Goal: Task Accomplishment & Management: Manage account settings

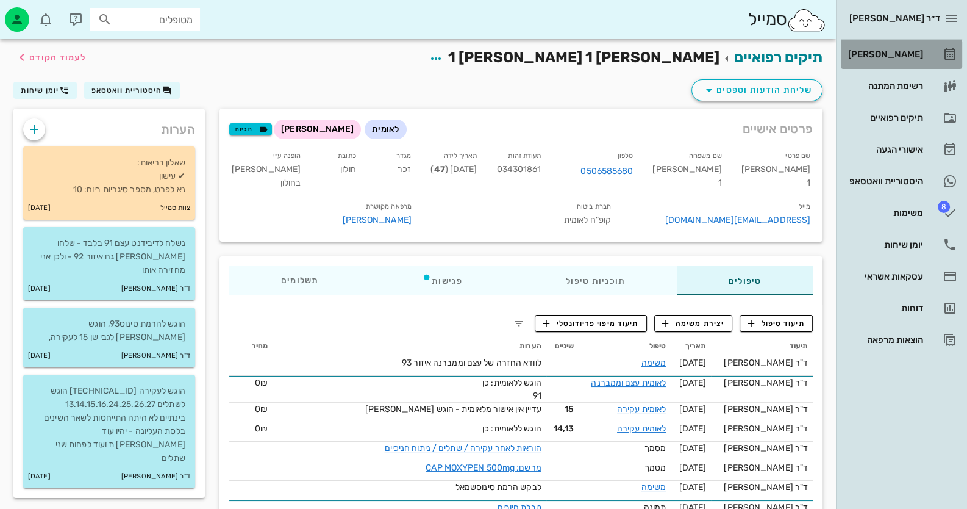
click at [929, 50] on link "[PERSON_NAME]" at bounding box center [901, 54] width 121 height 29
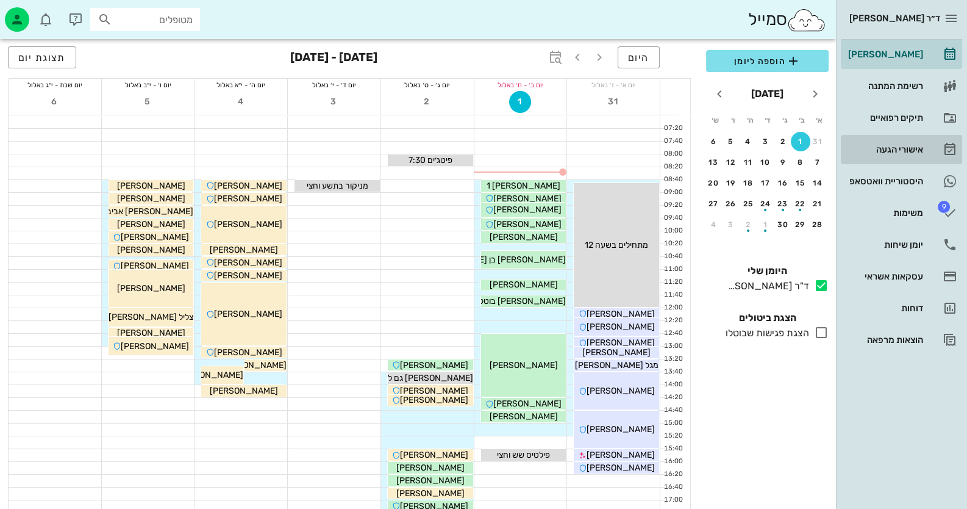
click at [918, 141] on div "אישורי הגעה" at bounding box center [884, 150] width 77 height 20
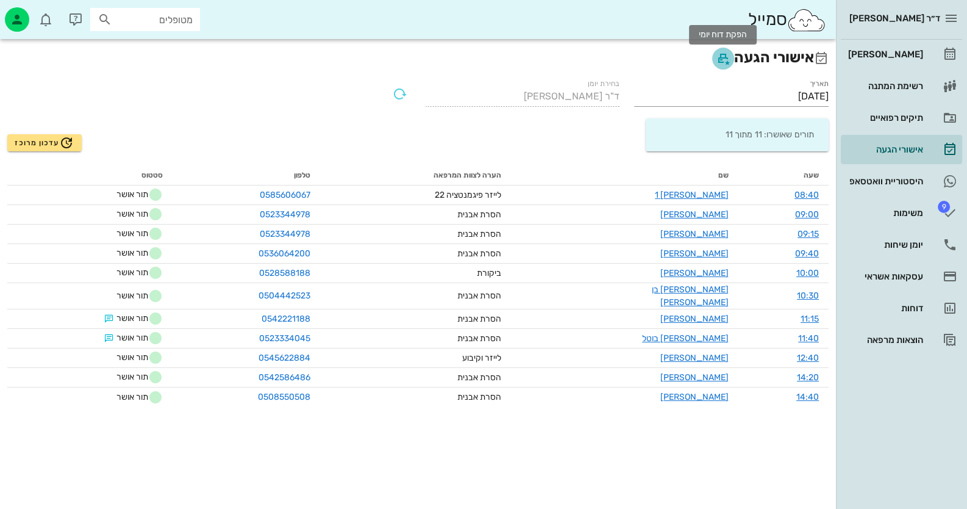
click at [716, 54] on icon "button" at bounding box center [723, 58] width 15 height 15
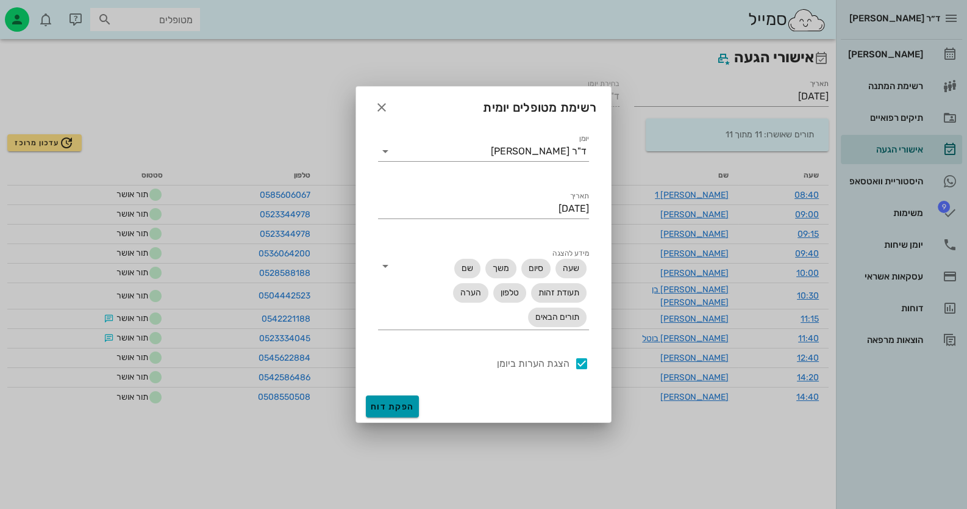
click at [415, 410] on button "הפקת דוח" at bounding box center [392, 406] width 53 height 22
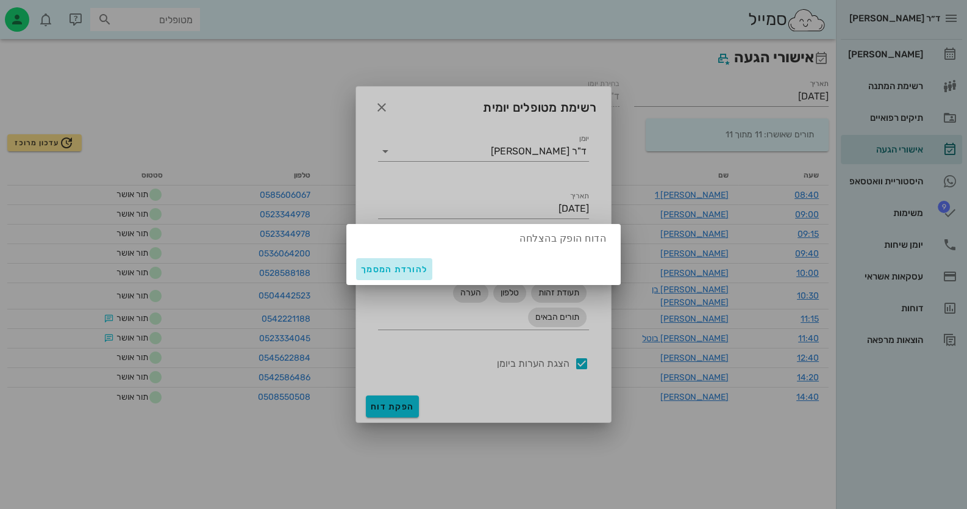
click at [403, 271] on span "להורדת המסמך" at bounding box center [394, 269] width 66 height 10
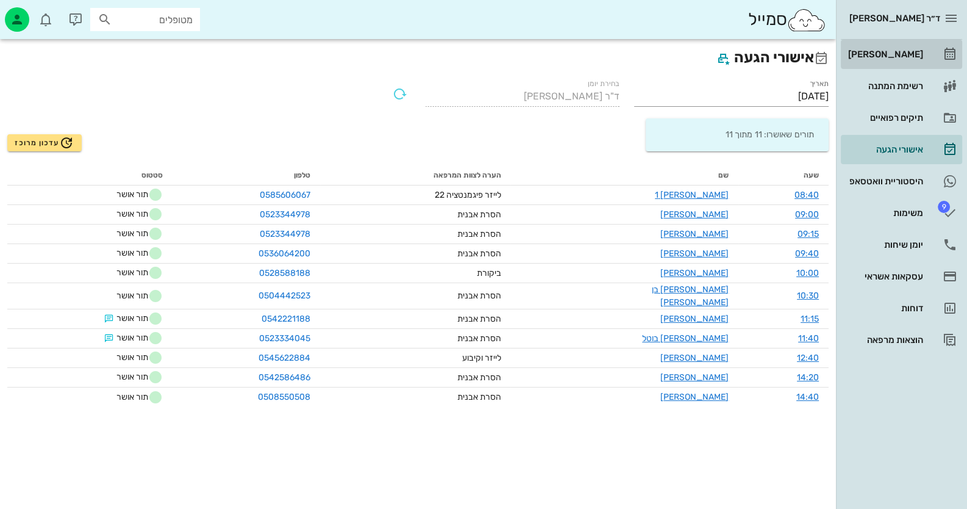
click at [934, 48] on link "[PERSON_NAME]" at bounding box center [901, 54] width 121 height 29
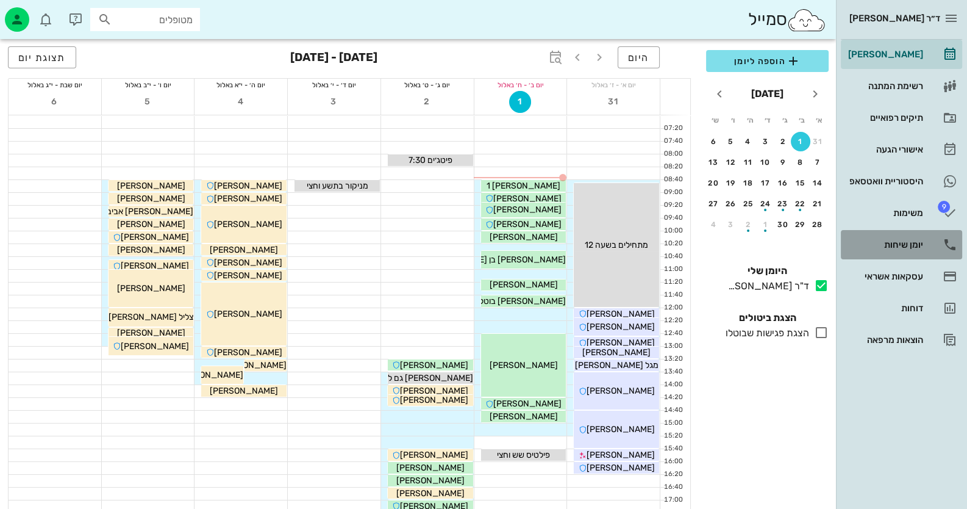
click at [908, 246] on div "יומן שיחות" at bounding box center [884, 245] width 77 height 10
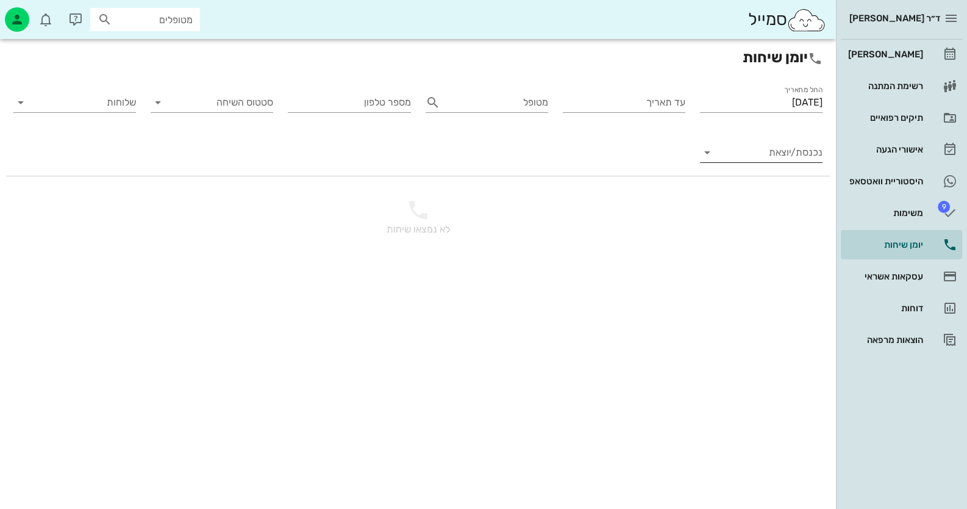
click at [802, 149] on input "נכנסת/יוצאת" at bounding box center [770, 153] width 103 height 20
click at [802, 149] on div "נכנסת" at bounding box center [791, 162] width 43 height 29
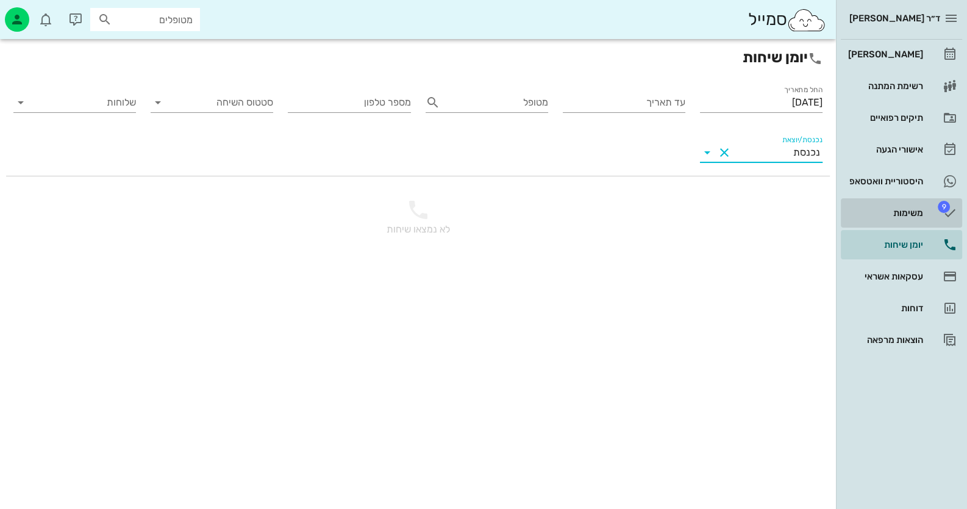
click at [911, 205] on div "משימות" at bounding box center [884, 213] width 77 height 20
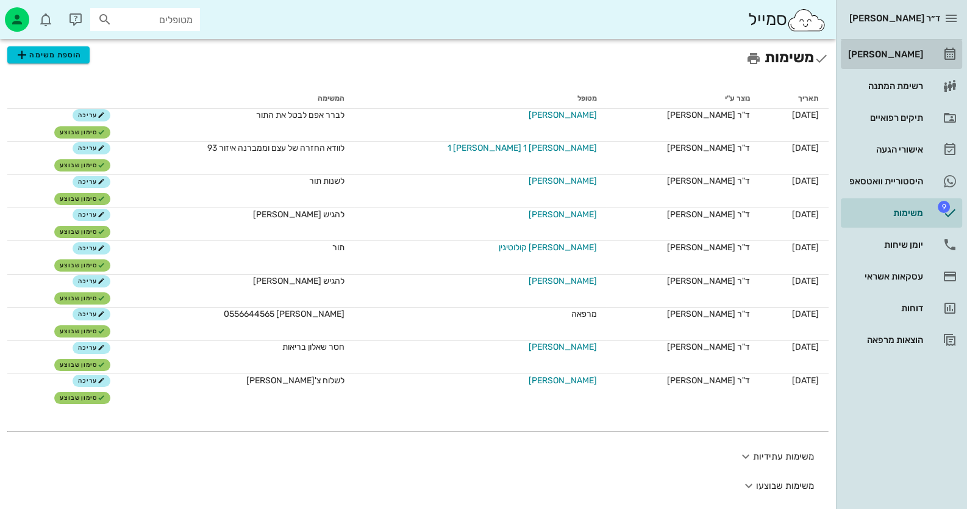
click at [930, 42] on link "[PERSON_NAME]" at bounding box center [901, 54] width 121 height 29
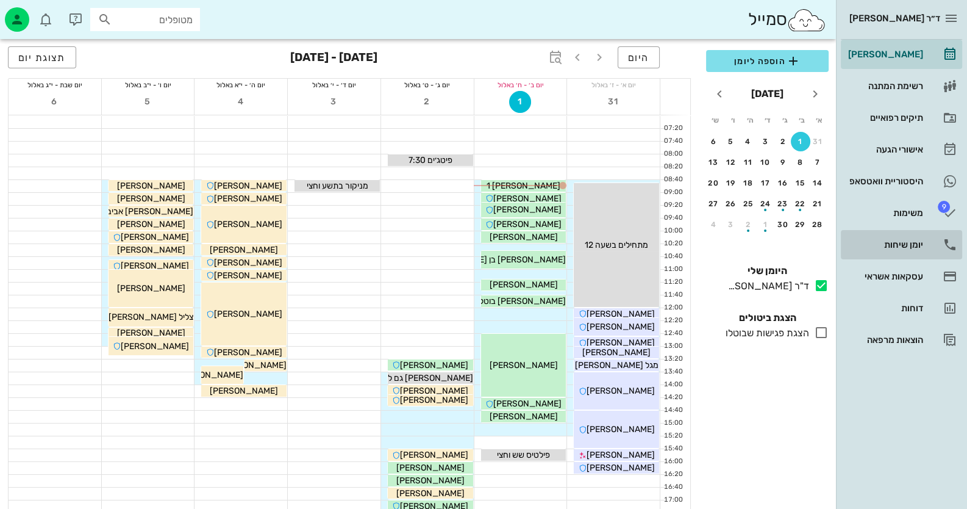
click at [868, 234] on link "יומן שיחות" at bounding box center [901, 244] width 121 height 29
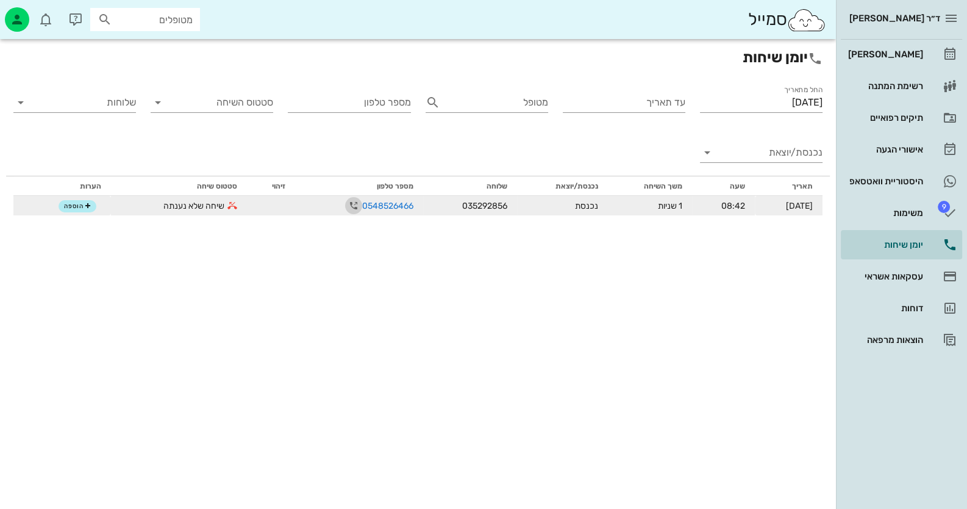
click at [346, 207] on icon "button" at bounding box center [353, 205] width 15 height 15
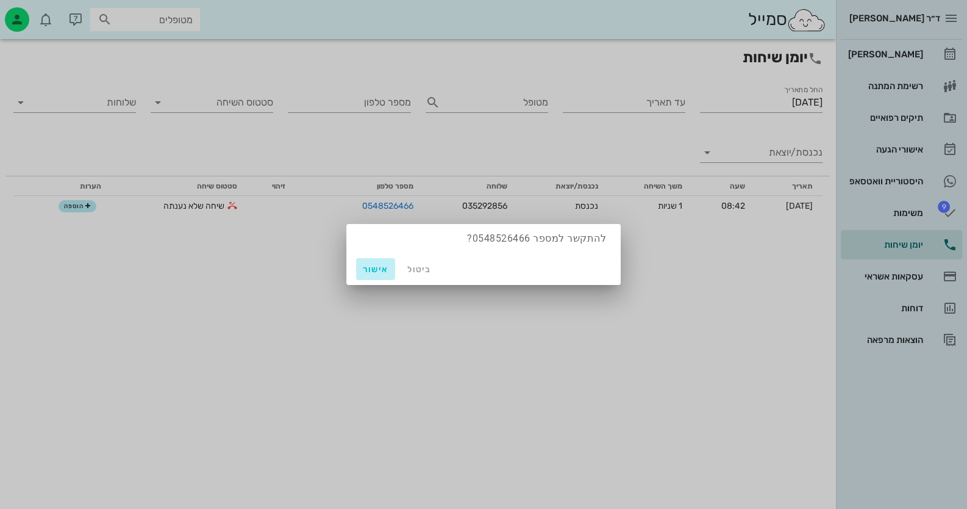
click at [377, 265] on span "אישור" at bounding box center [375, 269] width 29 height 10
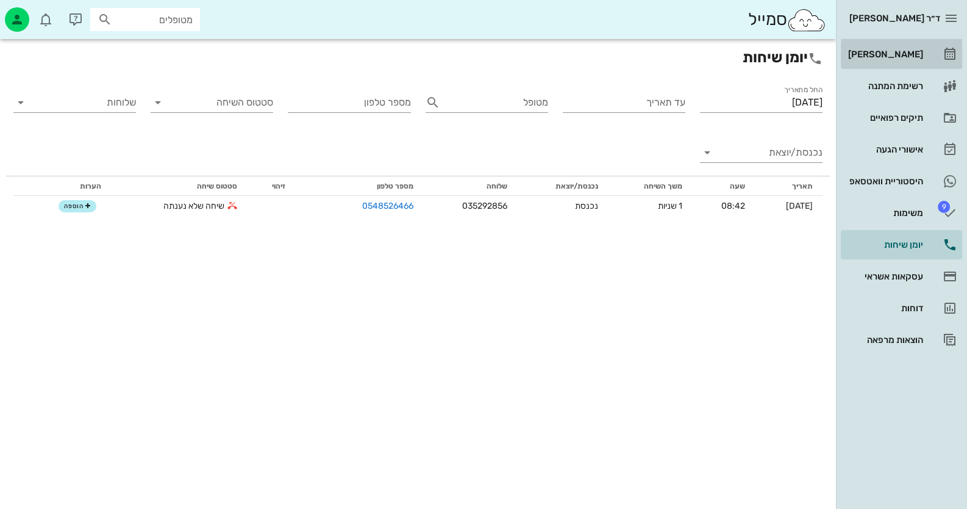
click at [908, 48] on div "[PERSON_NAME]" at bounding box center [884, 55] width 77 height 20
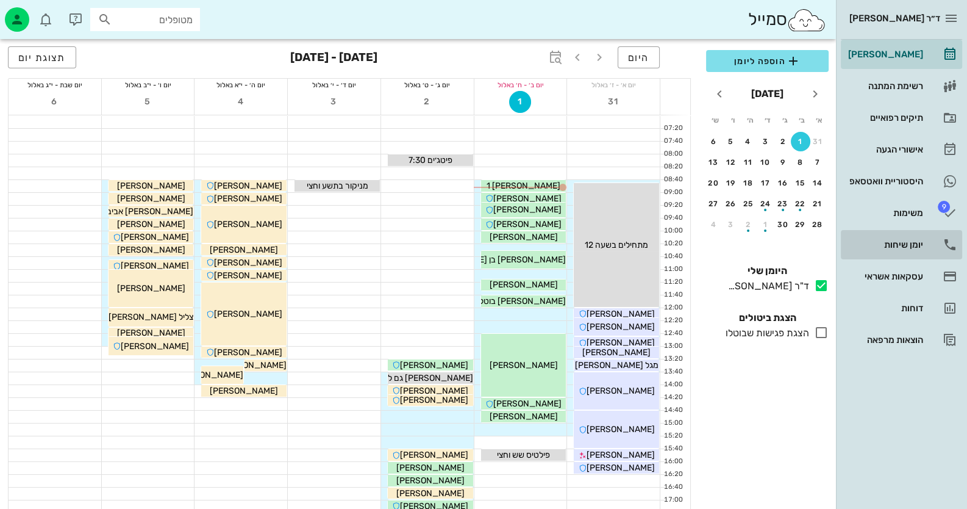
click at [926, 240] on link "יומן שיחות" at bounding box center [901, 244] width 121 height 29
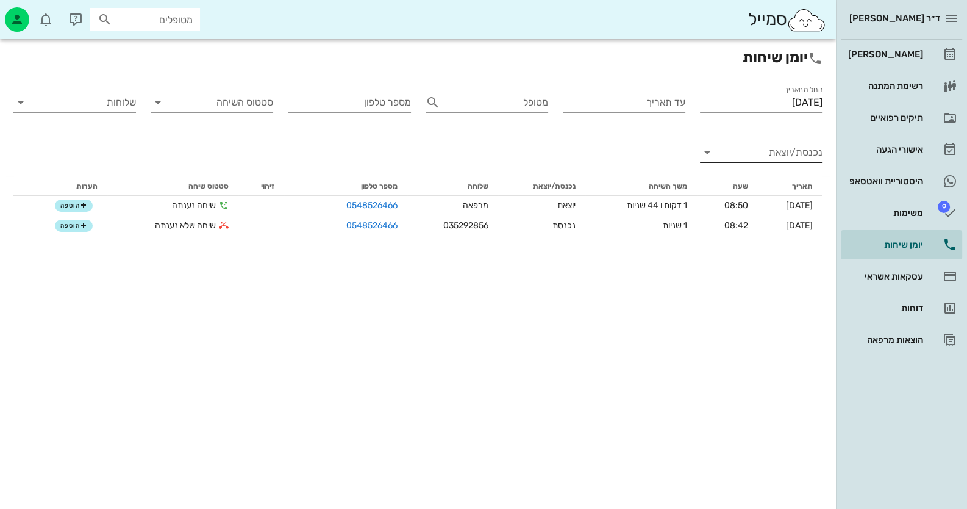
click at [771, 161] on div "נכנסת/יוצאת" at bounding box center [761, 153] width 123 height 20
click at [774, 165] on div "נכנסת" at bounding box center [783, 162] width 27 height 29
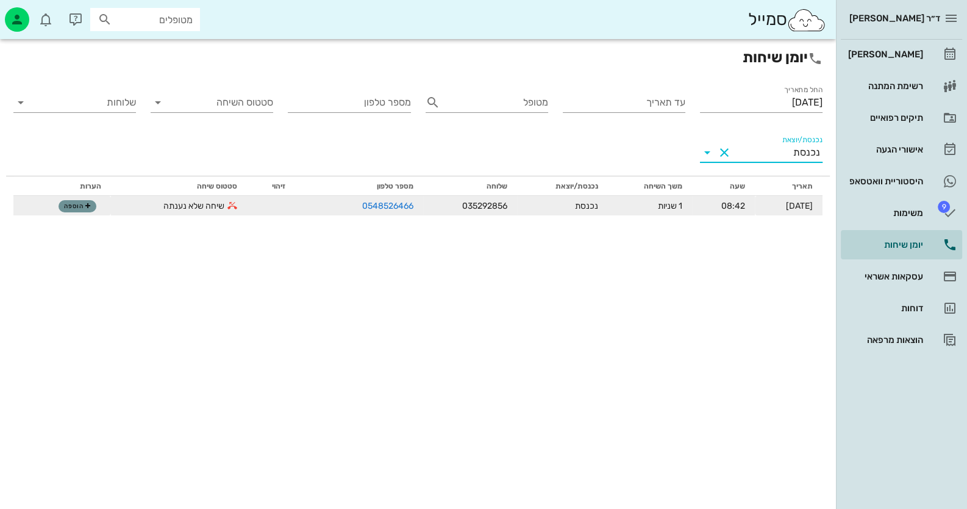
click at [64, 205] on span "הוספה" at bounding box center [77, 205] width 27 height 7
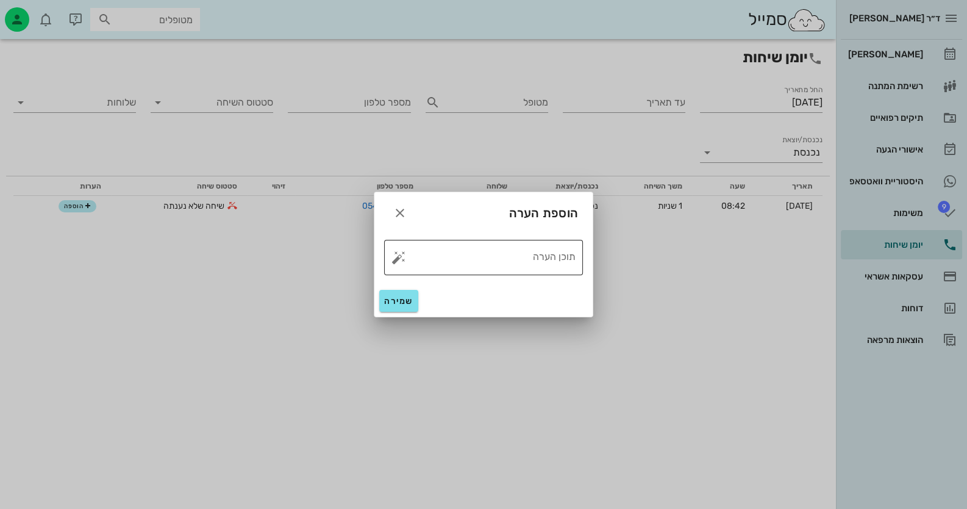
click at [399, 259] on button "button" at bounding box center [398, 257] width 15 height 15
click at [457, 242] on div "טופל" at bounding box center [451, 244] width 91 height 32
type textarea "טופל"
click at [404, 293] on button "שמירה" at bounding box center [398, 301] width 39 height 22
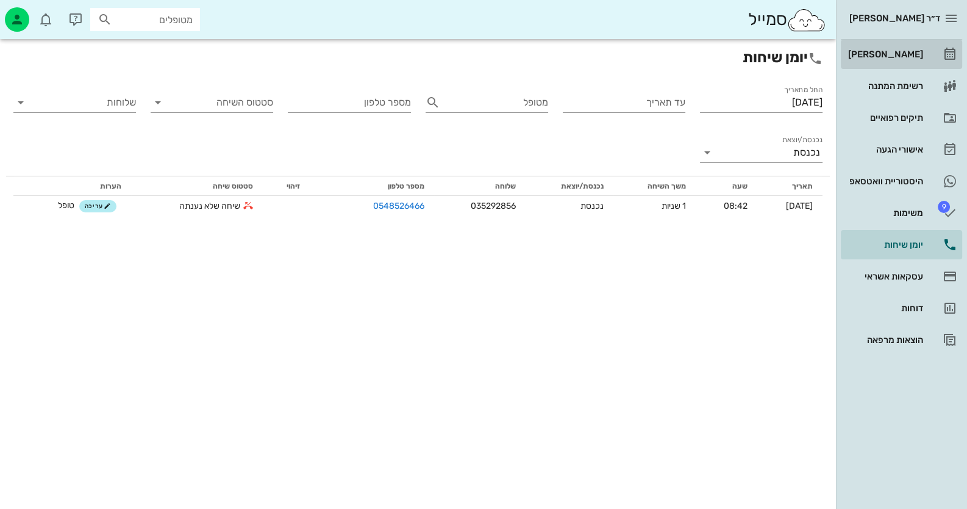
click at [883, 60] on div "[PERSON_NAME]" at bounding box center [884, 55] width 77 height 20
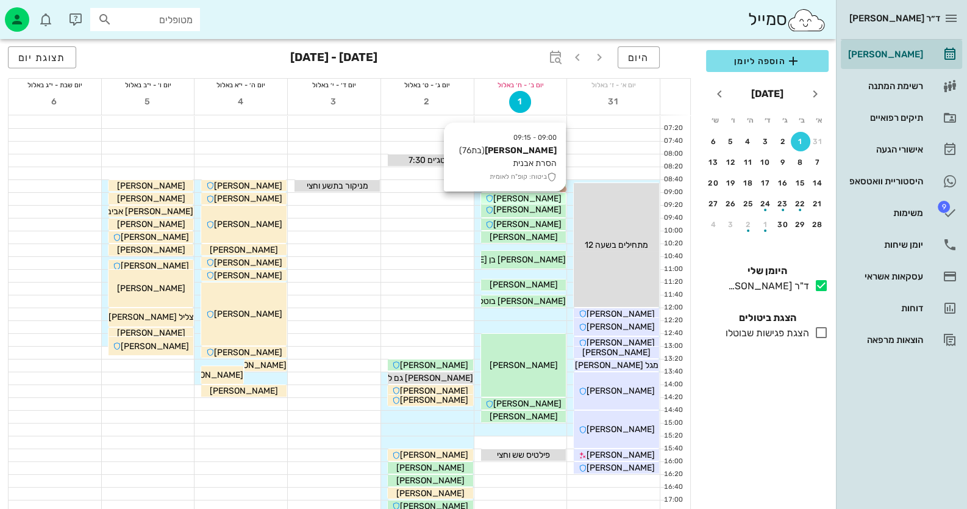
click at [532, 198] on span "[PERSON_NAME]" at bounding box center [527, 198] width 68 height 10
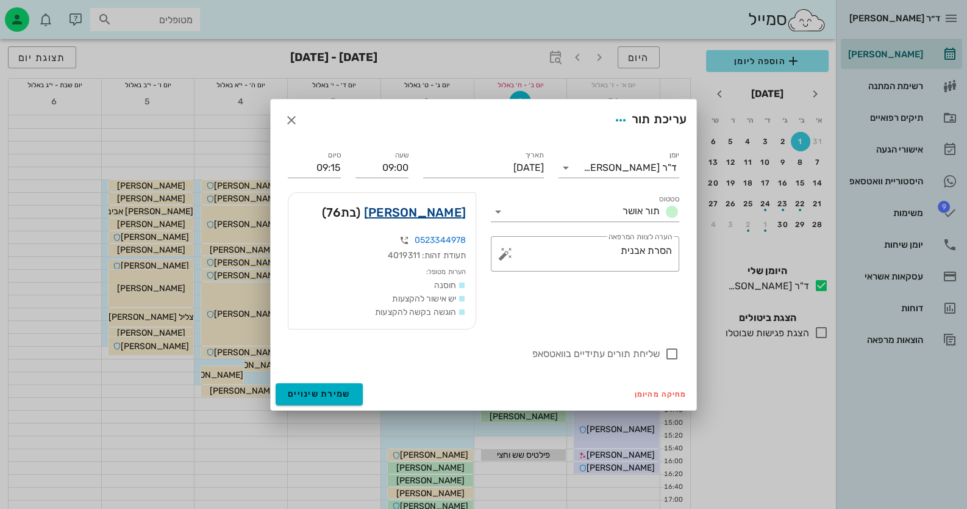
click at [450, 210] on link "רינה יעקובי" at bounding box center [415, 212] width 102 height 20
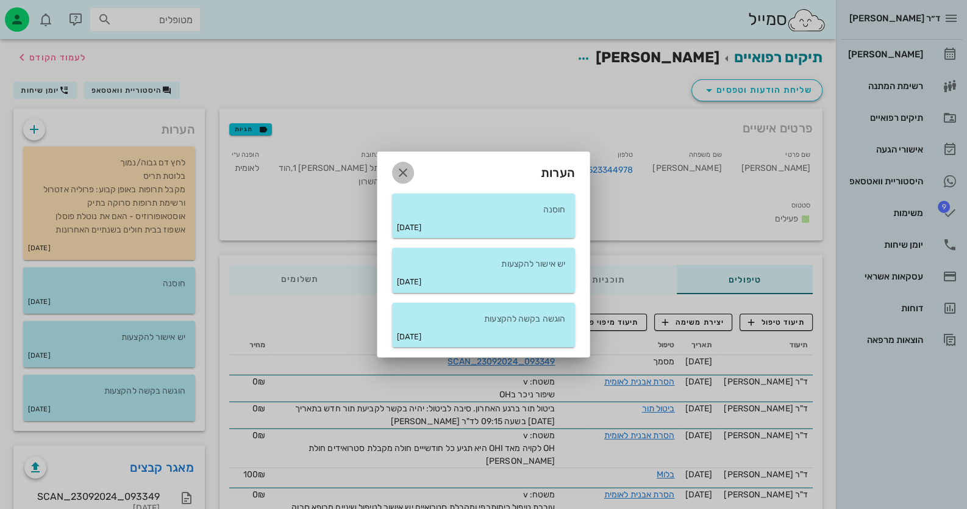
click at [405, 176] on icon "button" at bounding box center [403, 172] width 15 height 15
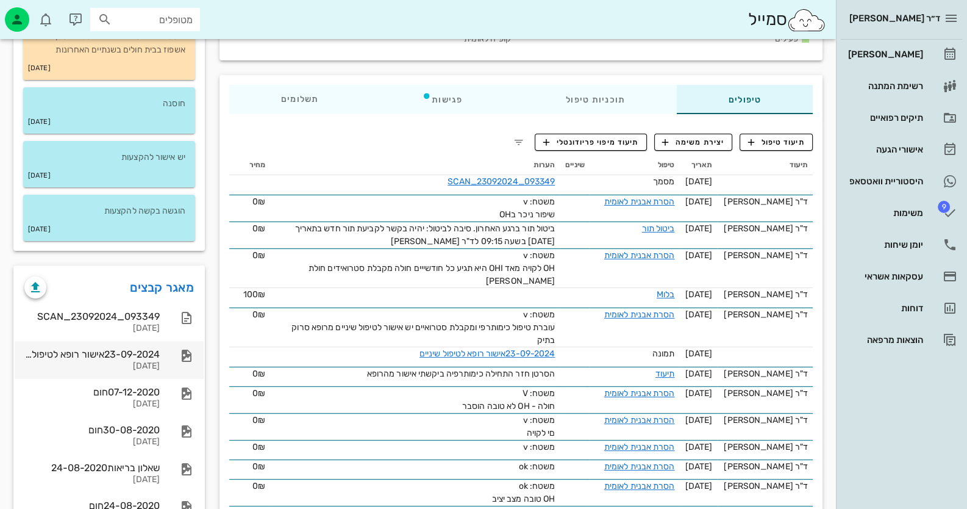
scroll to position [183, 0]
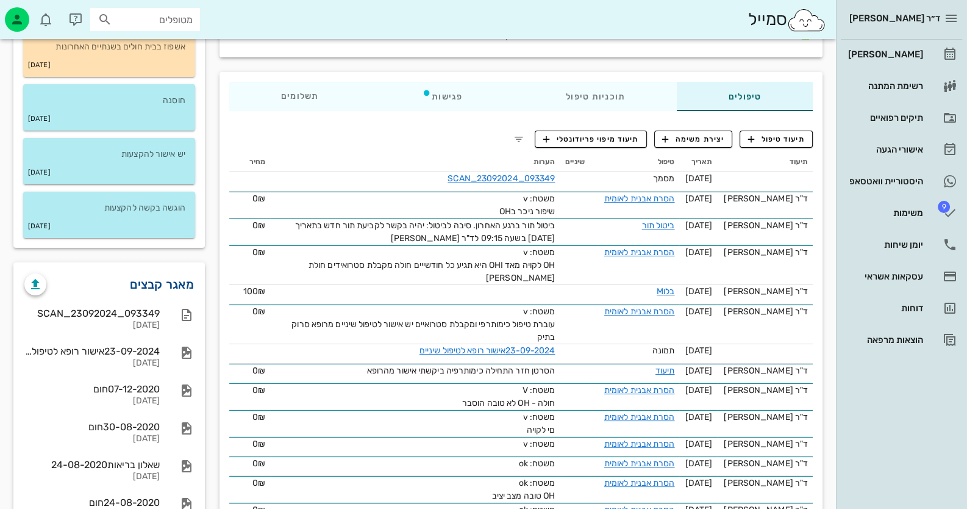
click at [171, 282] on link "מאגר קבצים" at bounding box center [162, 284] width 64 height 20
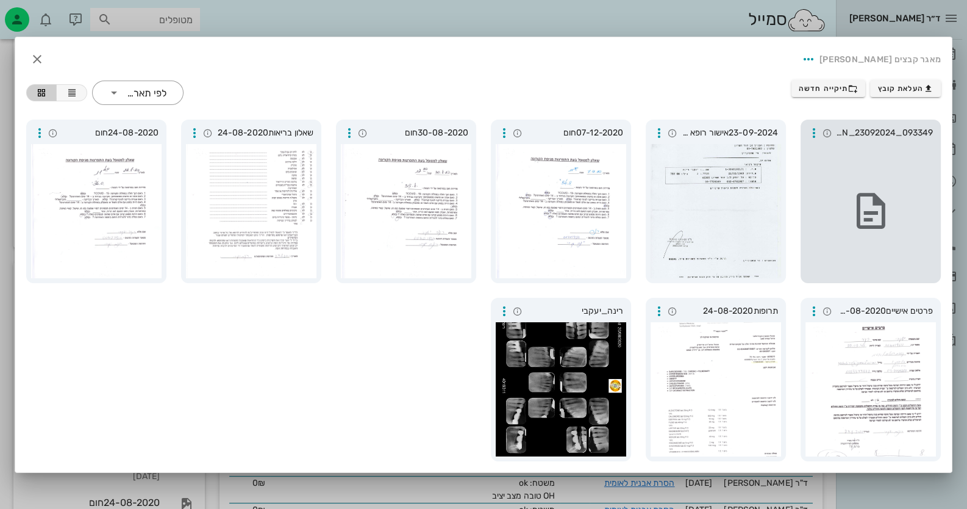
click at [851, 149] on div at bounding box center [870, 211] width 130 height 134
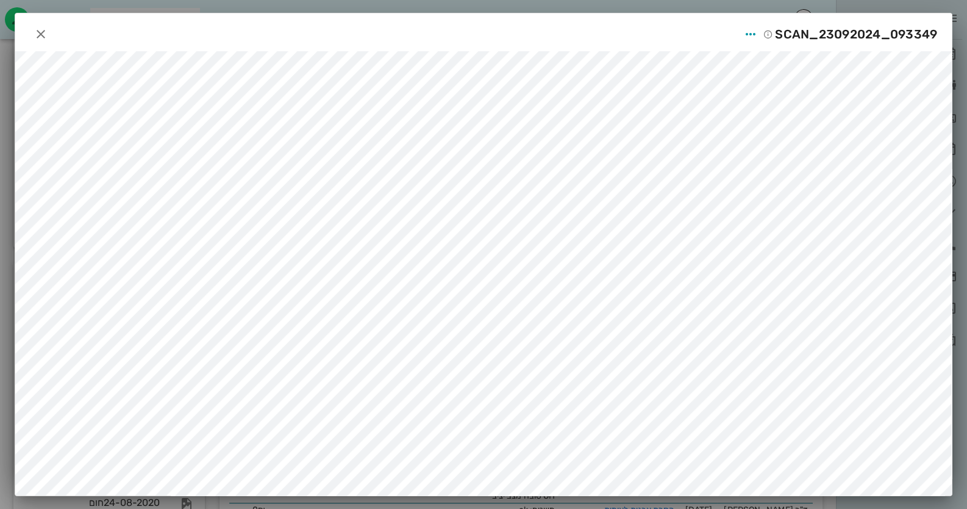
scroll to position [3, 0]
click at [48, 29] on icon "button" at bounding box center [41, 33] width 15 height 15
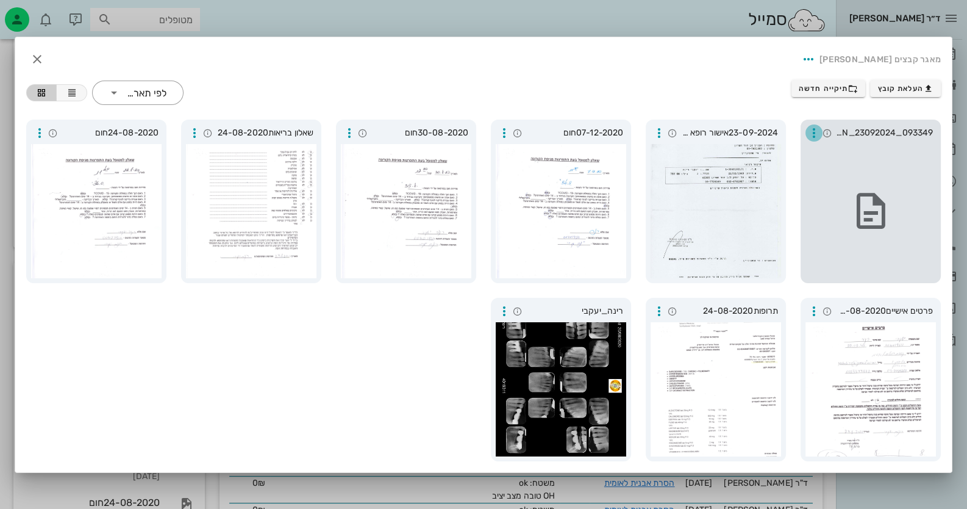
click at [815, 130] on icon "button" at bounding box center [814, 133] width 15 height 15
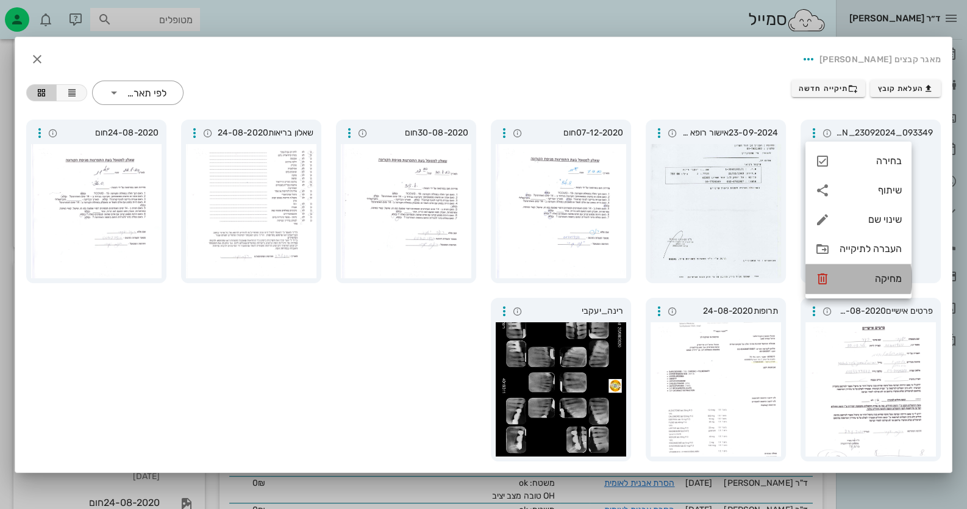
click at [861, 281] on div "מחיקה" at bounding box center [871, 279] width 62 height 12
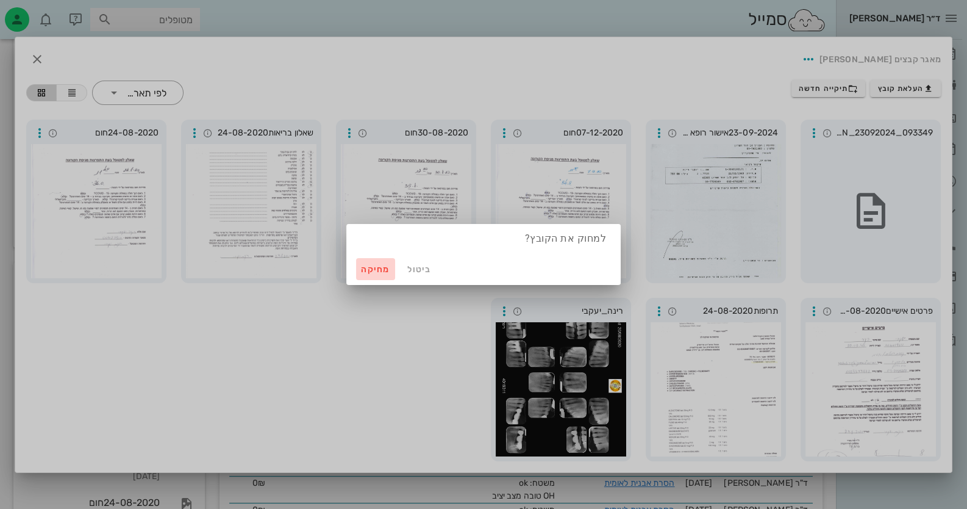
click at [363, 269] on span "מחיקה" at bounding box center [375, 269] width 29 height 10
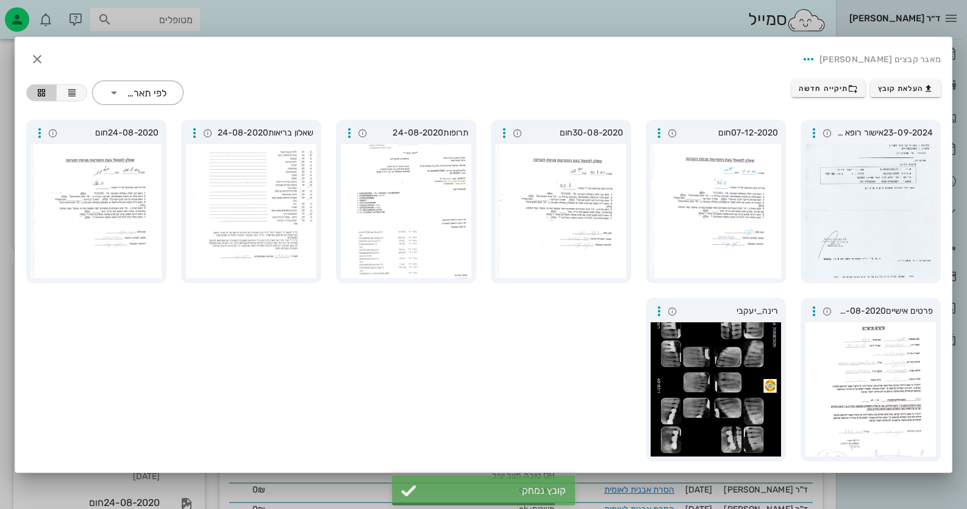
click at [576, 361] on div "23-09-2024אישור רופא לטיפול שיניים 07-12-2020חום 30-08-2020חום תרופות24-08-2020…" at bounding box center [483, 290] width 929 height 356
click at [730, 349] on div at bounding box center [716, 389] width 130 height 134
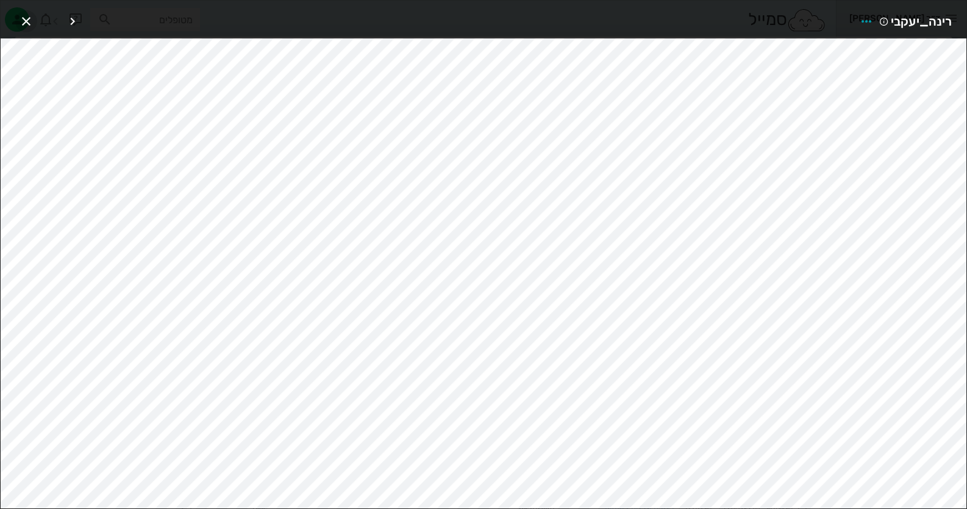
click at [30, 11] on button "button" at bounding box center [26, 21] width 22 height 22
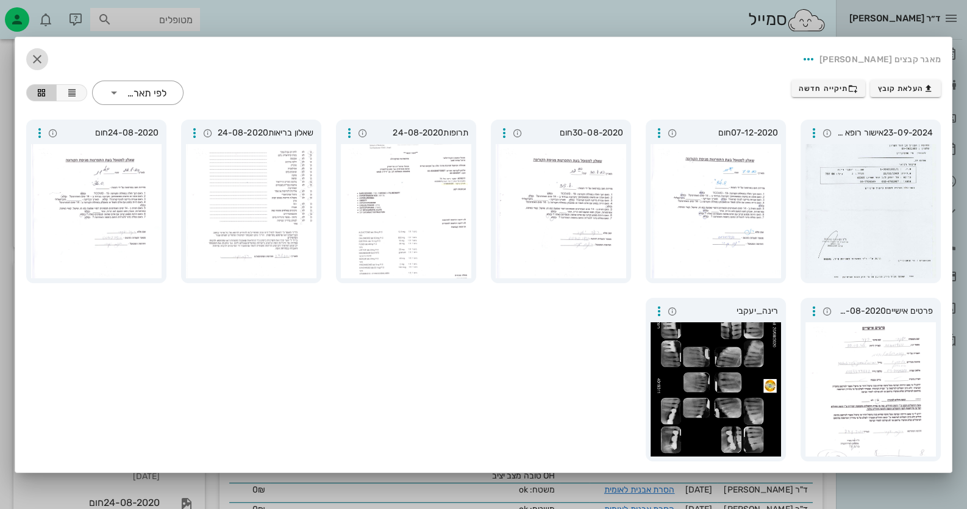
click at [41, 60] on icon "button" at bounding box center [37, 59] width 15 height 15
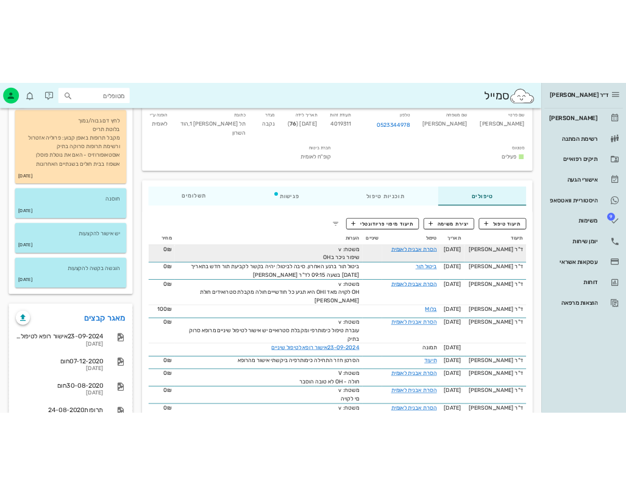
scroll to position [0, 0]
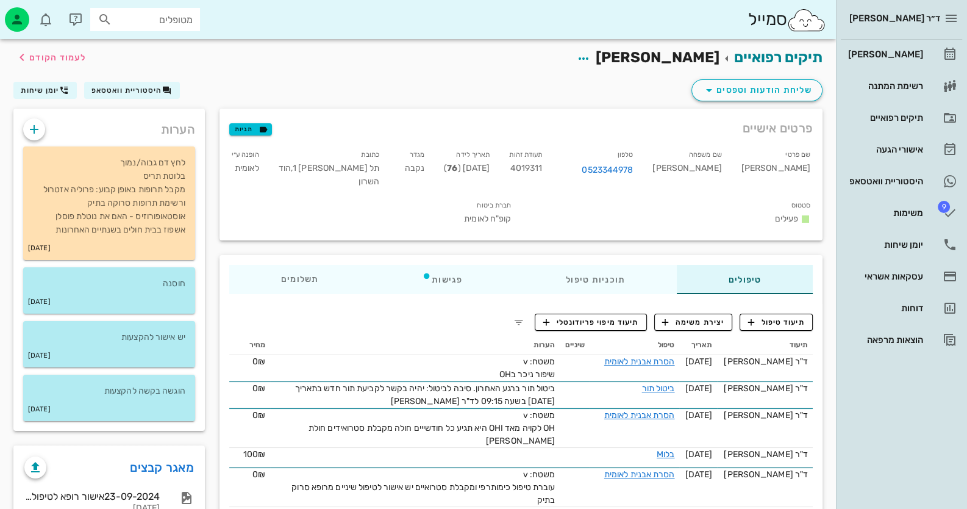
click at [543, 168] on span "4019311" at bounding box center [526, 168] width 32 height 10
copy span "4019311"
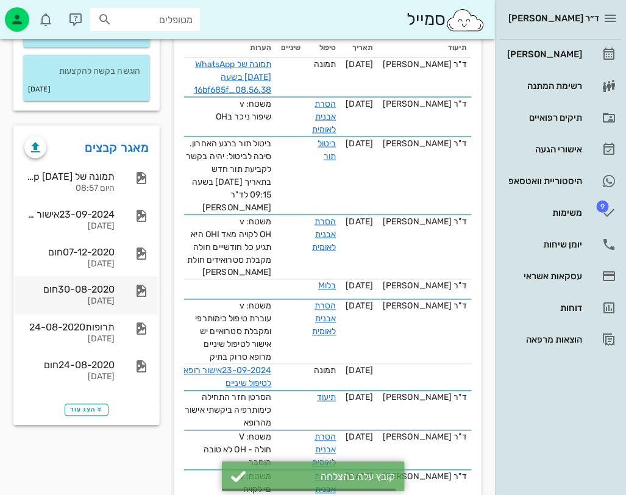
scroll to position [366, 0]
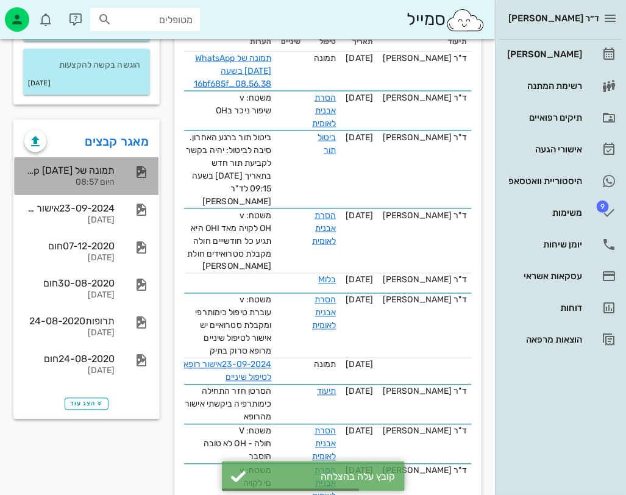
click at [84, 161] on div "תמונה של WhatsApp 2025-09-01 בשעה 08.56.38_16bf685f היום 08:57" at bounding box center [69, 176] width 90 height 38
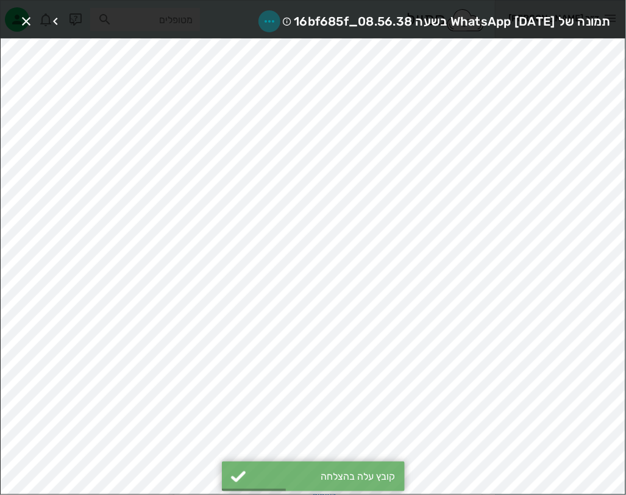
click at [262, 18] on icon "button" at bounding box center [269, 21] width 15 height 15
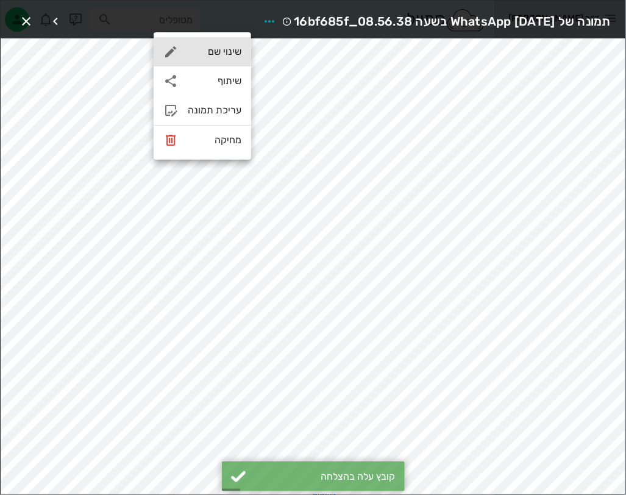
click at [223, 54] on div "שינוי שם" at bounding box center [215, 52] width 54 height 12
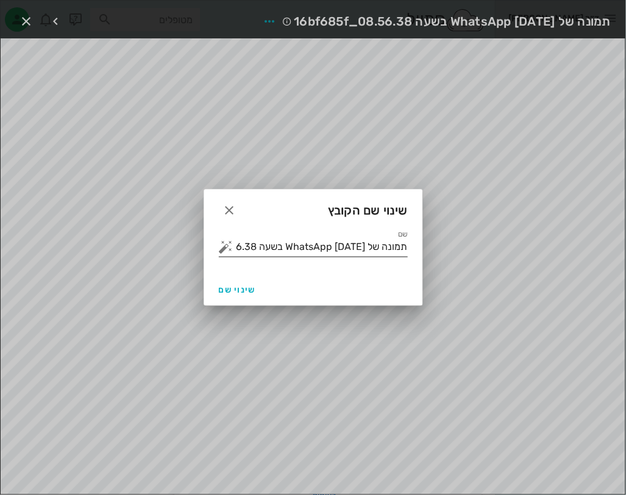
click at [327, 255] on input "תמונה של WhatsApp 2025-09-01 בשעה 08.56.38_16bf685f" at bounding box center [322, 247] width 172 height 20
click at [227, 248] on button "button" at bounding box center [226, 247] width 15 height 15
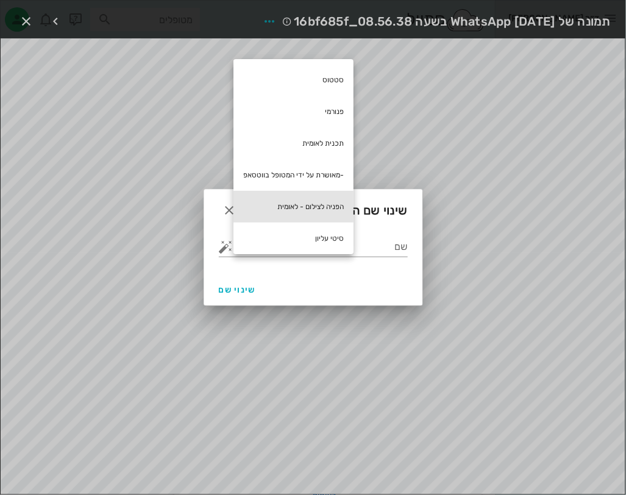
click at [323, 201] on div "הפניה לצילום - לאומית" at bounding box center [294, 207] width 120 height 32
type input "הפניה לצילום - לאומית"
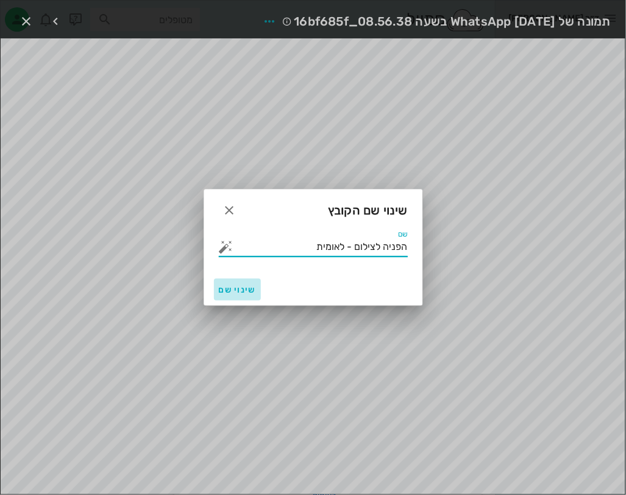
click at [249, 290] on span "שינוי שם" at bounding box center [237, 290] width 37 height 10
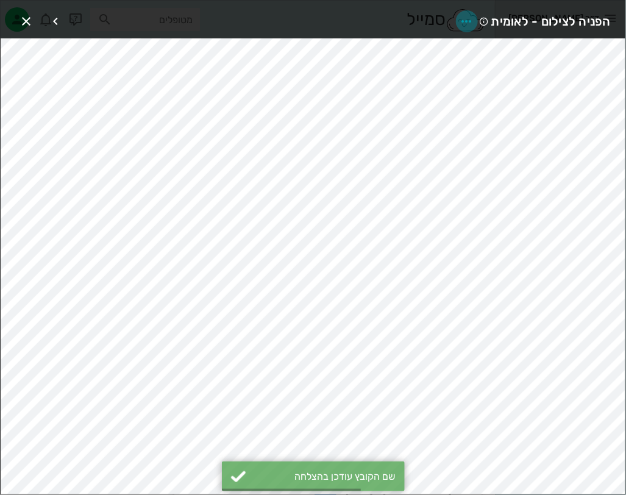
click at [463, 20] on icon "button" at bounding box center [467, 21] width 15 height 15
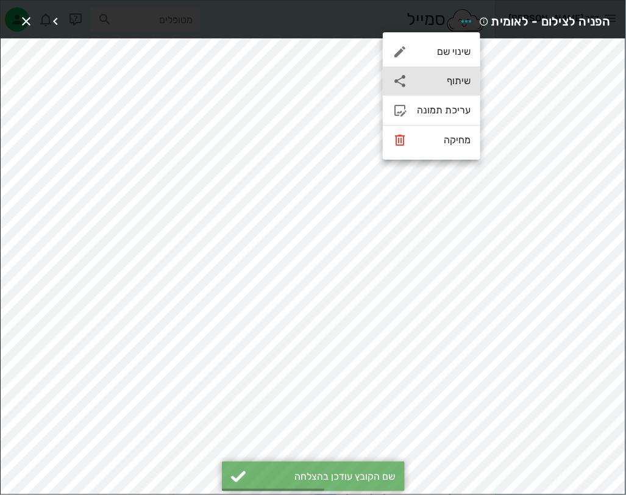
click at [458, 87] on div "שיתוף" at bounding box center [444, 81] width 54 height 12
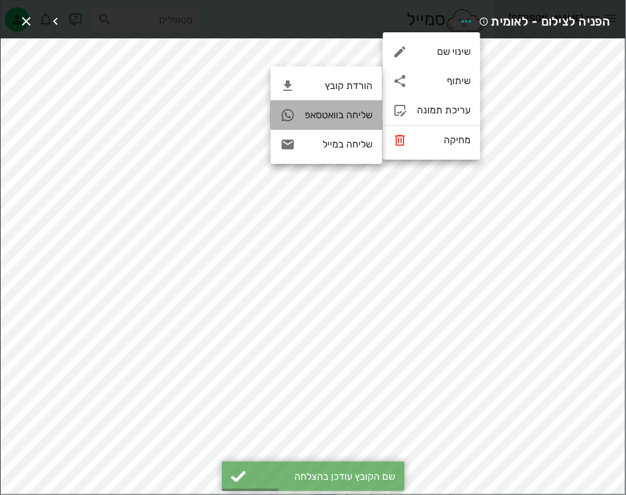
click at [333, 113] on div "שליחה בוואטסאפ" at bounding box center [339, 115] width 68 height 12
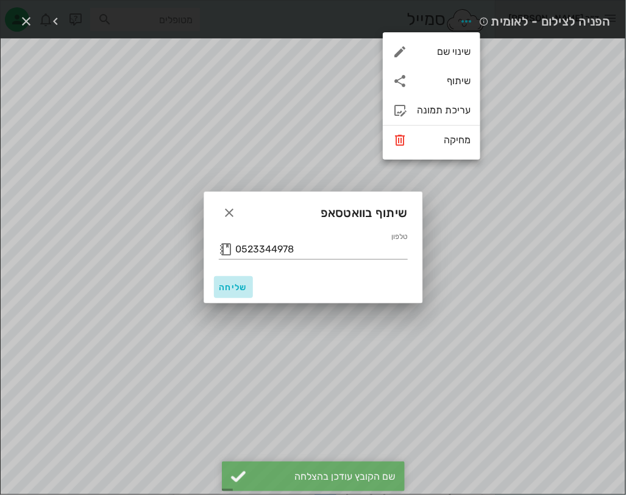
click at [232, 290] on span "שליחה" at bounding box center [233, 287] width 29 height 10
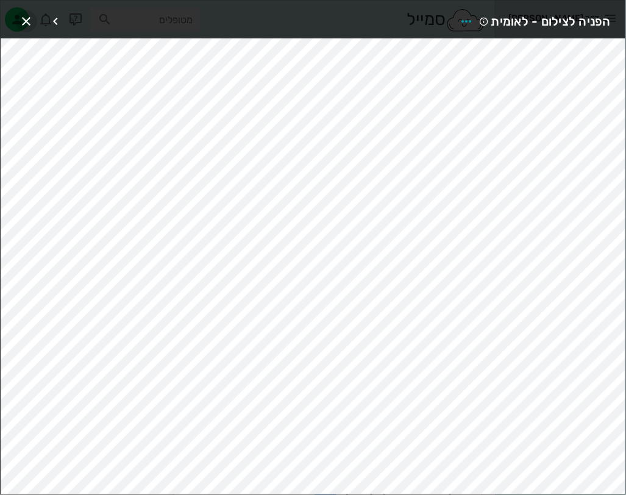
click at [30, 15] on icon "button" at bounding box center [26, 21] width 15 height 15
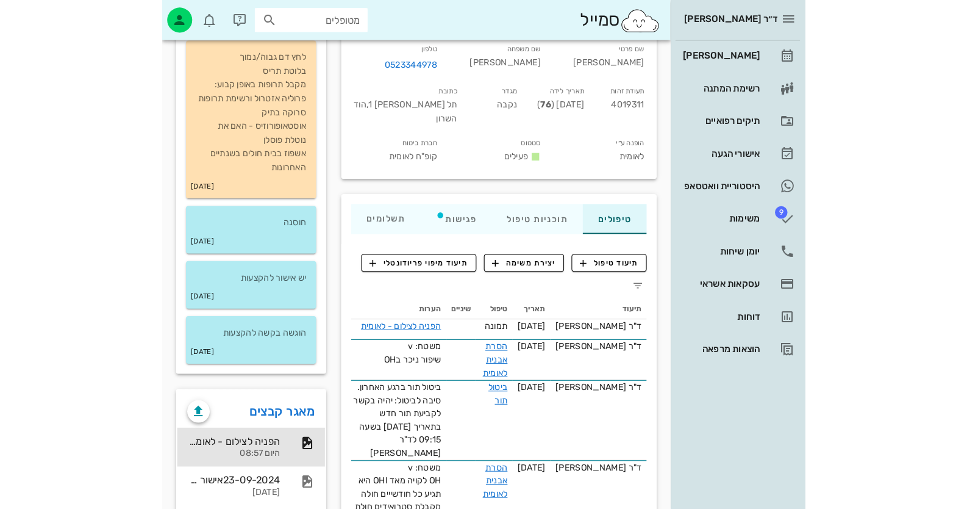
scroll to position [0, 0]
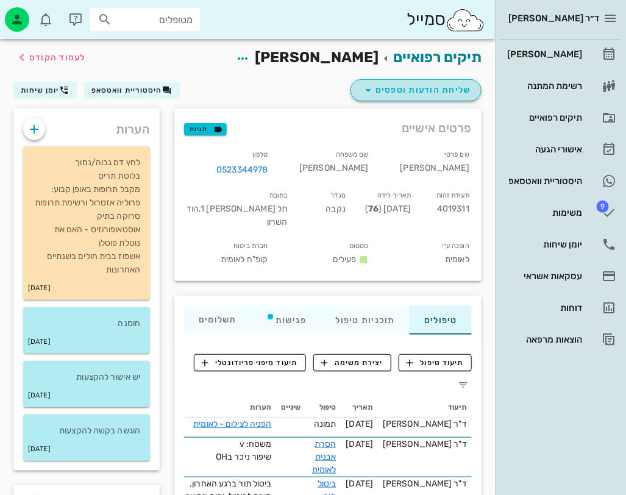
click at [441, 85] on span "שליחת הודעות וטפסים" at bounding box center [416, 90] width 110 height 15
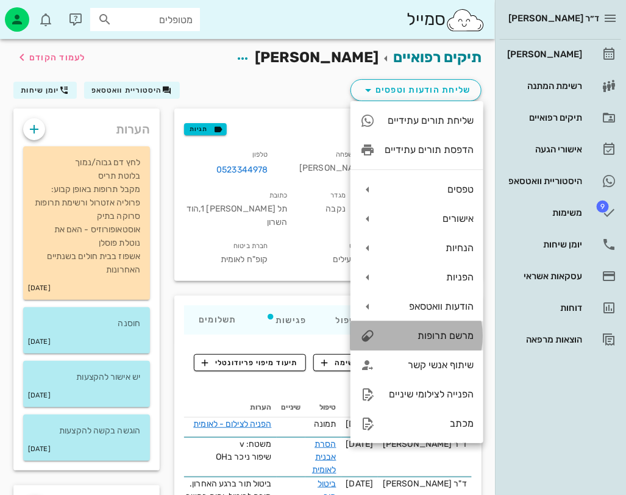
click at [449, 335] on div "מרשם תרופות" at bounding box center [429, 336] width 89 height 12
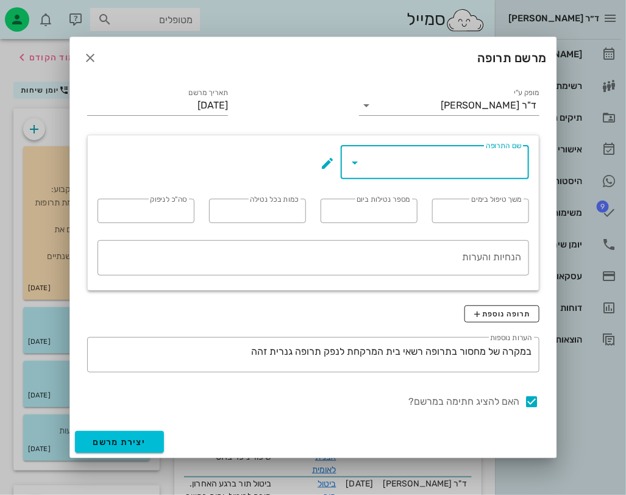
click at [429, 169] on input "שם התרופה" at bounding box center [443, 162] width 157 height 20
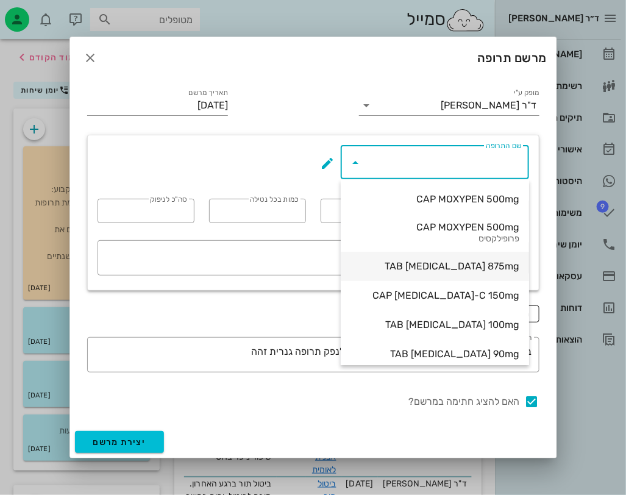
click at [453, 269] on div "TAB AUGMENTIN 875mg" at bounding box center [435, 266] width 169 height 12
type input "TAB AUGMENTIN 875mg"
type input "5"
type input "2"
type input "1"
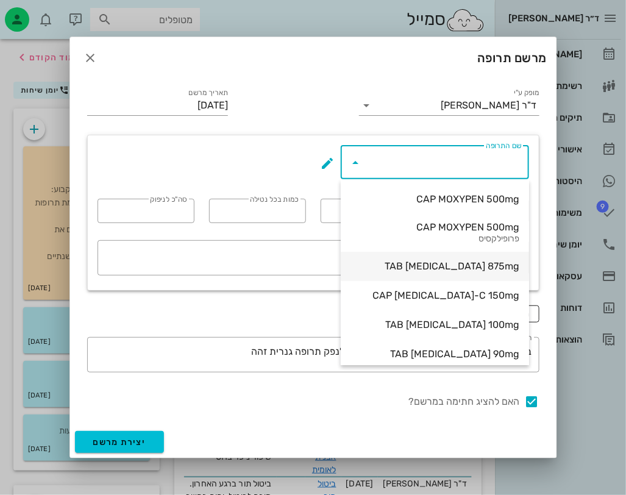
type input "10"
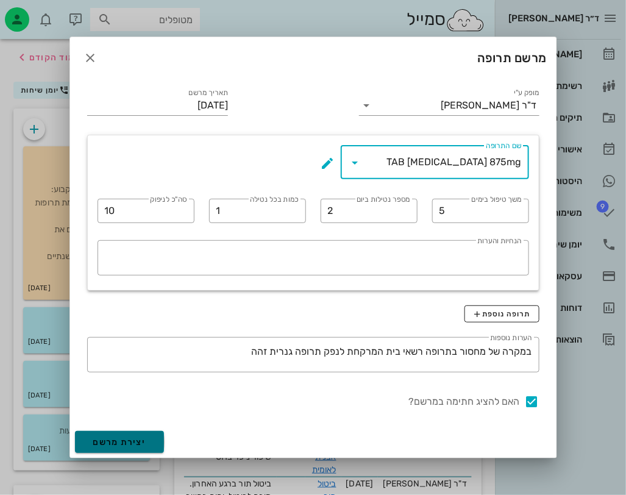
click at [148, 435] on button "יצירת מרשם" at bounding box center [120, 442] width 90 height 22
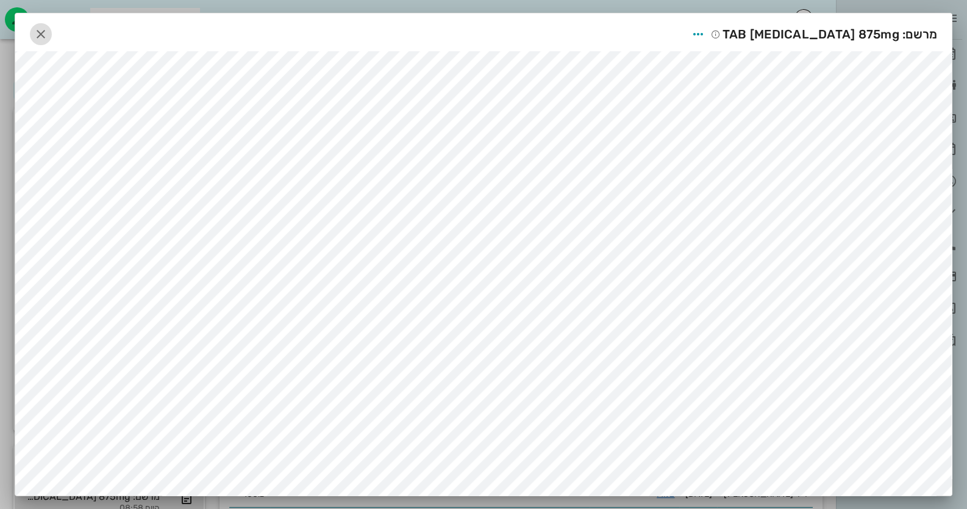
click at [38, 30] on icon "button" at bounding box center [41, 34] width 15 height 15
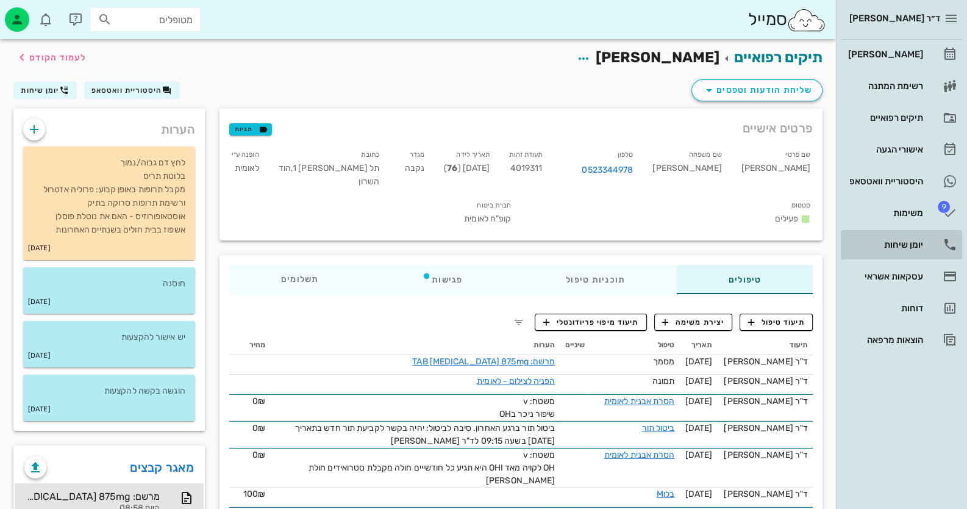
click at [927, 240] on link "יומן שיחות" at bounding box center [901, 244] width 121 height 29
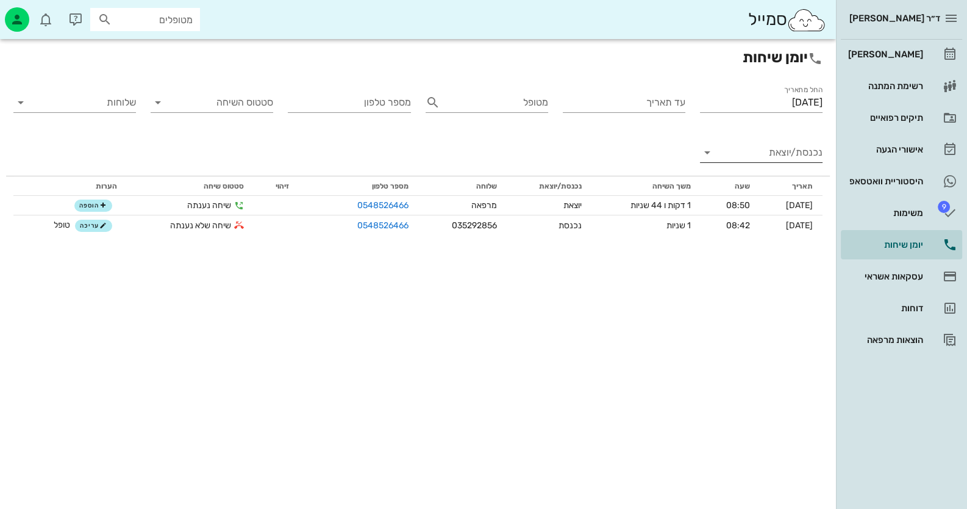
click at [778, 161] on div "נכנסת/יוצאת" at bounding box center [761, 153] width 123 height 20
click at [778, 161] on div "נכנסת" at bounding box center [783, 162] width 27 height 29
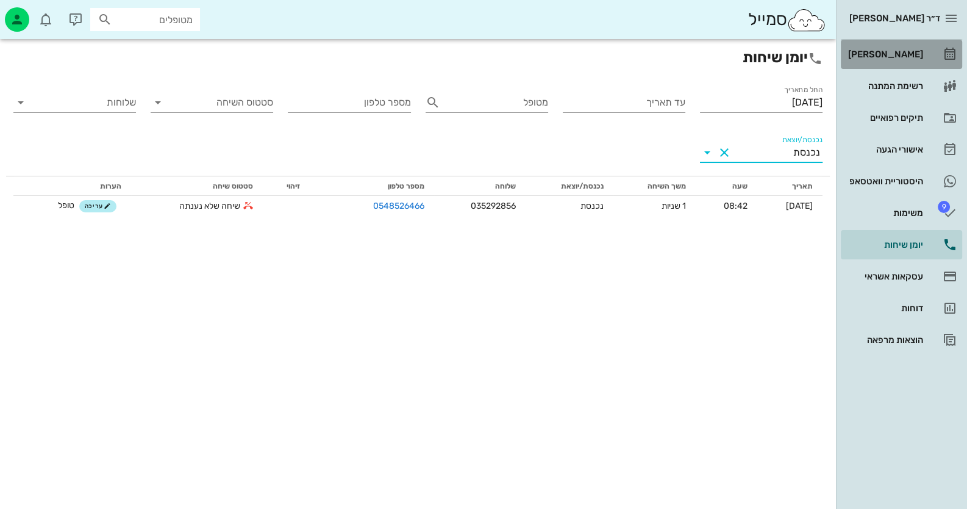
click at [915, 59] on div "[PERSON_NAME]" at bounding box center [884, 54] width 77 height 10
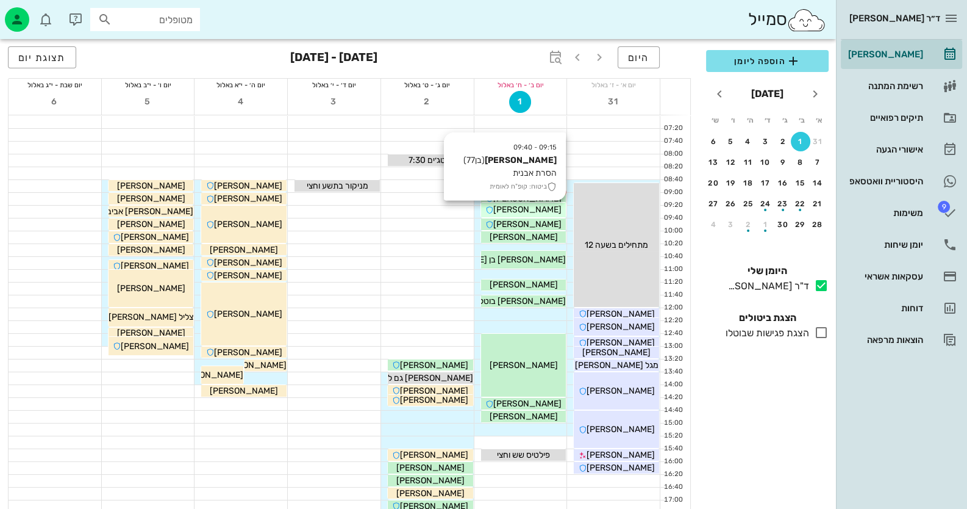
click at [530, 210] on span "[PERSON_NAME]" at bounding box center [527, 209] width 68 height 10
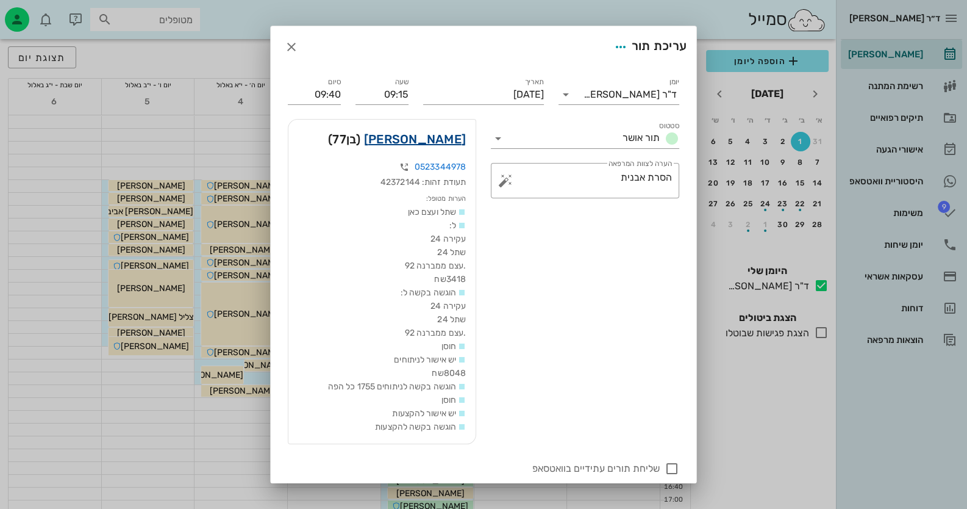
click at [425, 141] on link "יחזקאל יעקובי" at bounding box center [415, 139] width 102 height 20
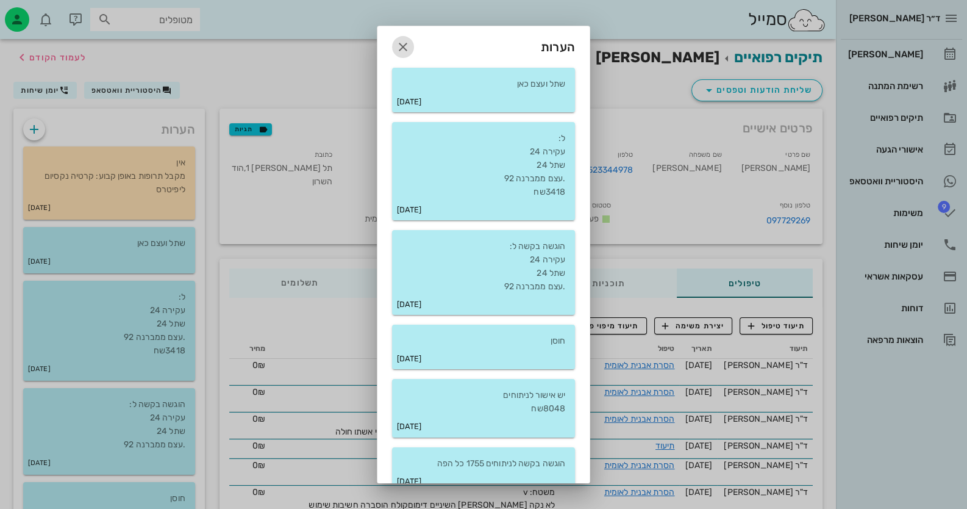
click at [409, 48] on icon "button" at bounding box center [403, 47] width 15 height 15
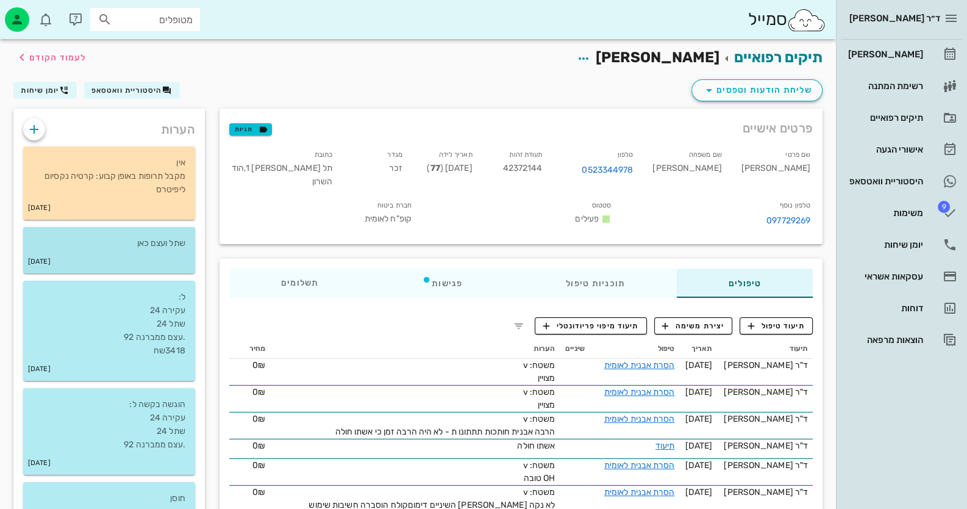
click at [159, 237] on p "שתל ועצם כאן" at bounding box center [109, 243] width 152 height 13
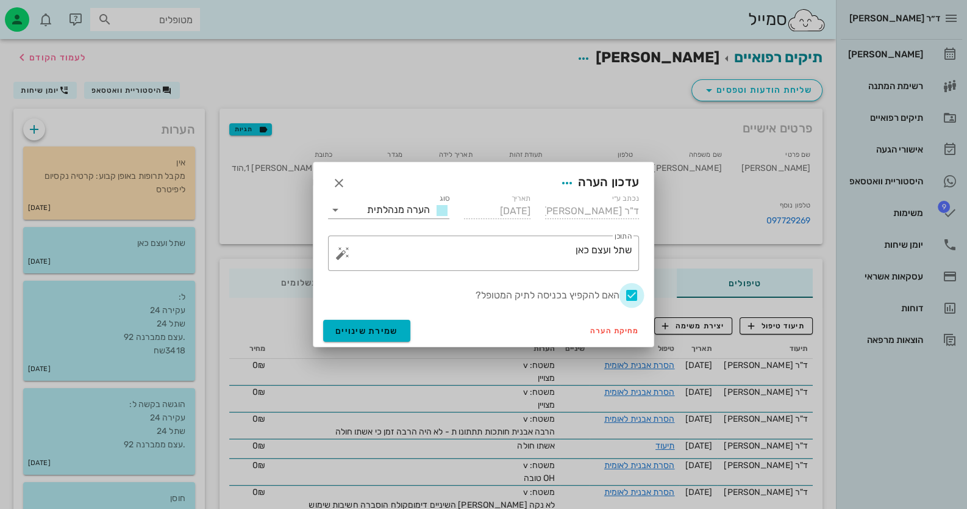
click at [629, 295] on div at bounding box center [631, 295] width 21 height 21
checkbox input "false"
click at [395, 335] on span "שמירת שינויים" at bounding box center [366, 331] width 63 height 10
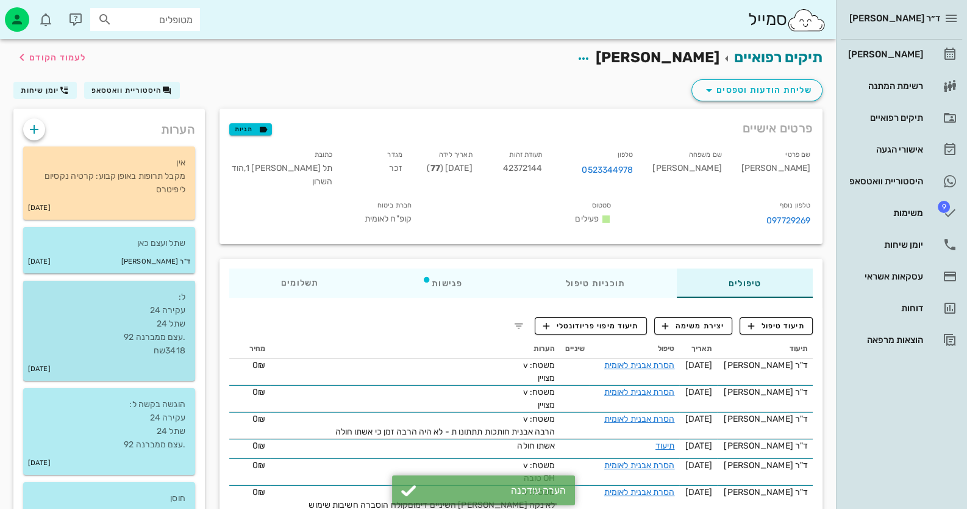
click at [162, 329] on p "ל: עקירה 24 שתל 24 .עצם ממברנה 92 3418שח" at bounding box center [109, 323] width 152 height 67
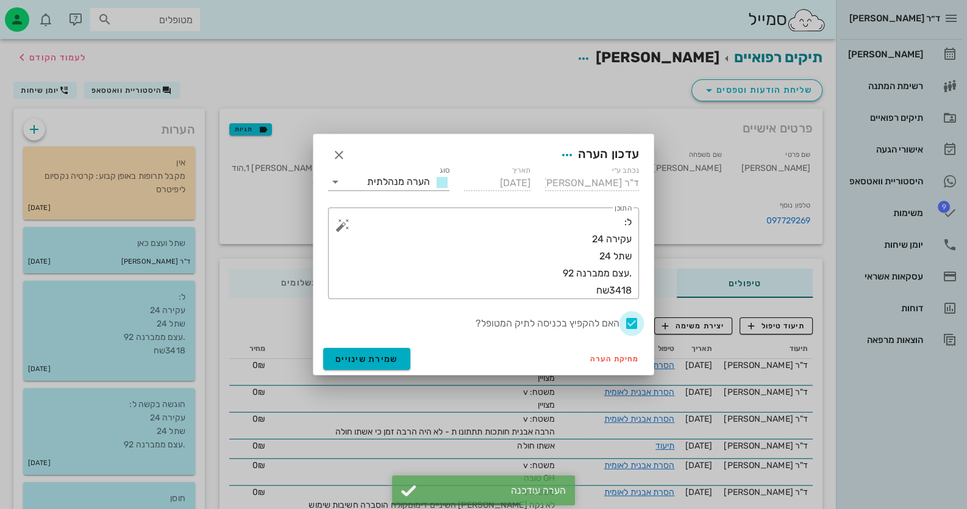
click at [631, 323] on div at bounding box center [631, 323] width 21 height 21
checkbox input "false"
click at [351, 358] on span "שמירת שינויים" at bounding box center [366, 359] width 63 height 10
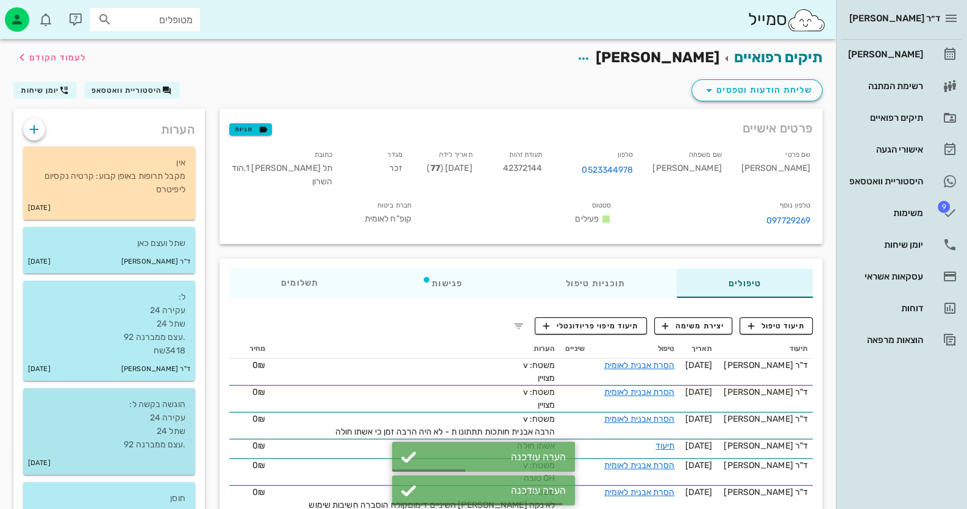
click at [143, 435] on p "הוגשה בקשה ל: עקירה 24 שתל 24 .עצם ממברנה 92" at bounding box center [109, 425] width 152 height 54
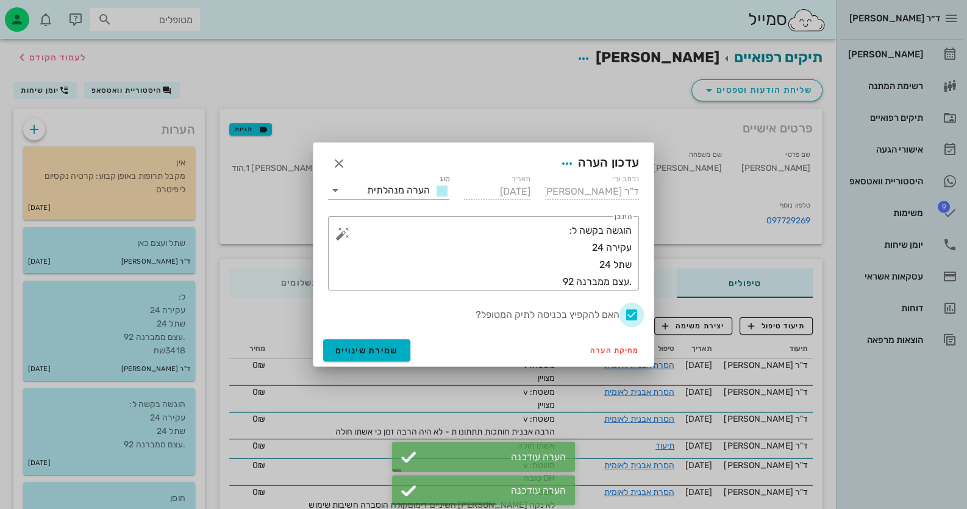
click at [633, 312] on div at bounding box center [631, 314] width 21 height 21
checkbox input "false"
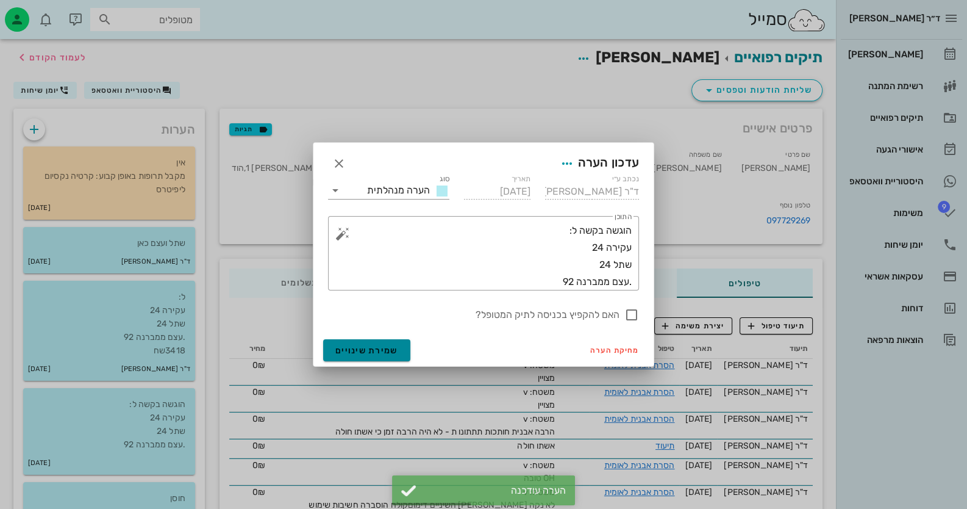
click at [369, 347] on span "שמירת שינויים" at bounding box center [366, 350] width 63 height 10
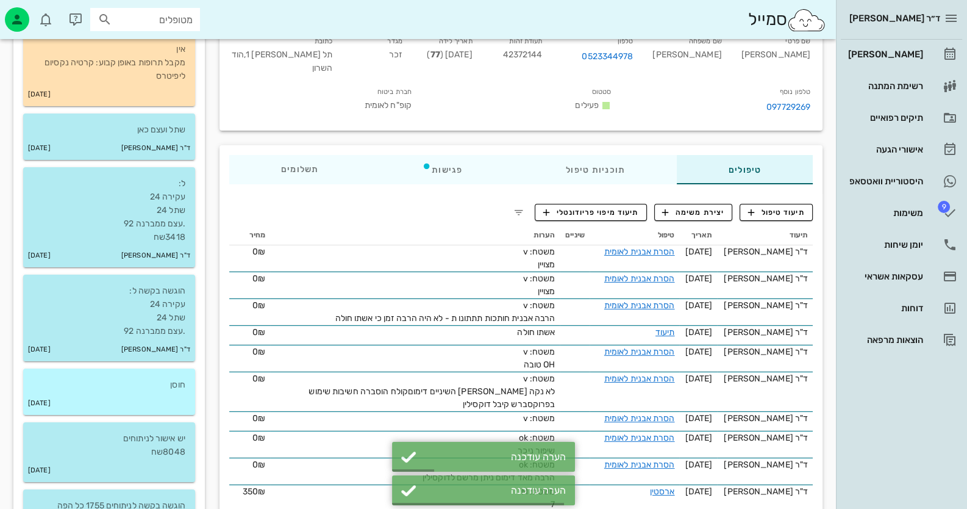
scroll to position [121, 0]
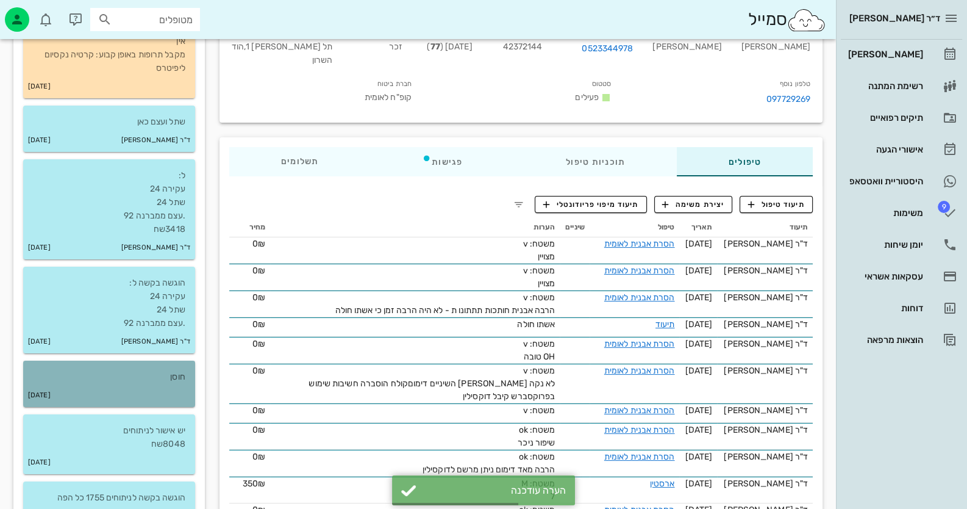
click at [176, 384] on div "12-04-2021" at bounding box center [109, 395] width 172 height 23
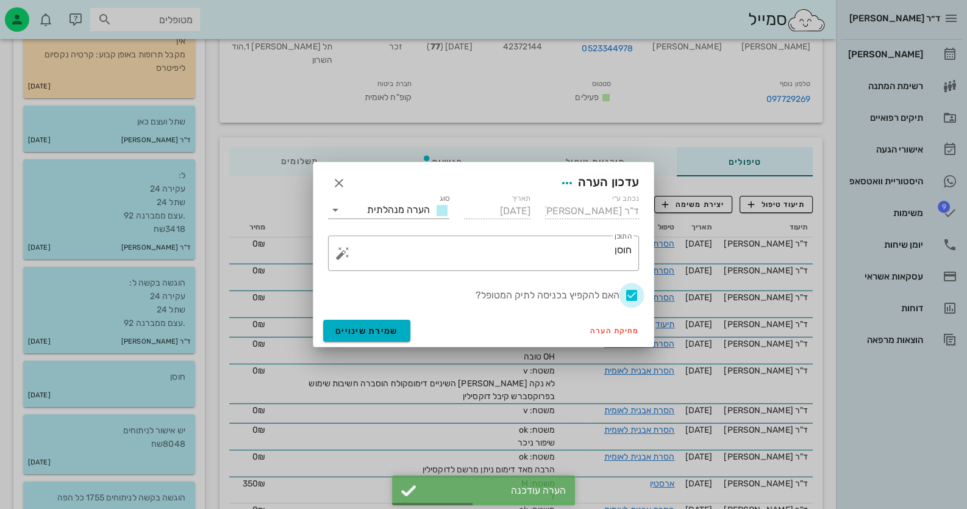
click at [632, 298] on div at bounding box center [631, 295] width 21 height 21
checkbox input "false"
click at [335, 335] on span "שמירת שינויים" at bounding box center [366, 331] width 63 height 10
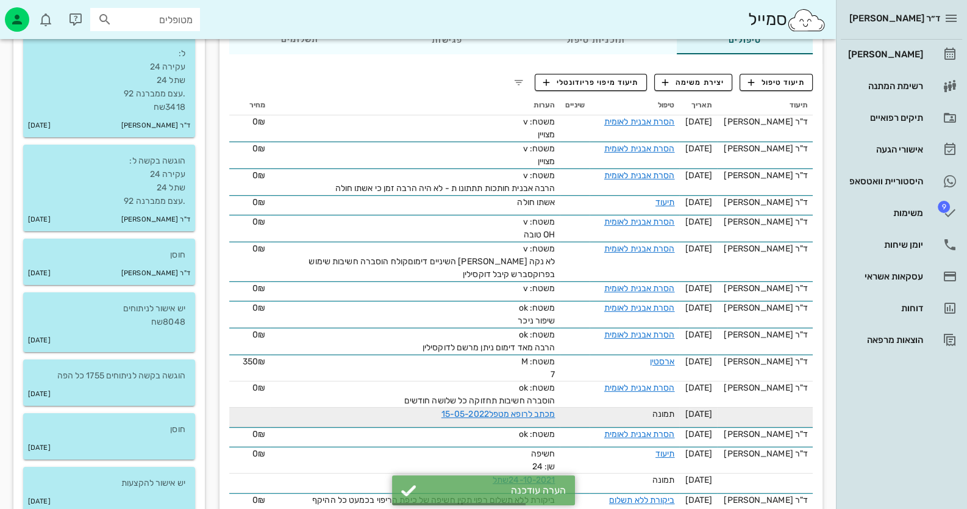
scroll to position [243, 0]
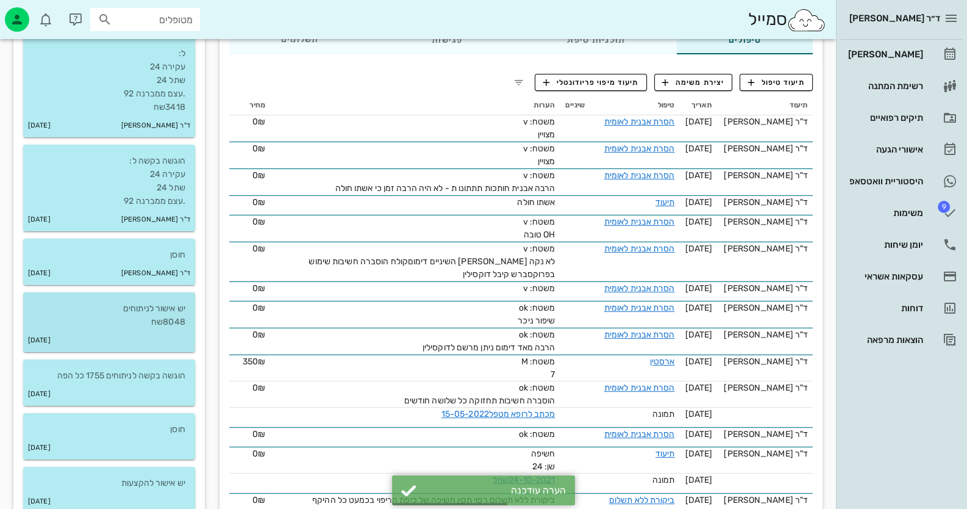
click at [160, 319] on p "יש אישור לניתוחים 8048שח" at bounding box center [109, 315] width 152 height 27
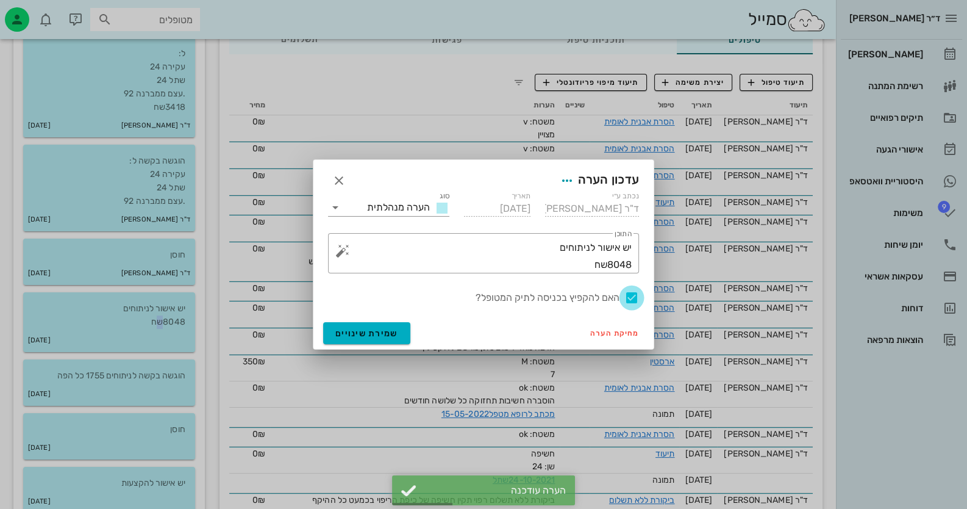
click at [633, 292] on div at bounding box center [631, 297] width 21 height 21
checkbox input "false"
click at [342, 329] on span "שמירת שינויים" at bounding box center [366, 333] width 63 height 10
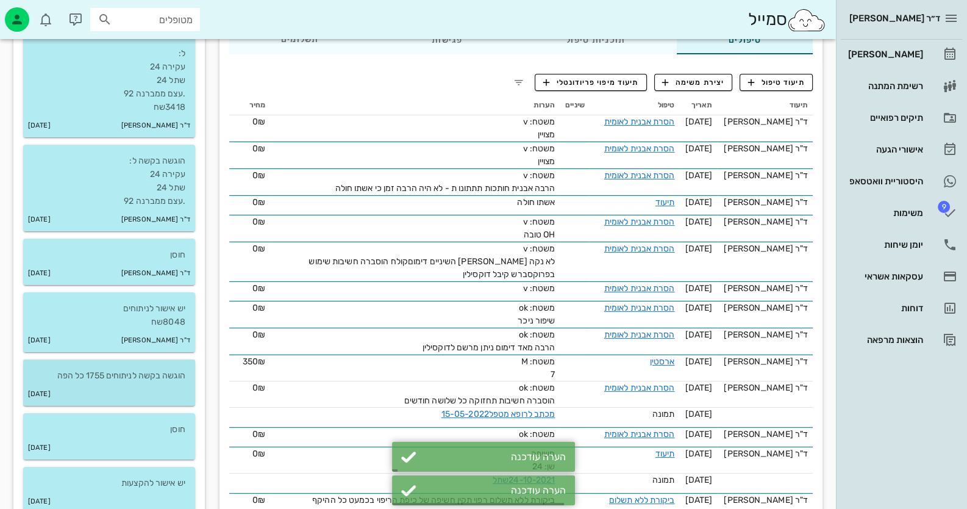
click at [168, 396] on div "15-03-2021" at bounding box center [109, 393] width 172 height 23
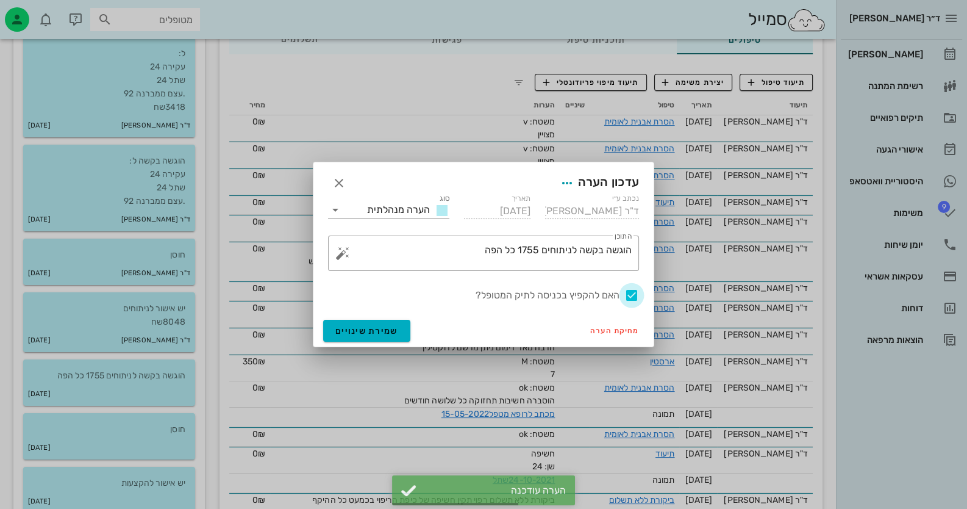
click at [627, 293] on div at bounding box center [631, 295] width 21 height 21
checkbox input "false"
click at [354, 339] on button "שמירת שינויים" at bounding box center [366, 330] width 87 height 22
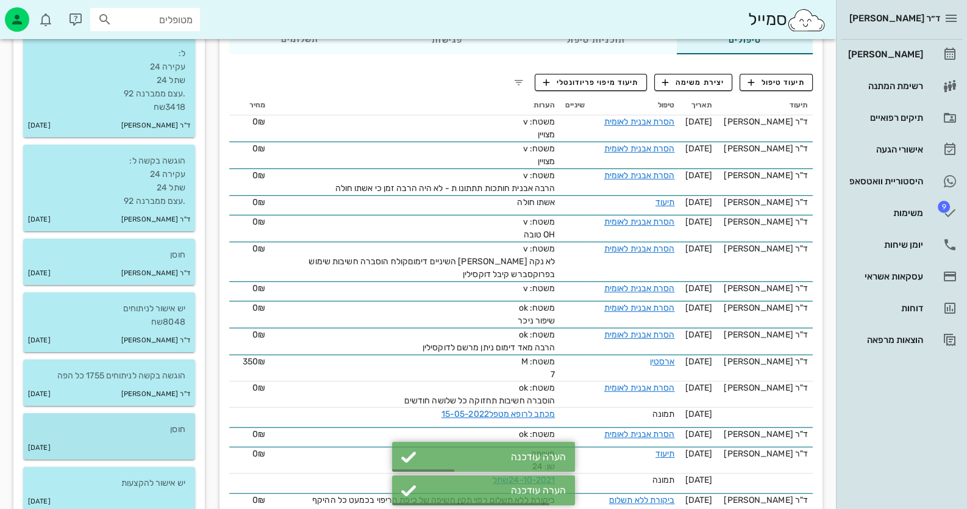
click at [173, 433] on p "חוסן" at bounding box center [109, 429] width 152 height 13
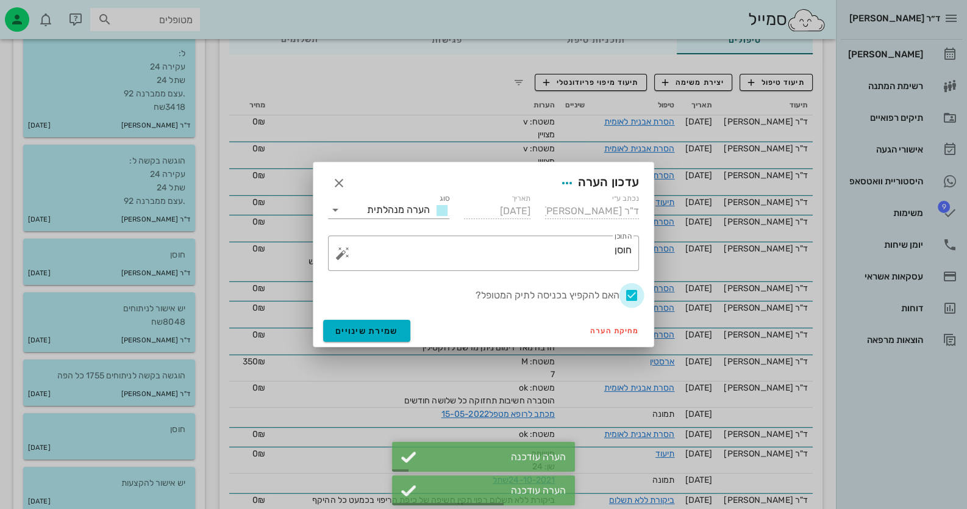
click at [637, 294] on div at bounding box center [631, 295] width 21 height 21
checkbox input "false"
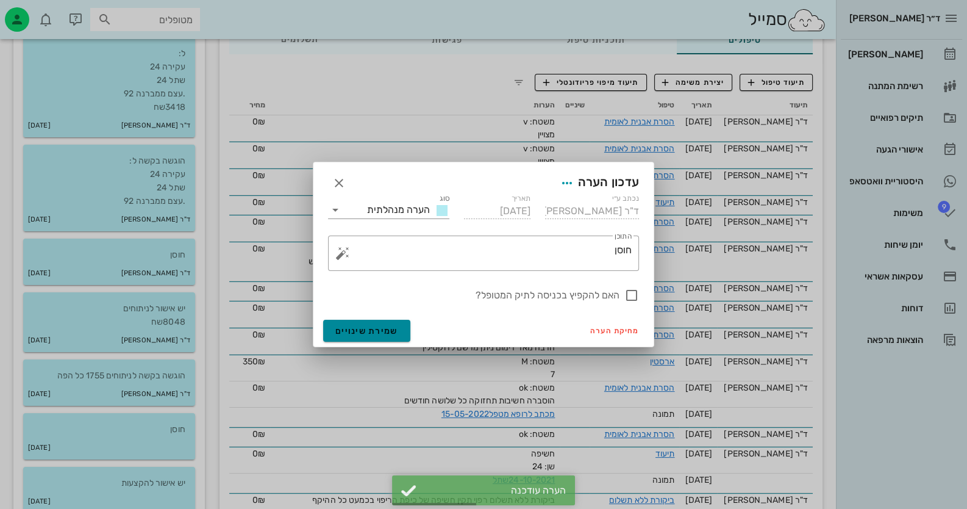
click at [364, 334] on span "שמירת שינויים" at bounding box center [366, 331] width 63 height 10
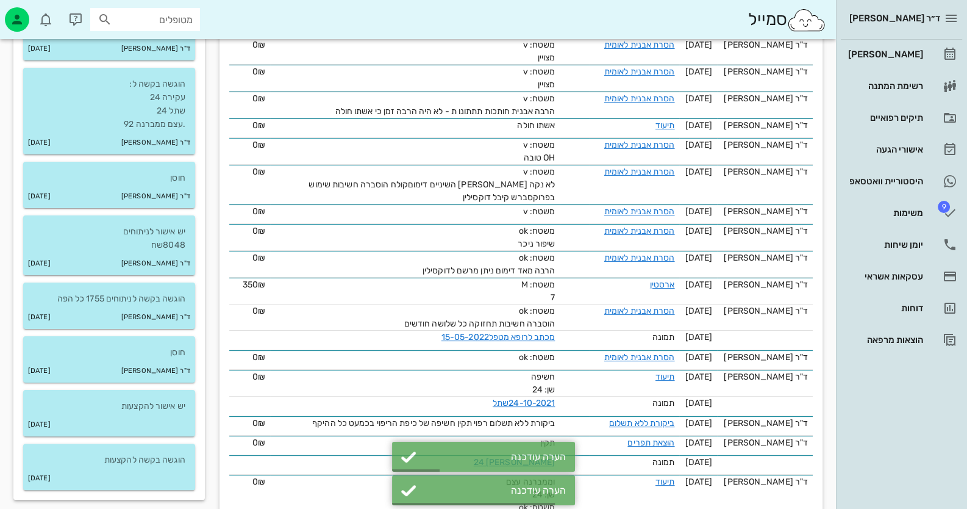
scroll to position [427, 0]
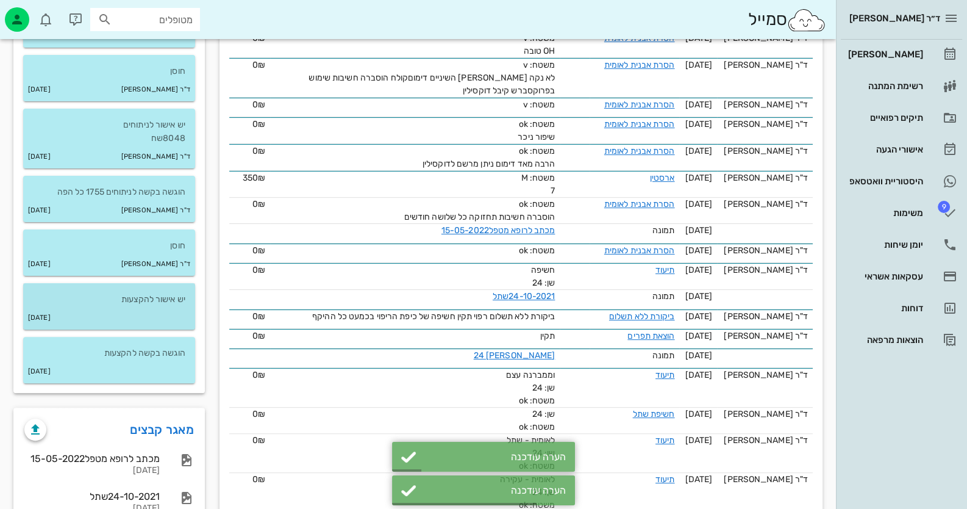
click at [126, 293] on p "יש אישור להקצעות" at bounding box center [109, 299] width 152 height 13
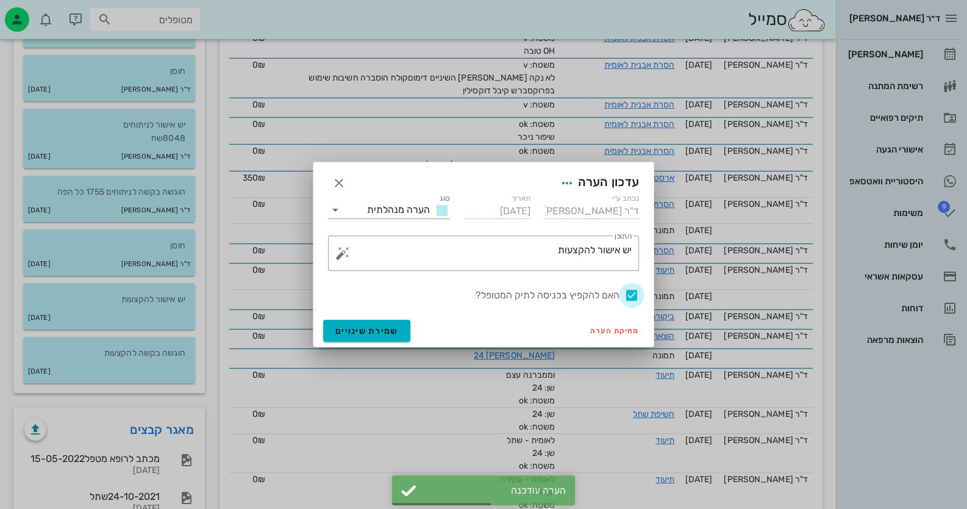
click at [637, 293] on div at bounding box center [631, 295] width 21 height 21
checkbox input "false"
click at [355, 329] on span "שמירת שינויים" at bounding box center [366, 331] width 63 height 10
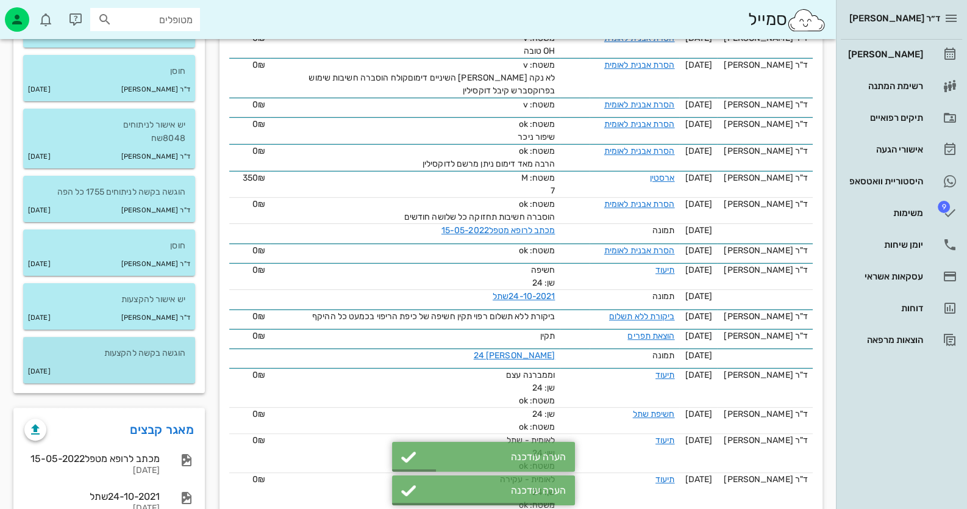
click at [139, 370] on div "30-08-2020" at bounding box center [109, 371] width 172 height 23
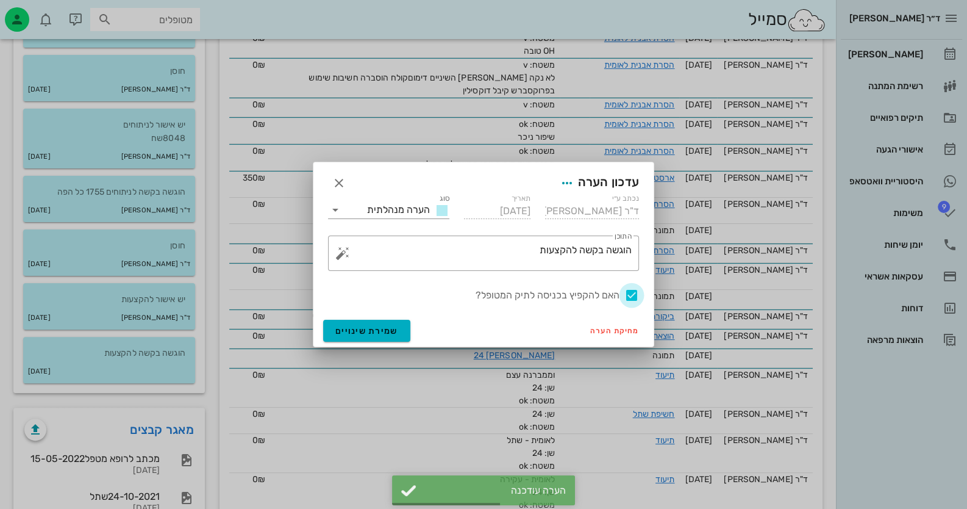
click at [637, 295] on div at bounding box center [631, 295] width 21 height 21
checkbox input "false"
click at [388, 334] on span "שמירת שינויים" at bounding box center [366, 331] width 63 height 10
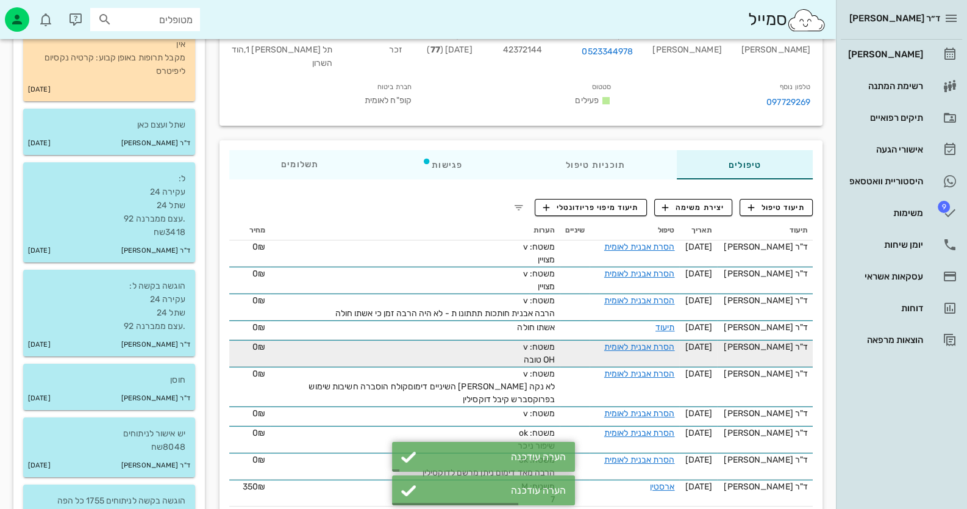
scroll to position [0, 0]
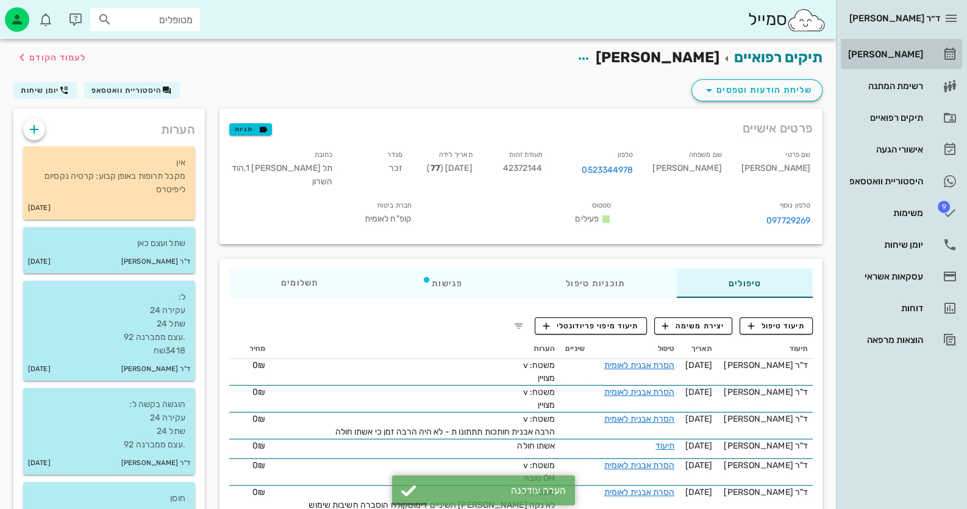
click at [863, 59] on div "[PERSON_NAME]" at bounding box center [884, 55] width 77 height 20
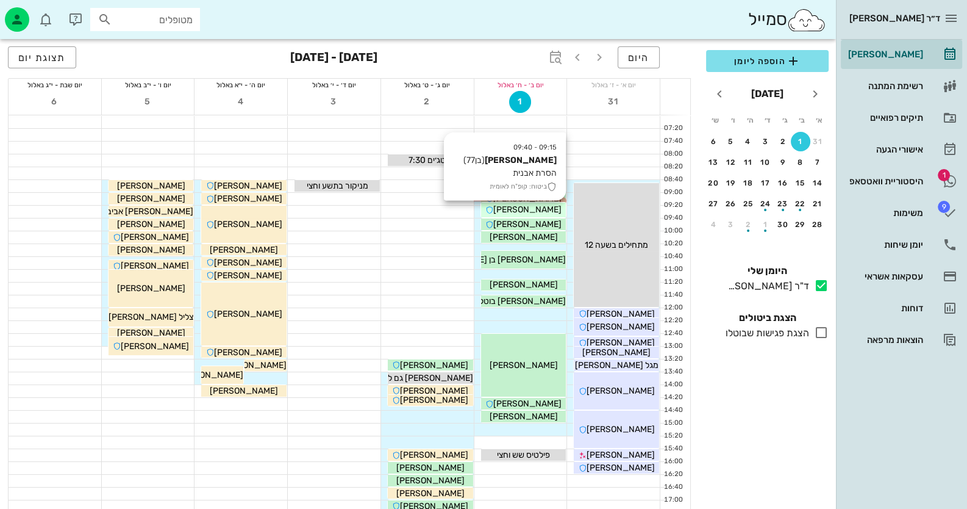
click at [552, 213] on div "[PERSON_NAME]" at bounding box center [523, 209] width 85 height 13
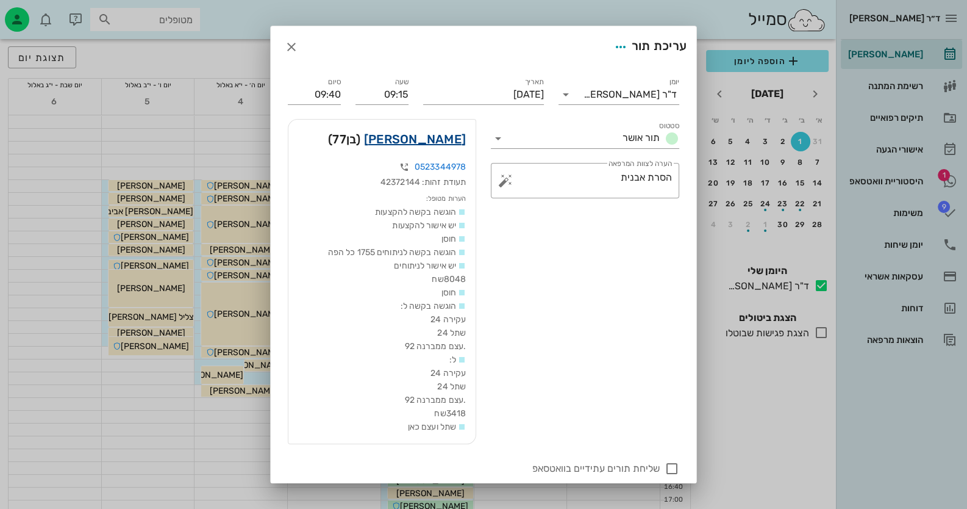
click at [439, 140] on link "יחזקאל יעקובי" at bounding box center [415, 139] width 102 height 20
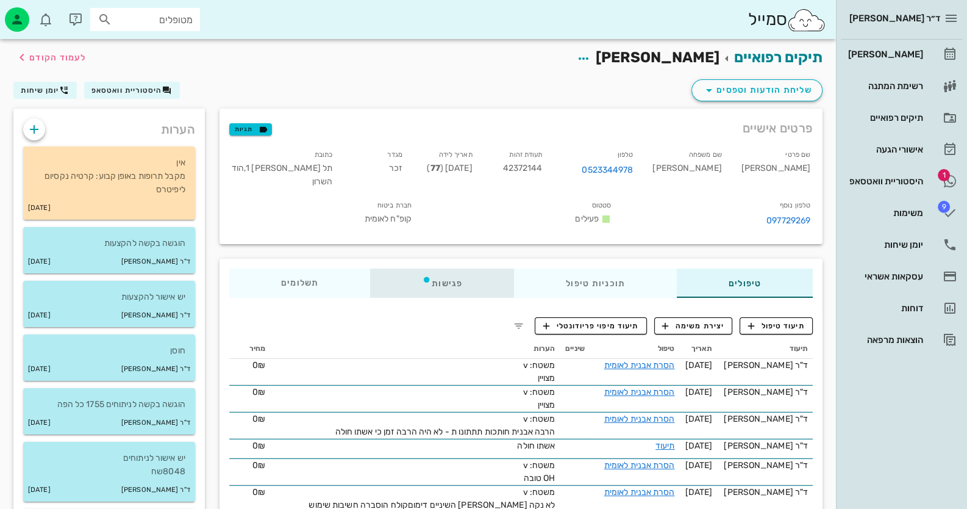
click at [462, 287] on div "פגישות" at bounding box center [442, 282] width 144 height 29
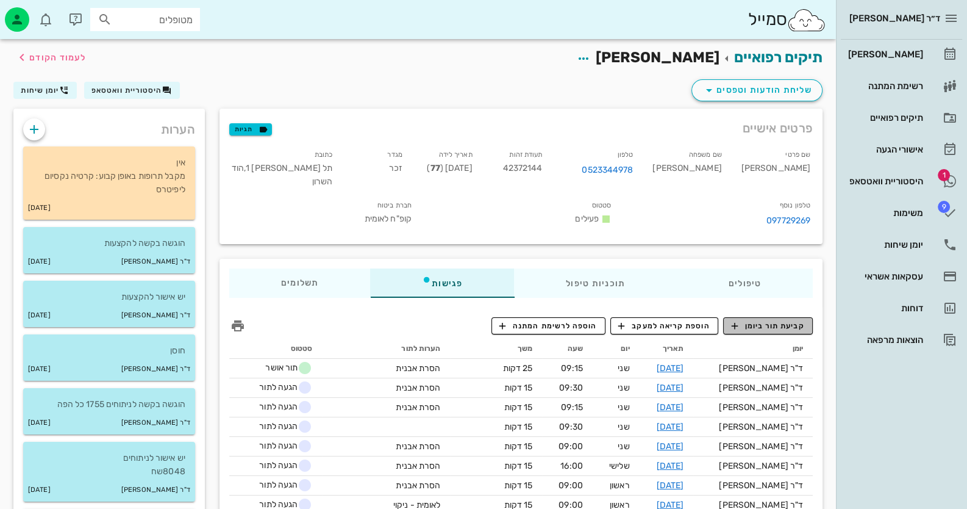
click at [786, 320] on span "קביעת תור ביומן" at bounding box center [767, 325] width 73 height 11
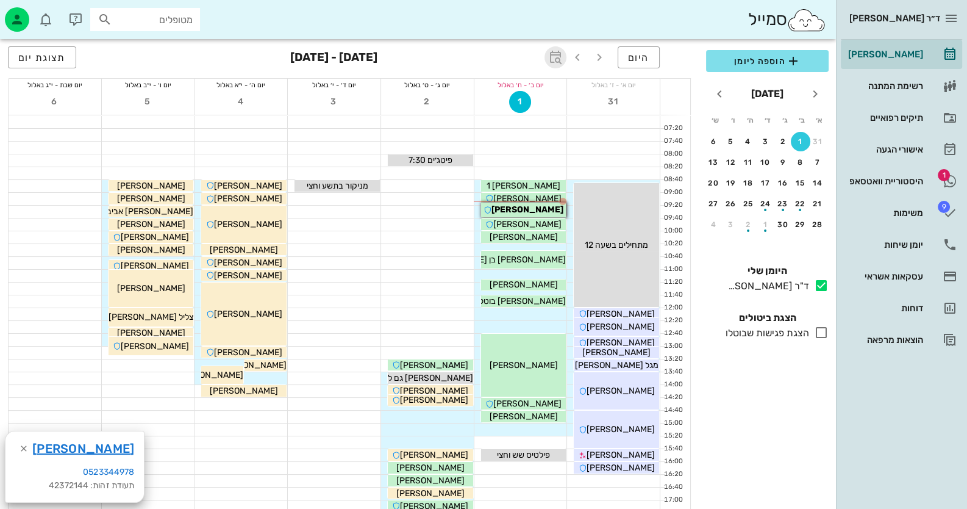
click at [560, 57] on icon "button" at bounding box center [555, 57] width 15 height 15
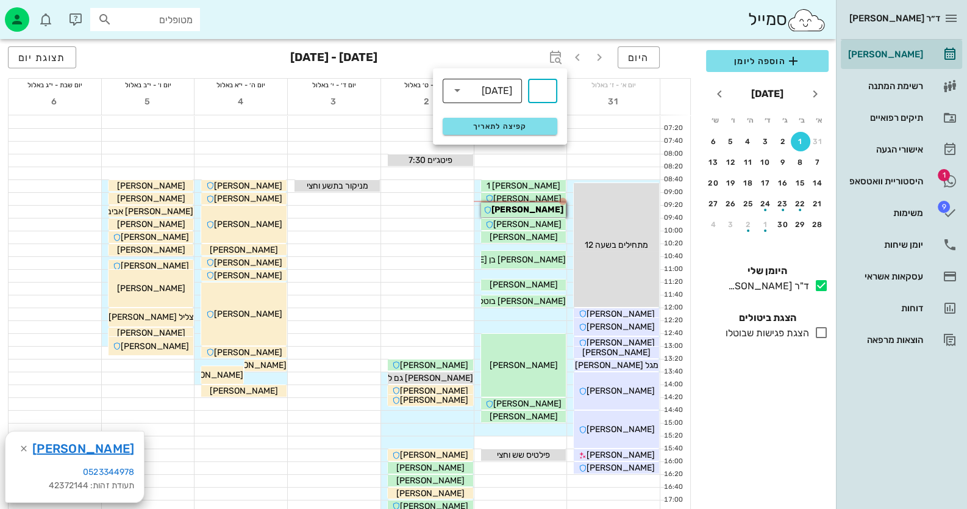
click at [488, 85] on div "[DATE]" at bounding box center [497, 90] width 30 height 11
click at [493, 150] on div "חודשים" at bounding box center [482, 144] width 60 height 20
click at [546, 93] on input "text" at bounding box center [542, 91] width 15 height 20
type input "4"
click at [521, 128] on span "קפיצה לתאריך" at bounding box center [499, 126] width 99 height 9
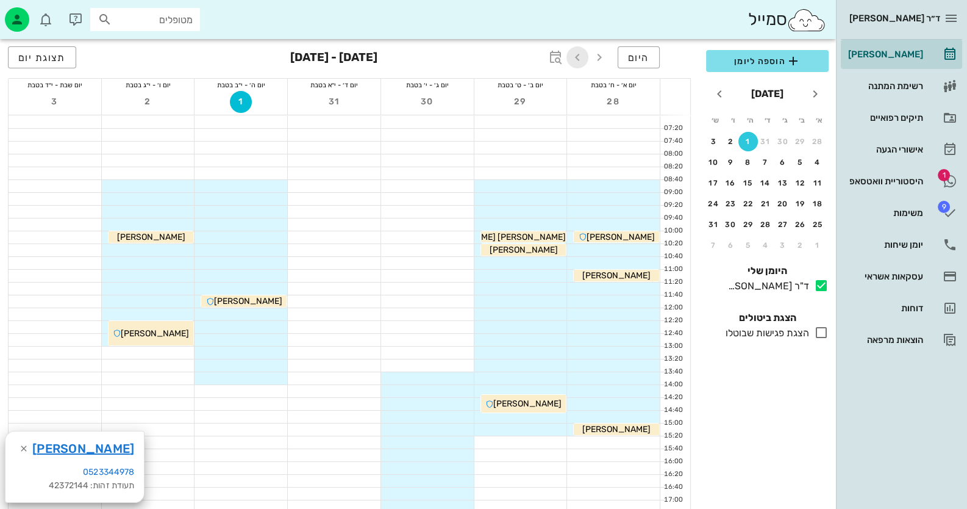
click at [579, 56] on icon "button" at bounding box center [577, 57] width 15 height 15
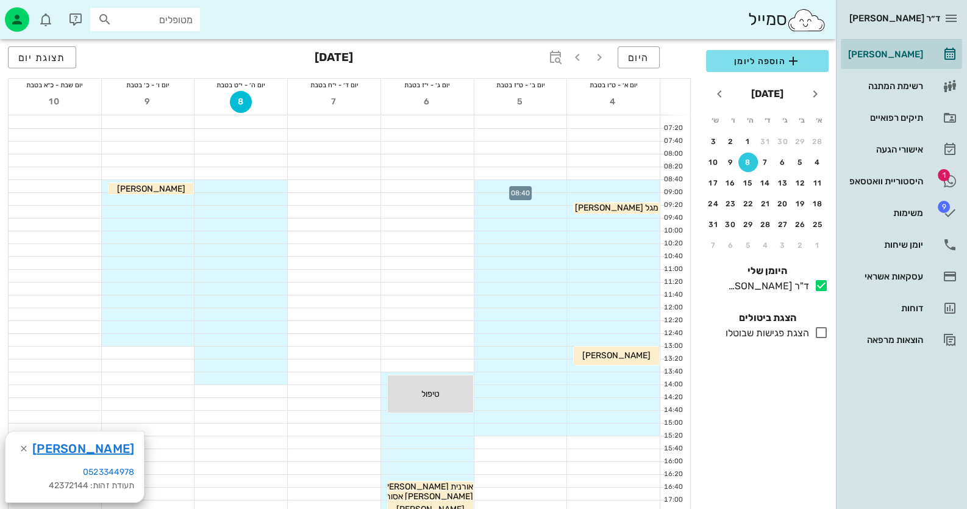
click at [548, 185] on div at bounding box center [520, 186] width 93 height 12
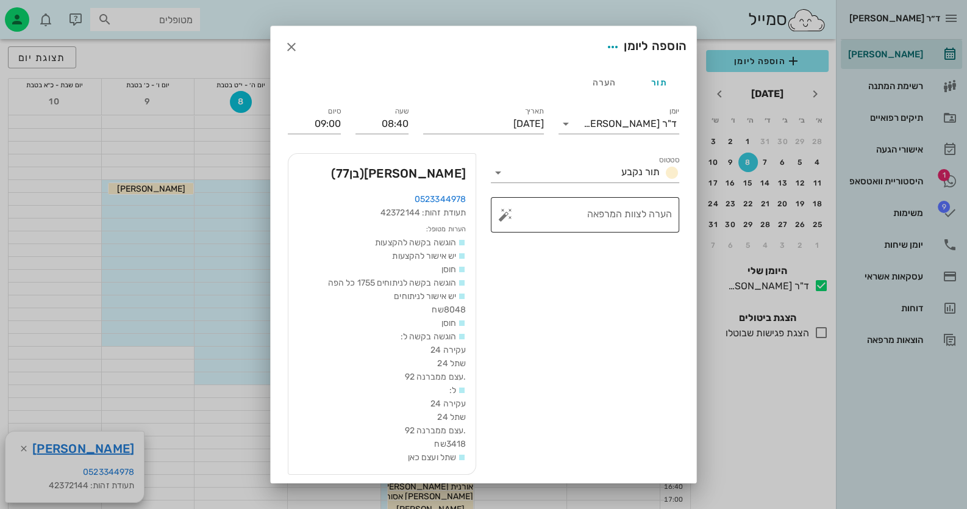
click at [509, 214] on button "button" at bounding box center [505, 214] width 15 height 15
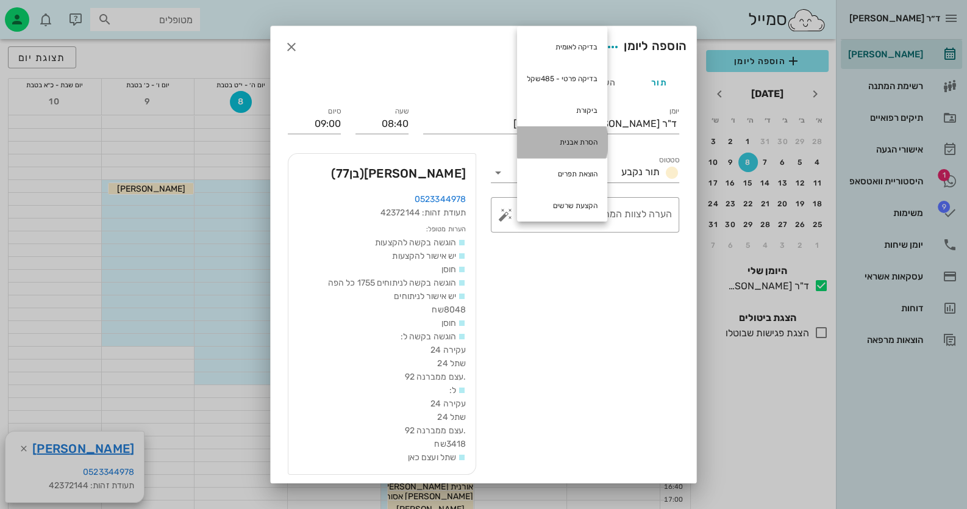
click at [579, 137] on div "הסרת אבנית" at bounding box center [562, 142] width 90 height 32
type textarea "הסרת אבנית"
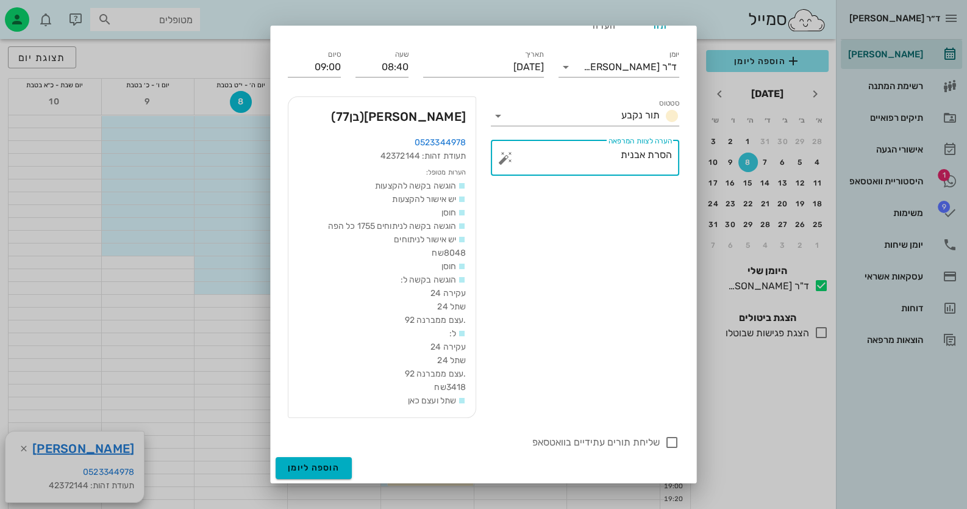
scroll to position [183, 0]
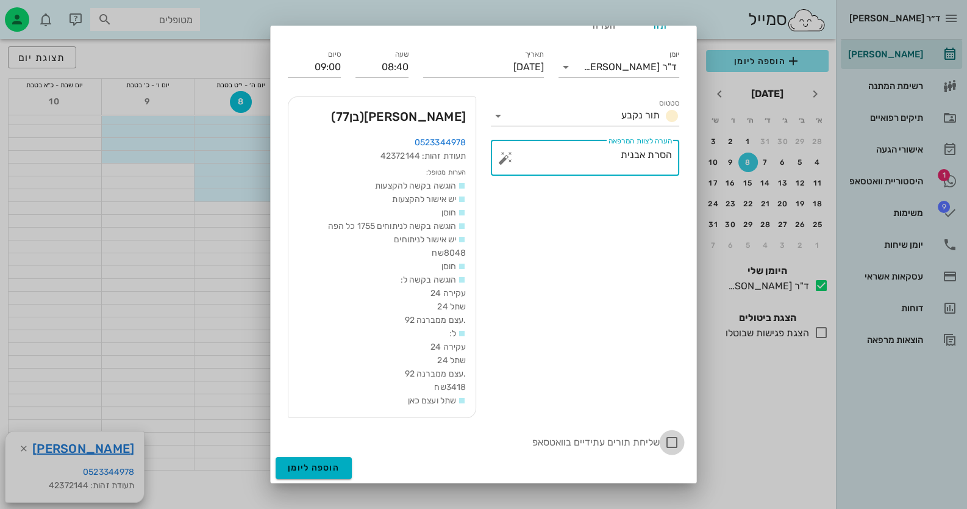
click at [665, 440] on div at bounding box center [672, 442] width 21 height 21
checkbox input "true"
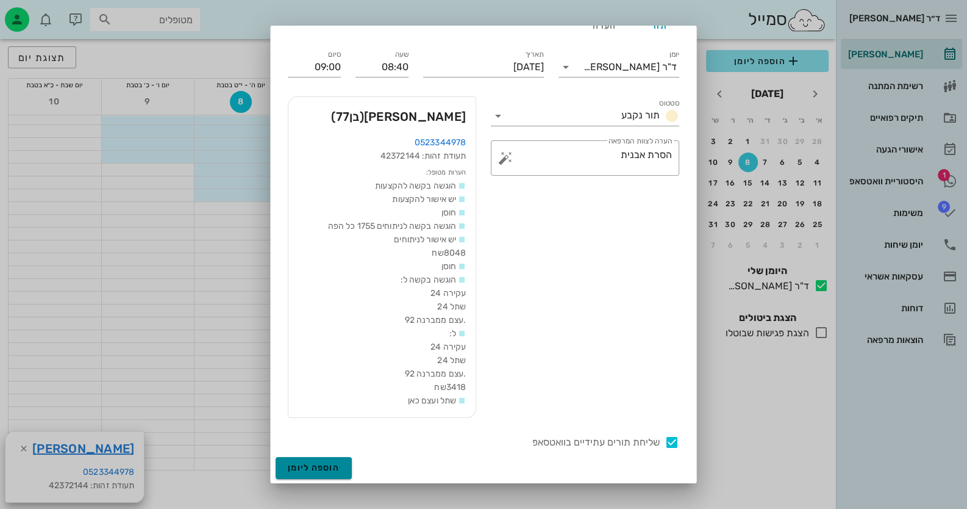
click at [344, 459] on button "הוספה ליומן" at bounding box center [314, 468] width 76 height 22
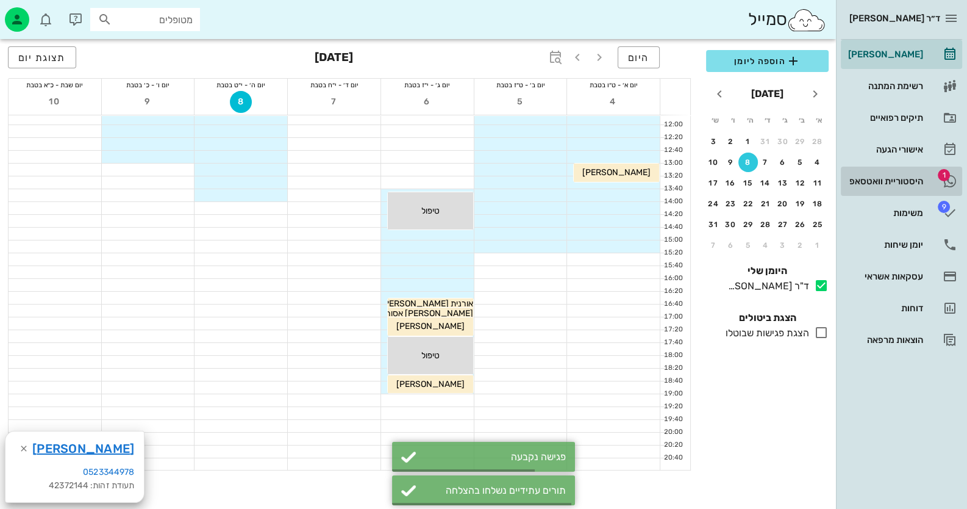
click at [912, 176] on div "היסטוריית וואטסאפ" at bounding box center [884, 181] width 77 height 10
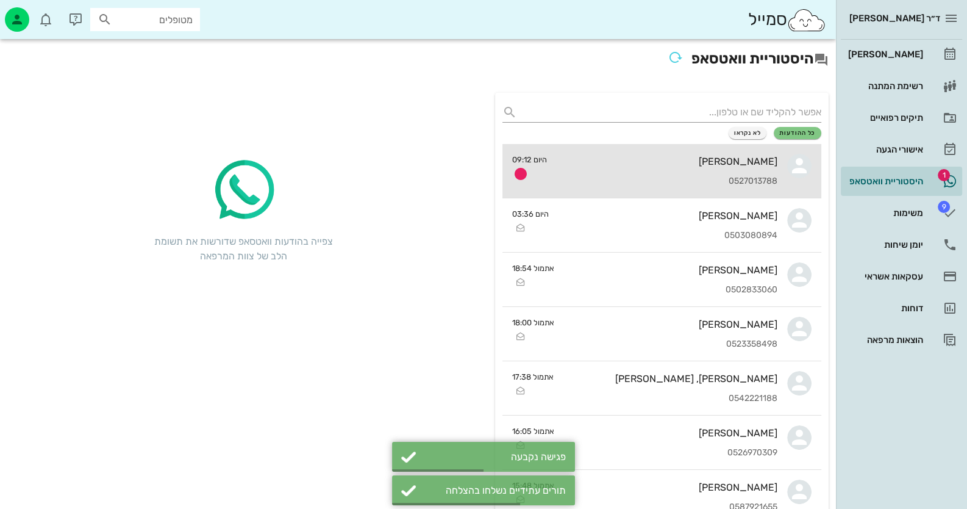
click at [747, 173] on div "[PERSON_NAME] 0527013788" at bounding box center [667, 171] width 221 height 54
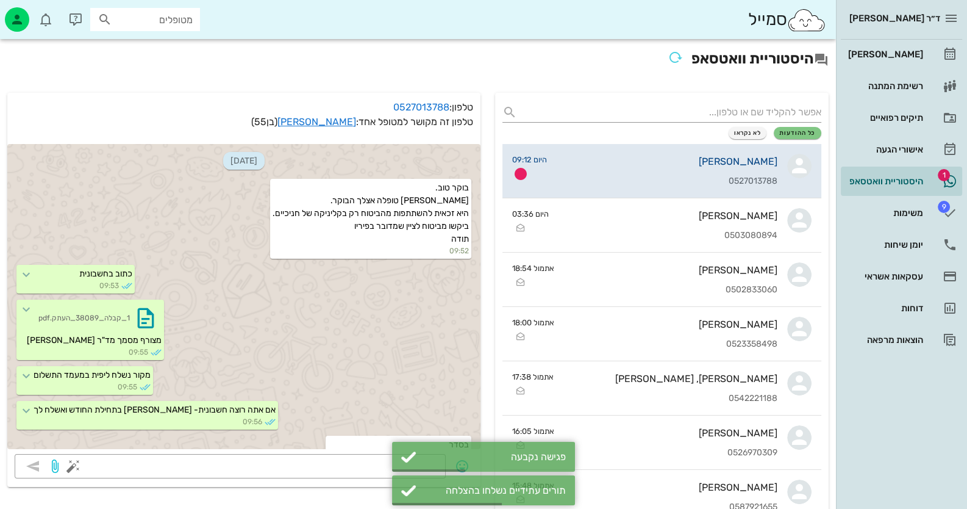
scroll to position [285, 0]
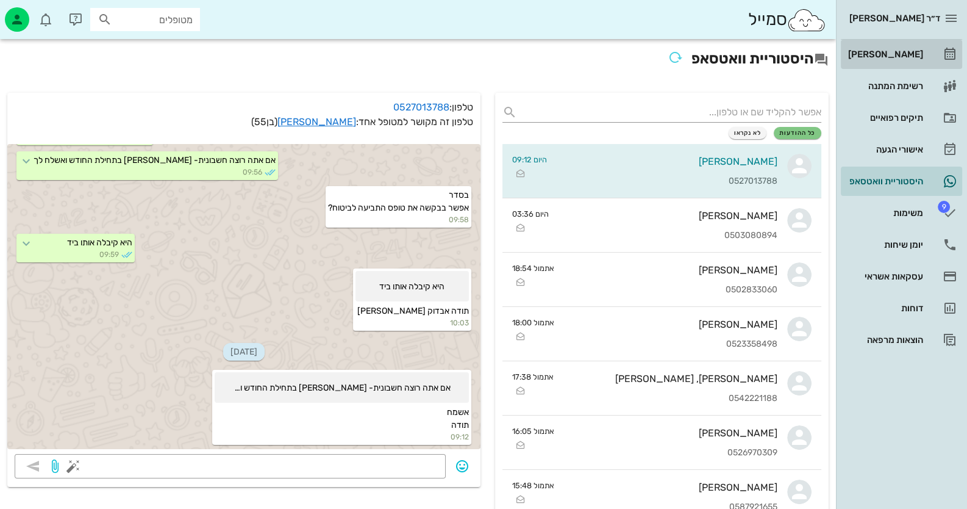
click at [917, 57] on div "[PERSON_NAME]" at bounding box center [884, 54] width 77 height 10
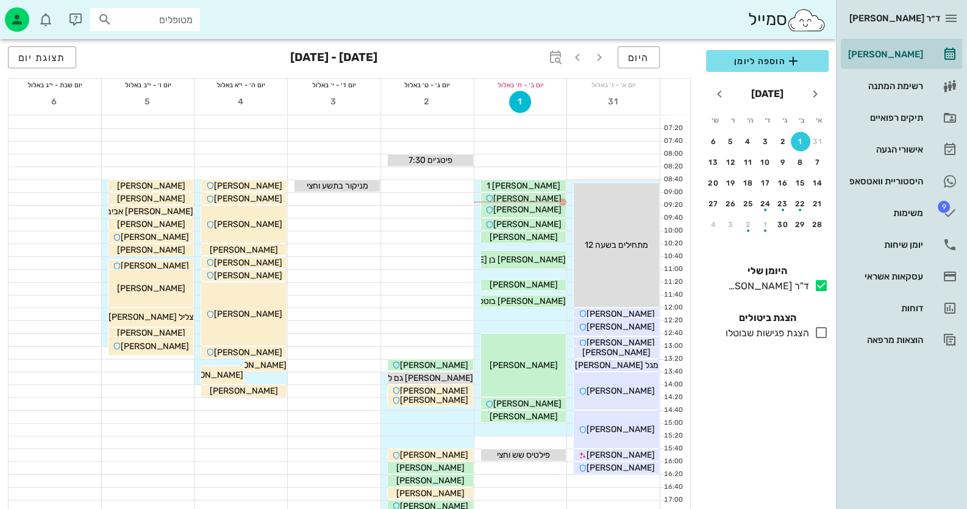
click at [159, 15] on input "מטופלים" at bounding box center [154, 20] width 78 height 16
type input "[PERSON_NAME]"
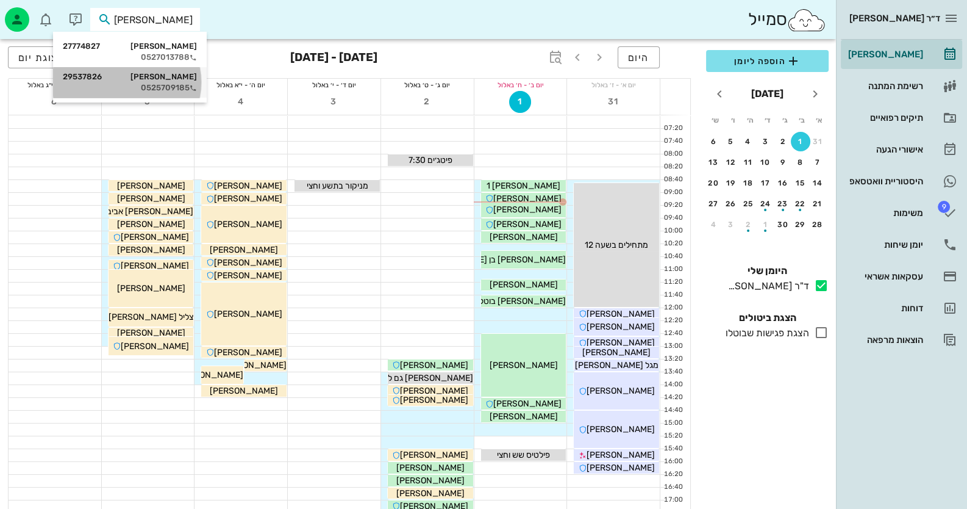
click at [160, 79] on div "יפית מרש 29537826" at bounding box center [130, 77] width 134 height 10
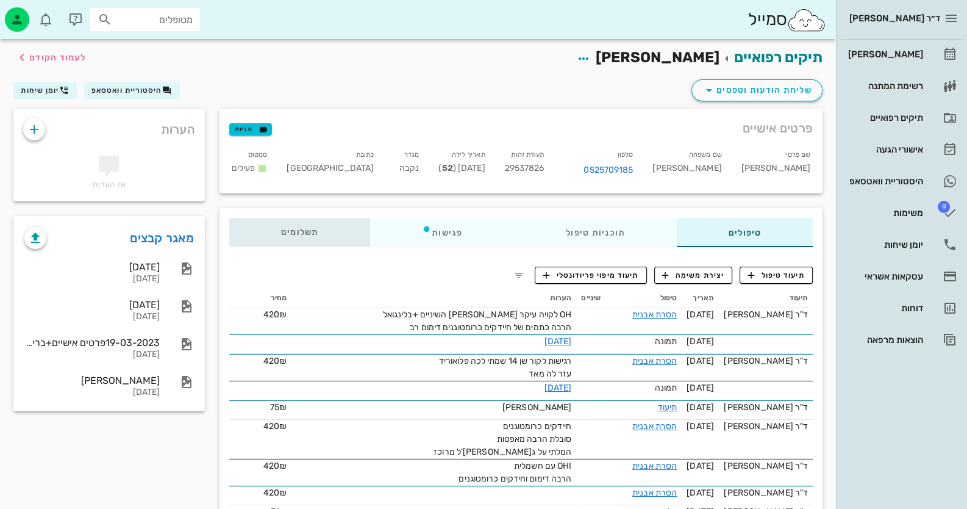
click at [277, 231] on div "תשלומים 0₪" at bounding box center [299, 232] width 141 height 29
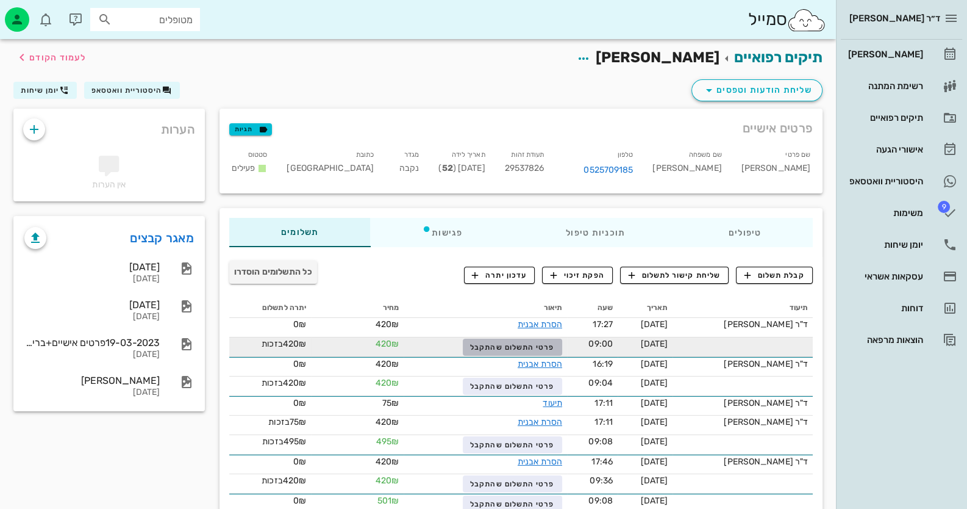
click at [552, 344] on span "פרטי התשלום שהתקבל" at bounding box center [512, 347] width 84 height 9
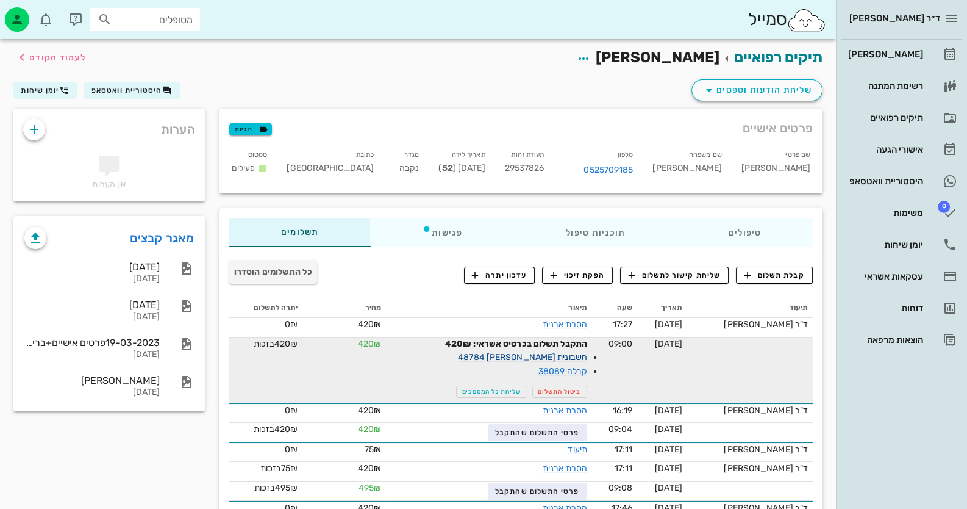
click at [587, 359] on link "חשבונית [PERSON_NAME] 48784" at bounding box center [522, 357] width 129 height 10
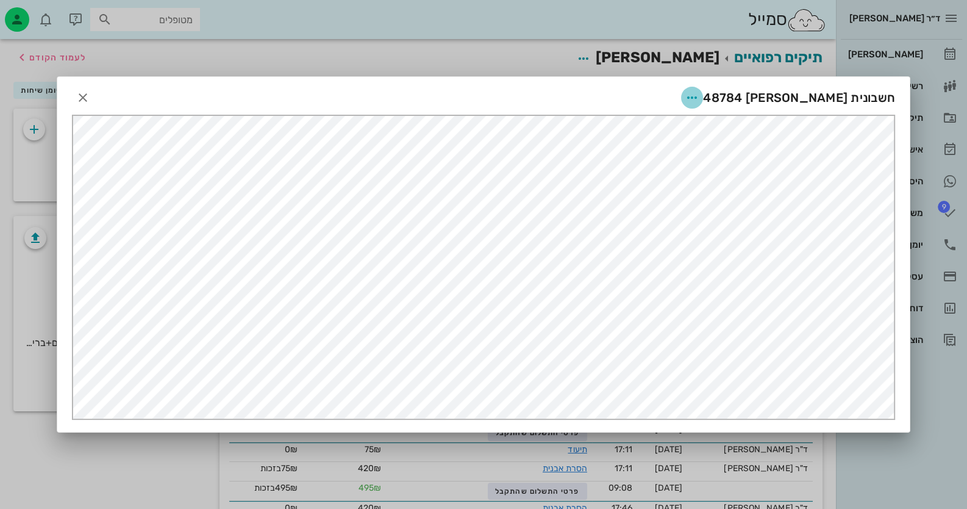
click at [699, 95] on icon "button" at bounding box center [692, 97] width 15 height 15
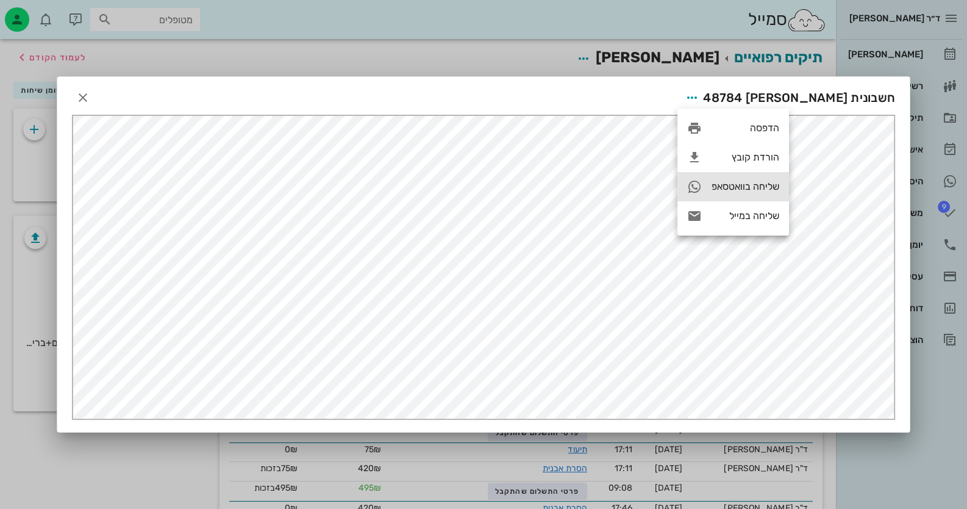
click at [762, 187] on div "שליחה בוואטסאפ" at bounding box center [746, 186] width 68 height 12
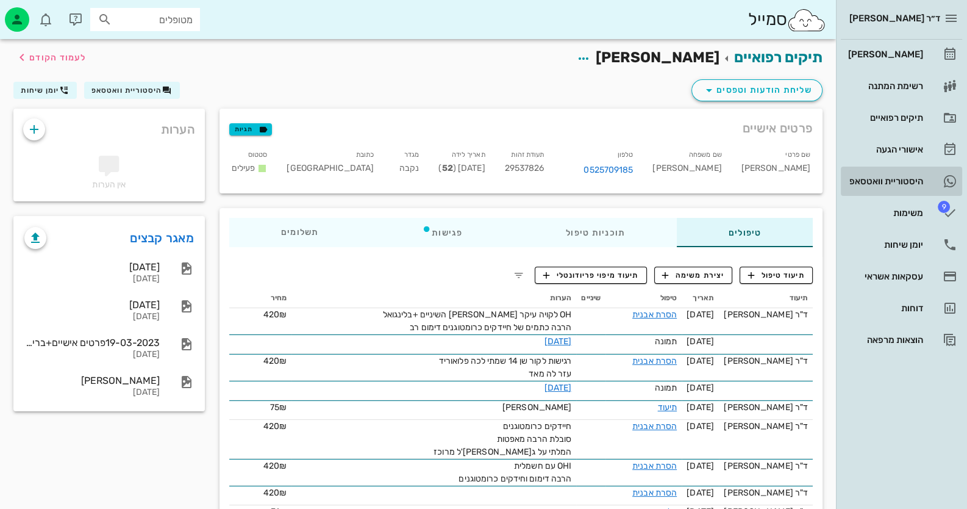
click at [911, 176] on div "היסטוריית וואטסאפ" at bounding box center [884, 181] width 77 height 10
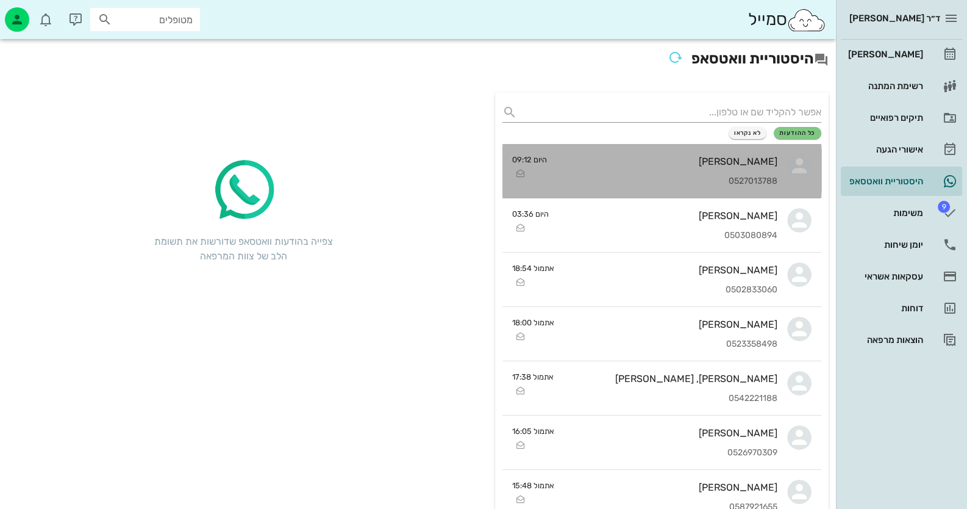
click at [762, 147] on div "[PERSON_NAME] 0527013788" at bounding box center [667, 171] width 221 height 54
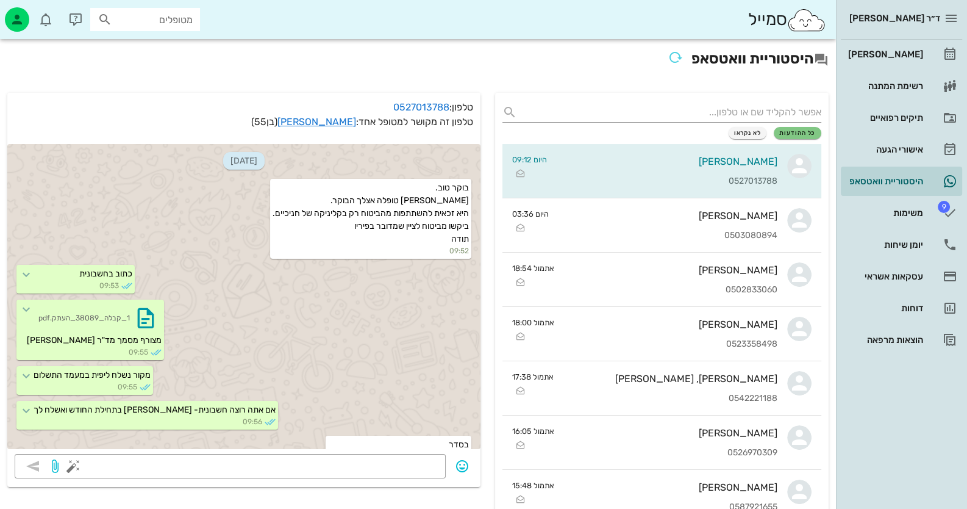
scroll to position [285, 0]
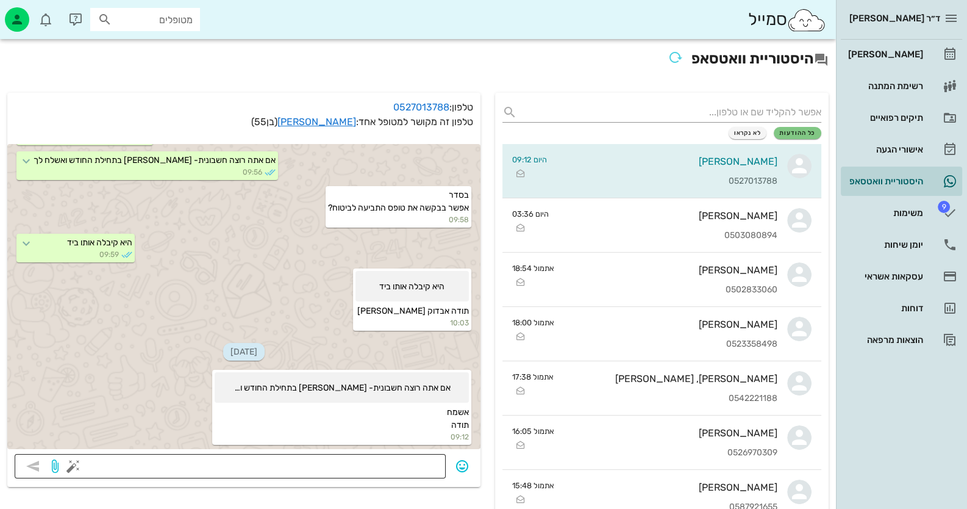
click at [371, 472] on textarea at bounding box center [257, 467] width 363 height 20
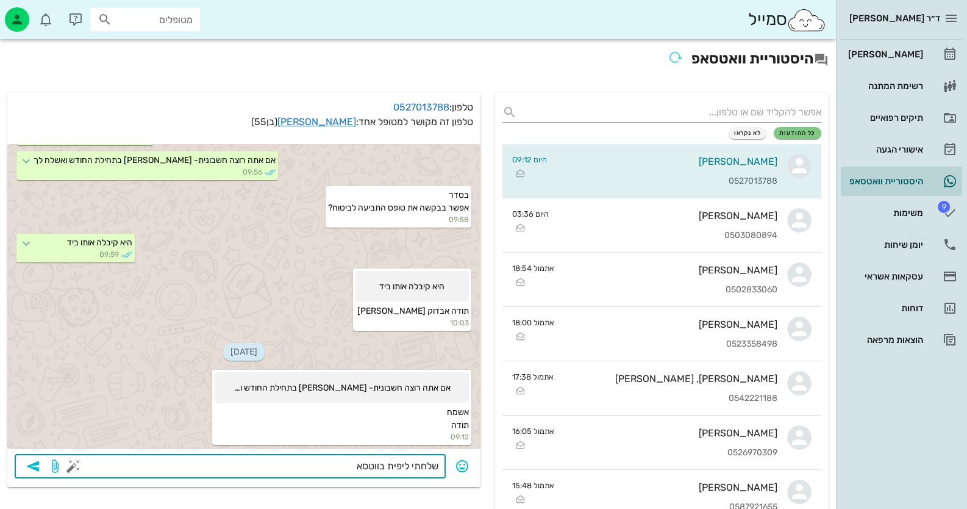
type textarea "שלחתי ליפית בווטסאפ"
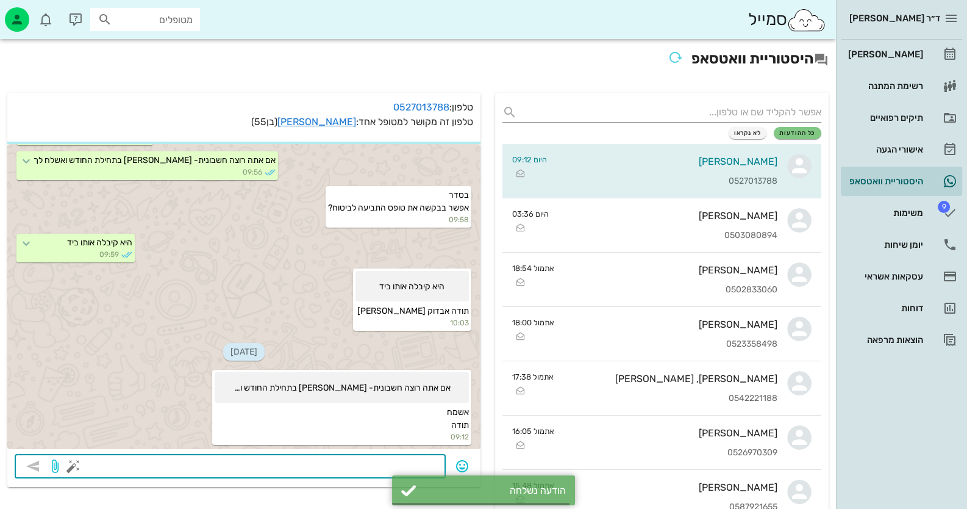
scroll to position [320, 0]
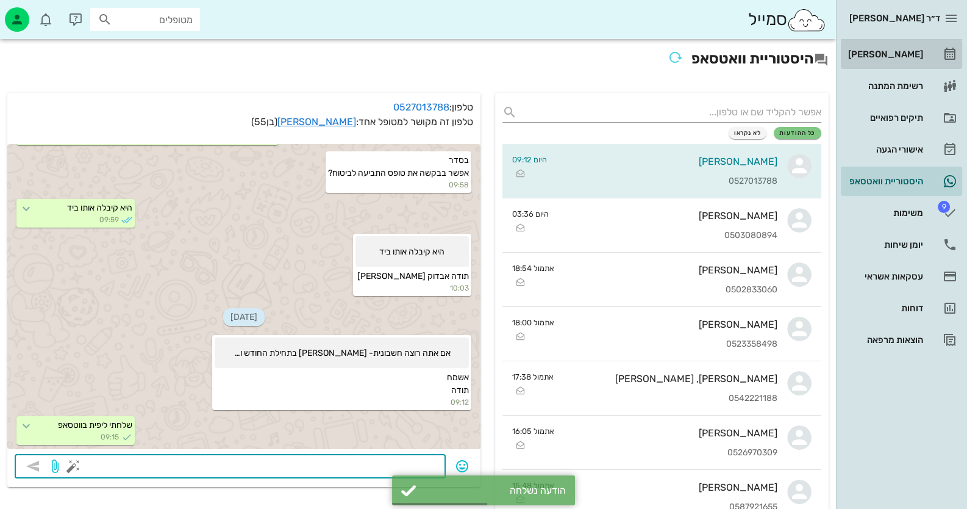
click at [910, 53] on div "[PERSON_NAME]" at bounding box center [884, 54] width 77 height 10
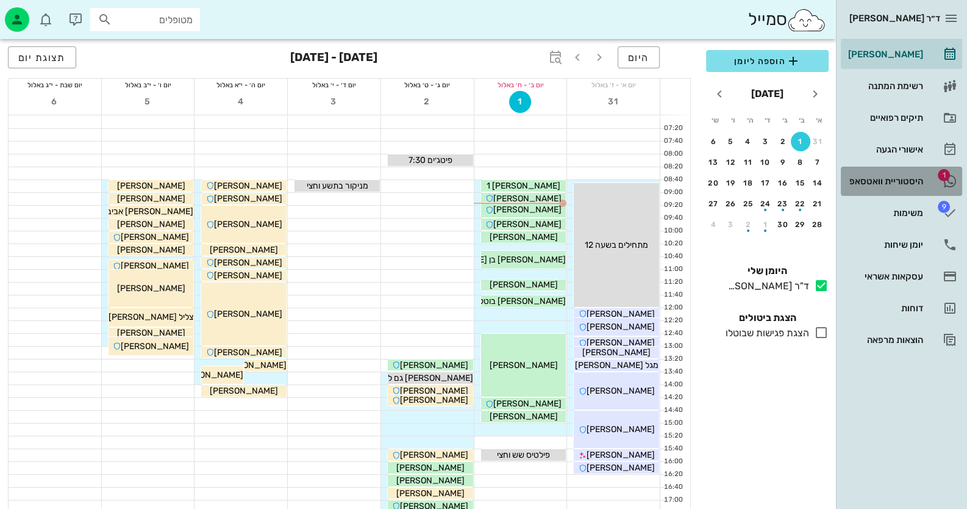
click at [924, 186] on link "1 היסטוריית וואטסאפ" at bounding box center [901, 180] width 121 height 29
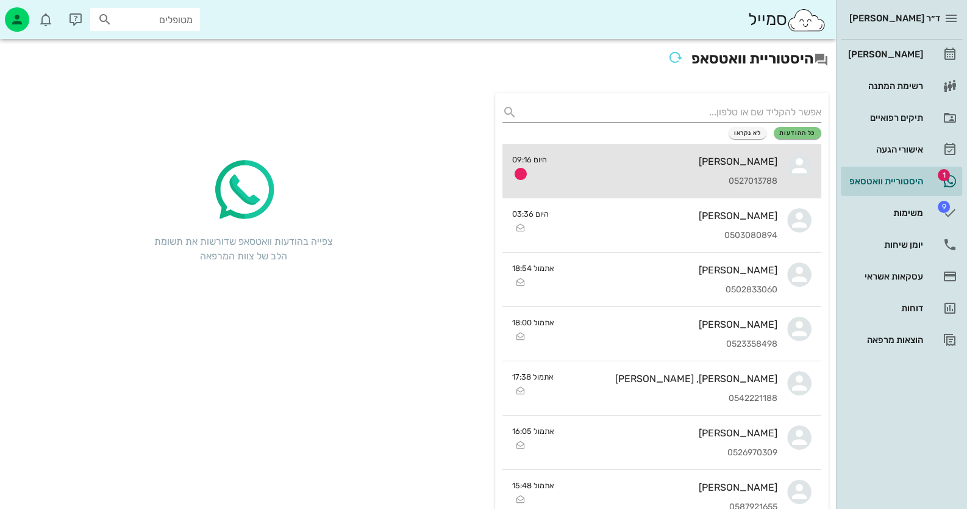
click at [704, 184] on div "0527013788" at bounding box center [667, 181] width 221 height 10
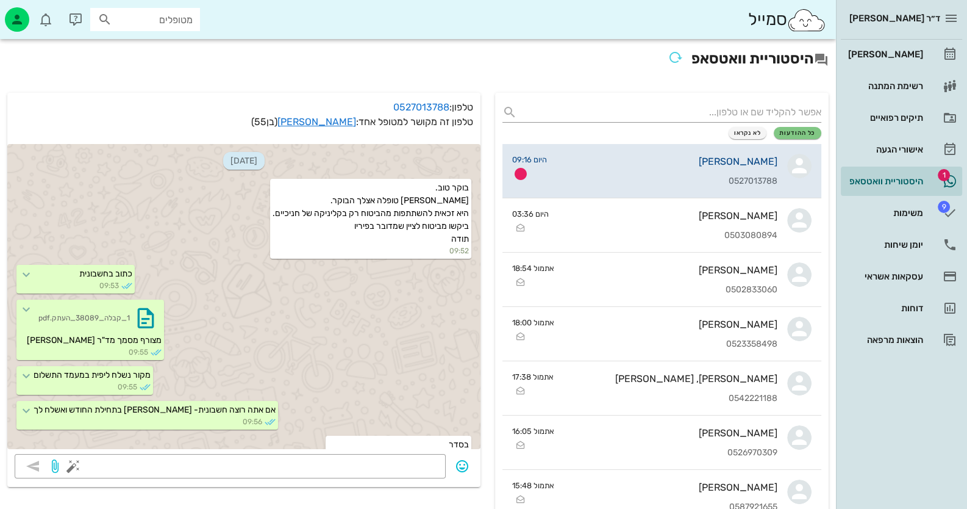
scroll to position [355, 0]
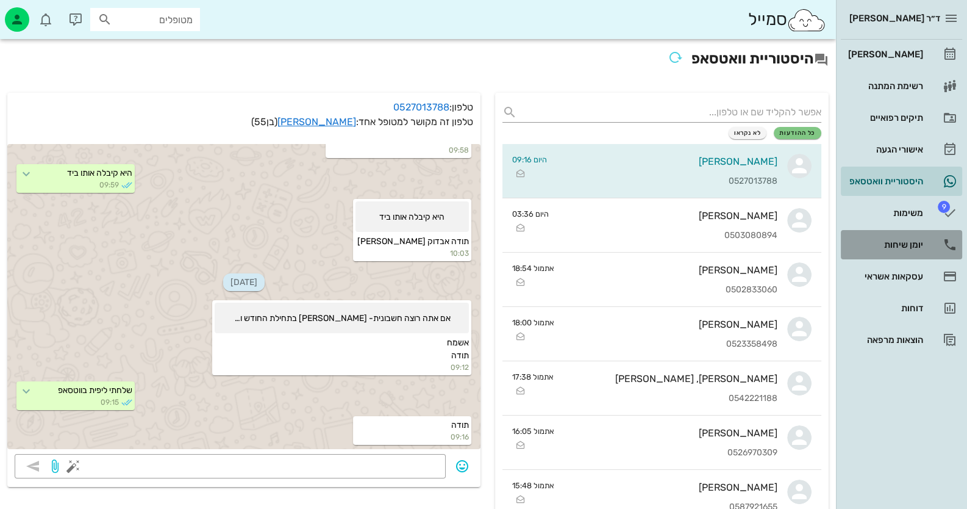
click at [920, 235] on div "יומן שיחות" at bounding box center [884, 245] width 77 height 20
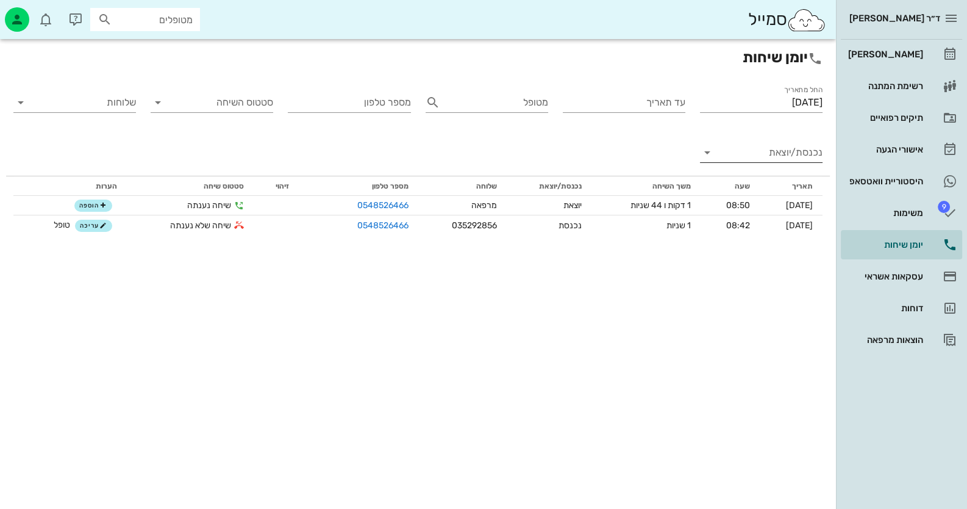
click at [782, 152] on input "נכנסת/יוצאת" at bounding box center [770, 153] width 103 height 20
click at [782, 152] on div "נכנסת" at bounding box center [783, 162] width 27 height 29
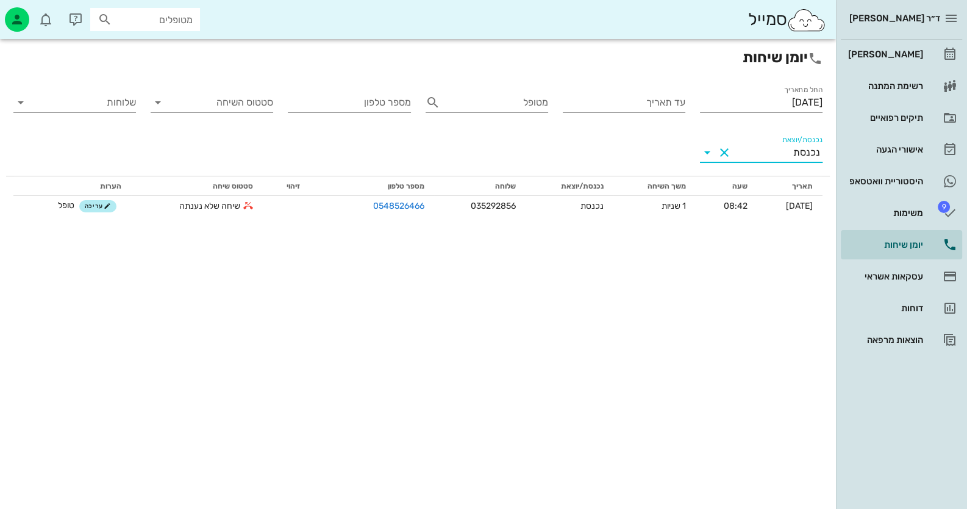
click at [753, 158] on input "נכנסת/יוצאת" at bounding box center [763, 153] width 59 height 20
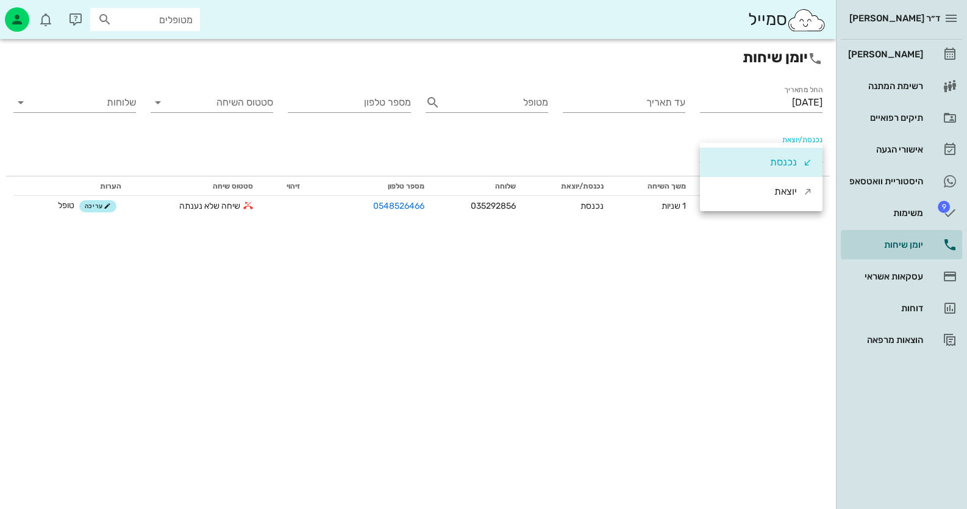
click at [753, 159] on div "נכנסת" at bounding box center [761, 162] width 123 height 29
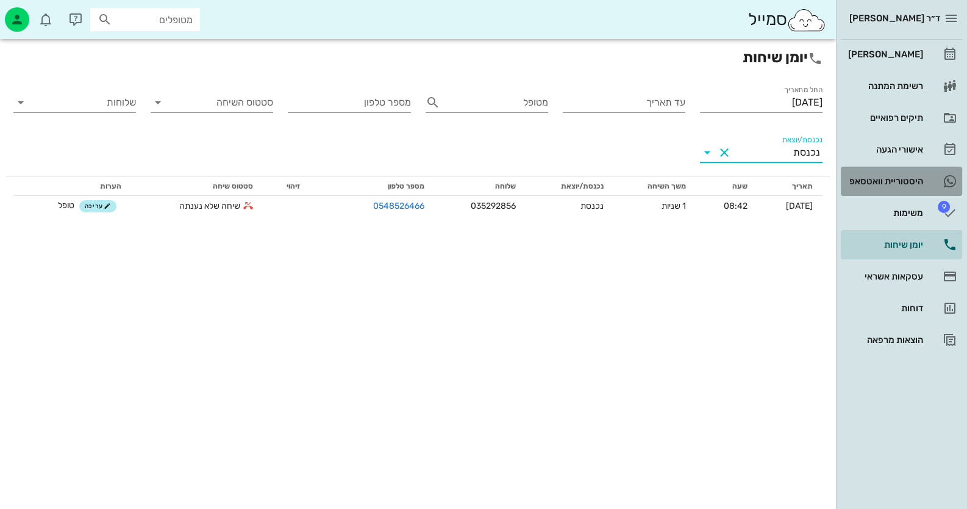
click at [924, 182] on link "היסטוריית וואטסאפ" at bounding box center [901, 180] width 121 height 29
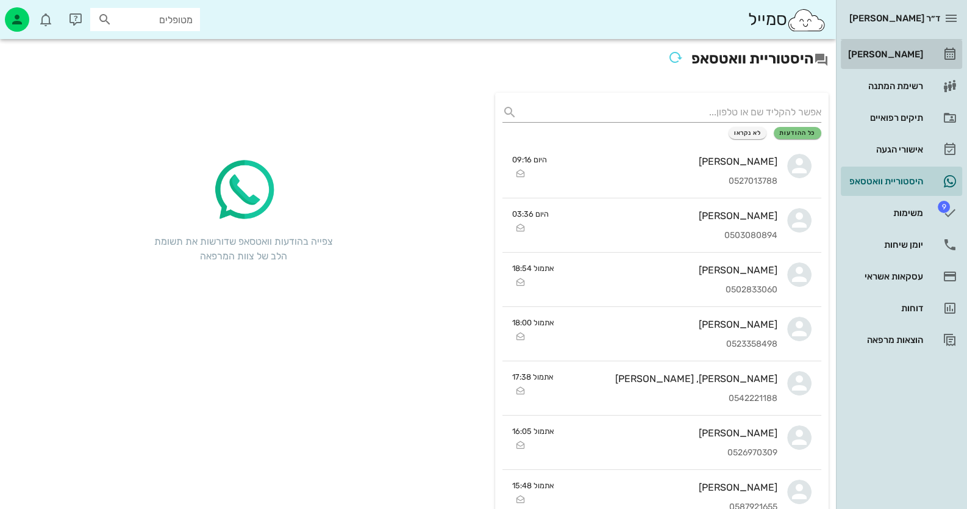
click at [918, 61] on div "[PERSON_NAME]" at bounding box center [884, 55] width 77 height 20
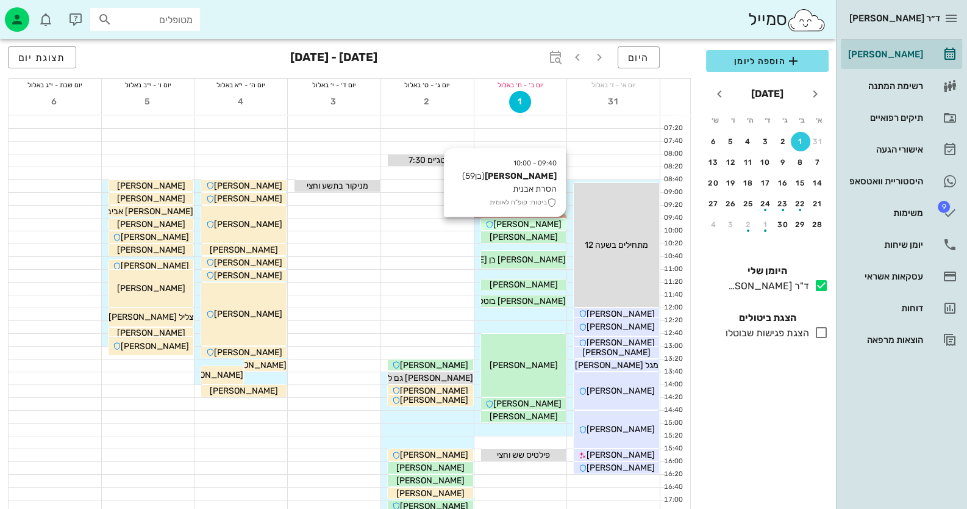
click at [539, 221] on span "[PERSON_NAME]" at bounding box center [527, 224] width 68 height 10
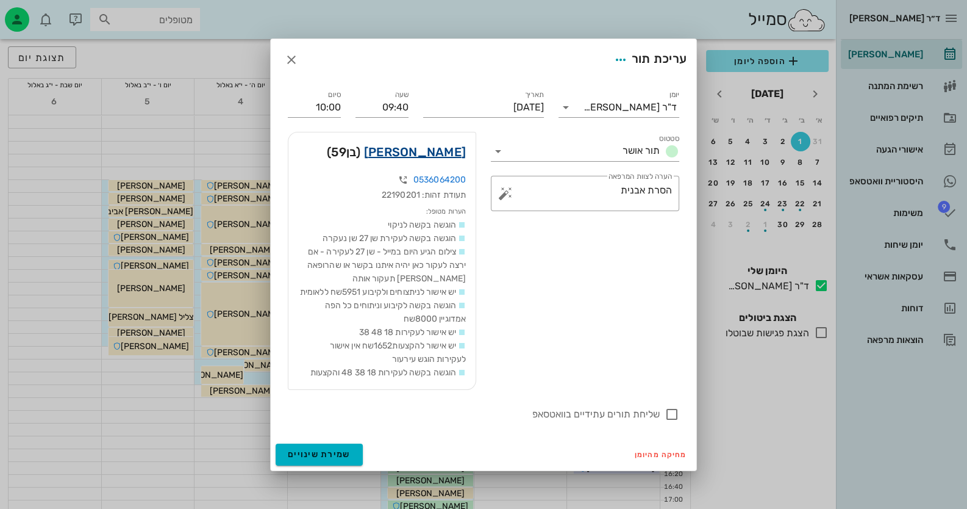
click at [438, 146] on link "[PERSON_NAME]" at bounding box center [415, 152] width 102 height 20
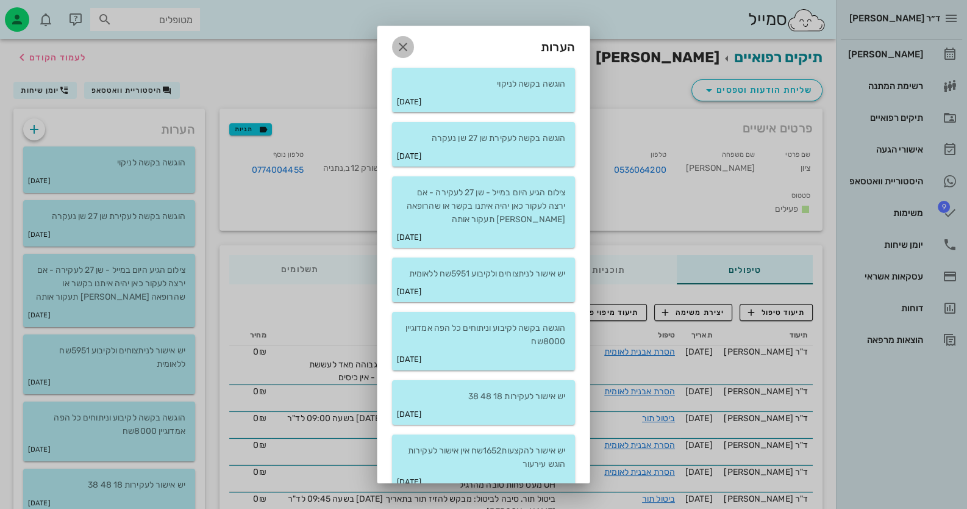
click at [410, 48] on icon "button" at bounding box center [403, 47] width 15 height 15
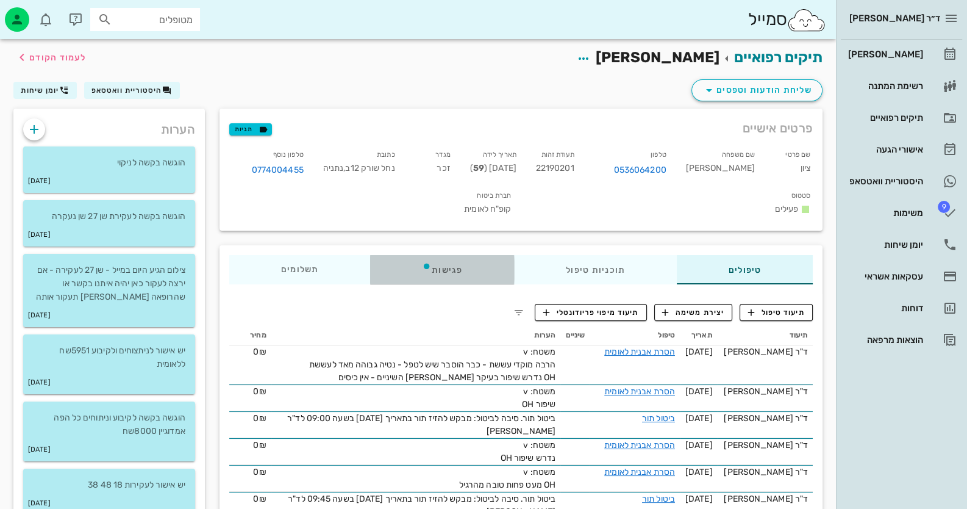
click at [441, 271] on div "פגישות" at bounding box center [442, 269] width 144 height 29
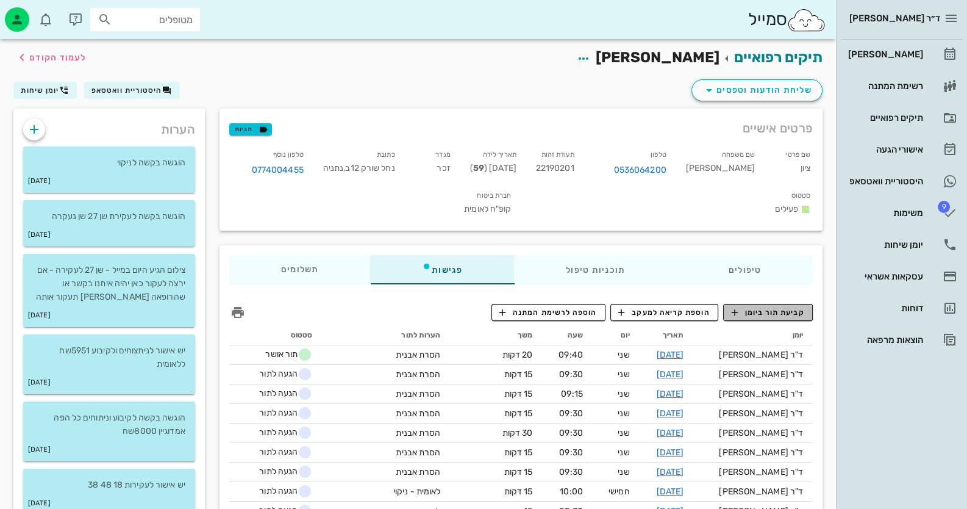
click at [755, 307] on span "קביעת תור ביומן" at bounding box center [767, 312] width 73 height 11
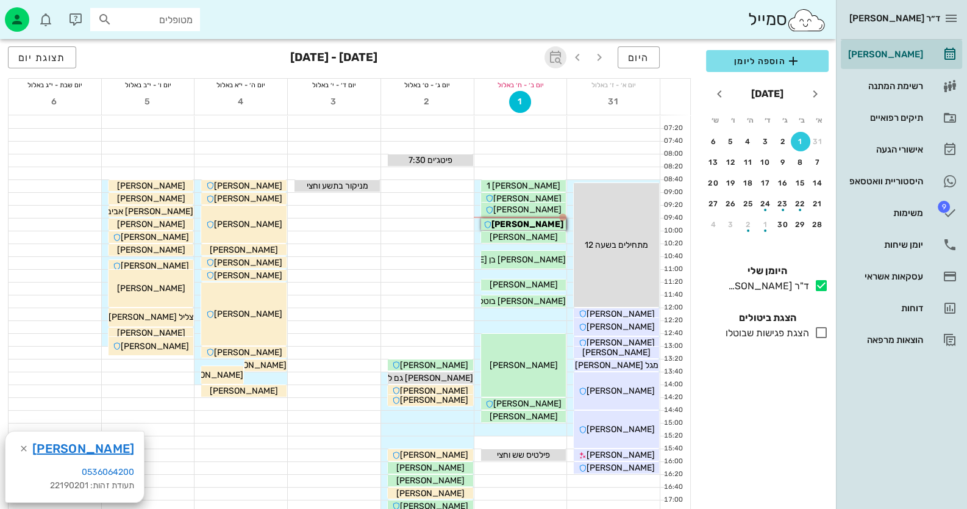
click at [546, 59] on span "button" at bounding box center [555, 57] width 22 height 15
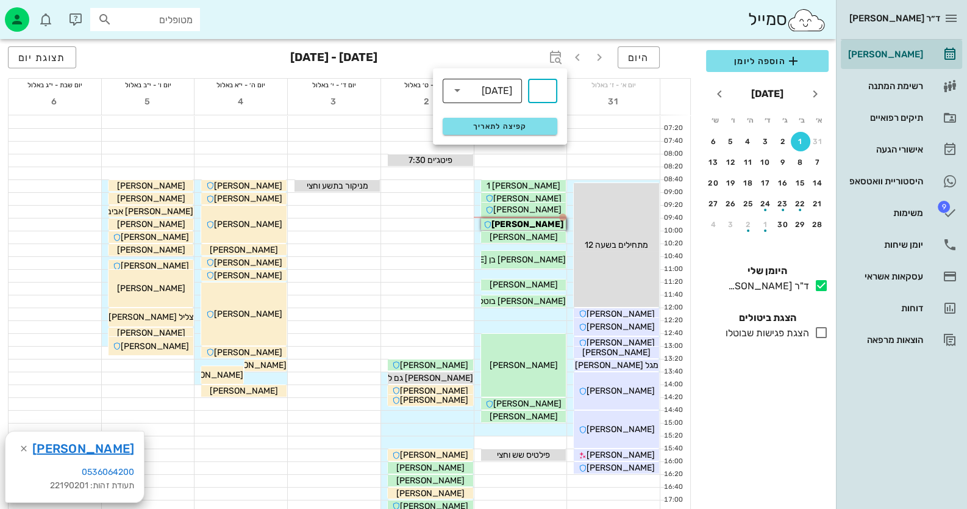
click at [487, 91] on div "[DATE]" at bounding box center [497, 90] width 30 height 11
click at [490, 120] on div "[DATE]" at bounding box center [482, 120] width 60 height 10
click at [498, 87] on div "[DATE]" at bounding box center [497, 90] width 30 height 11
click at [504, 146] on div "חודשים" at bounding box center [482, 144] width 60 height 10
click at [544, 96] on input "text" at bounding box center [542, 91] width 15 height 20
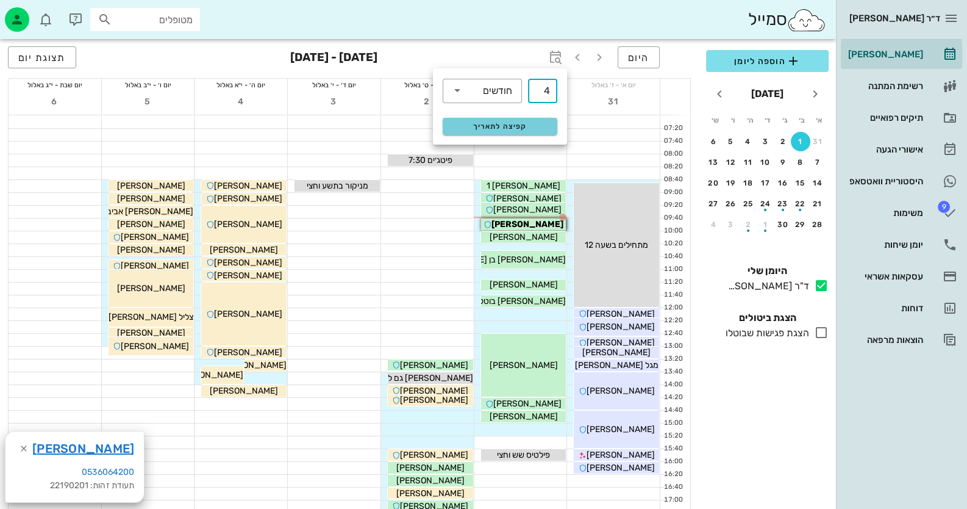
type input "4"
click at [530, 125] on span "קפיצה לתאריך" at bounding box center [499, 126] width 99 height 9
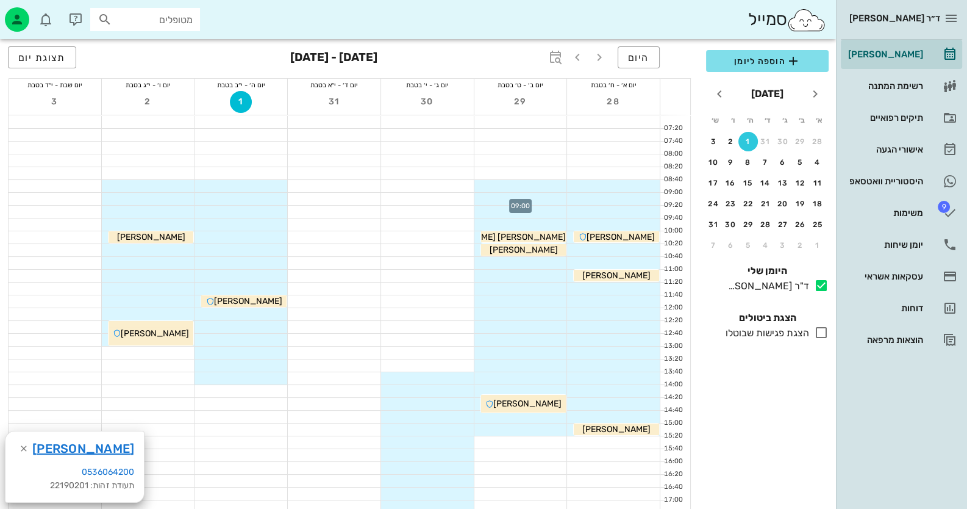
click at [555, 198] on div at bounding box center [520, 199] width 93 height 12
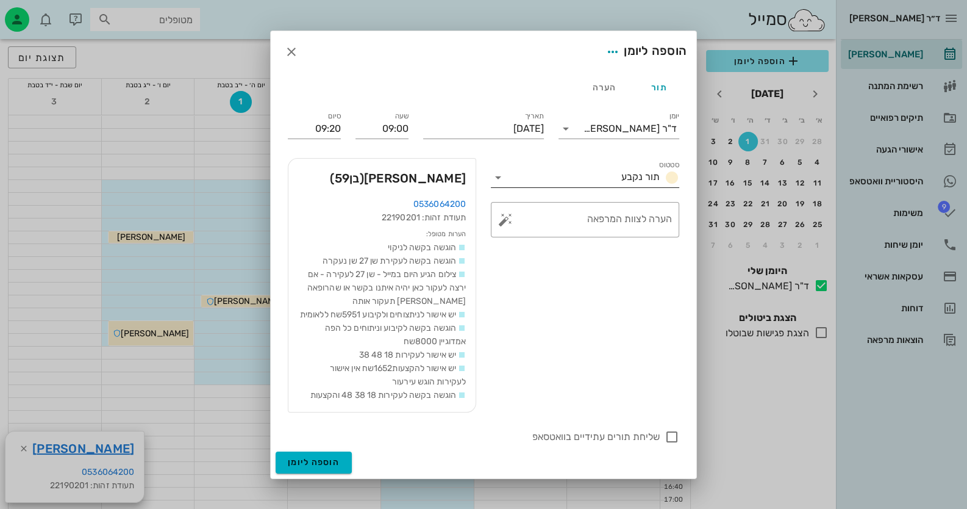
click at [503, 170] on icon at bounding box center [498, 177] width 15 height 15
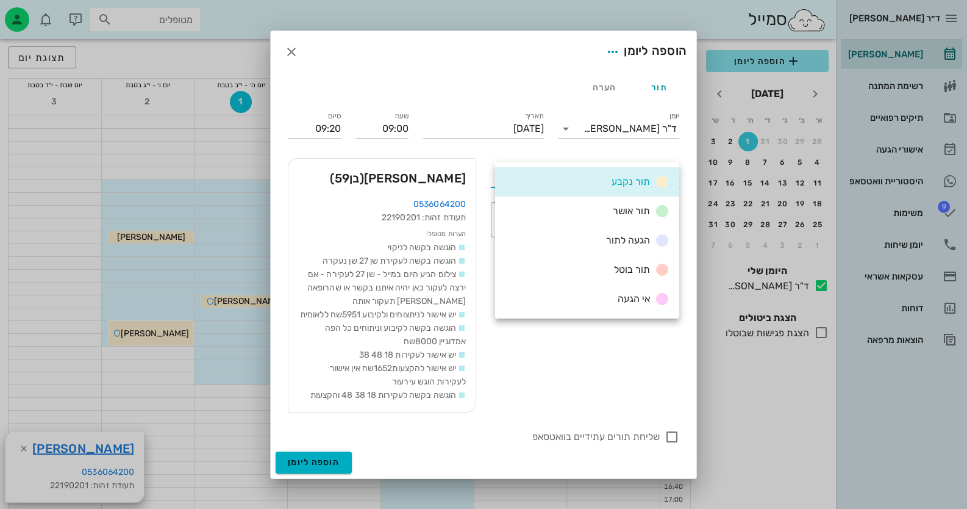
click at [505, 171] on div "תור נקבע" at bounding box center [587, 181] width 184 height 29
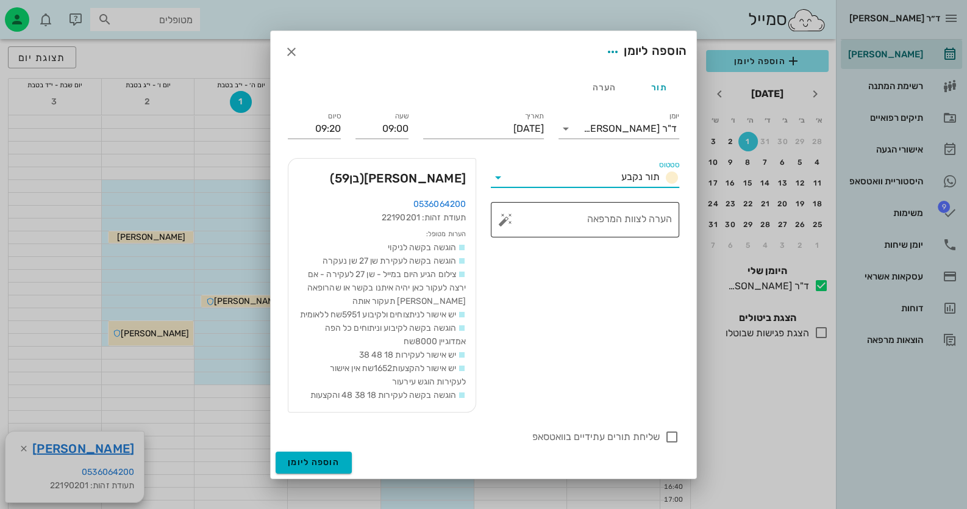
click at [502, 213] on div "​ הערה לצוות המרפאה" at bounding box center [585, 219] width 188 height 35
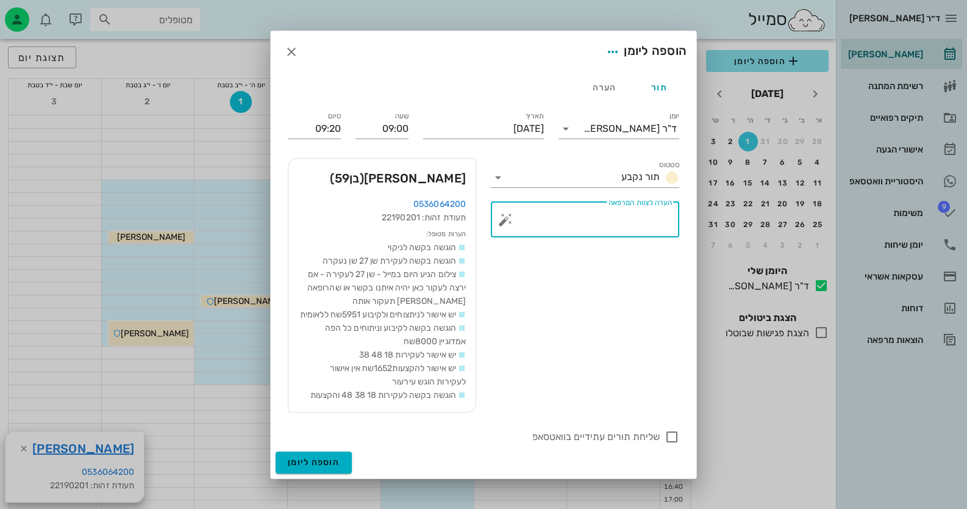
click at [507, 214] on button "button" at bounding box center [505, 219] width 15 height 15
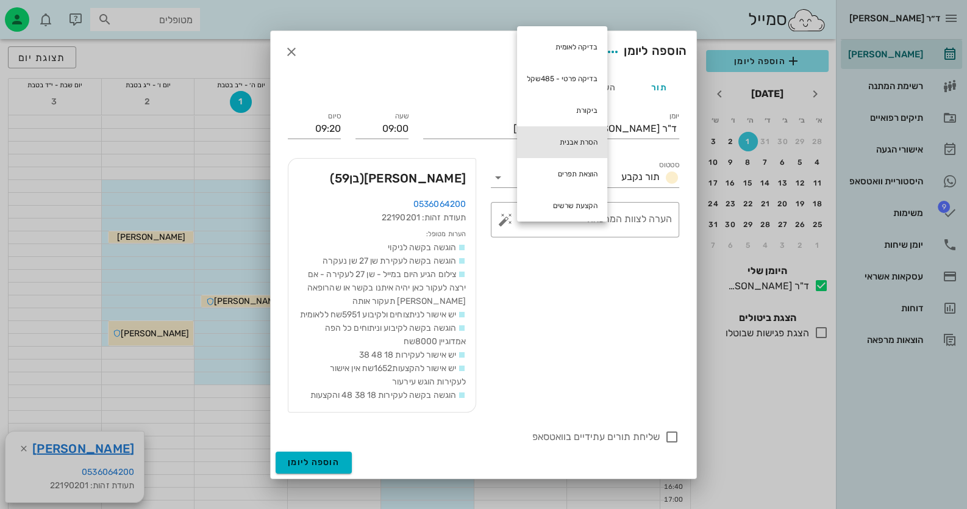
click at [556, 143] on div "הסרת אבנית" at bounding box center [562, 142] width 90 height 32
type textarea "הסרת אבנית"
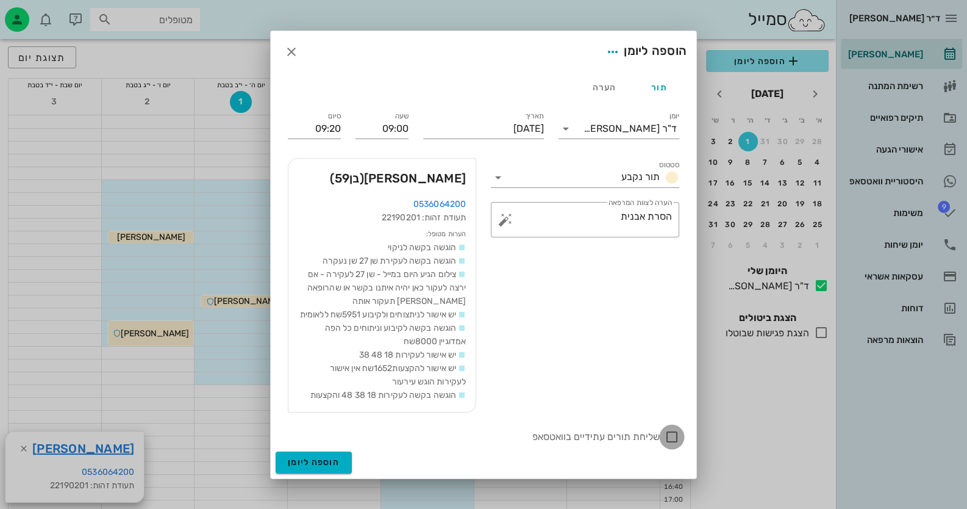
click at [677, 443] on div at bounding box center [672, 436] width 21 height 21
checkbox input "true"
click at [336, 467] on span "הוספה ליומן" at bounding box center [314, 462] width 52 height 10
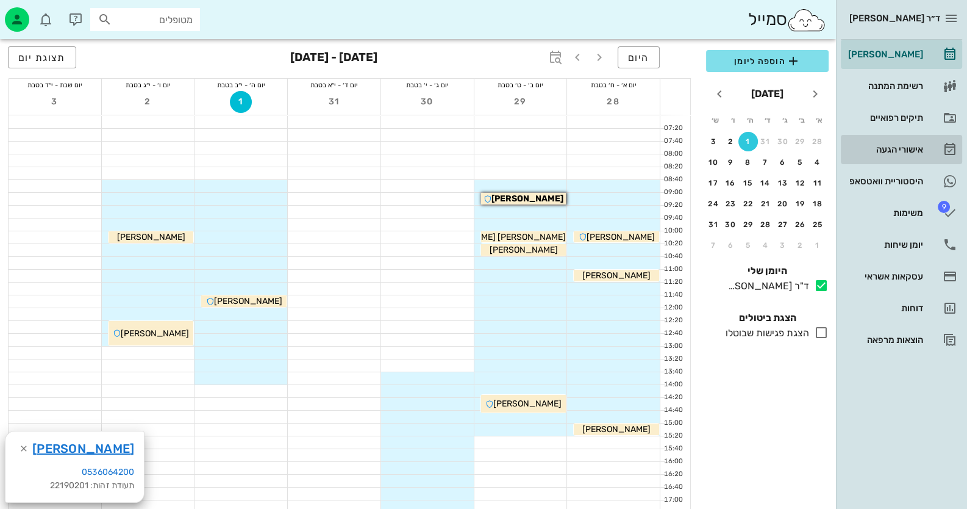
click at [898, 145] on div "אישורי הגעה" at bounding box center [884, 150] width 77 height 10
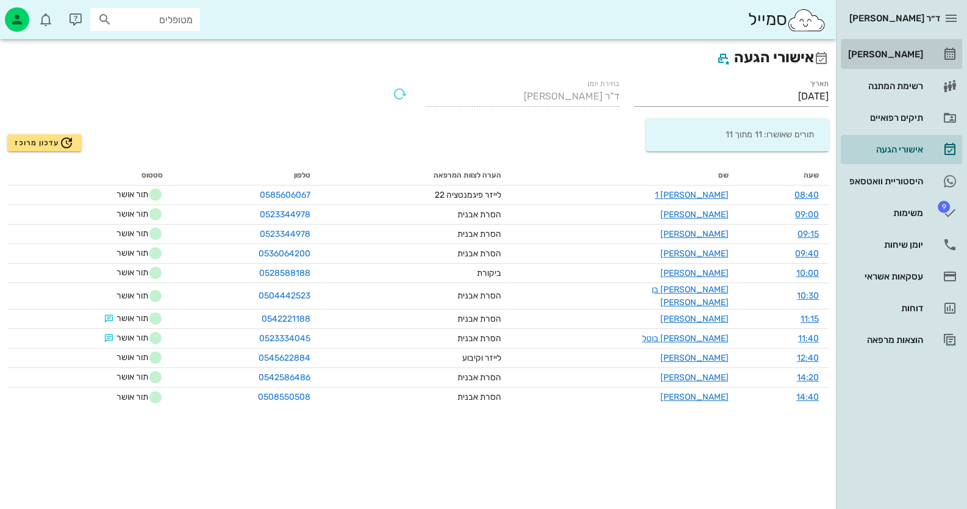
click at [927, 46] on link "[PERSON_NAME]" at bounding box center [901, 54] width 121 height 29
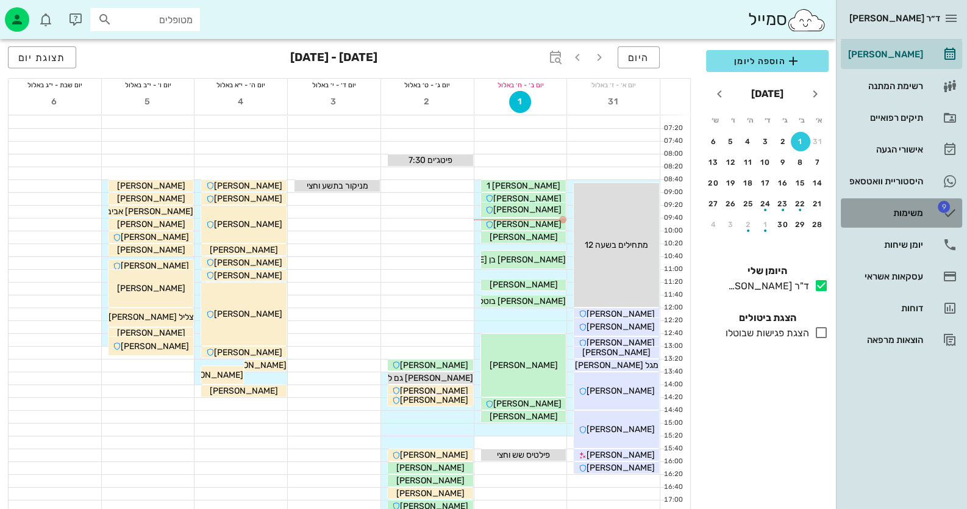
click at [918, 219] on div "משימות" at bounding box center [884, 213] width 77 height 20
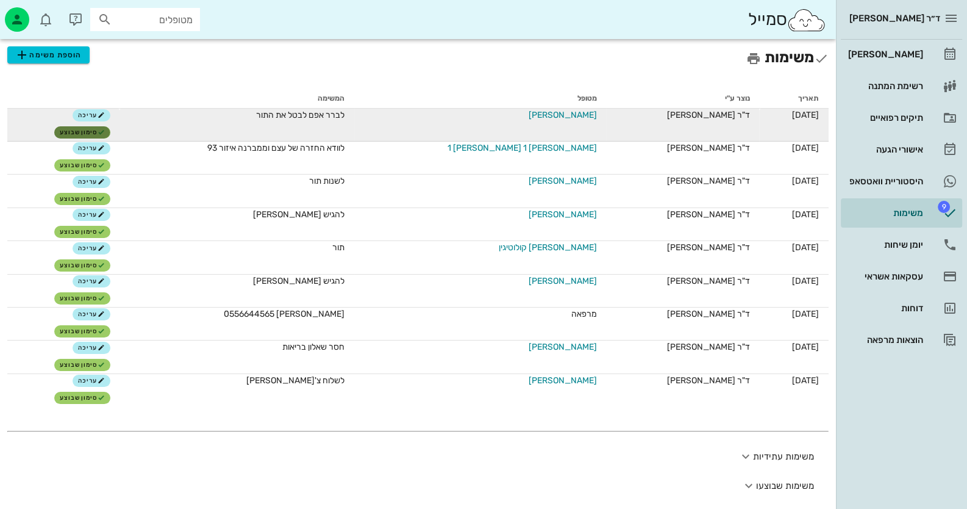
click at [105, 134] on span "סימון שבוצע" at bounding box center [82, 132] width 45 height 7
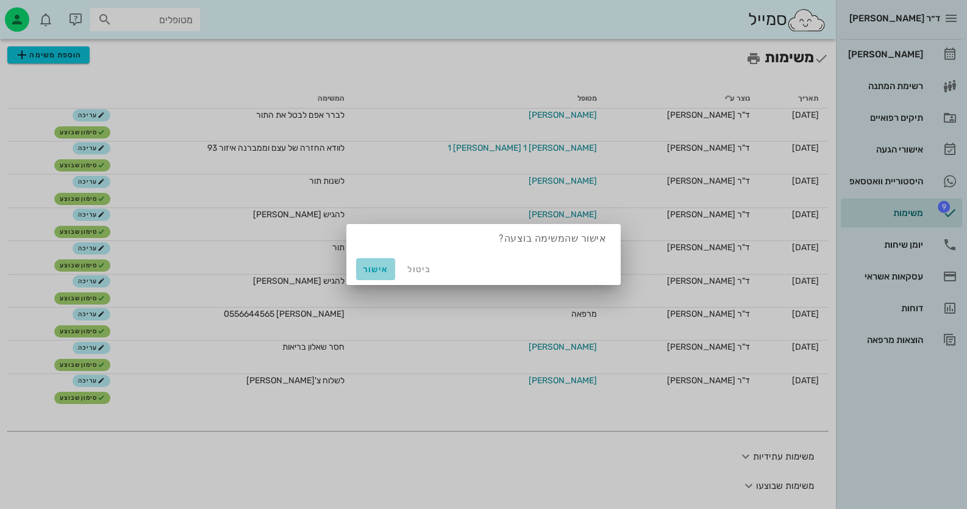
click at [382, 272] on span "אישור" at bounding box center [375, 269] width 29 height 10
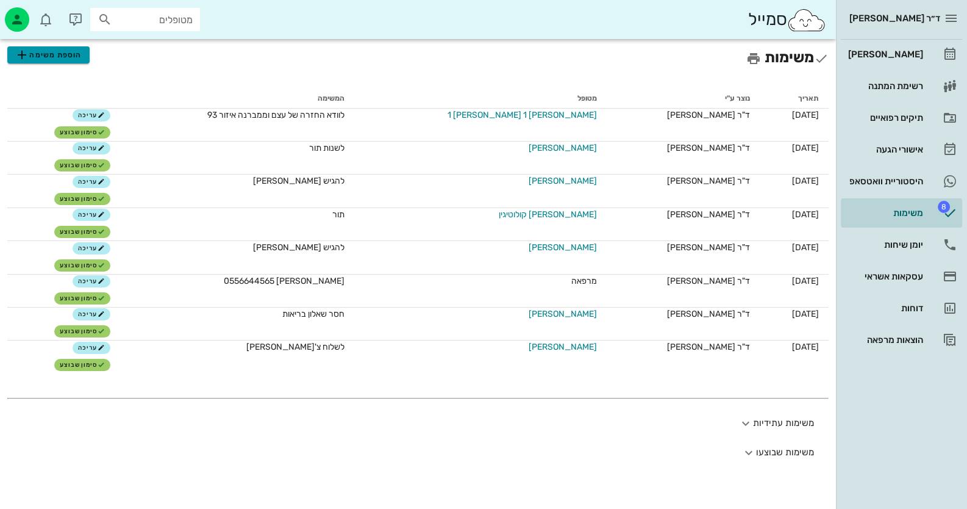
click at [61, 60] on span "הוספת משימה" at bounding box center [48, 55] width 67 height 15
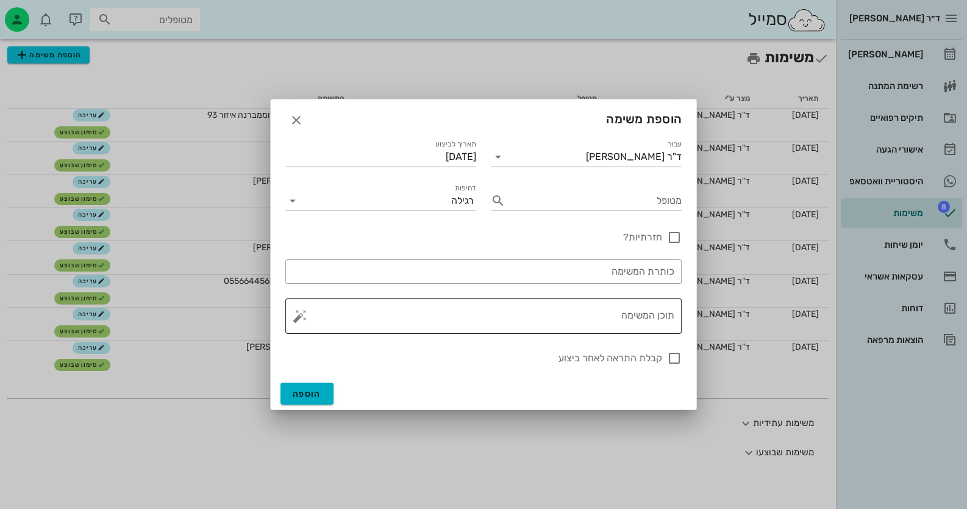
click at [588, 307] on textarea "תוכן המשימה" at bounding box center [488, 318] width 372 height 29
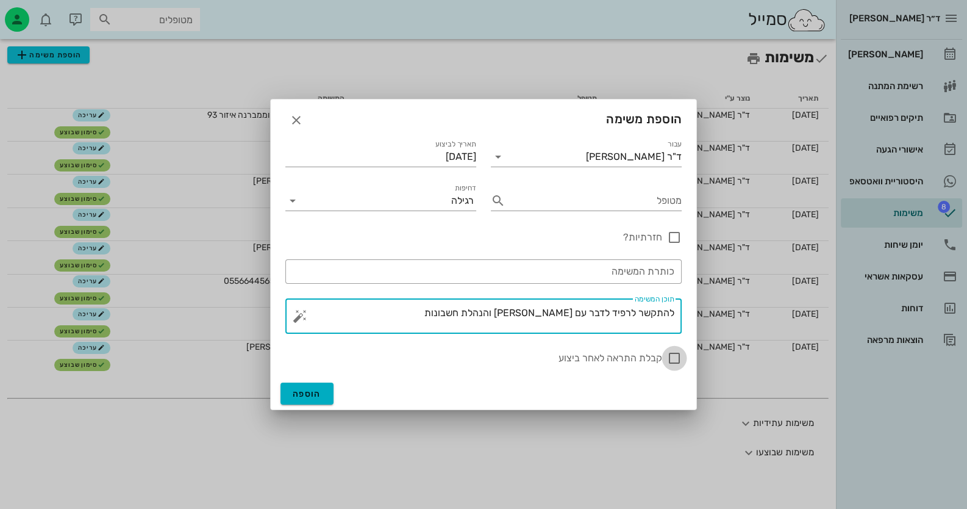
type textarea "להתקשר לרפיד לדבר עם [PERSON_NAME] והנהלת חשבונות"
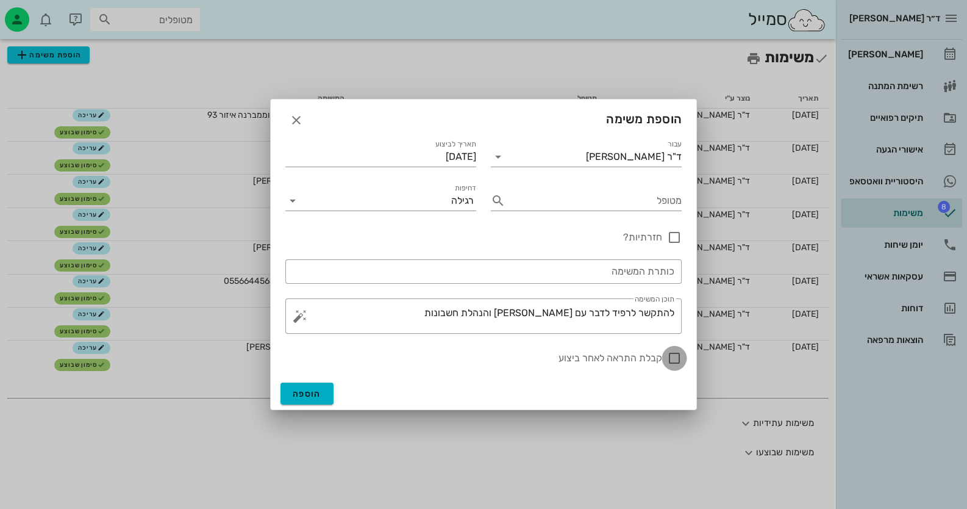
click at [676, 359] on div at bounding box center [674, 358] width 21 height 21
checkbox input "true"
click at [315, 399] on button "הוספה" at bounding box center [306, 393] width 53 height 22
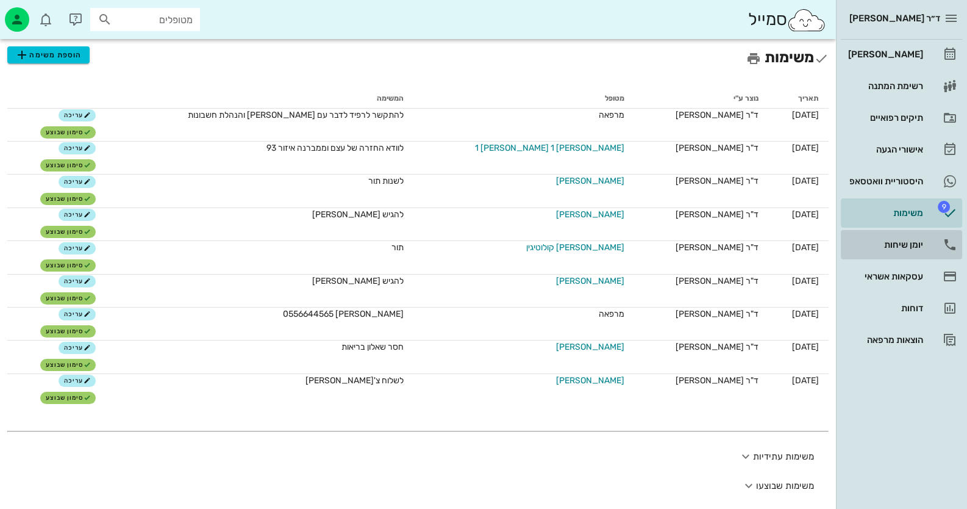
click at [898, 248] on div "יומן שיחות" at bounding box center [884, 245] width 77 height 10
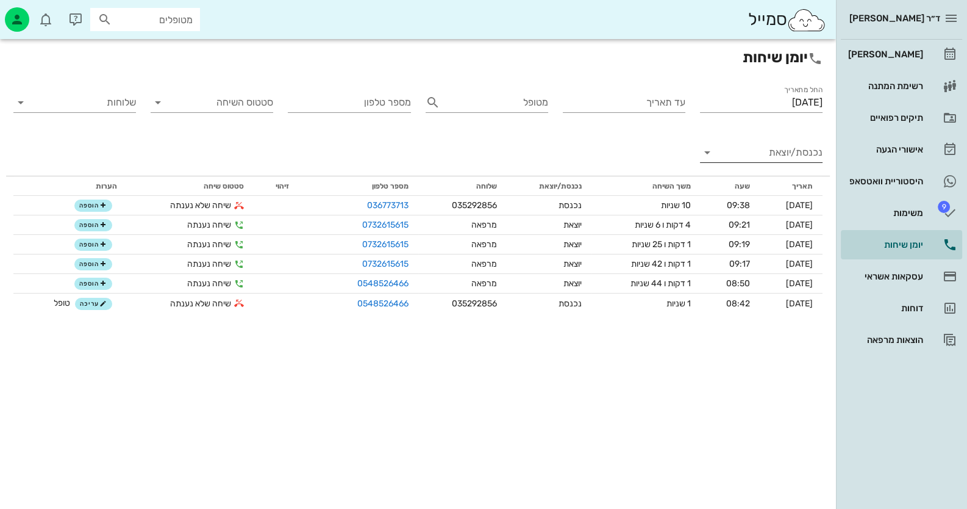
click at [793, 155] on input "נכנסת/יוצאת" at bounding box center [770, 153] width 103 height 20
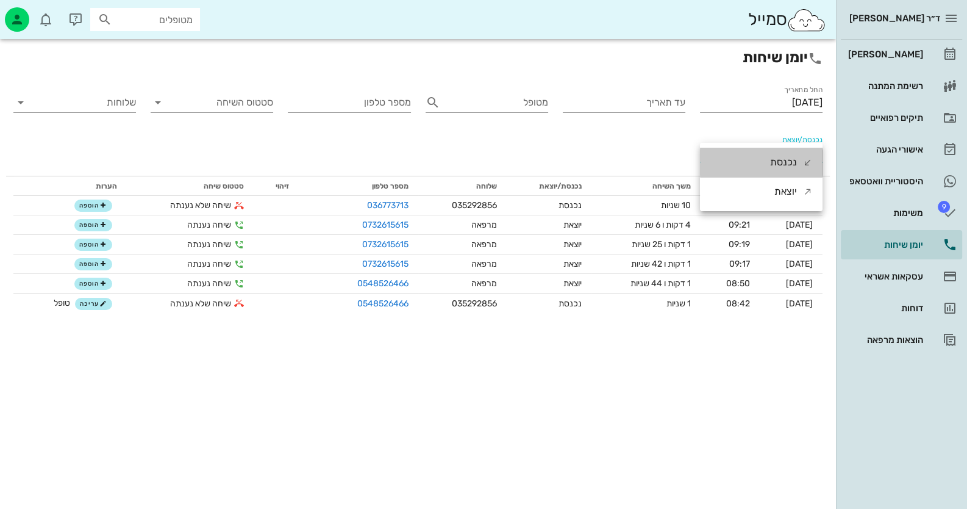
click at [793, 155] on div "נכנסת" at bounding box center [783, 162] width 27 height 29
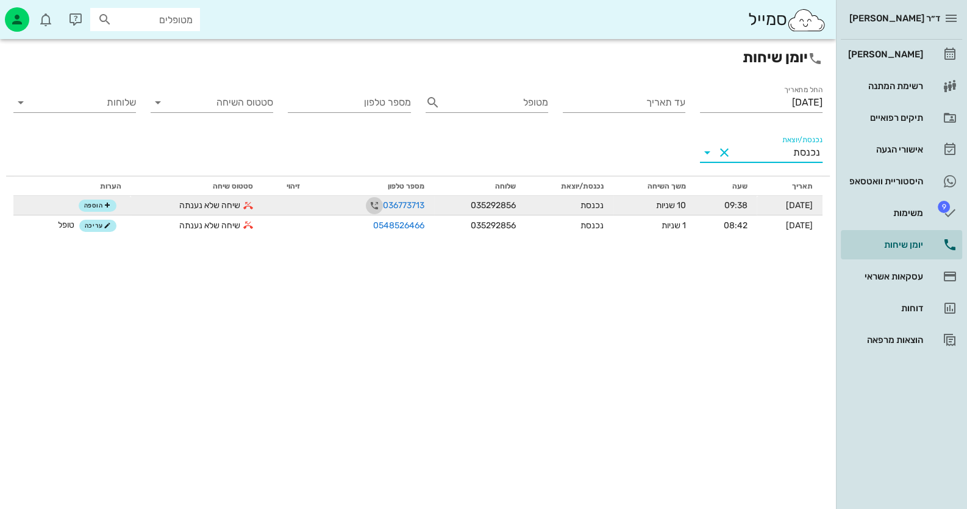
click at [367, 206] on icon "button" at bounding box center [374, 205] width 15 height 15
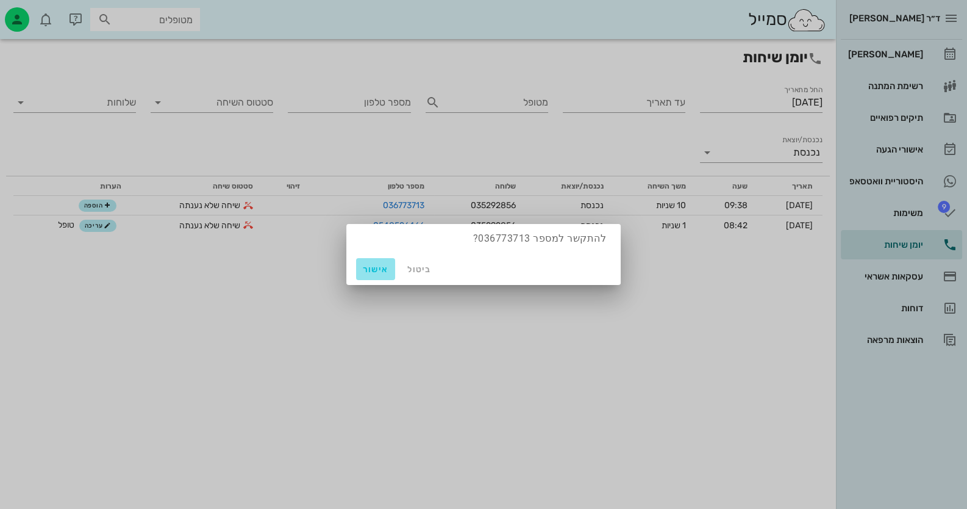
click at [383, 265] on span "אישור" at bounding box center [375, 269] width 29 height 10
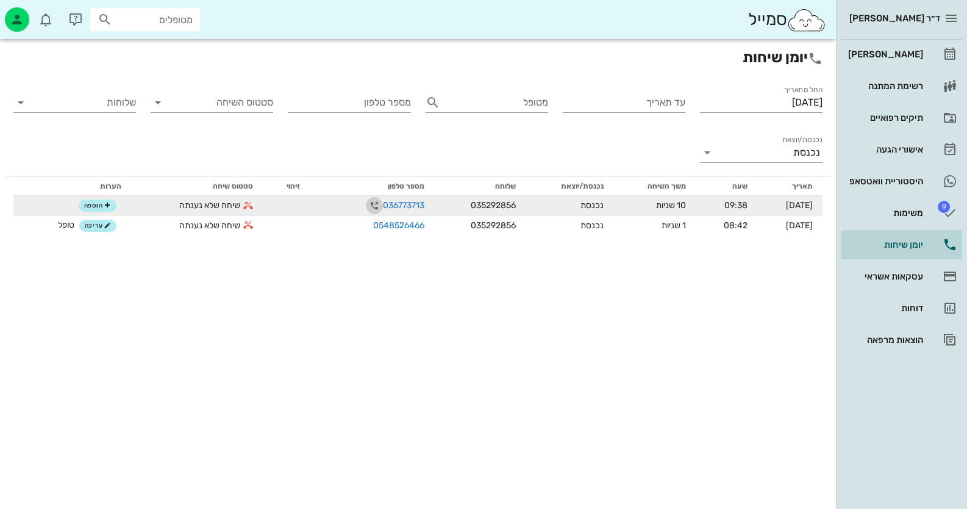
click at [367, 207] on icon "button" at bounding box center [374, 205] width 15 height 15
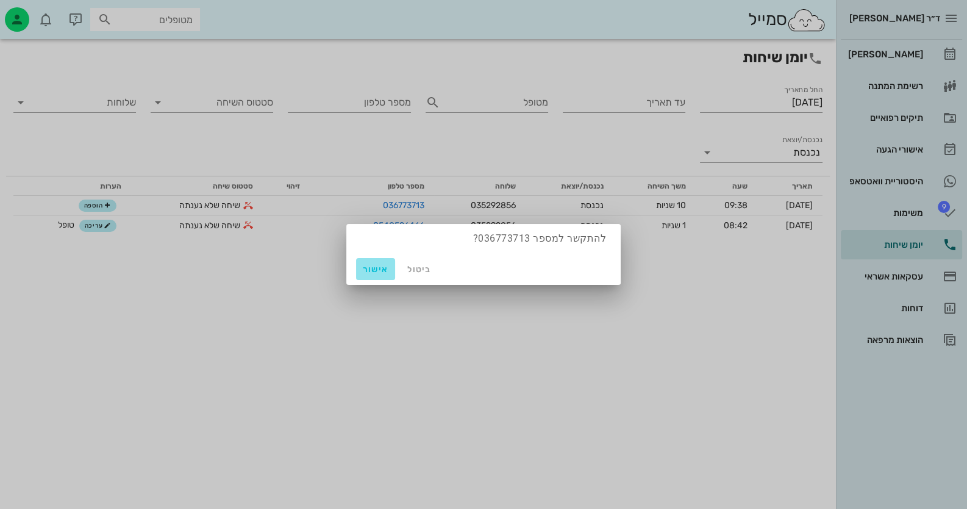
click at [385, 266] on span "אישור" at bounding box center [375, 269] width 29 height 10
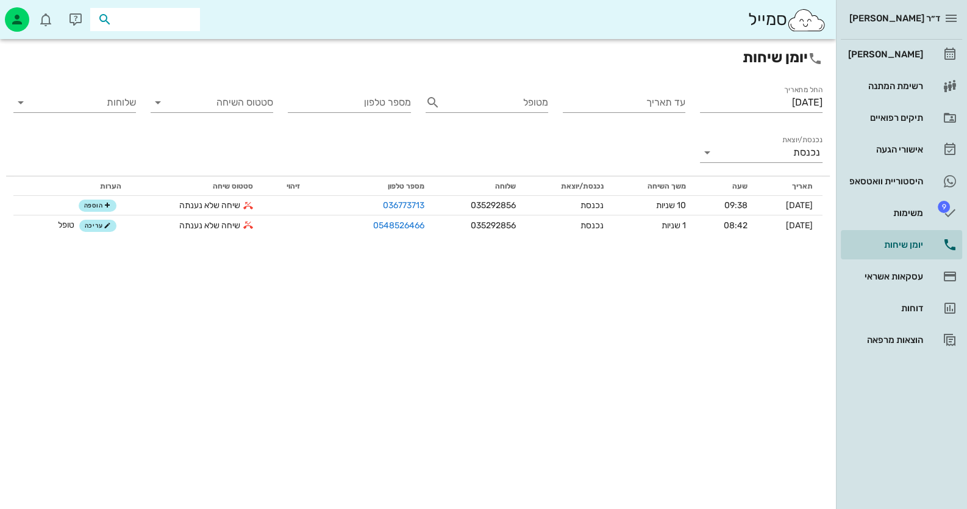
click at [182, 12] on input "text" at bounding box center [154, 20] width 78 height 16
type input "d"
type input "[PERSON_NAME]"
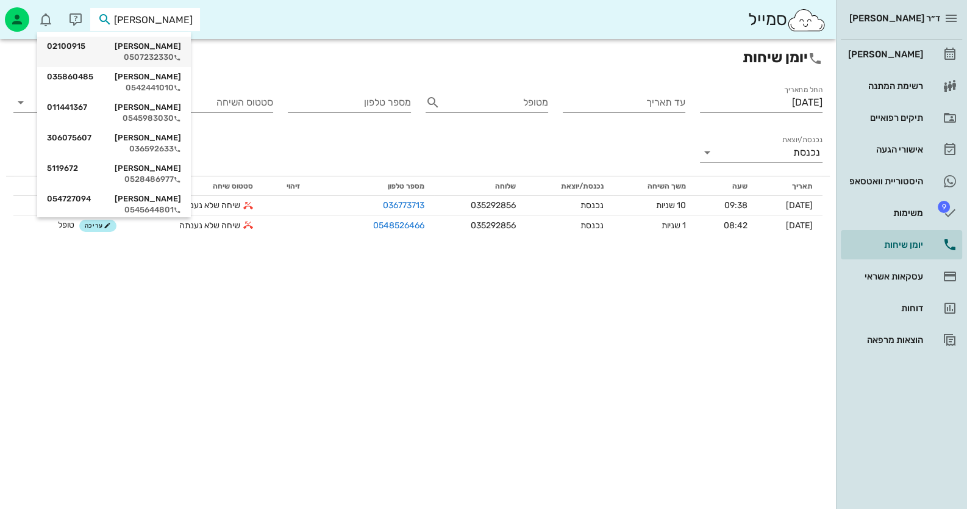
click at [157, 45] on div "[PERSON_NAME] 02100915" at bounding box center [114, 46] width 134 height 10
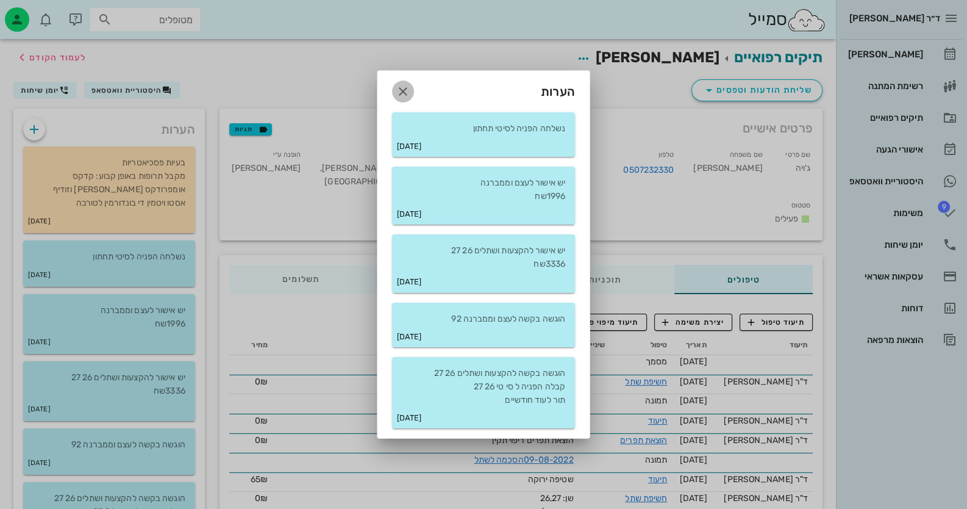
click at [396, 85] on icon "button" at bounding box center [403, 91] width 15 height 15
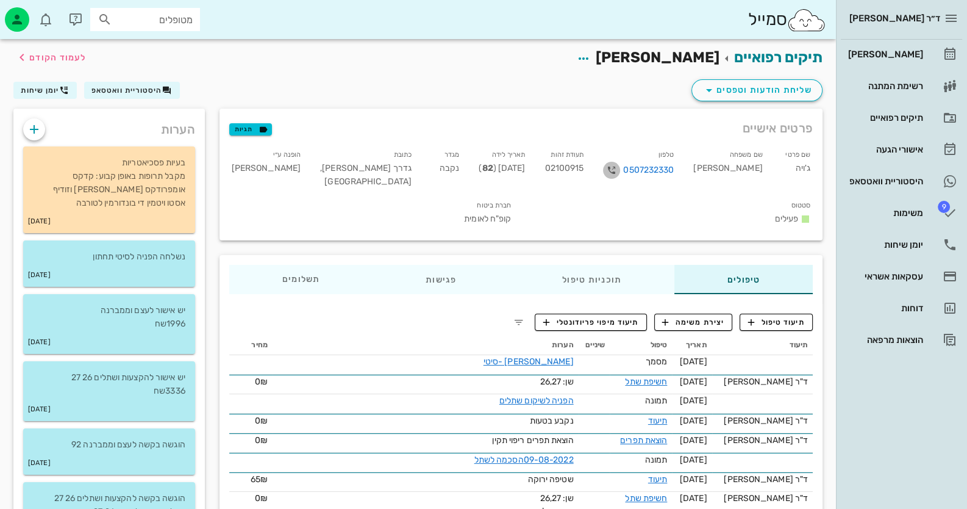
click at [619, 170] on icon "button" at bounding box center [611, 170] width 15 height 15
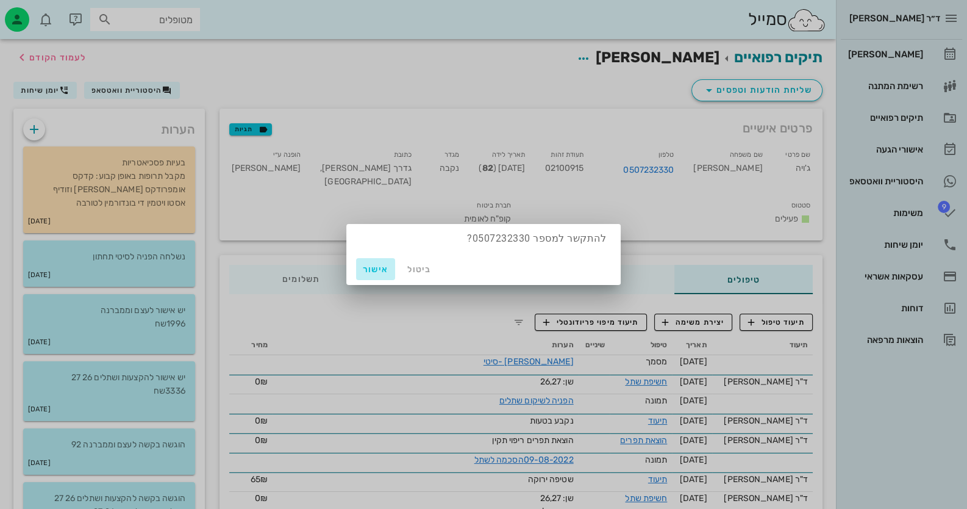
click at [371, 268] on span "אישור" at bounding box center [375, 269] width 29 height 10
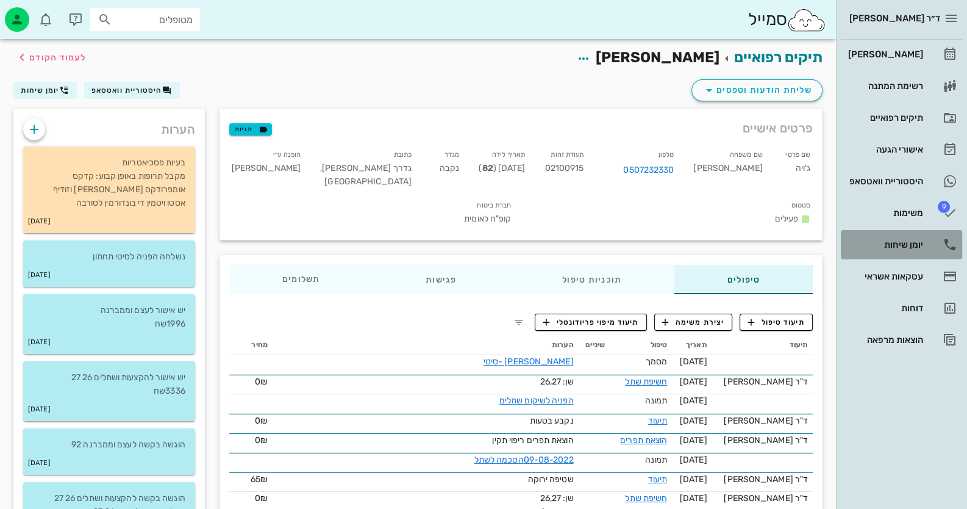
click at [899, 252] on div "יומן שיחות" at bounding box center [884, 245] width 77 height 20
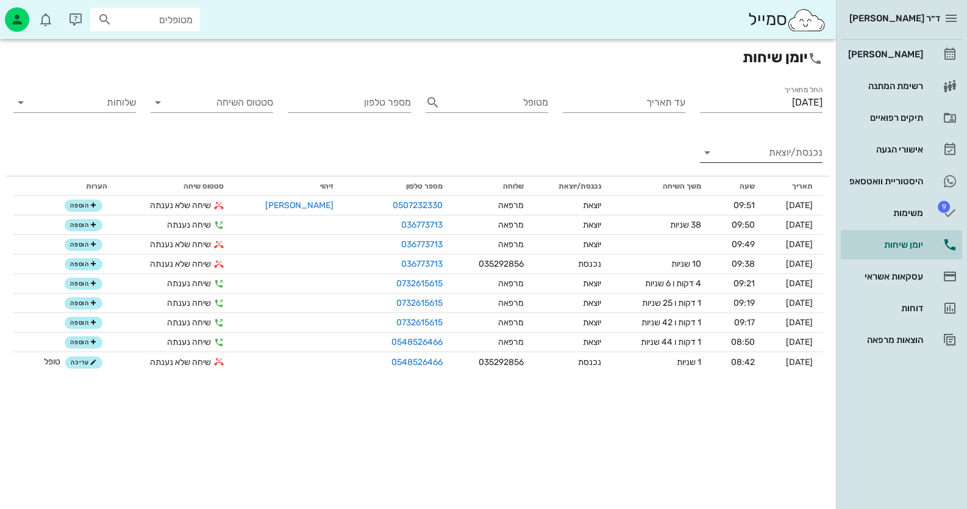
click at [796, 152] on input "נכנסת/יוצאת" at bounding box center [770, 153] width 103 height 20
click at [781, 164] on div "נכנסת" at bounding box center [783, 162] width 27 height 29
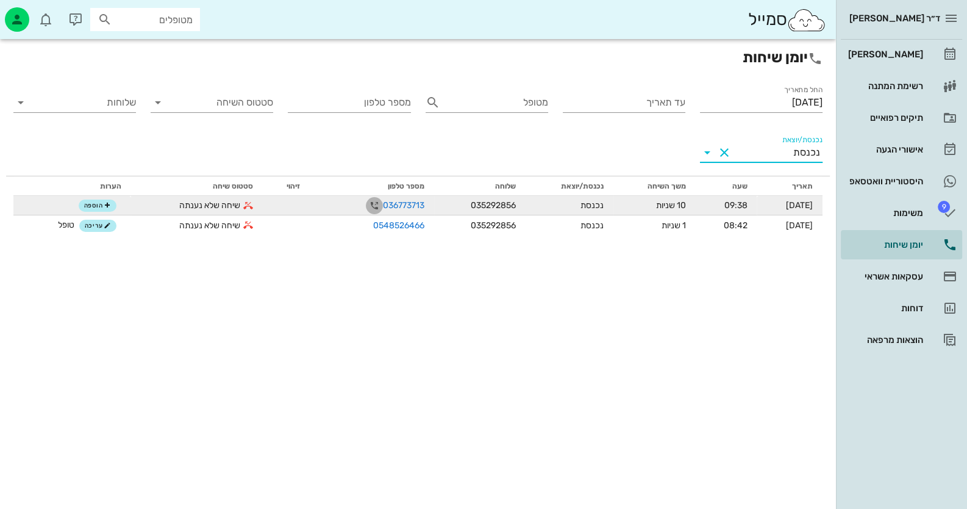
click at [367, 204] on icon "button" at bounding box center [374, 205] width 15 height 15
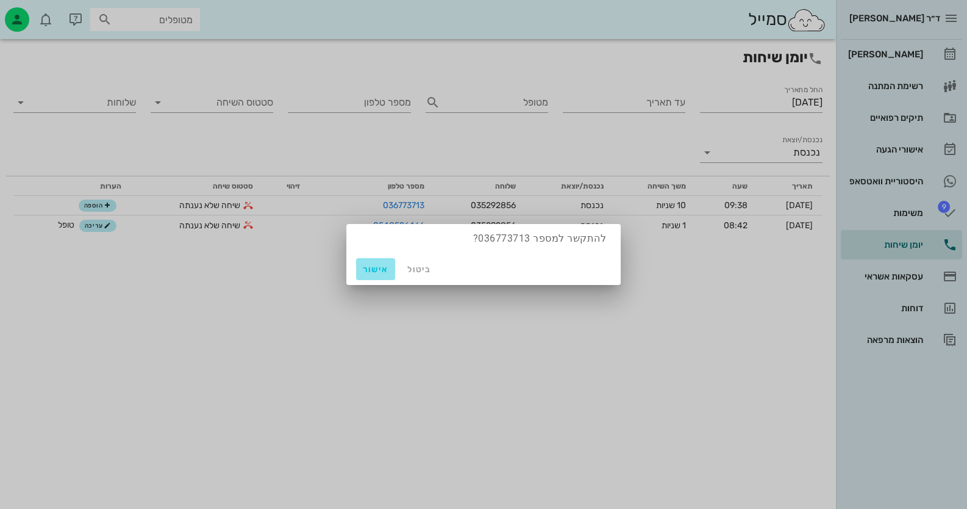
click at [369, 266] on span "אישור" at bounding box center [375, 269] width 29 height 10
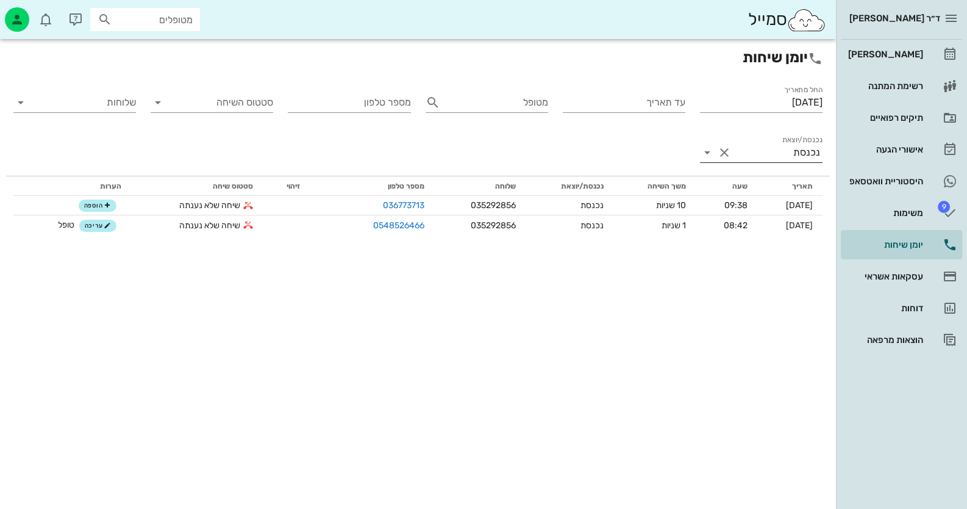
click at [781, 148] on input "נכנסת/יוצאת" at bounding box center [763, 153] width 59 height 20
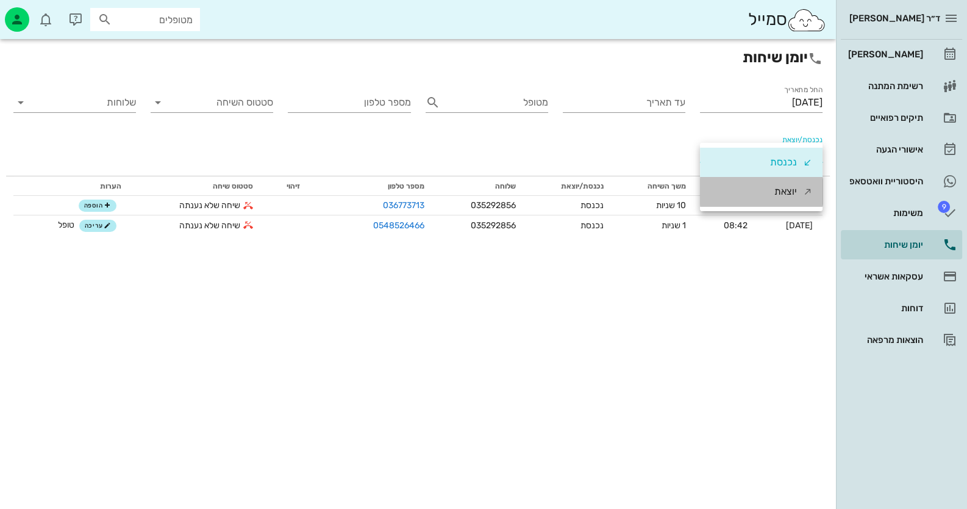
click at [776, 188] on div "יוצאת" at bounding box center [785, 191] width 23 height 29
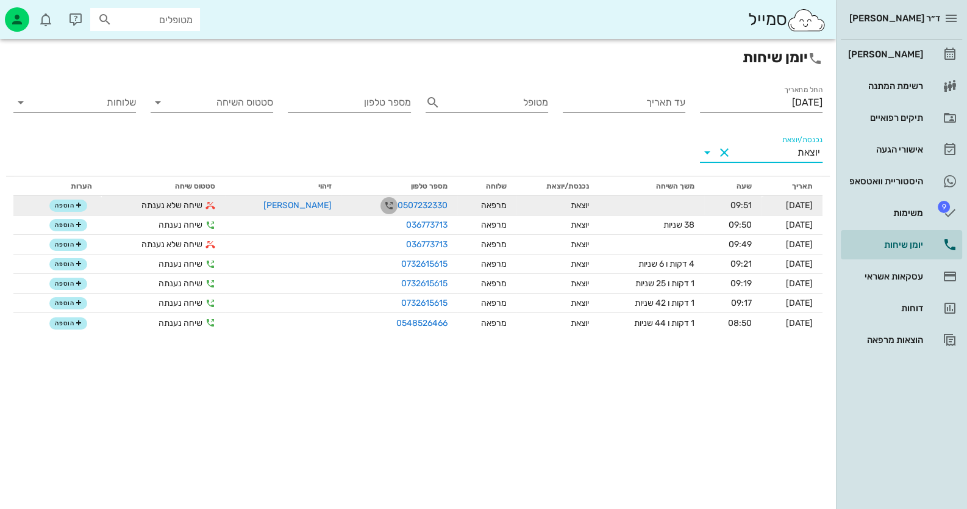
click at [382, 207] on icon "button" at bounding box center [389, 205] width 15 height 15
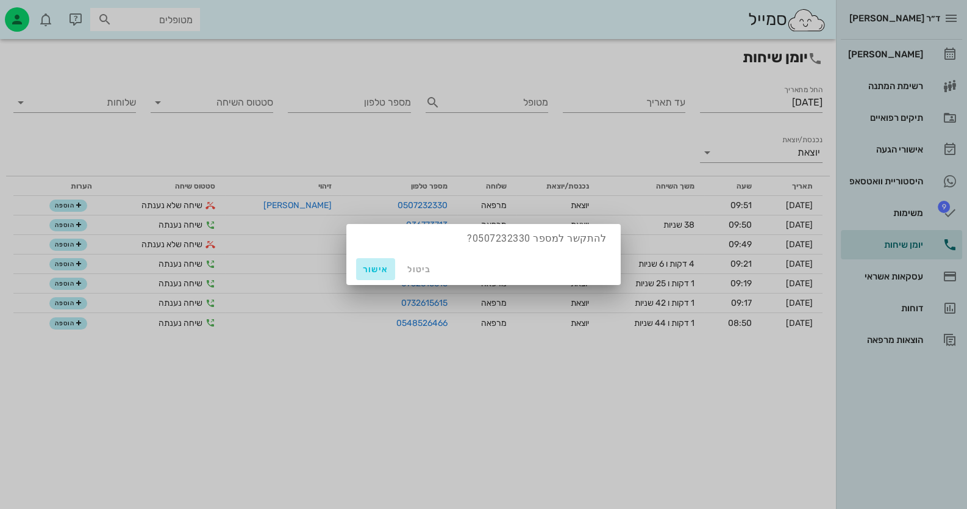
click at [365, 271] on span "אישור" at bounding box center [375, 269] width 29 height 10
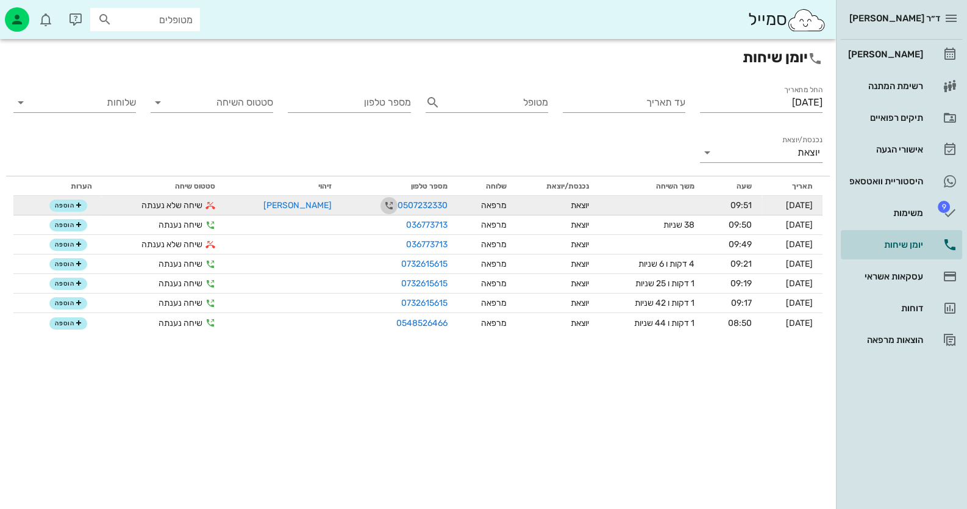
click at [382, 201] on icon "button" at bounding box center [389, 205] width 15 height 15
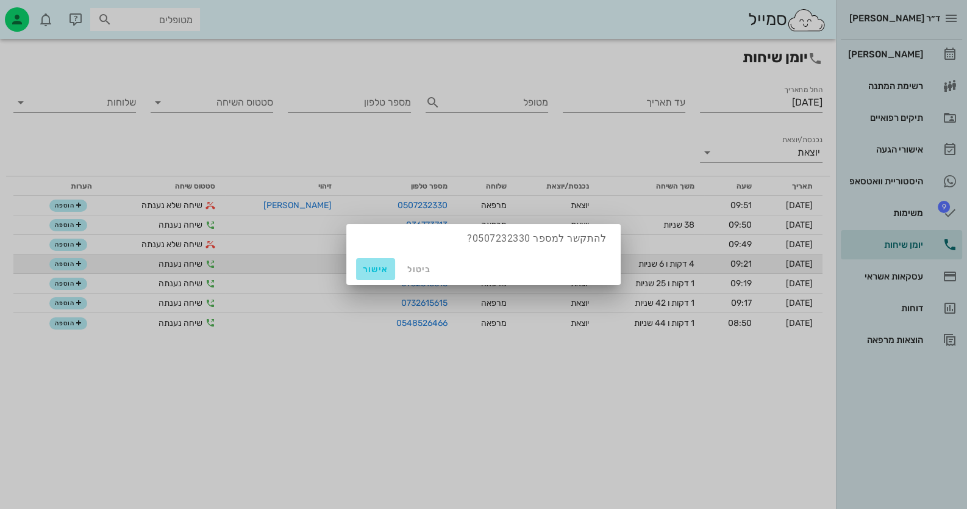
click at [376, 266] on span "אישור" at bounding box center [375, 269] width 29 height 10
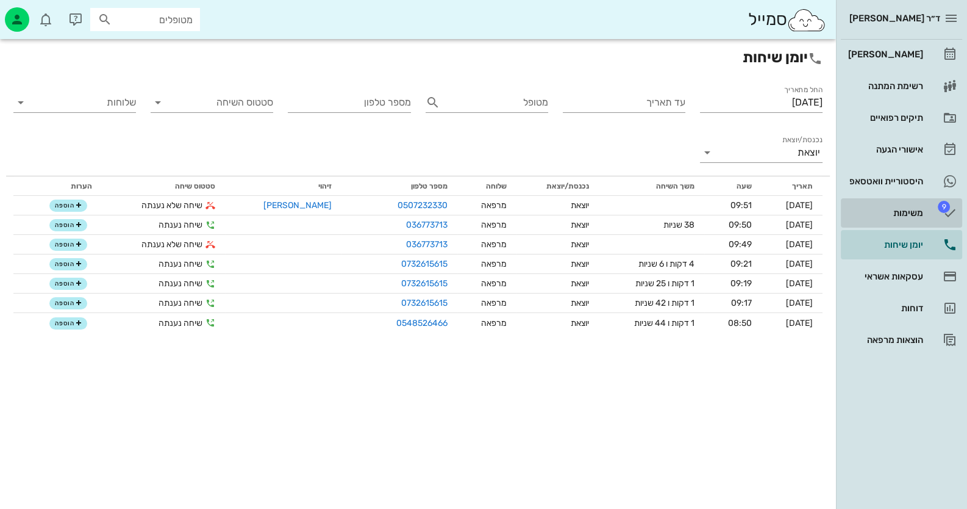
click at [919, 204] on div "משימות" at bounding box center [884, 213] width 77 height 20
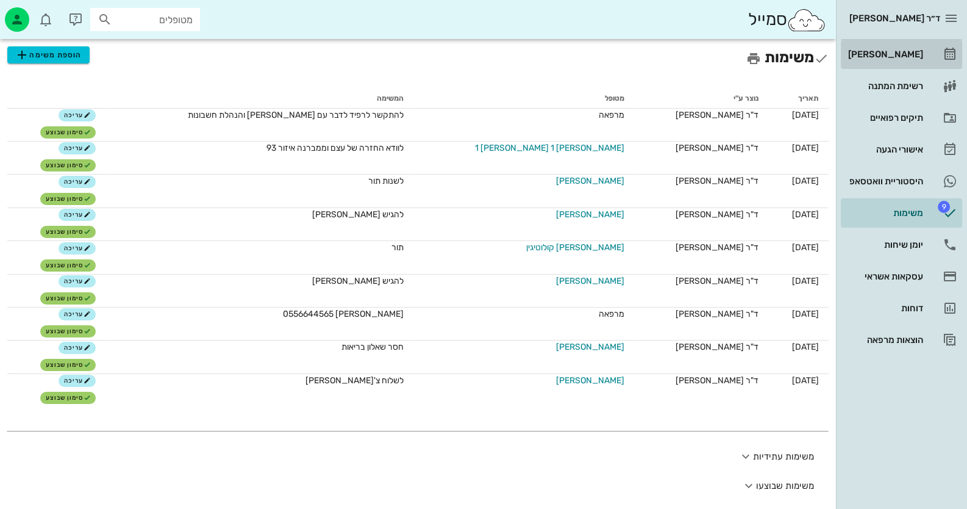
click at [901, 63] on div "[PERSON_NAME]" at bounding box center [884, 55] width 77 height 20
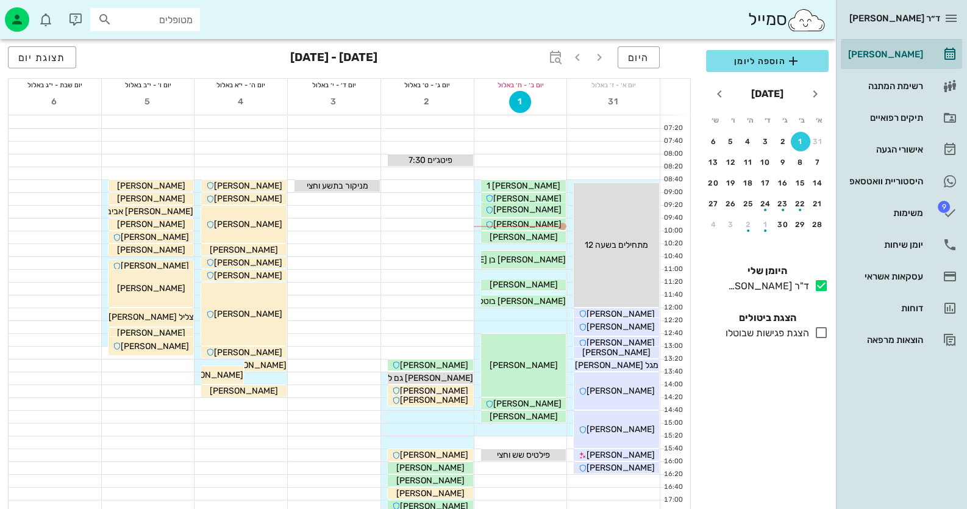
click at [175, 18] on input "מטופלים" at bounding box center [154, 20] width 78 height 16
type input "[PERSON_NAME]"
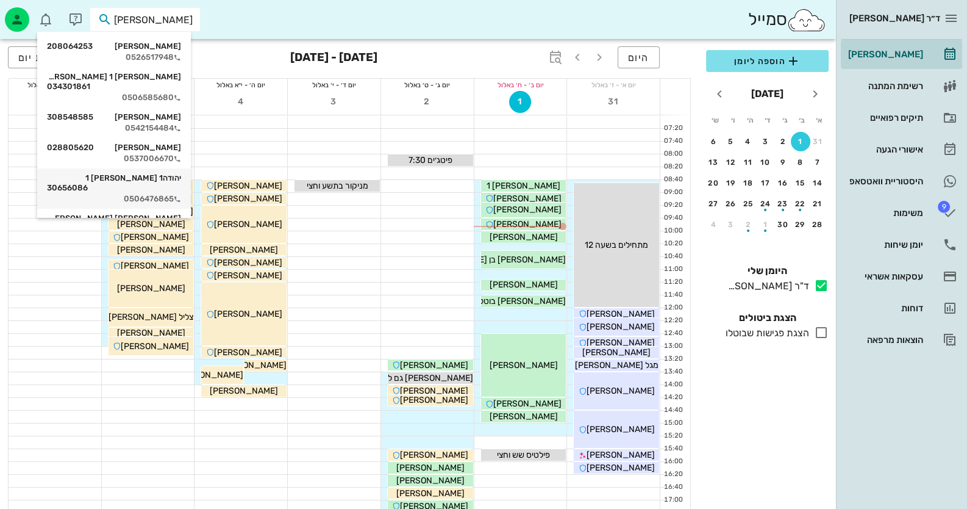
click at [174, 168] on div "יהודה1 [PERSON_NAME] 1 30656086 0506476865" at bounding box center [114, 188] width 134 height 40
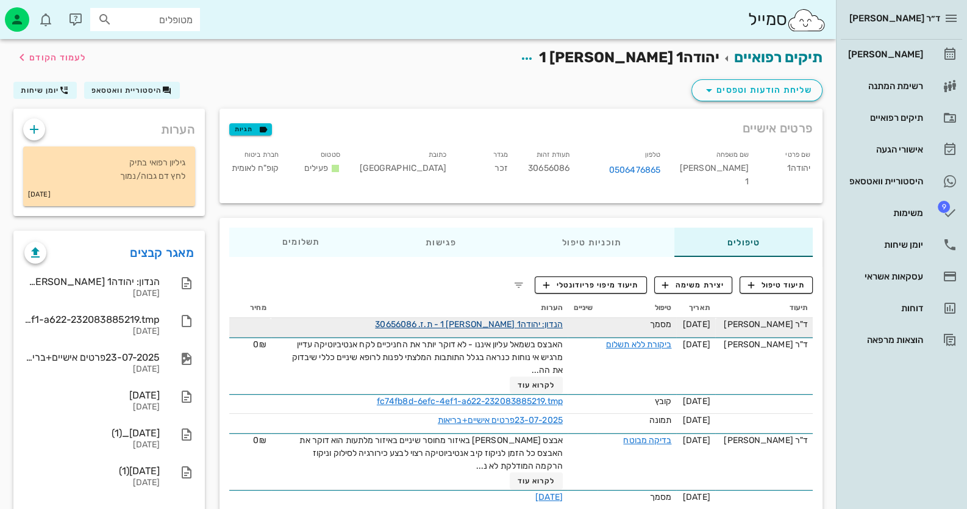
click at [548, 319] on link "הנדון: יהודה1 [PERSON_NAME] 1 - ת.ז. 30656086" at bounding box center [469, 324] width 188 height 10
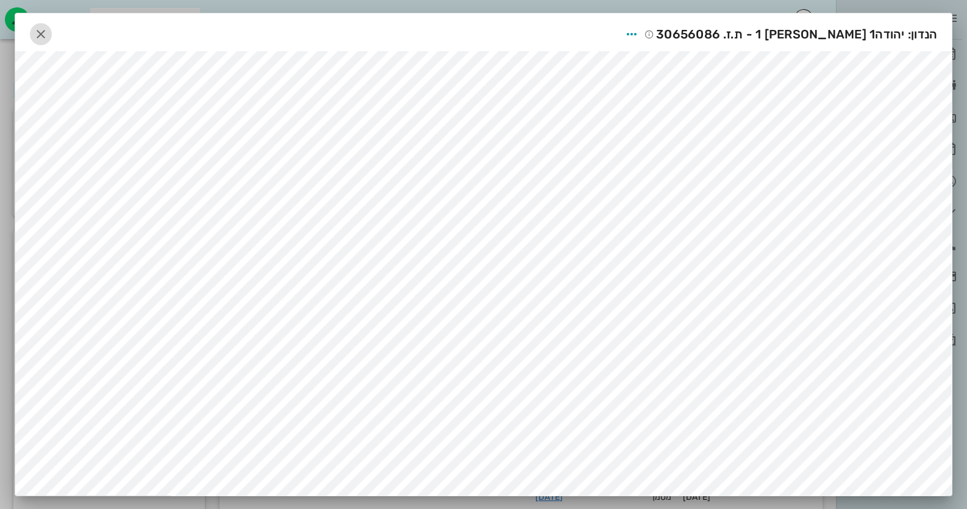
click at [48, 39] on icon "button" at bounding box center [41, 34] width 15 height 15
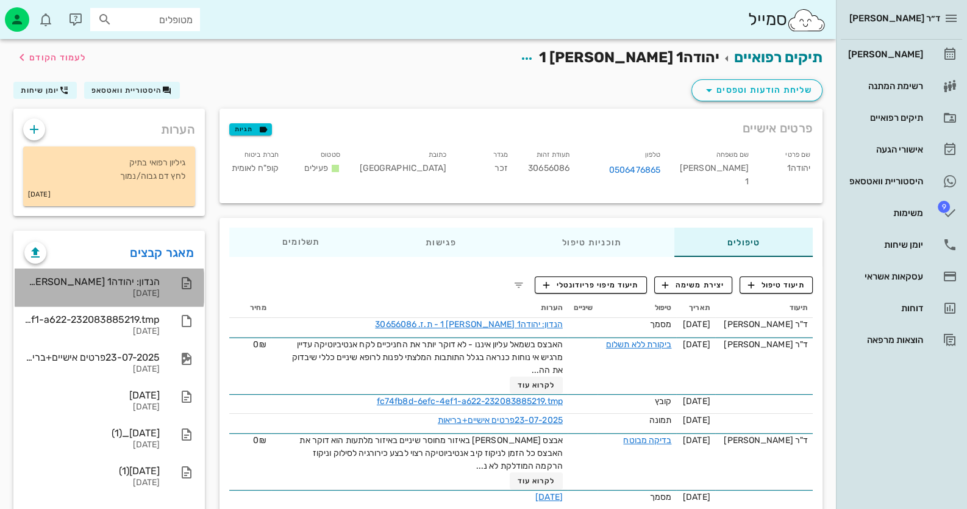
click at [172, 285] on div at bounding box center [180, 283] width 27 height 15
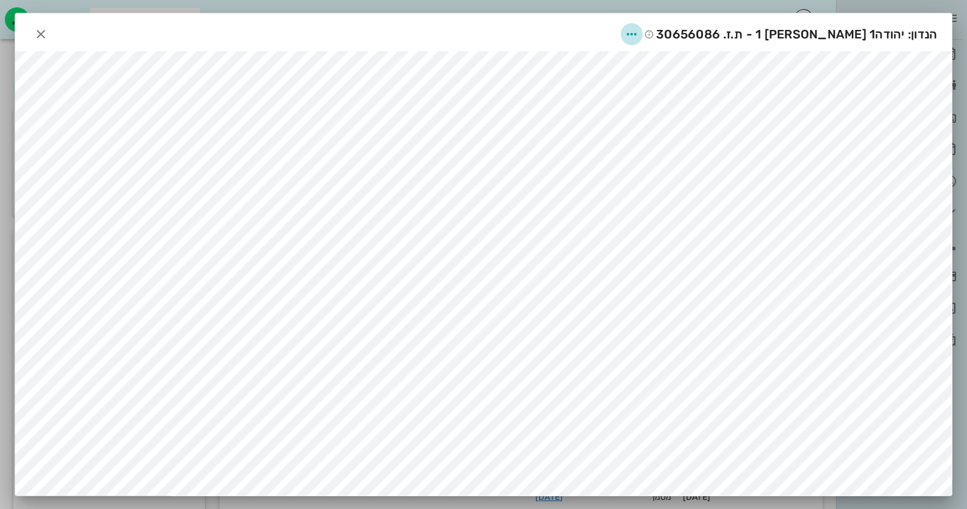
click at [643, 32] on span "button" at bounding box center [632, 34] width 22 height 15
click at [710, 88] on div "שיתוף" at bounding box center [710, 94] width 34 height 12
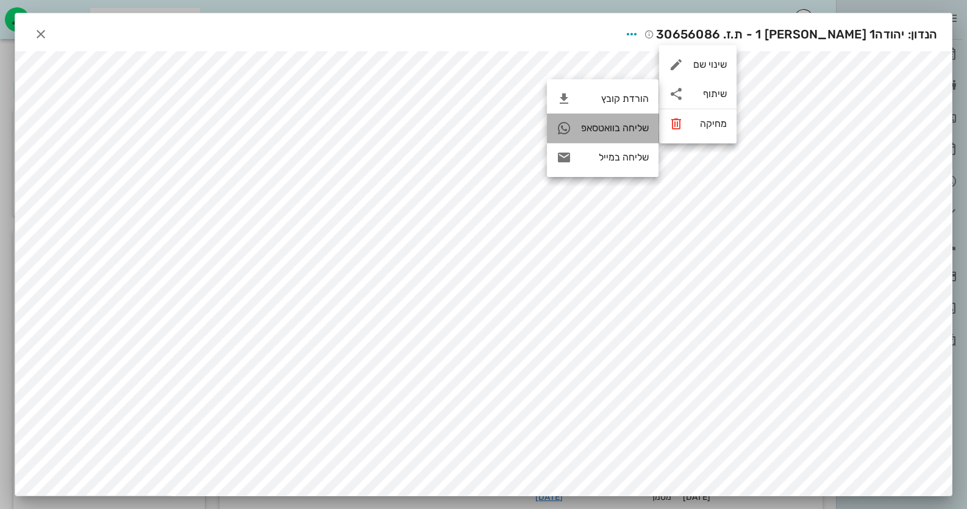
click at [602, 127] on div "שליחה בוואטסאפ" at bounding box center [615, 128] width 68 height 12
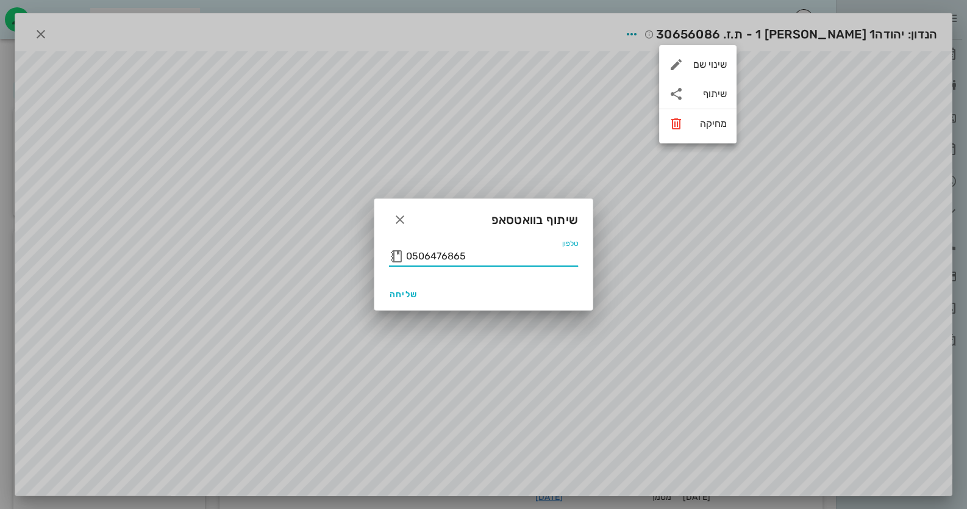
drag, startPoint x: 465, startPoint y: 255, endPoint x: 405, endPoint y: 263, distance: 59.6
click at [406, 263] on input "0506476865" at bounding box center [492, 256] width 172 height 20
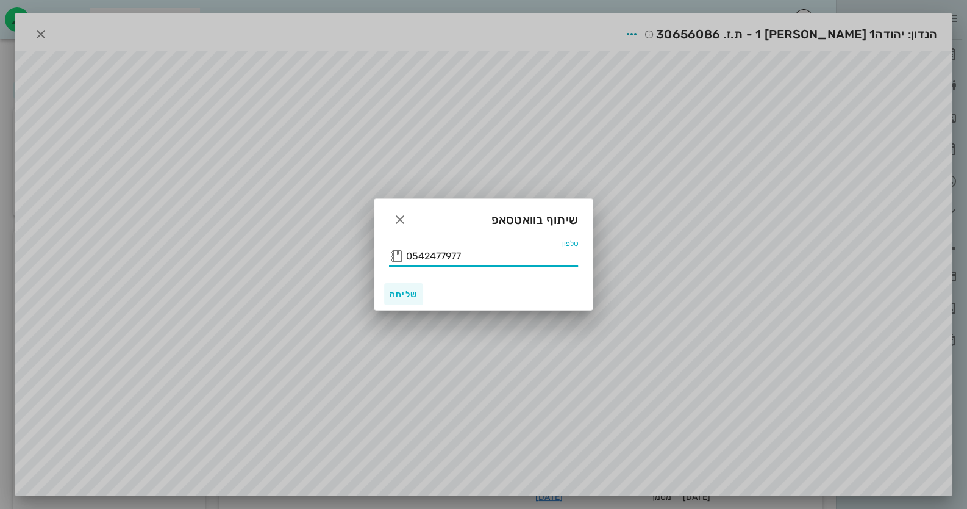
type input "0542477977"
click at [401, 298] on span "שליחה" at bounding box center [403, 294] width 29 height 10
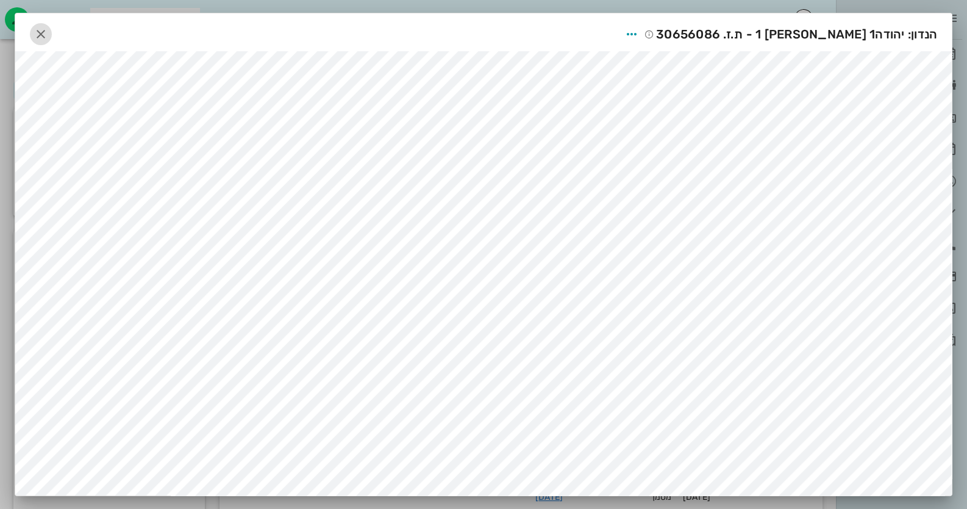
click at [42, 30] on icon "button" at bounding box center [41, 34] width 15 height 15
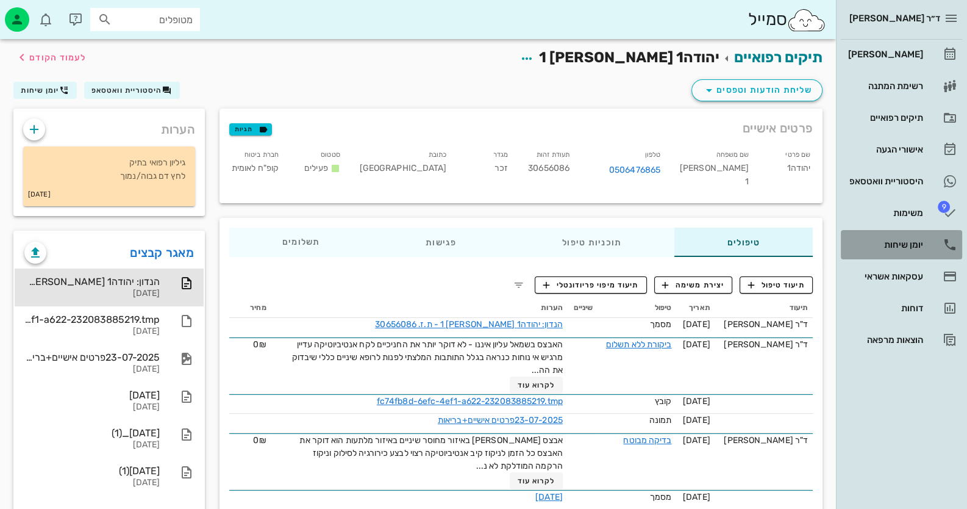
click at [924, 243] on link "יומן שיחות" at bounding box center [901, 244] width 121 height 29
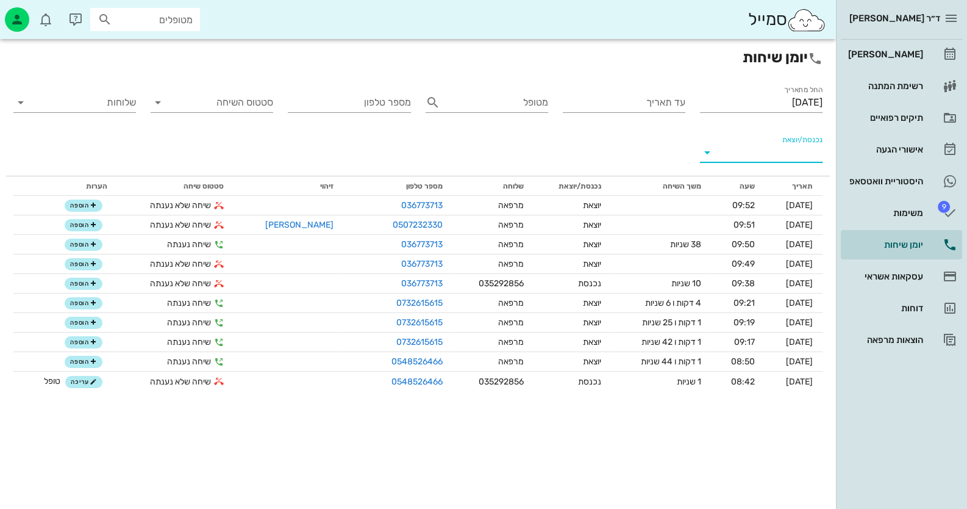
click at [804, 159] on input "נכנסת/יוצאת" at bounding box center [770, 153] width 103 height 20
click at [804, 159] on icon at bounding box center [808, 162] width 10 height 10
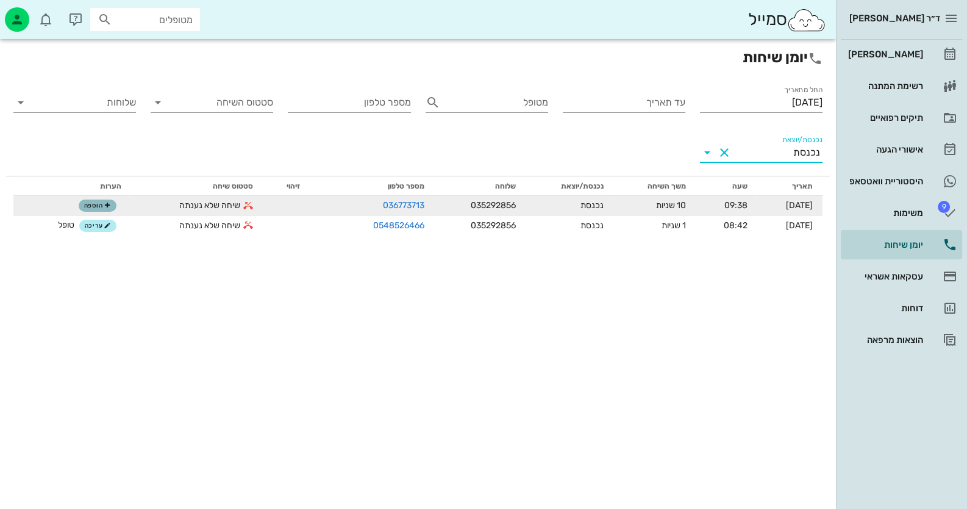
click at [104, 204] on icon "button" at bounding box center [107, 205] width 7 height 7
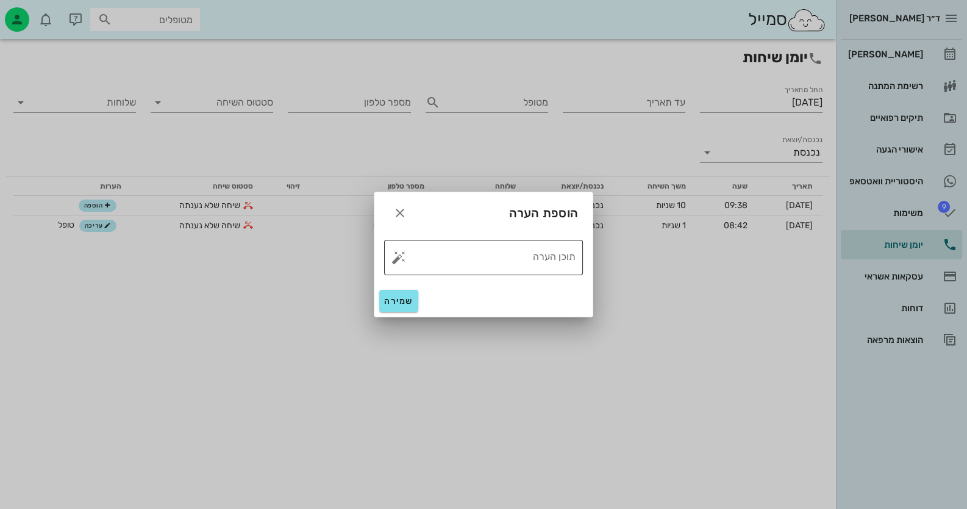
click at [399, 261] on button "button" at bounding box center [398, 257] width 15 height 15
click at [451, 240] on div "טופל" at bounding box center [451, 244] width 91 height 32
type textarea "טופל"
click at [403, 299] on span "שמירה" at bounding box center [398, 301] width 29 height 10
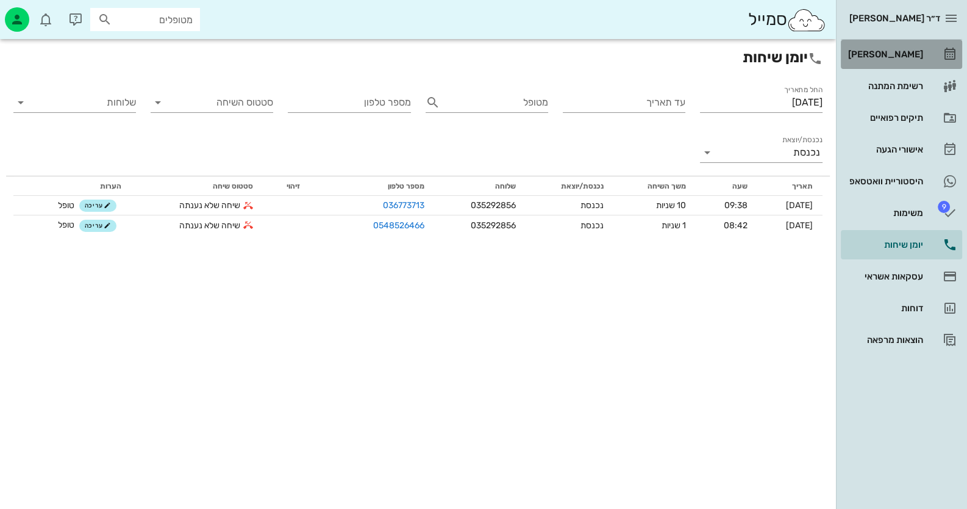
click at [923, 62] on div "[PERSON_NAME]" at bounding box center [884, 55] width 77 height 20
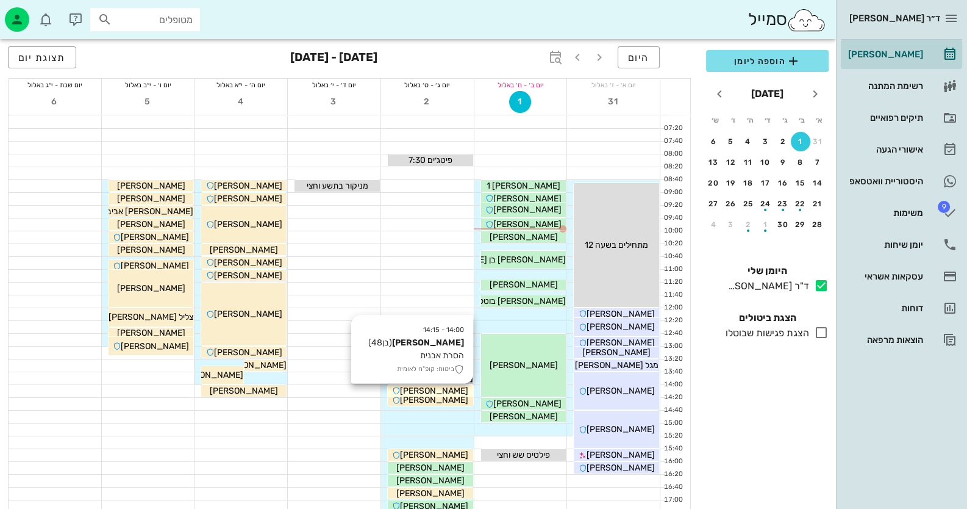
click at [454, 388] on span "[PERSON_NAME]" at bounding box center [434, 390] width 68 height 10
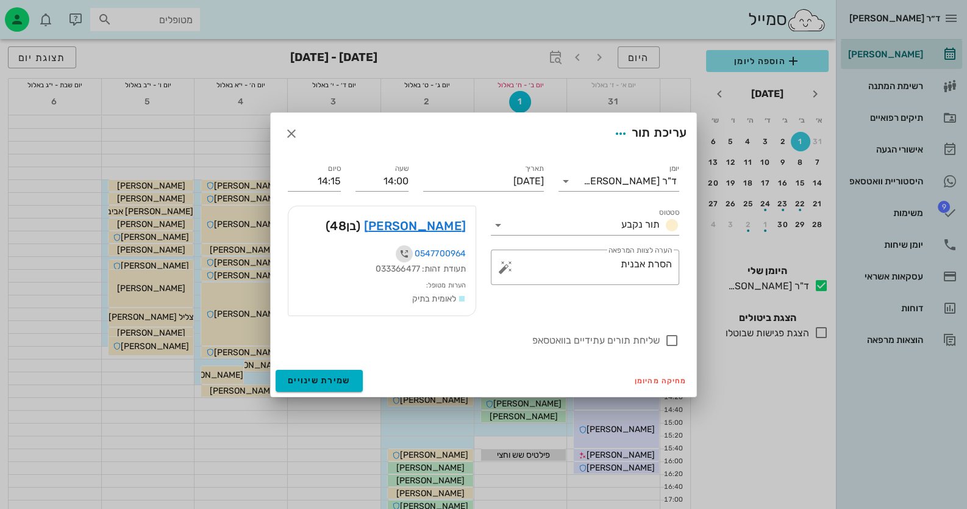
click at [404, 252] on icon "button" at bounding box center [404, 253] width 15 height 15
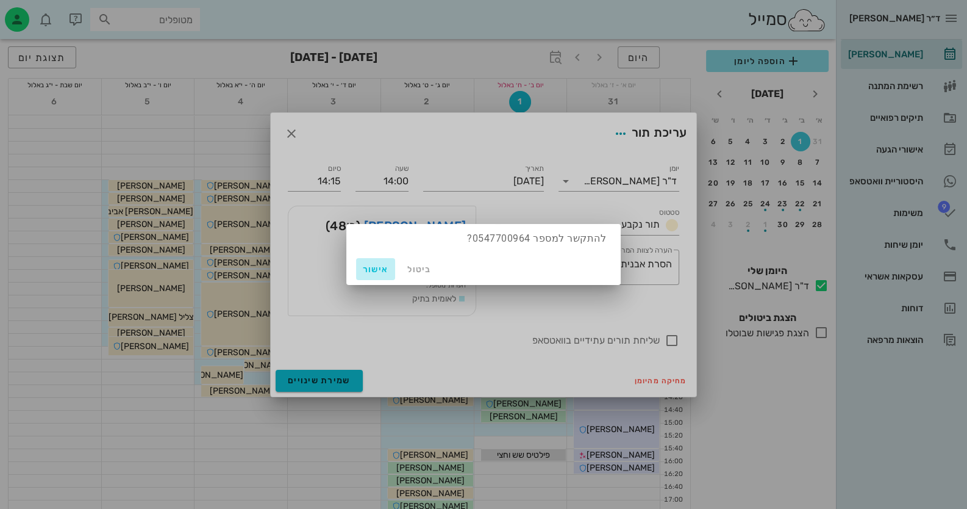
click at [387, 272] on span "אישור" at bounding box center [375, 269] width 29 height 10
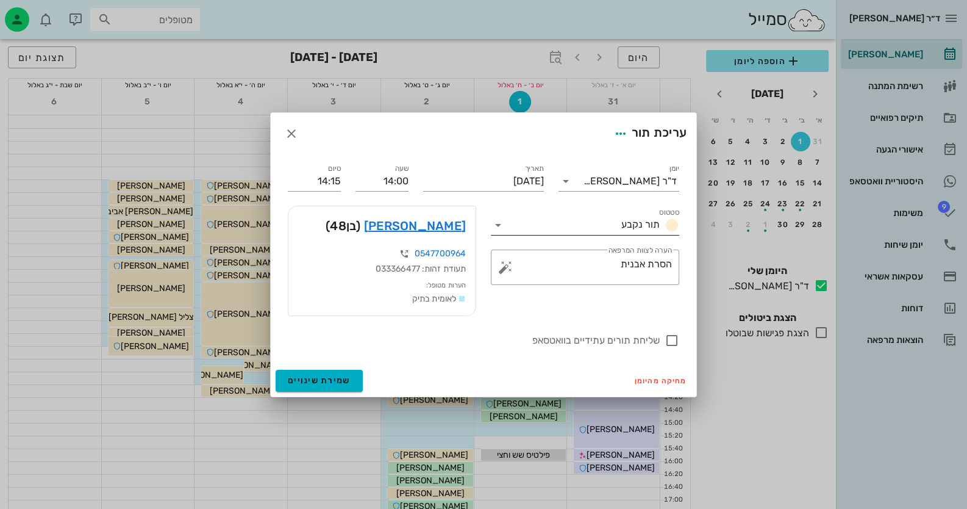
click at [496, 223] on icon at bounding box center [498, 225] width 15 height 15
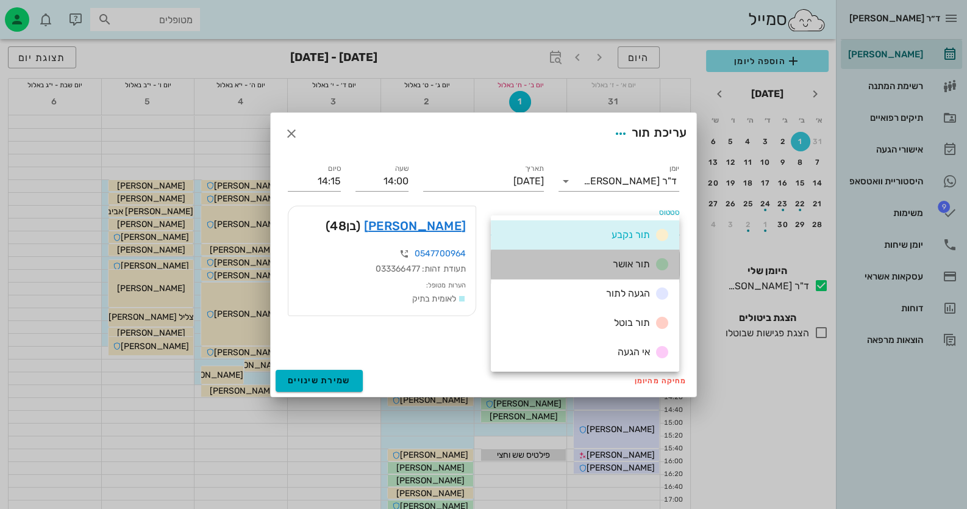
click at [577, 255] on div "תור אושר" at bounding box center [585, 263] width 188 height 29
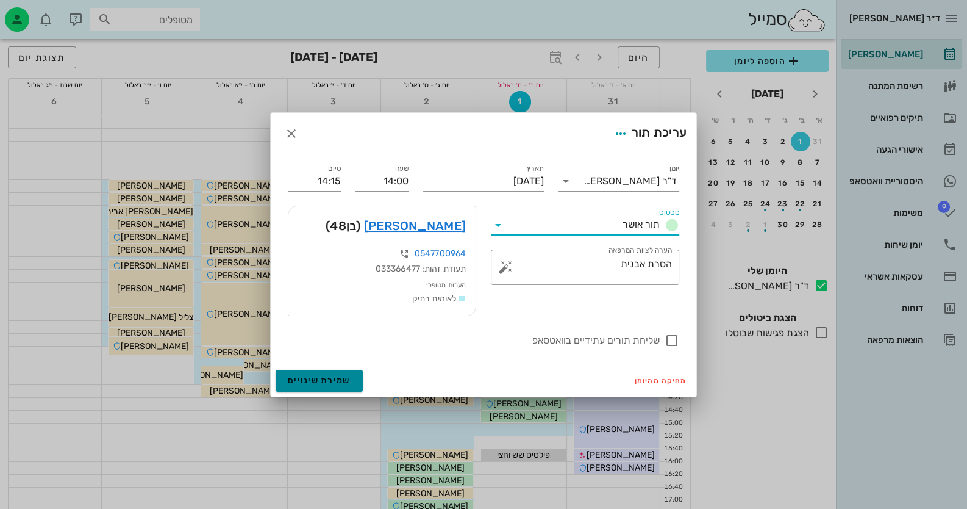
click at [323, 382] on span "שמירת שינויים" at bounding box center [319, 380] width 63 height 10
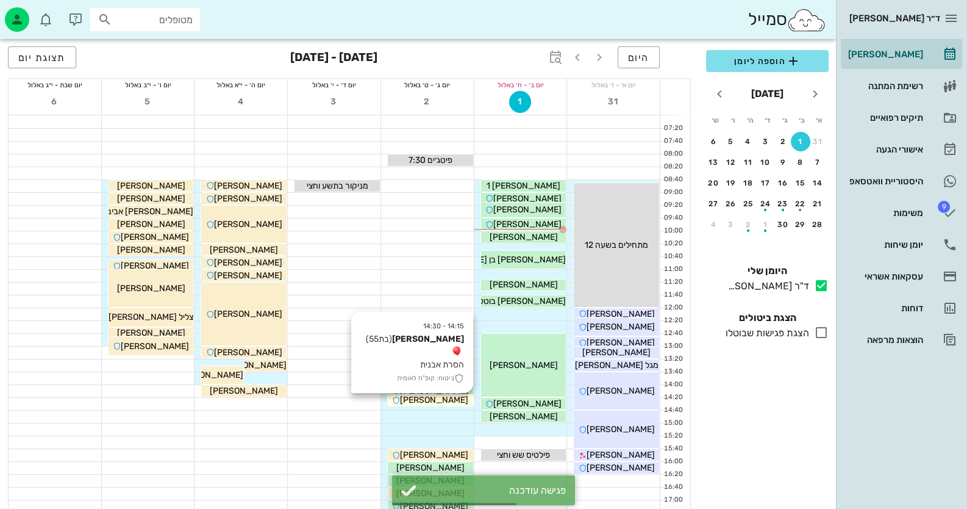
click at [456, 399] on span "[PERSON_NAME]" at bounding box center [434, 399] width 68 height 10
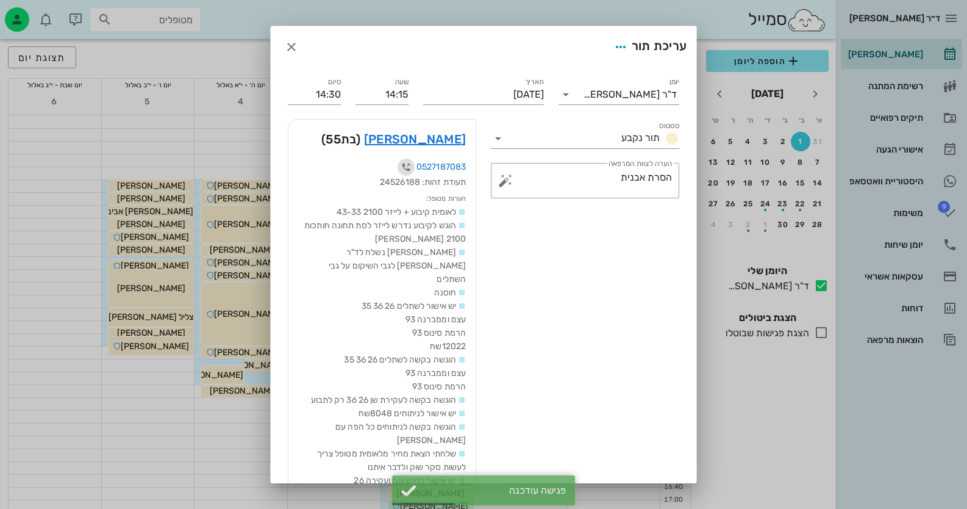
click at [409, 166] on icon "button" at bounding box center [406, 167] width 15 height 15
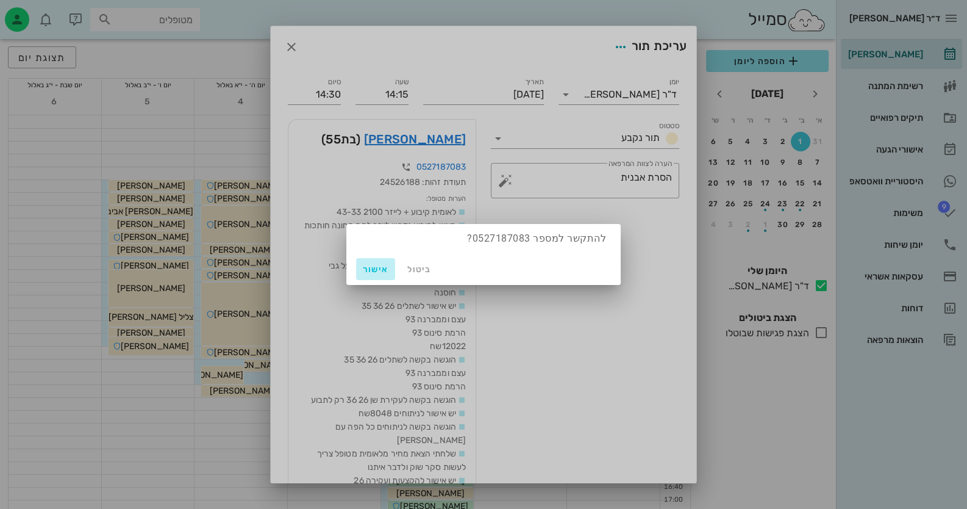
click at [376, 269] on span "אישור" at bounding box center [375, 269] width 29 height 10
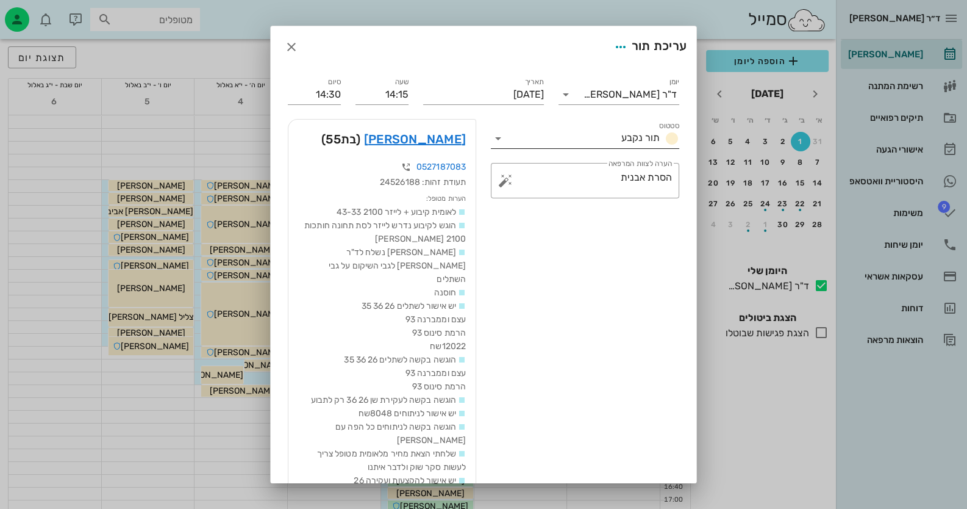
click at [501, 138] on icon at bounding box center [498, 138] width 15 height 15
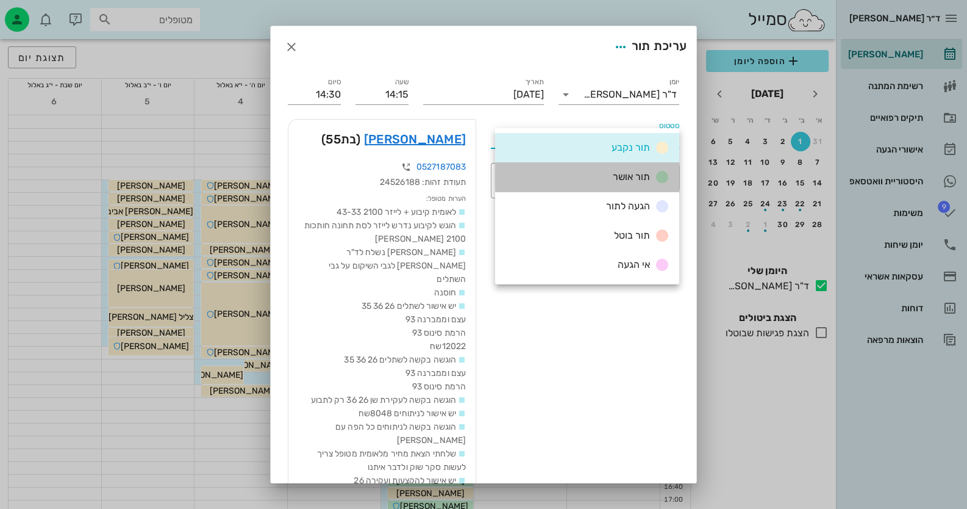
click at [561, 173] on div "תור אושר" at bounding box center [587, 176] width 184 height 29
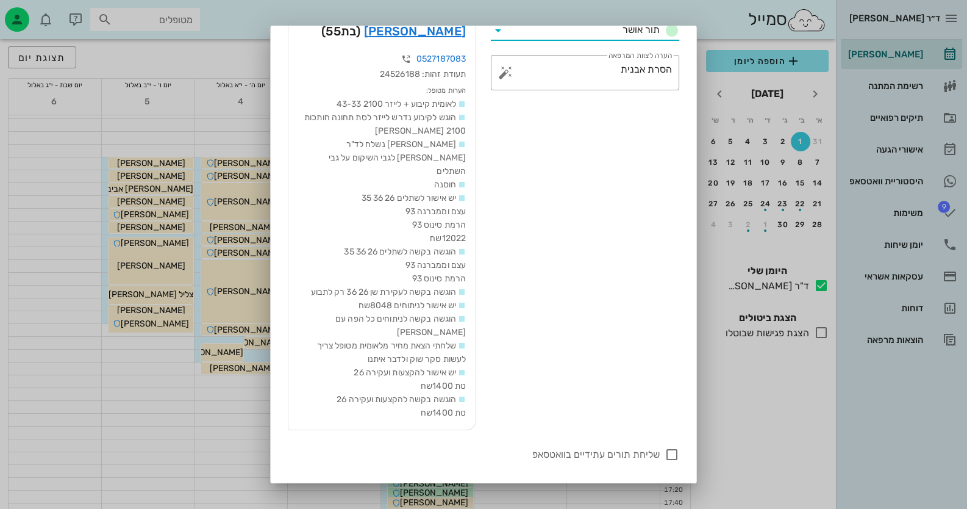
scroll to position [144, 0]
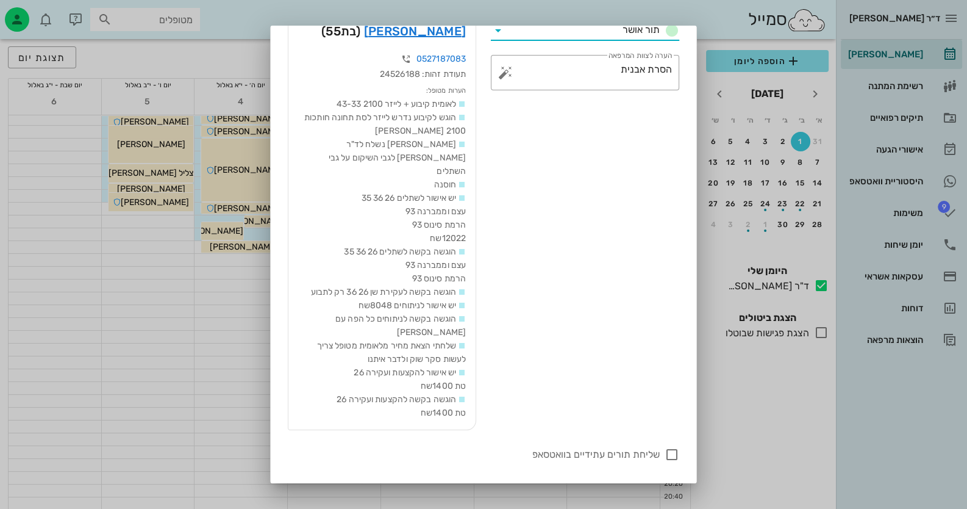
click at [317, 489] on span "שמירת שינויים" at bounding box center [319, 494] width 63 height 10
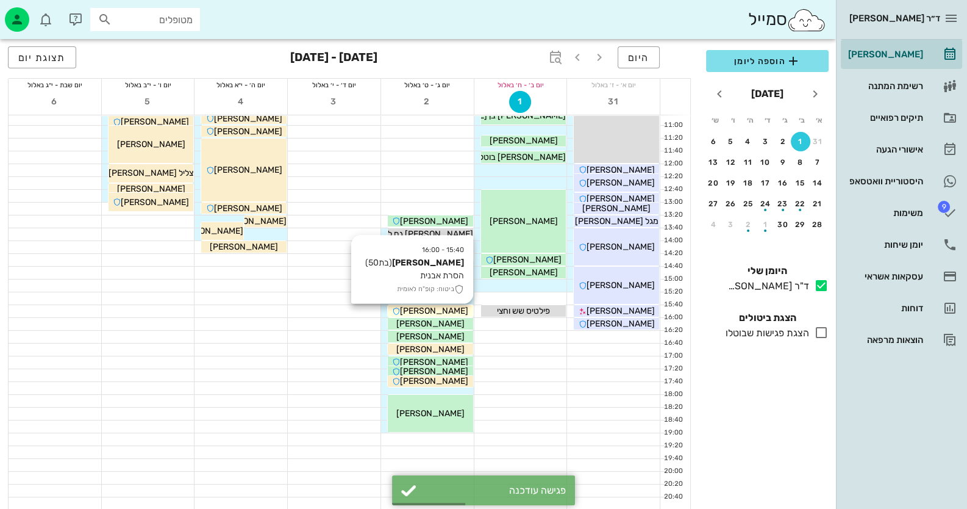
click at [451, 310] on span "[PERSON_NAME]" at bounding box center [434, 310] width 68 height 10
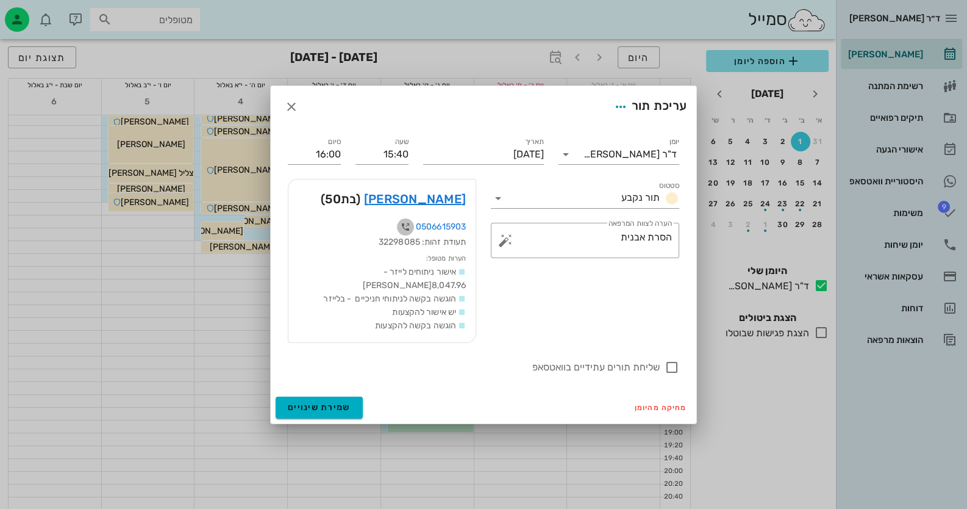
click at [405, 232] on icon "button" at bounding box center [405, 226] width 15 height 15
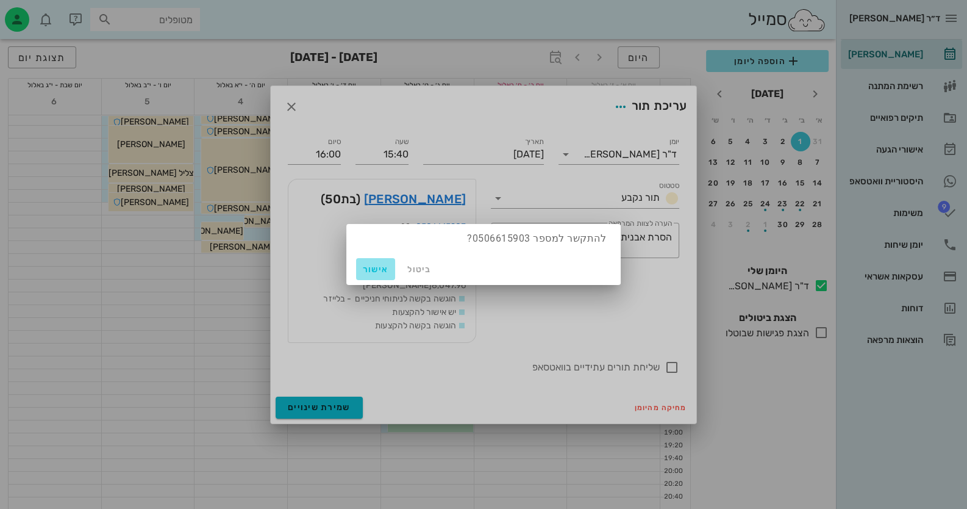
click at [376, 274] on button "אישור" at bounding box center [375, 269] width 39 height 22
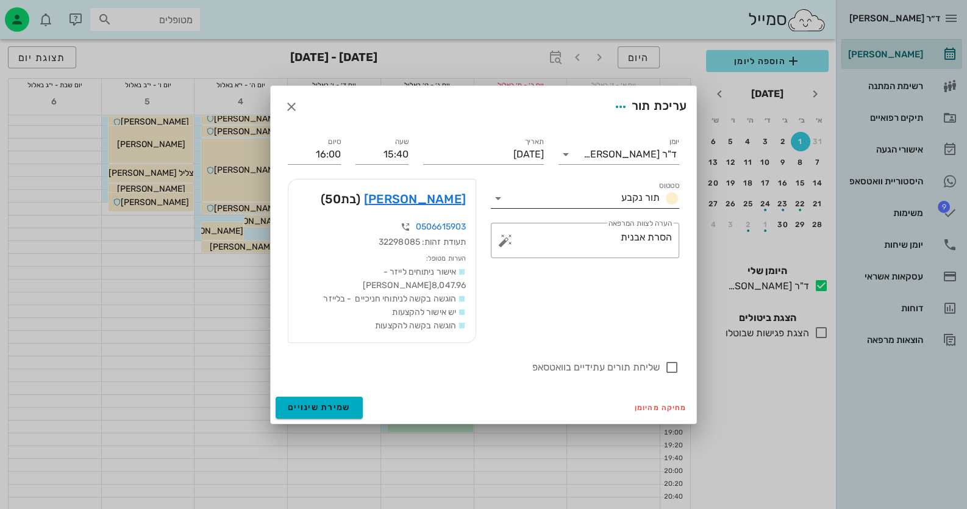
click at [500, 204] on icon at bounding box center [498, 198] width 15 height 15
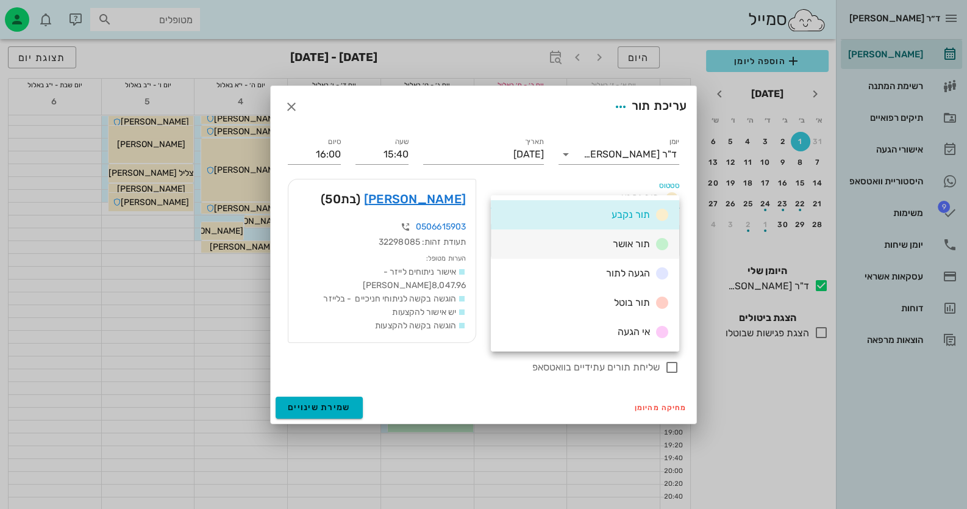
click at [543, 248] on div "תור אושר" at bounding box center [585, 243] width 188 height 29
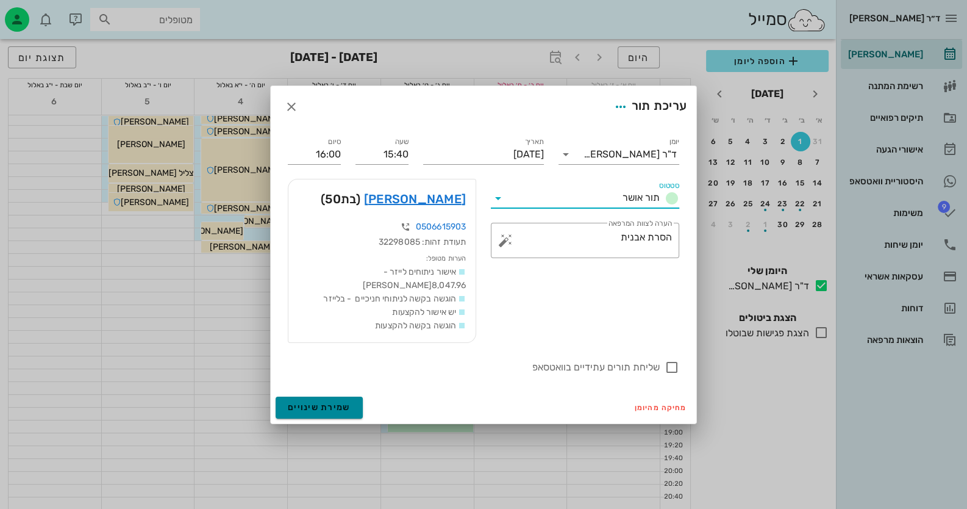
click at [302, 402] on span "שמירת שינויים" at bounding box center [319, 407] width 63 height 10
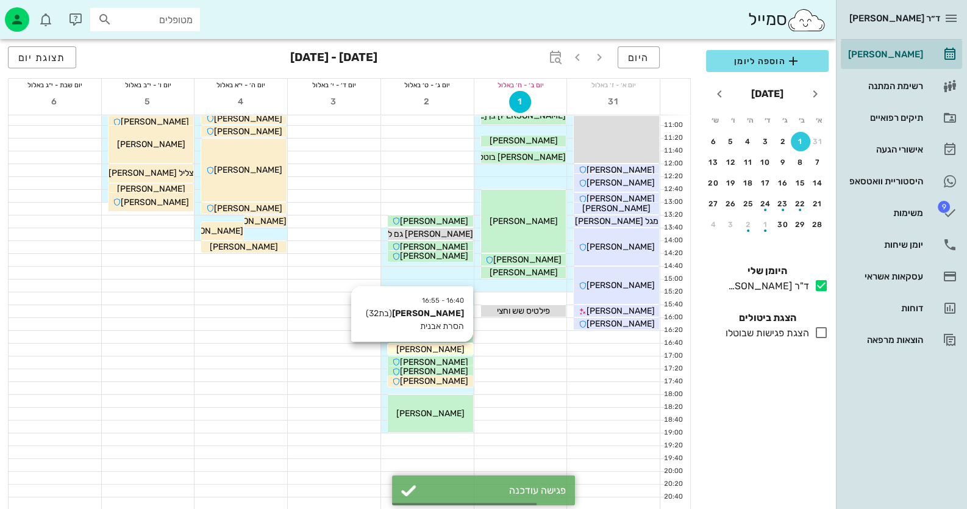
click at [421, 348] on span "[PERSON_NAME]" at bounding box center [430, 349] width 68 height 10
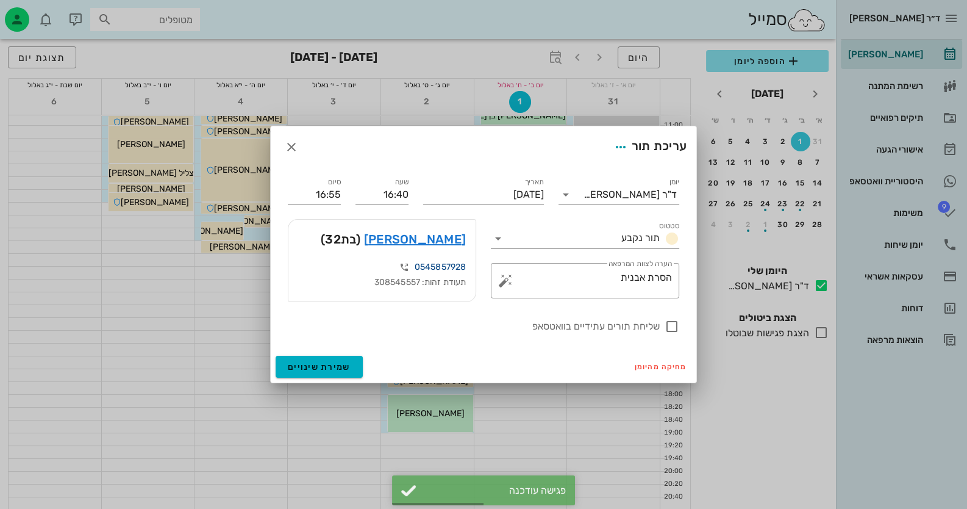
click at [442, 265] on link "0545857928" at bounding box center [440, 267] width 51 height 10
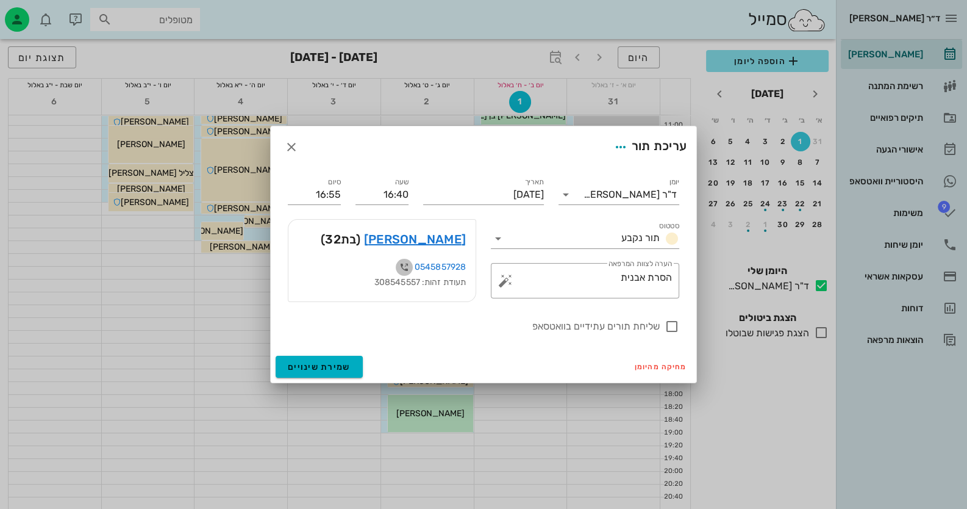
click at [399, 265] on icon "button" at bounding box center [404, 267] width 15 height 15
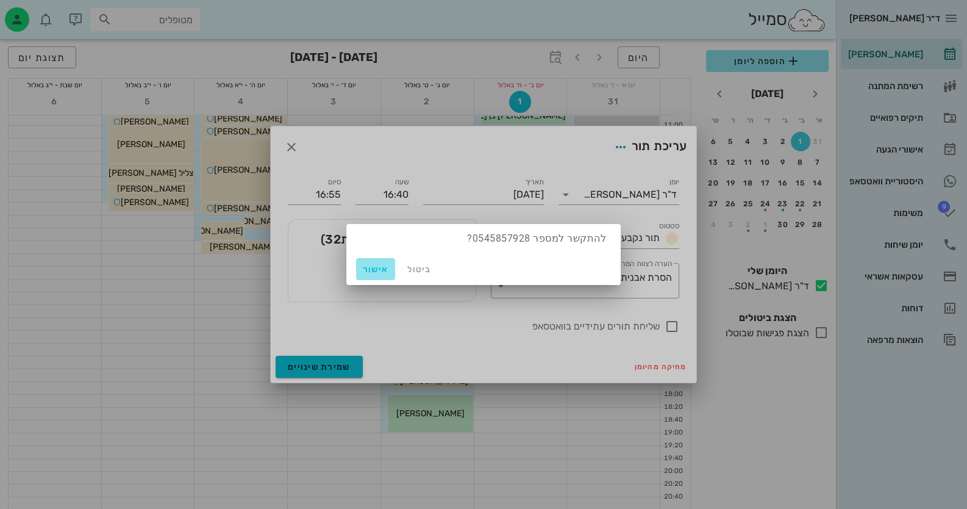
click at [375, 262] on button "אישור" at bounding box center [375, 269] width 39 height 22
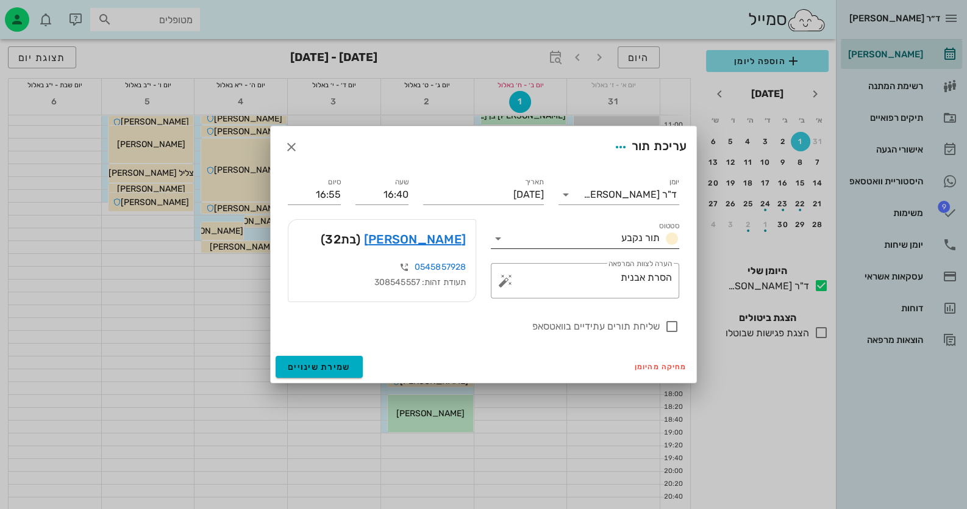
click at [493, 237] on icon at bounding box center [498, 238] width 15 height 15
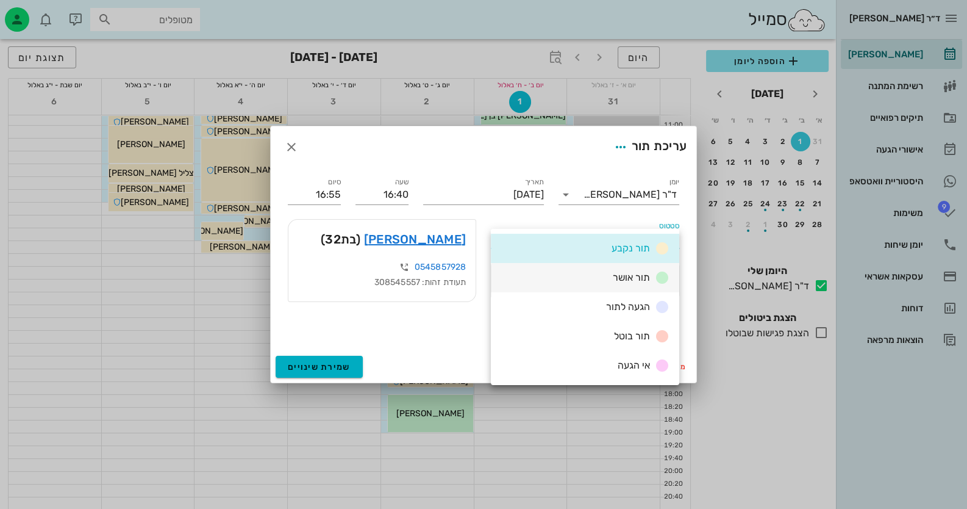
click at [558, 274] on div "תור אושר" at bounding box center [585, 277] width 188 height 29
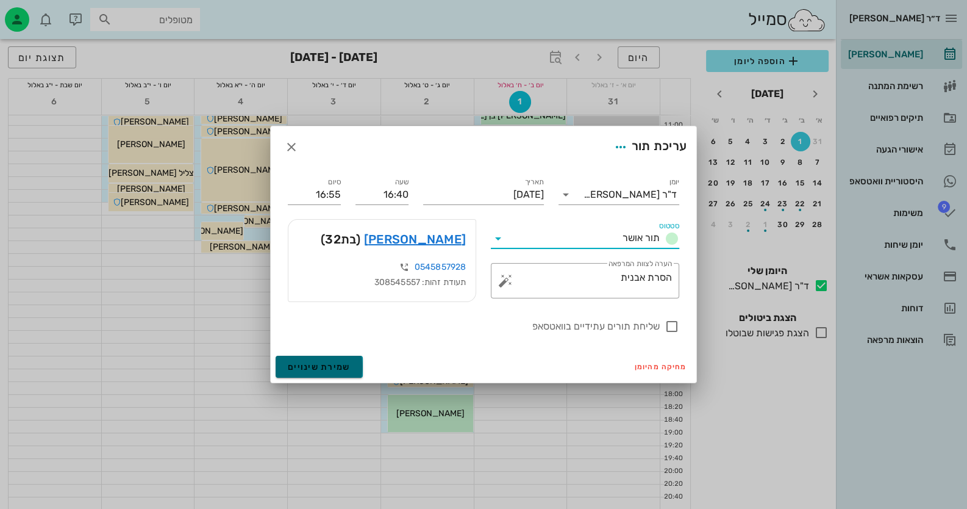
click at [348, 362] on span "שמירת שינויים" at bounding box center [319, 367] width 63 height 10
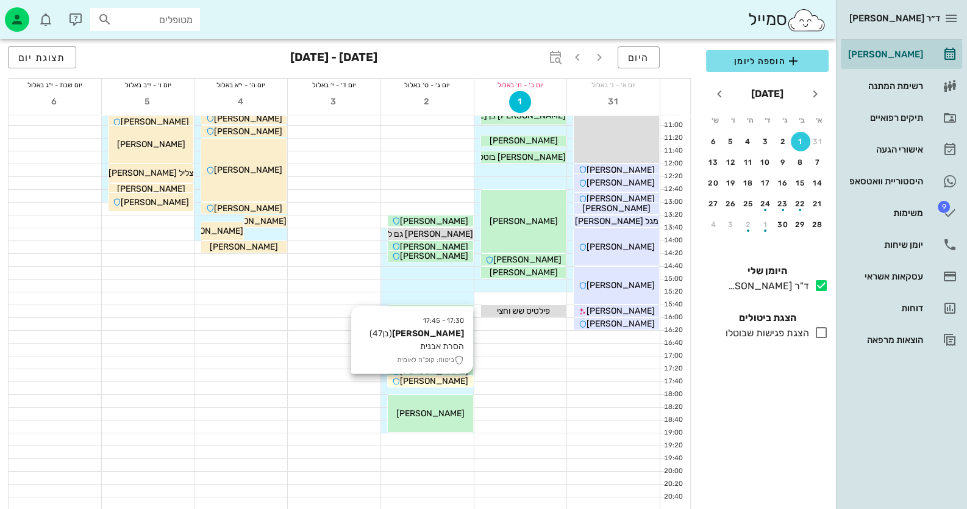
click at [444, 379] on span "[PERSON_NAME]" at bounding box center [434, 381] width 68 height 10
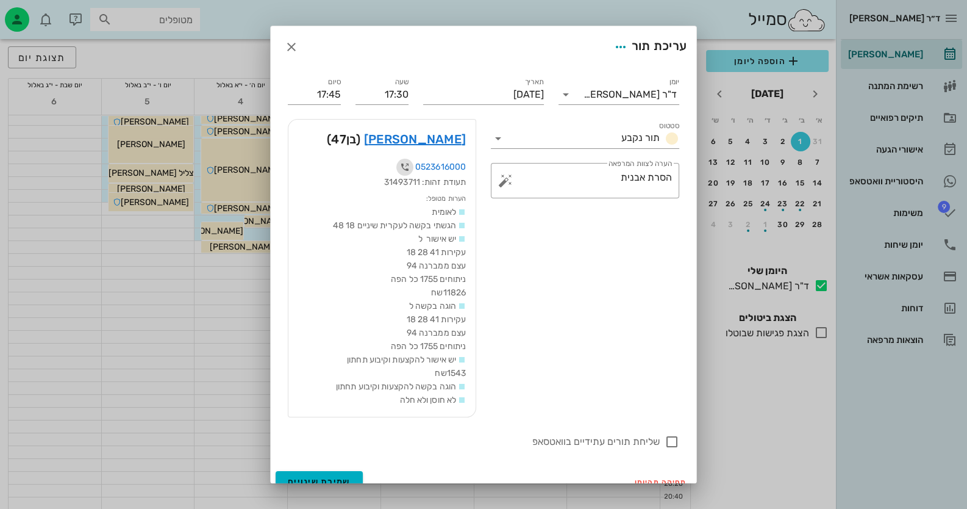
click at [410, 163] on icon "button" at bounding box center [405, 167] width 15 height 15
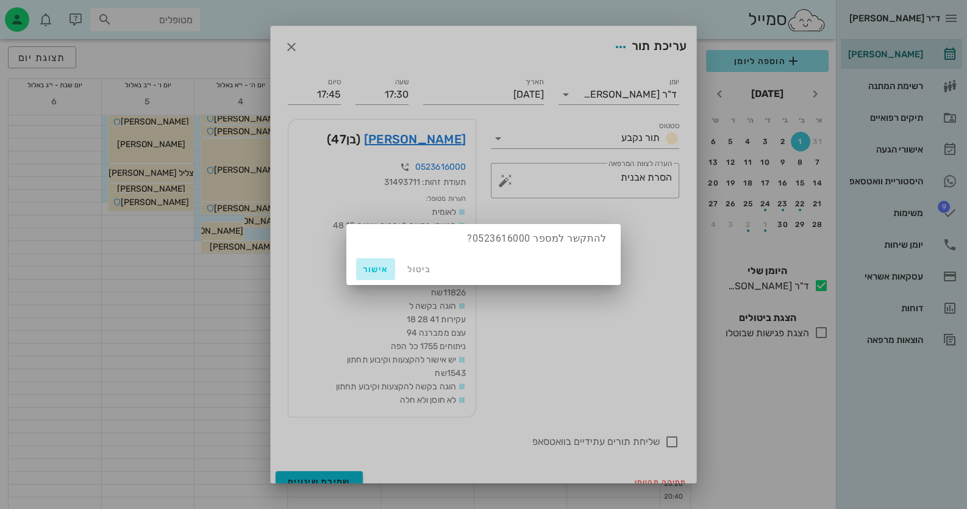
click at [382, 269] on span "אישור" at bounding box center [375, 269] width 29 height 10
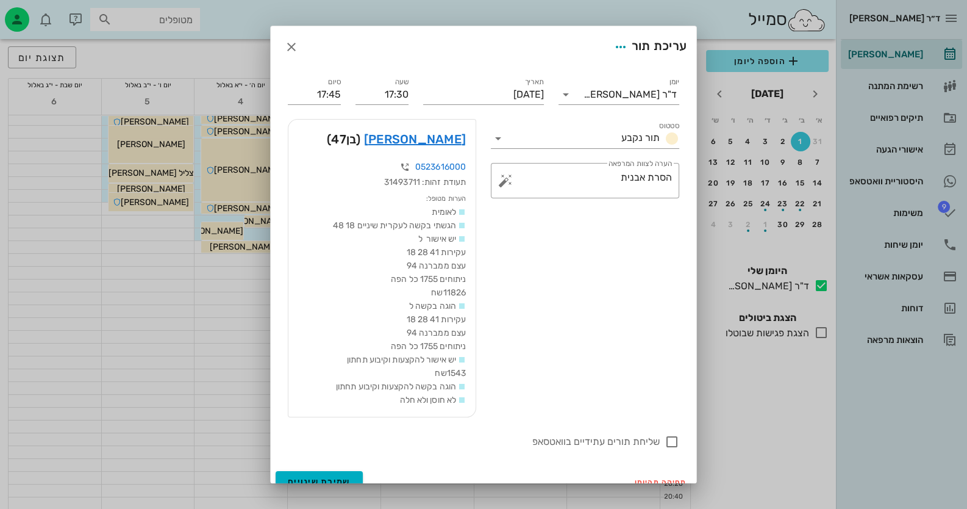
scroll to position [14, 0]
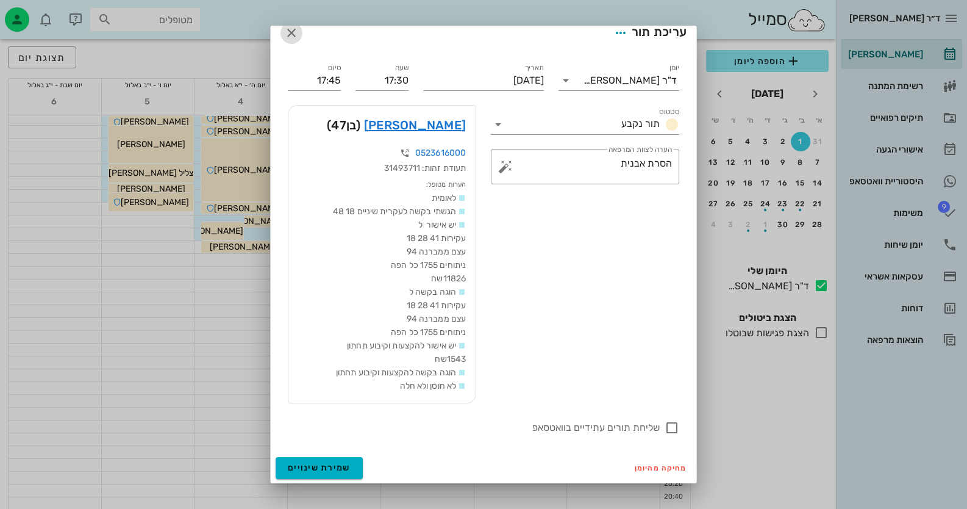
click at [291, 30] on span "button" at bounding box center [291, 33] width 22 height 15
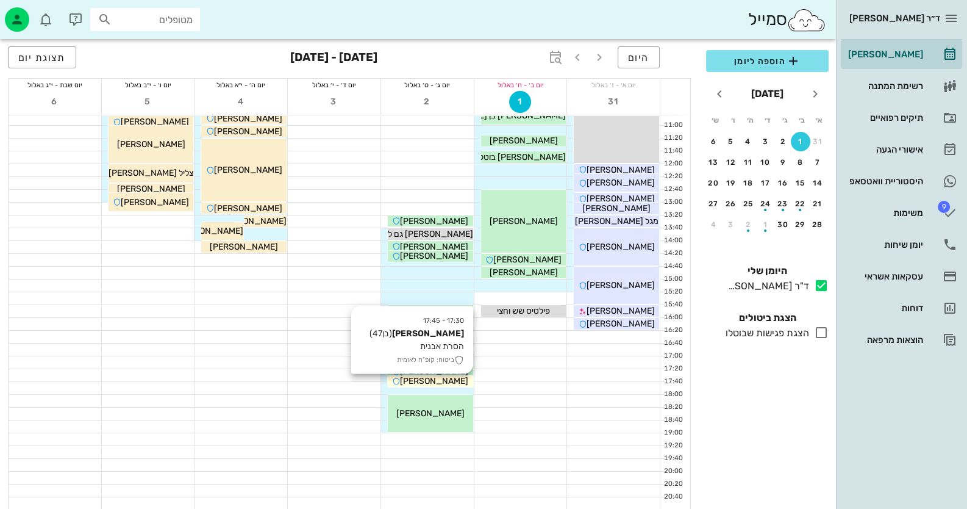
click at [459, 380] on span "[PERSON_NAME]" at bounding box center [434, 381] width 68 height 10
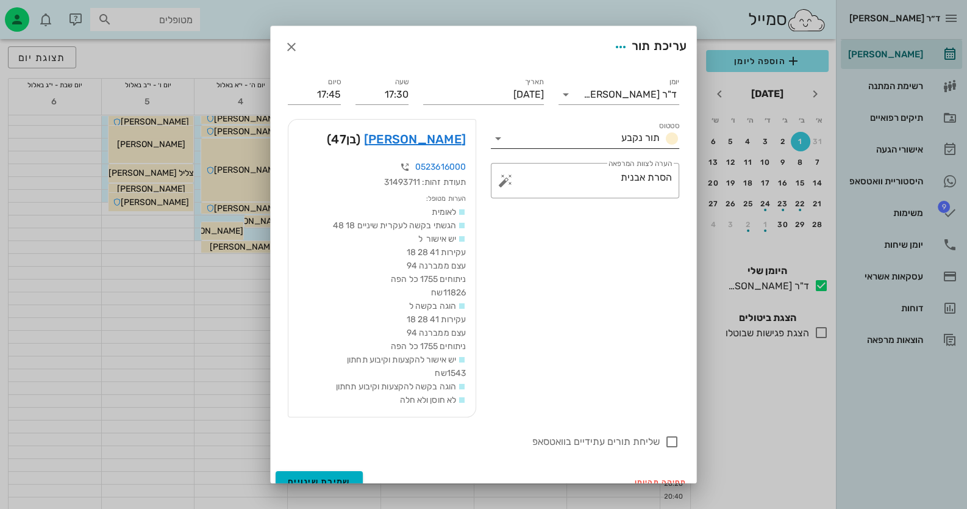
click at [505, 135] on icon at bounding box center [498, 138] width 15 height 15
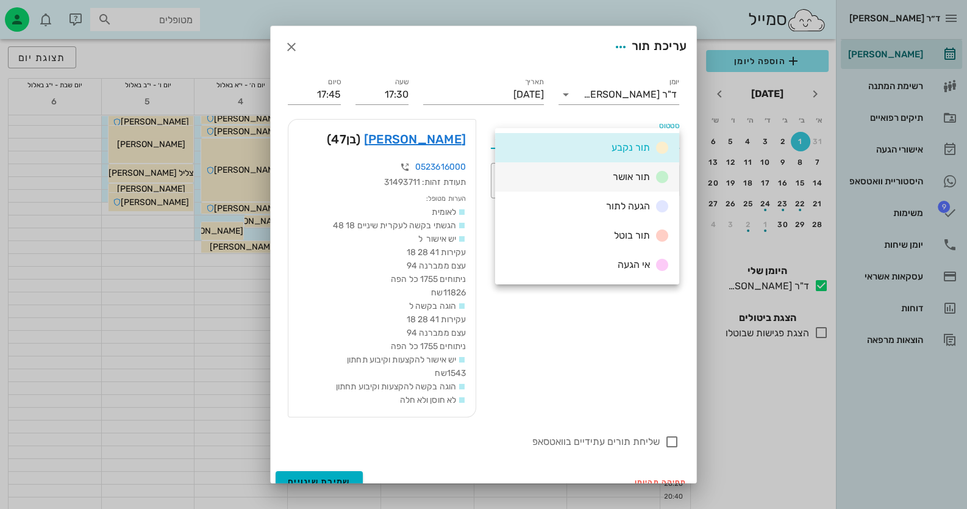
click at [589, 176] on div "תור אושר" at bounding box center [587, 176] width 184 height 29
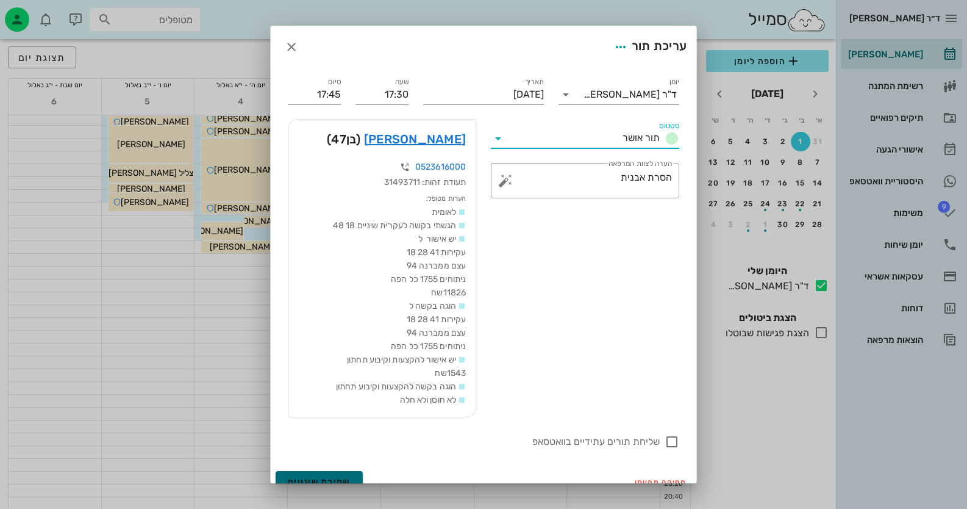
click at [346, 476] on span "שמירת שינויים" at bounding box center [319, 481] width 63 height 10
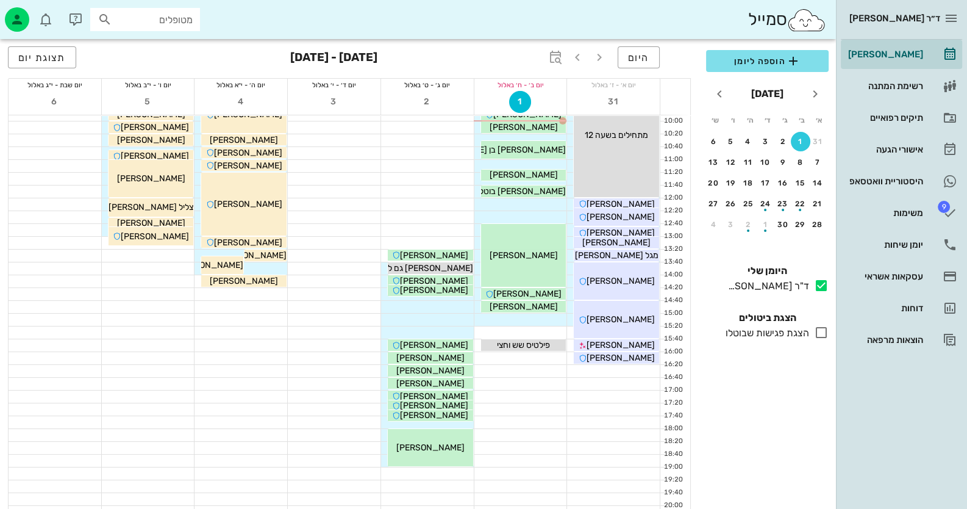
scroll to position [22, 0]
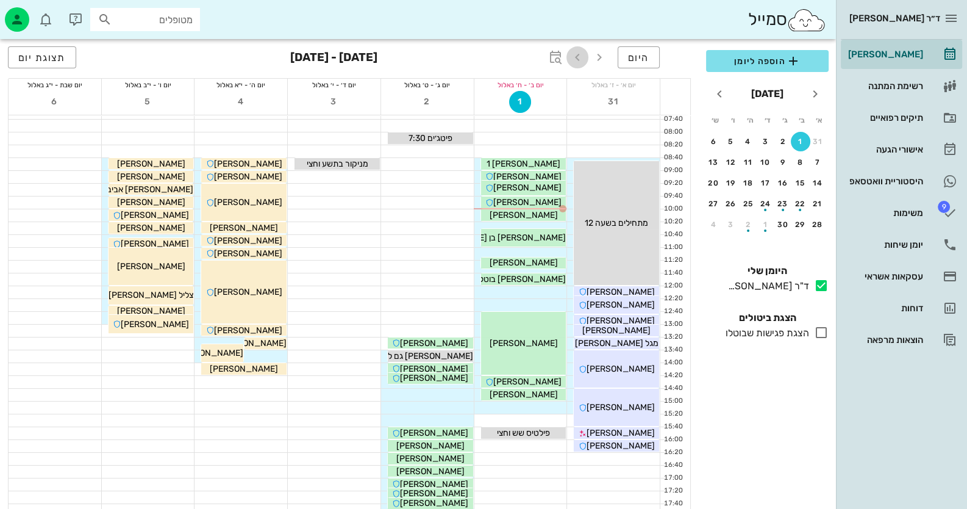
click at [576, 54] on icon "button" at bounding box center [577, 57] width 15 height 15
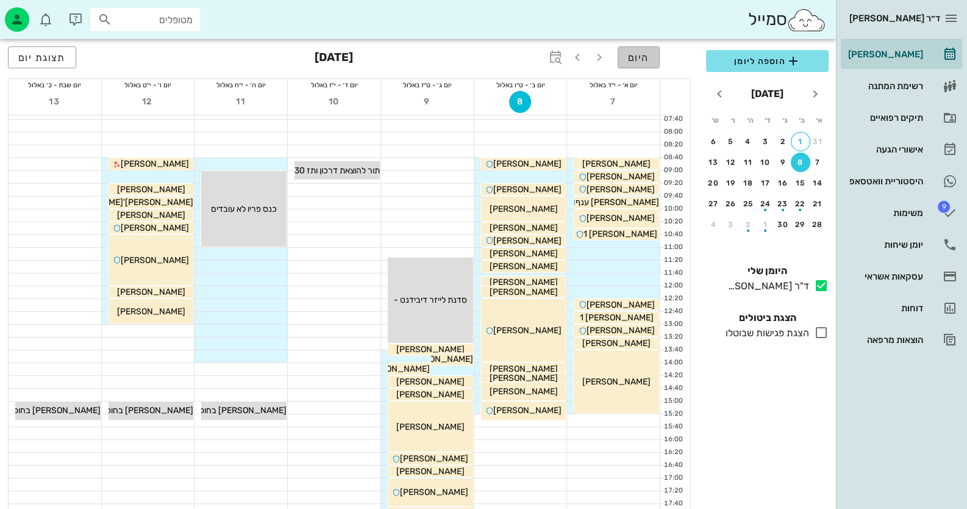
click at [643, 66] on button "היום" at bounding box center [639, 57] width 42 height 22
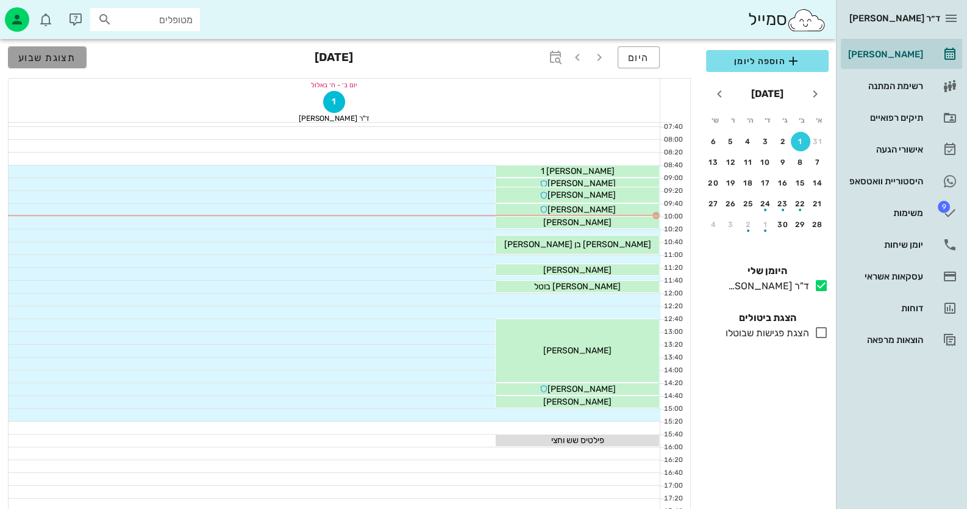
click at [66, 56] on span "תצוגת שבוע" at bounding box center [47, 58] width 58 height 12
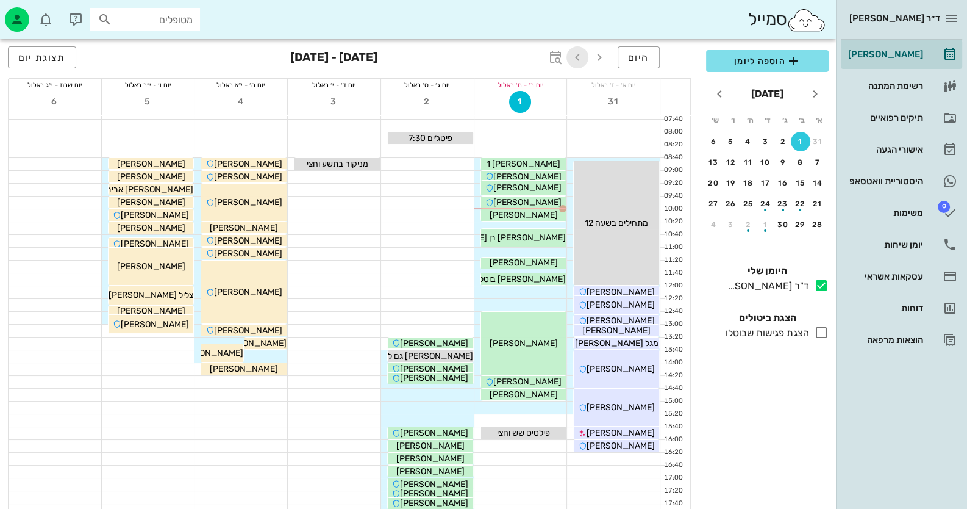
click at [575, 51] on icon "button" at bounding box center [577, 57] width 15 height 15
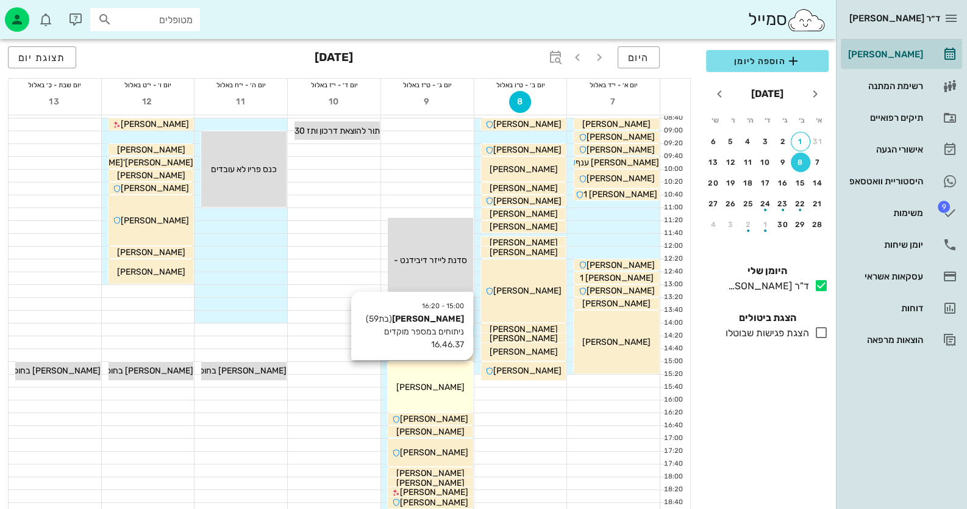
scroll to position [83, 0]
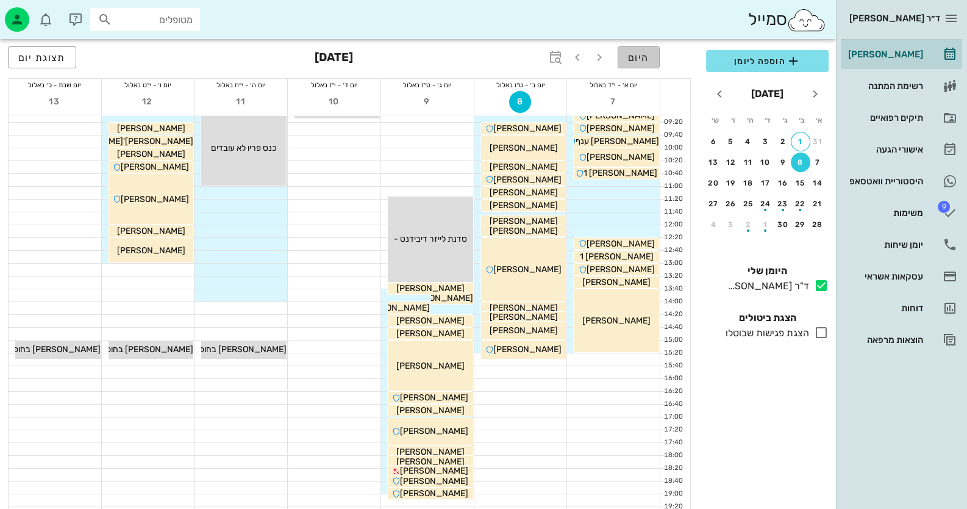
click at [644, 60] on span "היום" at bounding box center [638, 58] width 21 height 12
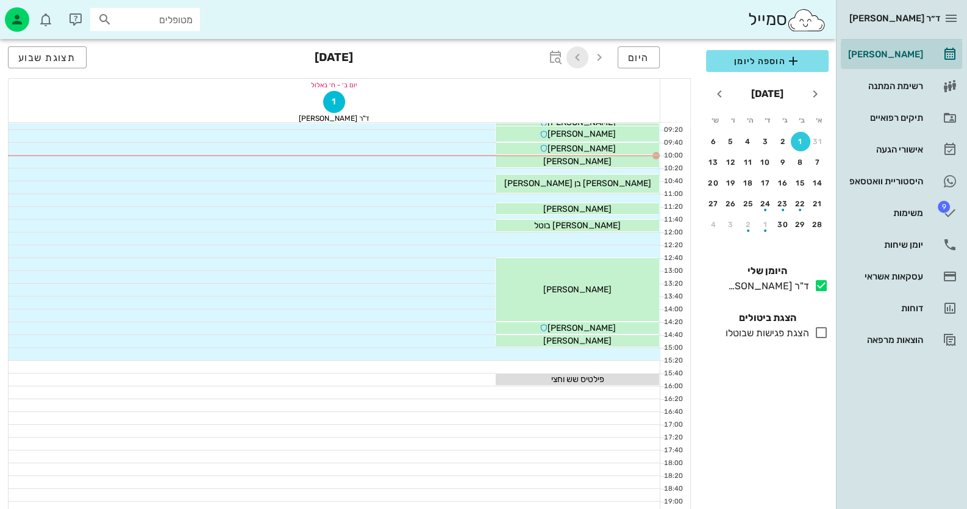
click at [582, 56] on icon "button" at bounding box center [577, 57] width 15 height 15
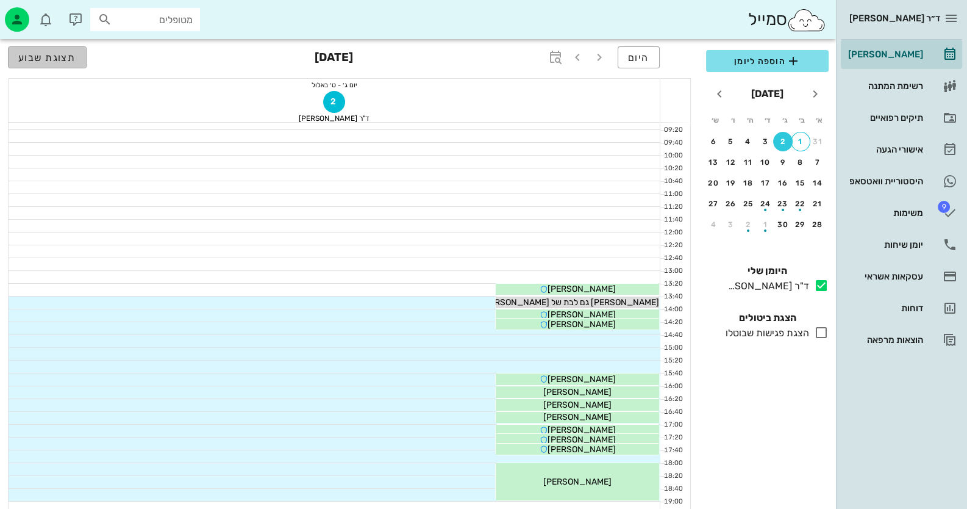
click at [44, 60] on span "תצוגת שבוע" at bounding box center [47, 58] width 58 height 12
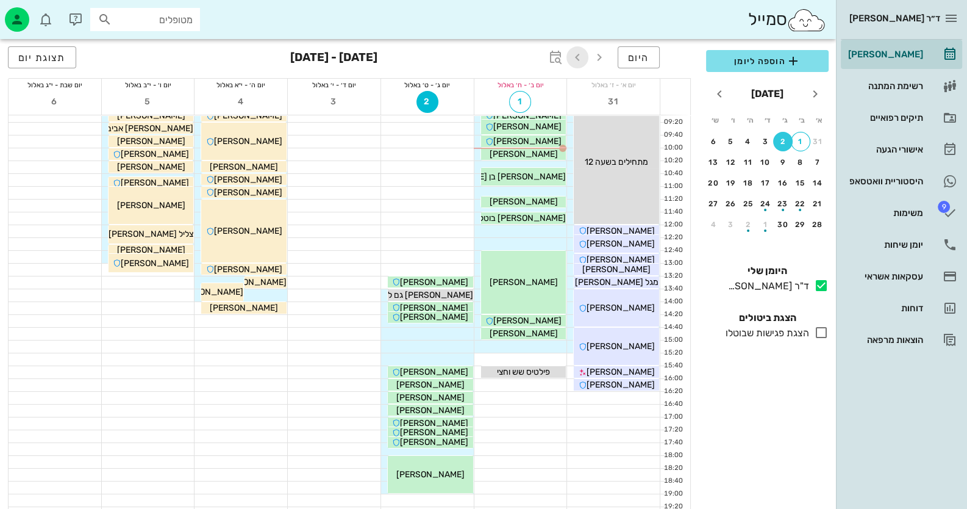
click at [579, 56] on icon "button" at bounding box center [577, 57] width 15 height 15
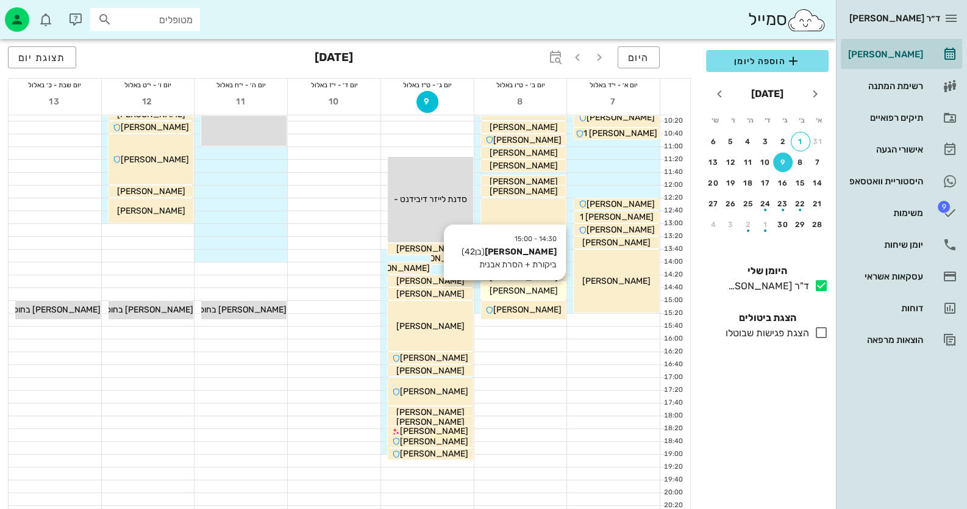
scroll to position [144, 0]
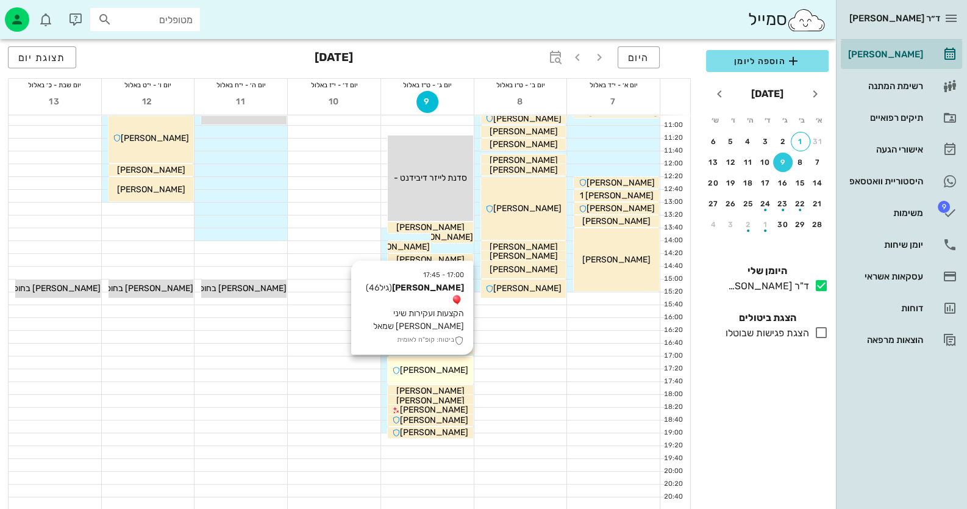
click at [449, 368] on span "[PERSON_NAME]" at bounding box center [434, 370] width 68 height 10
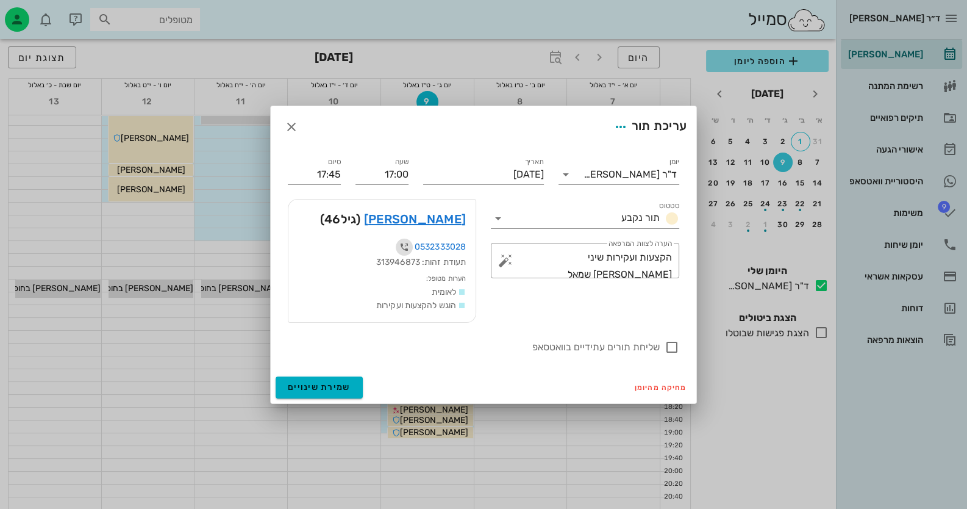
click at [399, 243] on icon "button" at bounding box center [404, 247] width 15 height 15
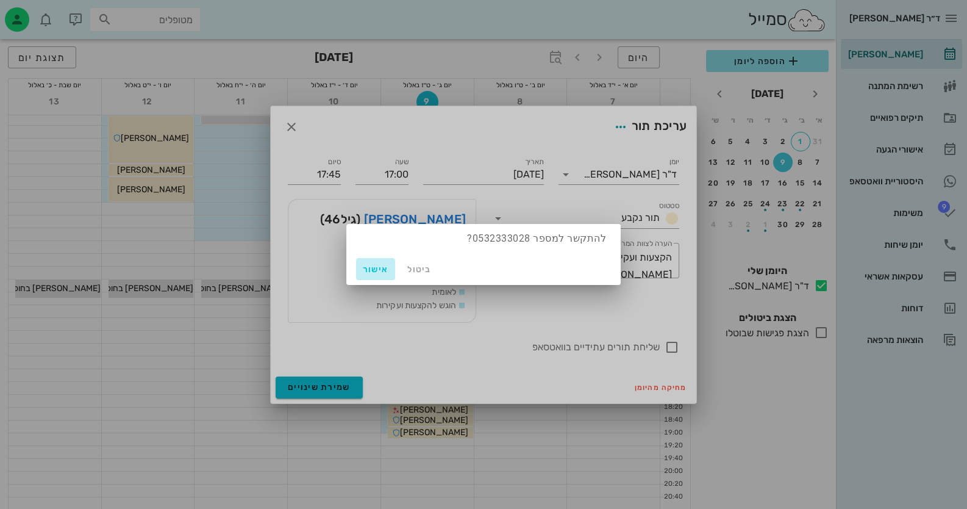
click at [382, 268] on span "אישור" at bounding box center [375, 269] width 29 height 10
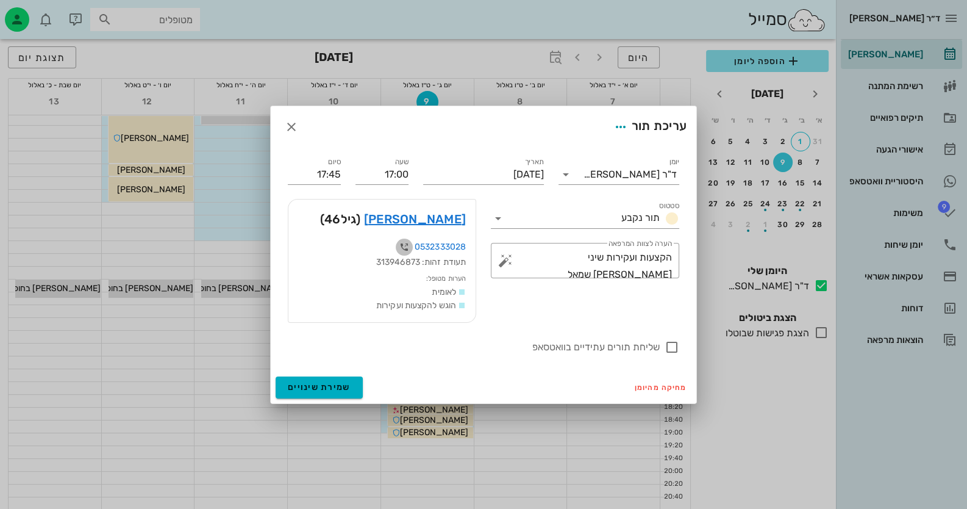
click at [404, 251] on icon "button" at bounding box center [404, 247] width 15 height 15
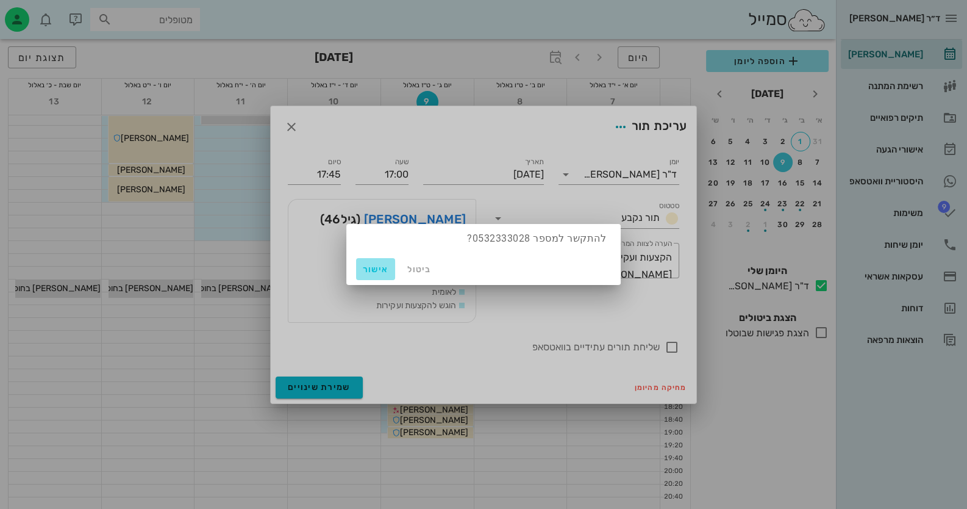
click at [381, 265] on span "אישור" at bounding box center [375, 269] width 29 height 10
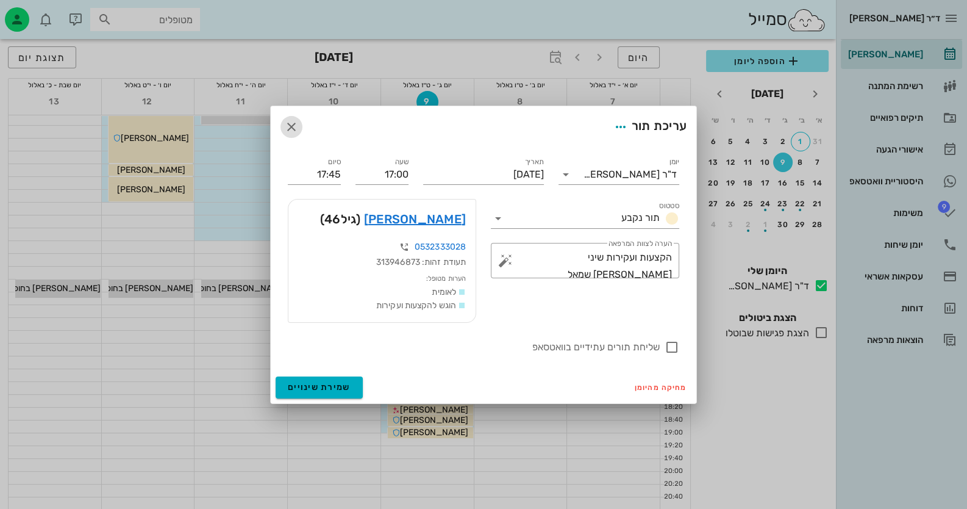
click at [287, 129] on icon "button" at bounding box center [291, 127] width 15 height 15
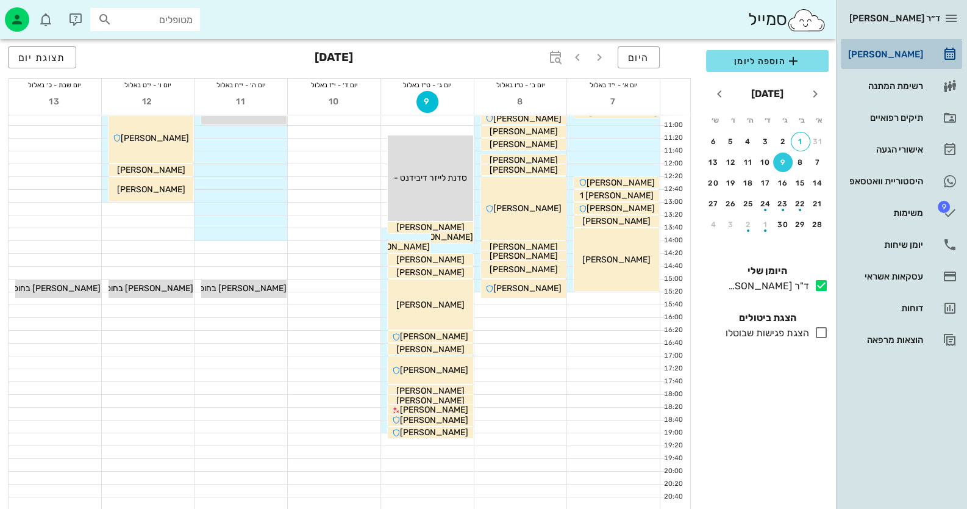
click at [895, 63] on div "[PERSON_NAME]" at bounding box center [884, 55] width 77 height 20
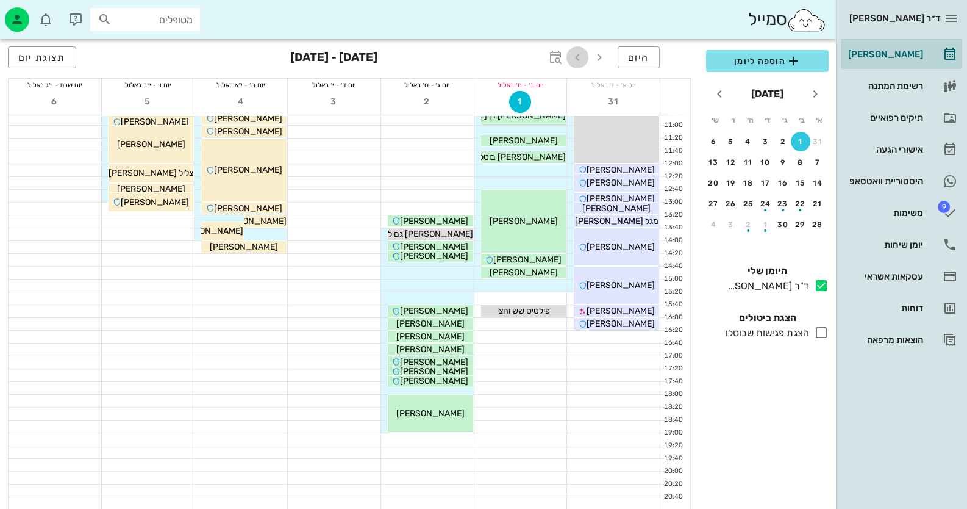
click at [580, 59] on icon "button" at bounding box center [577, 57] width 15 height 15
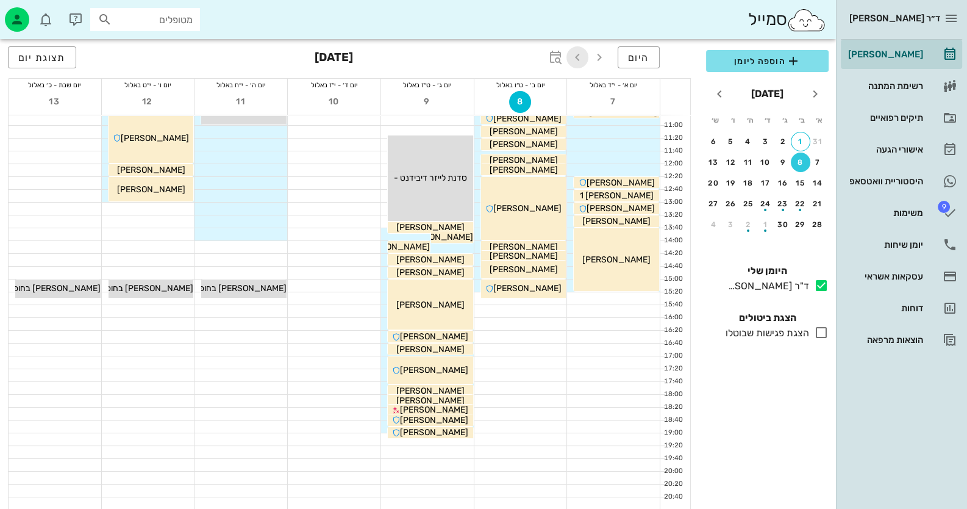
click at [581, 57] on icon "button" at bounding box center [577, 57] width 15 height 15
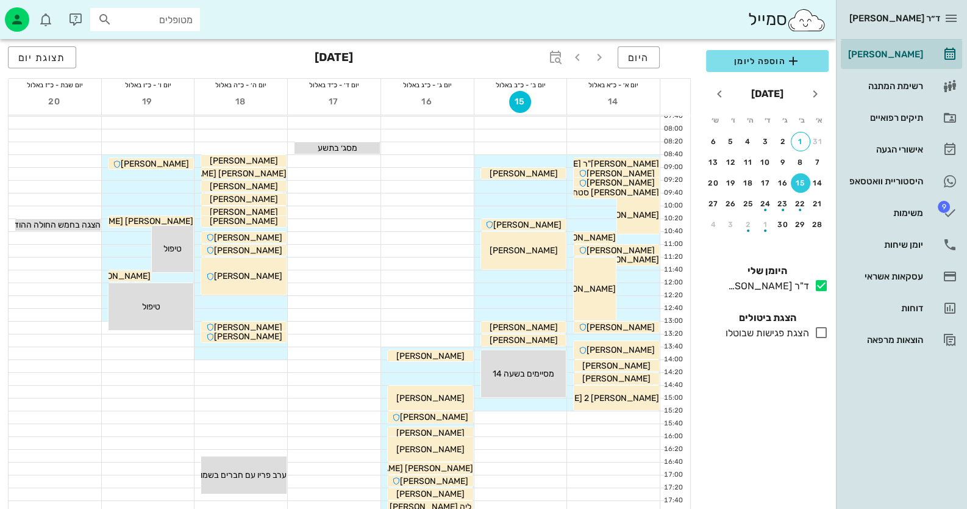
scroll to position [22, 0]
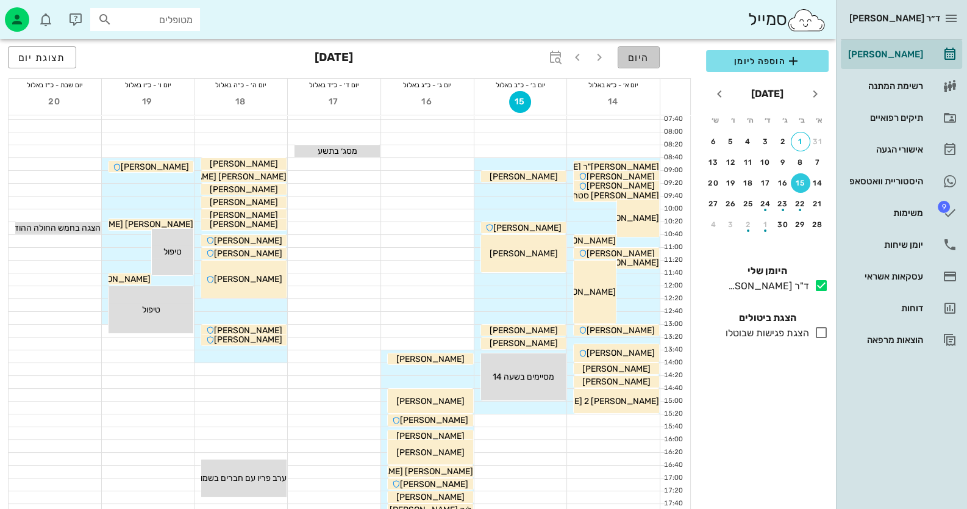
click at [637, 51] on button "היום" at bounding box center [639, 57] width 42 height 22
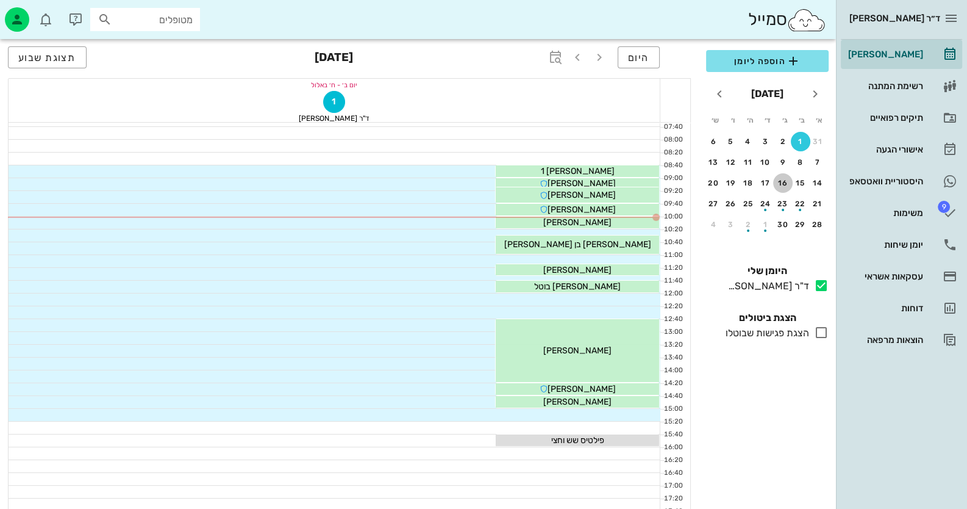
click at [782, 184] on div "16" at bounding box center [783, 183] width 20 height 9
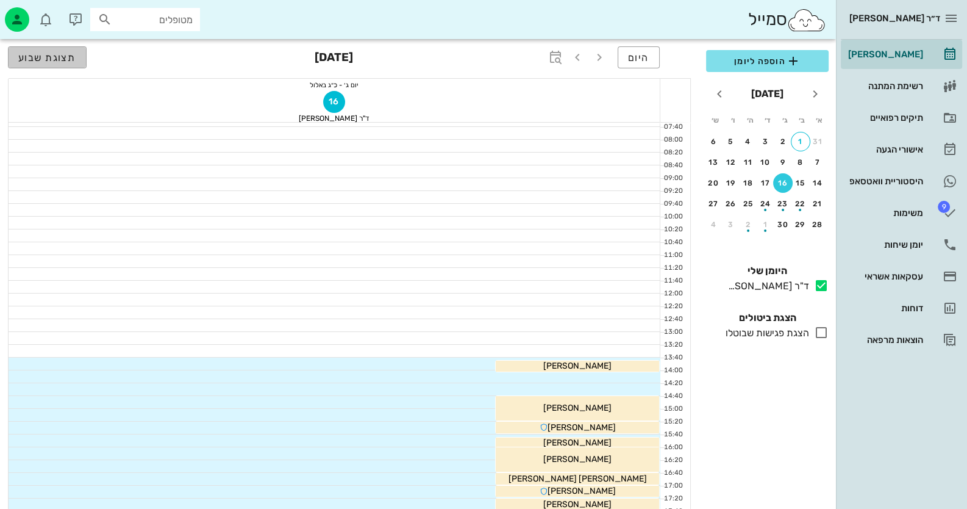
click at [70, 57] on span "תצוגת שבוע" at bounding box center [47, 58] width 58 height 12
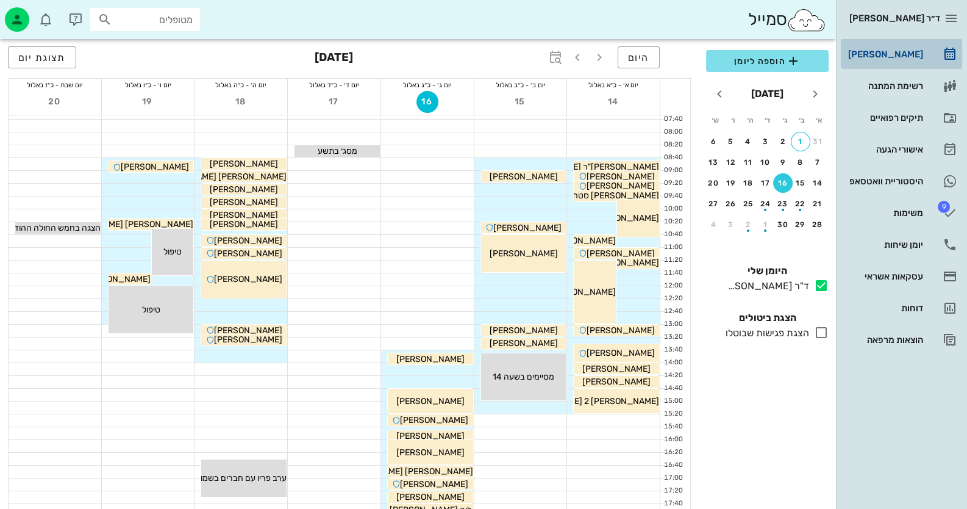
click at [907, 49] on div "[PERSON_NAME]" at bounding box center [884, 54] width 77 height 10
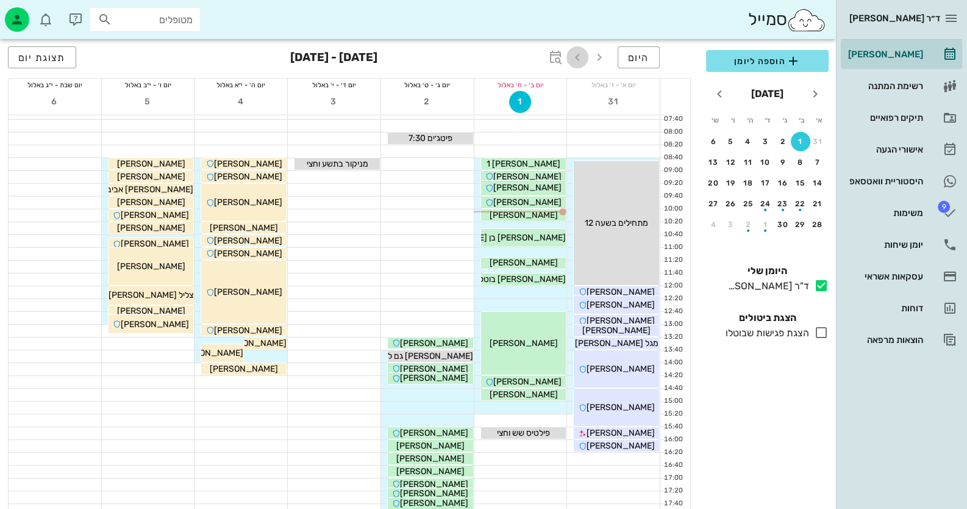
click at [586, 55] on span "button" at bounding box center [577, 57] width 22 height 15
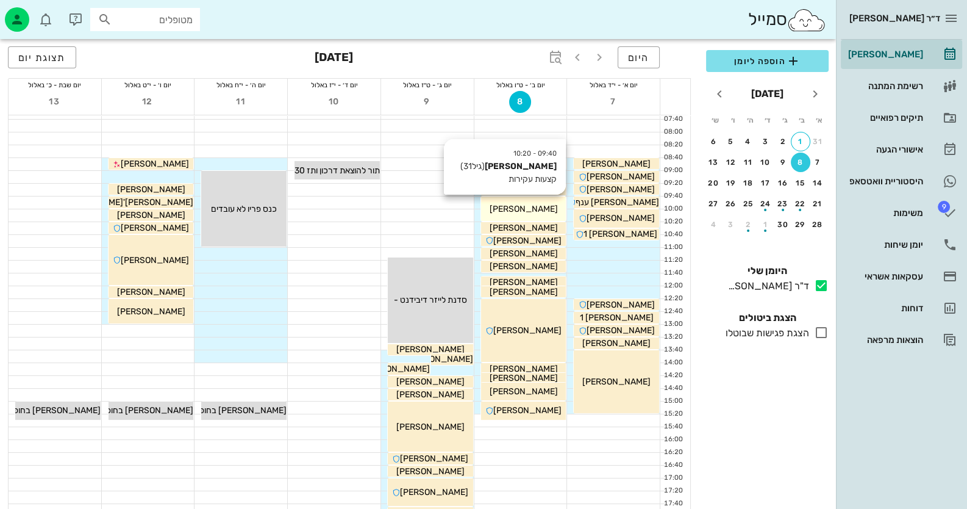
click at [537, 204] on span "[PERSON_NAME]" at bounding box center [523, 209] width 68 height 10
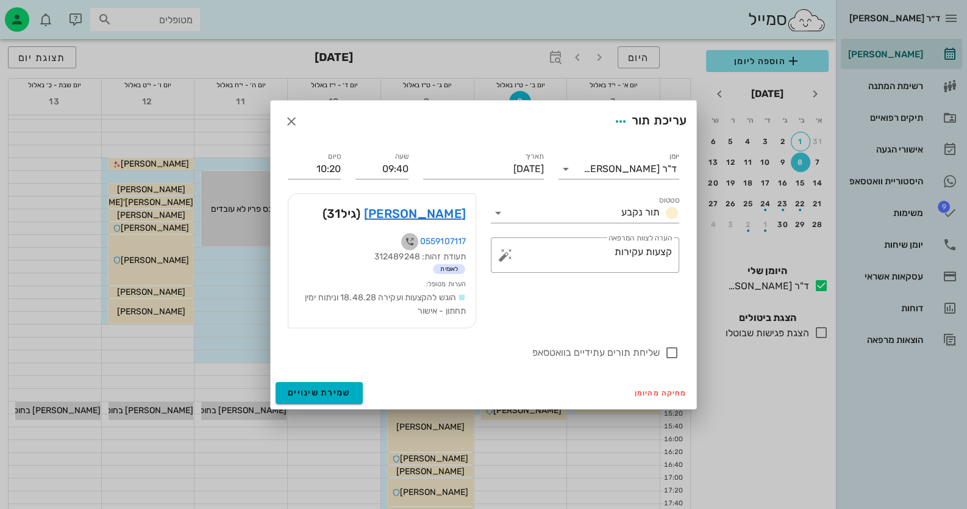
click at [405, 242] on icon "button" at bounding box center [409, 241] width 15 height 15
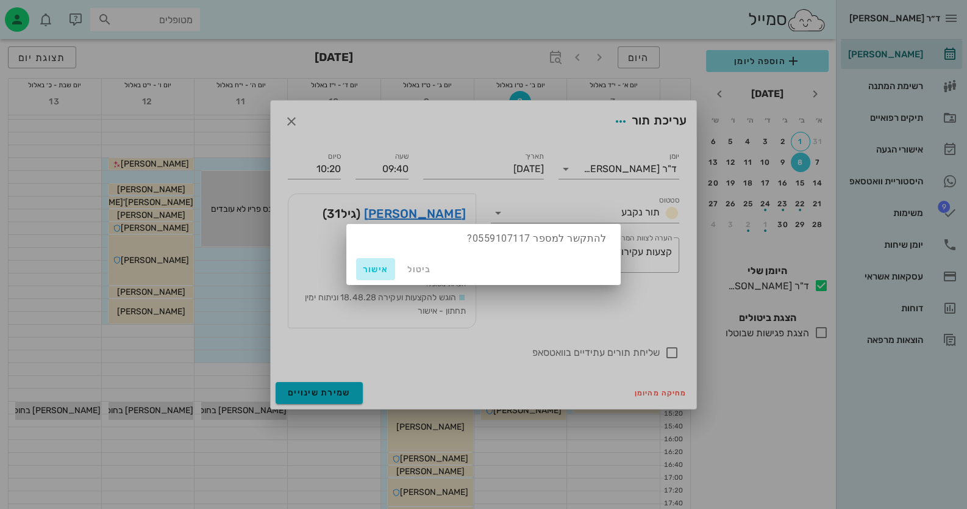
click at [371, 271] on span "אישור" at bounding box center [375, 269] width 29 height 10
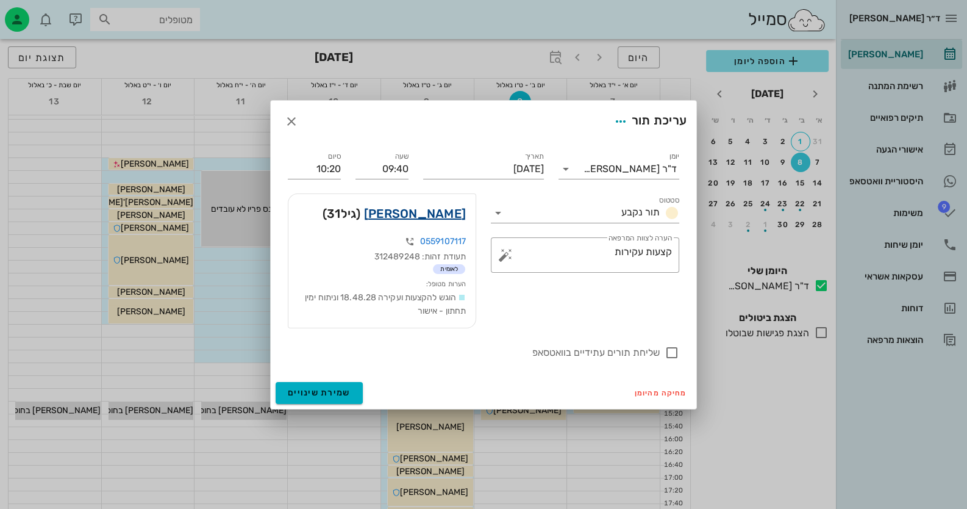
click at [420, 213] on link "[PERSON_NAME]" at bounding box center [415, 214] width 102 height 20
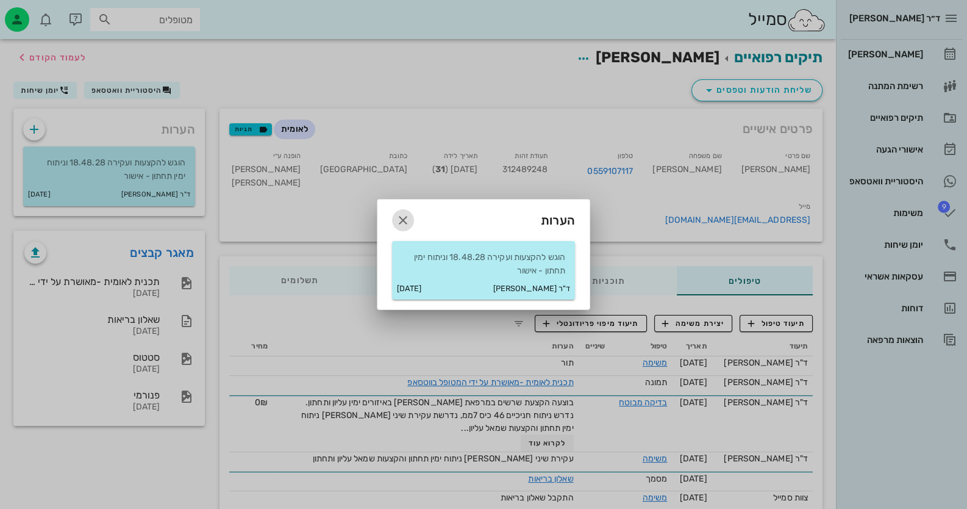
click at [409, 215] on icon "button" at bounding box center [403, 220] width 15 height 15
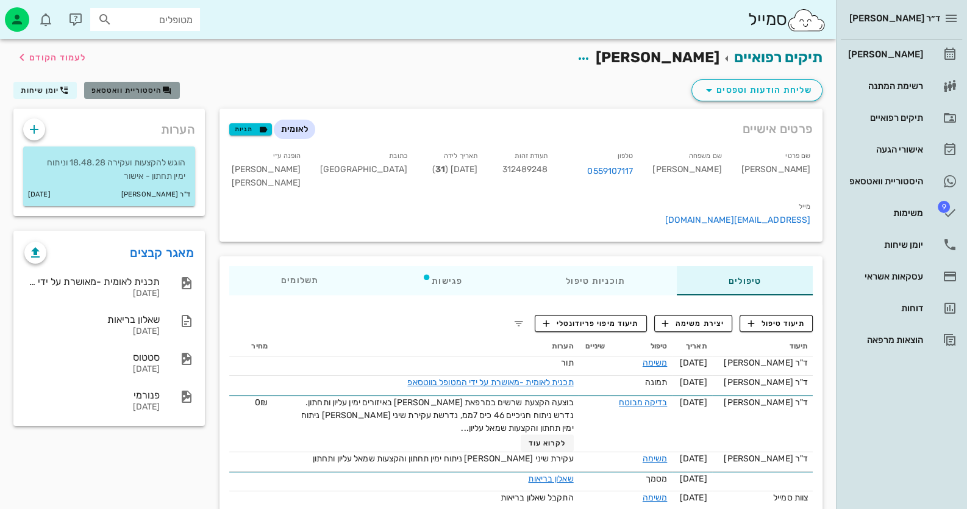
click at [125, 87] on span "היסטוריית וואטסאפ" at bounding box center [126, 90] width 71 height 9
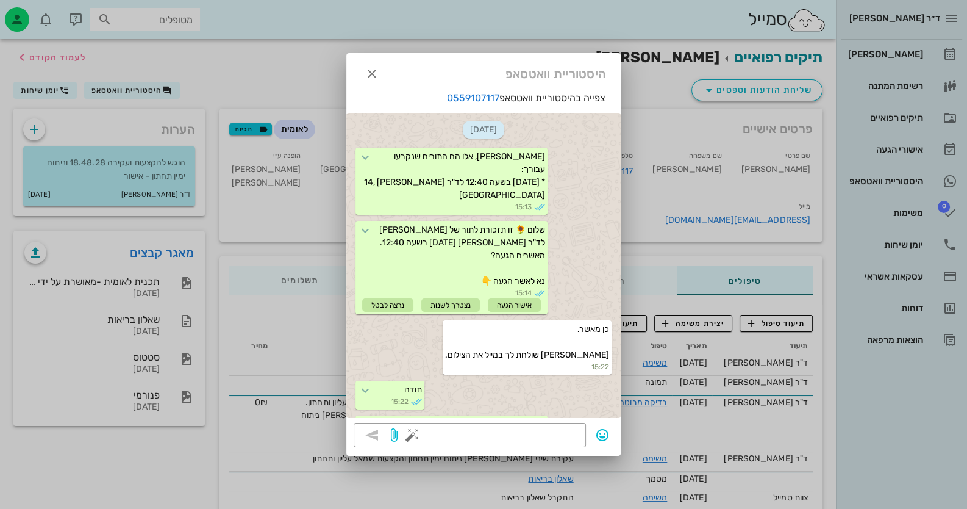
scroll to position [1314, 0]
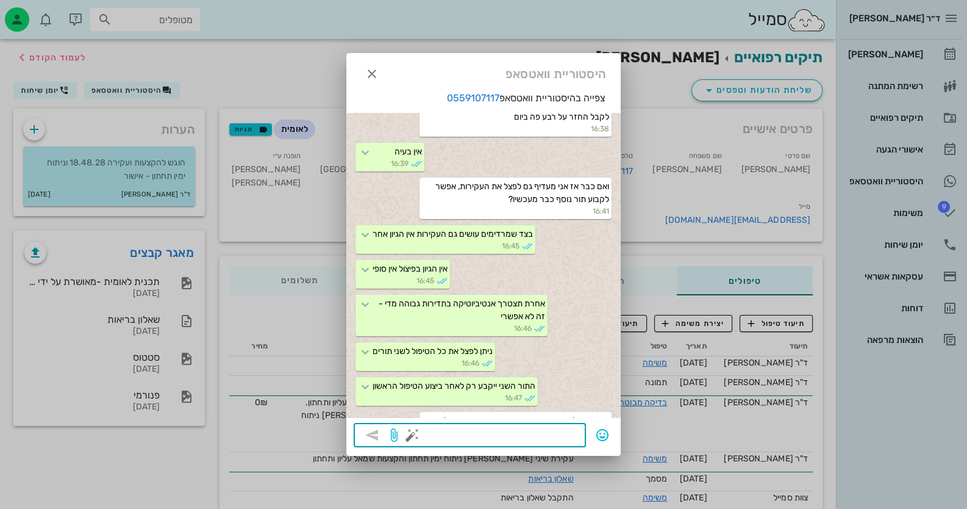
click at [535, 443] on textarea at bounding box center [497, 436] width 164 height 20
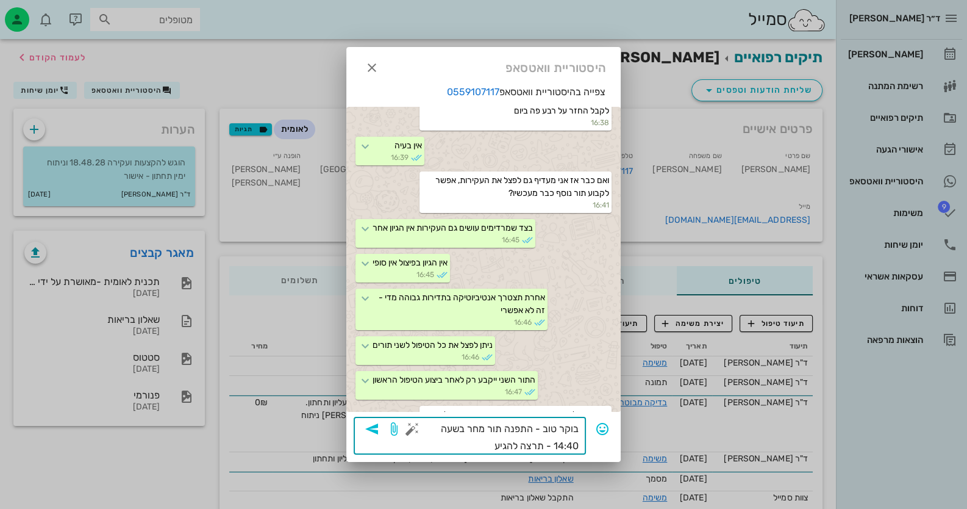
type textarea "בוקר טוב - התפנה תור מחר בשעה 14:40 - תרצה להגיע?"
drag, startPoint x: 532, startPoint y: 429, endPoint x: 441, endPoint y: 444, distance: 92.7
click at [441, 444] on textarea "בוקר טוב - התפנה תור מחר בשעה 14:40 - תרצה להגיע?" at bounding box center [497, 437] width 164 height 34
click at [370, 429] on icon "button" at bounding box center [372, 428] width 15 height 15
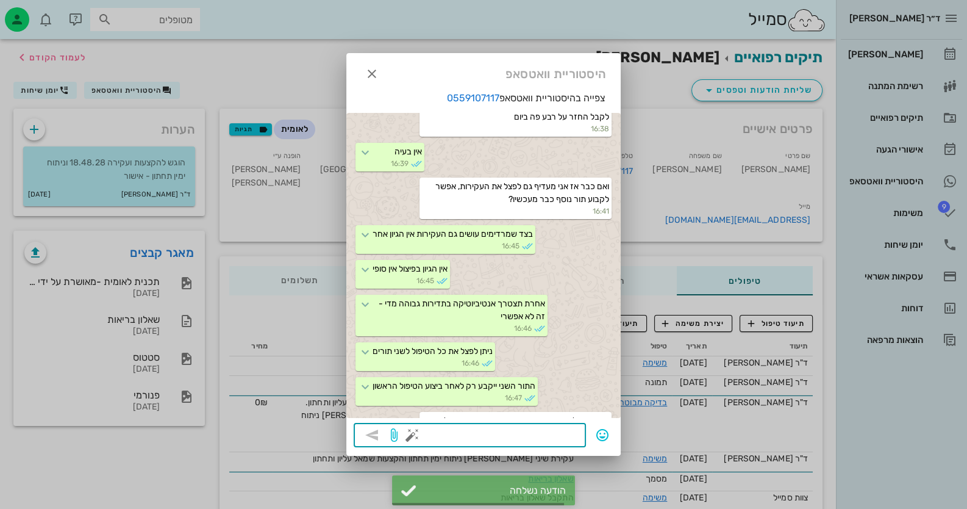
scroll to position [1421, 0]
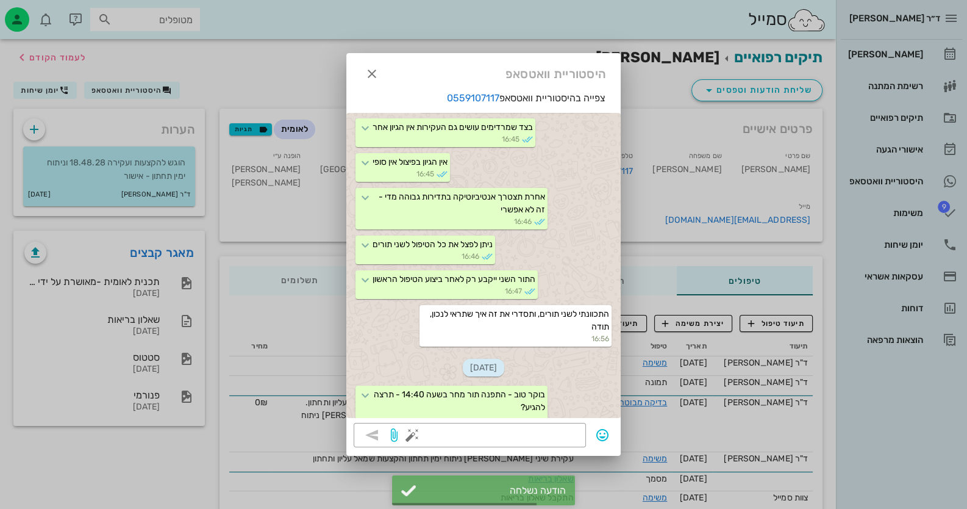
click at [24, 20] on div at bounding box center [483, 254] width 967 height 509
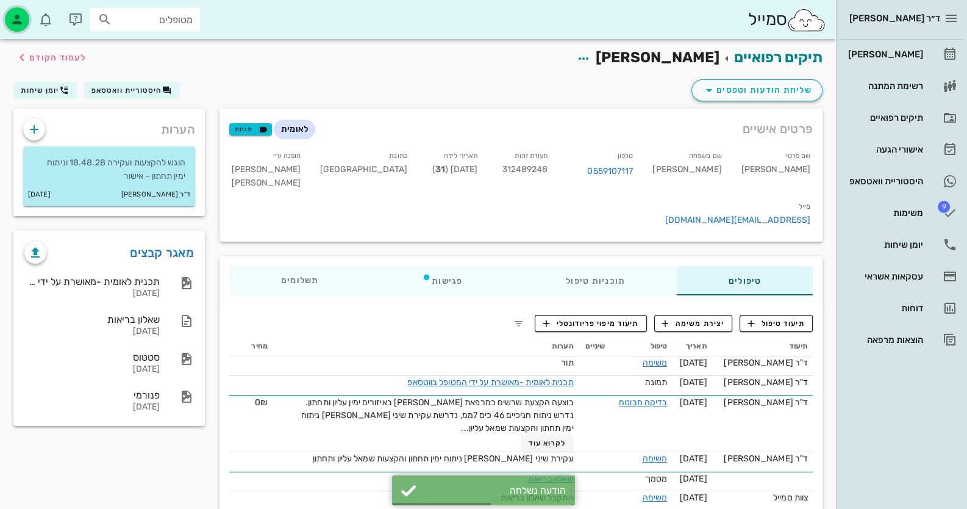
click at [24, 20] on div "button" at bounding box center [17, 19] width 24 height 24
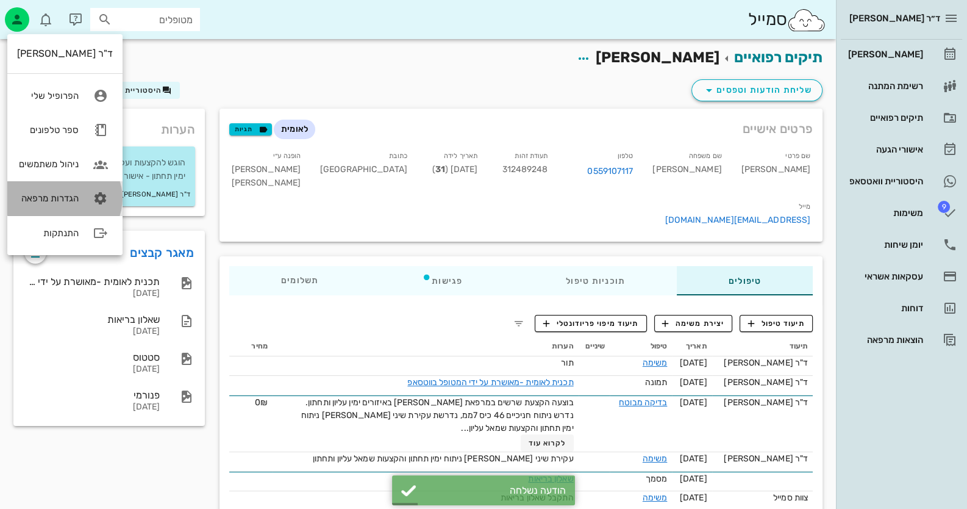
click at [86, 188] on link "הגדרות מרפאה" at bounding box center [64, 198] width 115 height 34
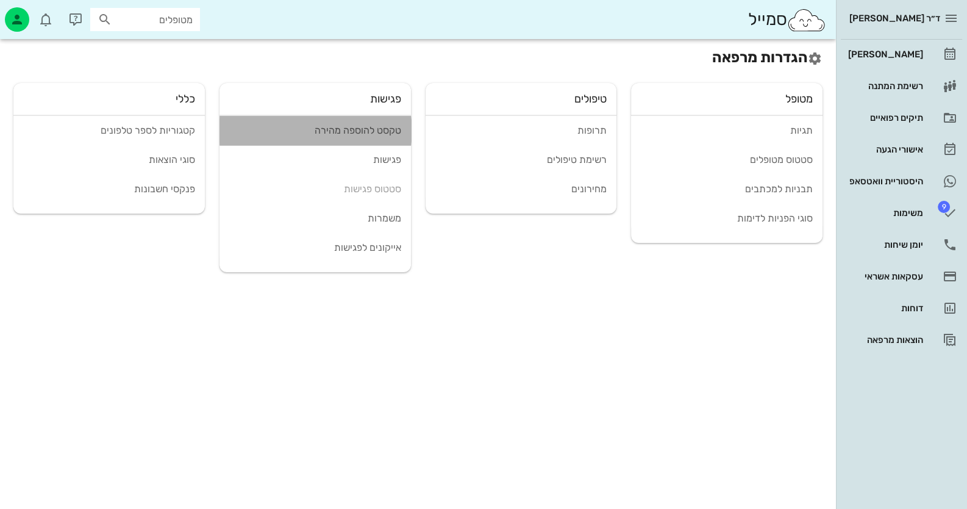
click at [380, 124] on div "טקסט להוספה מהירה" at bounding box center [315, 130] width 172 height 12
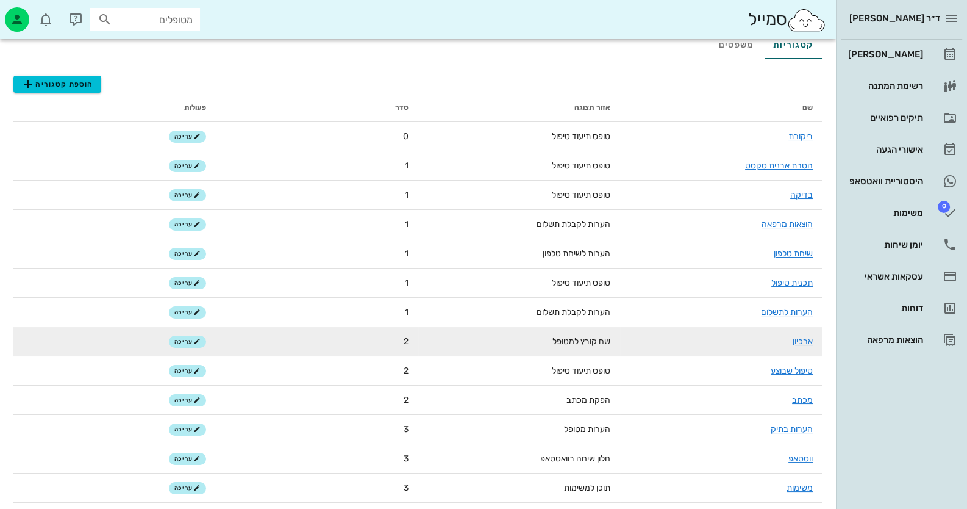
scroll to position [107, 0]
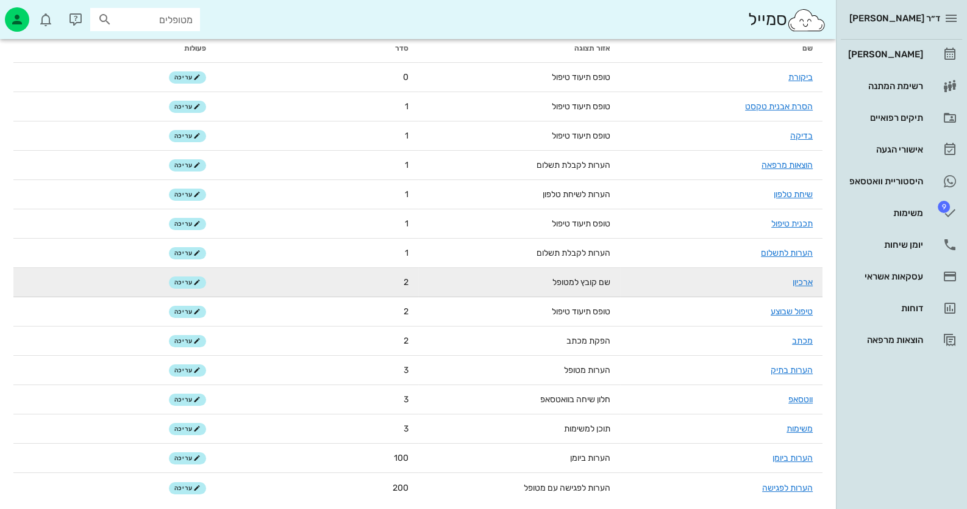
click at [790, 402] on link "ווטסאפ" at bounding box center [800, 399] width 24 height 10
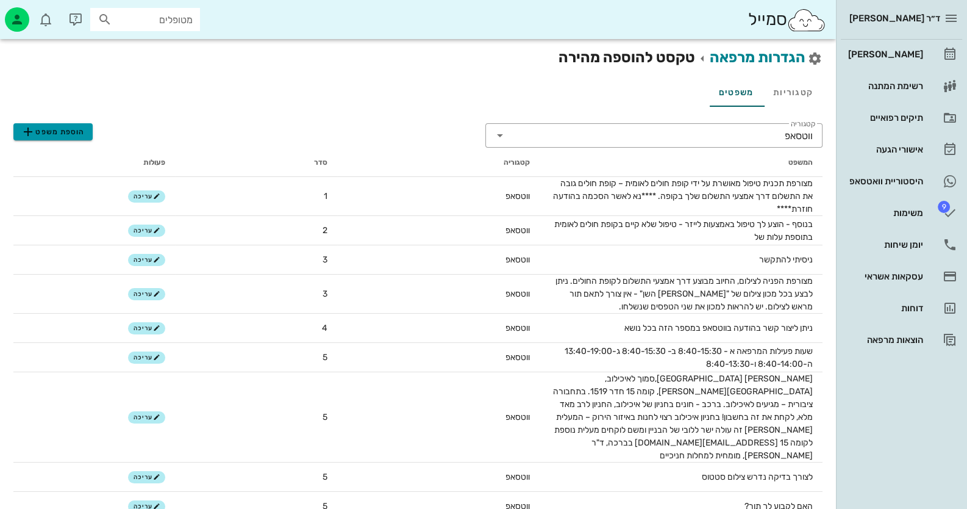
click at [53, 133] on span "הוספת משפט" at bounding box center [53, 131] width 64 height 15
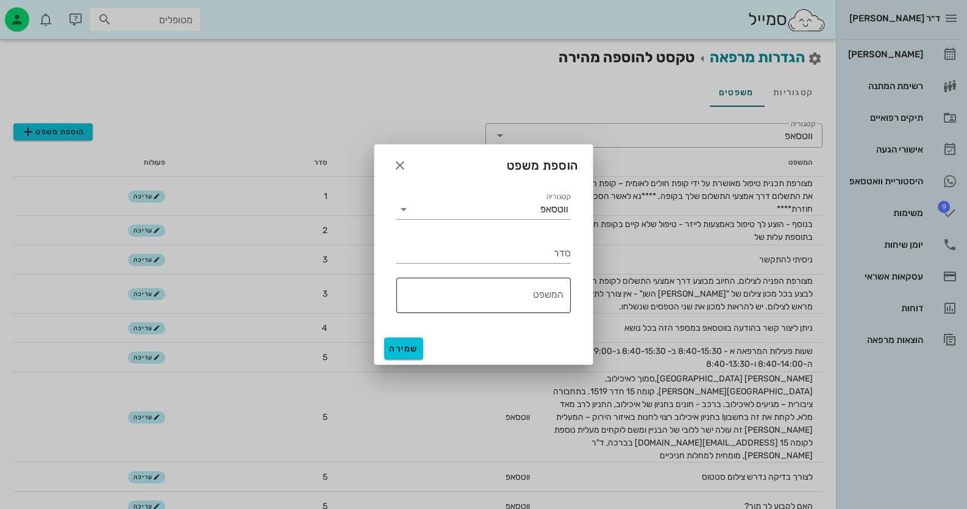
click at [544, 291] on textarea "המשפט" at bounding box center [479, 298] width 167 height 29
paste textarea "התפנה תור מחר בשעה 14:40 - תרצה להגיע?"
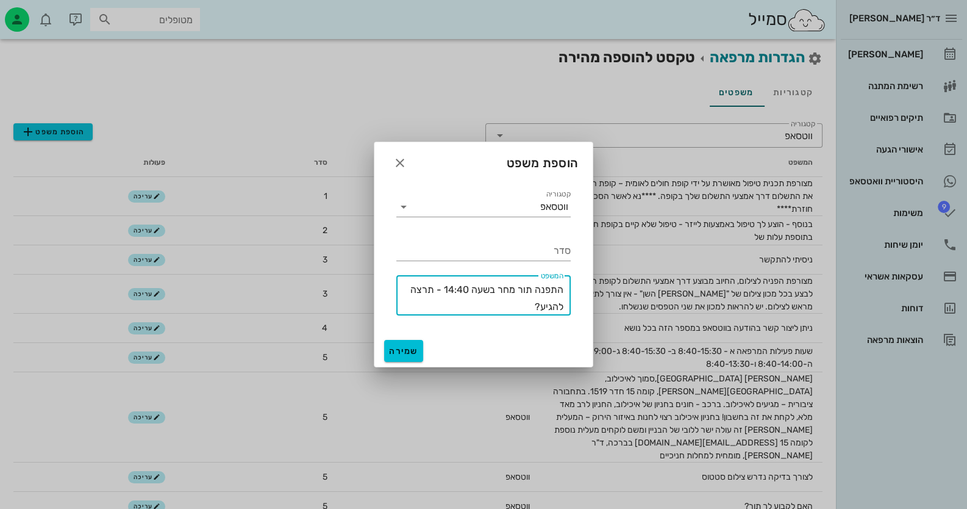
drag, startPoint x: 469, startPoint y: 288, endPoint x: 445, endPoint y: 288, distance: 23.8
click at [445, 288] on textarea "התפנה תור מחר בשעה 14:40 - תרצה להגיע?" at bounding box center [479, 298] width 167 height 34
type textarea "התפנה תור מחר בשעה ***** - תרצה להגיע?"
click at [509, 246] on input "סדר" at bounding box center [483, 251] width 174 height 20
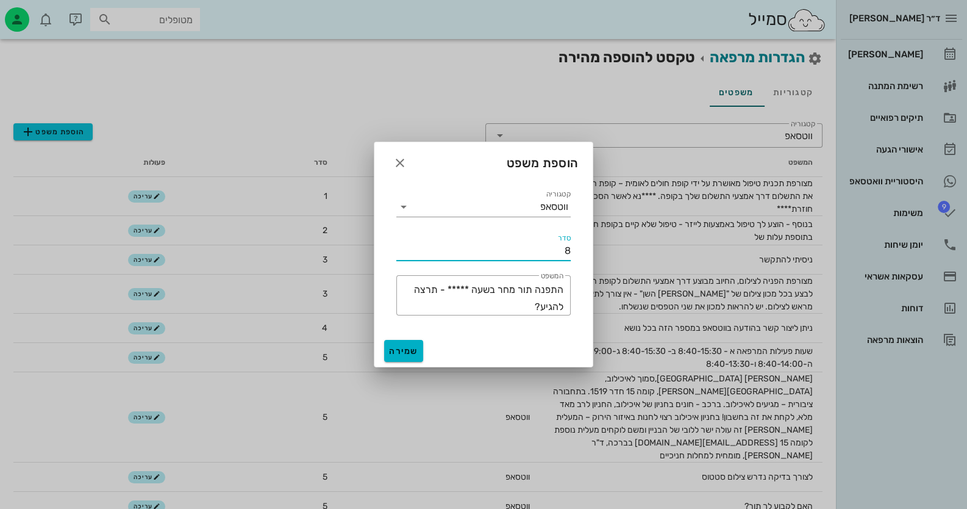
type input "8"
click at [410, 351] on span "שמירה" at bounding box center [403, 351] width 29 height 10
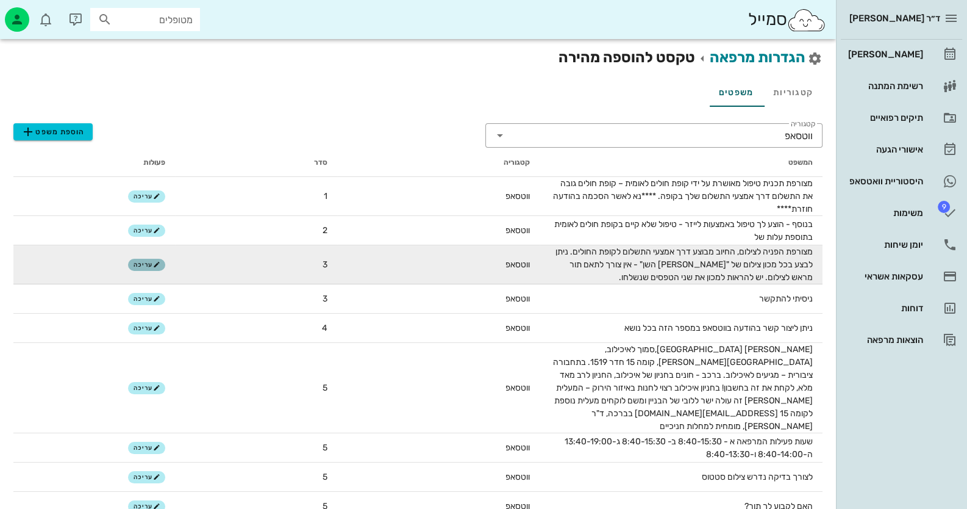
click at [143, 262] on span "עריכה" at bounding box center [147, 264] width 26 height 7
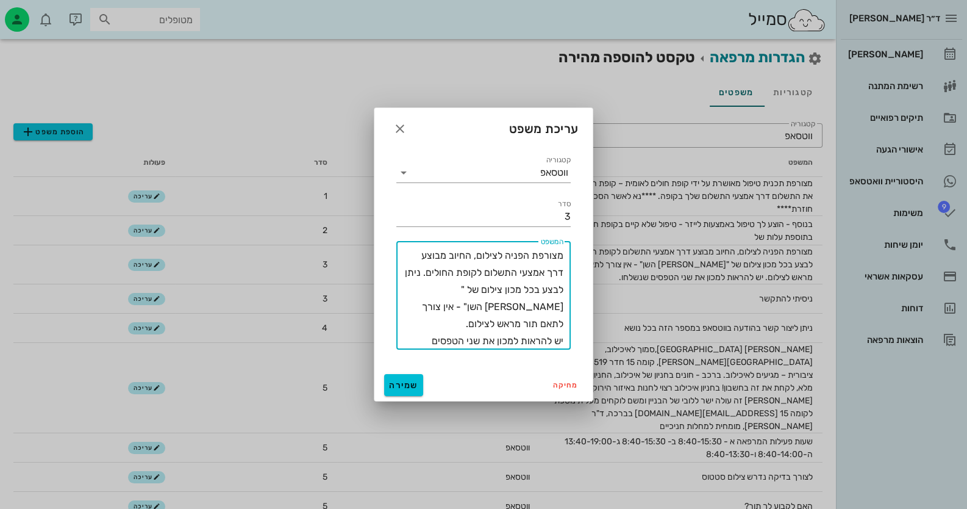
drag, startPoint x: 481, startPoint y: 323, endPoint x: 465, endPoint y: 323, distance: 16.5
click at [465, 323] on textarea "מצורפת הפניה לצילום, החיוב מבוצע דרך אמצעי התשלום לקופת החולים. ניתן לבצע בכל מ…" at bounding box center [479, 298] width 167 height 102
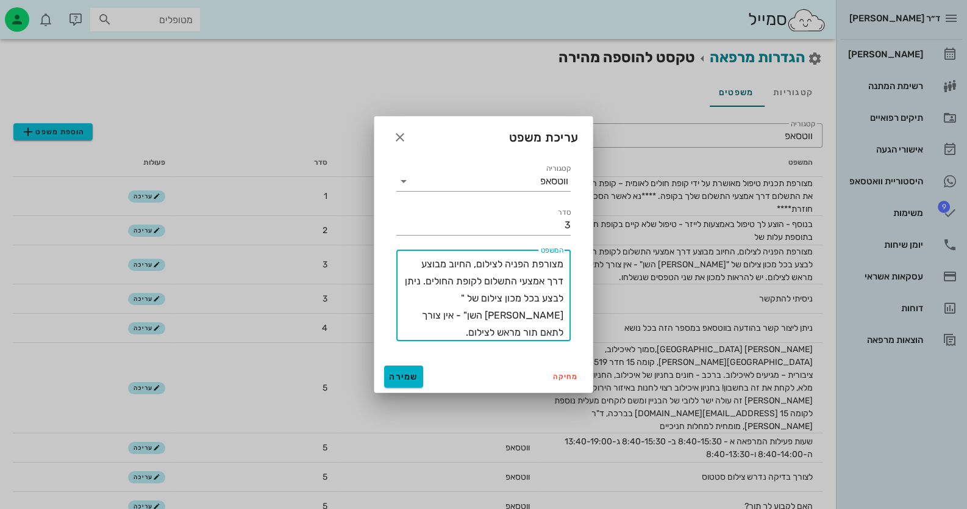
type textarea "מצורפת הפניה לצילום, החיוב מבוצע דרך אמצעי התשלום לקופת החולים. ניתן לבצע בכל מ…"
click at [399, 379] on span "שמירה" at bounding box center [403, 376] width 29 height 10
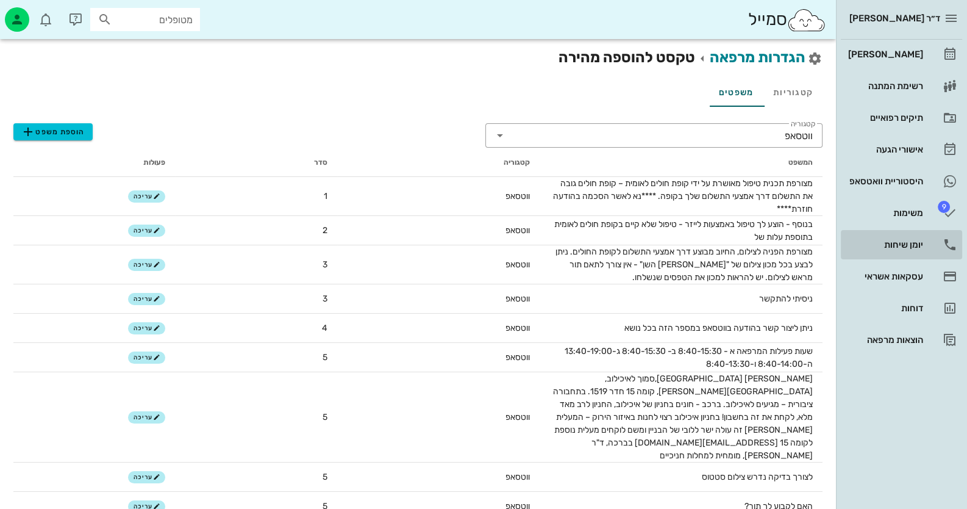
click at [930, 240] on link "יומן שיחות" at bounding box center [901, 244] width 121 height 29
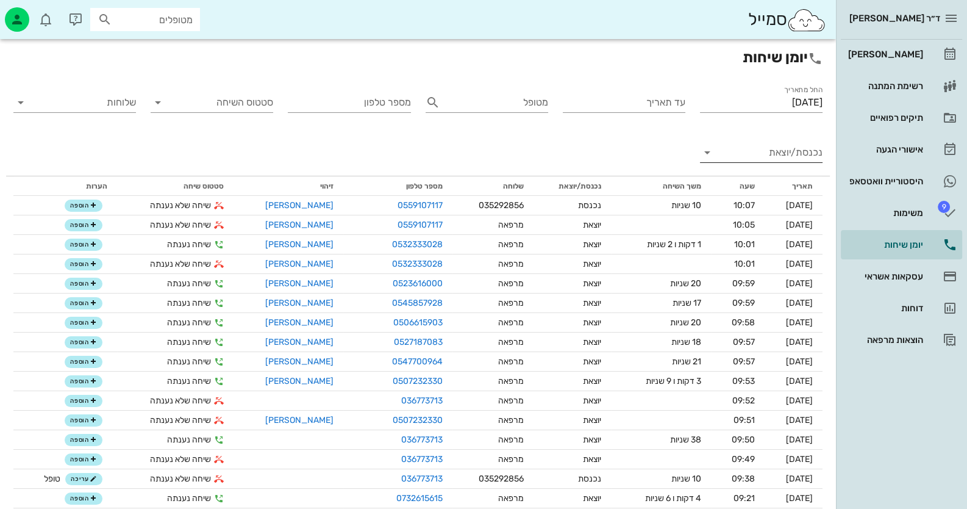
click at [804, 155] on input "נכנסת/יוצאת" at bounding box center [770, 153] width 103 height 20
click at [804, 155] on div "נכנסת" at bounding box center [791, 162] width 43 height 29
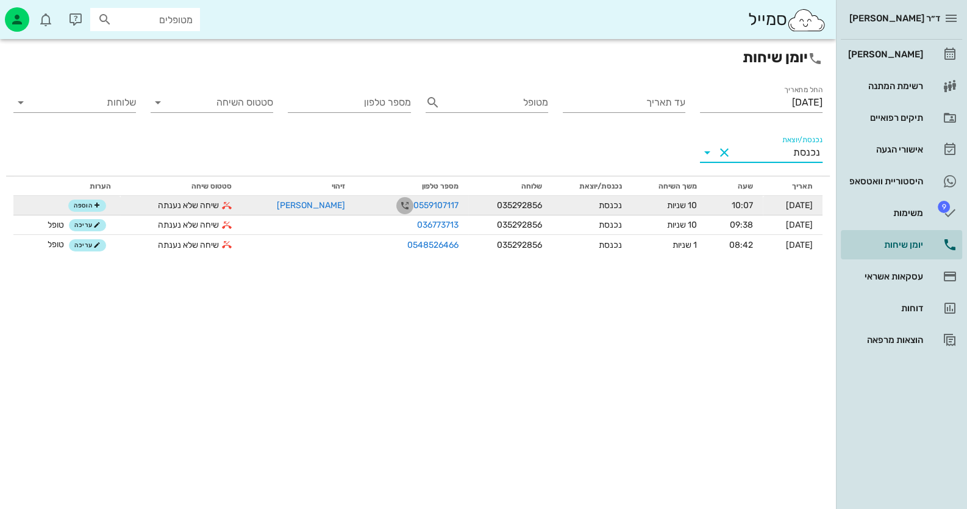
click at [398, 204] on icon "button" at bounding box center [405, 205] width 15 height 15
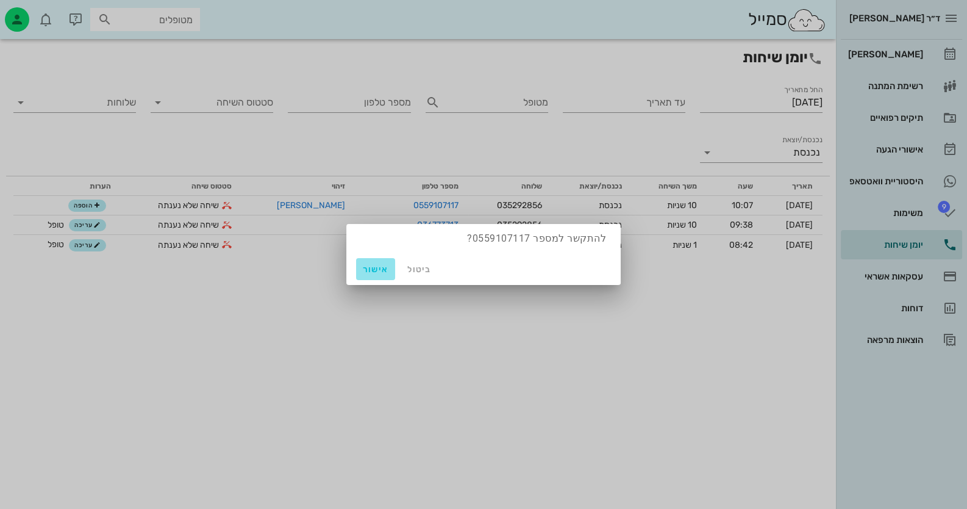
click at [370, 274] on span "אישור" at bounding box center [375, 269] width 29 height 10
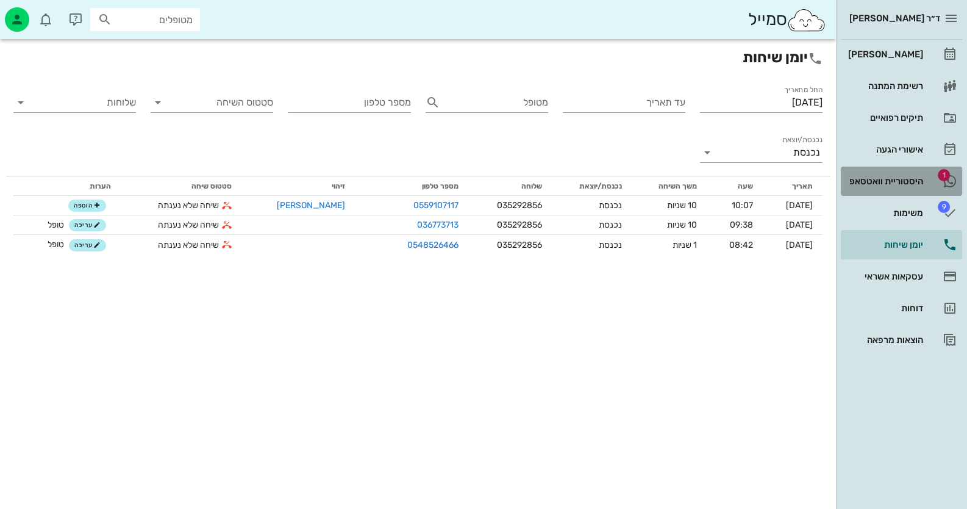
click at [907, 179] on div "היסטוריית וואטסאפ" at bounding box center [884, 181] width 77 height 10
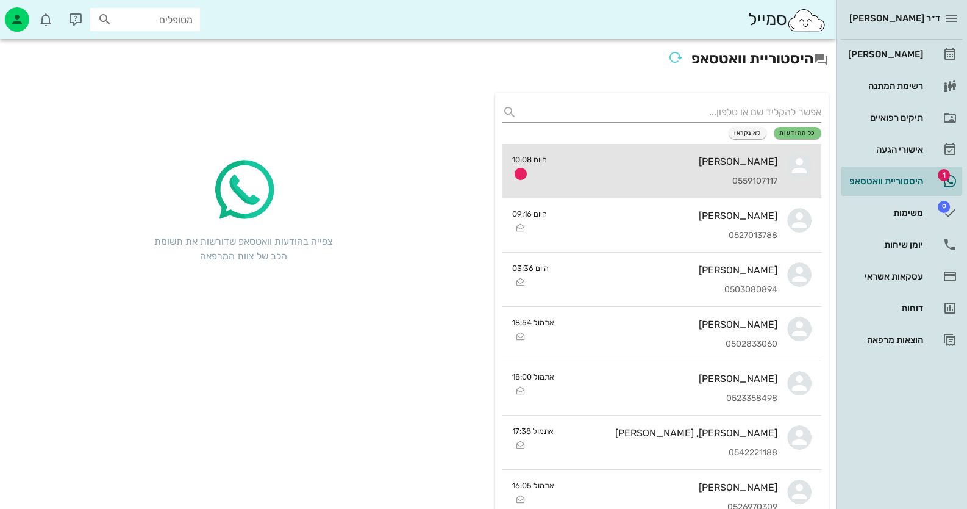
click at [640, 171] on div "[PERSON_NAME] 0559107117" at bounding box center [667, 171] width 221 height 54
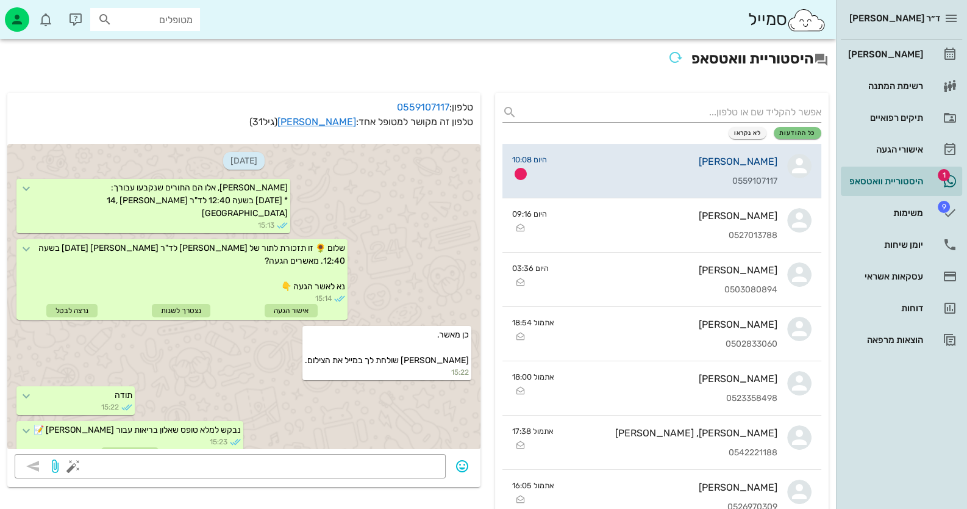
scroll to position [1384, 0]
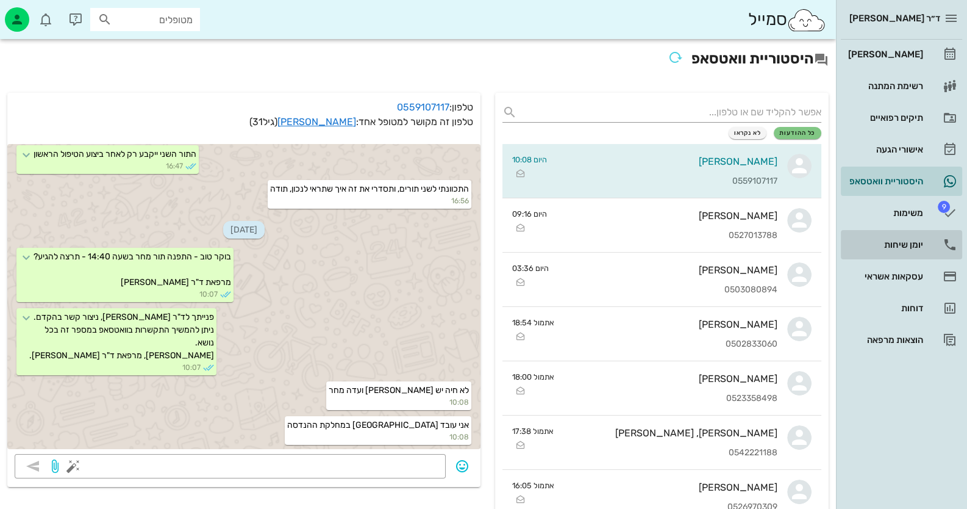
click at [919, 249] on div "יומן שיחות" at bounding box center [884, 245] width 77 height 10
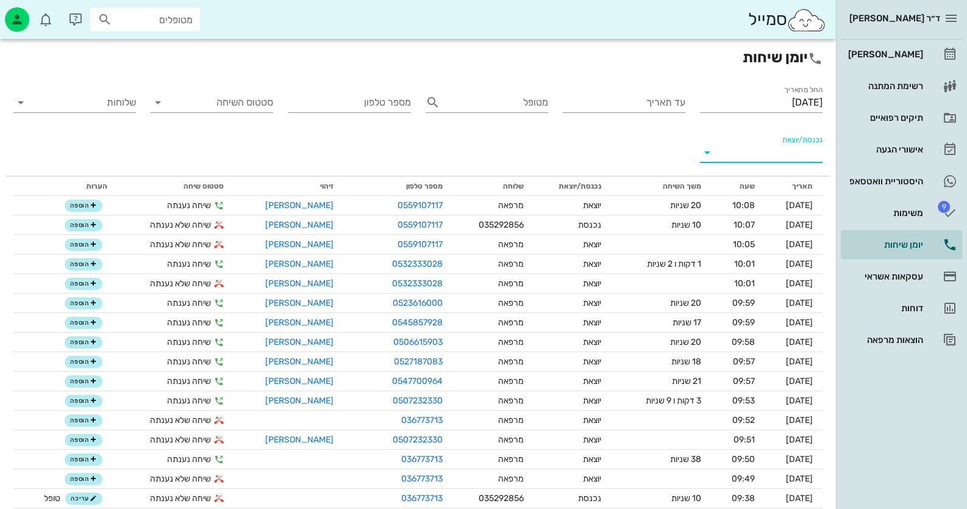
click at [787, 157] on input "נכנסת/יוצאת" at bounding box center [770, 153] width 103 height 20
click at [787, 157] on div "נכנסת" at bounding box center [783, 162] width 27 height 29
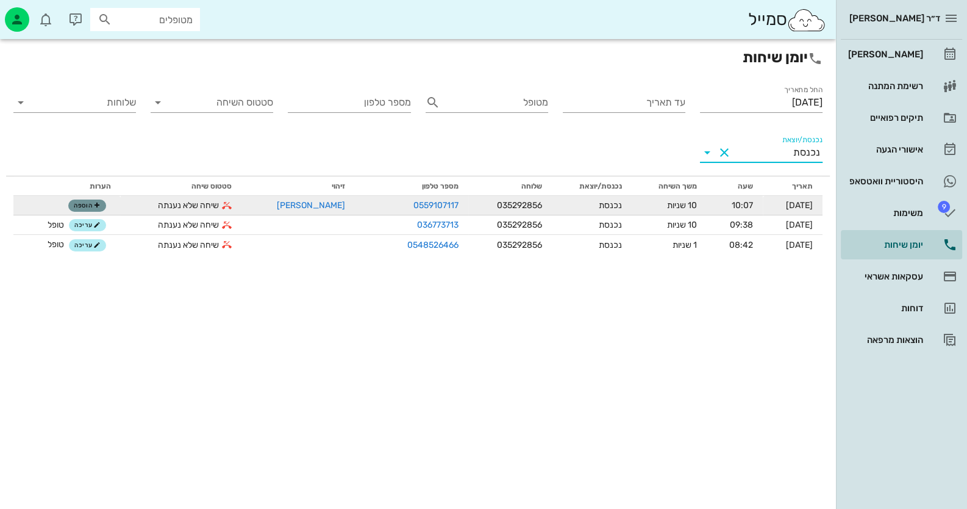
click at [91, 203] on span "הוספה" at bounding box center [87, 205] width 27 height 7
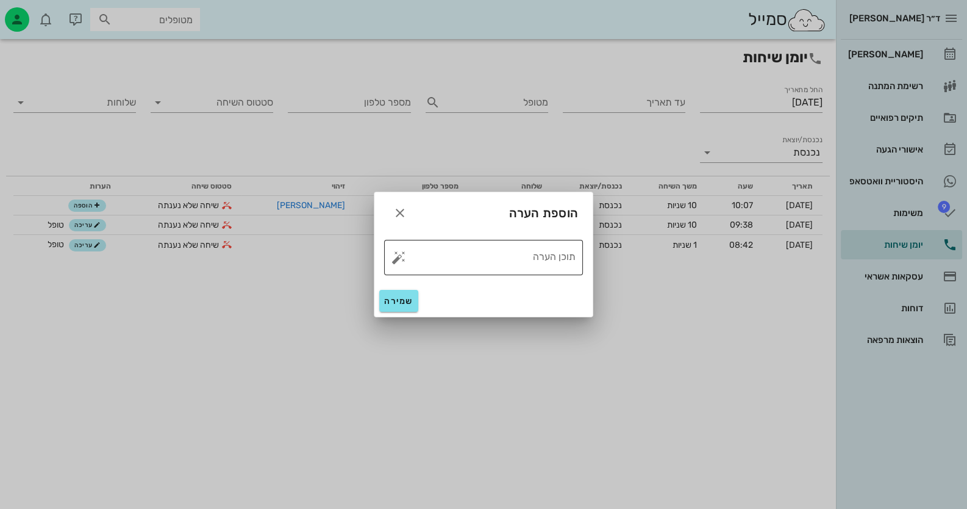
click at [398, 261] on button "button" at bounding box center [398, 257] width 15 height 15
click at [439, 243] on div "טופל" at bounding box center [451, 244] width 91 height 32
type textarea "טופל"
click at [381, 305] on button "שמירה" at bounding box center [398, 301] width 39 height 22
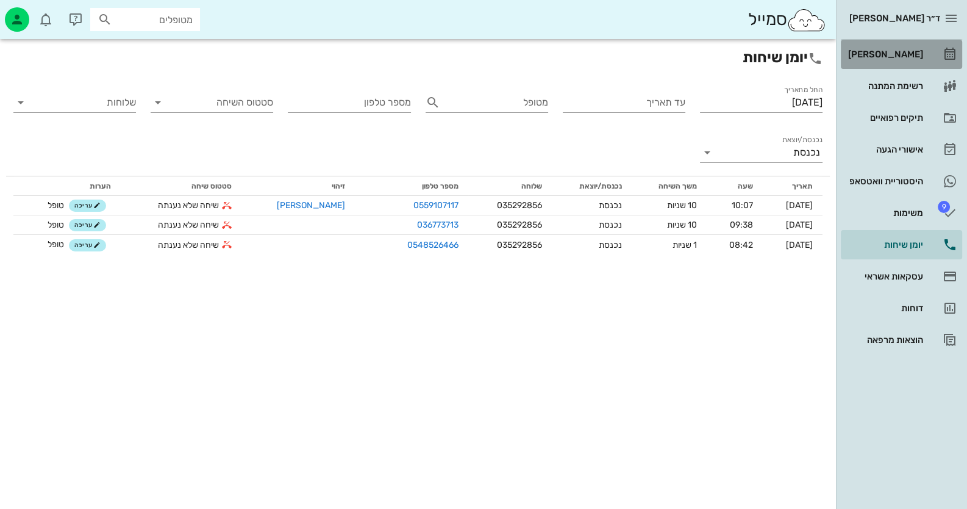
click at [910, 48] on div "[PERSON_NAME]" at bounding box center [884, 55] width 77 height 20
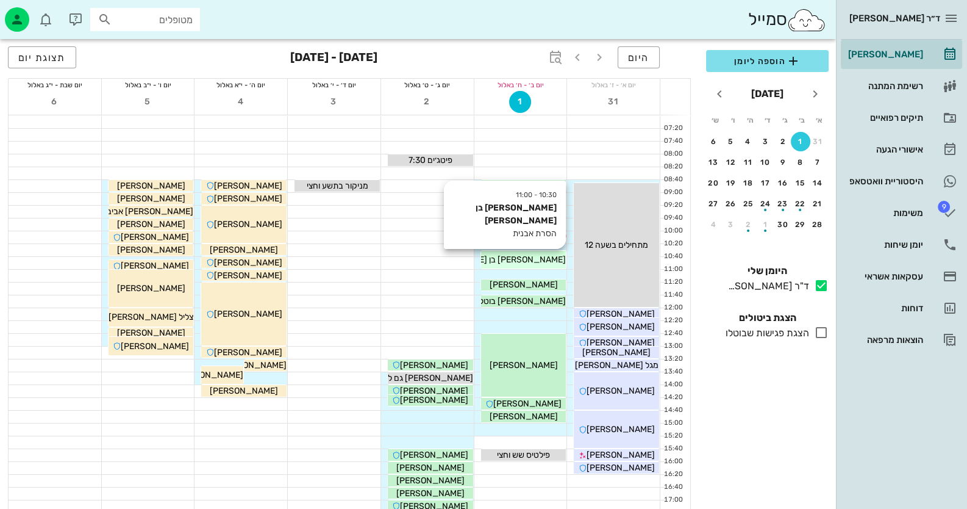
click at [550, 253] on div "[PERSON_NAME] בן [PERSON_NAME]" at bounding box center [523, 259] width 85 height 13
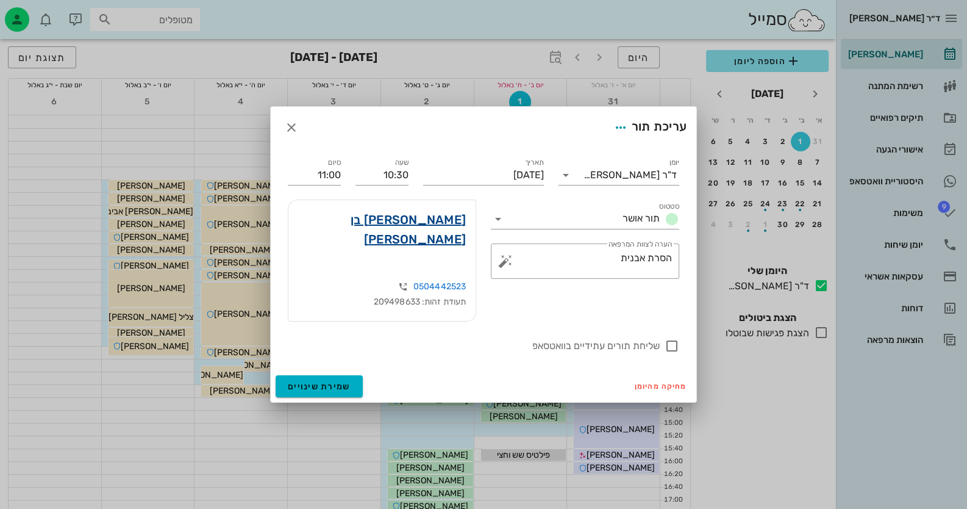
click at [418, 237] on link "[PERSON_NAME] בן [PERSON_NAME]" at bounding box center [382, 229] width 168 height 39
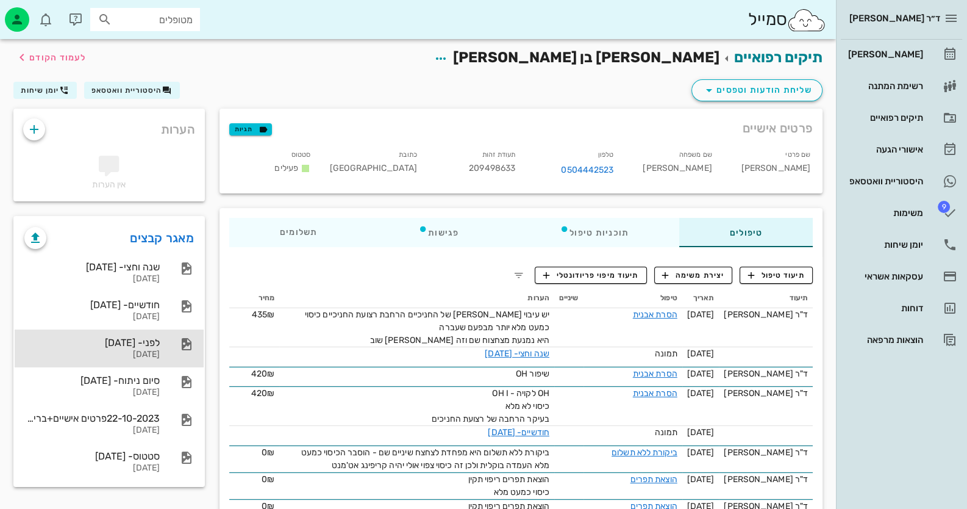
click at [110, 338] on div "לפני- [DATE]" at bounding box center [91, 343] width 135 height 12
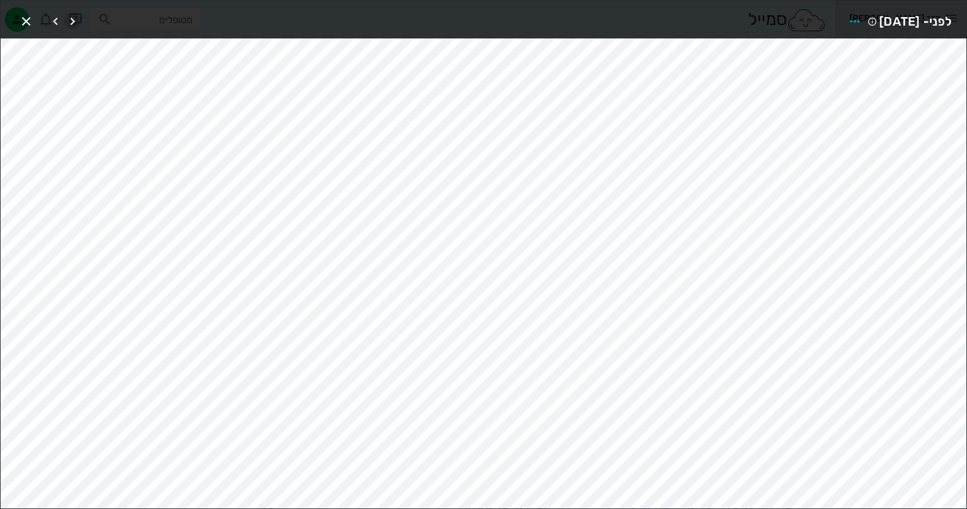
click at [74, 21] on icon "button" at bounding box center [72, 21] width 15 height 15
click at [74, 21] on div at bounding box center [64, 21] width 34 height 22
click at [30, 18] on icon "button" at bounding box center [26, 21] width 15 height 15
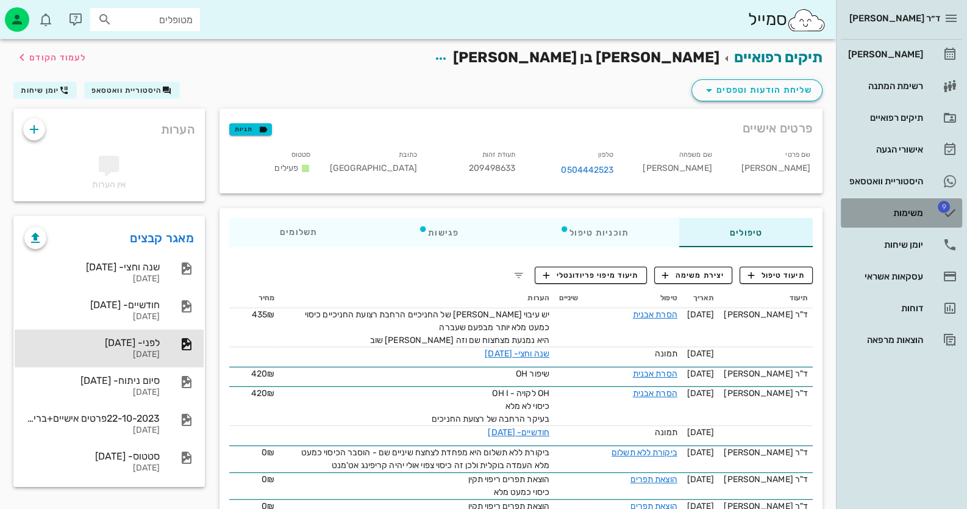
click at [918, 205] on div "משימות" at bounding box center [884, 213] width 77 height 20
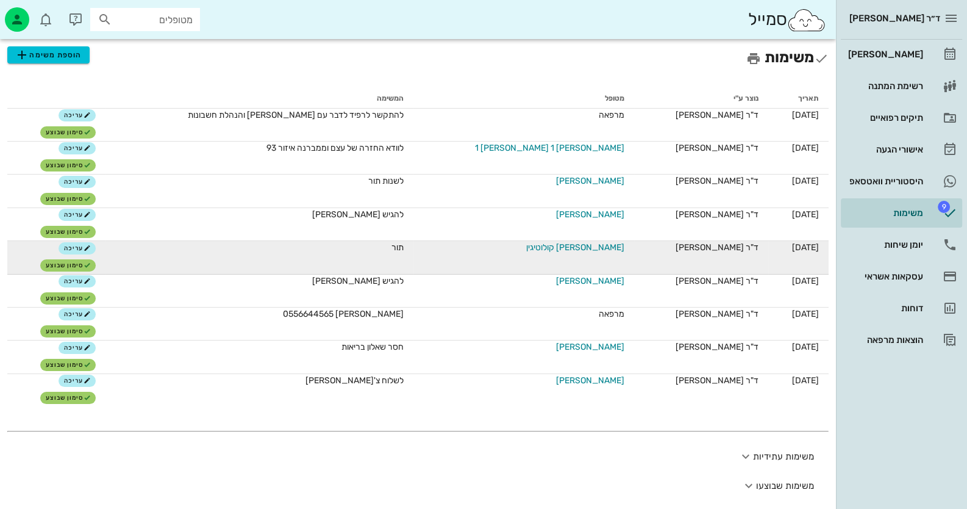
click at [551, 247] on span "[PERSON_NAME] קולוטיגין" at bounding box center [575, 247] width 98 height 13
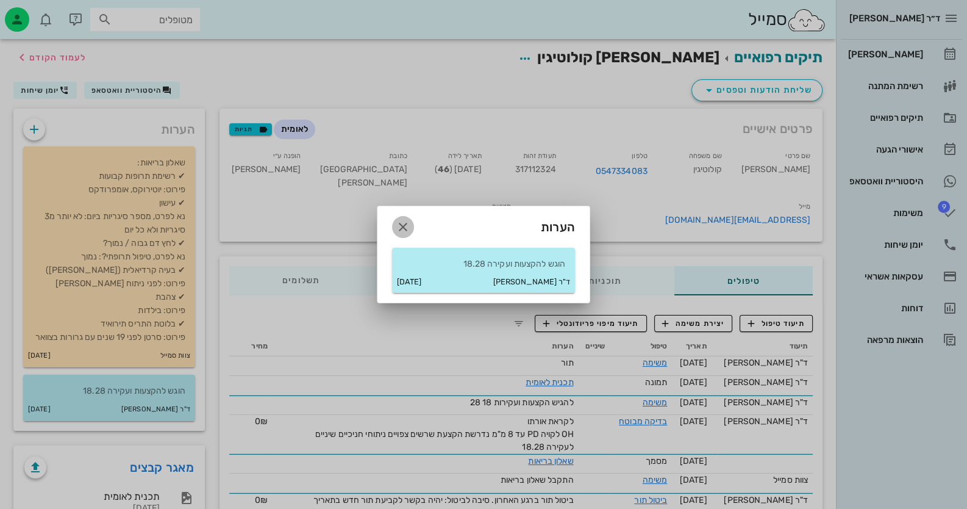
click at [407, 224] on icon "button" at bounding box center [403, 226] width 15 height 15
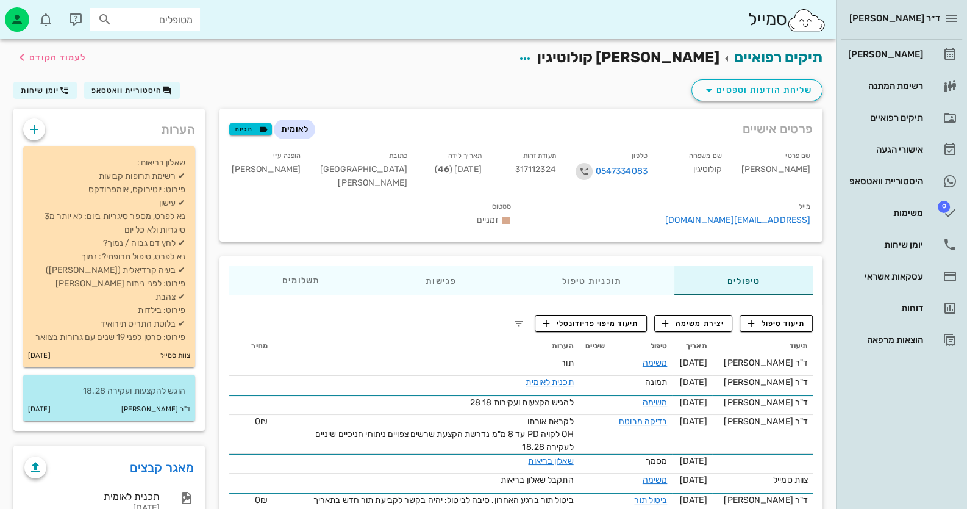
click at [591, 170] on icon "button" at bounding box center [584, 171] width 15 height 15
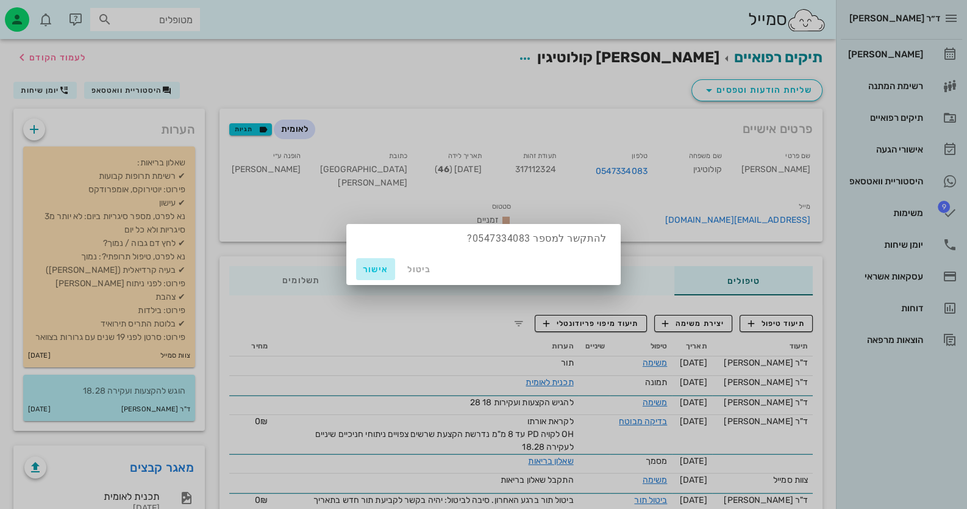
click at [375, 269] on span "אישור" at bounding box center [375, 269] width 29 height 10
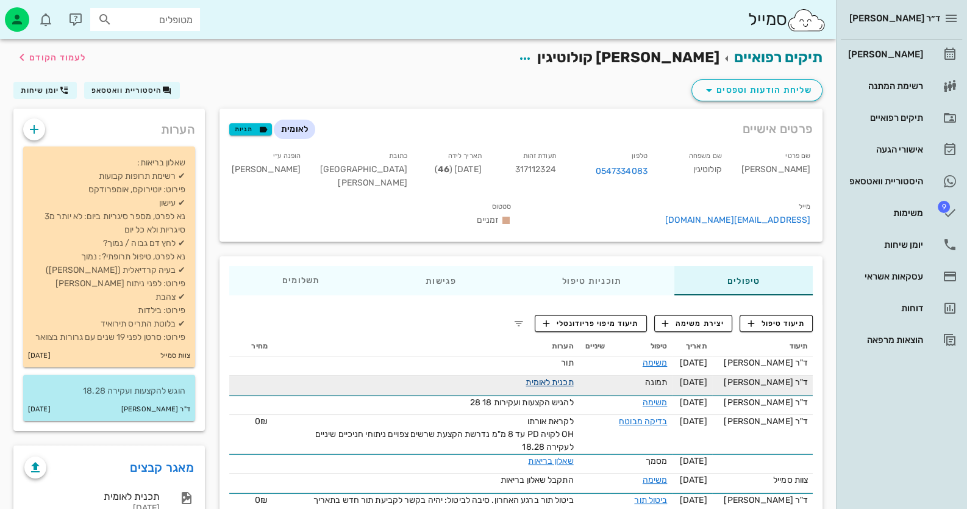
click at [573, 377] on link "תכנית לאומית" at bounding box center [550, 382] width 48 height 10
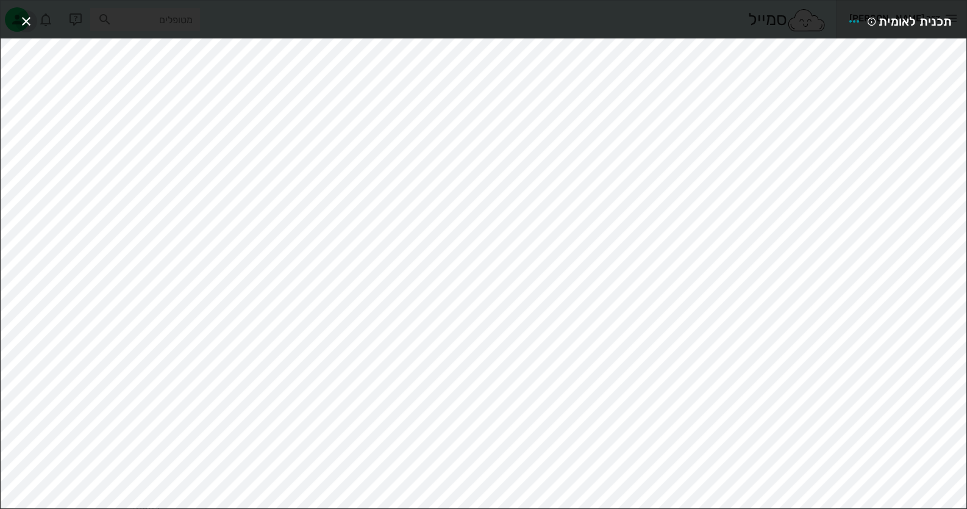
click at [29, 21] on icon "button" at bounding box center [26, 21] width 15 height 15
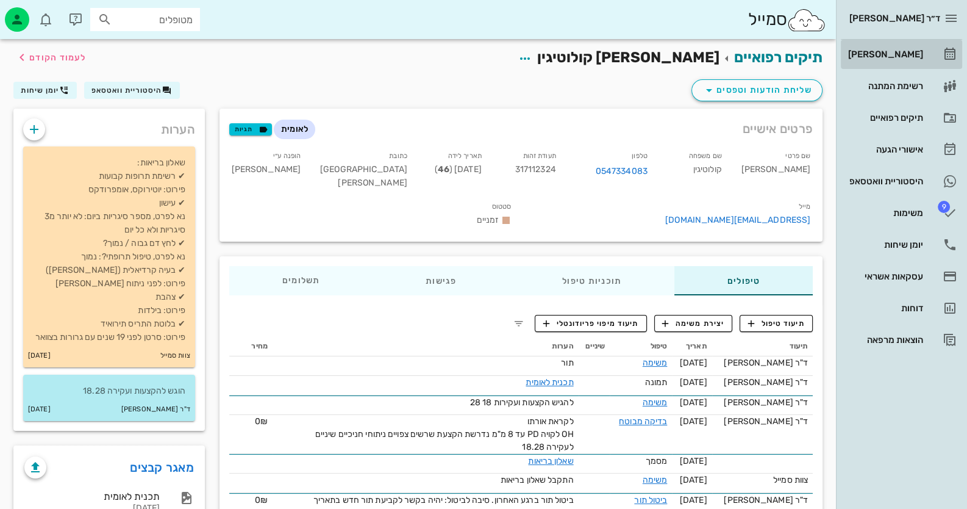
click at [868, 58] on div "[PERSON_NAME]" at bounding box center [884, 54] width 77 height 10
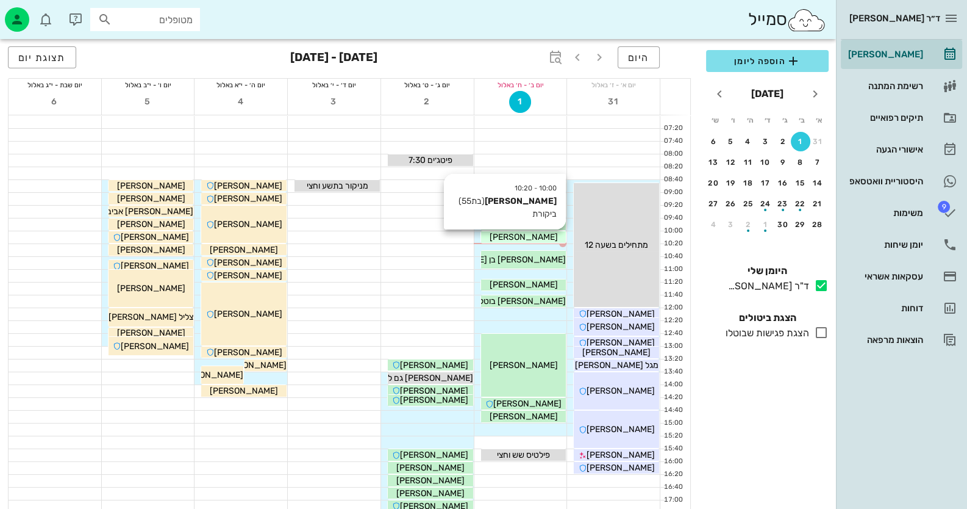
click at [550, 237] on div "[PERSON_NAME]" at bounding box center [523, 236] width 85 height 13
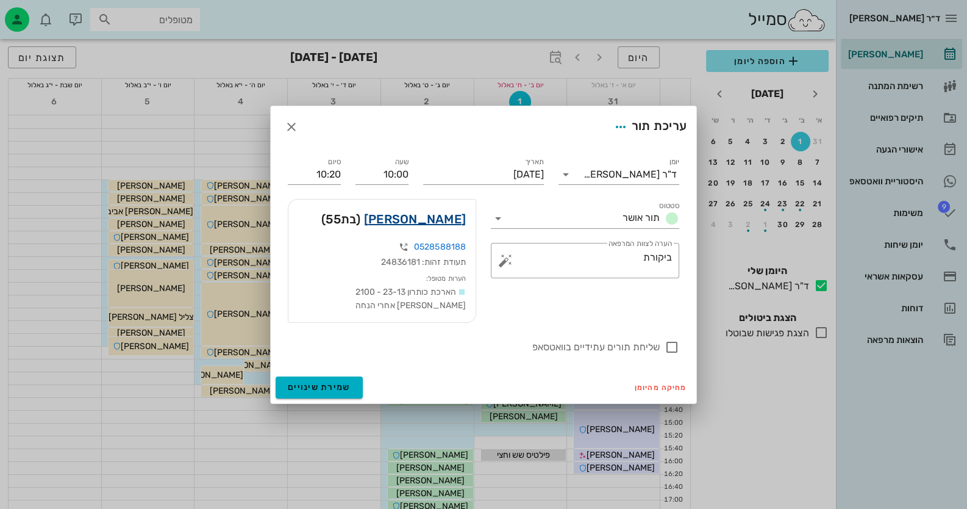
click at [428, 210] on link "[PERSON_NAME]" at bounding box center [415, 219] width 102 height 20
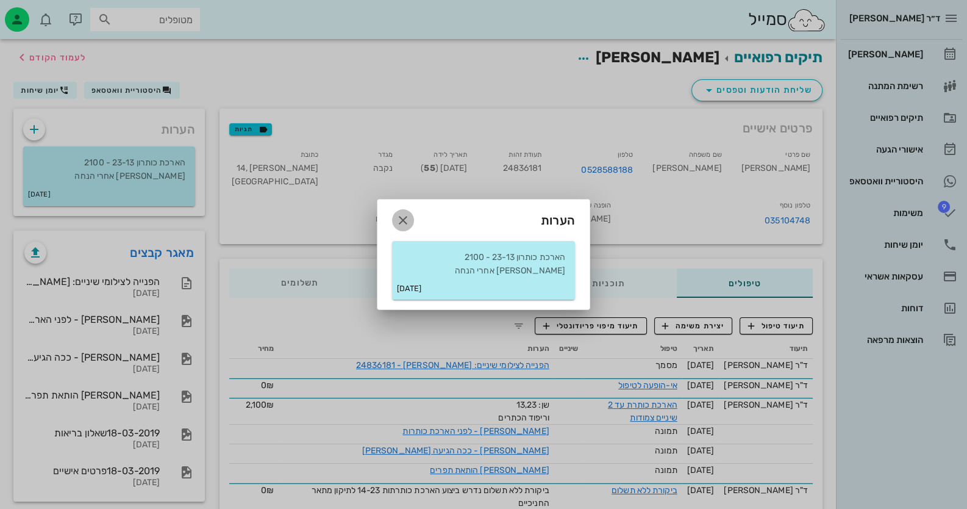
click at [412, 222] on span "button" at bounding box center [403, 220] width 22 height 15
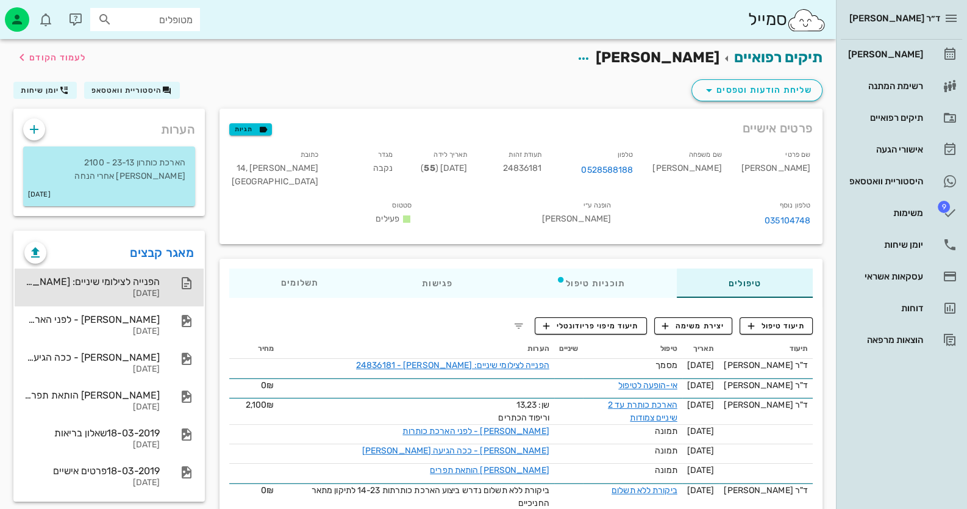
click at [160, 279] on div "הפנייה לצילומי שיניים: [PERSON_NAME] - 24836181 [DATE]" at bounding box center [109, 287] width 189 height 38
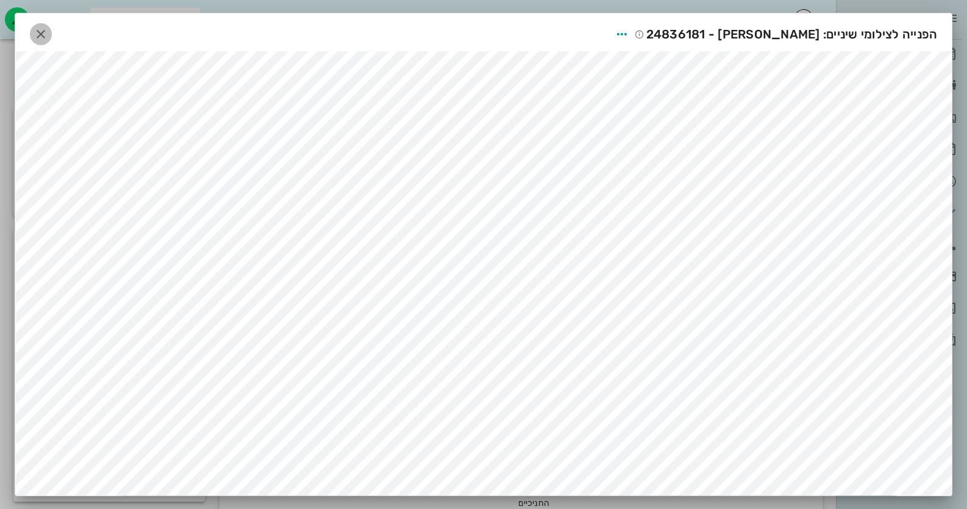
click at [45, 37] on icon "button" at bounding box center [41, 34] width 15 height 15
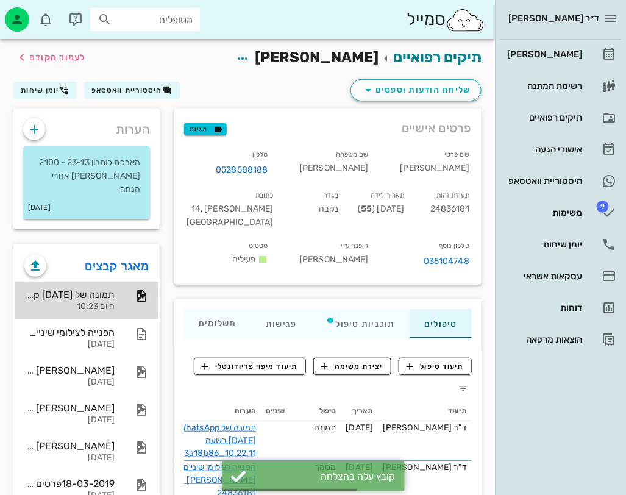
click at [112, 289] on div "תמונה של WhatsApp [DATE] בשעה 10.22.11_33a18b86" at bounding box center [69, 295] width 90 height 12
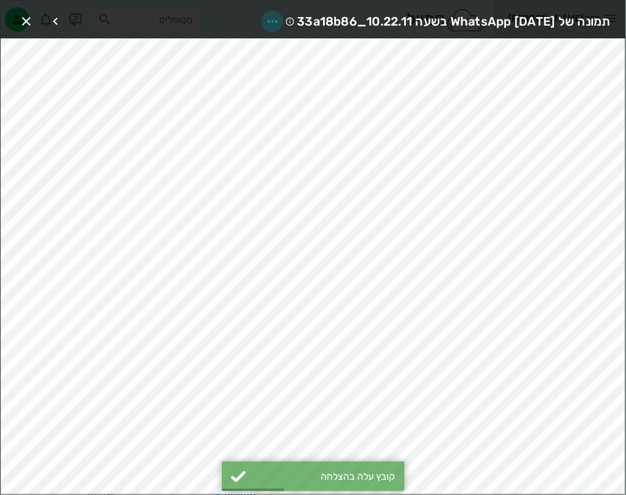
click at [265, 18] on icon "button" at bounding box center [272, 21] width 15 height 15
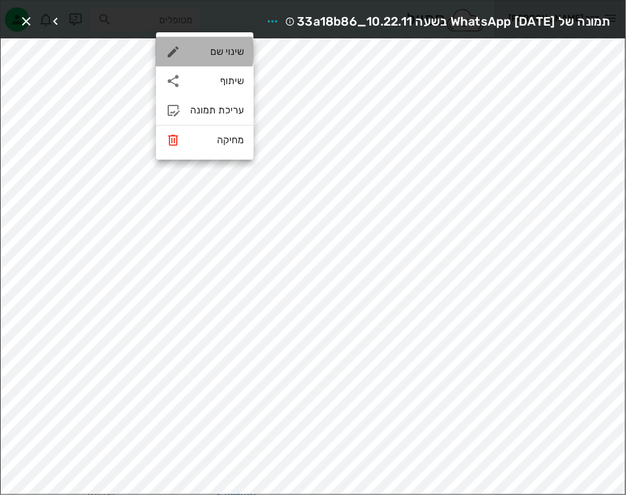
click at [230, 47] on div "שינוי שם" at bounding box center [217, 52] width 54 height 12
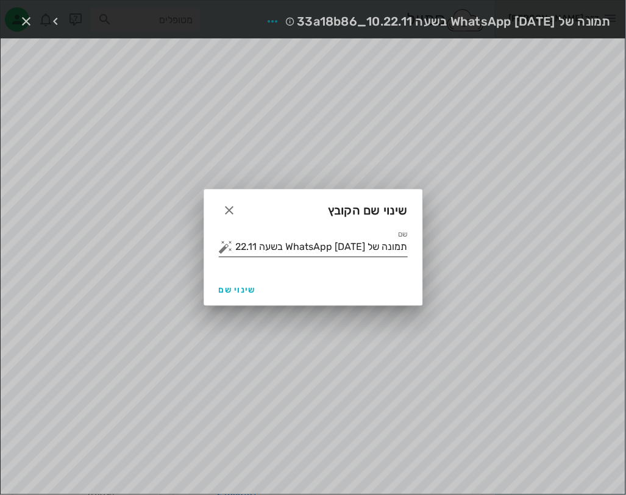
click at [362, 253] on input "תמונה של WhatsApp [DATE] בשעה 10.22.11_33a18b86" at bounding box center [322, 247] width 172 height 20
click at [362, 252] on input "תמונה של WhatsApp [DATE] בשעה 10.22.11_33a18b86" at bounding box center [322, 247] width 172 height 20
type input "p"
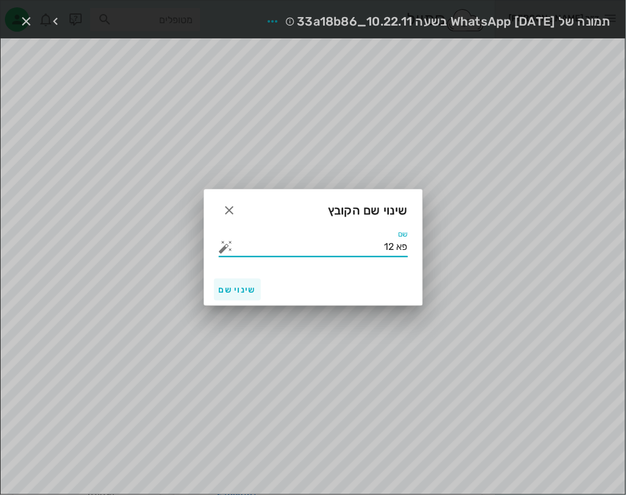
type input "פא 12"
click at [247, 284] on button "שינוי שם" at bounding box center [237, 290] width 47 height 22
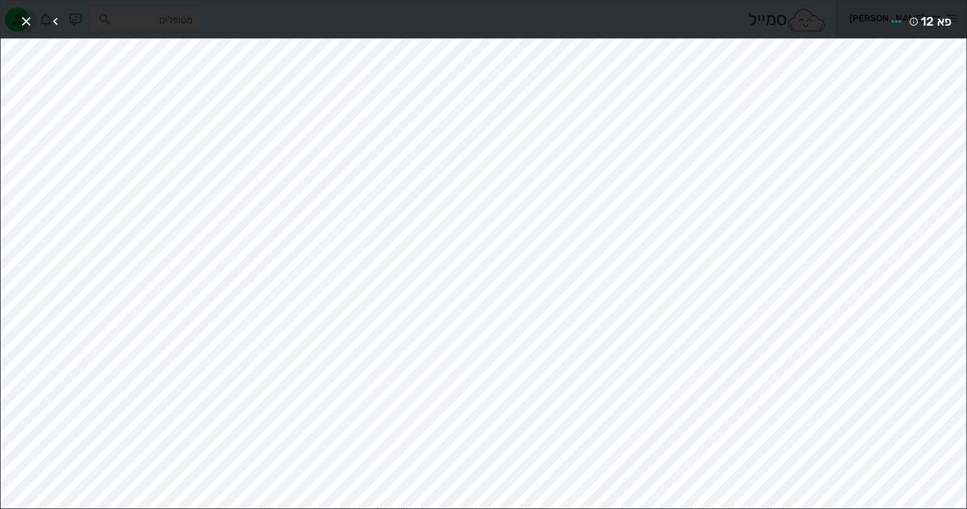
click at [29, 21] on icon "button" at bounding box center [26, 21] width 15 height 15
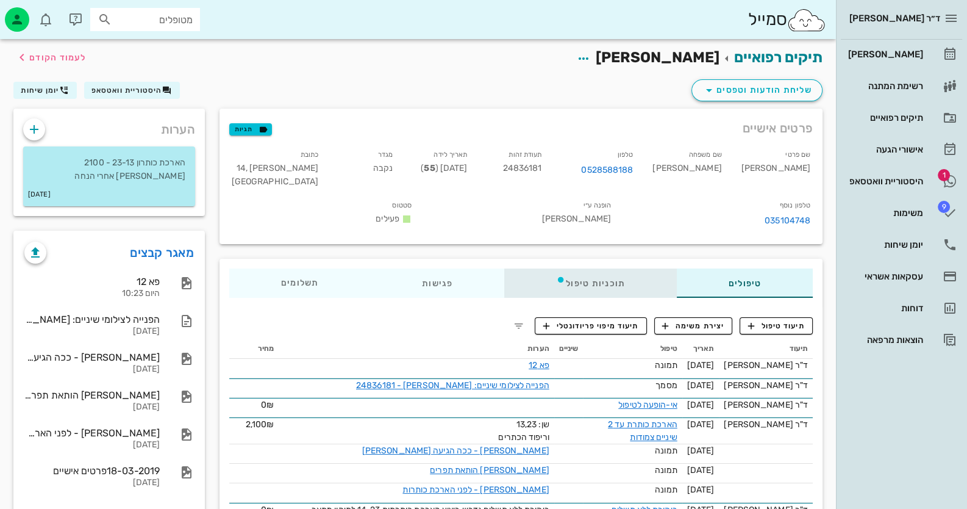
click at [591, 284] on div "תוכניות טיפול" at bounding box center [590, 282] width 173 height 29
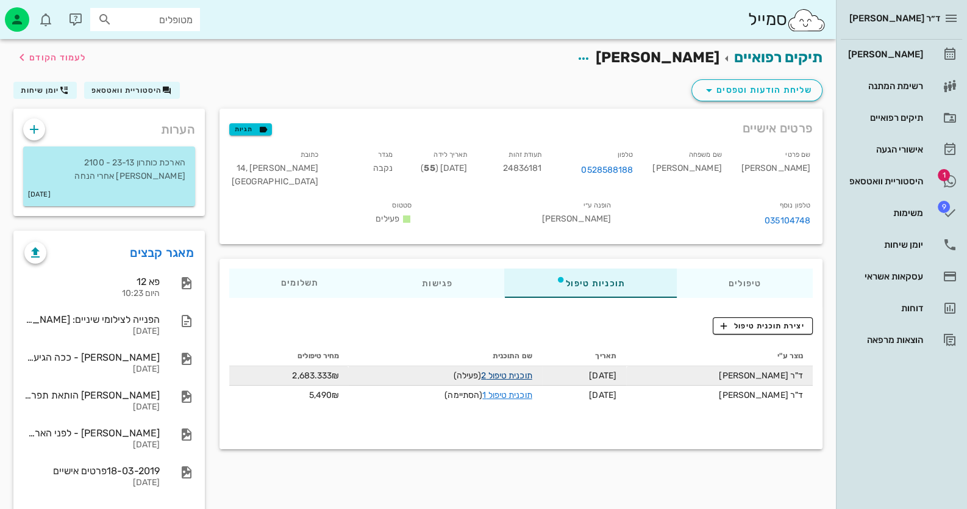
click at [532, 370] on link "תוכנית טיפול 2" at bounding box center [506, 375] width 51 height 10
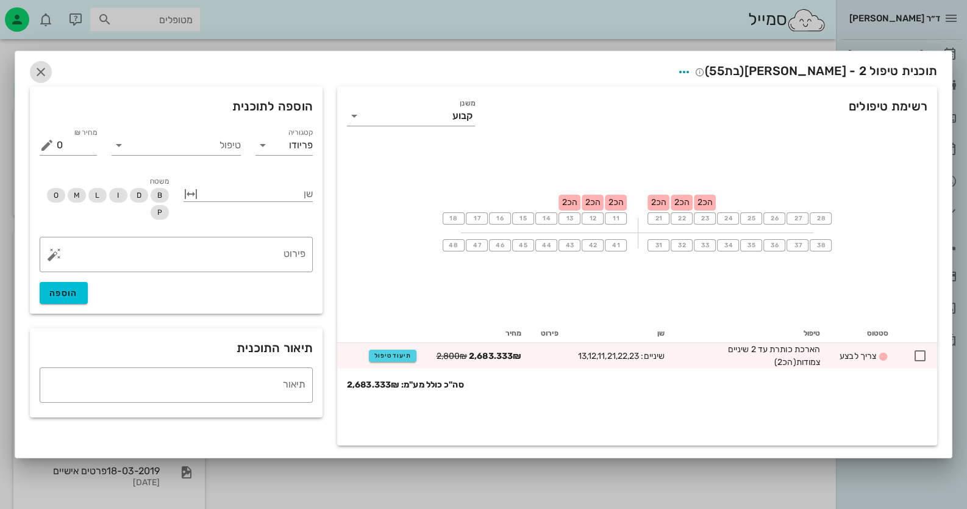
click at [38, 70] on icon "button" at bounding box center [41, 72] width 15 height 15
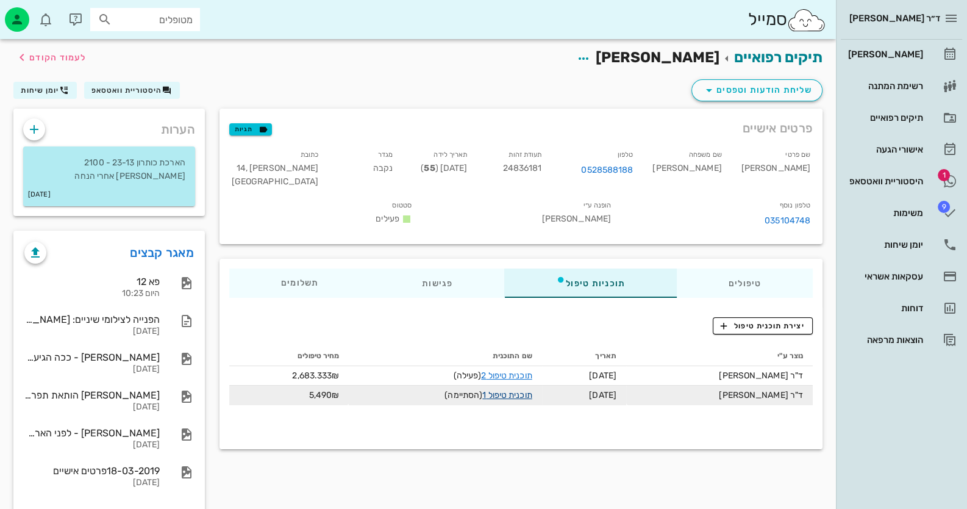
click at [532, 390] on link "תוכנית טיפול 1" at bounding box center [506, 395] width 49 height 10
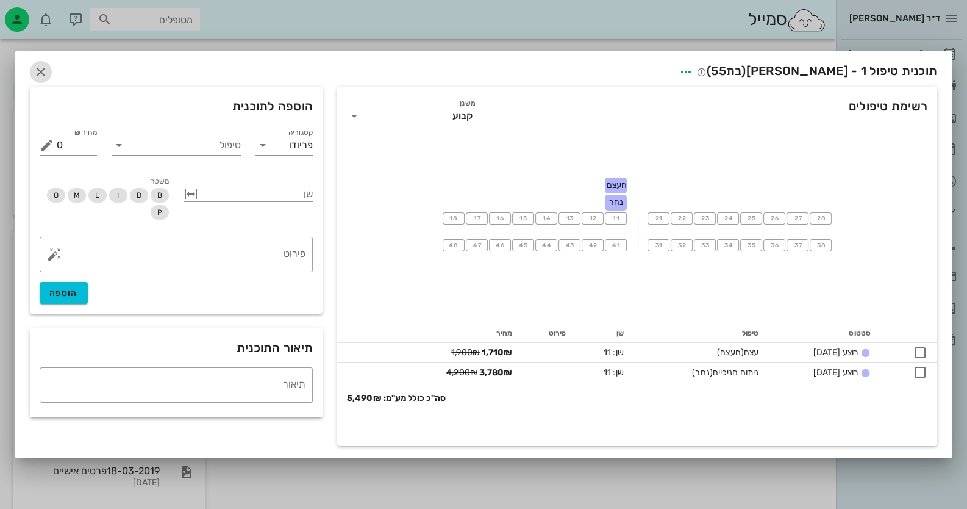
click at [37, 67] on icon "button" at bounding box center [41, 72] width 15 height 15
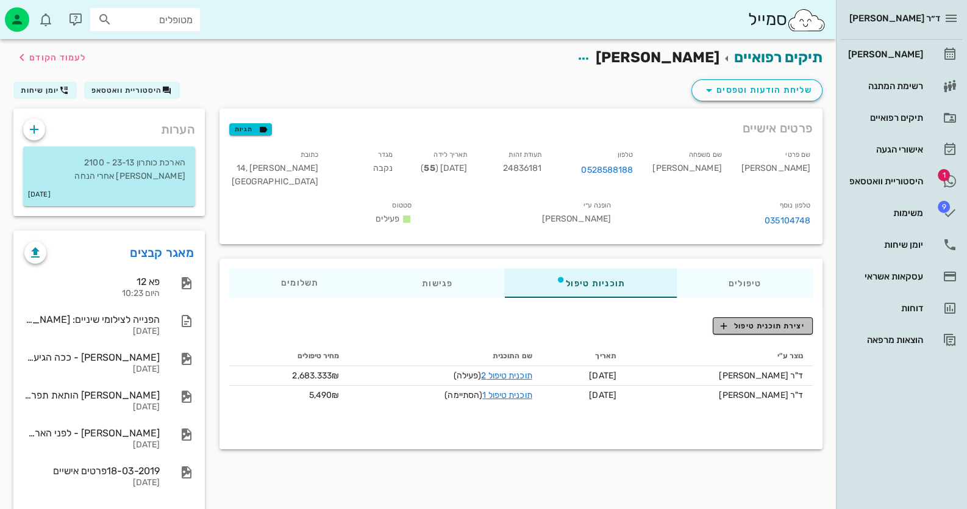
click at [774, 321] on span "יצירת תוכנית טיפול" at bounding box center [763, 325] width 84 height 11
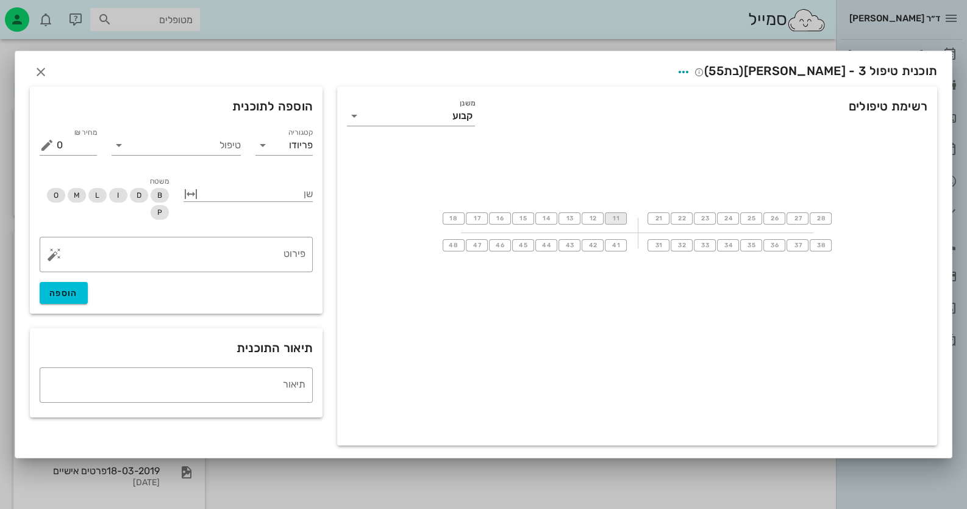
click at [620, 218] on span "11" at bounding box center [616, 218] width 10 height 7
click at [612, 217] on span "11" at bounding box center [615, 218] width 11 height 7
click at [591, 219] on span "12" at bounding box center [593, 218] width 10 height 7
click at [224, 143] on input "טיפול" at bounding box center [185, 145] width 112 height 20
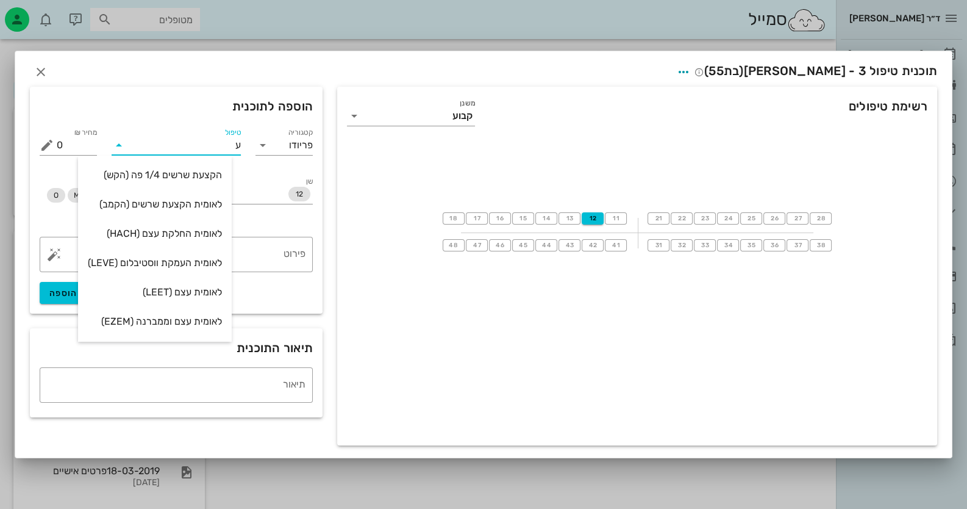
type input "עק"
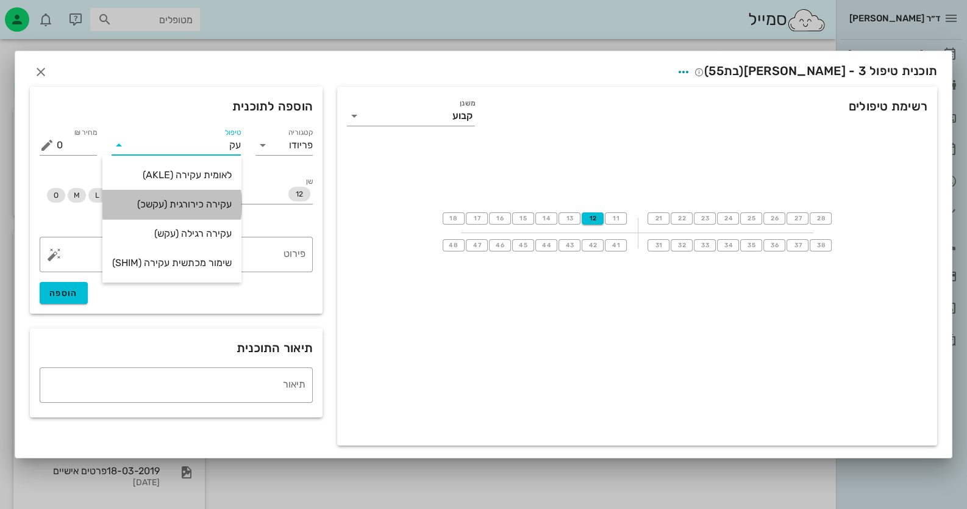
click at [213, 201] on div "עקירה כירורגית (עקשכ)" at bounding box center [172, 204] width 120 height 12
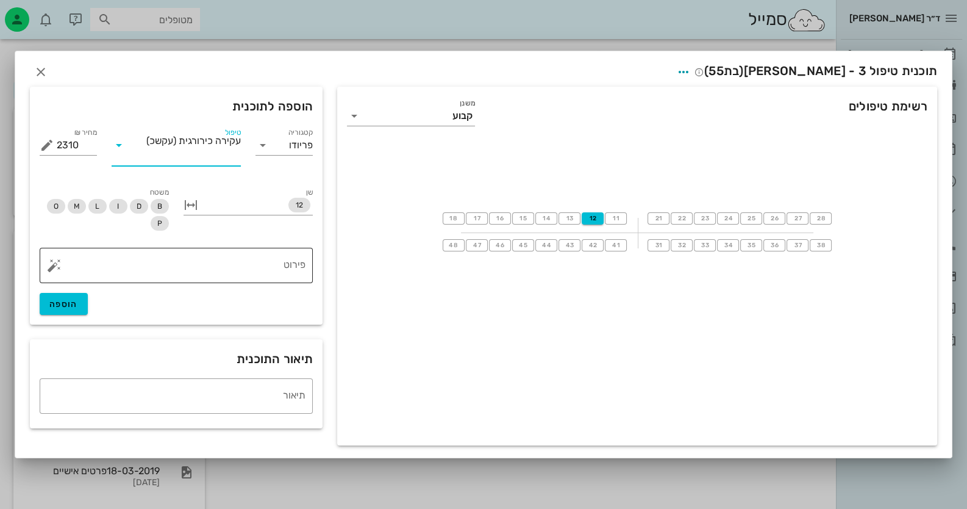
click at [299, 271] on textarea "פירוט" at bounding box center [181, 268] width 249 height 29
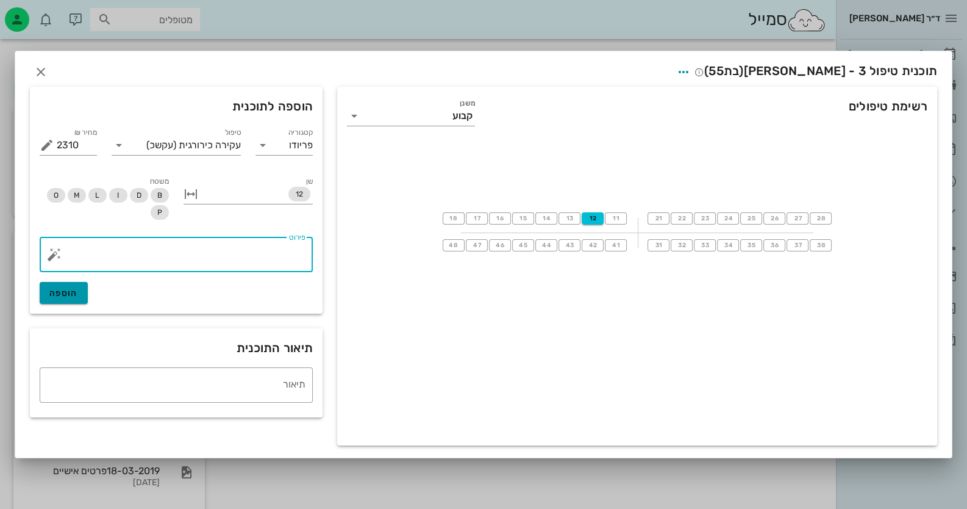
click at [71, 299] on button "הוספה" at bounding box center [64, 293] width 48 height 22
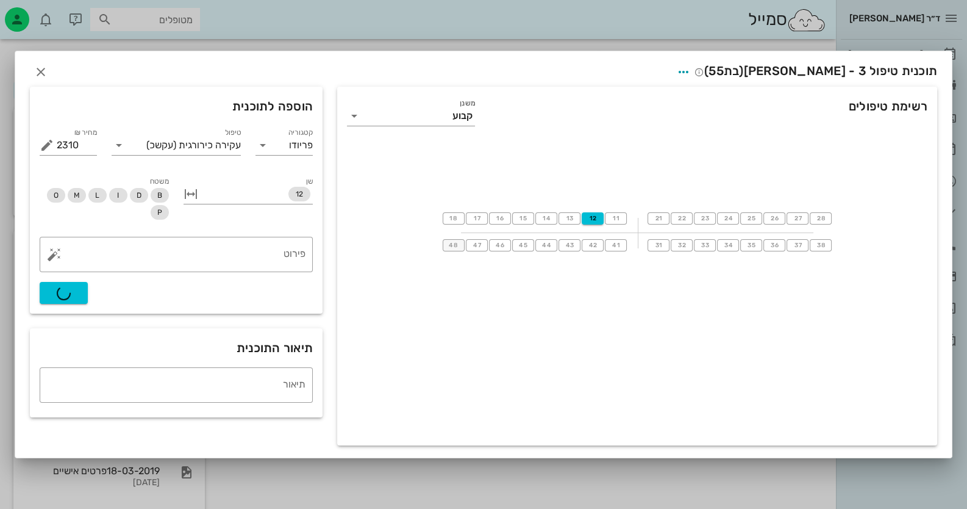
type input "0"
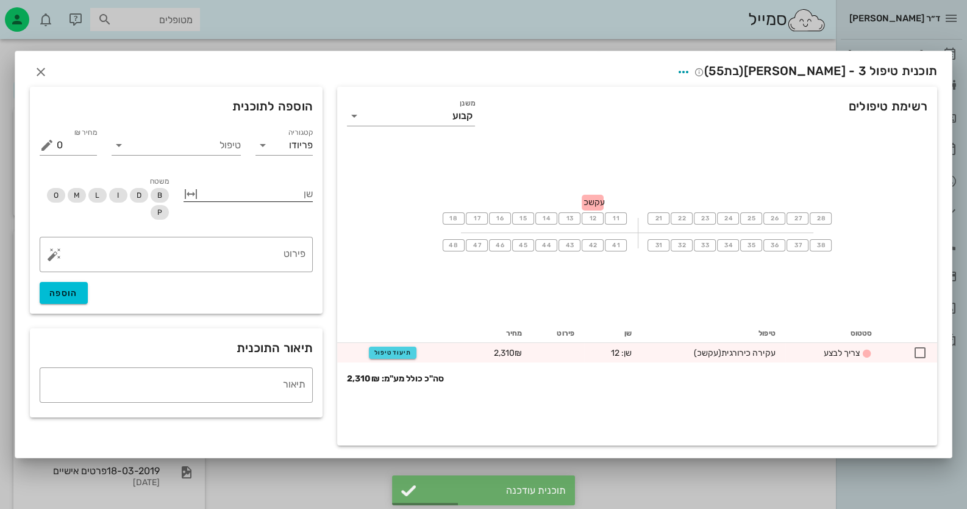
click at [196, 197] on button "button" at bounding box center [191, 194] width 15 height 15
click at [283, 199] on input "שן" at bounding box center [290, 194] width 45 height 20
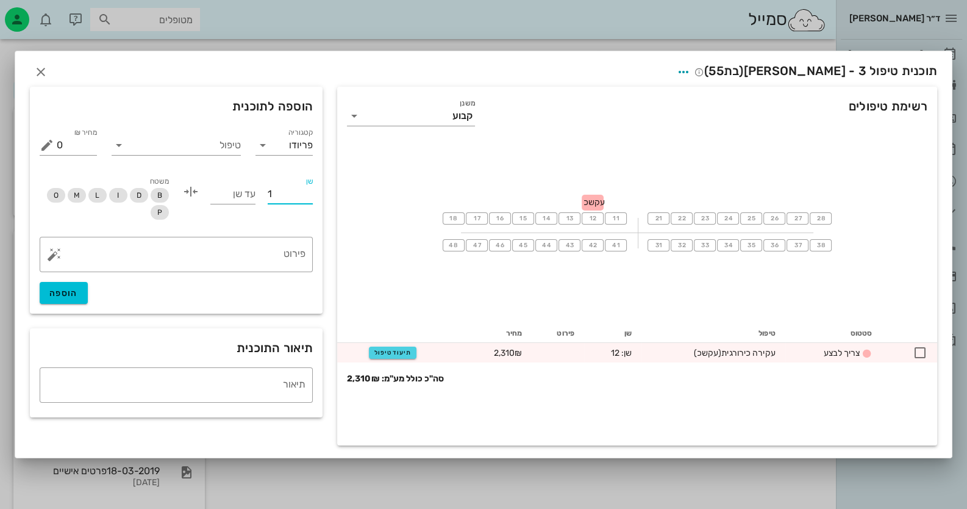
type input "11"
click at [242, 201] on input "עד שן" at bounding box center [232, 194] width 45 height 20
type input "12"
click at [204, 150] on input "טיפול" at bounding box center [185, 145] width 112 height 20
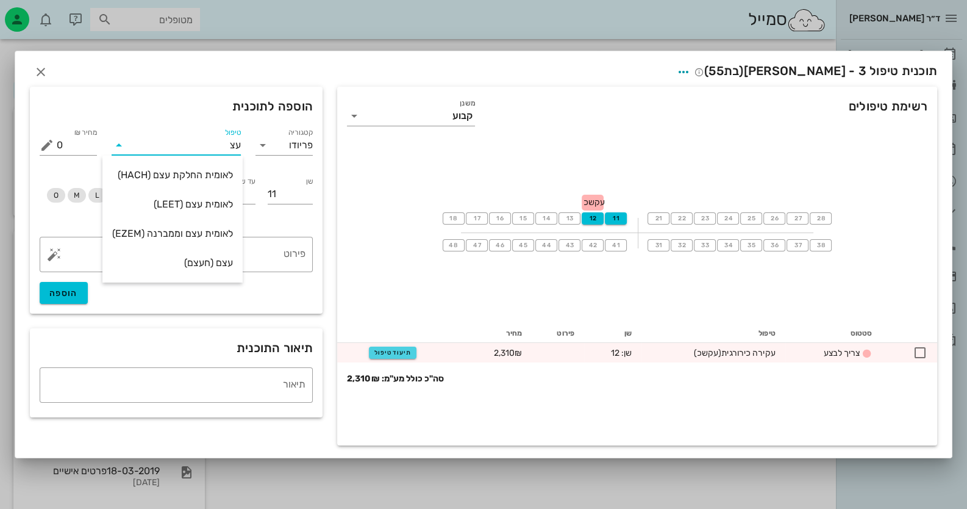
type input "עצם"
click at [208, 271] on div "עצם (חעצם)" at bounding box center [172, 262] width 121 height 26
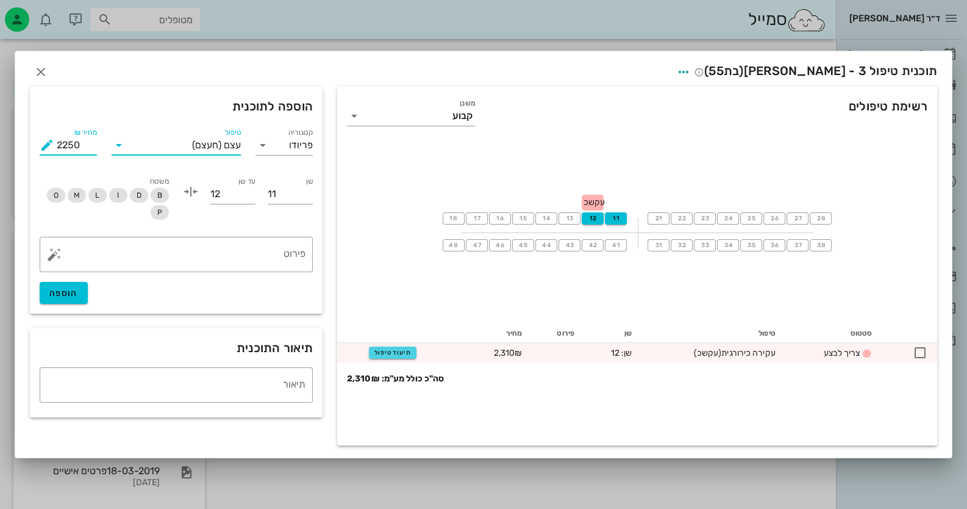
drag, startPoint x: 79, startPoint y: 149, endPoint x: 52, endPoint y: 149, distance: 27.4
click at [52, 149] on div "מחיר ₪ 2250" at bounding box center [68, 145] width 57 height 20
click at [58, 282] on div "​ פירוט הוספה" at bounding box center [176, 270] width 288 height 82
click at [73, 298] on span "הוספה" at bounding box center [63, 293] width 29 height 10
type input "0"
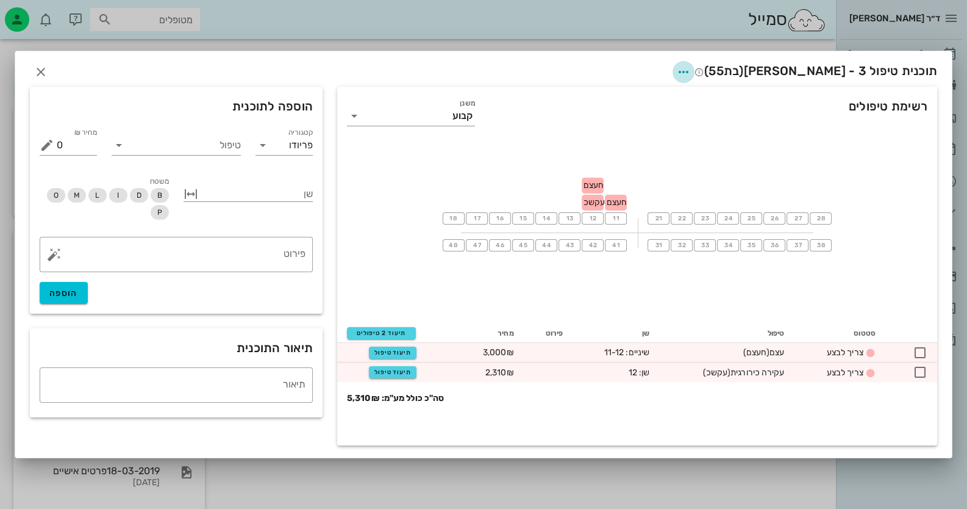
click at [691, 76] on icon "button" at bounding box center [683, 72] width 15 height 15
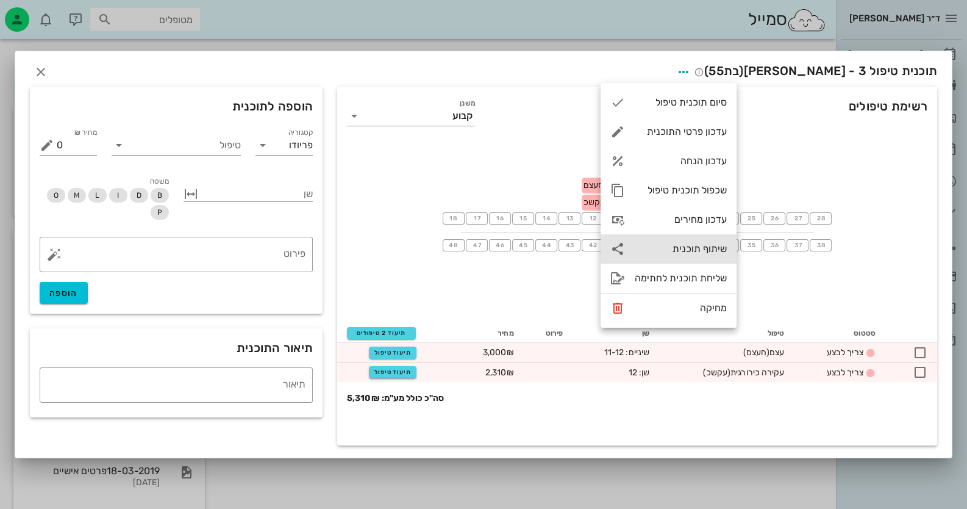
click at [708, 246] on div "שיתוף תוכנית" at bounding box center [681, 249] width 92 height 12
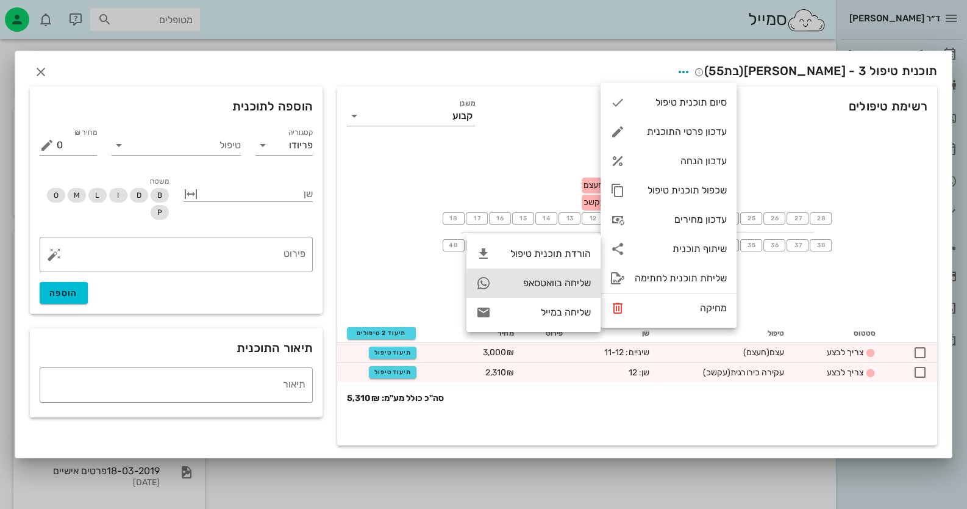
click at [564, 288] on div "שליחה בוואטסאפ" at bounding box center [546, 283] width 90 height 12
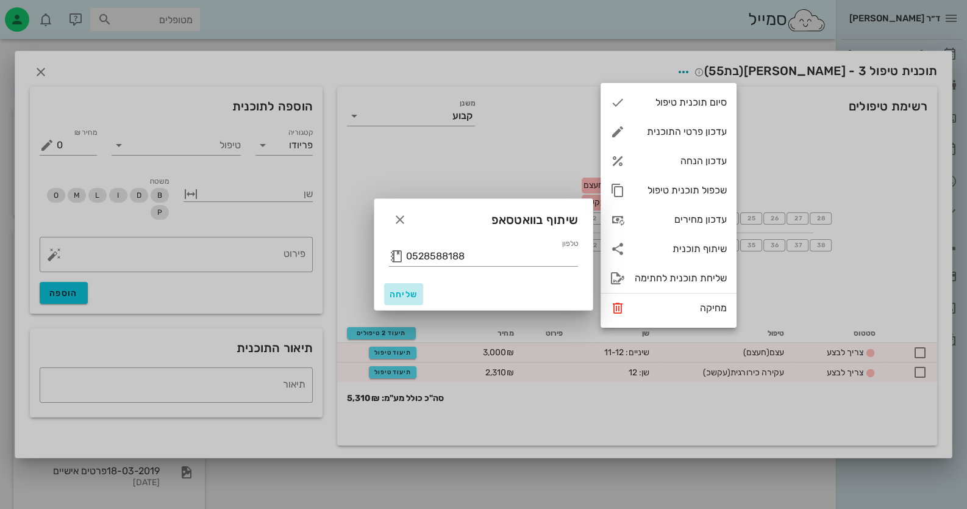
click at [393, 293] on span "שליחה" at bounding box center [403, 294] width 29 height 10
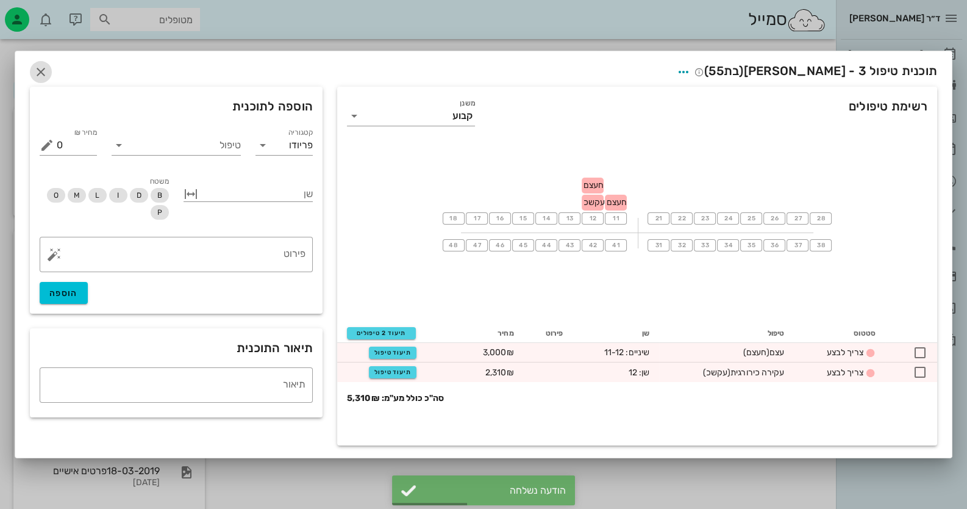
click at [38, 66] on icon "button" at bounding box center [41, 72] width 15 height 15
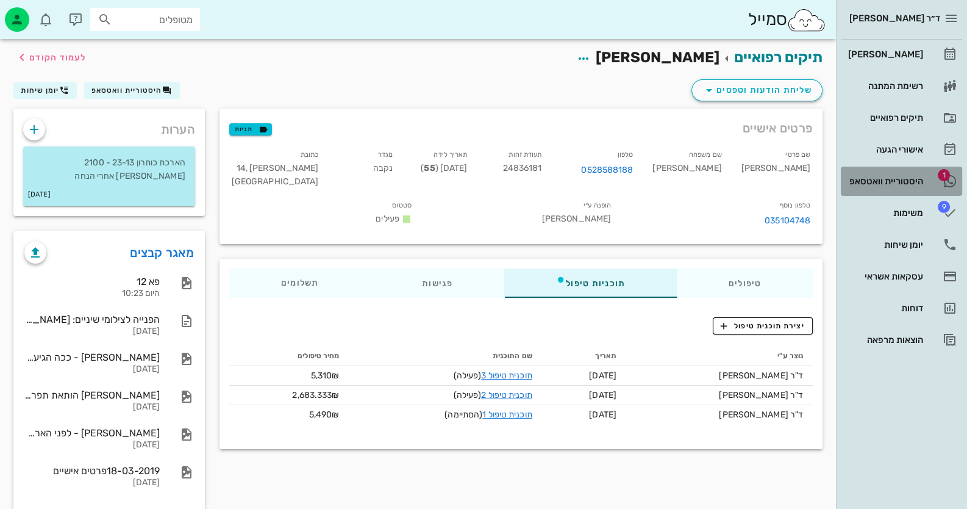
click at [890, 182] on div "היסטוריית וואטסאפ" at bounding box center [884, 181] width 77 height 10
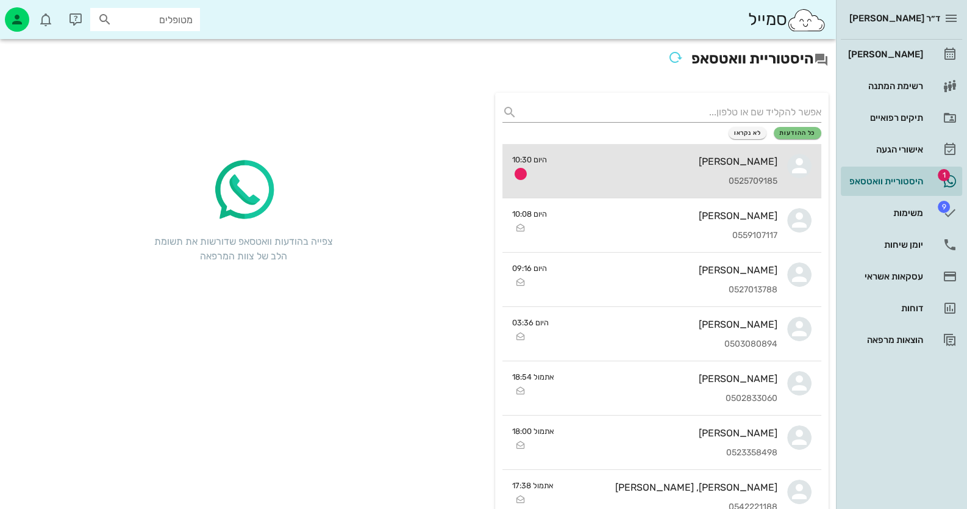
click at [624, 155] on div "[PERSON_NAME]" at bounding box center [667, 161] width 221 height 12
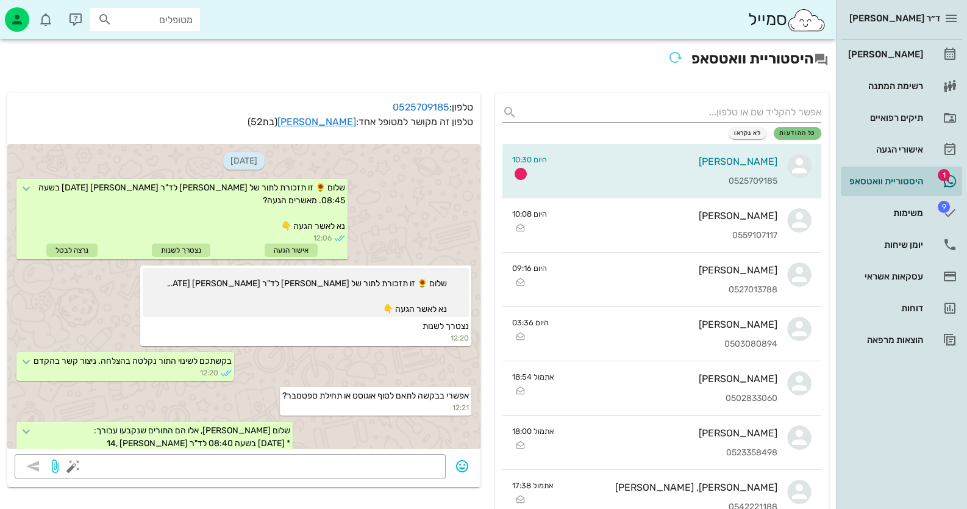
scroll to position [782, 0]
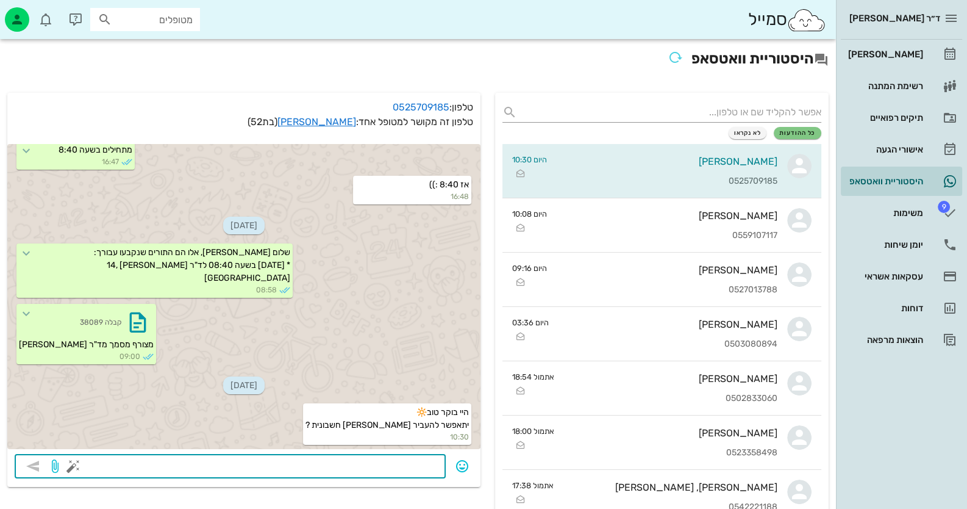
click at [381, 464] on textarea at bounding box center [257, 467] width 363 height 20
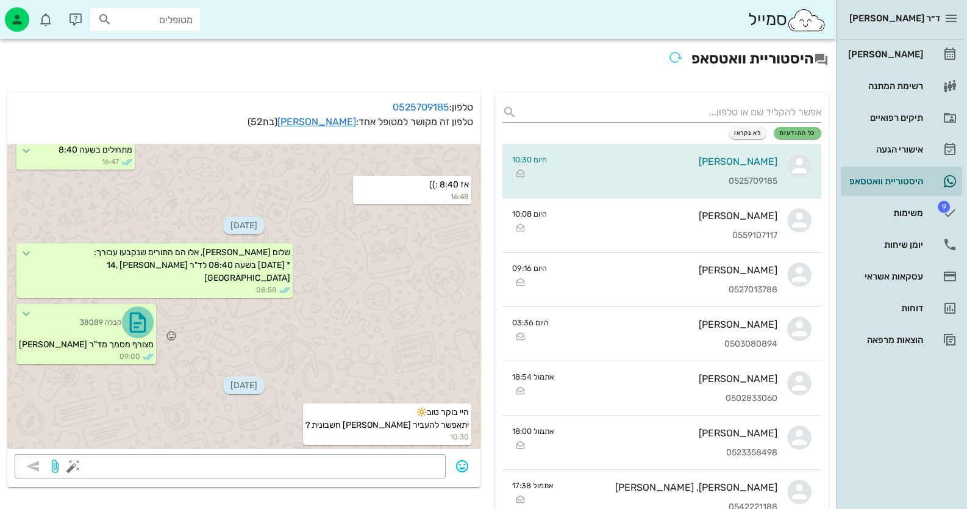
click at [128, 329] on icon "button" at bounding box center [138, 322] width 20 height 20
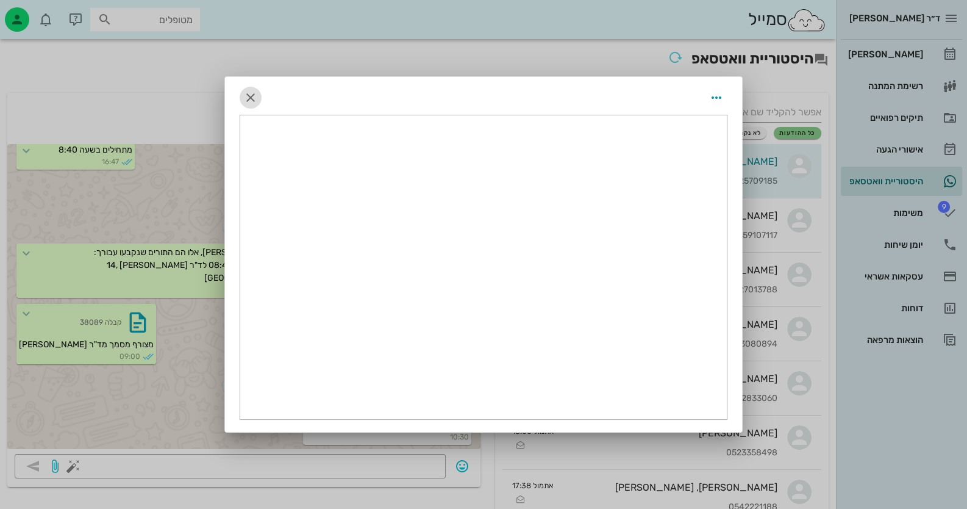
click at [252, 104] on icon "button" at bounding box center [250, 97] width 15 height 15
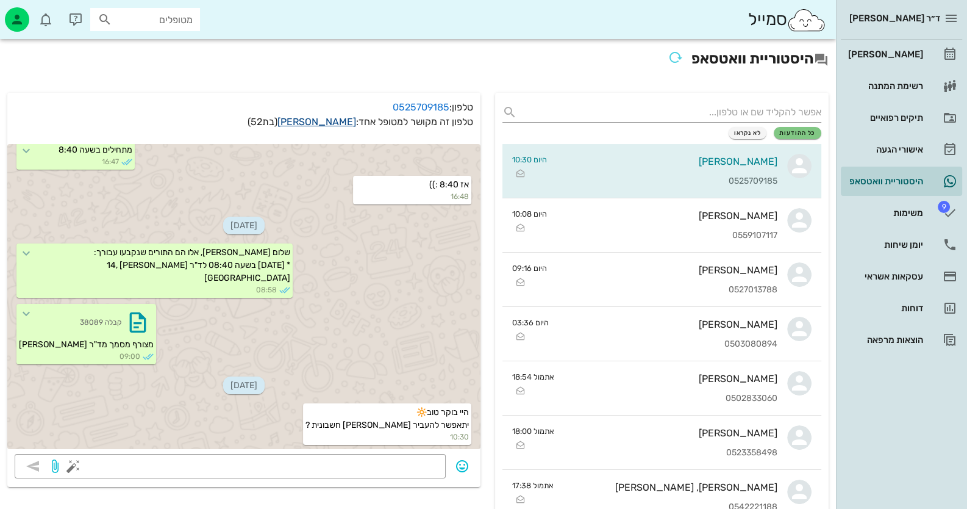
click at [343, 120] on link "[PERSON_NAME]" at bounding box center [316, 122] width 79 height 12
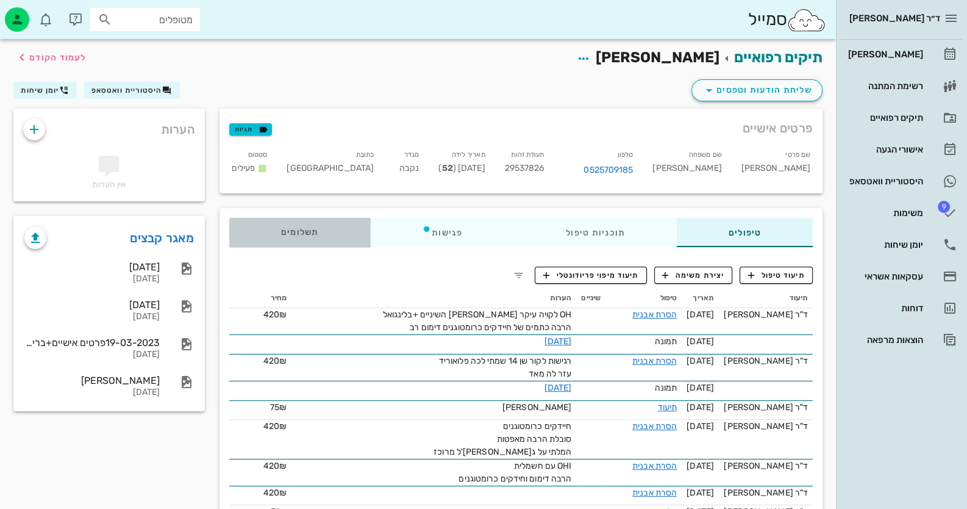
click at [295, 231] on span "תשלומים 0₪" at bounding box center [300, 232] width 38 height 9
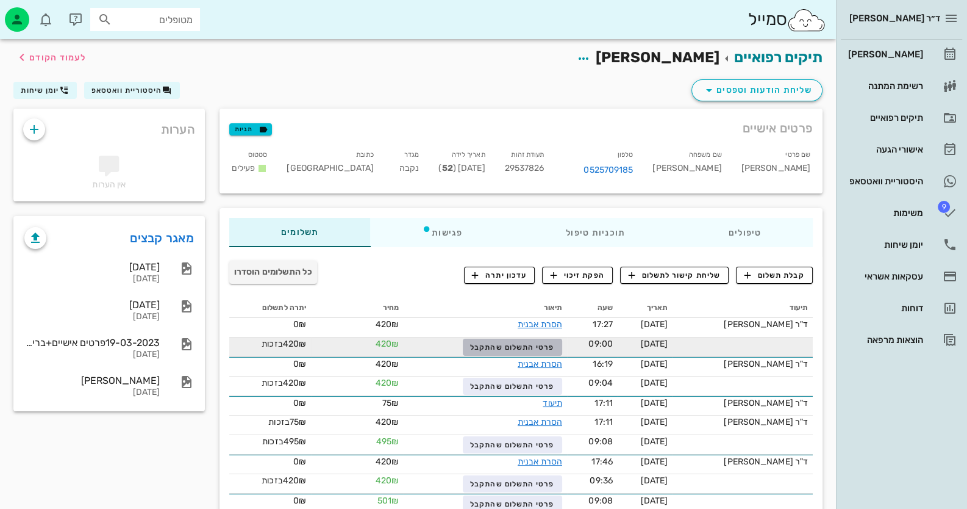
click at [554, 345] on span "פרטי התשלום שהתקבל" at bounding box center [512, 347] width 84 height 9
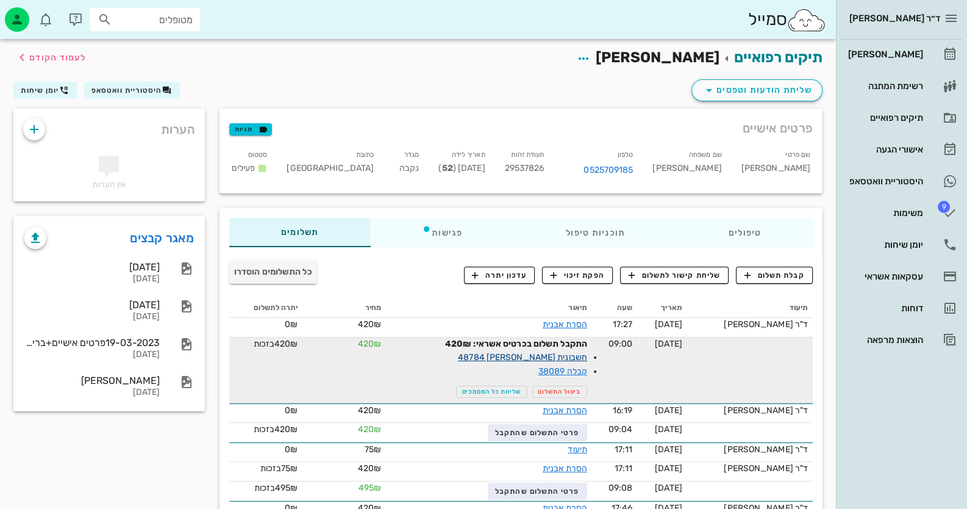
click at [570, 355] on link "חשבונית [PERSON_NAME] 48784" at bounding box center [522, 357] width 129 height 10
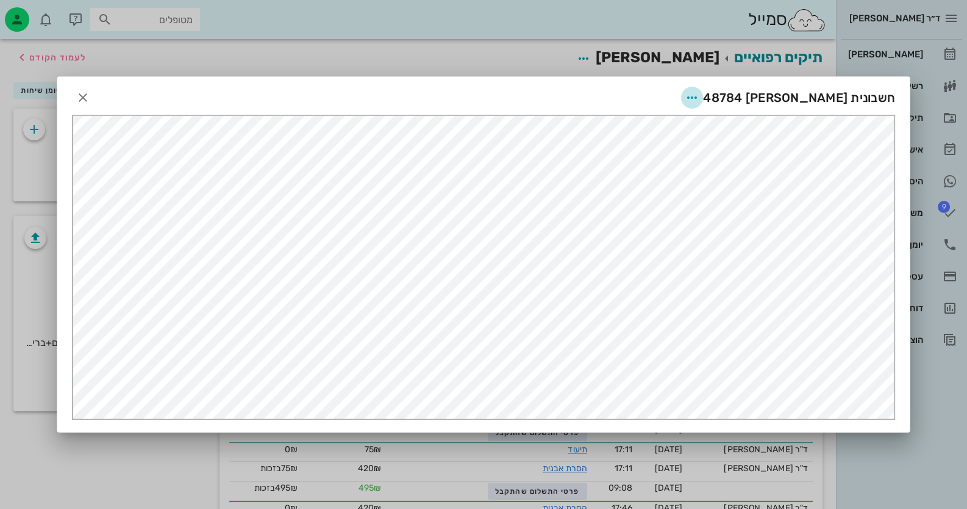
click at [699, 94] on icon "button" at bounding box center [692, 97] width 15 height 15
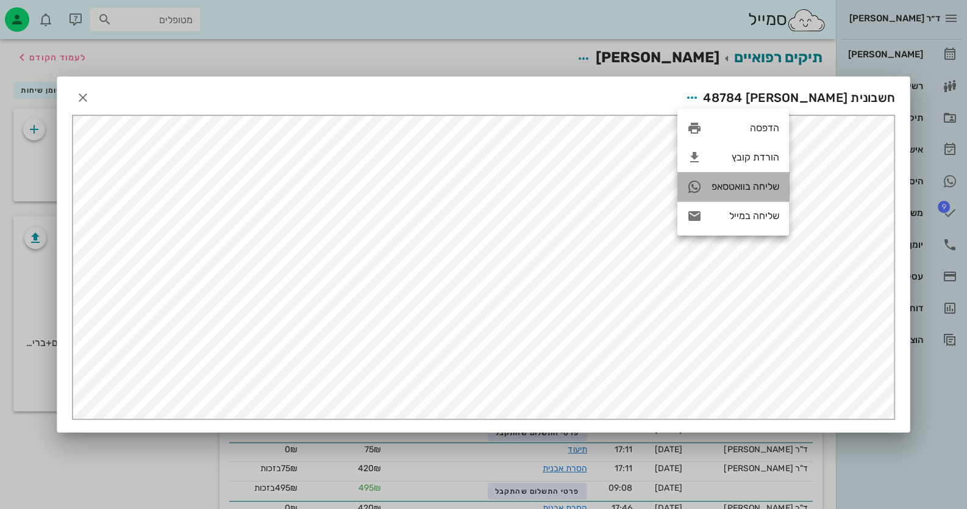
click at [762, 191] on div "שליחה בוואטסאפ" at bounding box center [746, 186] width 68 height 12
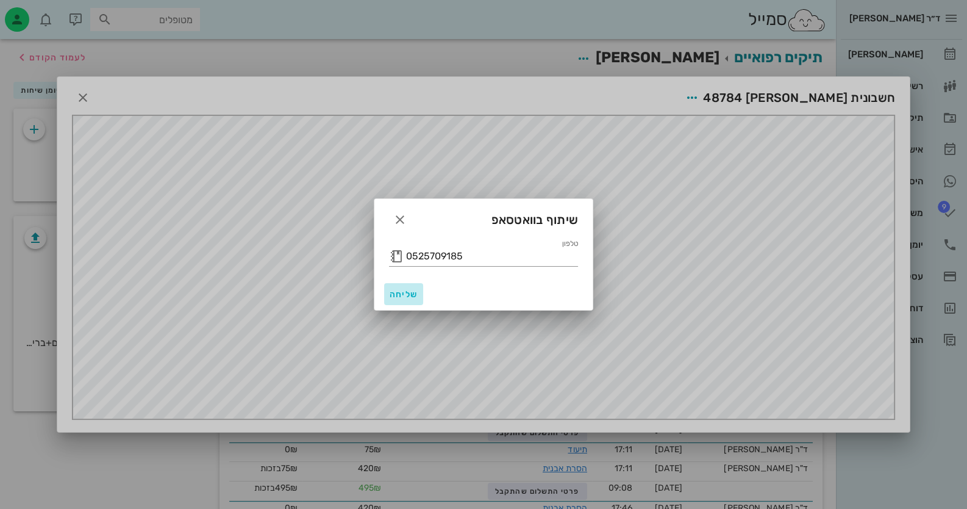
click at [407, 300] on button "שליחה" at bounding box center [403, 294] width 39 height 22
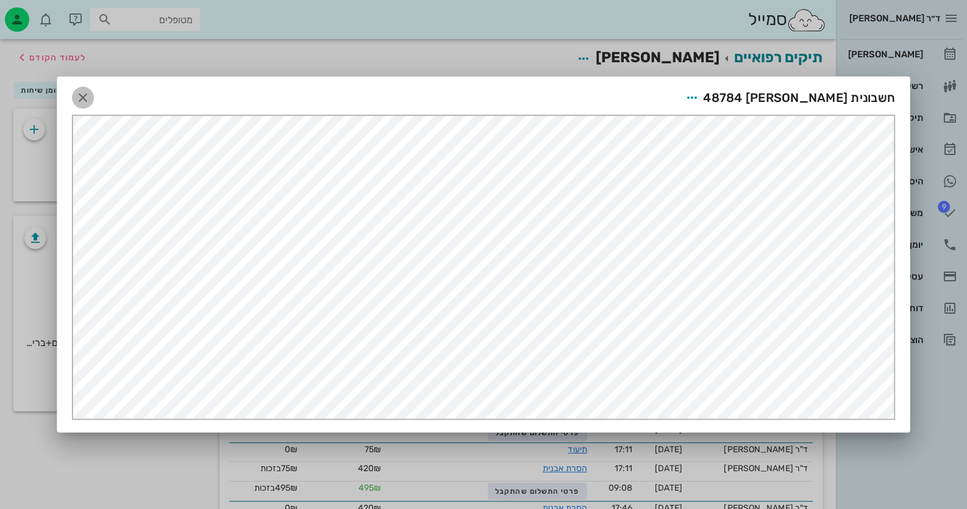
click at [80, 97] on icon "button" at bounding box center [83, 97] width 15 height 15
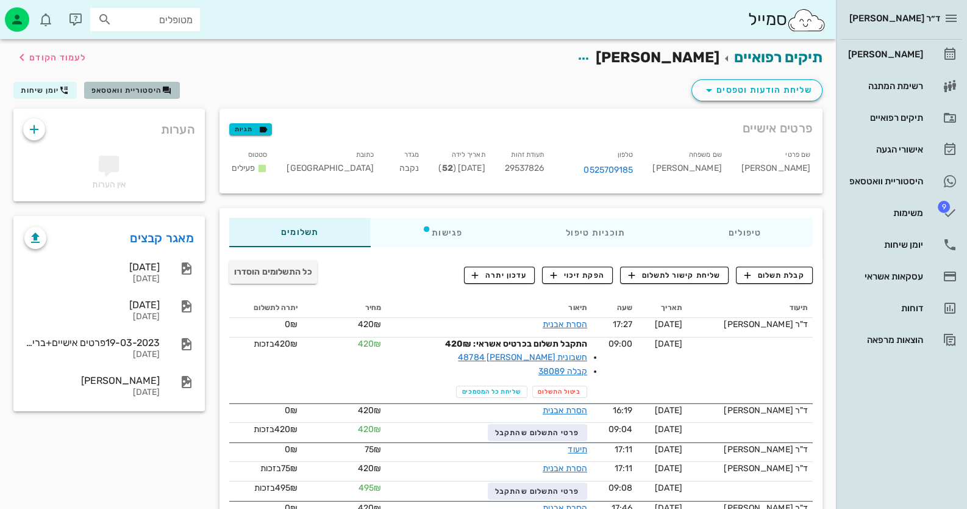
click at [118, 94] on span "היסטוריית וואטסאפ" at bounding box center [131, 90] width 80 height 10
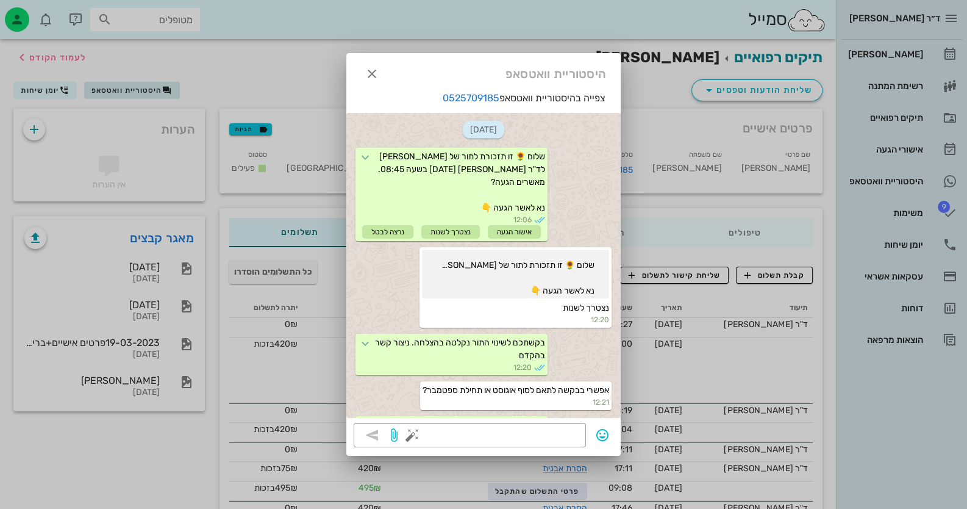
scroll to position [951, 0]
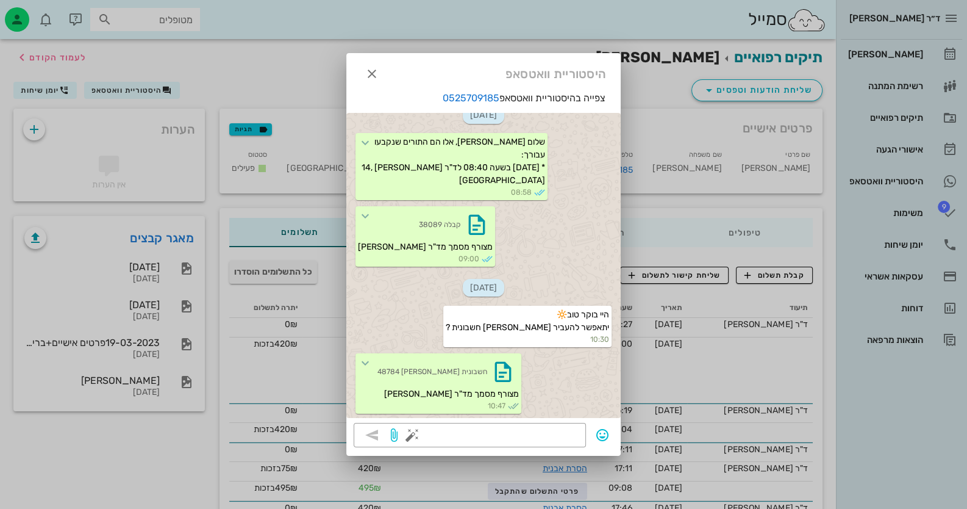
click at [916, 54] on div at bounding box center [483, 254] width 967 height 509
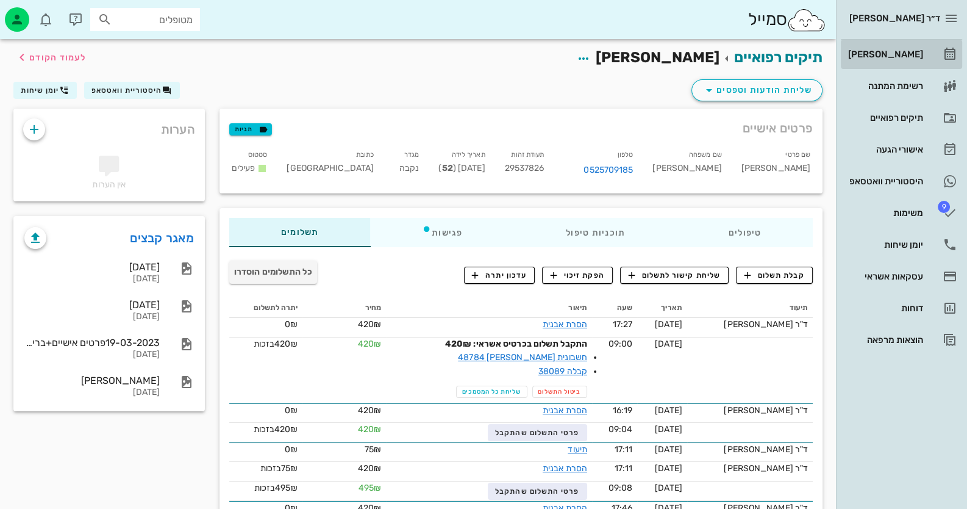
click at [916, 54] on div "[PERSON_NAME]" at bounding box center [884, 54] width 77 height 10
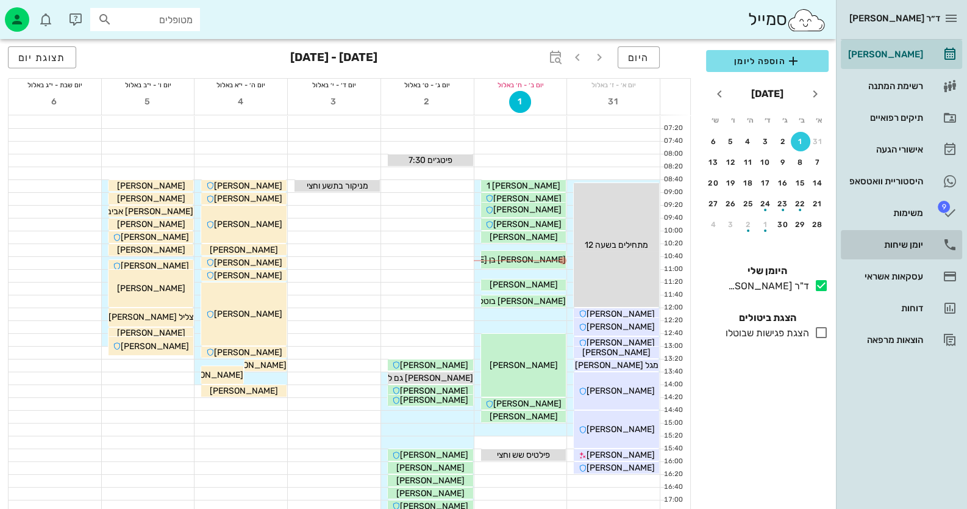
click at [945, 238] on icon at bounding box center [950, 244] width 15 height 15
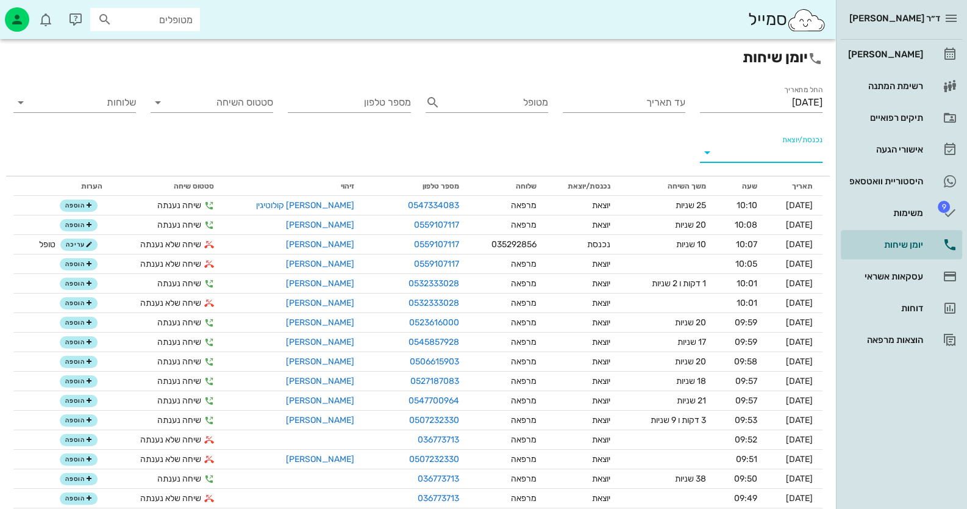
click at [793, 148] on input "נכנסת/יוצאת" at bounding box center [770, 153] width 103 height 20
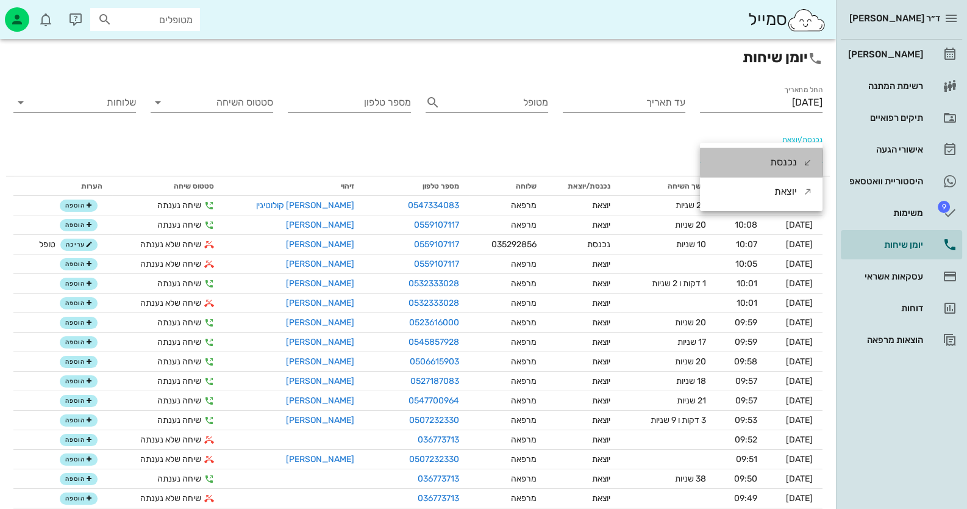
click at [800, 161] on div "נכנסת" at bounding box center [791, 162] width 43 height 29
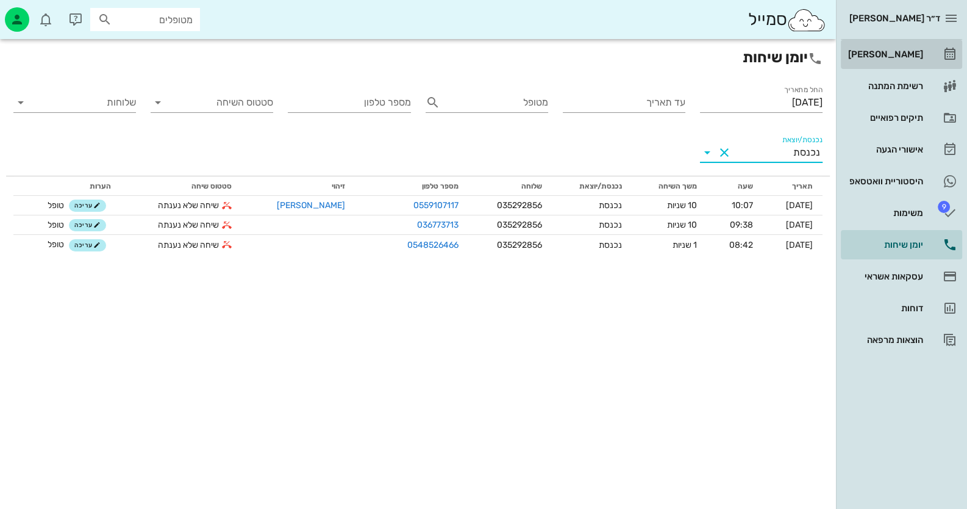
click at [900, 49] on div "[PERSON_NAME]" at bounding box center [884, 54] width 77 height 10
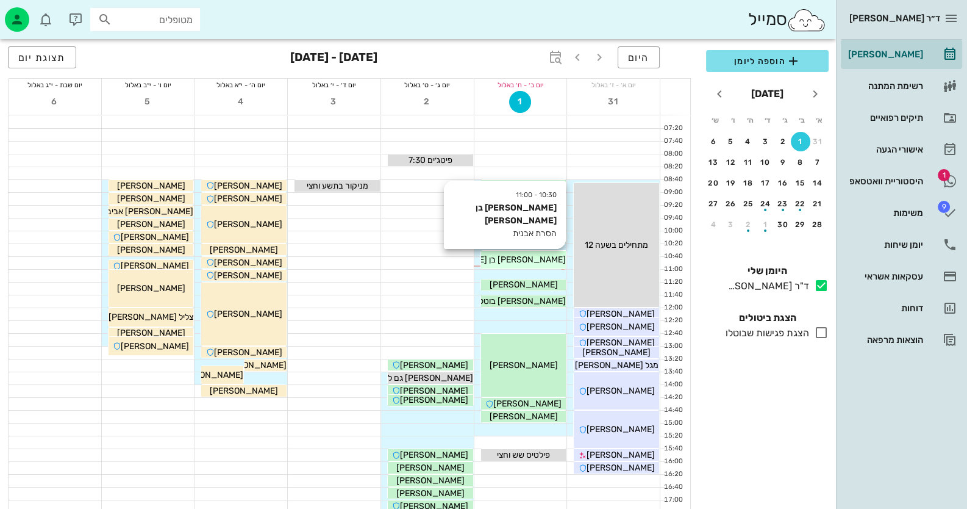
click at [523, 253] on div "[PERSON_NAME] בן [PERSON_NAME]" at bounding box center [523, 259] width 85 height 13
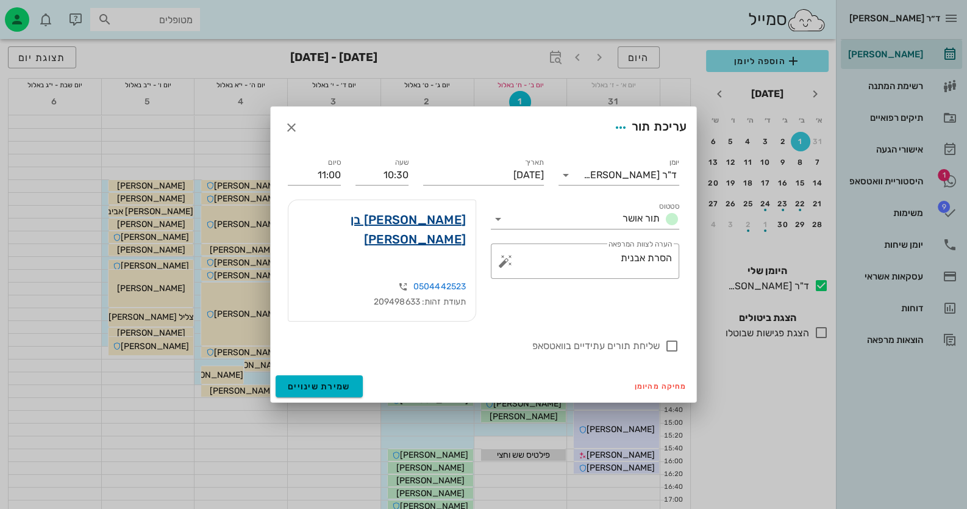
click at [419, 231] on link "[PERSON_NAME] בן [PERSON_NAME]" at bounding box center [382, 229] width 168 height 39
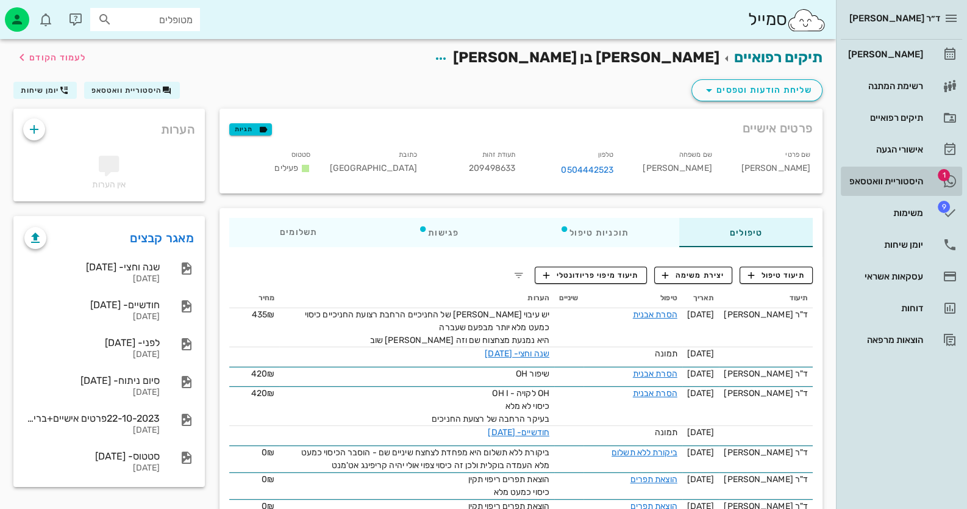
click at [898, 170] on link "1 היסטוריית וואטסאפ" at bounding box center [901, 180] width 121 height 29
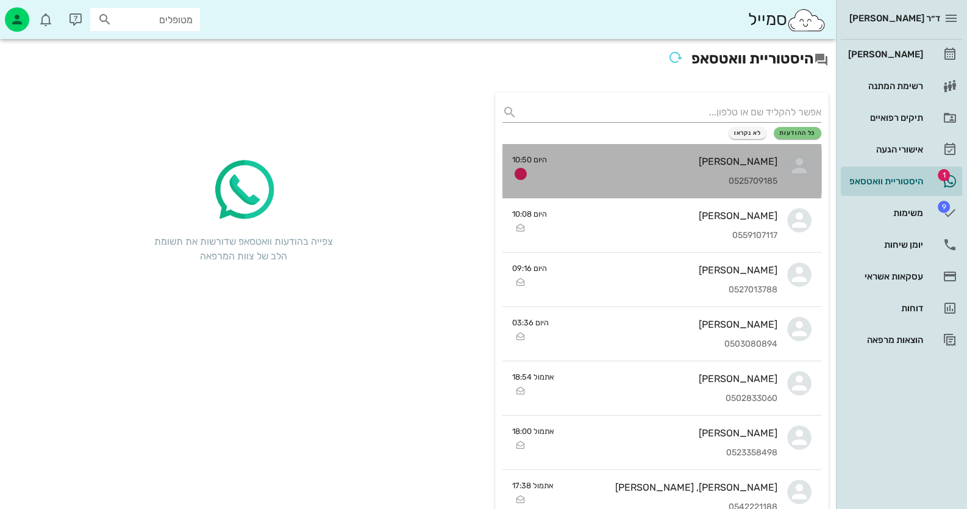
click at [726, 167] on div "[PERSON_NAME] 0525709185" at bounding box center [667, 171] width 221 height 54
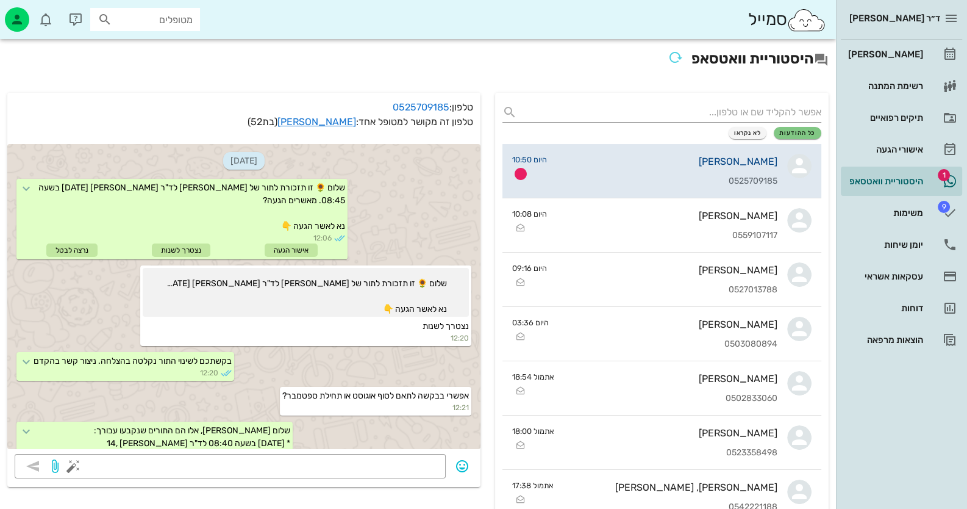
scroll to position [883, 0]
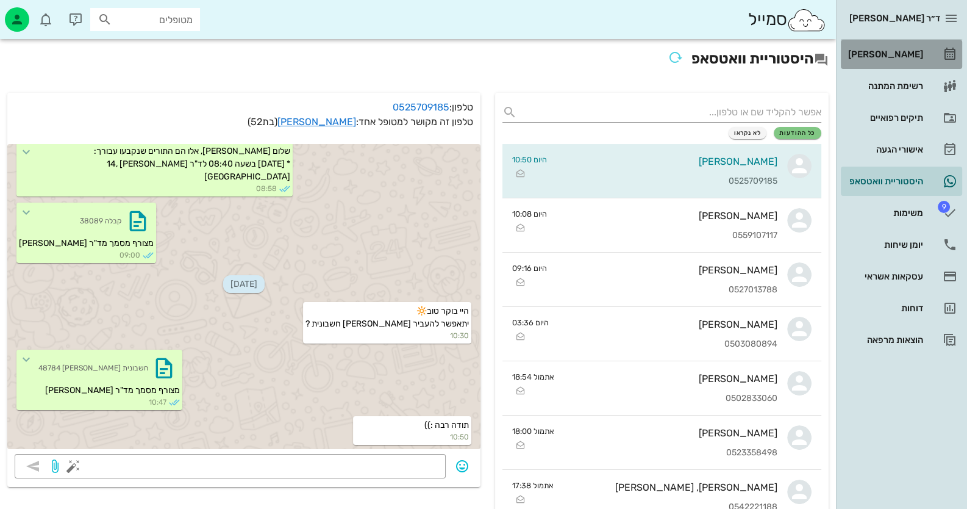
click at [947, 54] on icon at bounding box center [950, 54] width 15 height 15
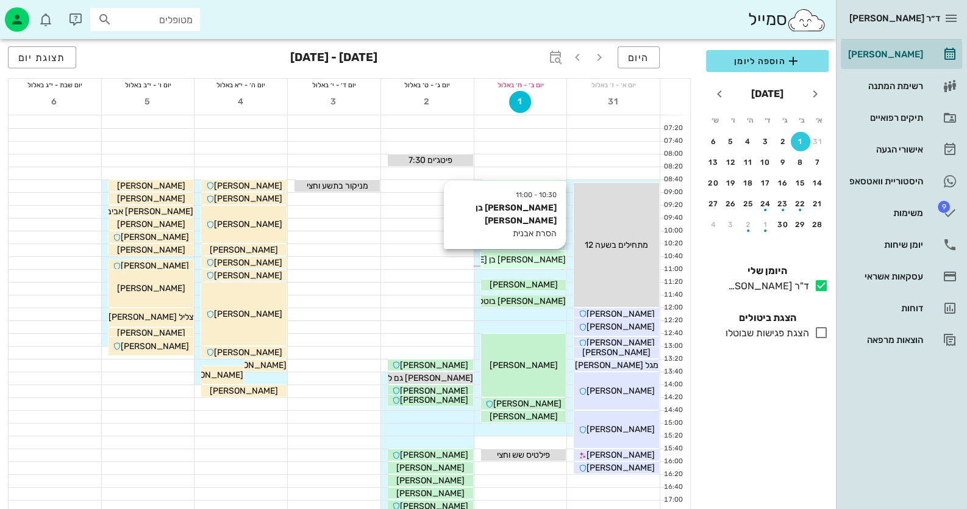
click at [549, 257] on div "[PERSON_NAME] בן [PERSON_NAME]" at bounding box center [523, 259] width 85 height 13
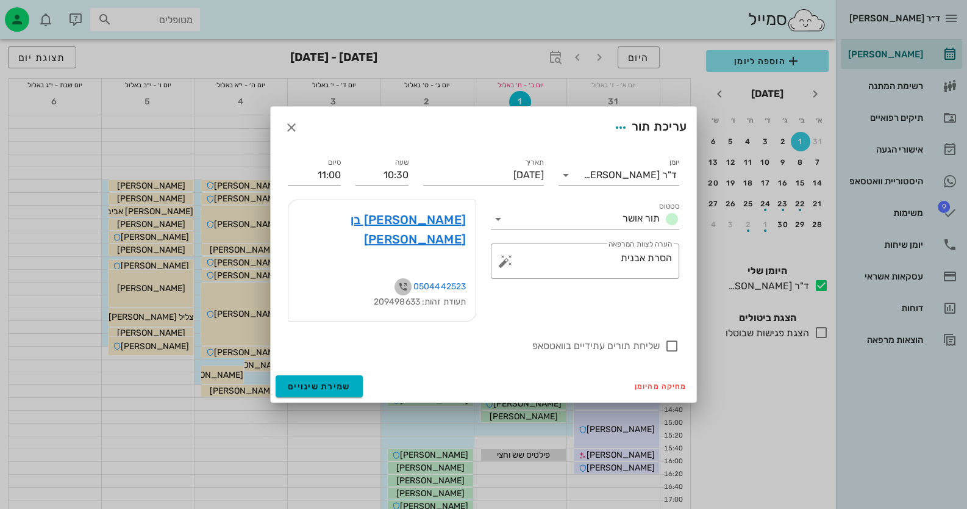
click at [398, 279] on icon "button" at bounding box center [403, 286] width 15 height 15
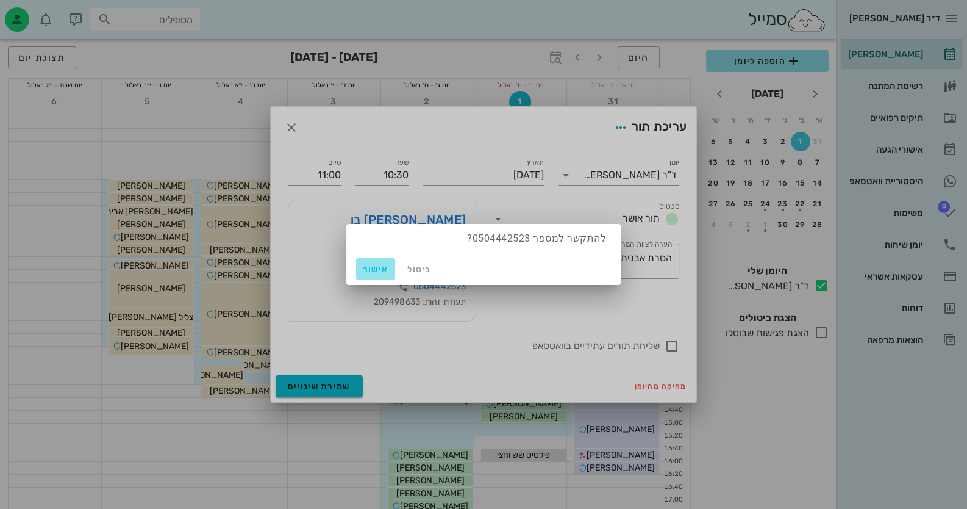
click at [376, 271] on span "אישור" at bounding box center [375, 269] width 29 height 10
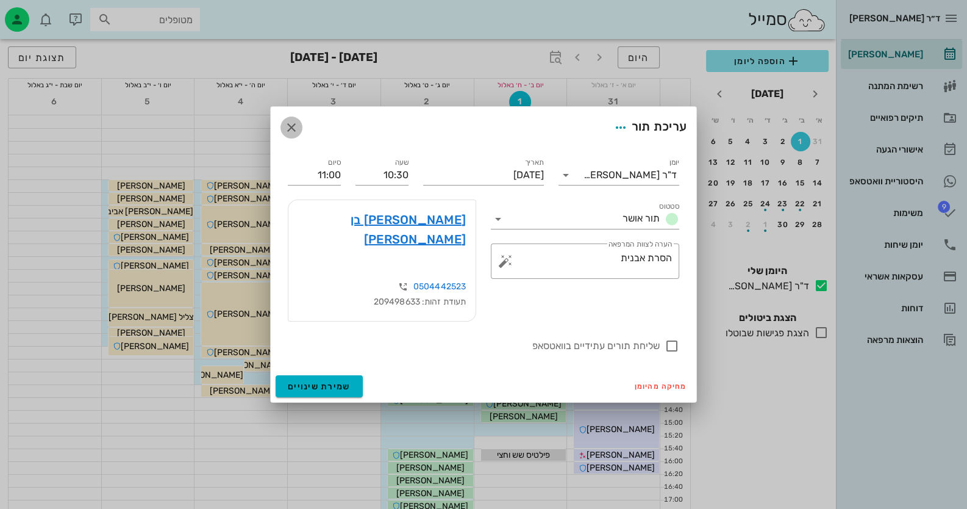
click at [294, 135] on icon "button" at bounding box center [291, 127] width 15 height 15
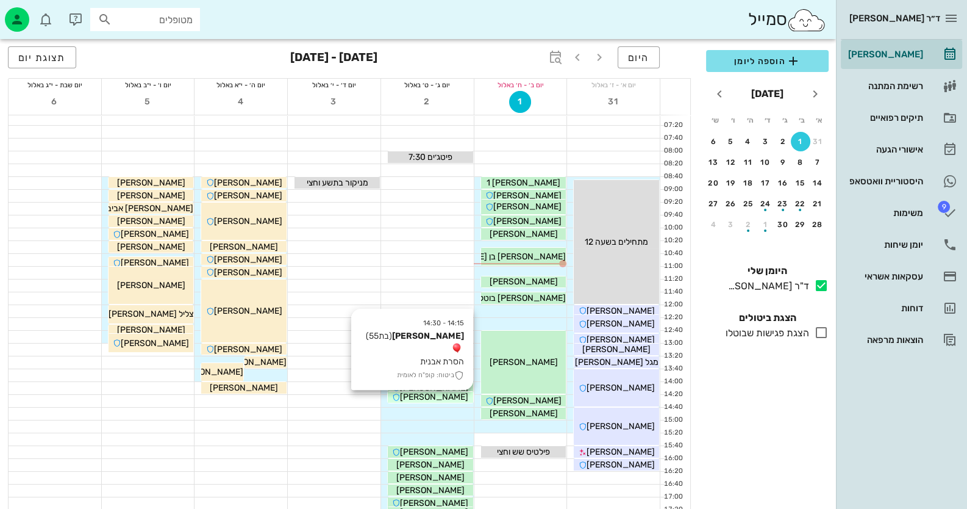
scroll to position [60, 0]
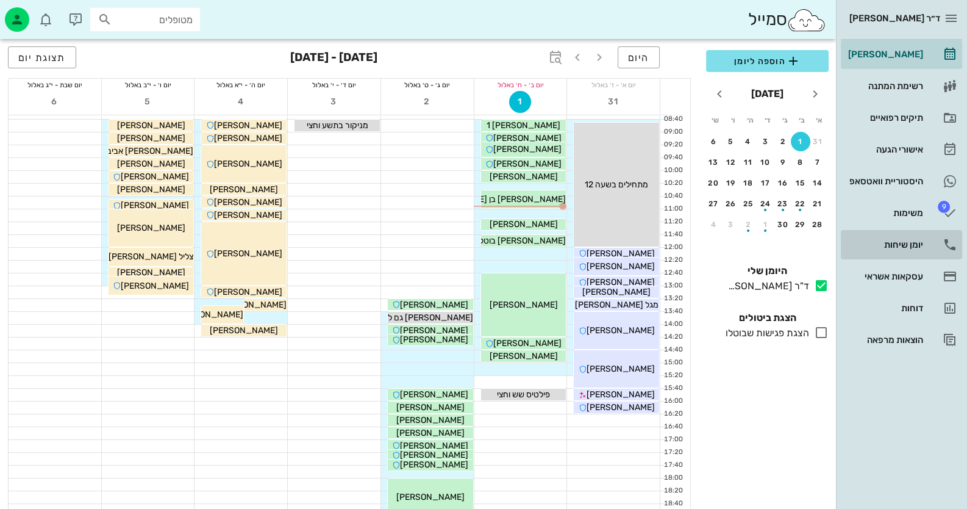
click at [924, 244] on link "יומן שיחות" at bounding box center [901, 244] width 121 height 29
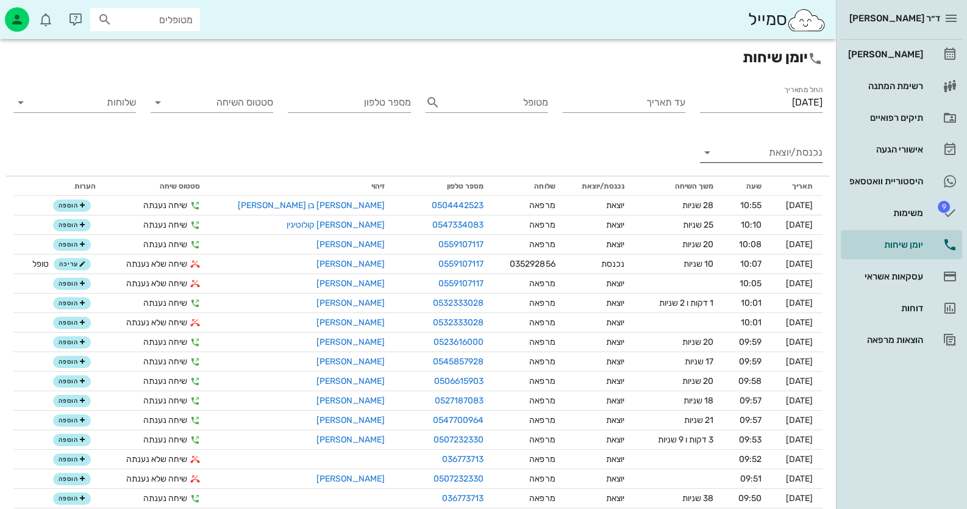
click at [782, 146] on input "נכנסת/יוצאת" at bounding box center [770, 153] width 103 height 20
click at [782, 154] on div "נכנסת" at bounding box center [783, 162] width 27 height 29
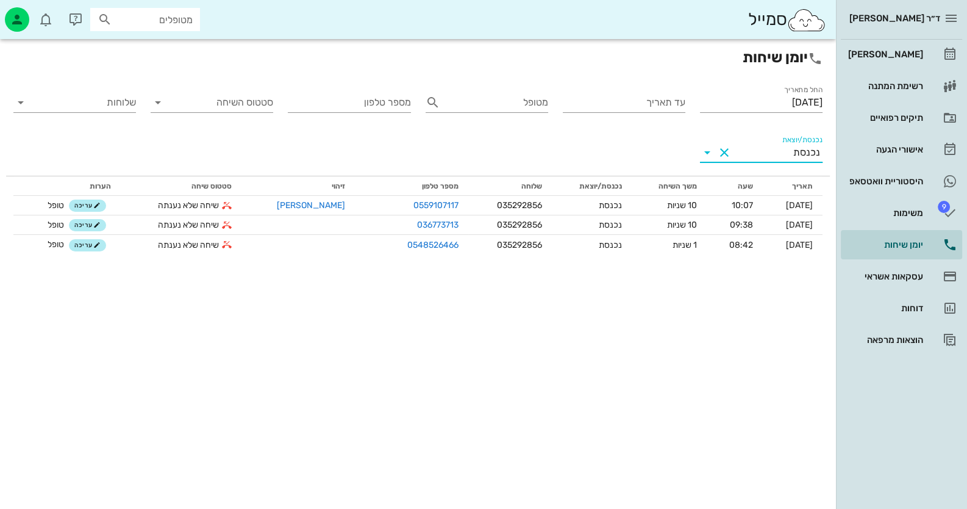
click at [814, 138] on label "נכנסת/יוצאת" at bounding box center [802, 139] width 40 height 9
click at [793, 143] on input "נכנסת/יוצאת" at bounding box center [763, 153] width 59 height 20
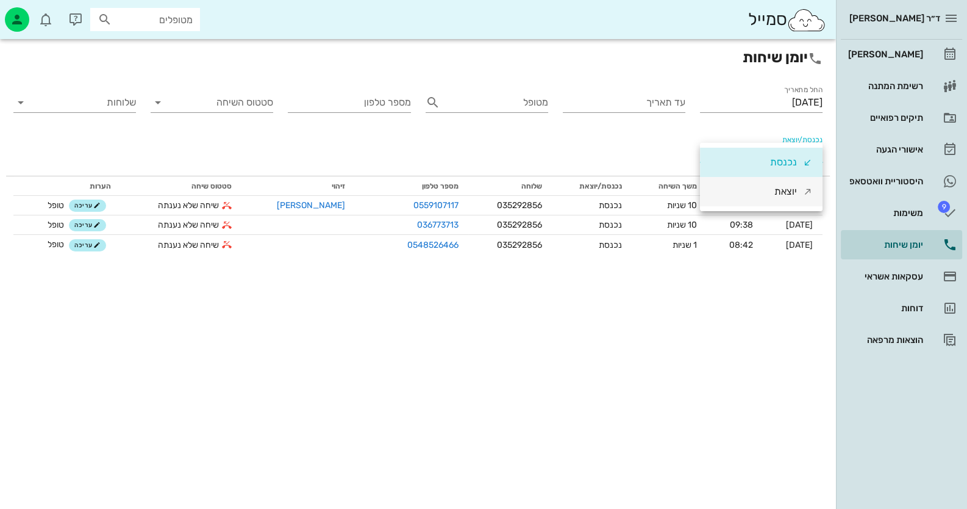
click at [791, 186] on div "יוצאת" at bounding box center [785, 191] width 23 height 29
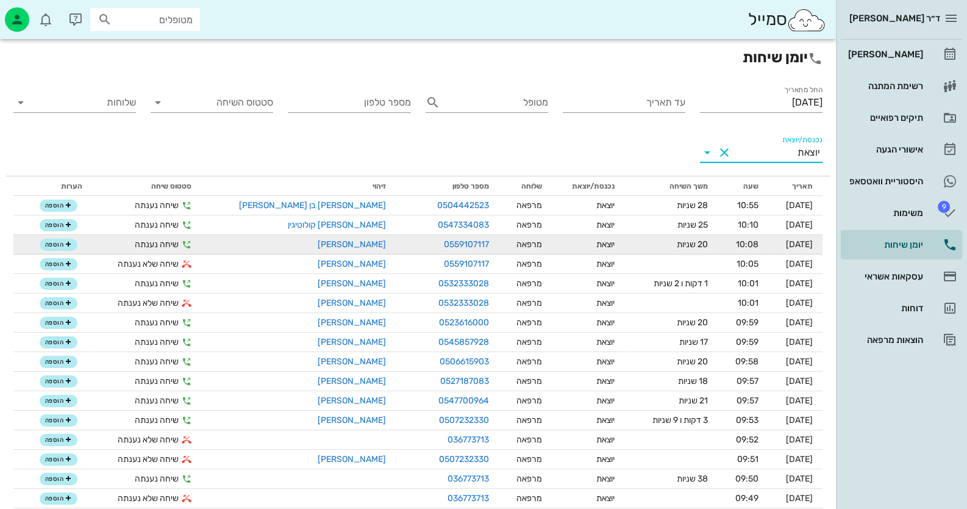
scroll to position [106, 0]
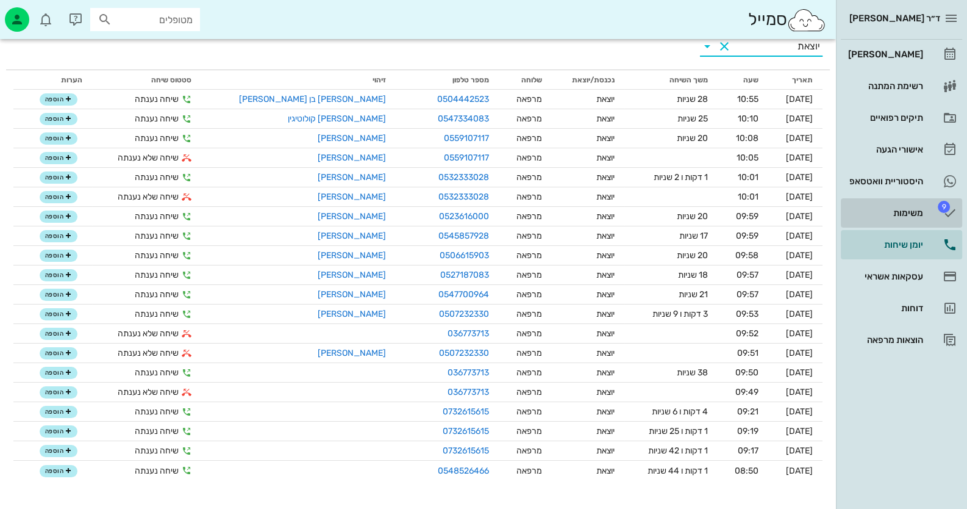
click at [915, 216] on div "משימות" at bounding box center [884, 213] width 77 height 10
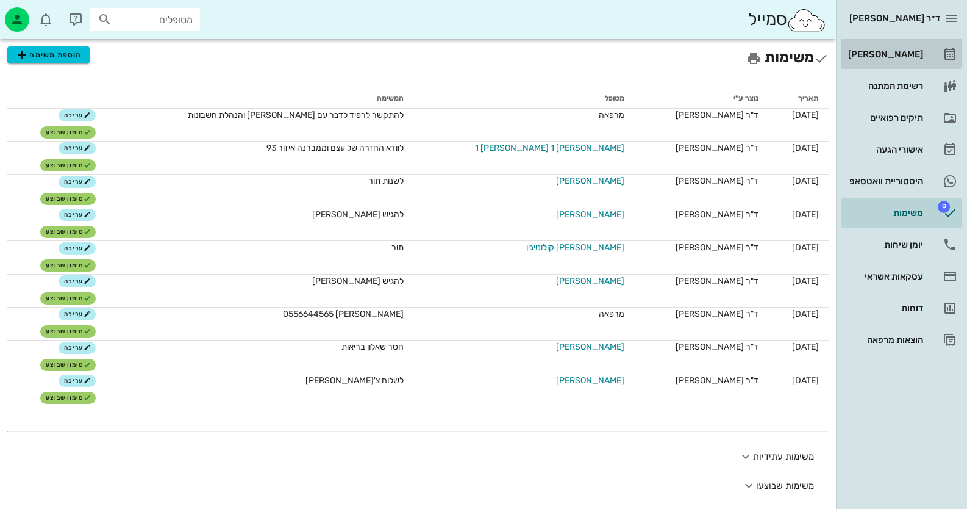
click at [907, 47] on div "[PERSON_NAME]" at bounding box center [884, 55] width 77 height 20
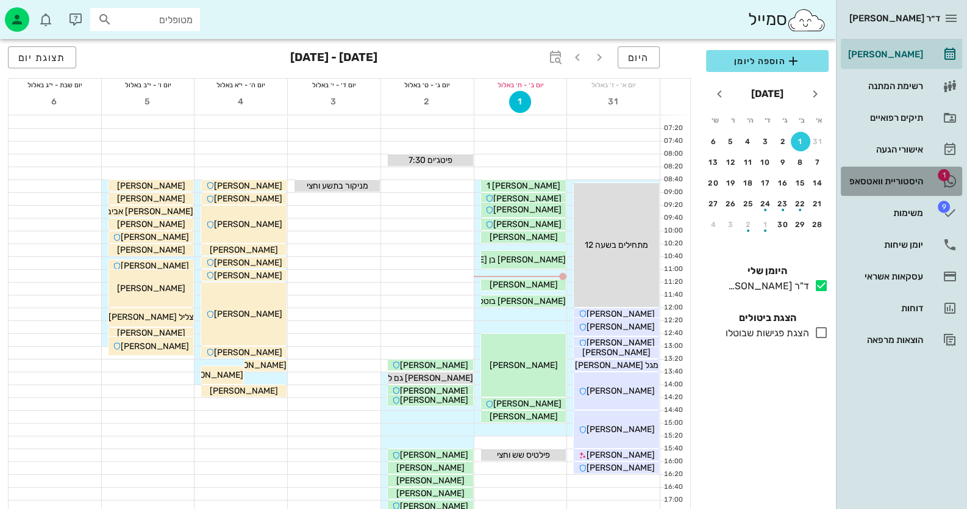
click at [925, 172] on link "1 היסטוריית וואטסאפ" at bounding box center [901, 180] width 121 height 29
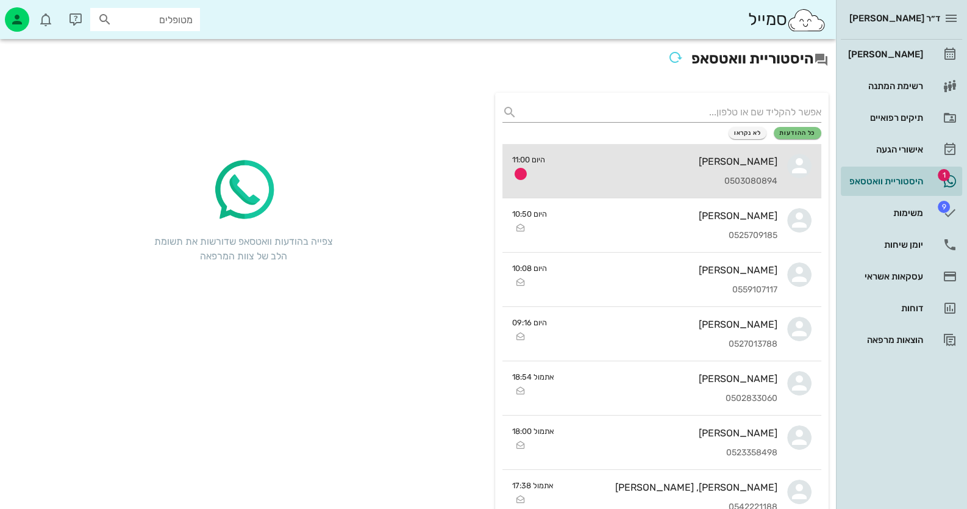
click at [747, 168] on div "[PERSON_NAME] 0503080894" at bounding box center [666, 171] width 223 height 54
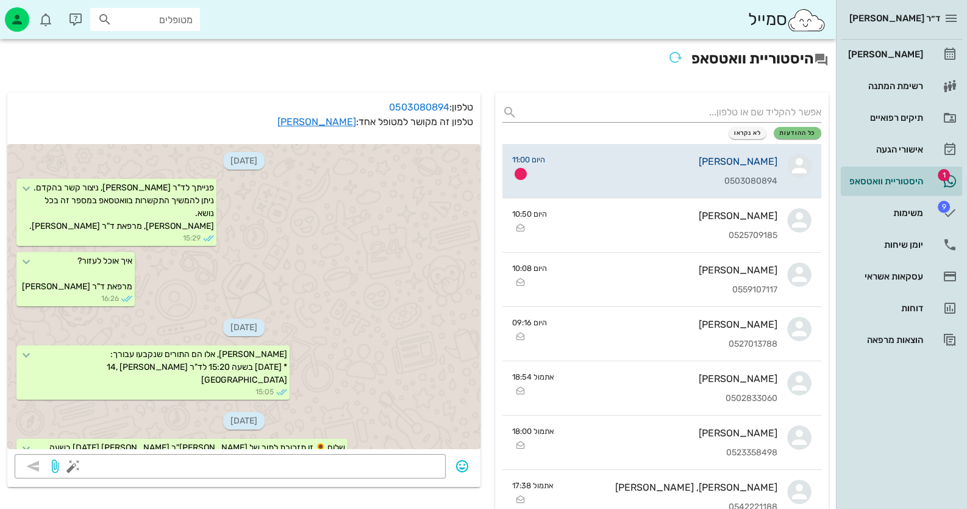
scroll to position [698, 0]
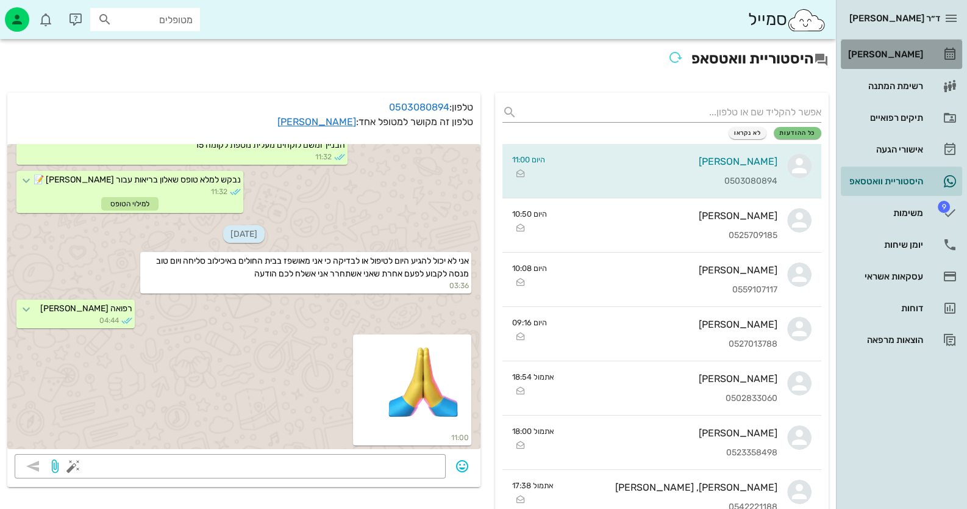
click at [921, 46] on div "[PERSON_NAME]" at bounding box center [884, 55] width 77 height 20
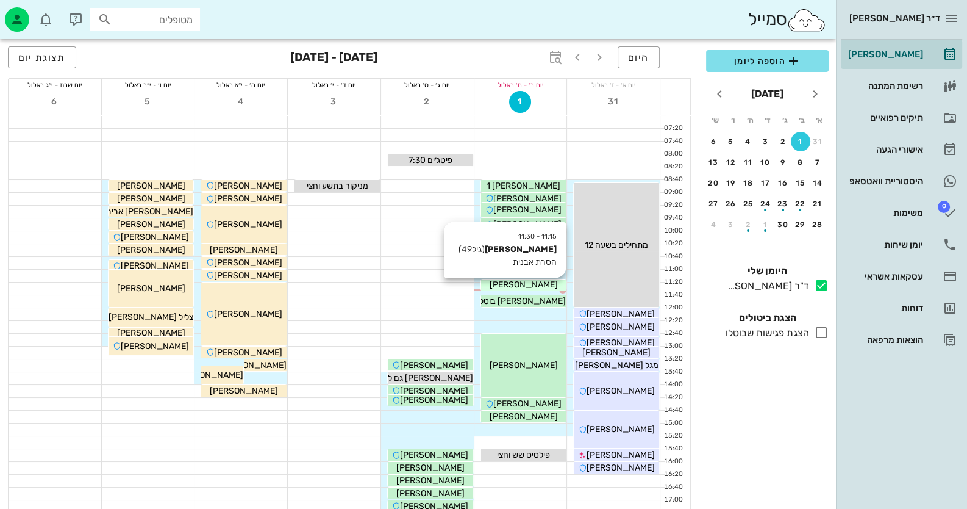
click at [538, 286] on span "[PERSON_NAME]" at bounding box center [523, 284] width 68 height 10
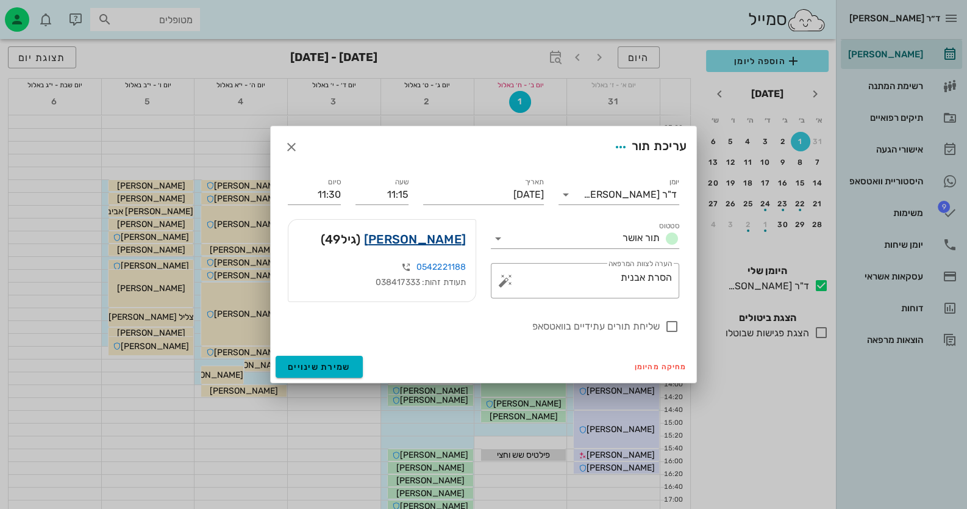
click at [430, 240] on link "[PERSON_NAME]" at bounding box center [415, 239] width 102 height 20
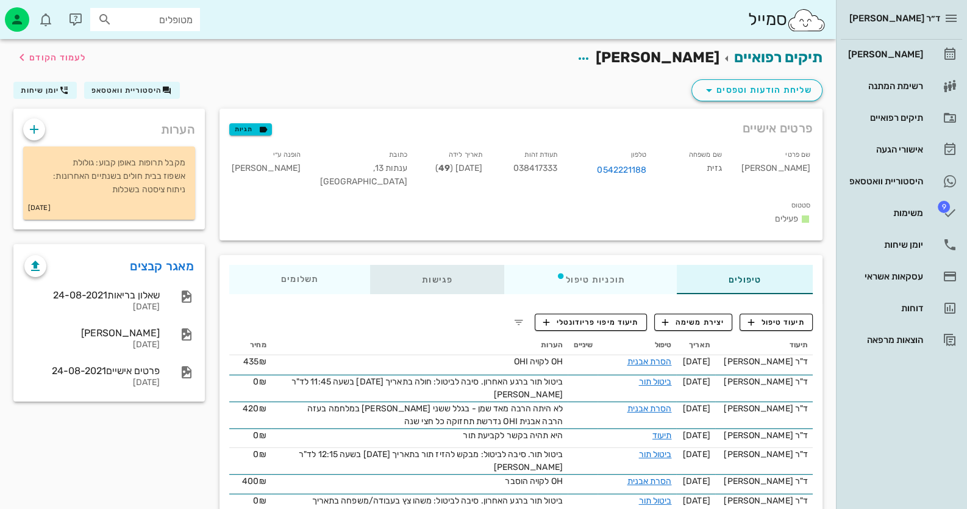
click at [455, 265] on div "פגישות" at bounding box center [437, 279] width 134 height 29
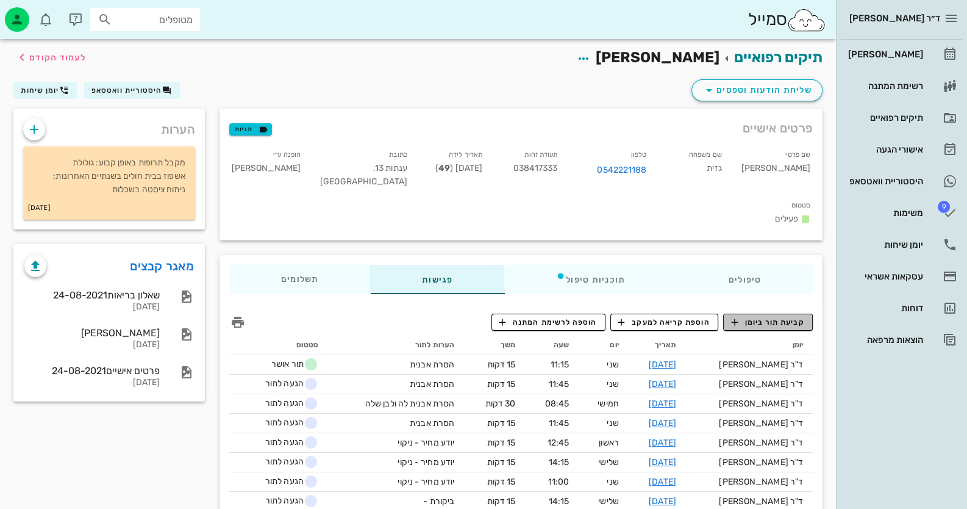
click at [788, 316] on span "קביעת תור ביומן" at bounding box center [767, 321] width 73 height 11
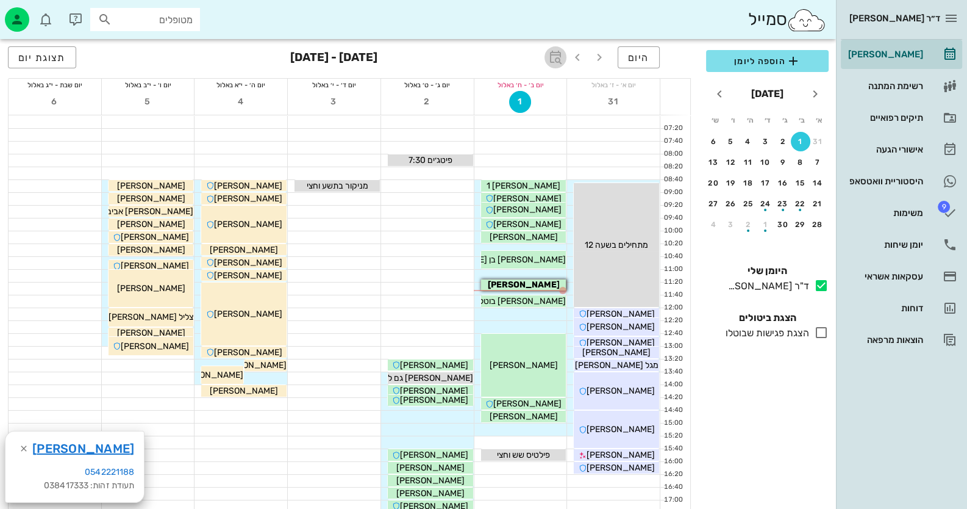
click at [552, 56] on icon "button" at bounding box center [555, 57] width 15 height 15
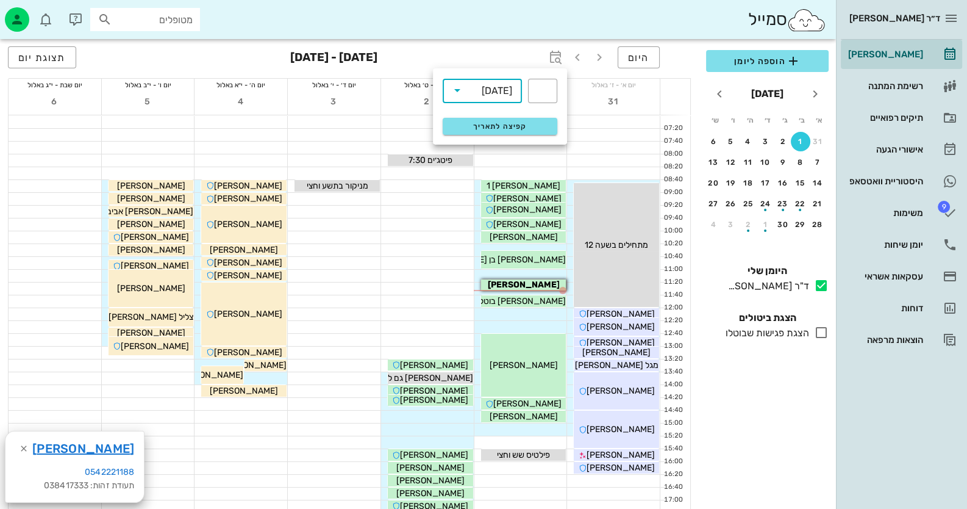
click at [473, 94] on input "text" at bounding box center [474, 90] width 15 height 20
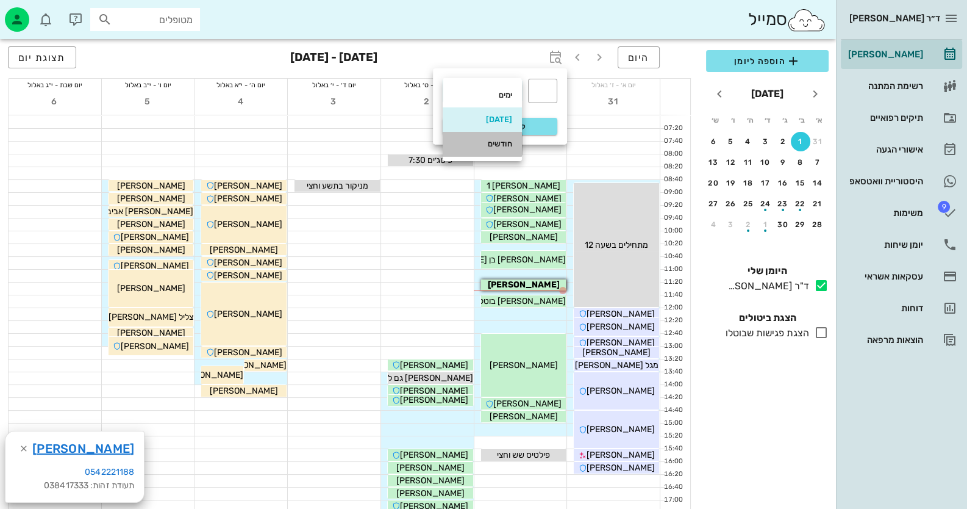
click at [483, 145] on div "חודשים" at bounding box center [482, 144] width 60 height 10
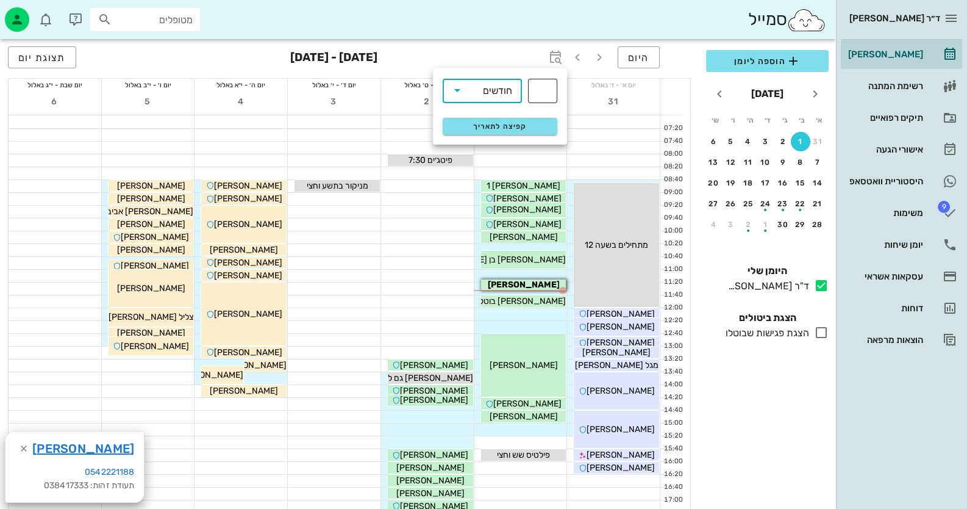
click at [548, 83] on input "text" at bounding box center [542, 91] width 15 height 20
type input "6"
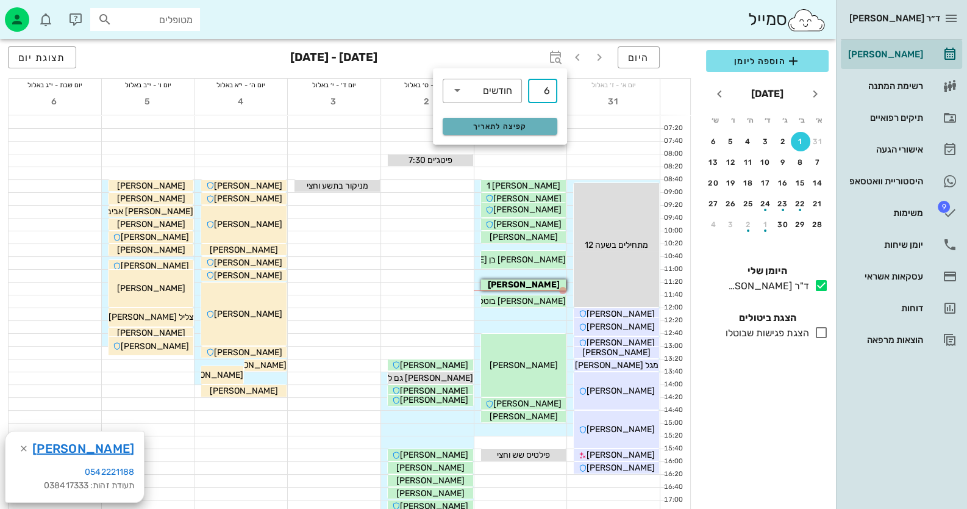
click at [516, 127] on span "קפיצה לתאריך" at bounding box center [499, 126] width 99 height 9
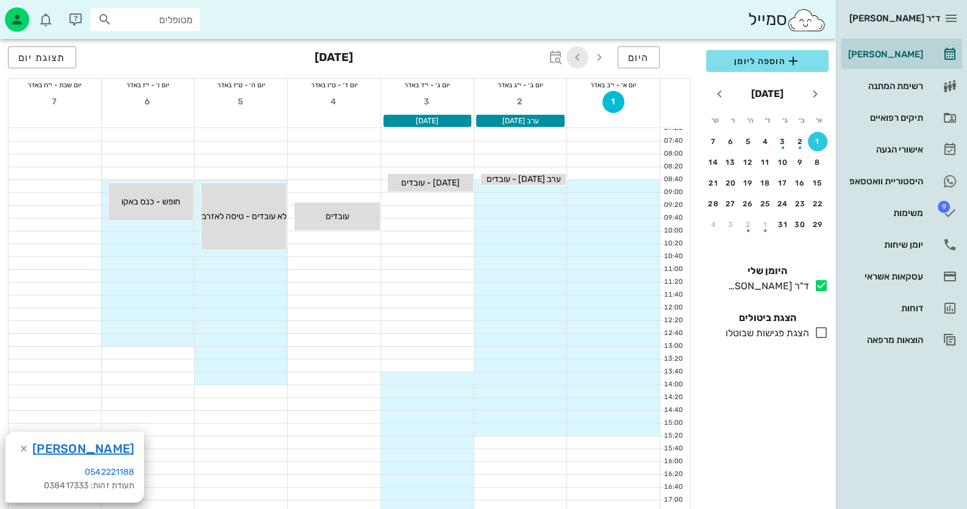
click at [580, 57] on icon "button" at bounding box center [577, 57] width 15 height 15
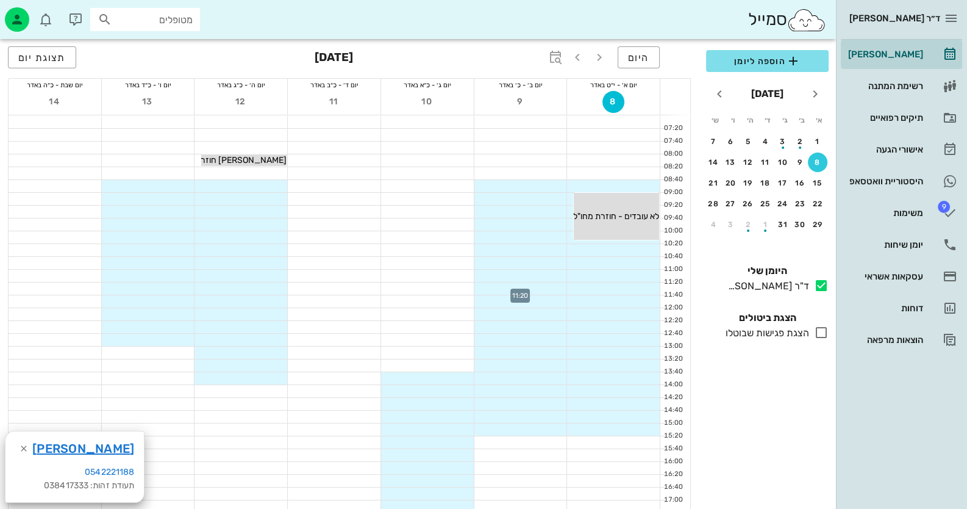
click at [550, 285] on div at bounding box center [520, 288] width 93 height 12
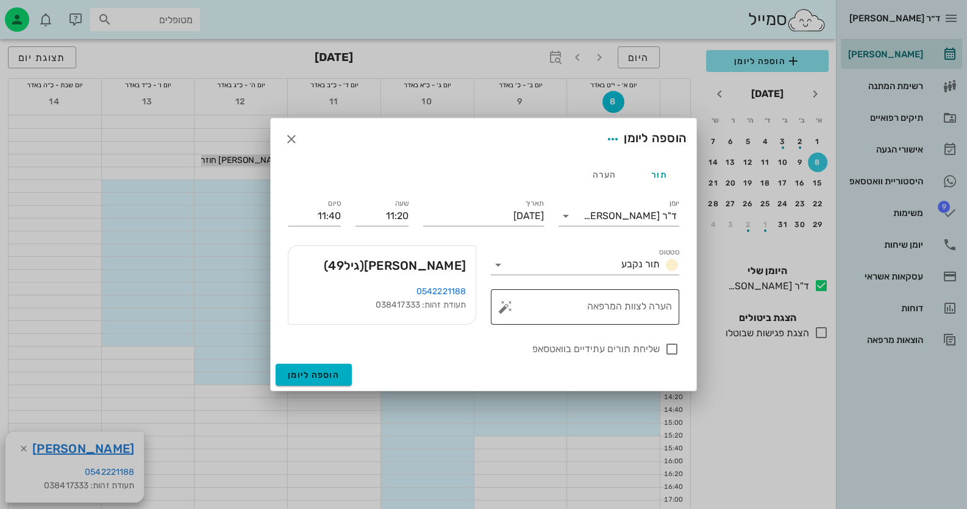
click at [505, 310] on button "button" at bounding box center [505, 306] width 15 height 15
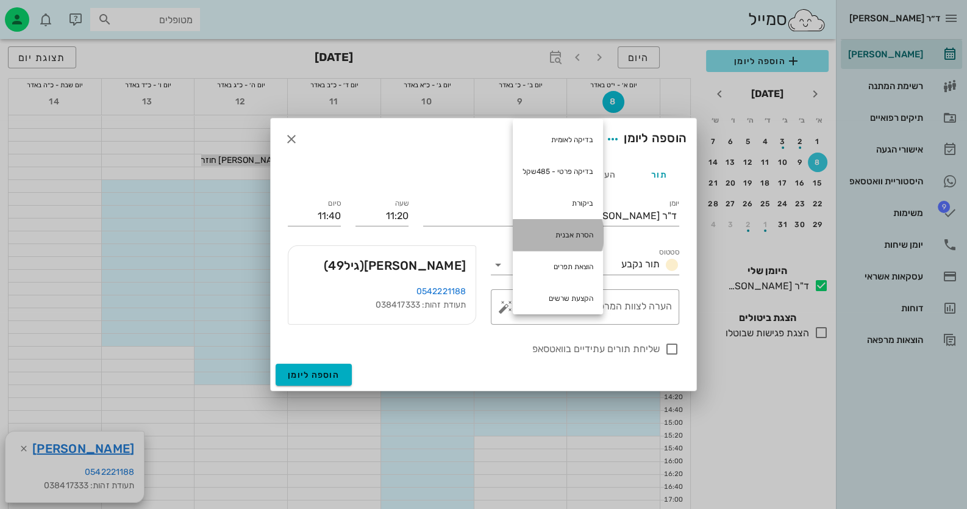
click at [580, 240] on div "הסרת אבנית" at bounding box center [558, 235] width 90 height 32
type textarea "הסרת אבנית"
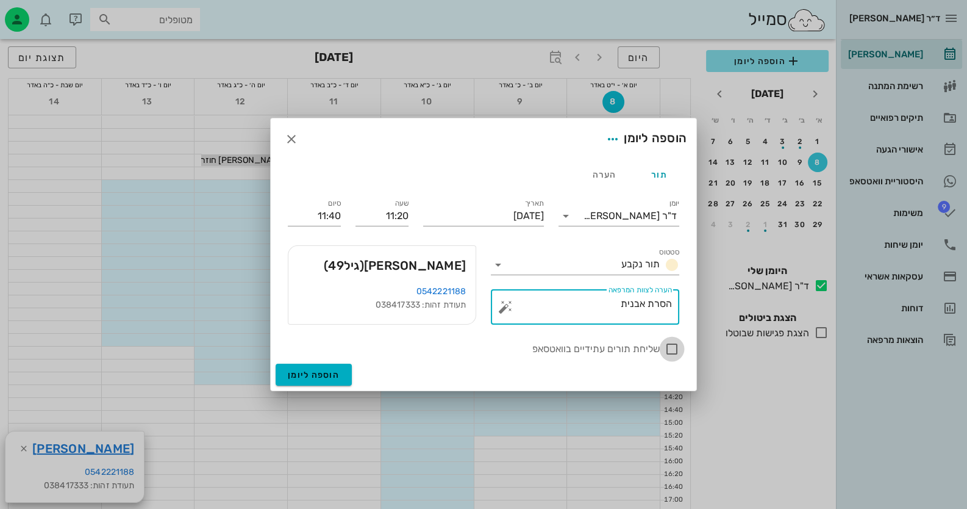
click at [668, 344] on div at bounding box center [672, 348] width 21 height 21
checkbox input "true"
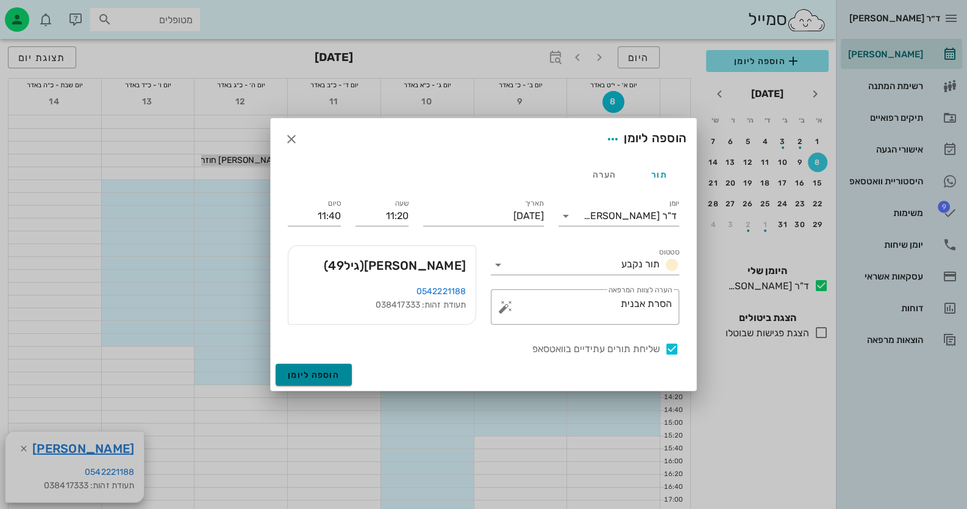
click at [314, 376] on span "הוספה ליומן" at bounding box center [314, 374] width 52 height 10
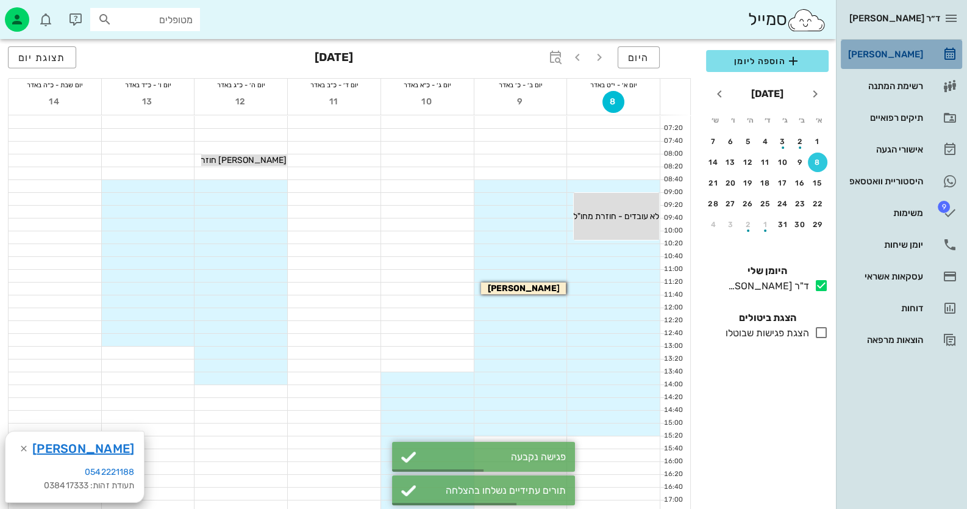
click at [916, 59] on div "[PERSON_NAME]" at bounding box center [884, 55] width 77 height 20
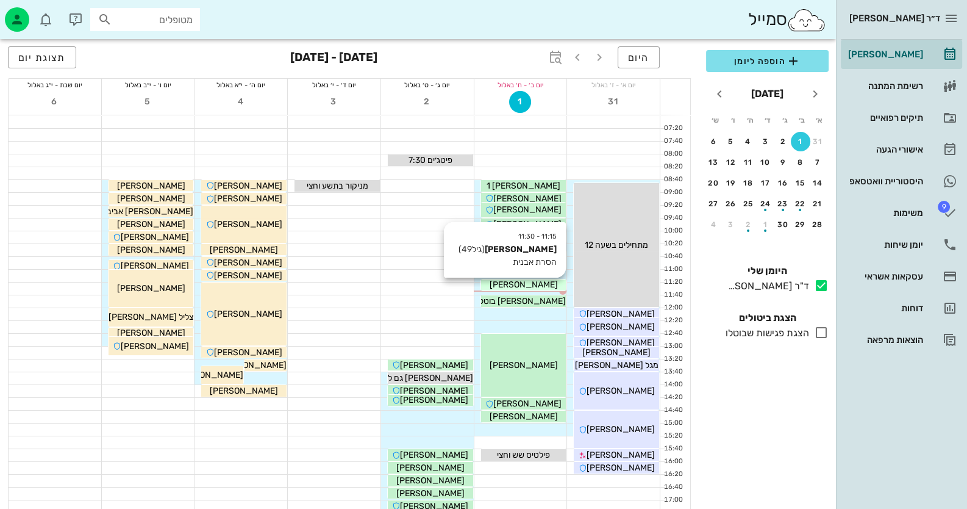
click at [542, 288] on div "[PERSON_NAME]" at bounding box center [523, 284] width 85 height 13
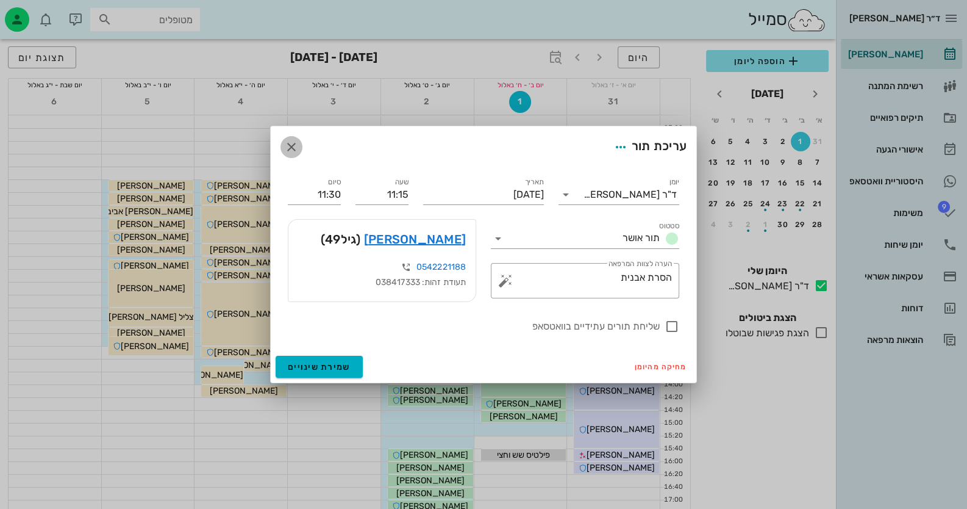
click at [285, 151] on icon "button" at bounding box center [291, 147] width 15 height 15
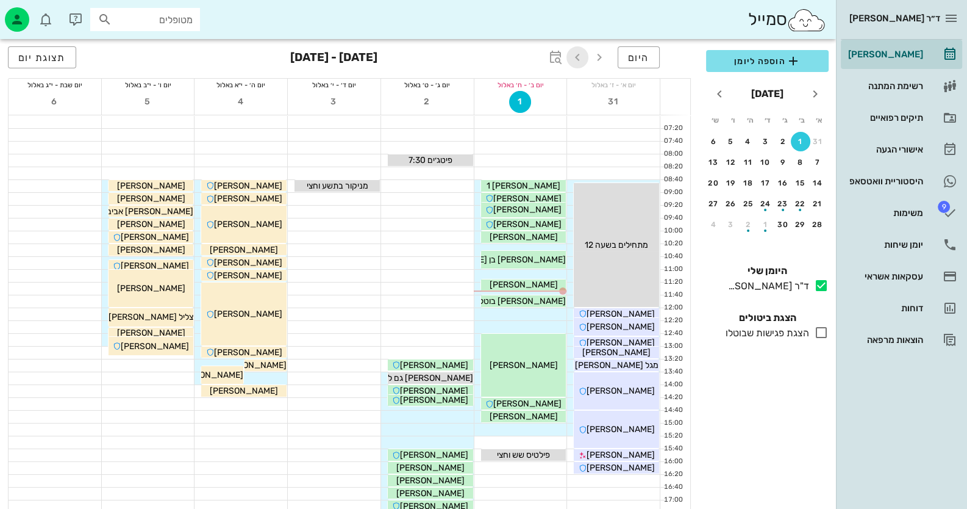
click at [578, 54] on icon "button" at bounding box center [577, 57] width 15 height 15
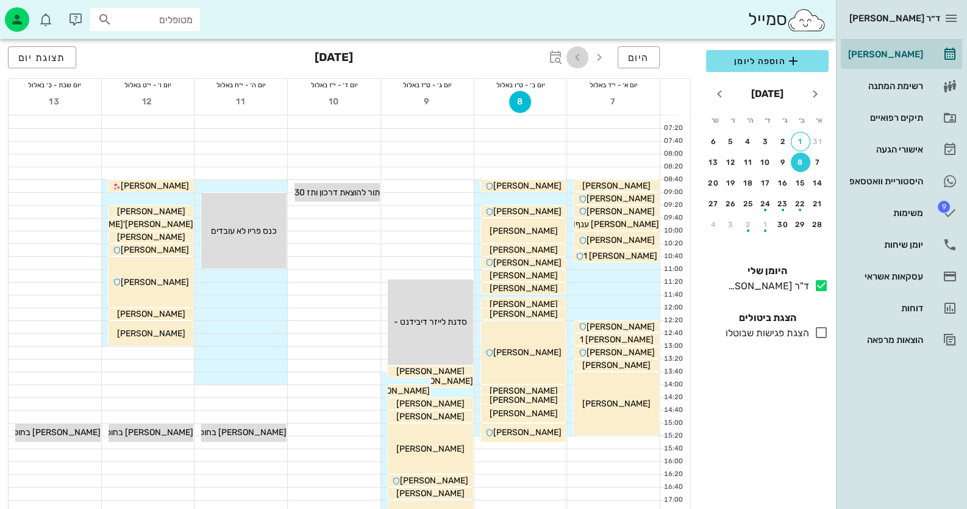
click at [580, 54] on icon "button" at bounding box center [577, 57] width 15 height 15
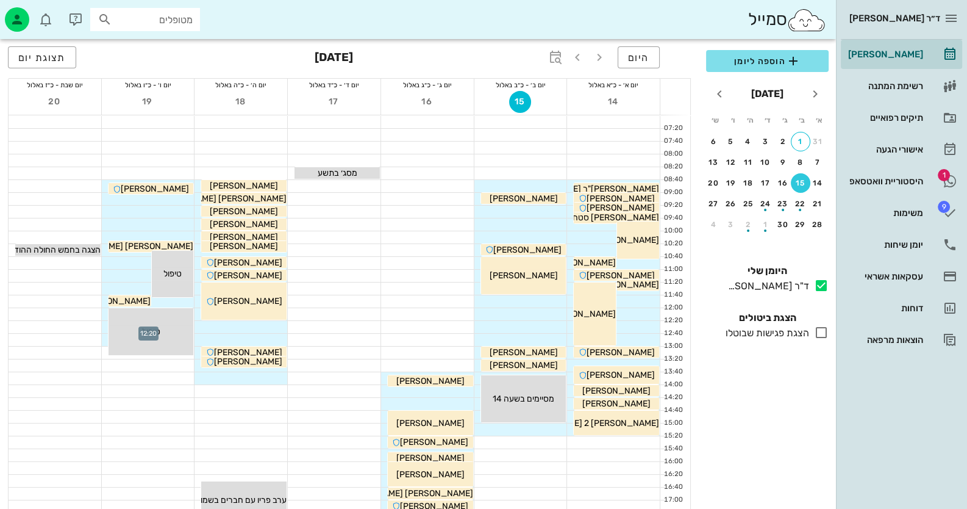
click at [104, 327] on div at bounding box center [148, 327] width 93 height 12
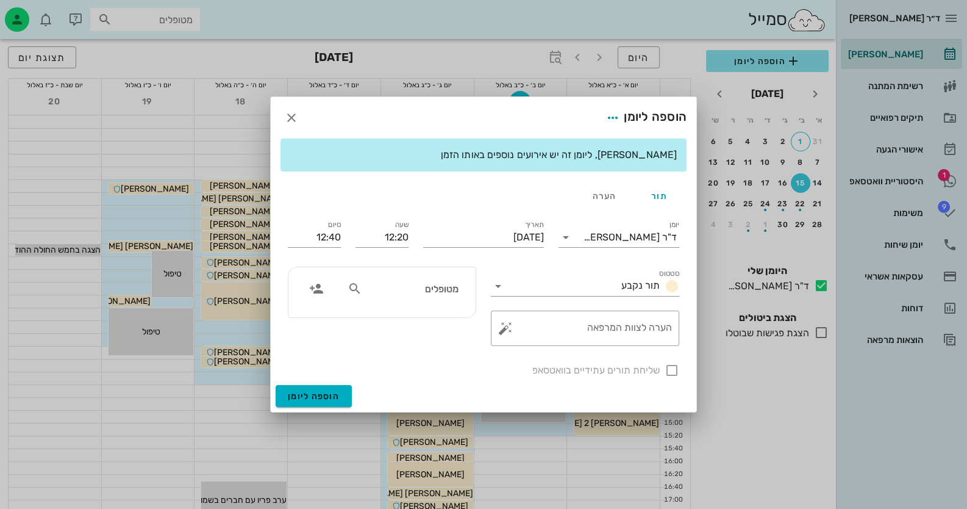
click at [380, 295] on input "מטופלים" at bounding box center [412, 288] width 94 height 16
click at [454, 289] on input "[PERSON_NAME] ש" at bounding box center [412, 288] width 94 height 16
type input "גזית ש"
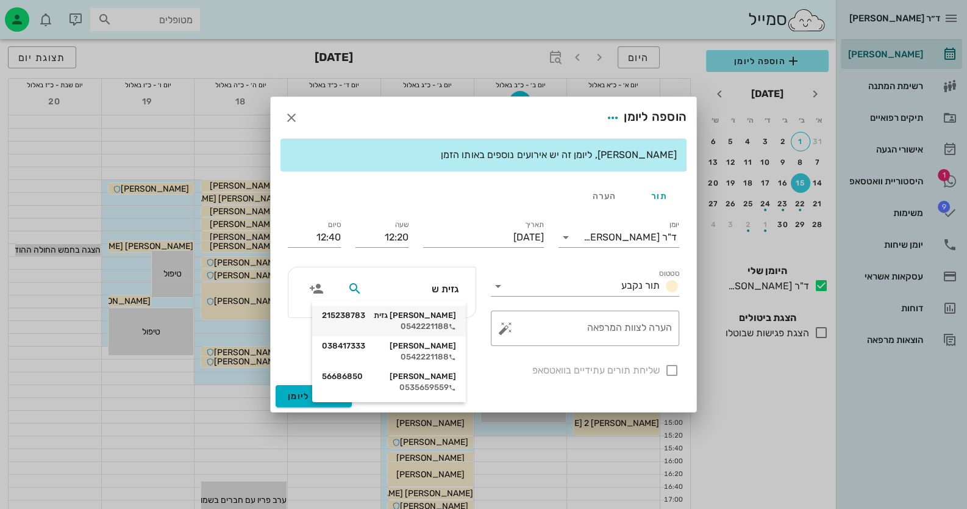
click at [440, 324] on div "0542221188" at bounding box center [389, 326] width 134 height 10
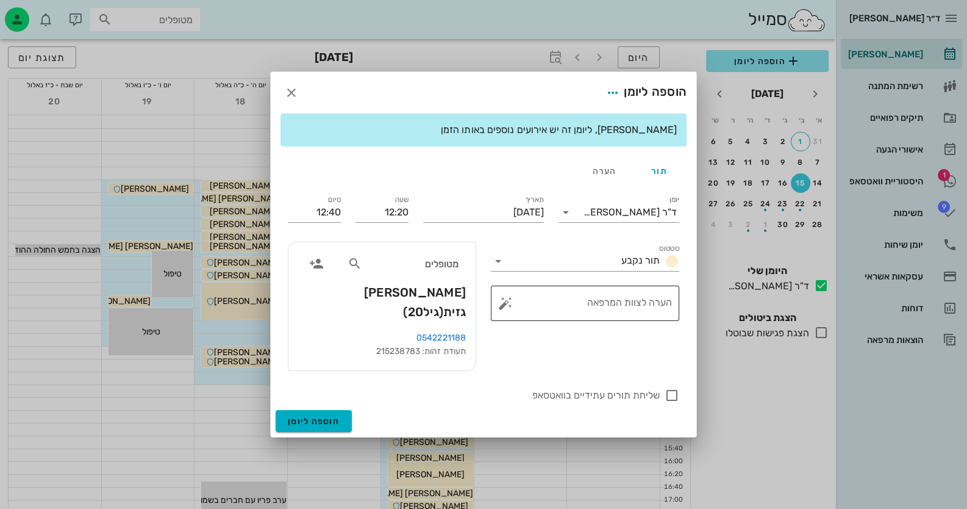
click at [507, 310] on button "button" at bounding box center [505, 303] width 15 height 15
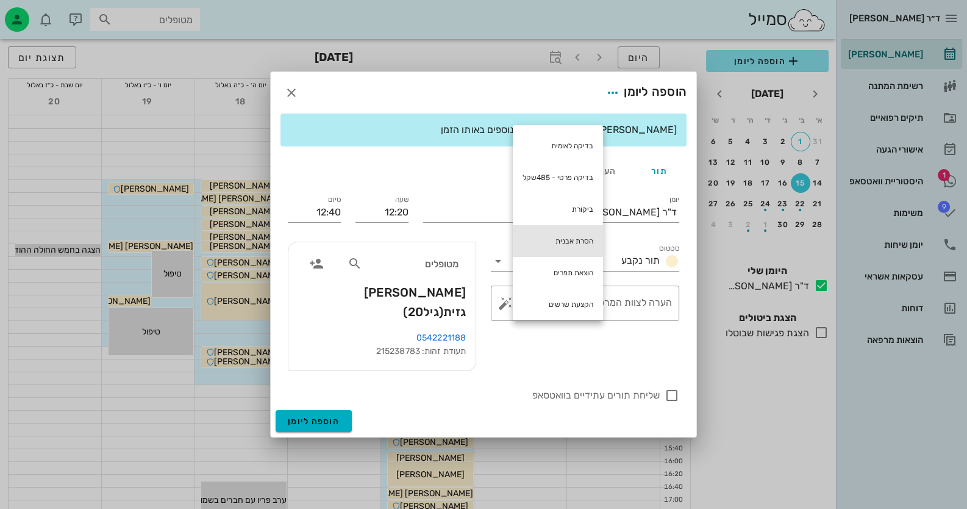
click at [560, 235] on div "הסרת אבנית" at bounding box center [558, 241] width 90 height 32
type textarea "הסרת אבנית"
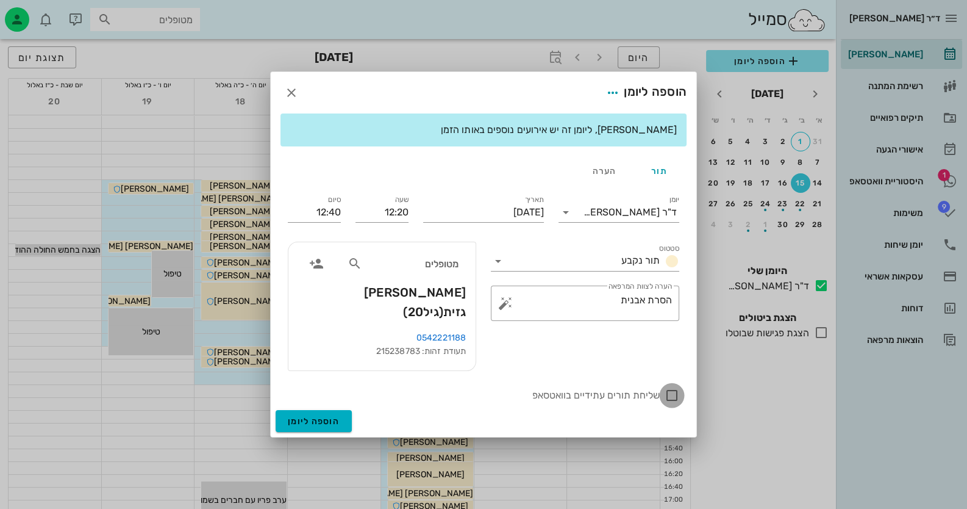
click at [676, 387] on div at bounding box center [672, 395] width 21 height 21
checkbox input "true"
click at [312, 416] on span "הוספה ליומן" at bounding box center [314, 421] width 52 height 10
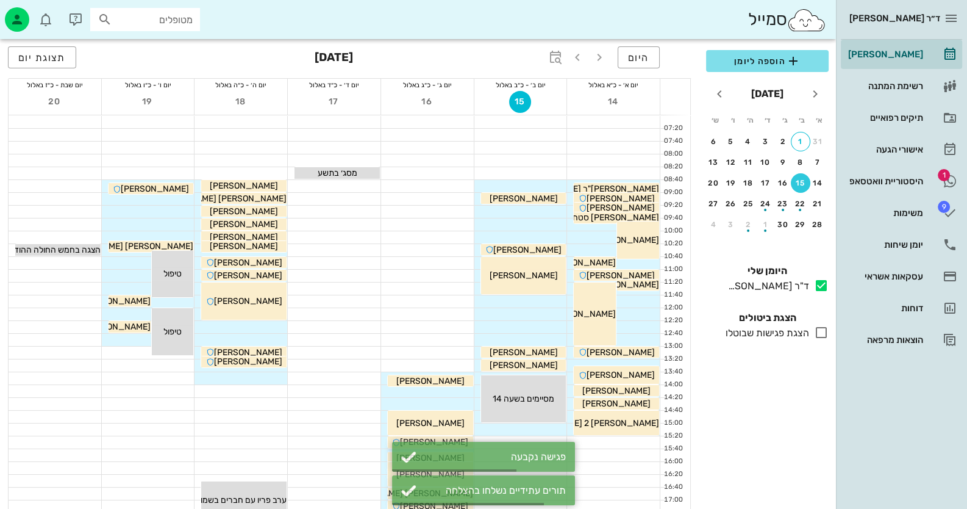
click at [144, 340] on div at bounding box center [148, 340] width 93 height 12
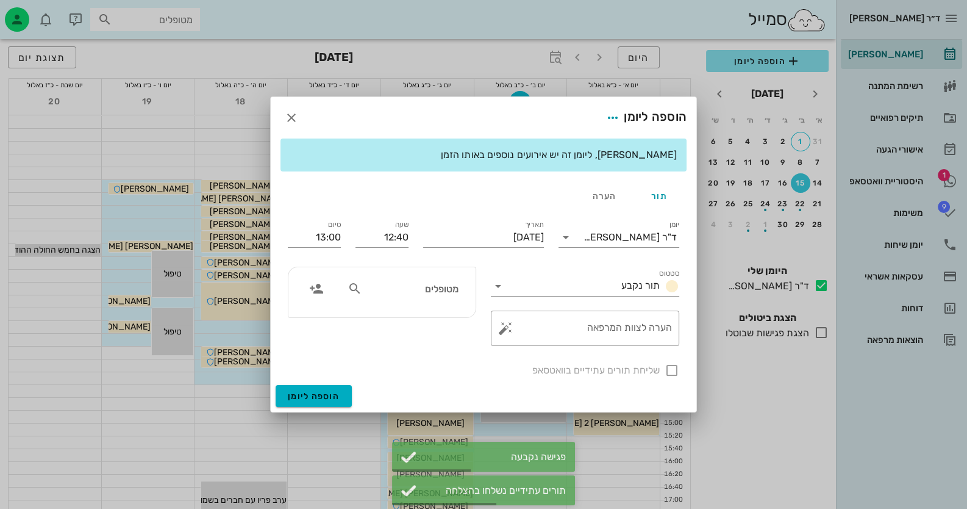
click at [415, 302] on div "מטופלים" at bounding box center [403, 292] width 126 height 30
click at [422, 287] on input "מטופלים" at bounding box center [412, 288] width 94 height 16
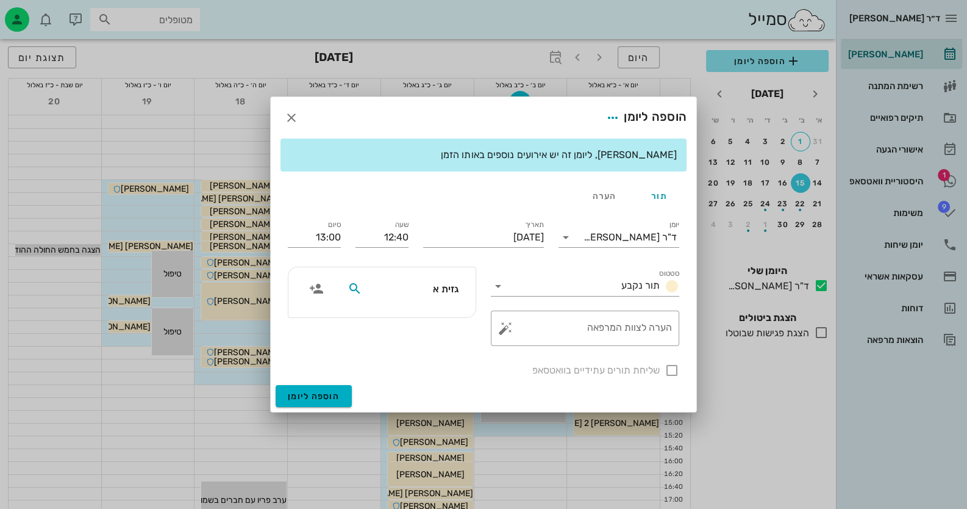
type input "גזית או"
click at [419, 321] on div "[PERSON_NAME] 215238791" at bounding box center [403, 317] width 108 height 10
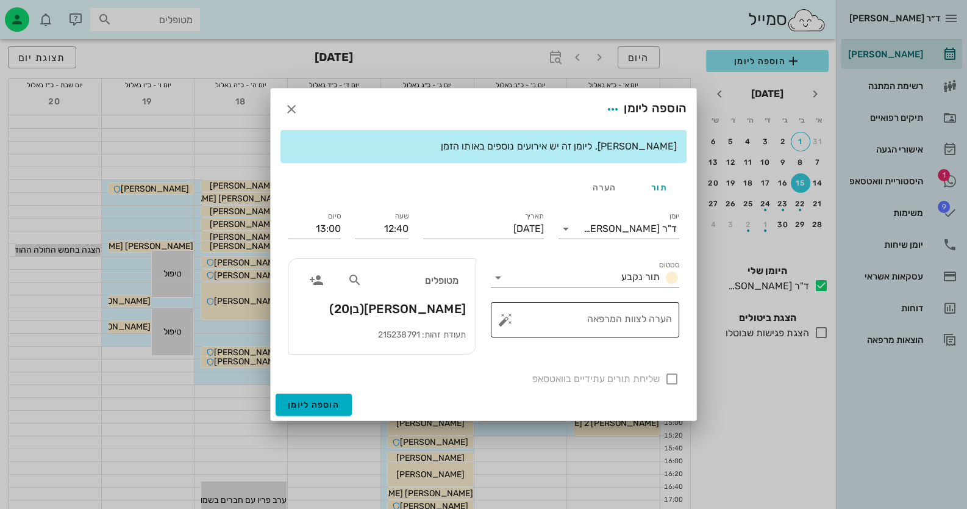
click at [512, 318] on button "button" at bounding box center [505, 319] width 15 height 15
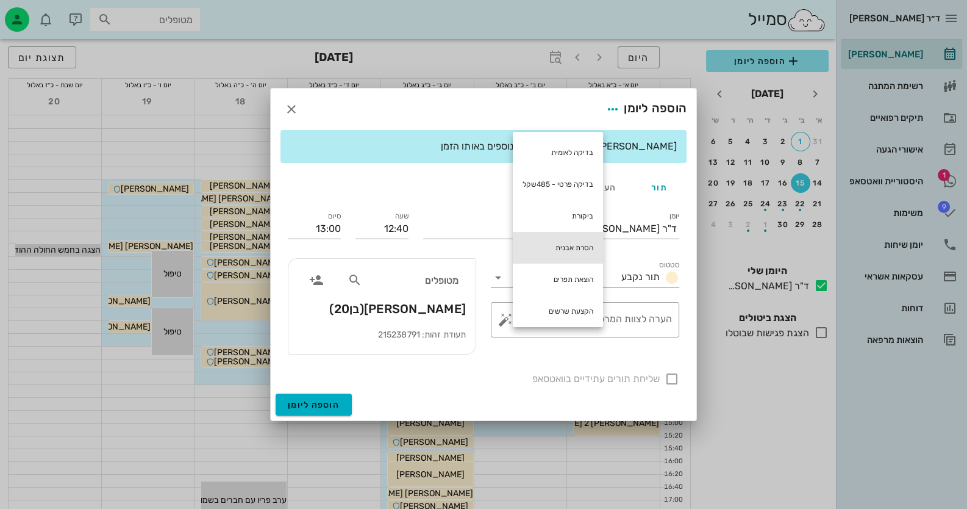
click at [574, 249] on div "הסרת אבנית" at bounding box center [558, 248] width 90 height 32
type textarea "הסרת אבנית"
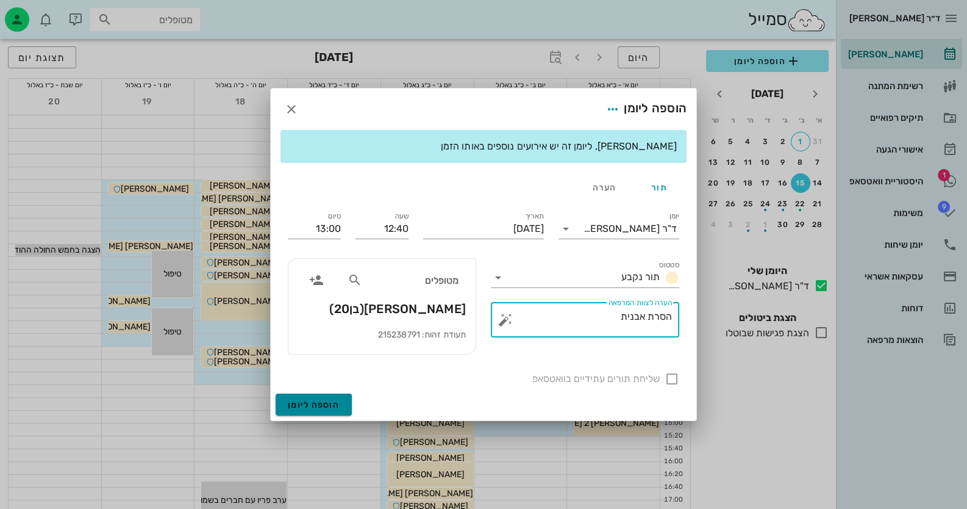
click at [313, 404] on span "הוספה ליומן" at bounding box center [314, 404] width 52 height 10
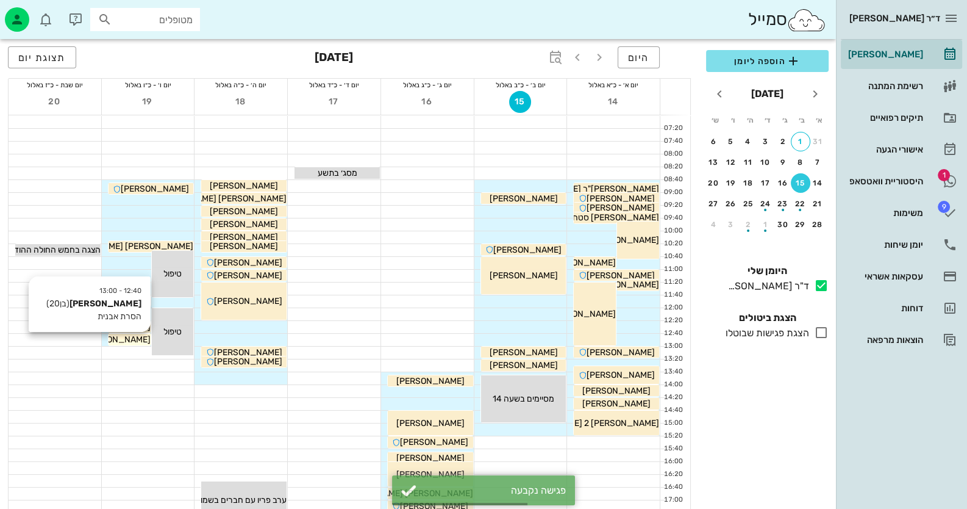
click at [113, 341] on span "[PERSON_NAME]" at bounding box center [116, 339] width 68 height 10
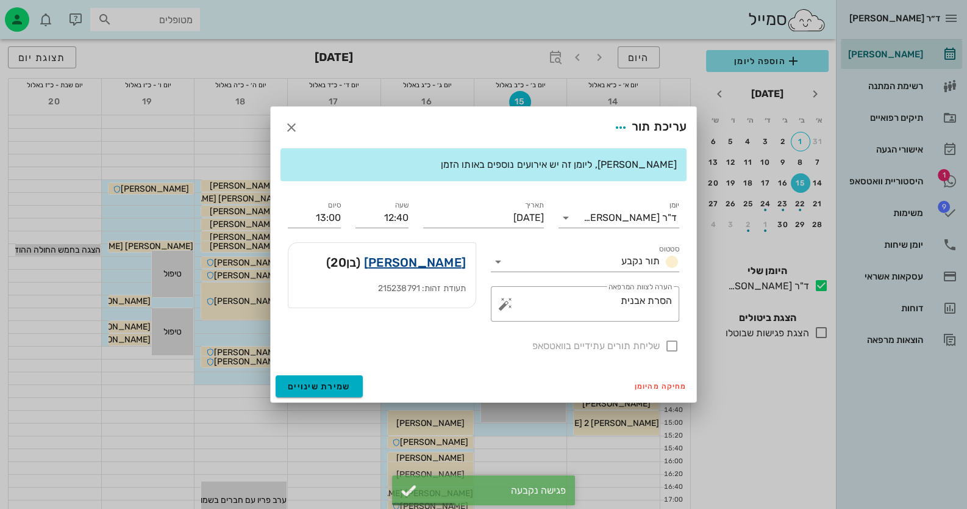
click at [438, 261] on link "[PERSON_NAME]" at bounding box center [415, 262] width 102 height 20
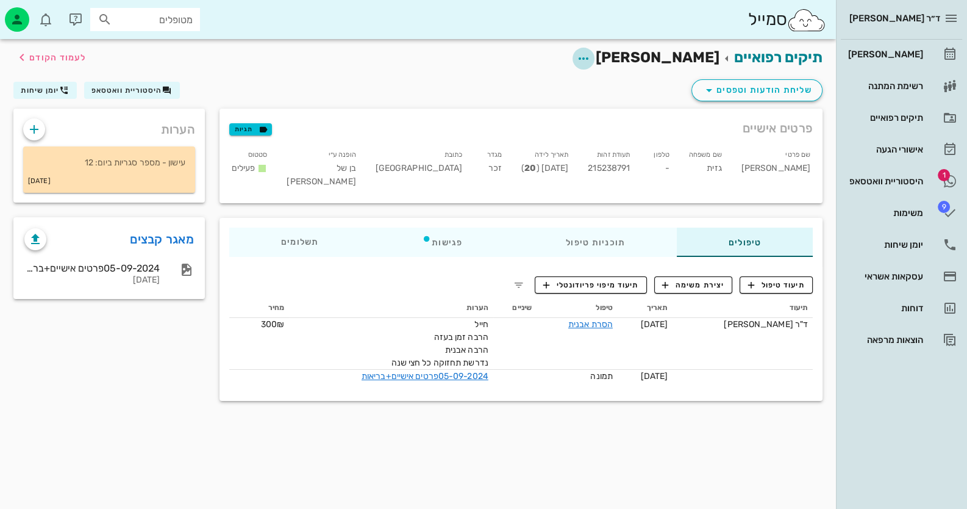
click at [594, 59] on span "button" at bounding box center [584, 58] width 22 height 15
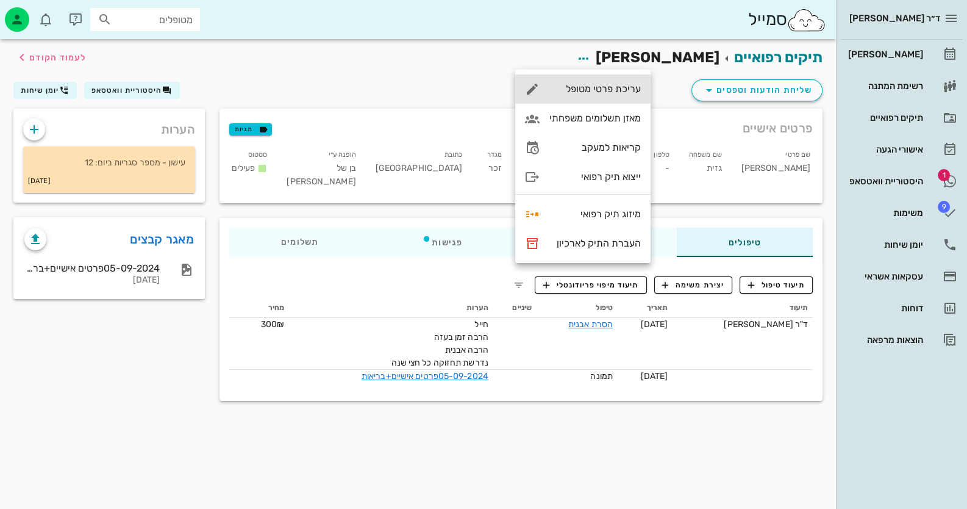
click at [640, 82] on div "עריכת פרטי מטופל" at bounding box center [582, 88] width 135 height 29
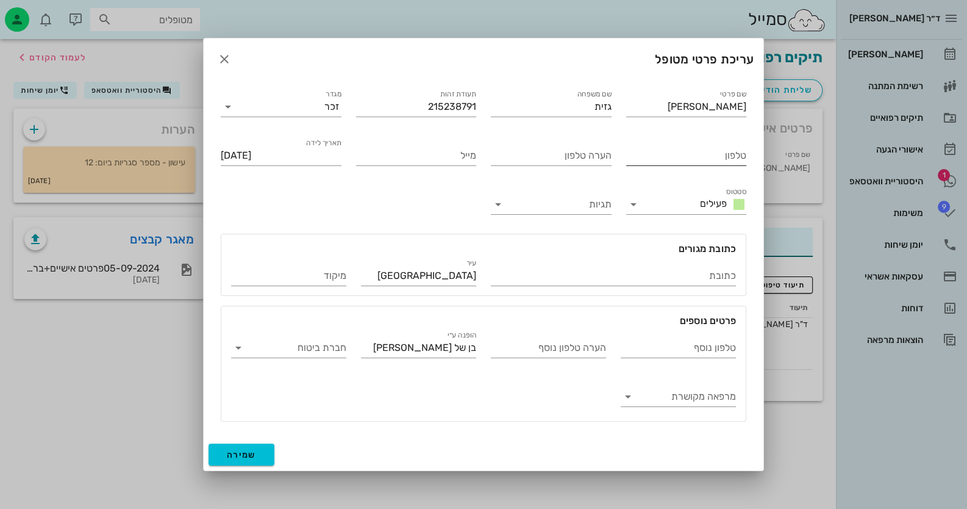
click at [676, 154] on input "טלפון" at bounding box center [686, 156] width 121 height 20
type input "0542221188"
click at [234, 448] on button "שמירה" at bounding box center [242, 454] width 66 height 22
type input "[DATE]"
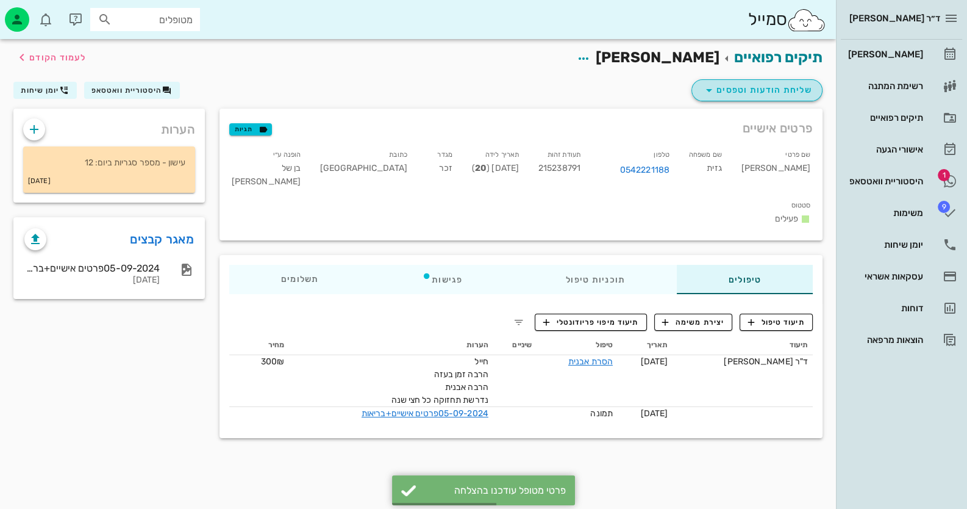
click at [803, 93] on span "שליחת הודעות וטפסים" at bounding box center [757, 90] width 110 height 15
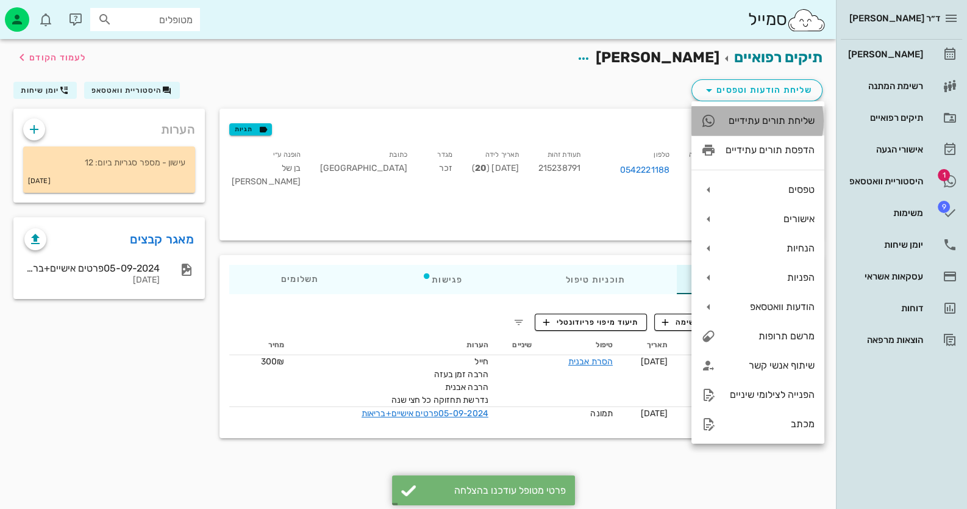
click at [780, 127] on div "שליחת תורים עתידיים" at bounding box center [757, 120] width 133 height 29
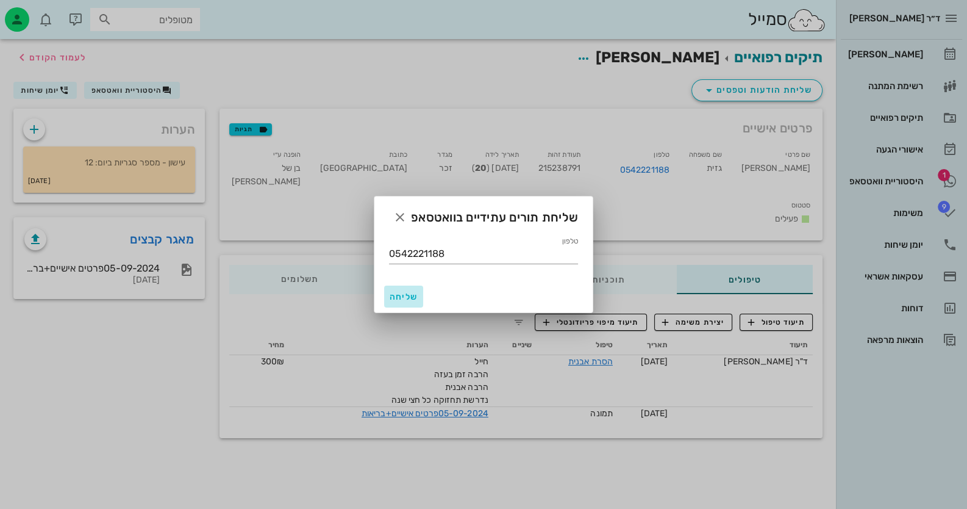
click at [412, 295] on span "שליחה" at bounding box center [403, 296] width 29 height 10
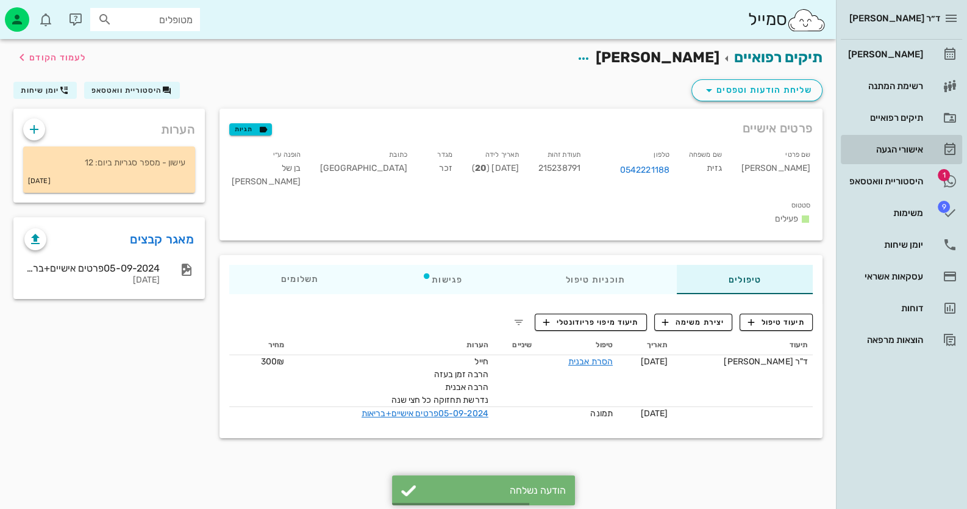
click at [922, 163] on link "אישורי הגעה" at bounding box center [901, 149] width 121 height 29
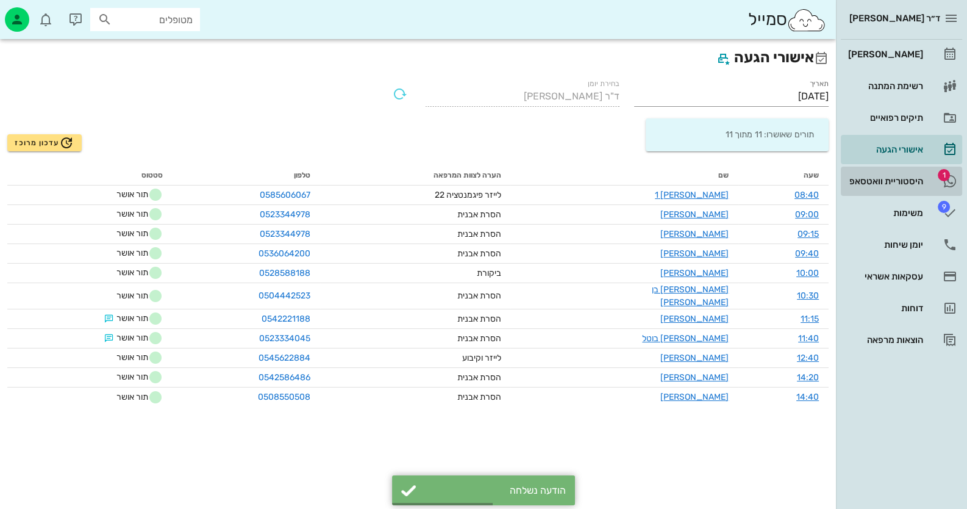
click at [920, 173] on div "היסטוריית וואטסאפ" at bounding box center [884, 181] width 77 height 20
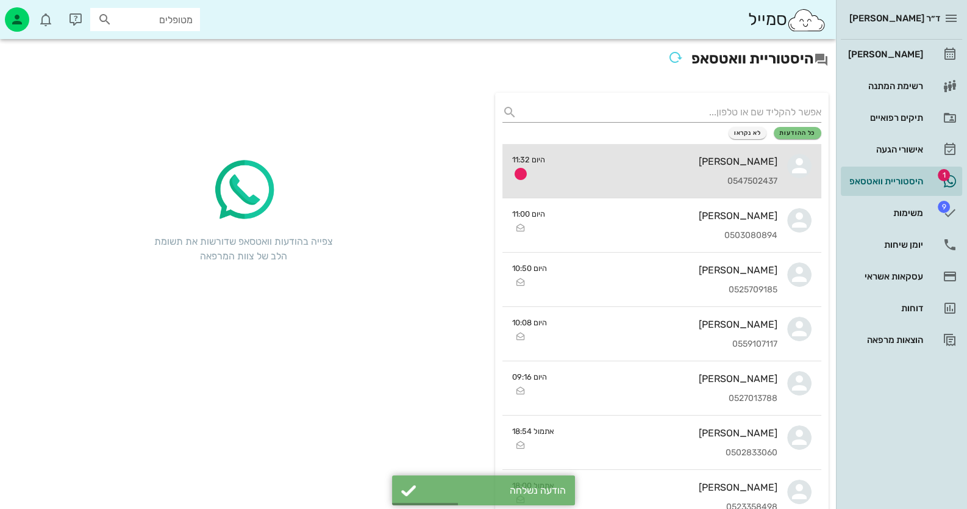
click at [719, 162] on div "[PERSON_NAME]" at bounding box center [666, 161] width 223 height 12
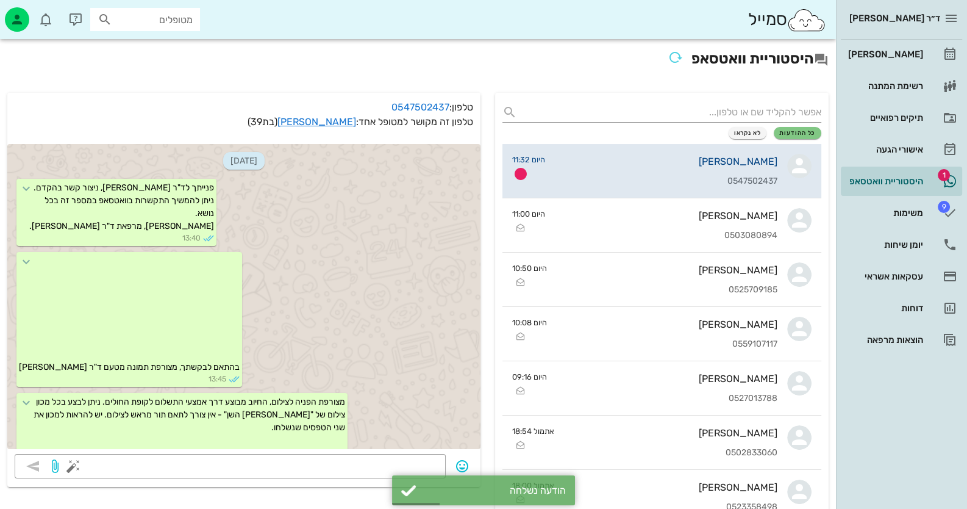
scroll to position [248, 0]
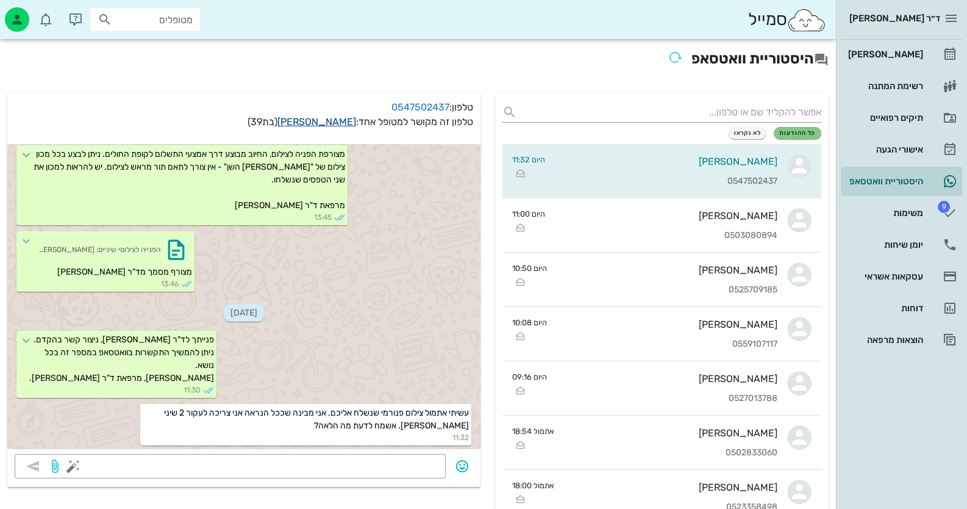
click at [338, 121] on link "[PERSON_NAME]" at bounding box center [316, 122] width 79 height 12
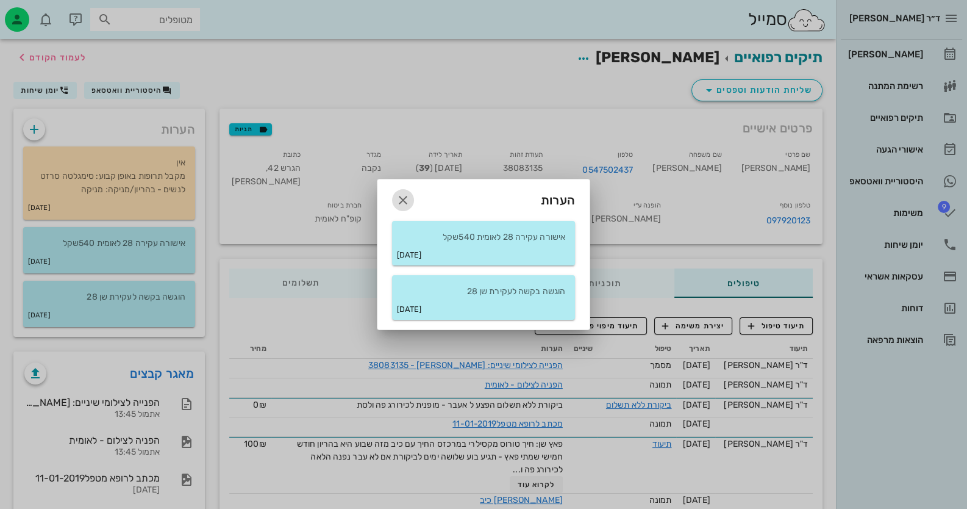
click at [401, 193] on icon "button" at bounding box center [403, 200] width 15 height 15
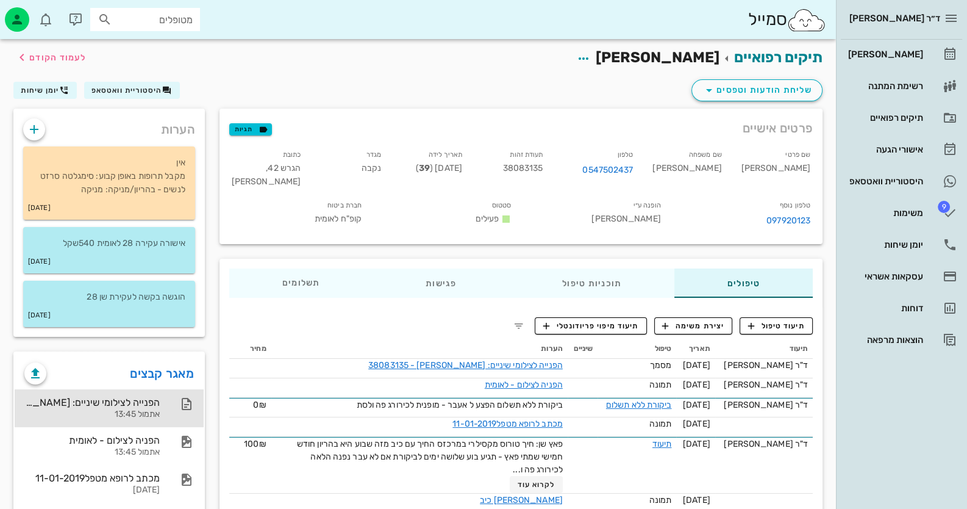
click at [160, 413] on div "הפנייה לצילומי שיניים: [PERSON_NAME] - 38083135 אתמול 13:45" at bounding box center [109, 408] width 189 height 38
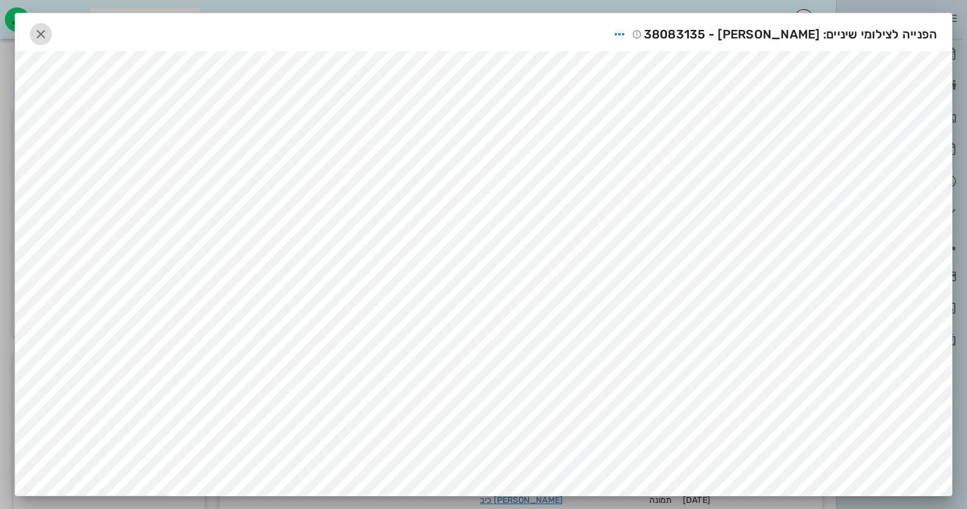
click at [52, 36] on span "button" at bounding box center [41, 34] width 22 height 15
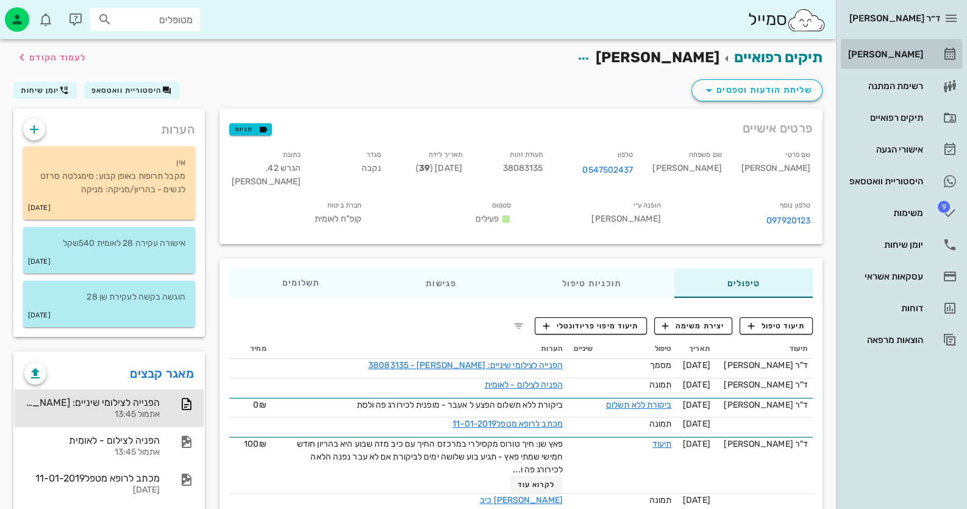
click at [891, 45] on div "[PERSON_NAME]" at bounding box center [884, 55] width 77 height 20
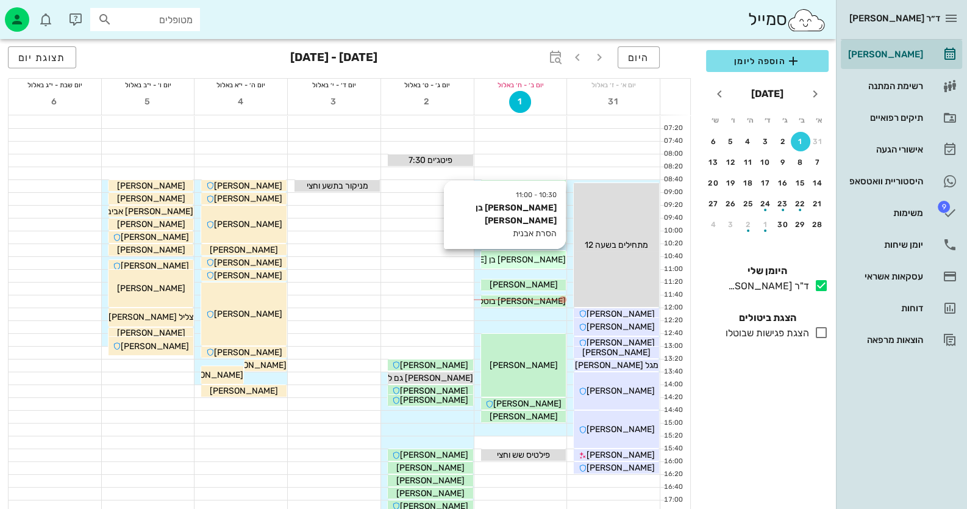
click at [541, 263] on span "[PERSON_NAME] בן [PERSON_NAME]" at bounding box center [492, 259] width 147 height 10
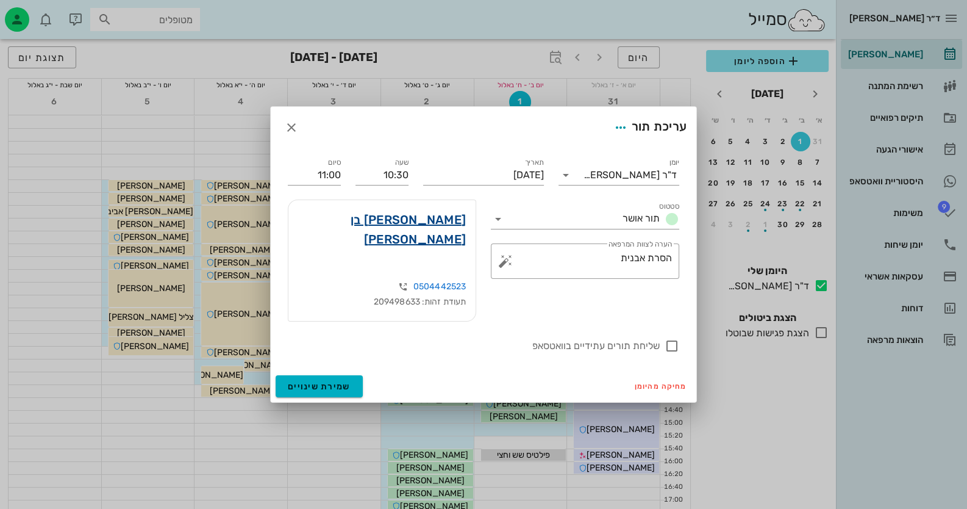
click at [448, 237] on link "[PERSON_NAME] בן [PERSON_NAME]" at bounding box center [382, 229] width 168 height 39
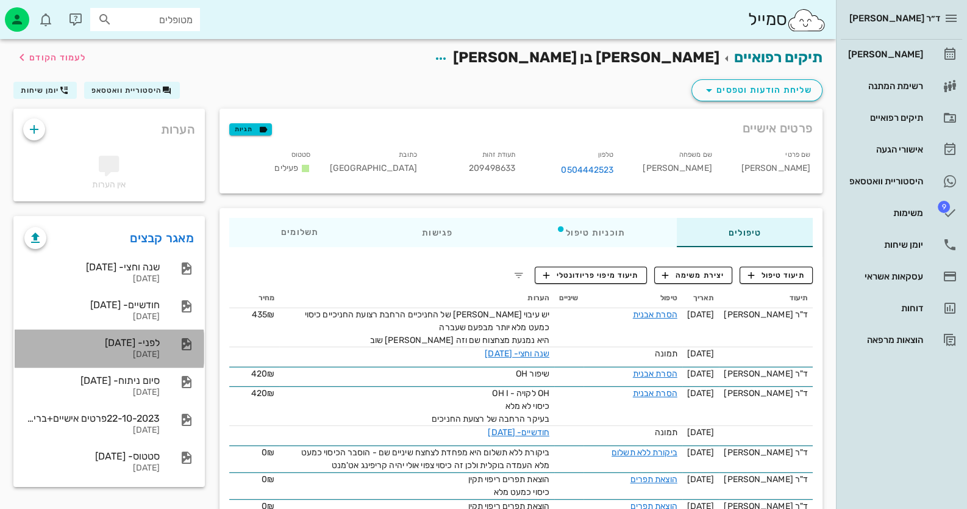
click at [127, 337] on div "לפני- [DATE]" at bounding box center [91, 343] width 135 height 12
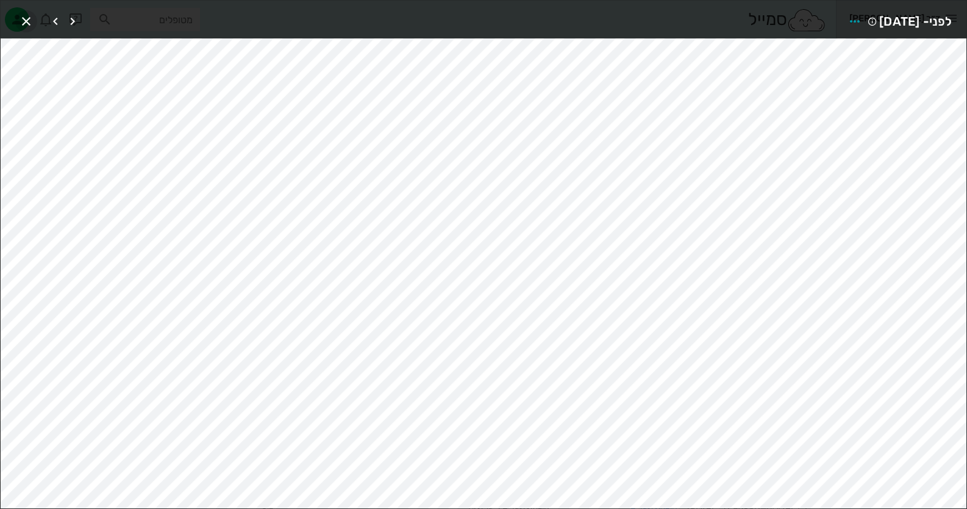
click at [25, 16] on icon "button" at bounding box center [26, 21] width 15 height 15
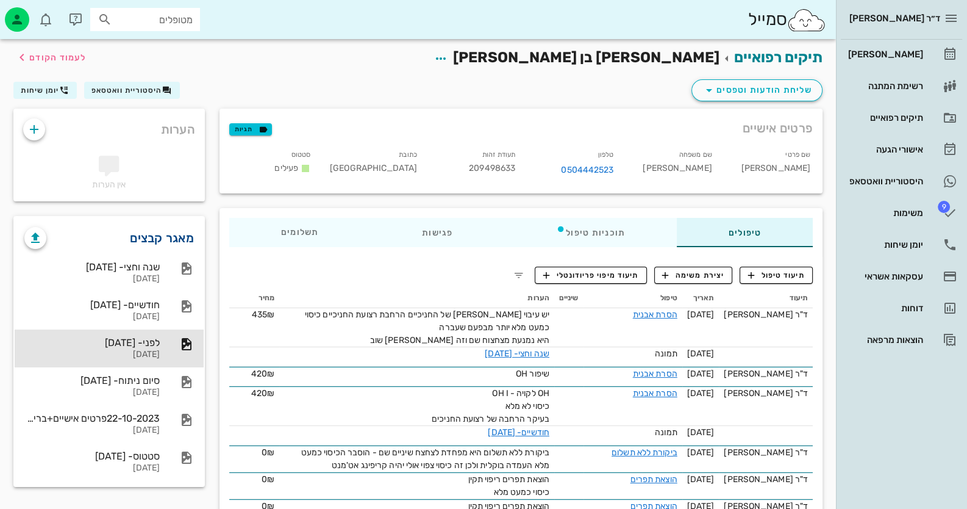
click at [166, 230] on link "מאגר קבצים" at bounding box center [162, 238] width 64 height 20
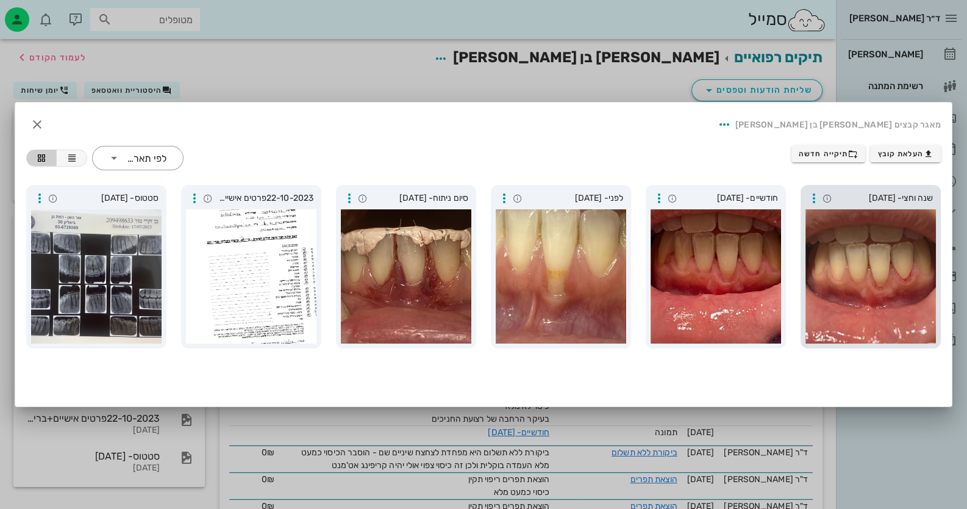
click at [916, 292] on div at bounding box center [870, 276] width 130 height 134
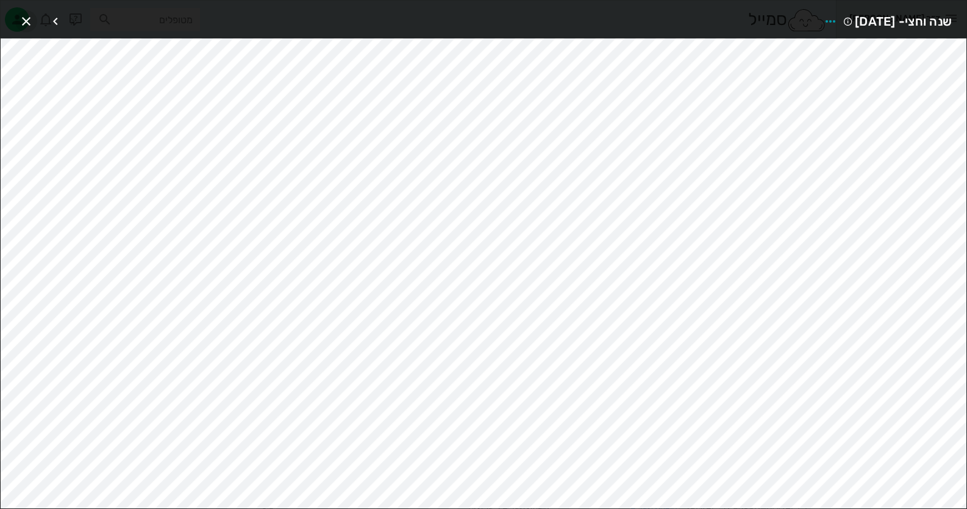
click at [26, 26] on icon "button" at bounding box center [26, 21] width 15 height 15
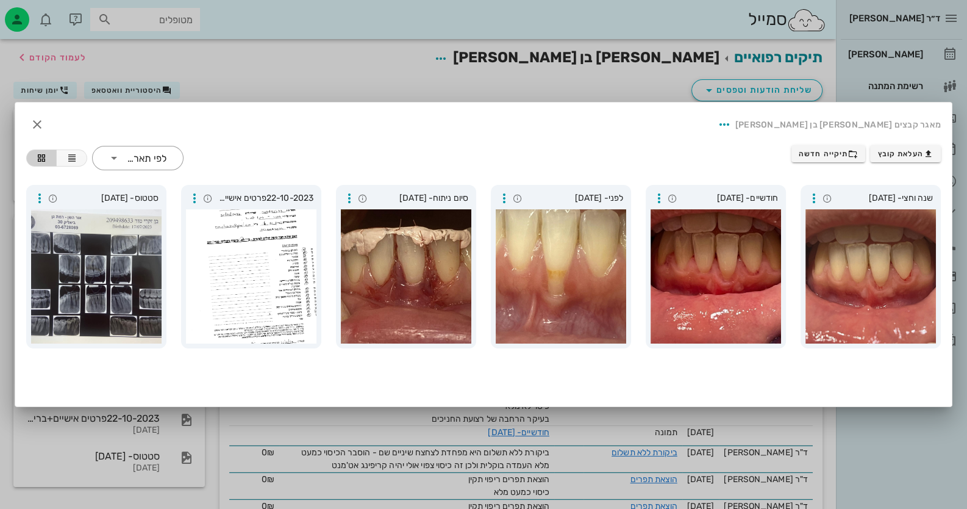
click at [488, 78] on div at bounding box center [483, 254] width 967 height 509
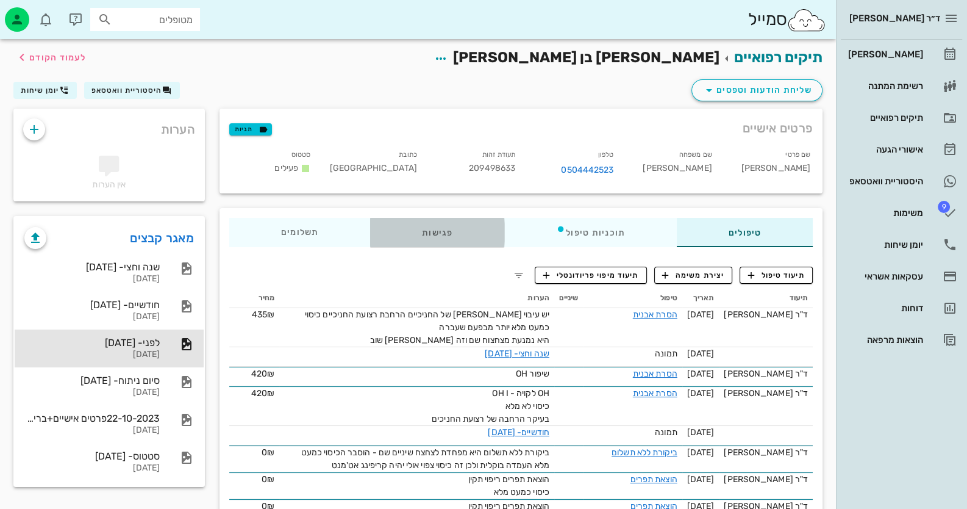
click at [447, 224] on div "פגישות" at bounding box center [437, 232] width 134 height 29
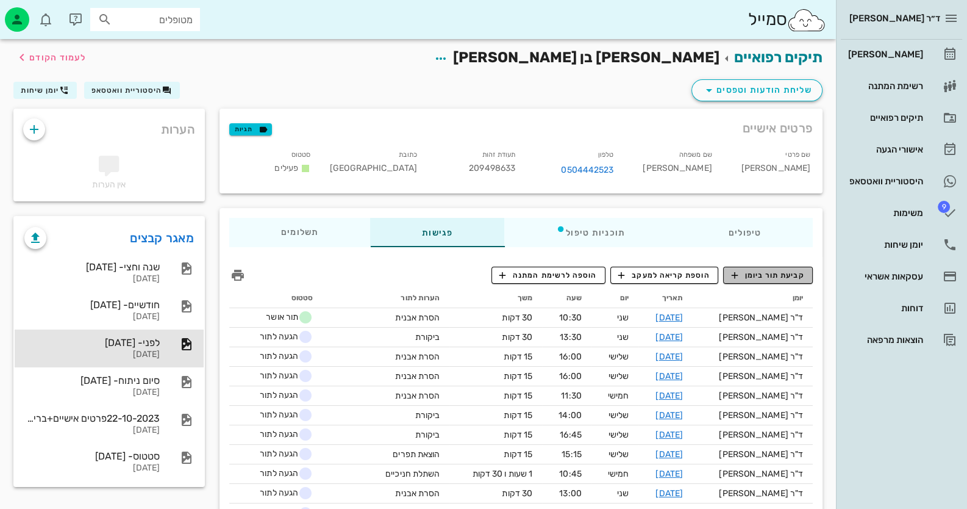
click at [793, 273] on span "קביעת תור ביומן" at bounding box center [767, 274] width 73 height 11
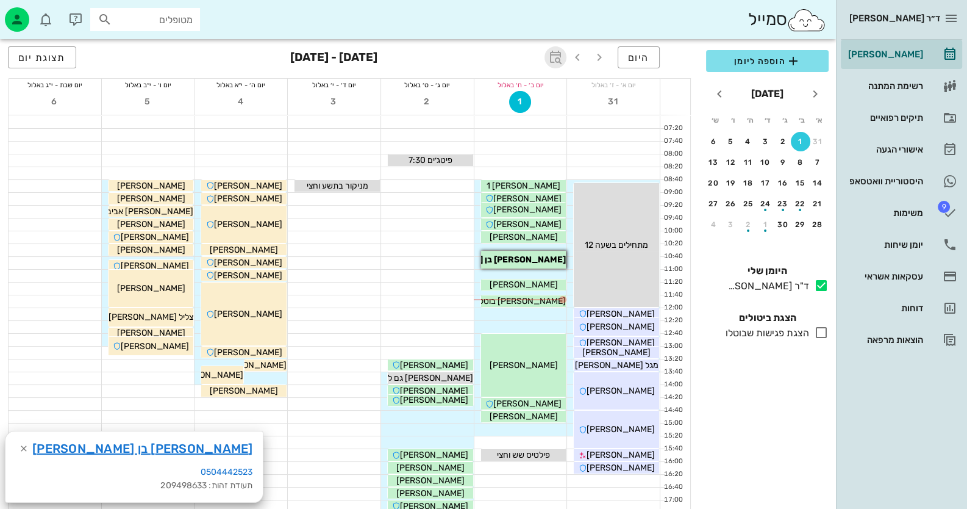
click at [556, 54] on icon "button" at bounding box center [555, 57] width 15 height 15
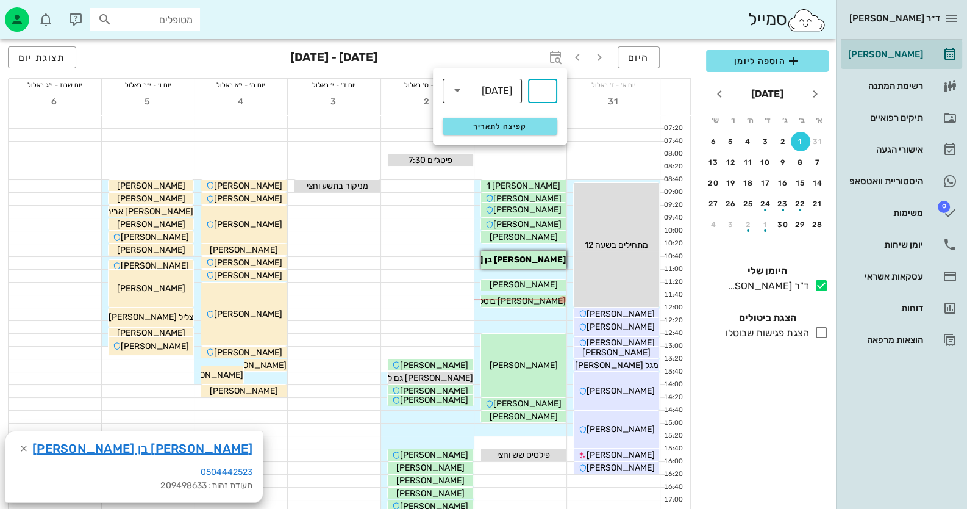
click at [517, 91] on div "​ [DATE]" at bounding box center [482, 90] width 79 height 24
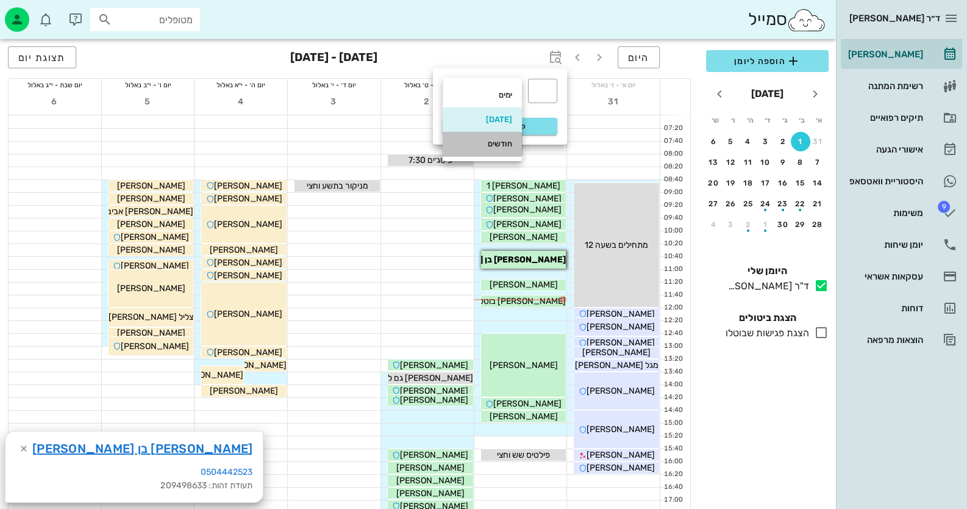
click at [486, 140] on div "חודשים" at bounding box center [482, 144] width 60 height 10
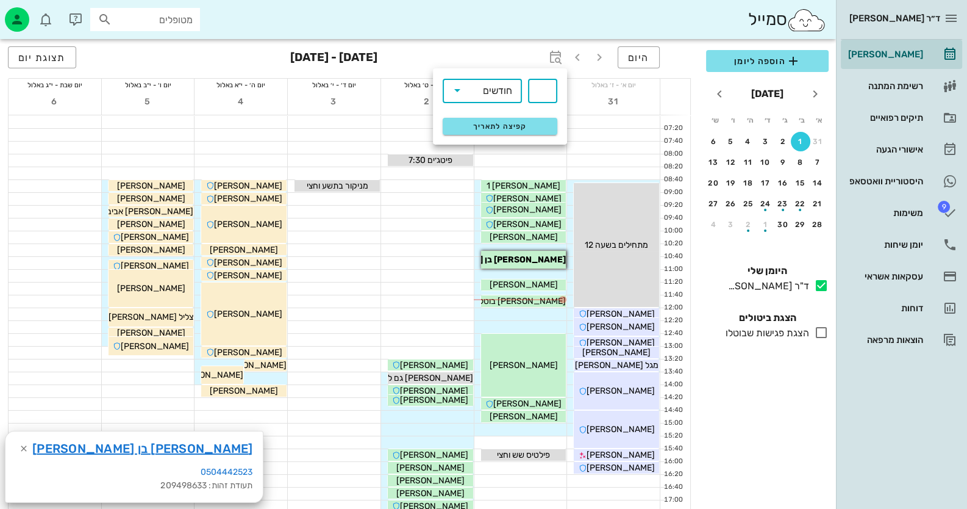
click at [542, 90] on input "text" at bounding box center [542, 91] width 15 height 20
type input "6"
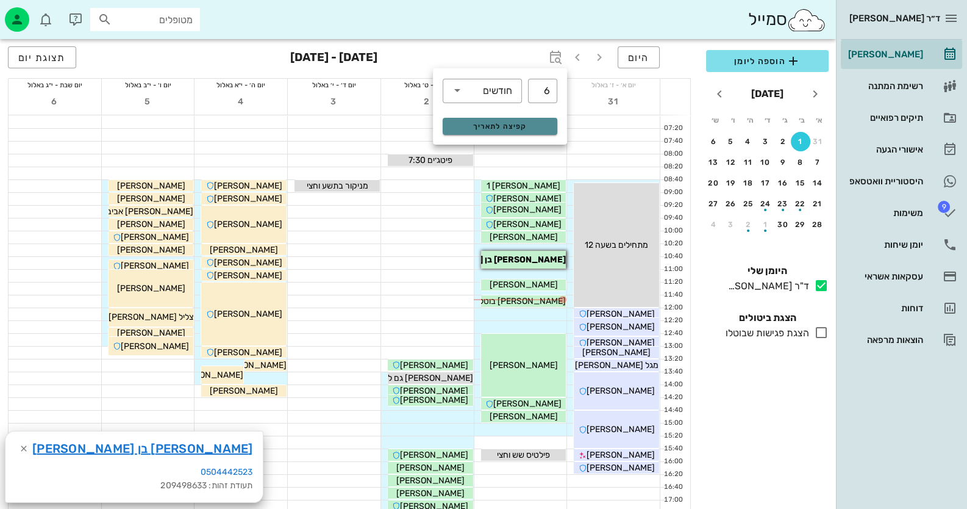
click at [519, 123] on span "קפיצה לתאריך" at bounding box center [499, 126] width 99 height 9
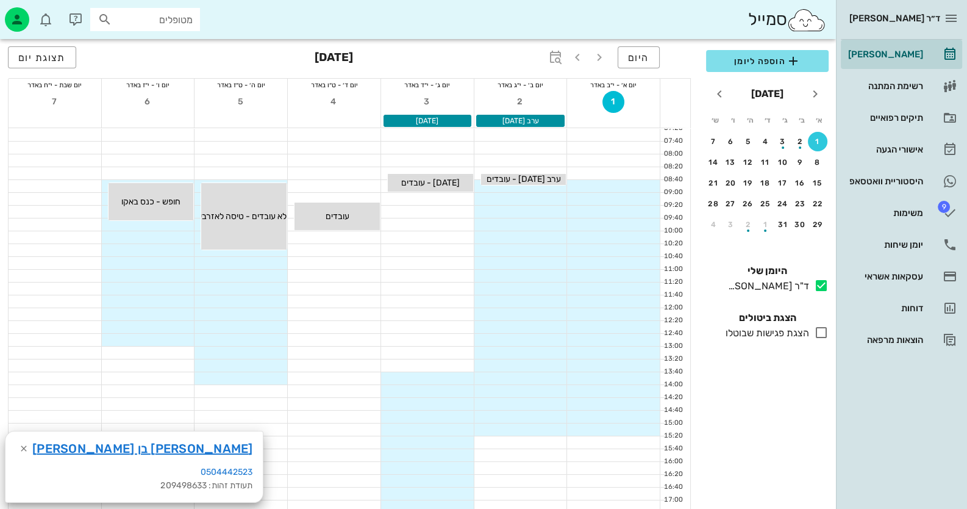
click at [600, 140] on div at bounding box center [613, 135] width 93 height 12
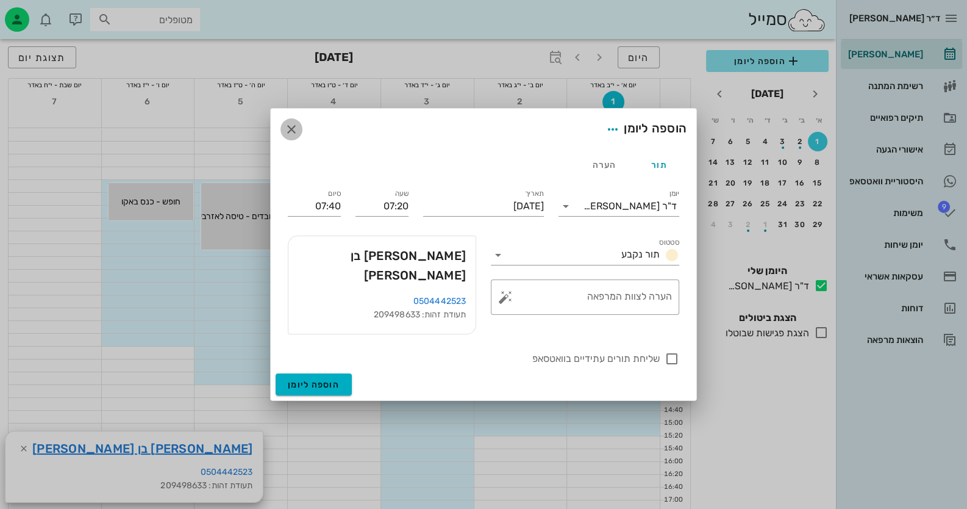
click at [292, 137] on icon "button" at bounding box center [291, 129] width 15 height 15
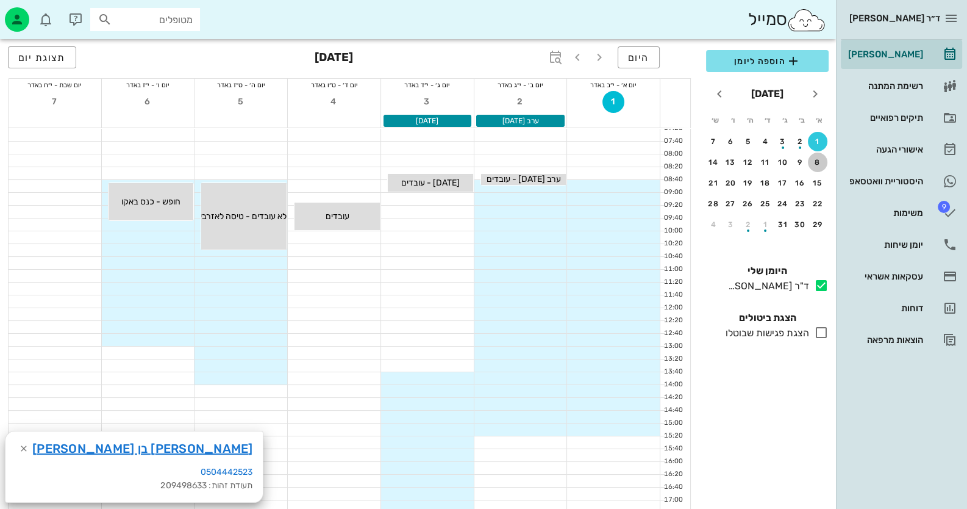
click at [817, 155] on button "8" at bounding box center [818, 162] width 20 height 20
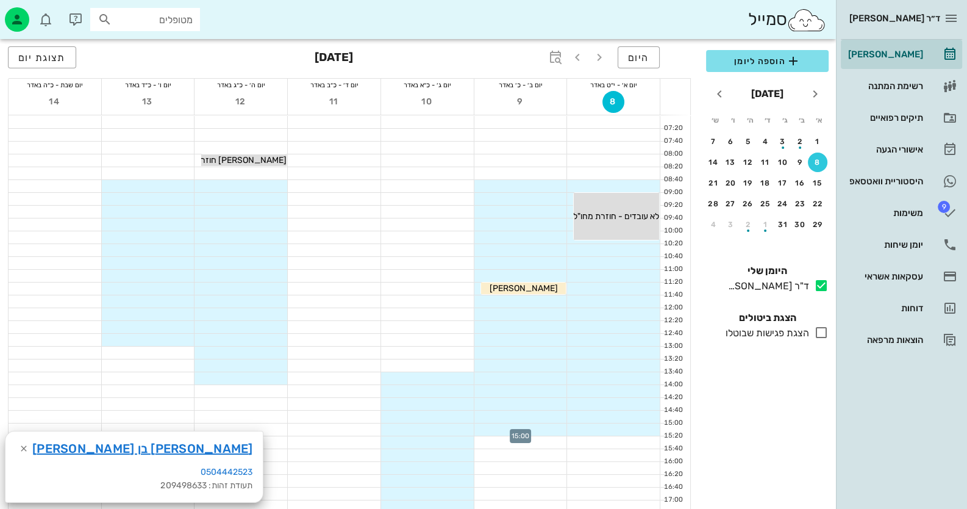
click at [549, 427] on div at bounding box center [520, 429] width 93 height 12
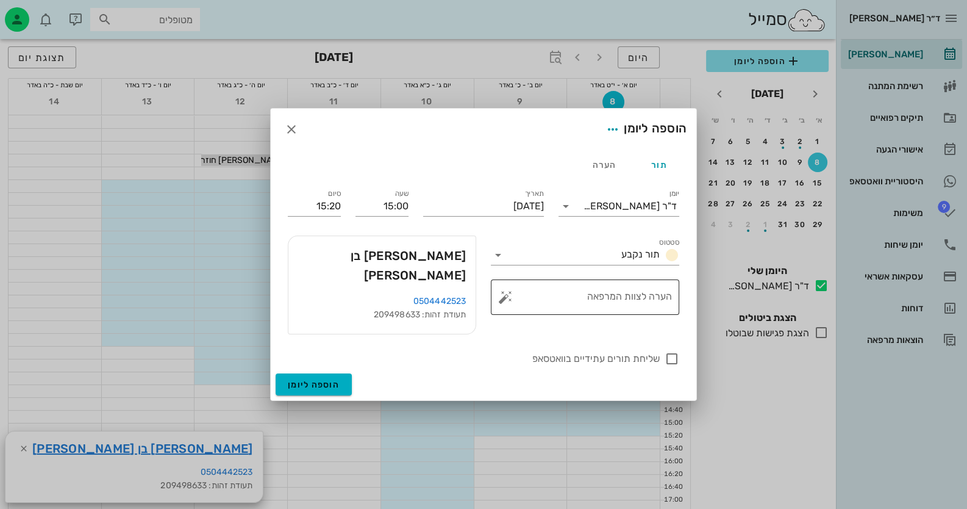
click at [507, 304] on button "button" at bounding box center [505, 297] width 15 height 15
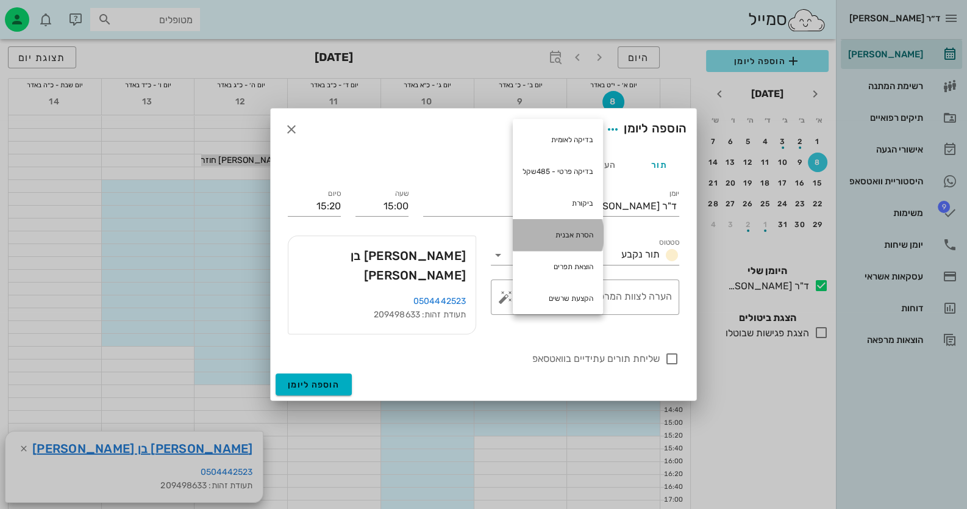
click at [554, 230] on div "הסרת אבנית" at bounding box center [558, 235] width 90 height 32
type textarea "הסרת אבנית"
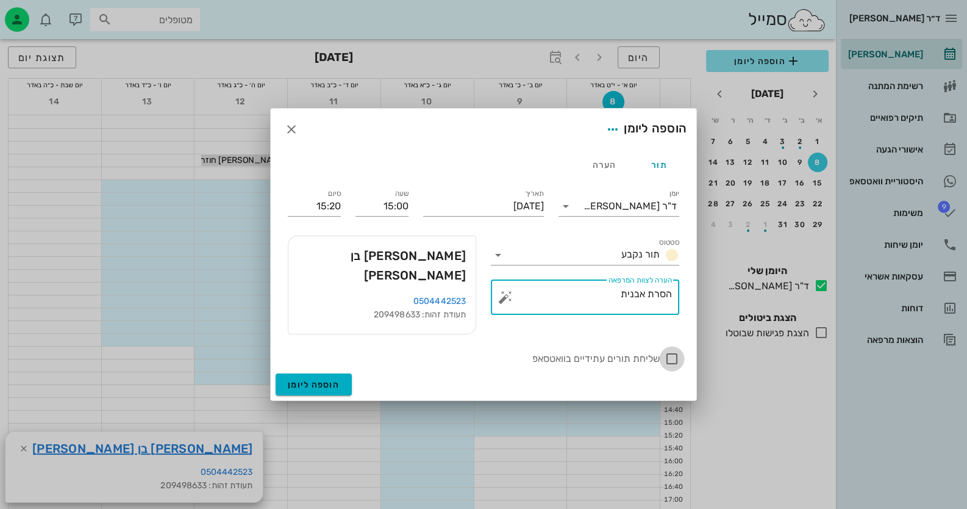
click at [673, 348] on div at bounding box center [672, 358] width 21 height 21
checkbox input "true"
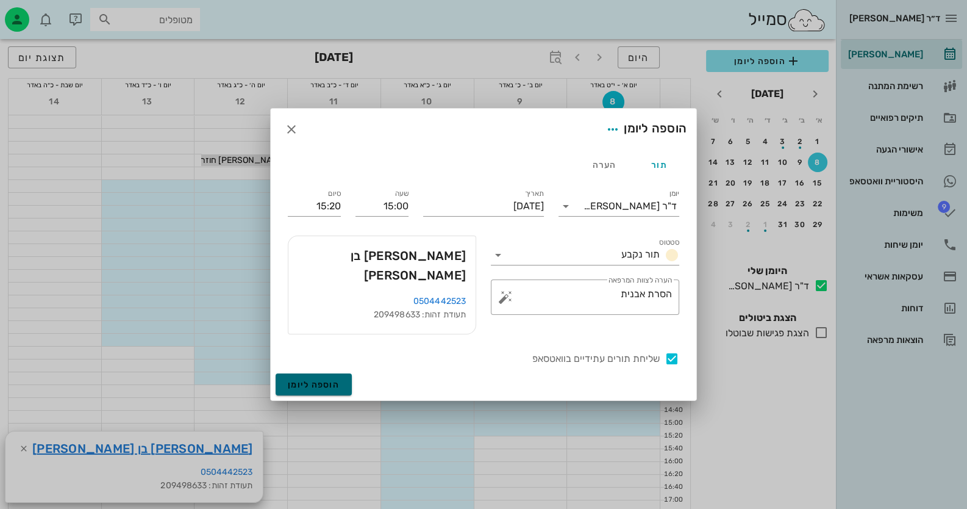
click at [338, 379] on span "הוספה ליומן" at bounding box center [314, 384] width 52 height 10
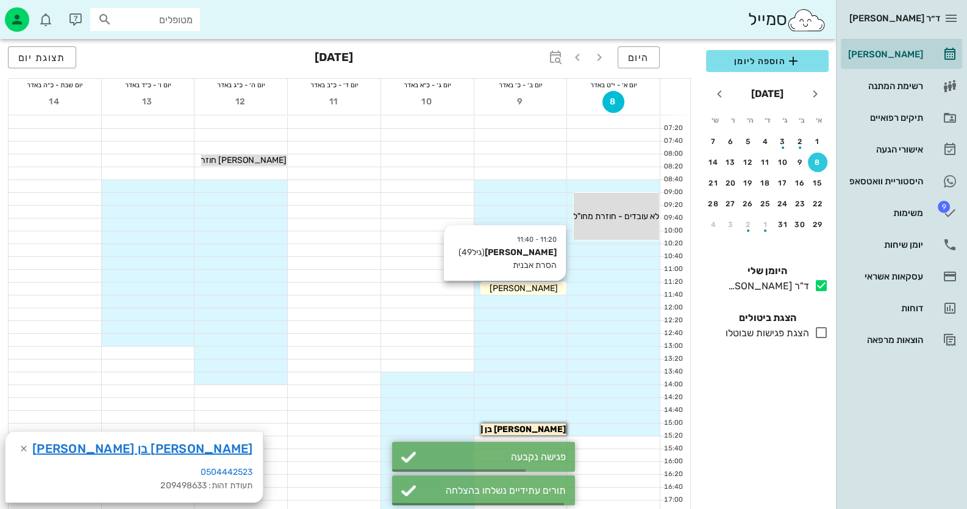
click at [573, 221] on span "[PERSON_NAME]" at bounding box center [616, 216] width 86 height 10
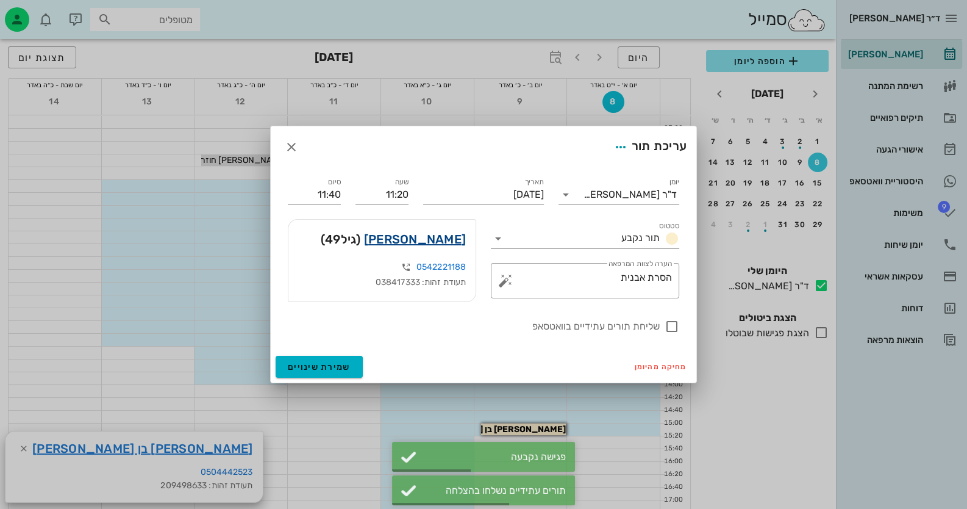
click at [435, 244] on link "[PERSON_NAME]" at bounding box center [415, 239] width 102 height 20
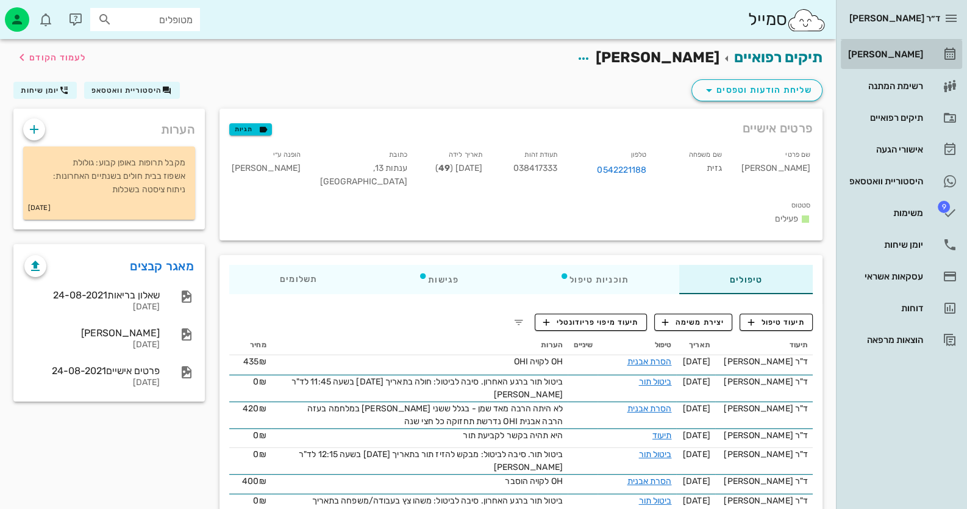
click at [924, 45] on link "[PERSON_NAME]" at bounding box center [901, 54] width 121 height 29
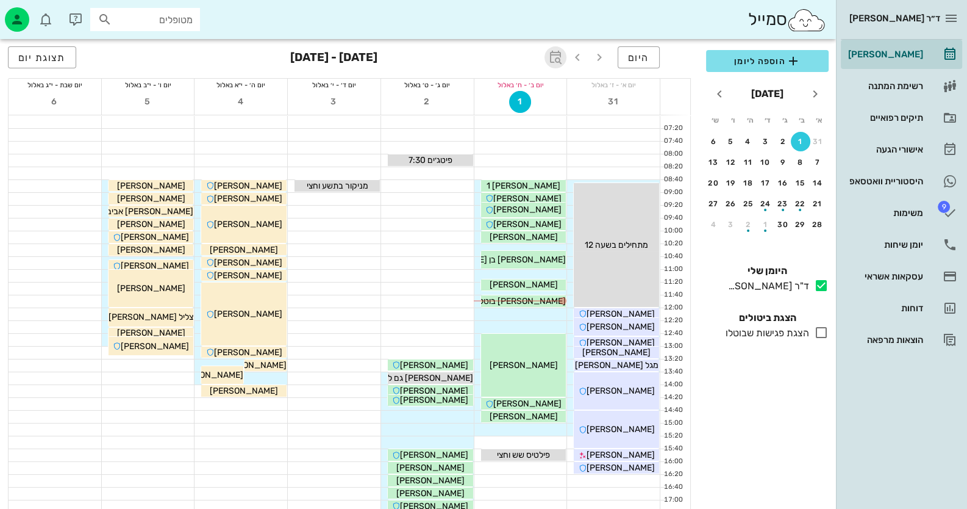
click at [561, 57] on icon "button" at bounding box center [555, 57] width 15 height 15
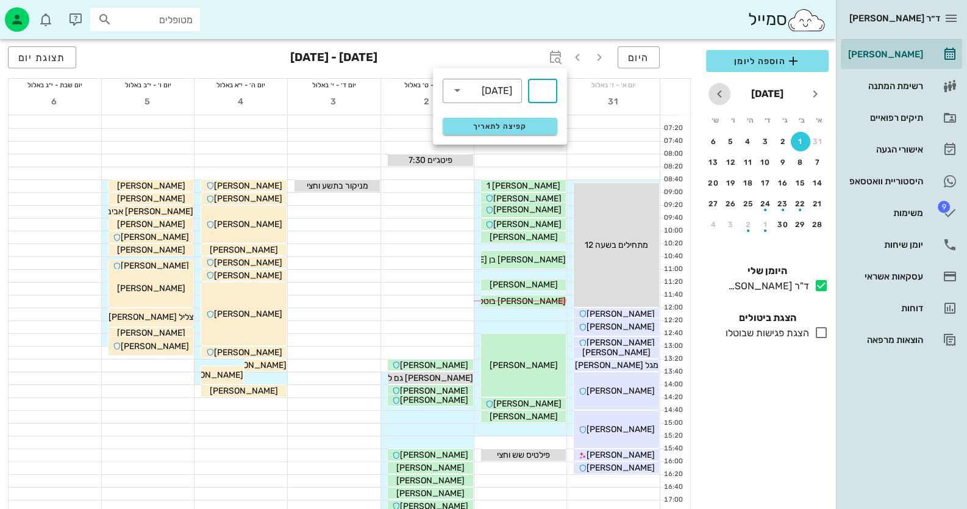
click at [716, 87] on icon "חודש הבא" at bounding box center [719, 94] width 15 height 15
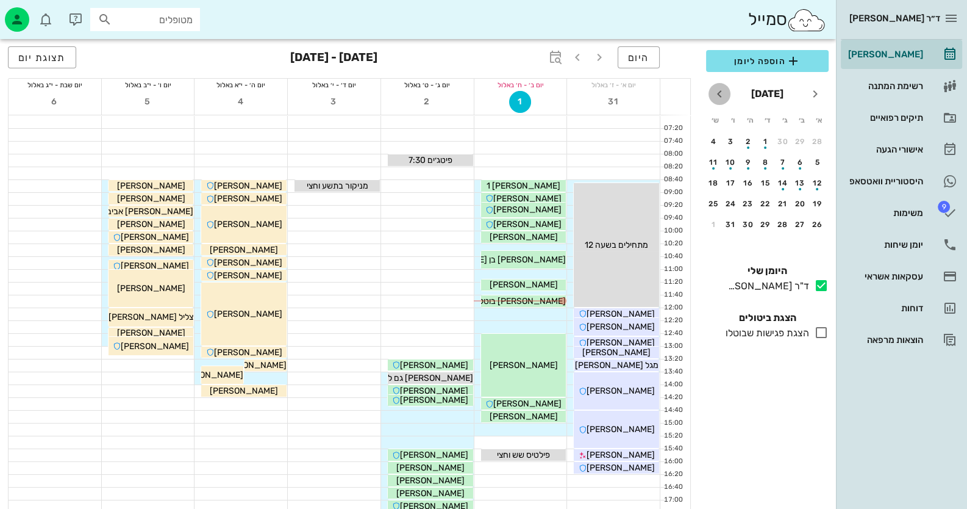
click at [716, 87] on icon "חודש הבא" at bounding box center [719, 94] width 15 height 15
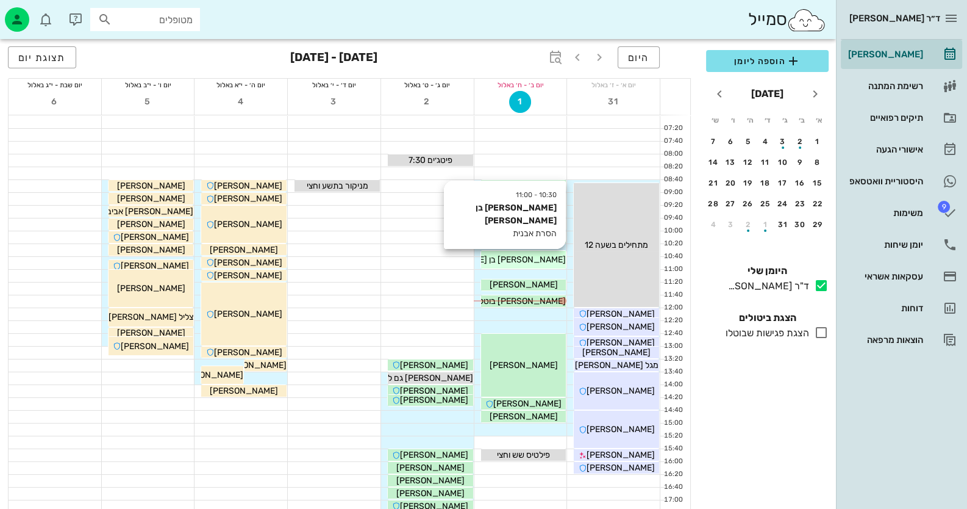
click at [537, 259] on span "[PERSON_NAME] בן [PERSON_NAME]" at bounding box center [492, 259] width 147 height 10
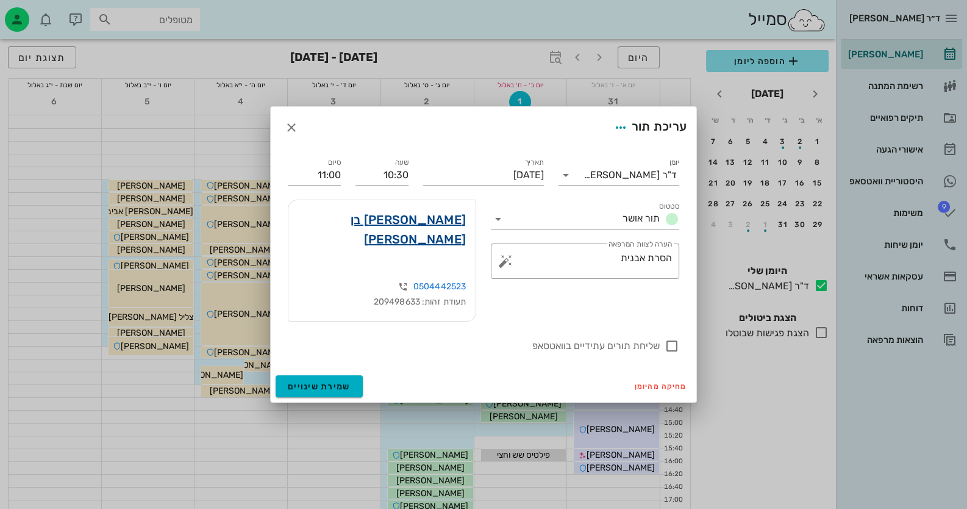
click at [463, 243] on link "[PERSON_NAME] בן [PERSON_NAME]" at bounding box center [382, 229] width 168 height 39
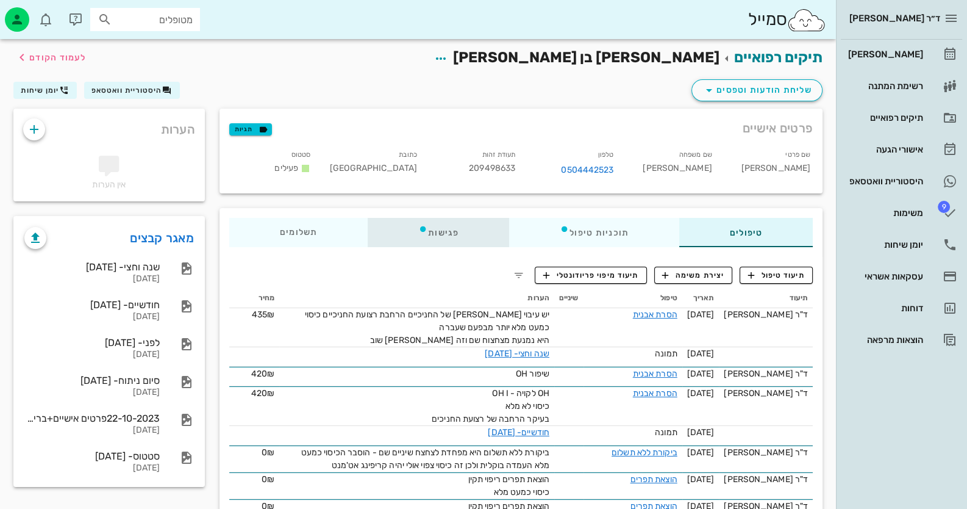
click at [448, 240] on div "פגישות" at bounding box center [438, 232] width 141 height 29
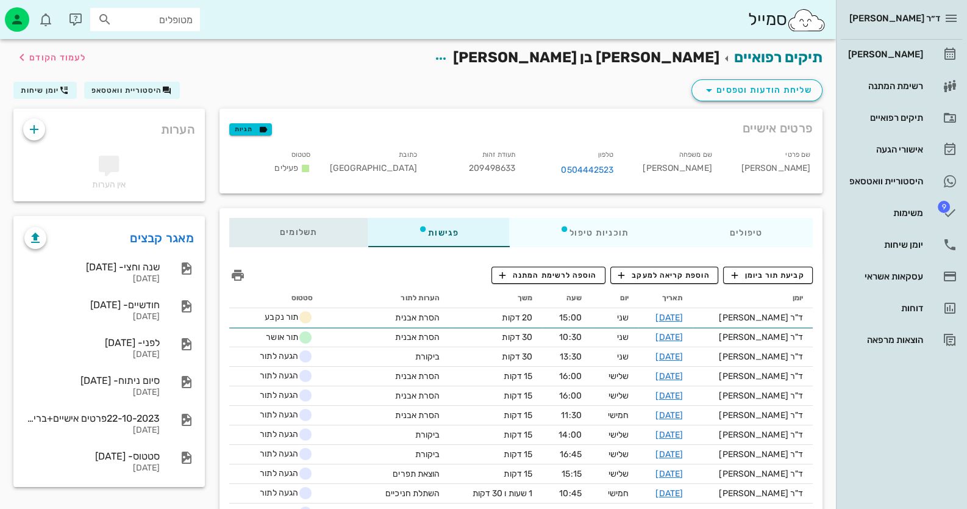
click at [285, 230] on span "תשלומים 0₪" at bounding box center [299, 232] width 38 height 9
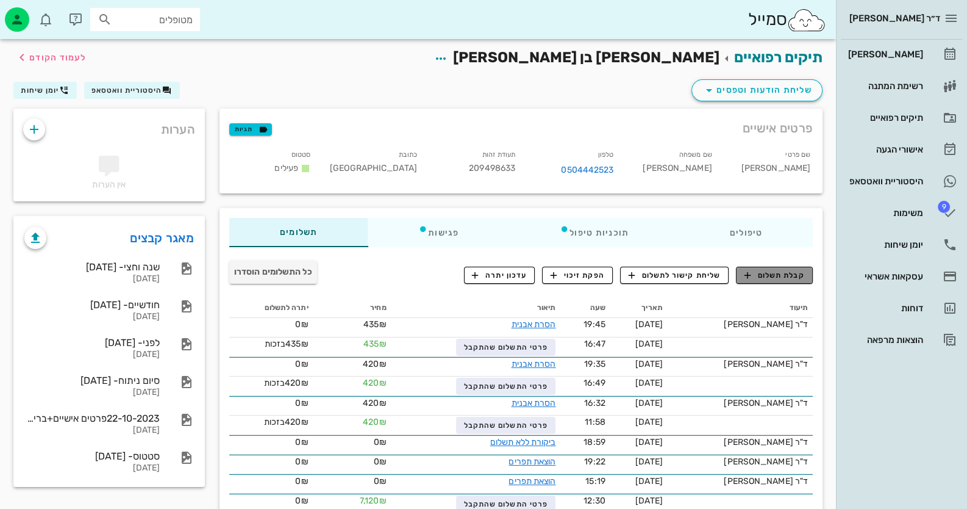
click at [777, 277] on span "קבלת תשלום" at bounding box center [774, 274] width 60 height 11
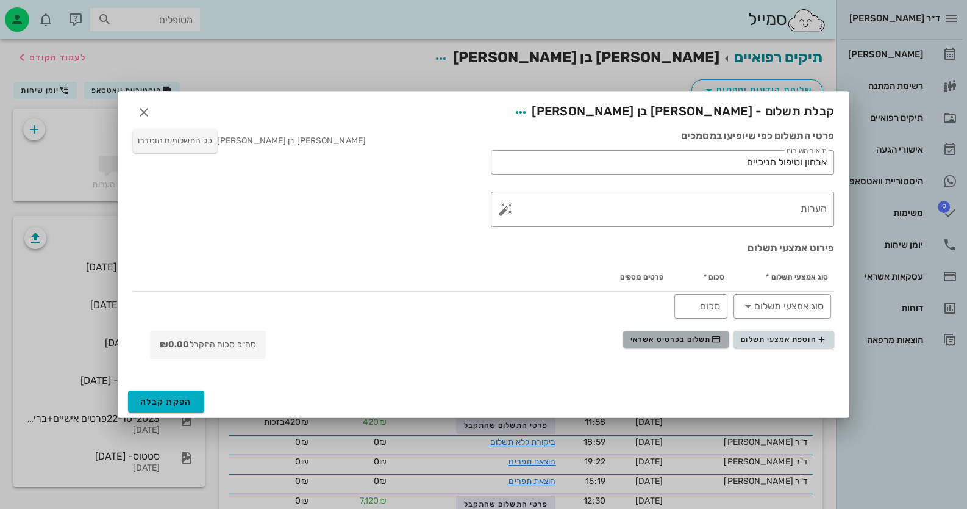
click at [693, 342] on span "תשלום בכרטיס אשראי" at bounding box center [675, 339] width 90 height 10
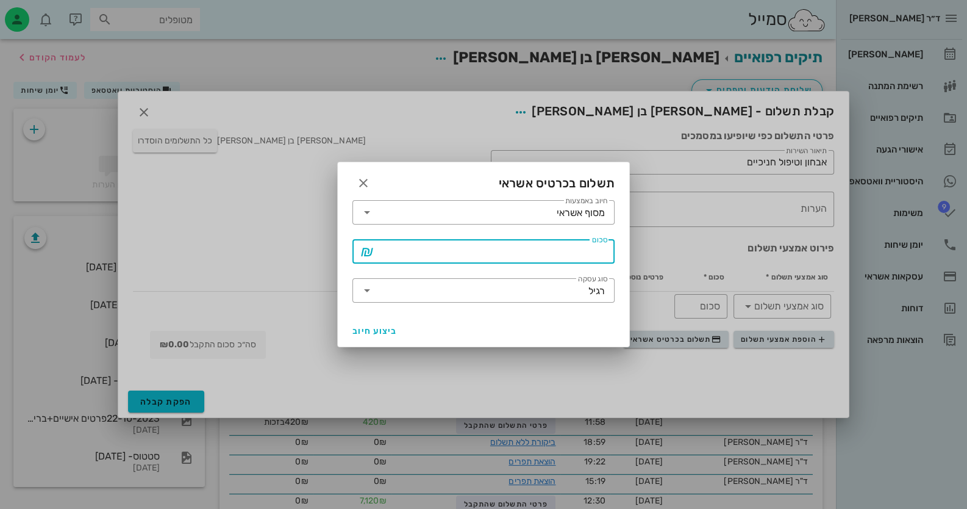
click at [525, 254] on input "סכום" at bounding box center [492, 251] width 230 height 20
type input "435"
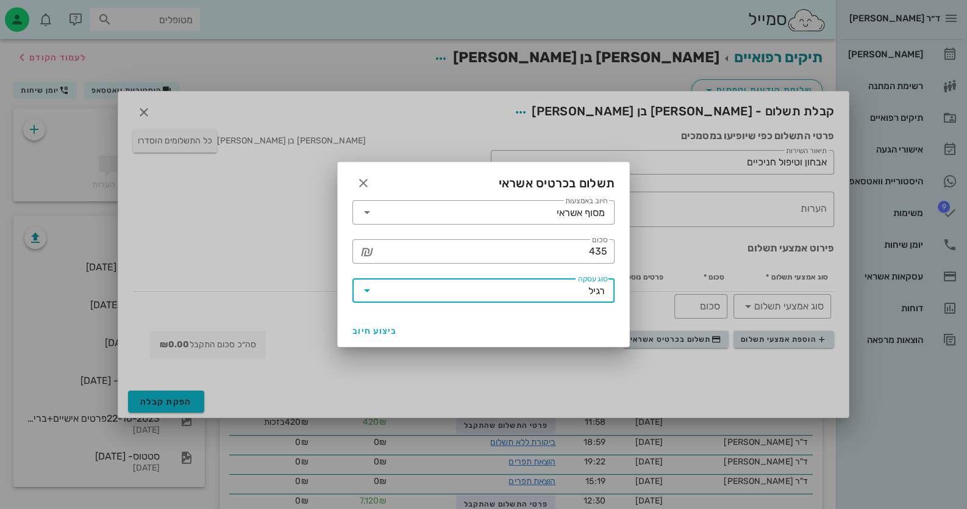
click at [557, 291] on input "סוג עסקה" at bounding box center [483, 290] width 212 height 20
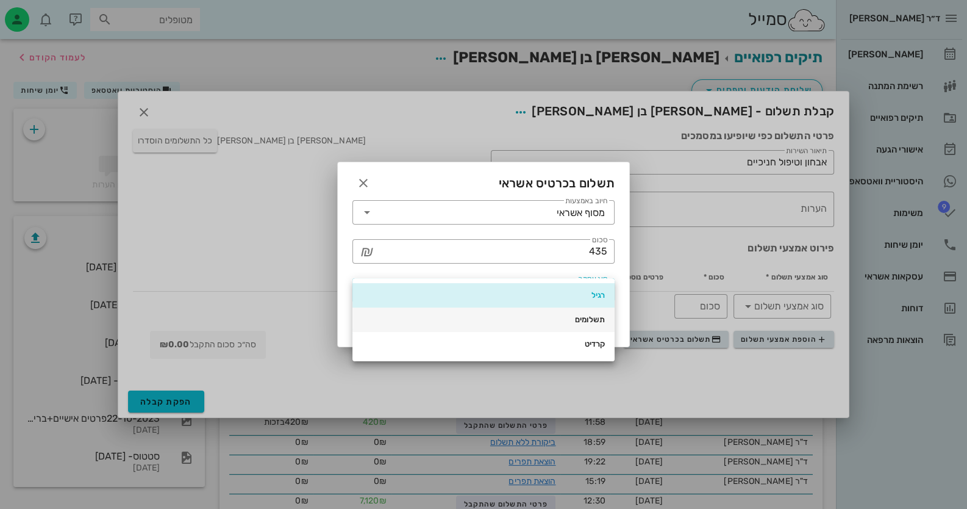
click at [573, 319] on div "תשלומים" at bounding box center [483, 320] width 243 height 10
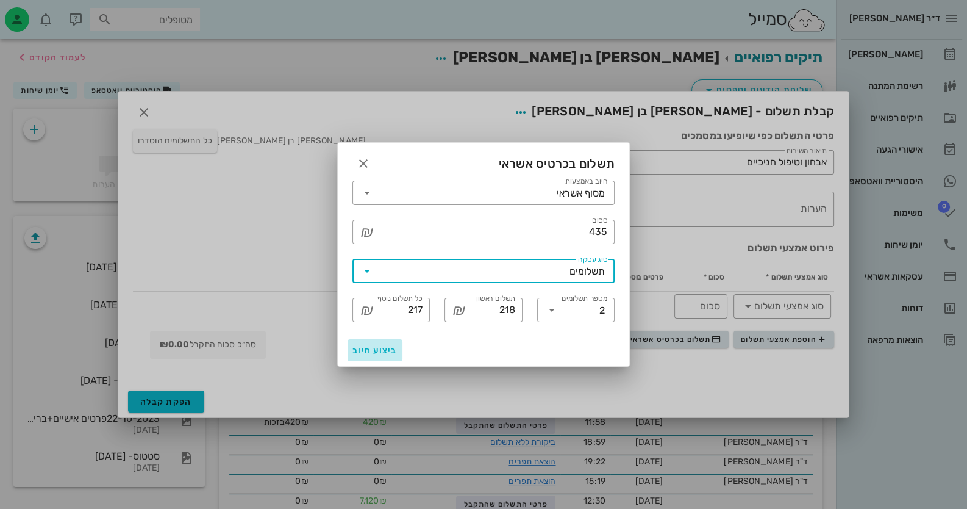
click at [372, 346] on span "ביצוע חיוב" at bounding box center [374, 350] width 45 height 10
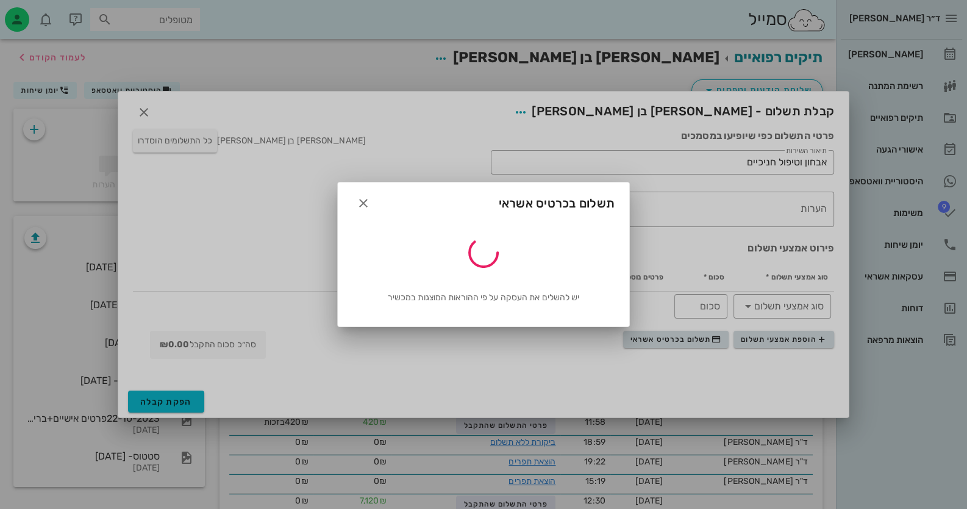
type input "435"
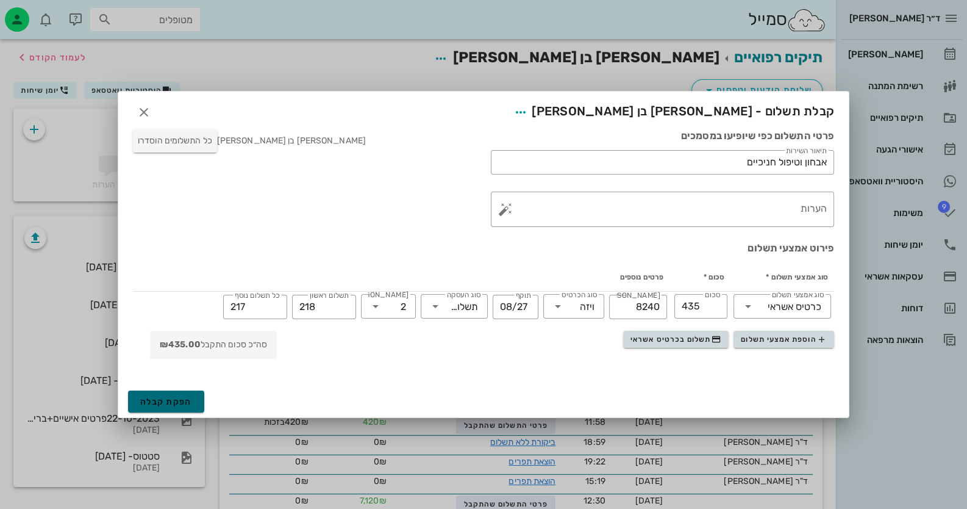
click at [189, 394] on button "הפקת קבלה" at bounding box center [166, 401] width 76 height 22
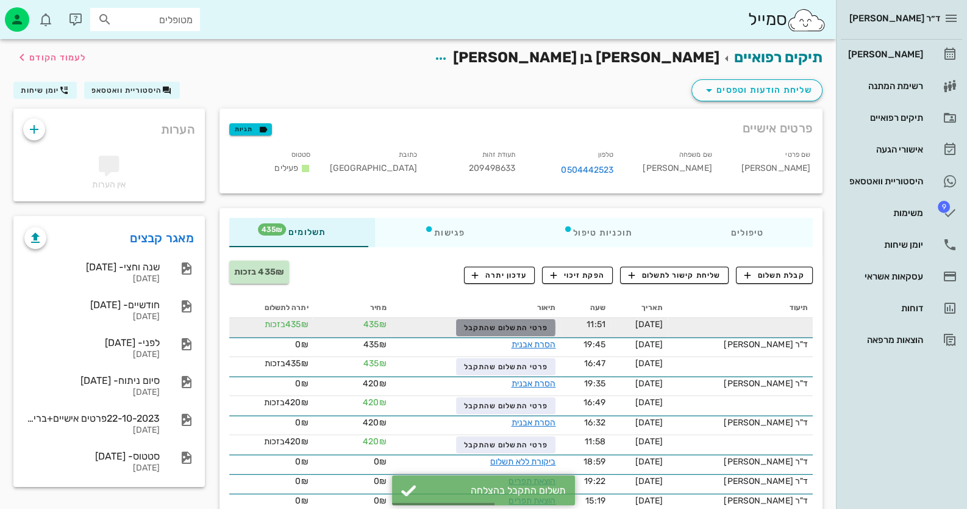
click at [547, 327] on span "פרטי התשלום שהתקבל" at bounding box center [506, 327] width 84 height 9
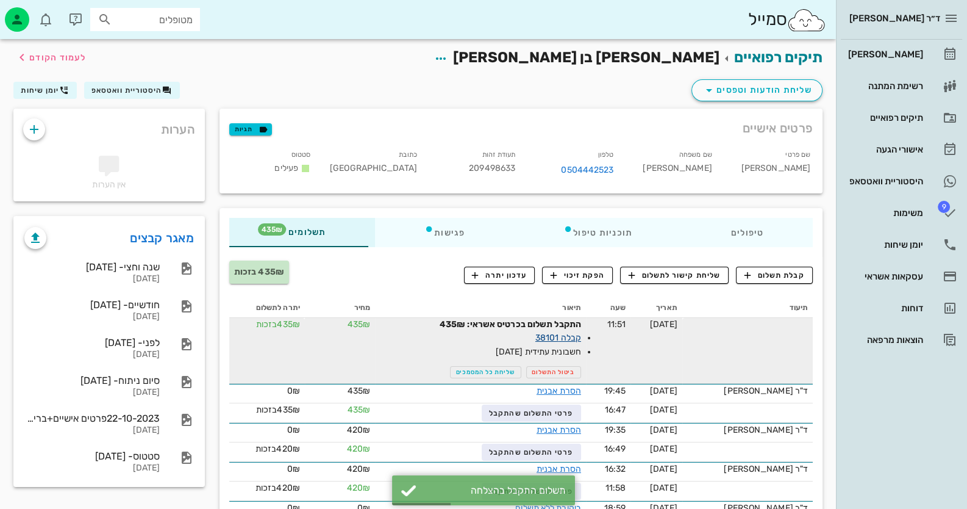
click at [573, 337] on link "קבלה 38101" at bounding box center [558, 337] width 46 height 10
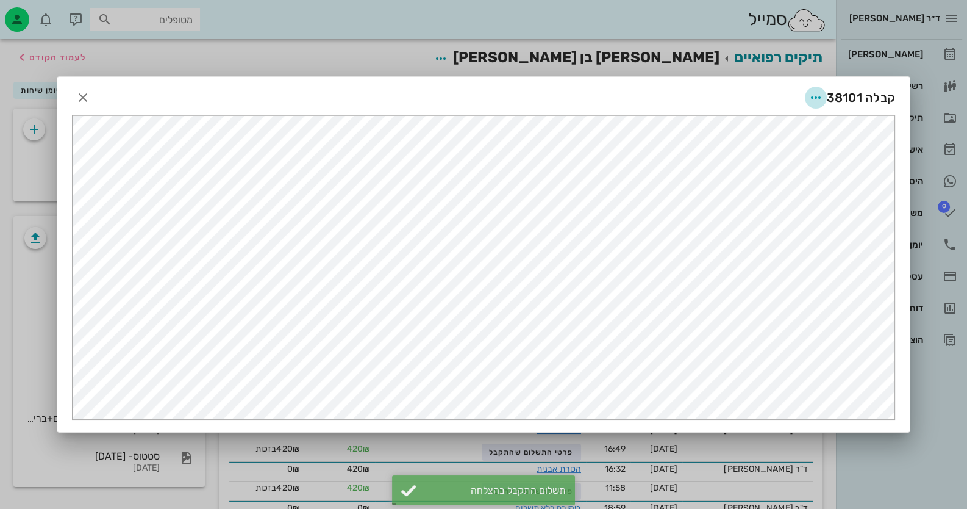
click at [818, 96] on icon "button" at bounding box center [815, 97] width 15 height 15
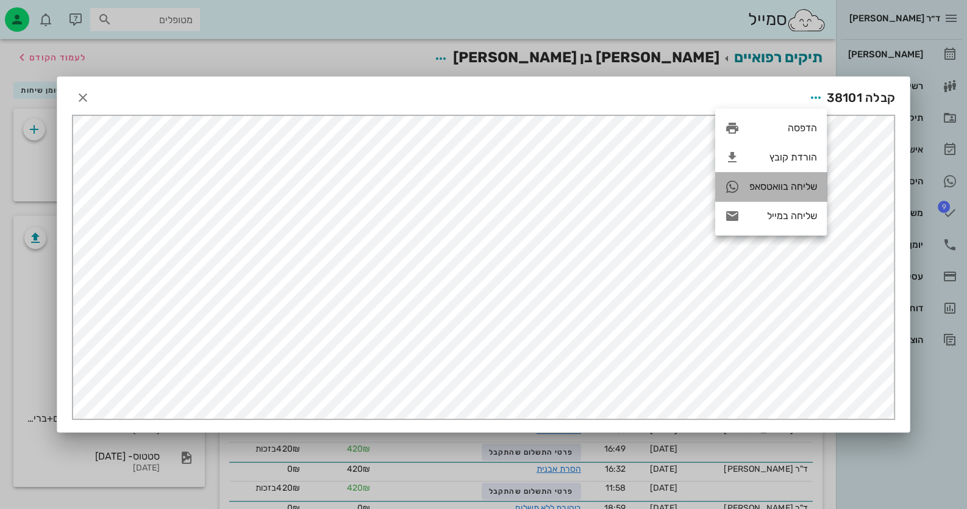
click at [780, 180] on div "שליחה בוואטסאפ" at bounding box center [783, 186] width 68 height 12
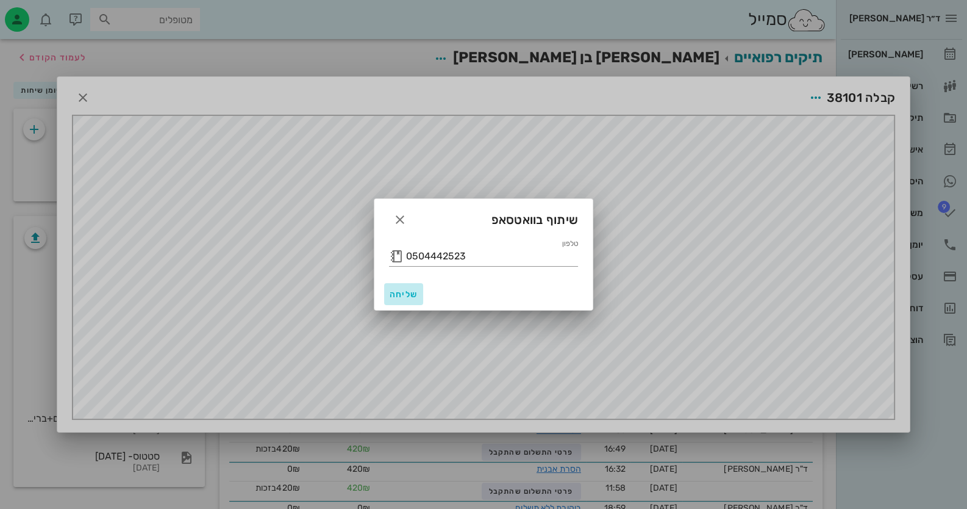
click at [407, 295] on span "שליחה" at bounding box center [403, 294] width 29 height 10
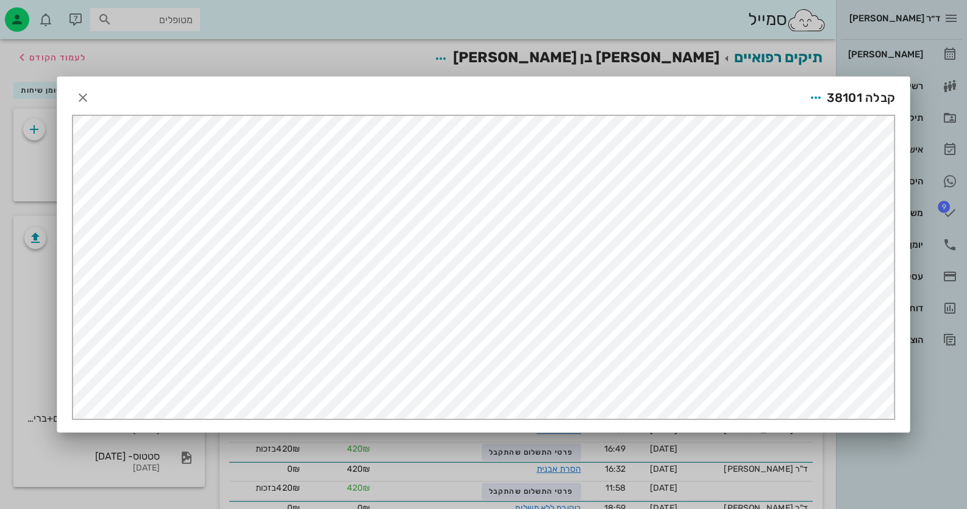
click at [933, 462] on div at bounding box center [483, 254] width 967 height 509
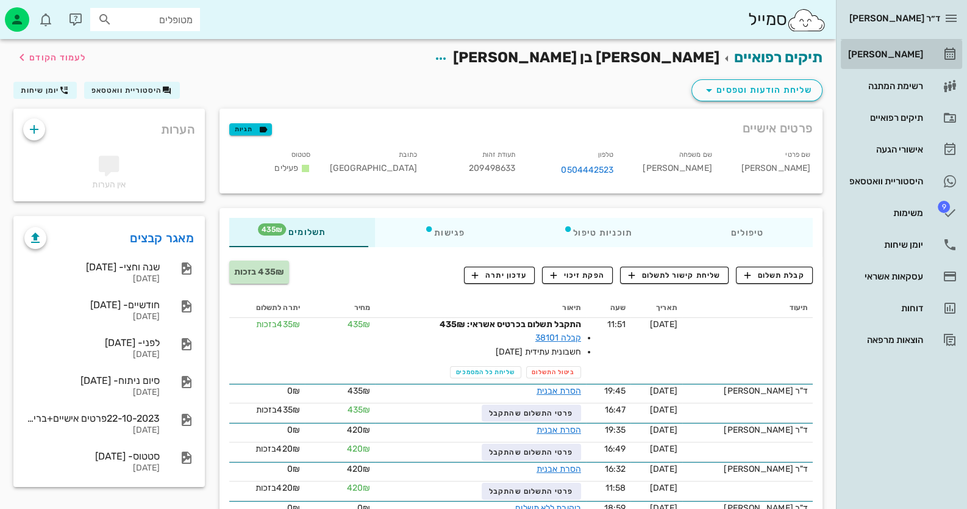
click at [917, 59] on div "[PERSON_NAME]" at bounding box center [884, 54] width 77 height 10
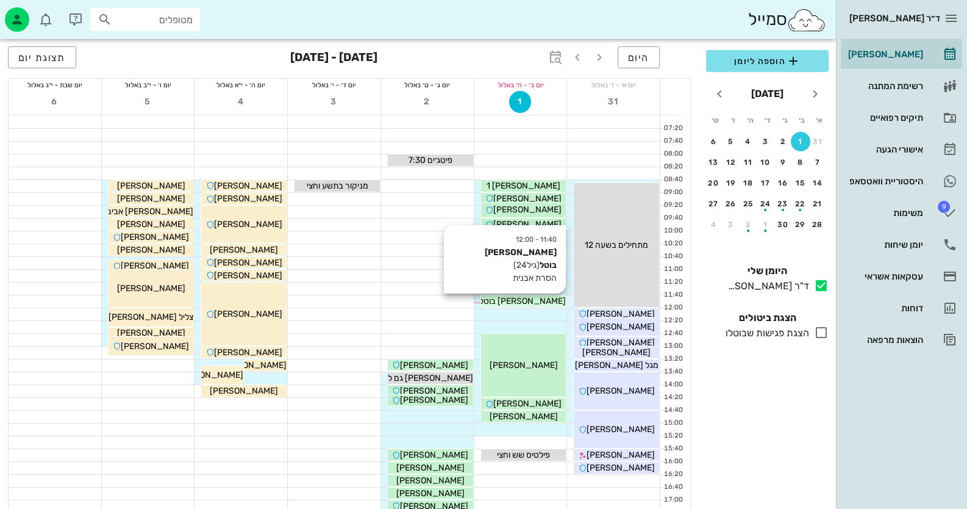
click at [540, 298] on span "[PERSON_NAME] בוטל" at bounding box center [522, 301] width 87 height 10
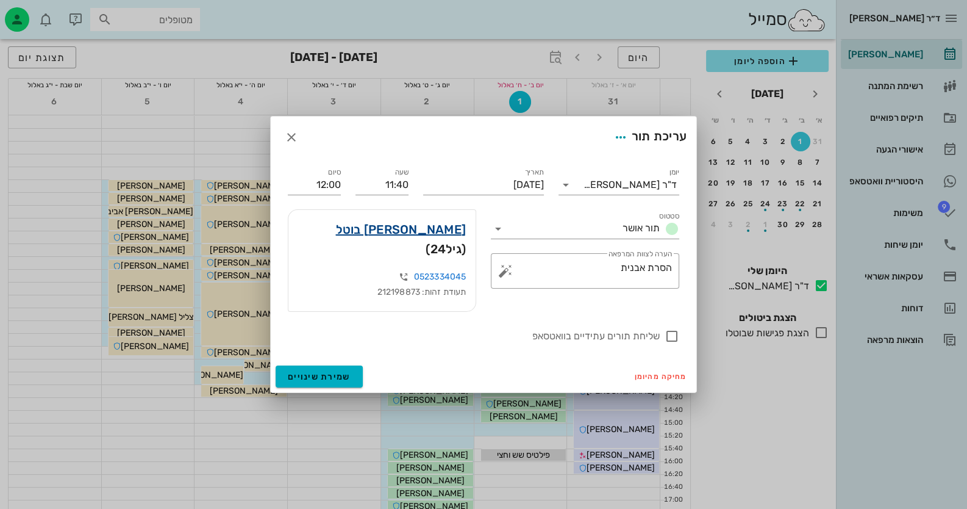
click at [426, 234] on link "[PERSON_NAME] בוטל" at bounding box center [401, 229] width 130 height 20
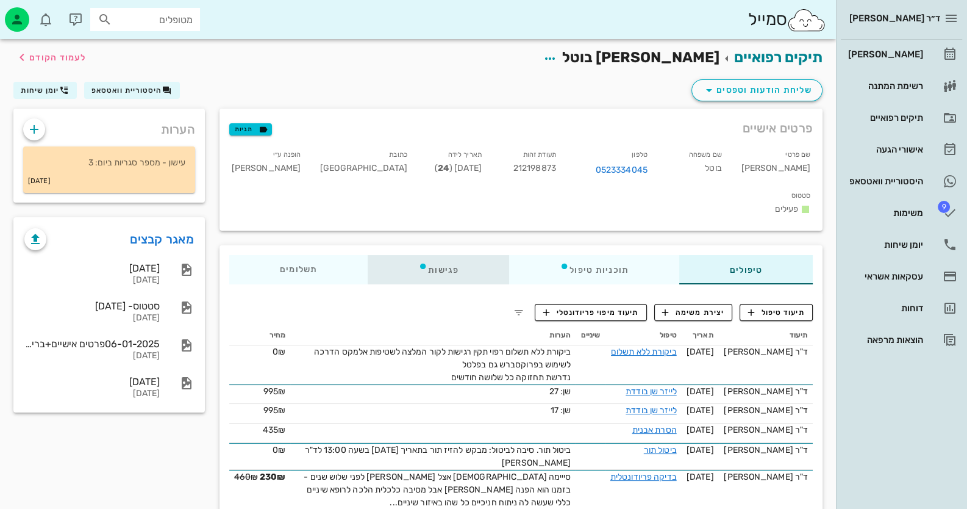
click at [442, 255] on div "פגישות" at bounding box center [438, 269] width 141 height 29
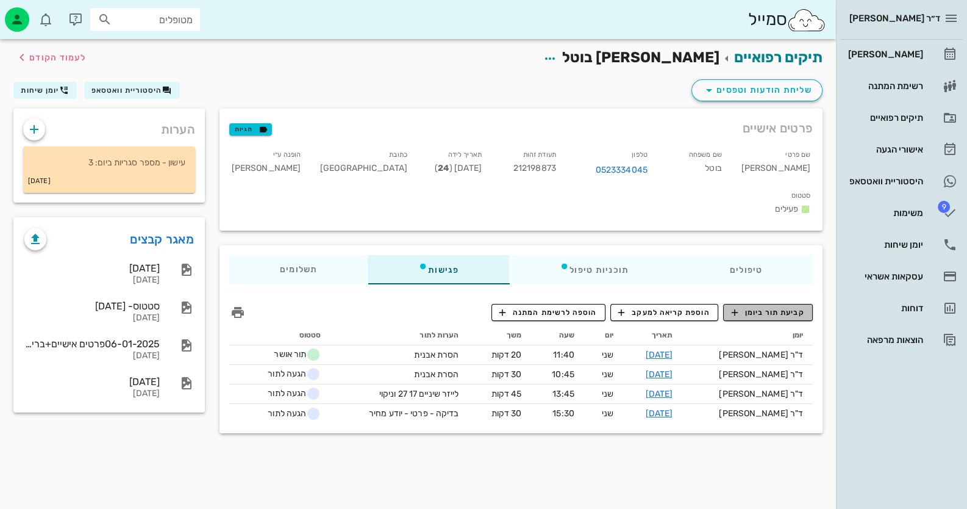
click at [763, 307] on span "קביעת תור ביומן" at bounding box center [767, 312] width 73 height 11
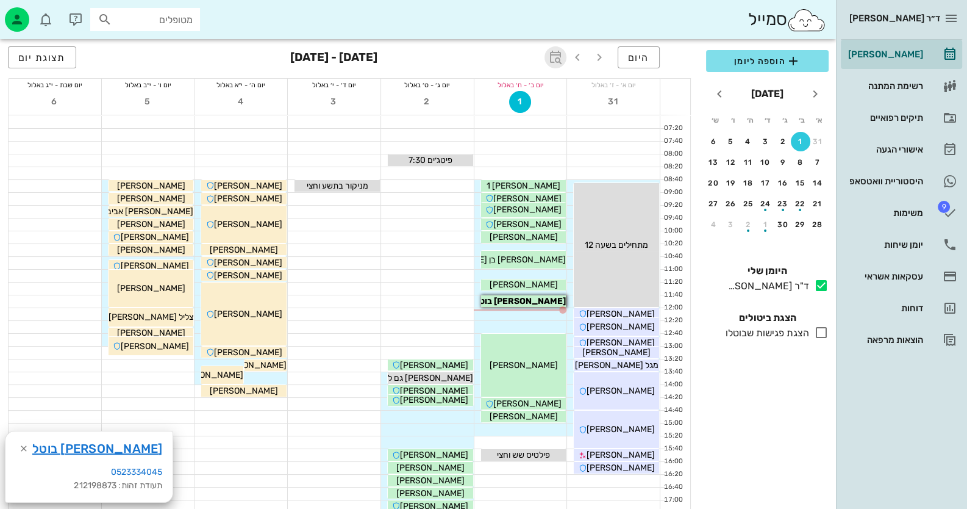
click at [552, 60] on icon "button" at bounding box center [555, 57] width 15 height 15
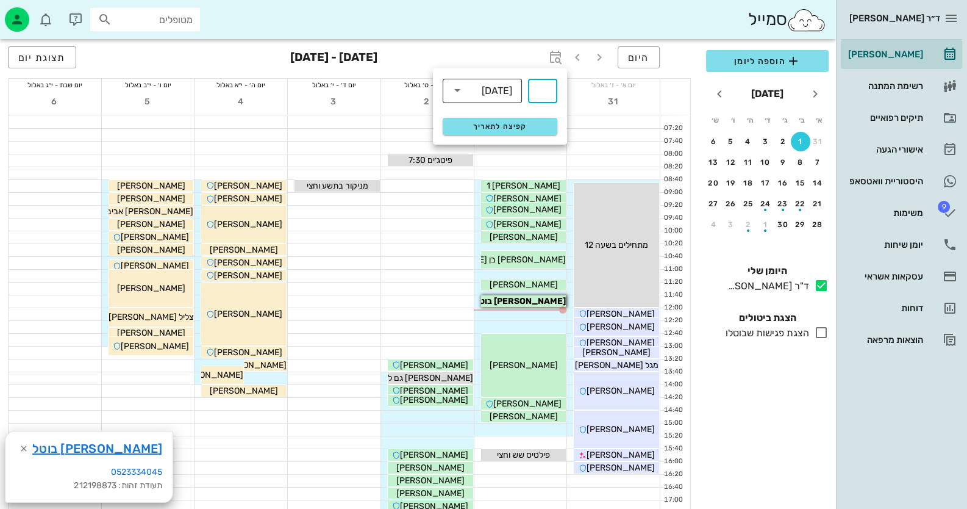
click at [501, 87] on div "[DATE]" at bounding box center [497, 90] width 30 height 11
click at [499, 146] on div "חודשים" at bounding box center [482, 144] width 60 height 10
click at [542, 90] on input "text" at bounding box center [542, 91] width 15 height 20
type input "12"
click at [497, 127] on span "קפיצה לתאריך" at bounding box center [499, 126] width 99 height 9
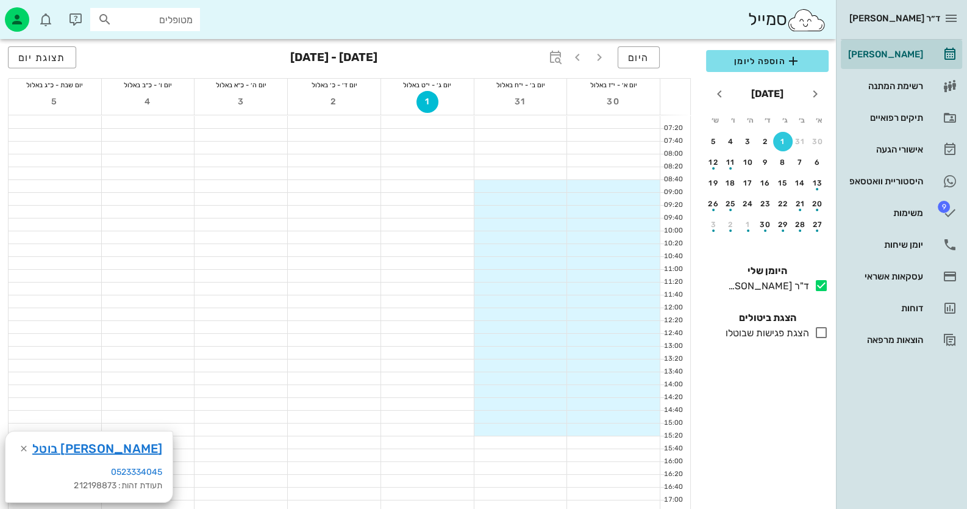
click at [554, 237] on div at bounding box center [520, 237] width 93 height 12
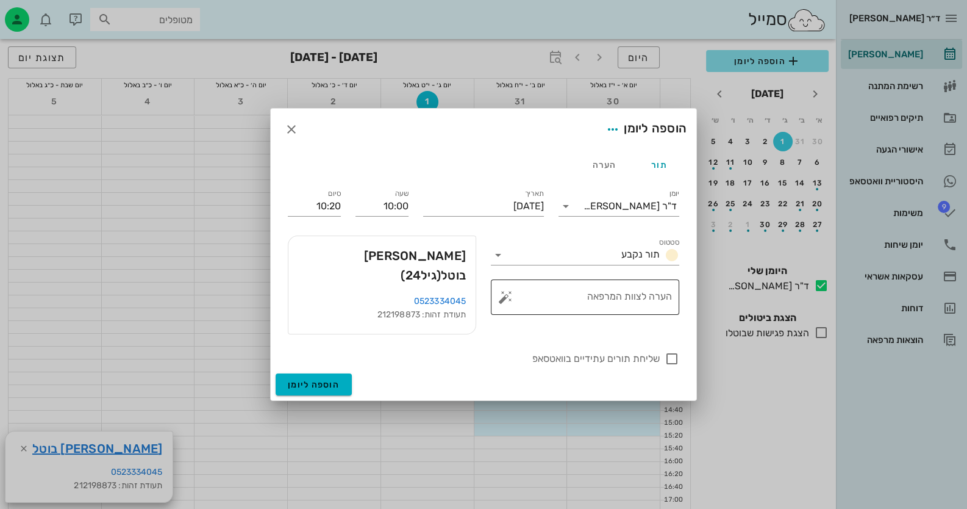
click at [506, 304] on button "button" at bounding box center [505, 297] width 15 height 15
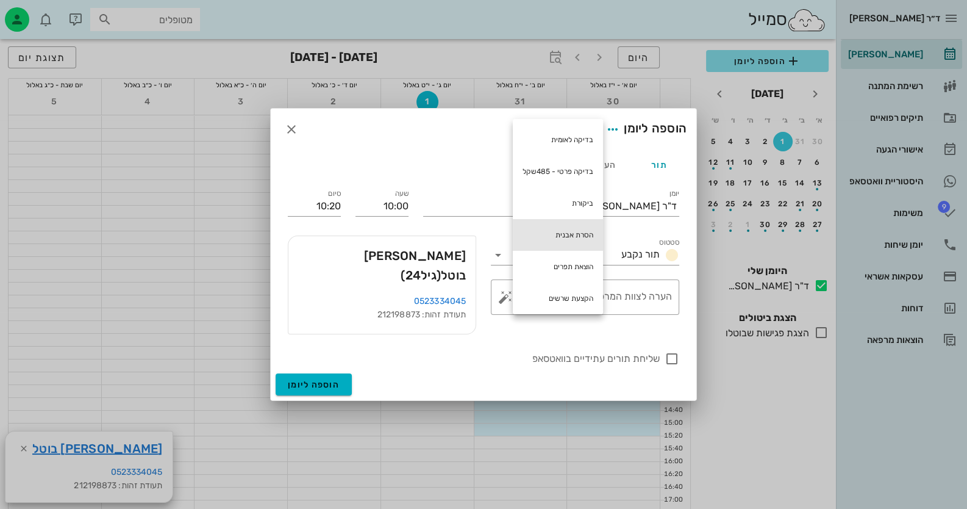
click at [562, 235] on div "הסרת אבנית" at bounding box center [558, 235] width 90 height 32
type textarea "הסרת אבנית"
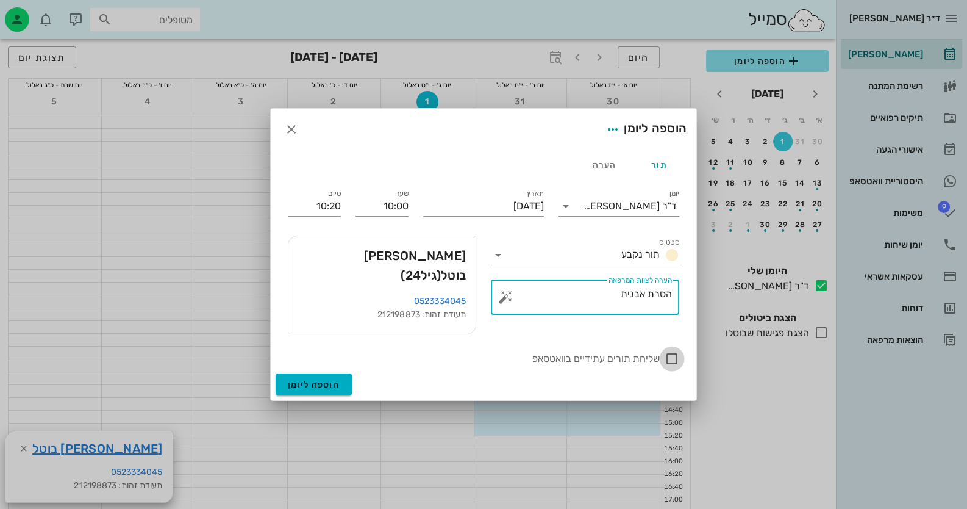
click at [671, 348] on div at bounding box center [672, 358] width 21 height 21
checkbox input "true"
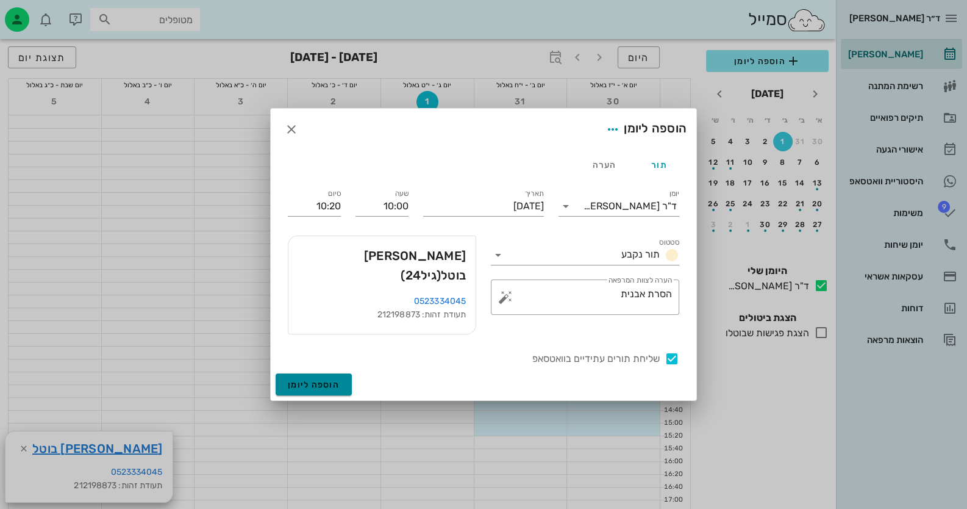
click at [328, 379] on span "הוספה ליומן" at bounding box center [314, 384] width 52 height 10
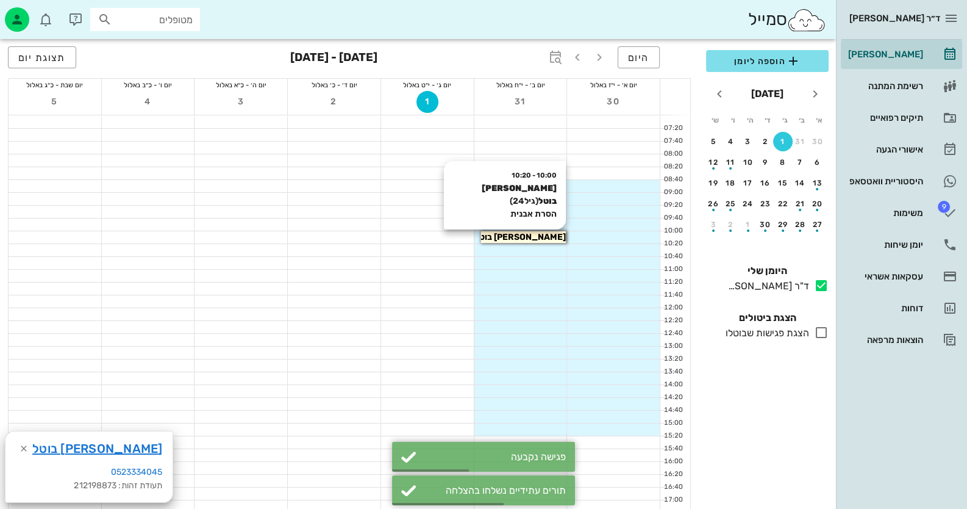
click at [530, 234] on span "[PERSON_NAME] בוטל" at bounding box center [520, 237] width 91 height 10
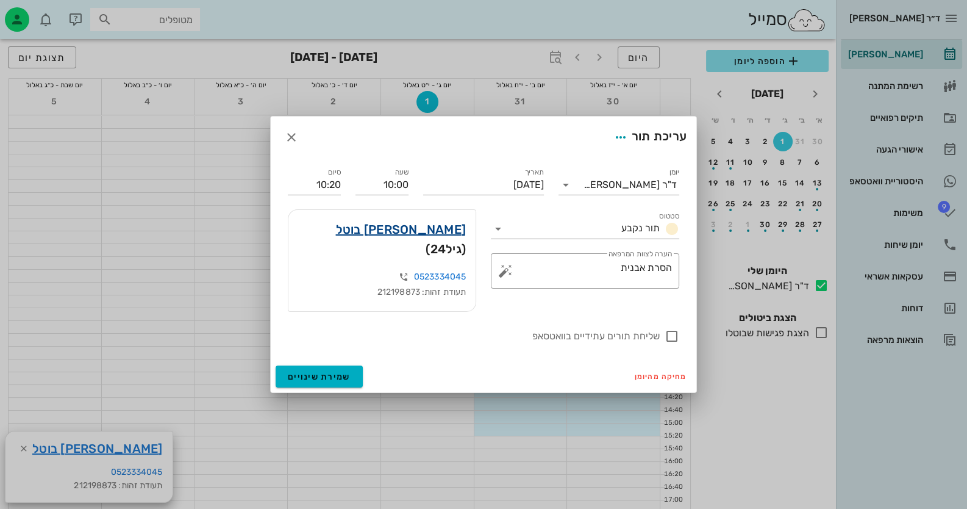
click at [439, 239] on link "[PERSON_NAME] בוטל" at bounding box center [401, 229] width 130 height 20
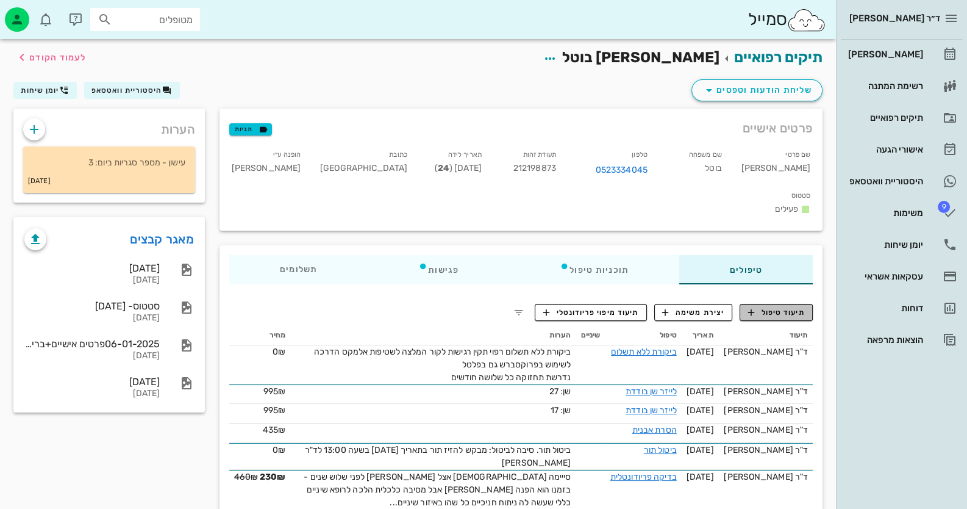
click at [790, 307] on span "תיעוד טיפול" at bounding box center [776, 312] width 57 height 11
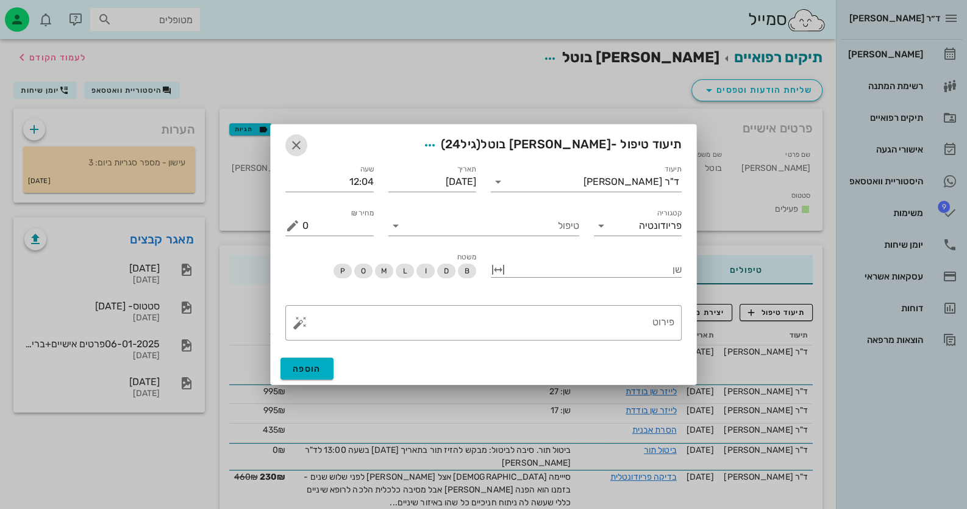
click at [298, 145] on icon "button" at bounding box center [296, 145] width 15 height 15
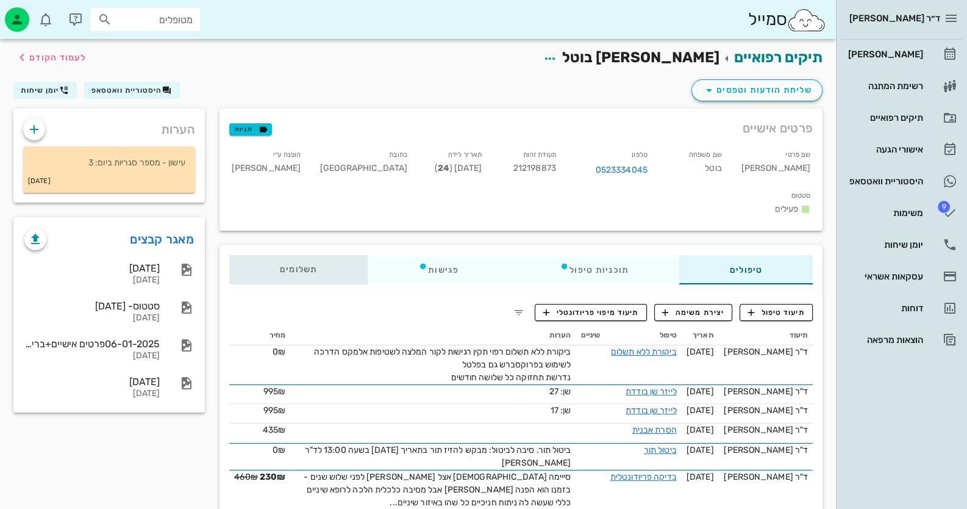
click at [318, 255] on div "תשלומים 0₪" at bounding box center [298, 269] width 138 height 29
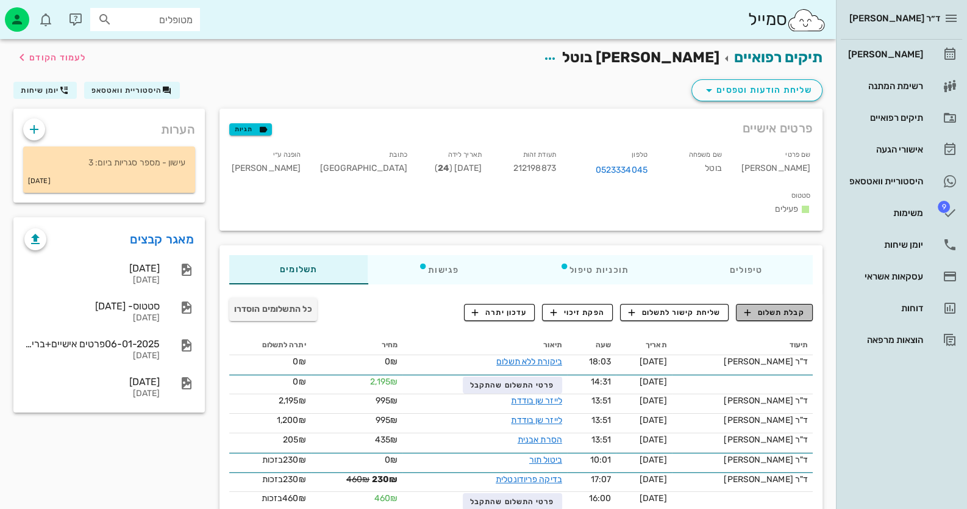
click at [774, 307] on span "קבלת תשלום" at bounding box center [774, 312] width 60 height 11
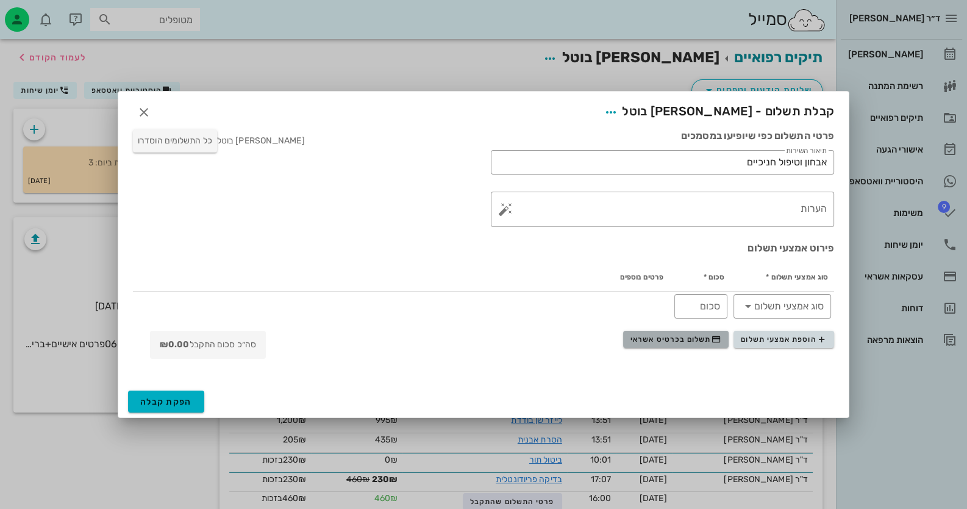
click at [686, 335] on span "תשלום בכרטיס אשראי" at bounding box center [675, 339] width 90 height 10
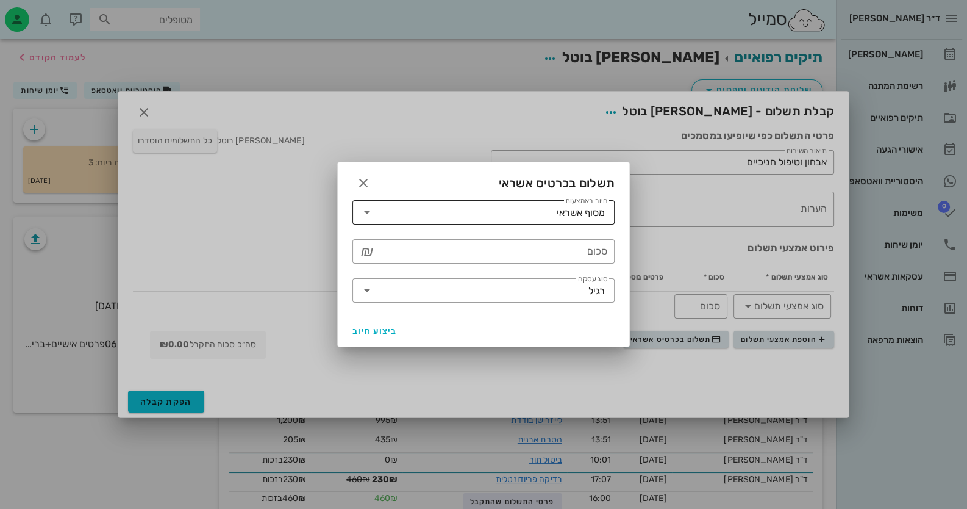
click at [368, 209] on icon at bounding box center [367, 212] width 15 height 15
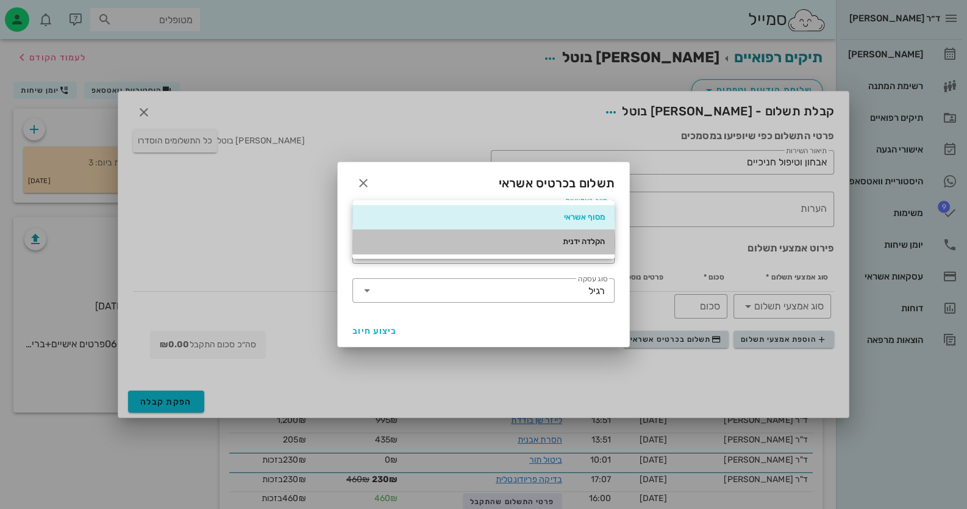
click at [432, 238] on div "הקלדה ידנית" at bounding box center [483, 242] width 243 height 10
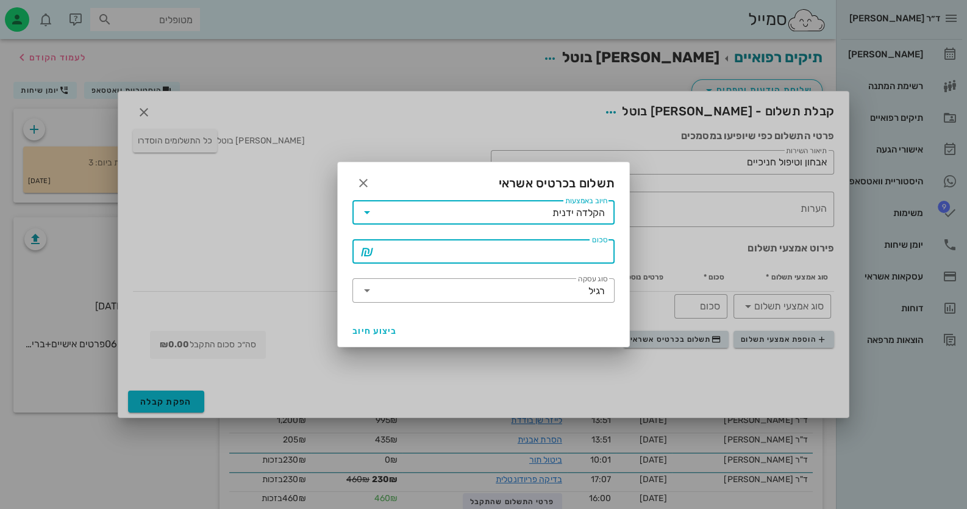
click at [460, 259] on input "סכום" at bounding box center [492, 251] width 230 height 20
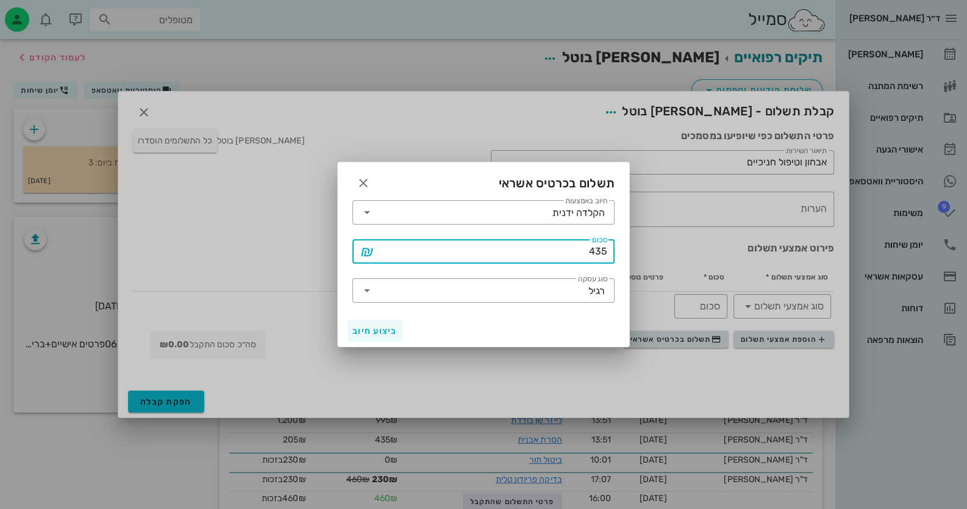
type input "435"
click at [375, 332] on span "ביצוע חיוב" at bounding box center [374, 331] width 45 height 10
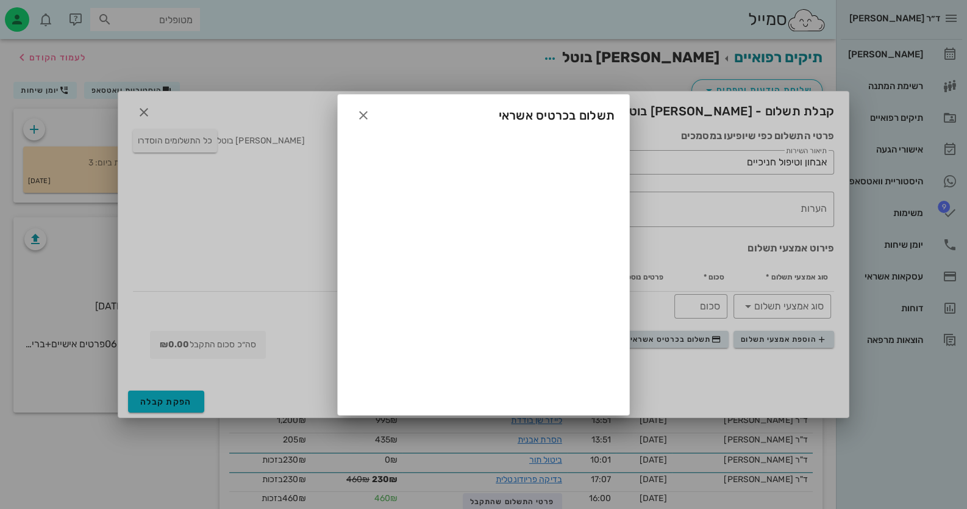
type input "435"
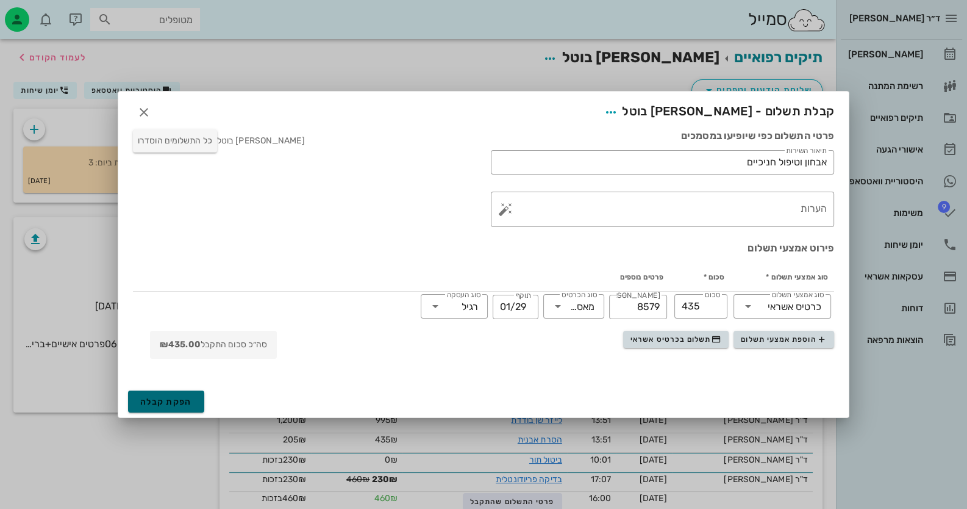
click at [165, 407] on button "הפקת קבלה" at bounding box center [166, 401] width 76 height 22
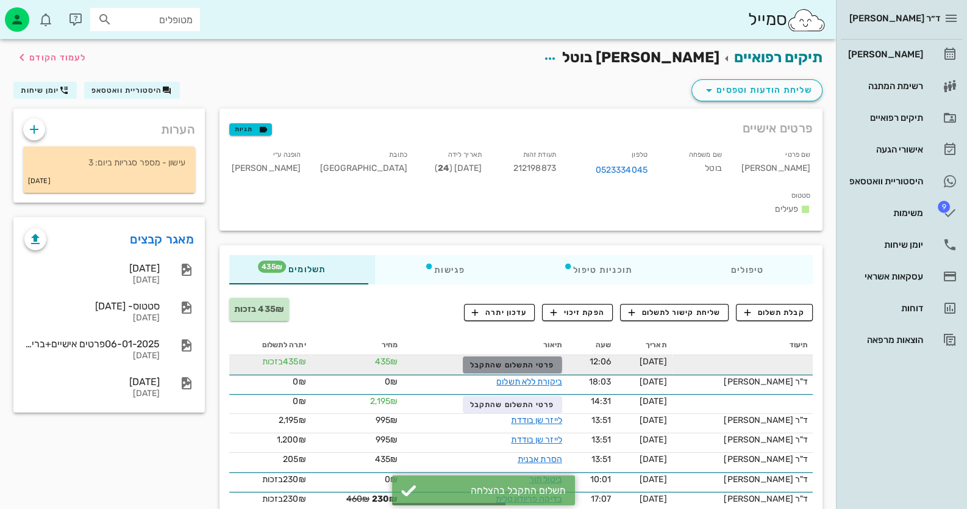
click at [520, 360] on span "פרטי התשלום שהתקבל" at bounding box center [512, 364] width 84 height 9
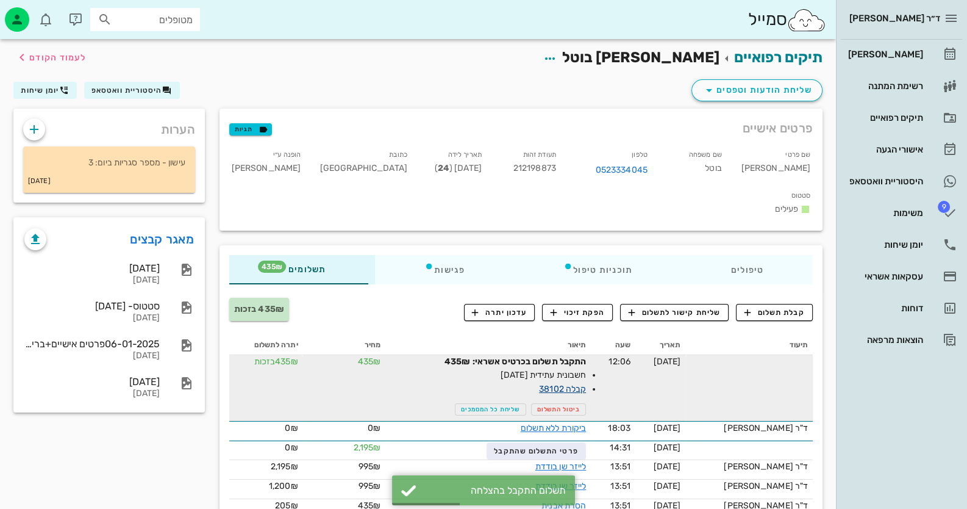
click at [586, 384] on link "קבלה 38102" at bounding box center [562, 389] width 47 height 10
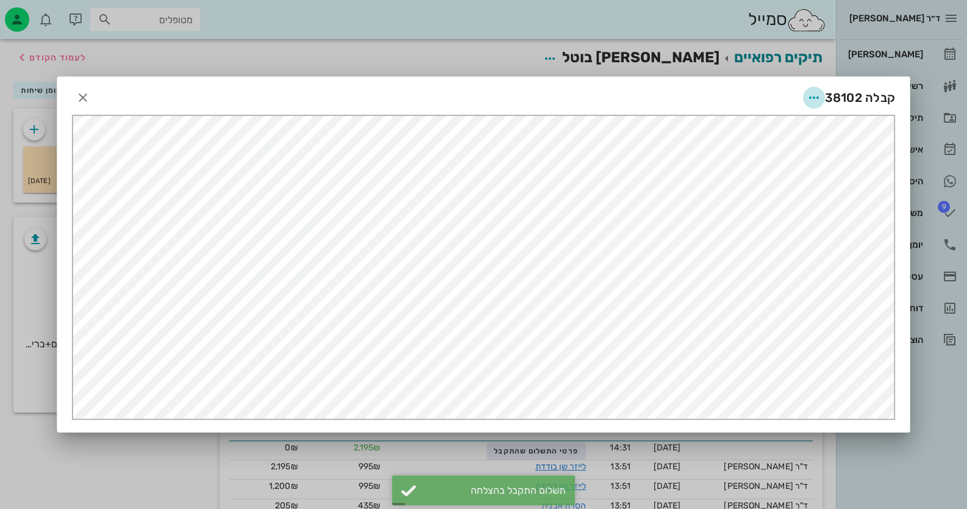
click at [814, 100] on icon "button" at bounding box center [814, 97] width 15 height 15
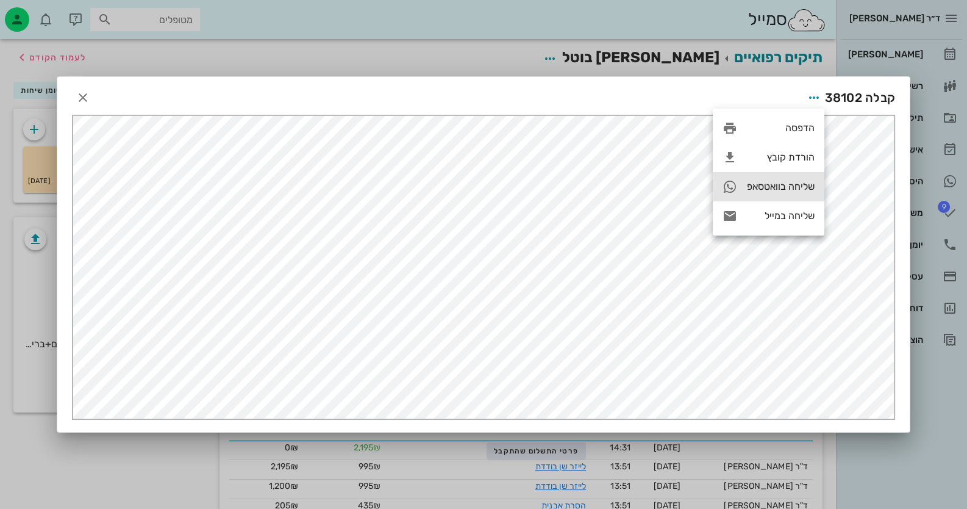
click at [797, 185] on div "שליחה בוואטסאפ" at bounding box center [781, 186] width 68 height 12
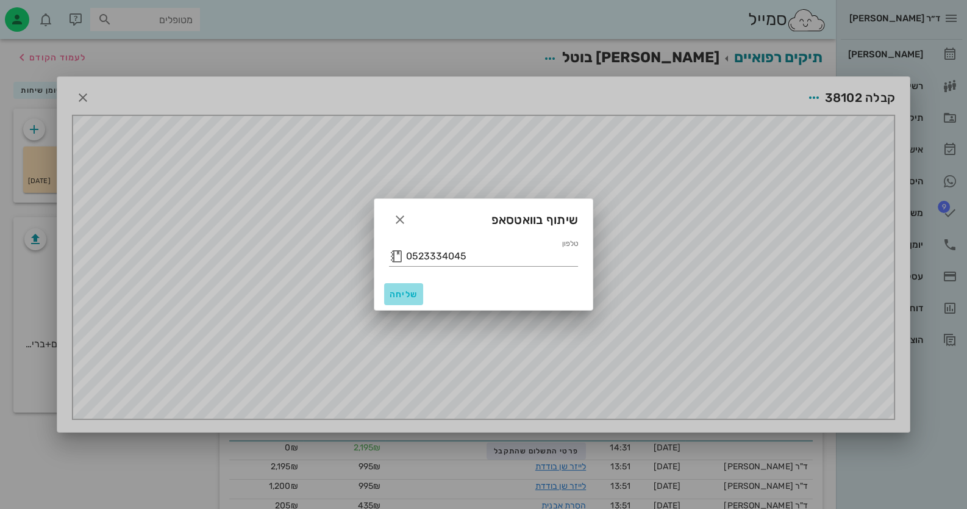
click at [416, 291] on span "שליחה" at bounding box center [403, 294] width 29 height 10
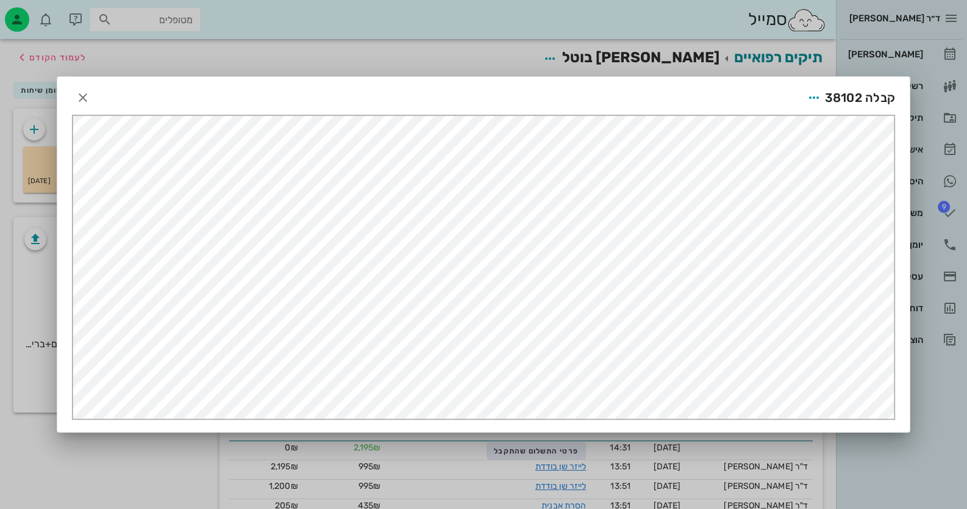
click at [923, 469] on div at bounding box center [483, 254] width 967 height 509
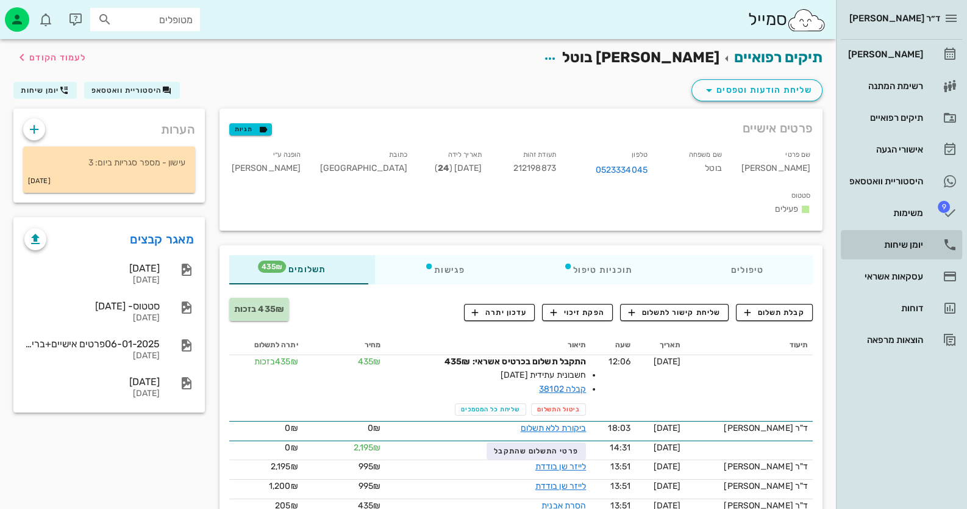
click at [921, 236] on div "יומן שיחות" at bounding box center [884, 245] width 77 height 20
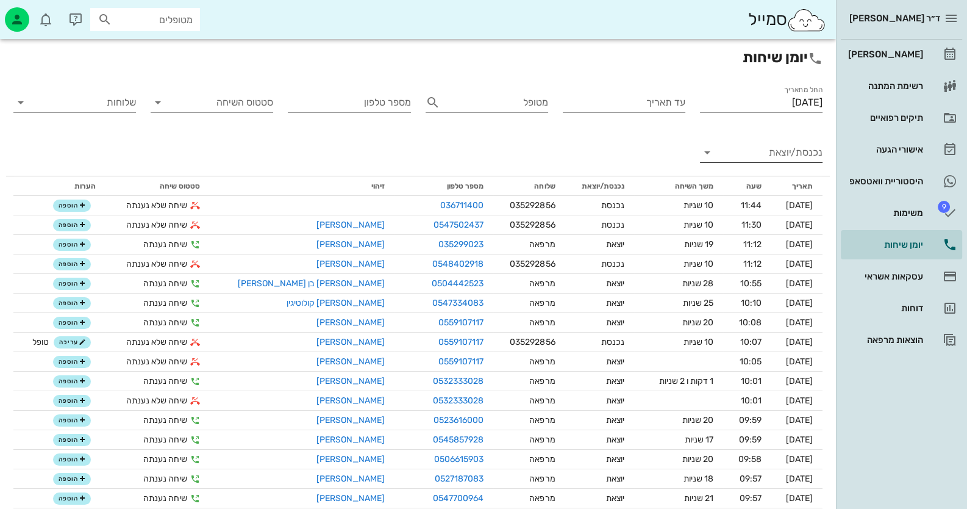
click at [808, 158] on input "נכנסת/יוצאת" at bounding box center [770, 153] width 103 height 20
click at [808, 157] on icon at bounding box center [808, 162] width 10 height 10
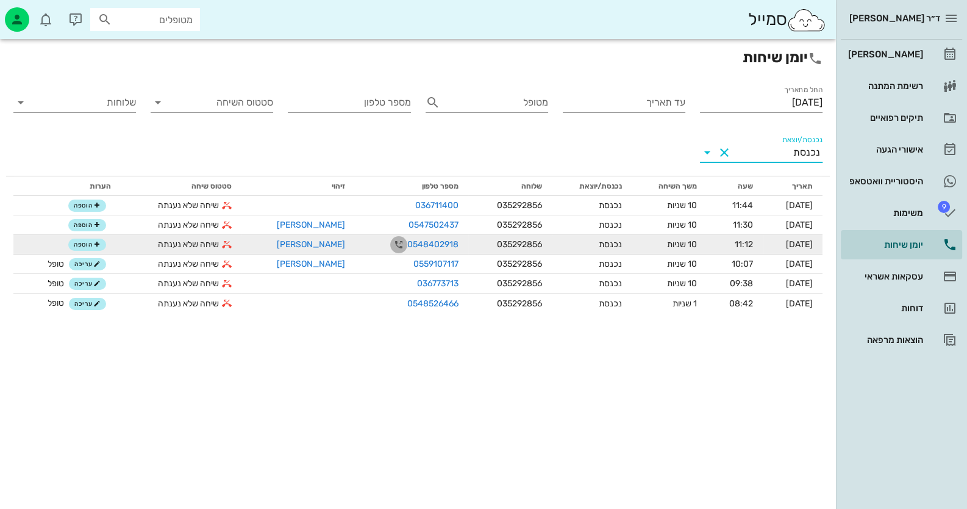
click at [391, 244] on icon "button" at bounding box center [398, 244] width 15 height 15
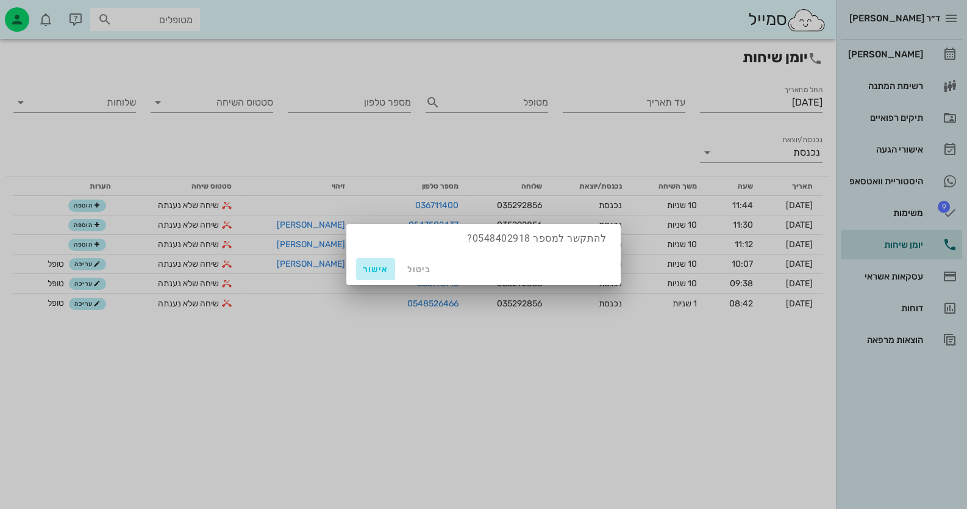
click at [376, 271] on span "אישור" at bounding box center [375, 269] width 29 height 10
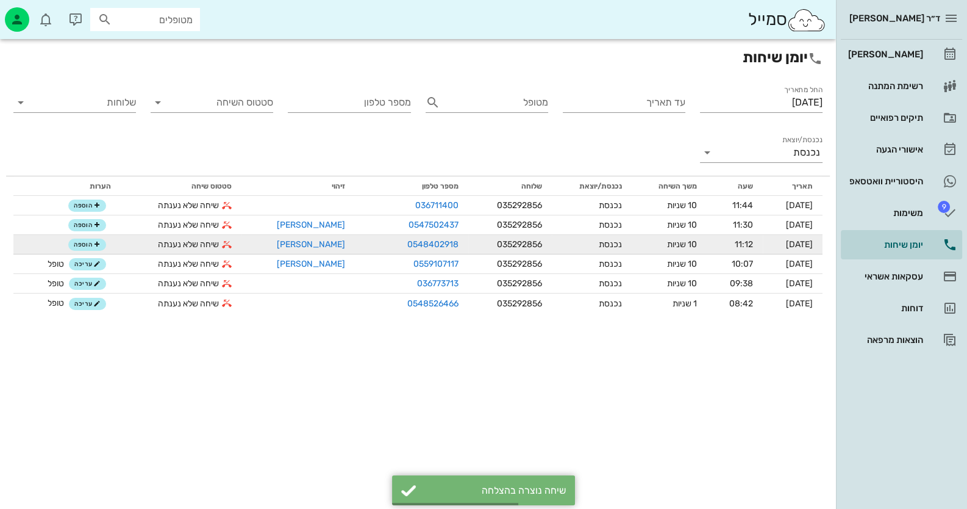
click at [316, 249] on td "[PERSON_NAME]" at bounding box center [297, 245] width 113 height 20
click at [313, 244] on link "[PERSON_NAME]" at bounding box center [311, 244] width 68 height 10
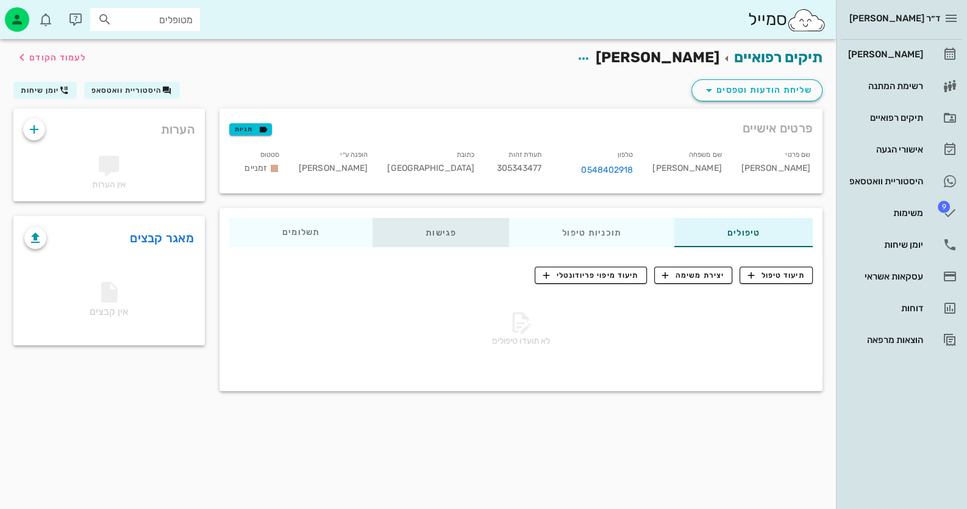
click at [450, 237] on div "פגישות" at bounding box center [441, 232] width 137 height 29
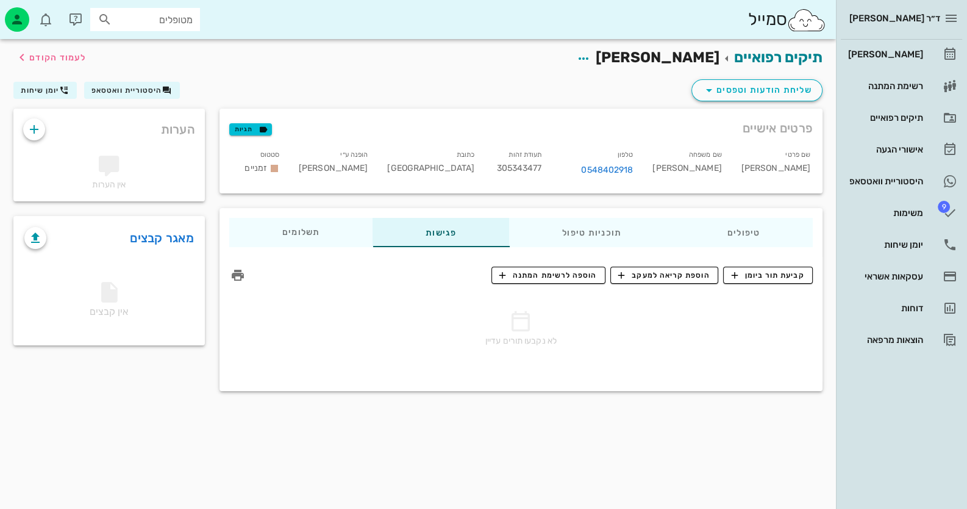
click at [523, 166] on span "305343477" at bounding box center [518, 168] width 45 height 10
copy span "305343477"
click at [591, 55] on icon "button" at bounding box center [583, 58] width 15 height 15
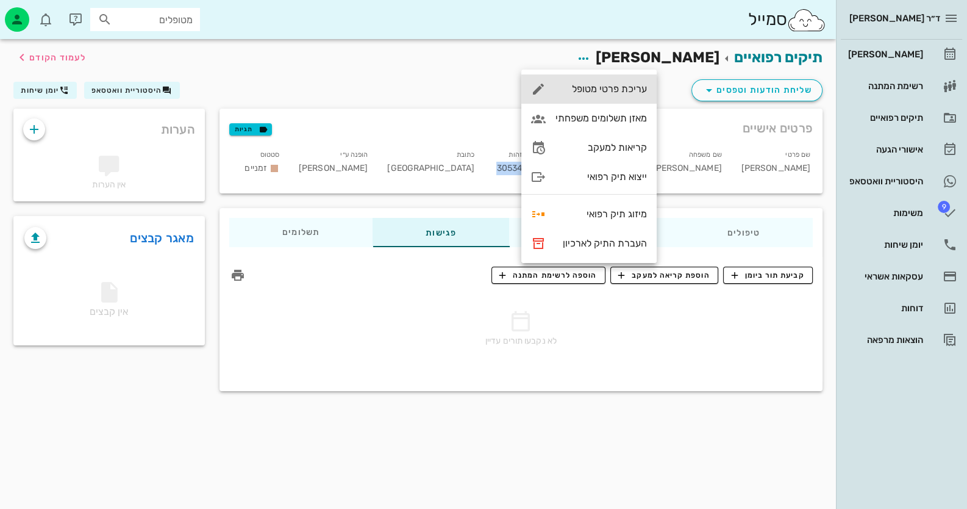
click at [633, 86] on div "עריכת פרטי מטופל" at bounding box center [600, 89] width 91 height 12
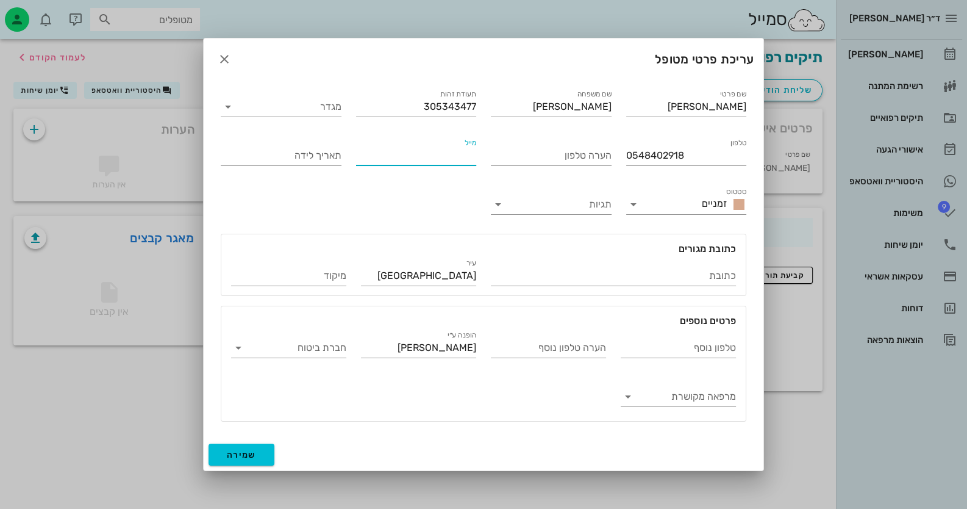
click at [412, 164] on input "מייל" at bounding box center [416, 156] width 121 height 20
type input "[EMAIL_ADDRESS][DOMAIN_NAME]"
click at [250, 462] on button "שמירה" at bounding box center [242, 454] width 66 height 22
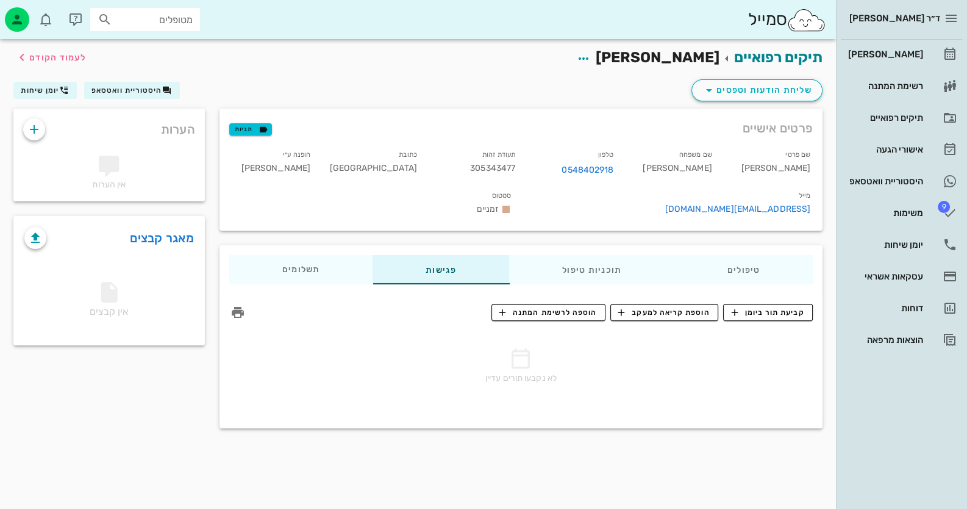
click at [180, 423] on div "תיקים רפואיים [PERSON_NAME] לעמוד הקודם שליחת הודעות וטפסים היסטוריית וואטסאפ י…" at bounding box center [418, 273] width 836 height 469
click at [940, 57] on link "[PERSON_NAME]" at bounding box center [901, 54] width 121 height 29
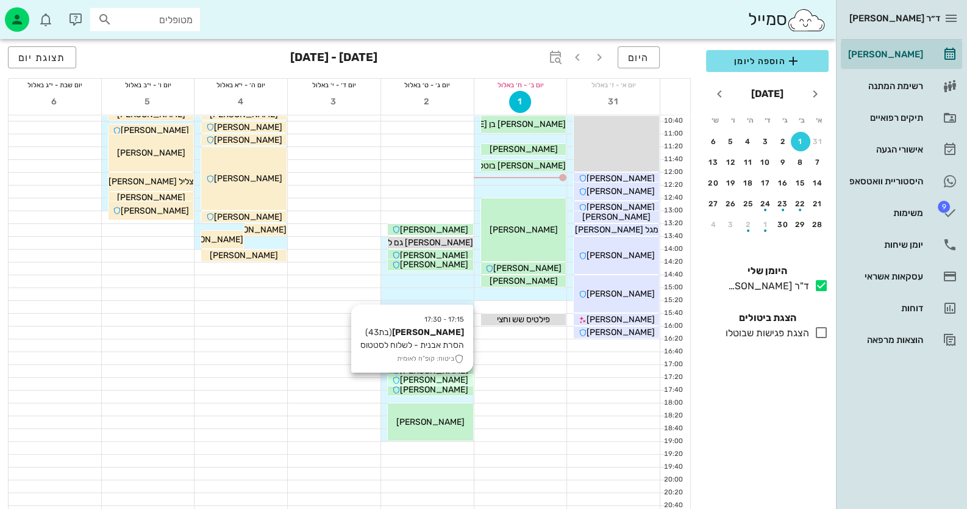
scroll to position [144, 0]
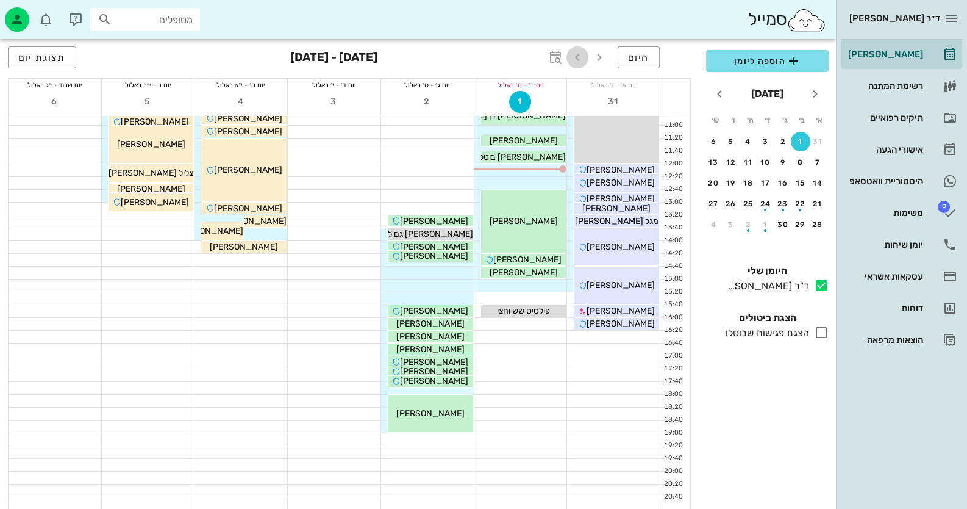
click at [577, 55] on icon "button" at bounding box center [577, 57] width 15 height 15
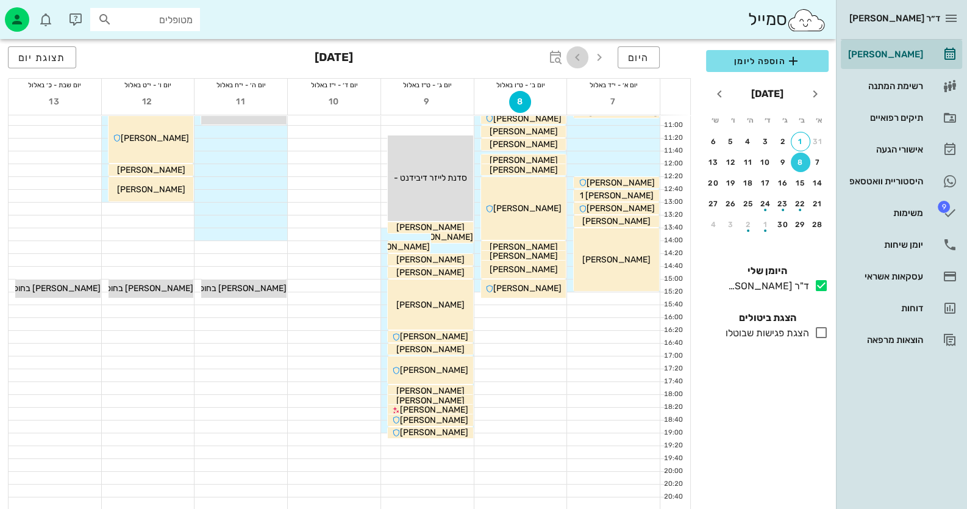
click at [577, 55] on icon "button" at bounding box center [577, 57] width 15 height 15
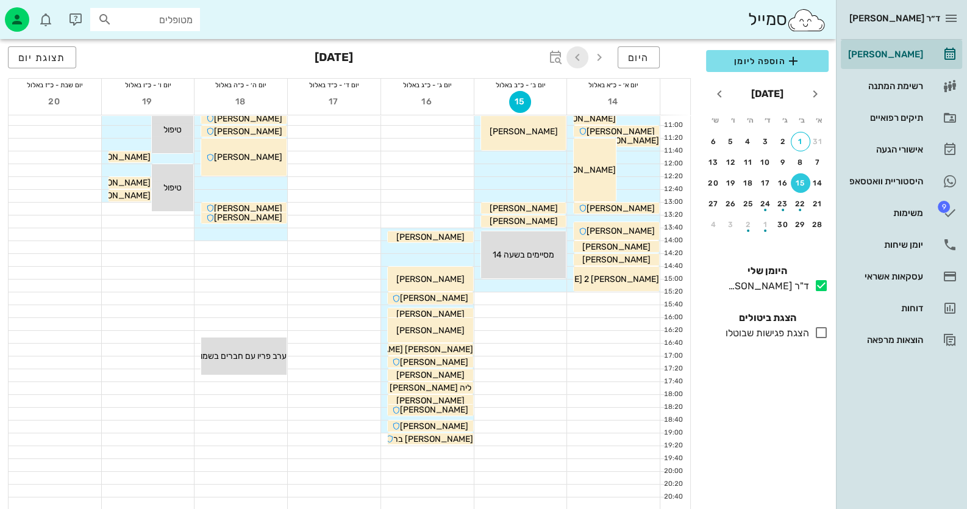
click at [577, 55] on icon "button" at bounding box center [577, 57] width 15 height 15
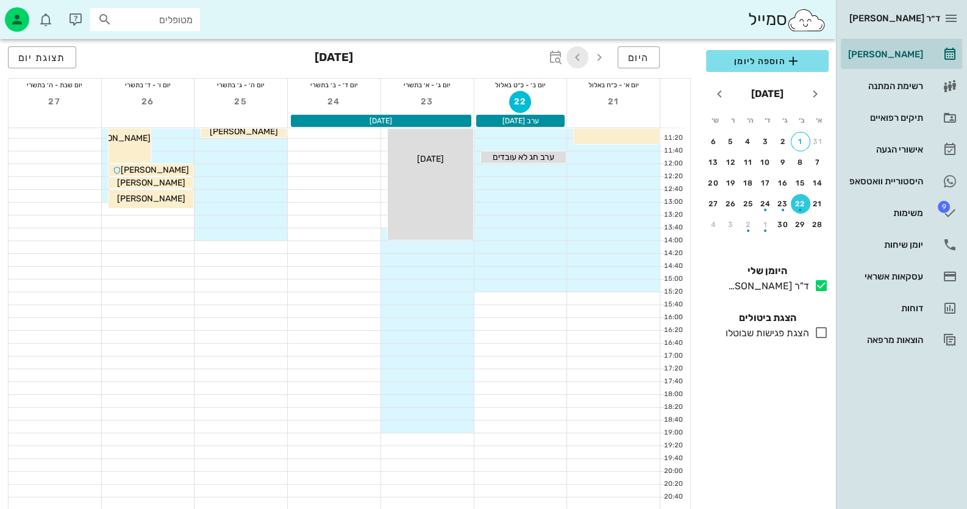
click at [577, 55] on icon "button" at bounding box center [577, 57] width 15 height 15
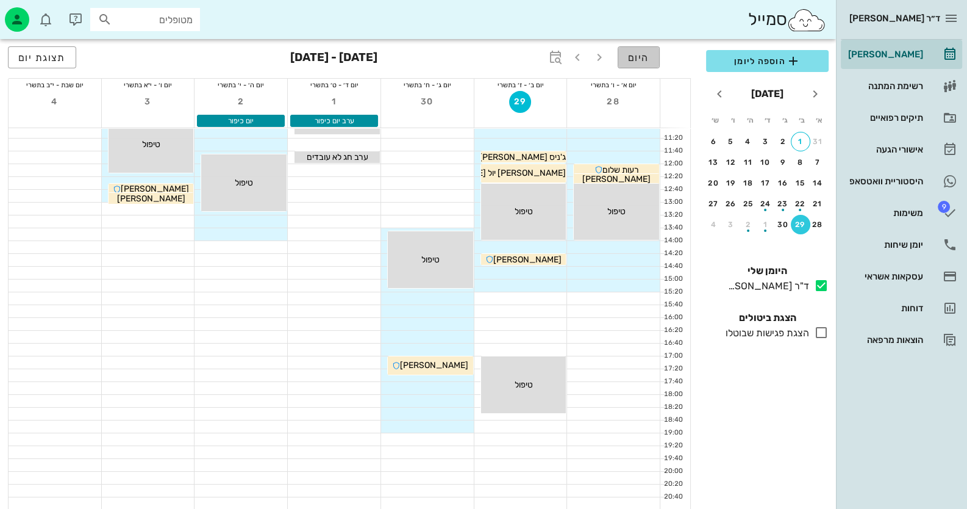
click at [635, 51] on button "היום" at bounding box center [639, 57] width 42 height 22
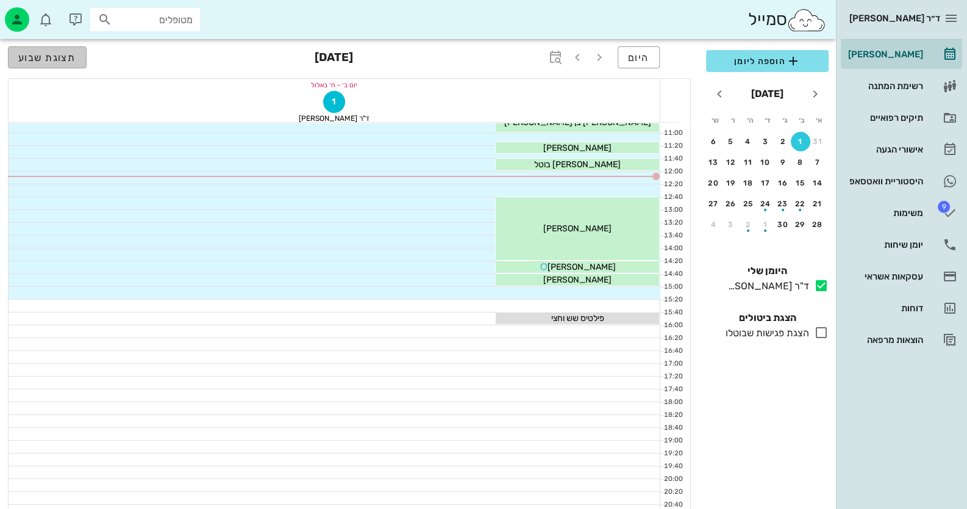
click at [27, 52] on span "תצוגת שבוע" at bounding box center [47, 58] width 58 height 12
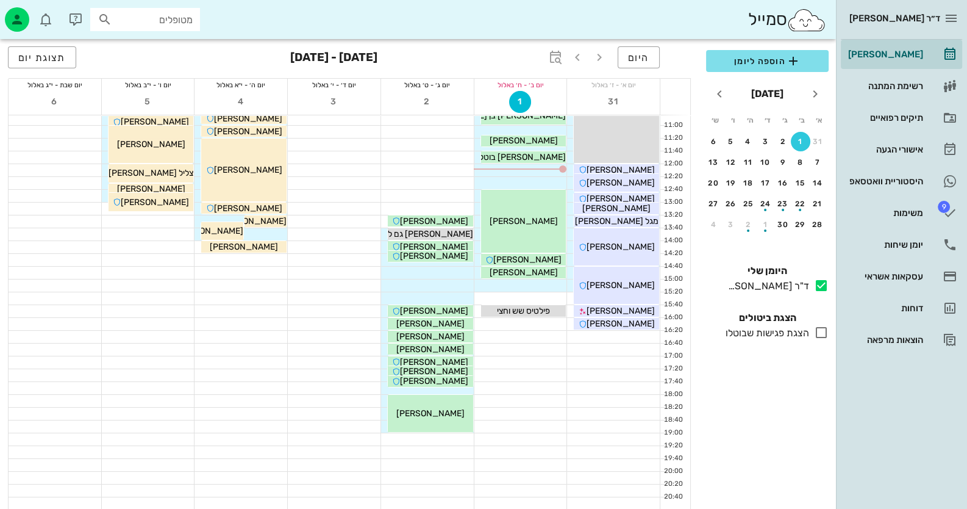
click at [265, 259] on div at bounding box center [240, 260] width 93 height 12
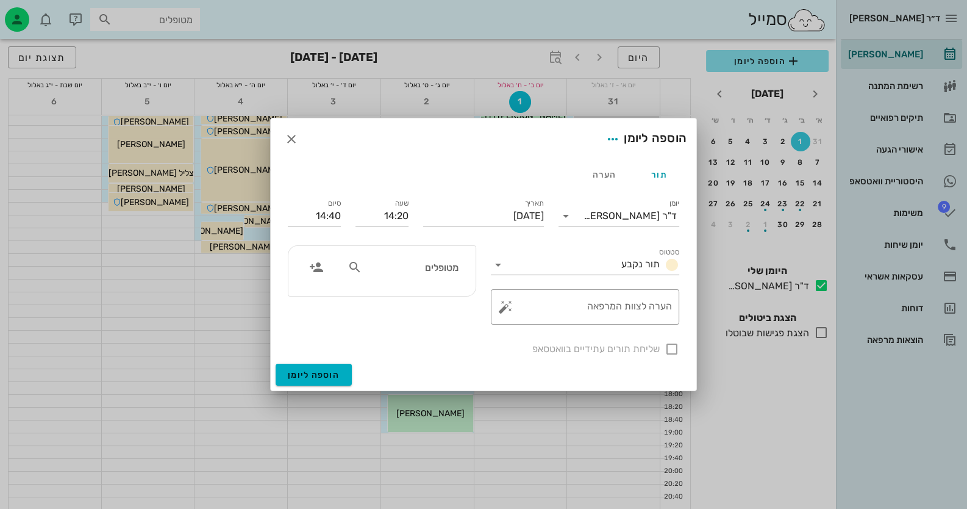
click at [436, 271] on input "מטופלים" at bounding box center [412, 267] width 94 height 16
click at [294, 130] on button "button" at bounding box center [291, 139] width 22 height 22
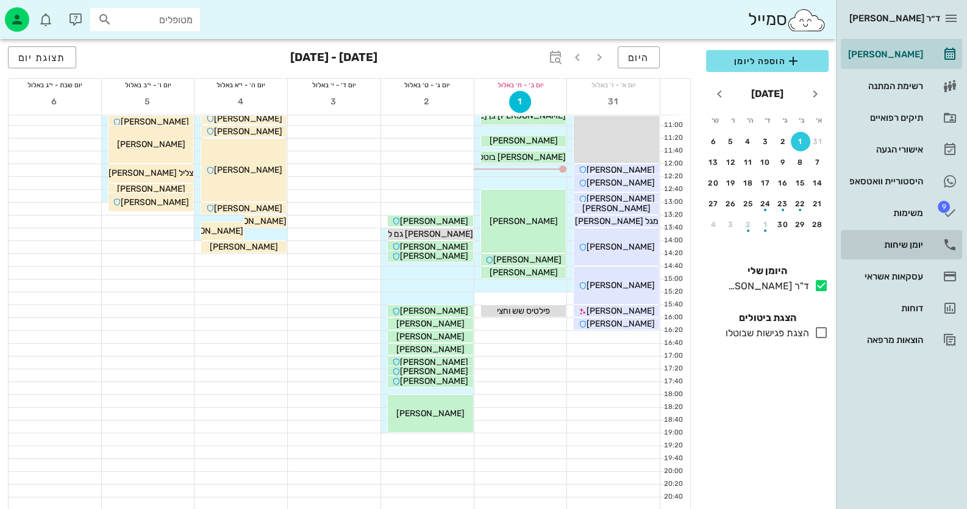
click at [924, 240] on link "יומן שיחות" at bounding box center [901, 244] width 121 height 29
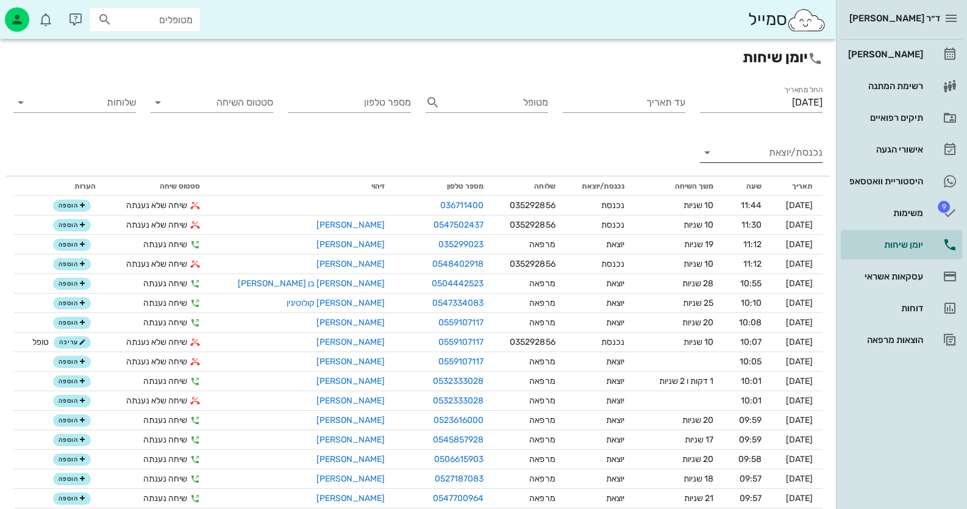
click at [793, 155] on input "נכנסת/יוצאת" at bounding box center [770, 153] width 103 height 20
click at [792, 159] on div "נכנסת" at bounding box center [783, 162] width 27 height 29
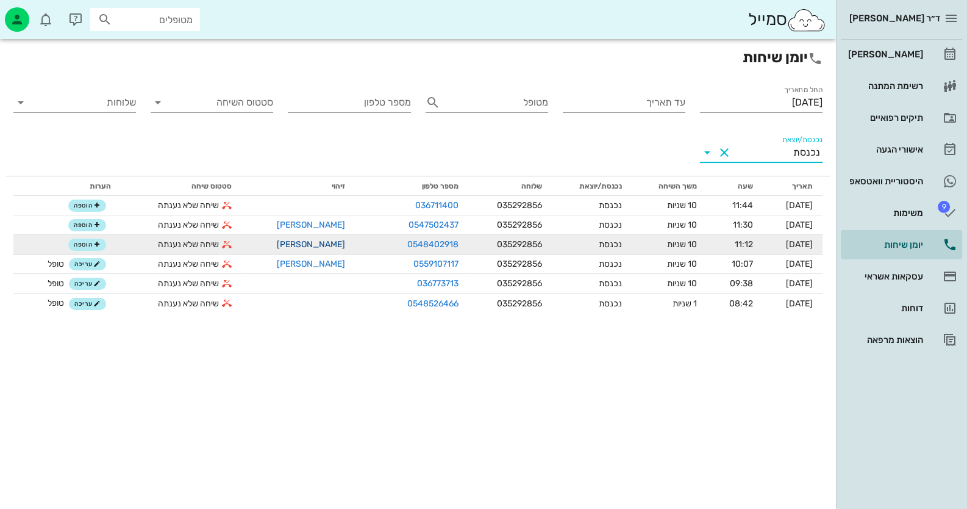
click at [303, 243] on link "[PERSON_NAME]" at bounding box center [311, 244] width 68 height 10
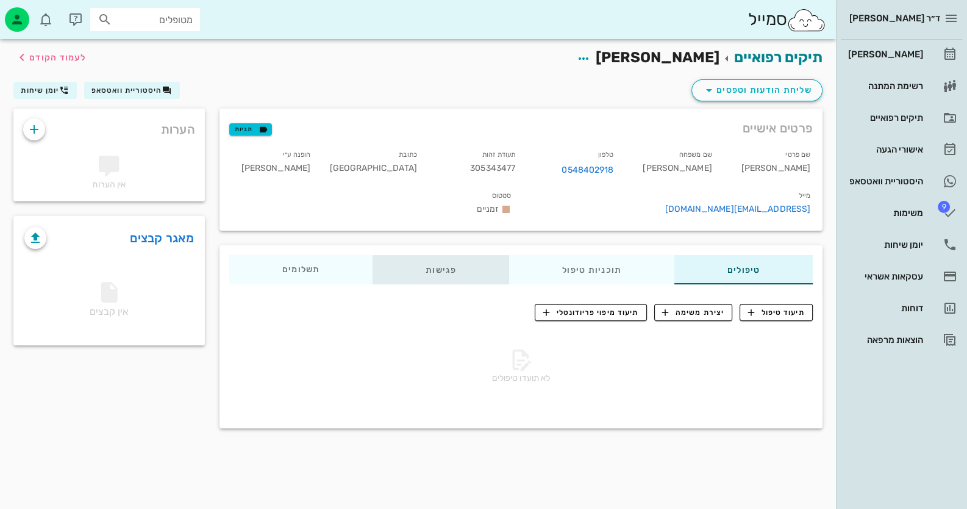
click at [441, 255] on div "פגישות" at bounding box center [441, 269] width 137 height 29
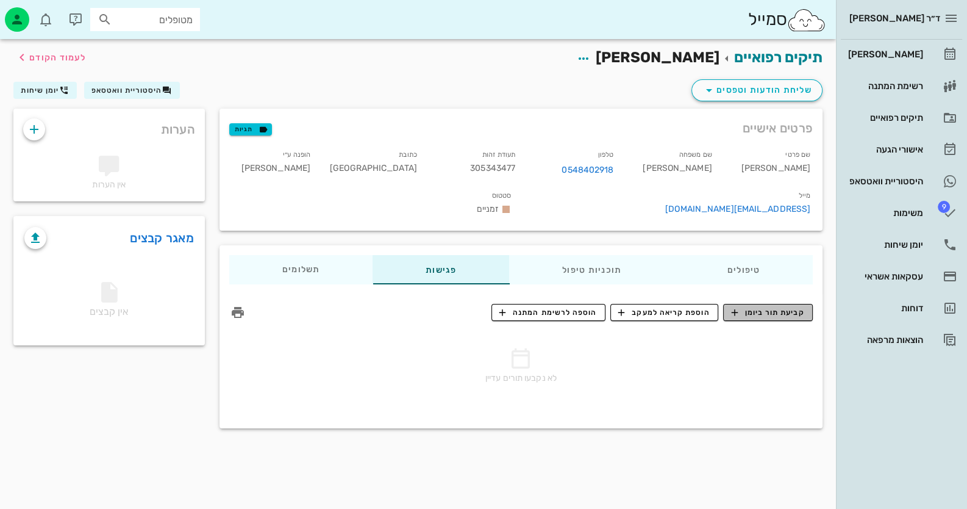
click at [756, 307] on span "קביעת תור ביומן" at bounding box center [767, 312] width 73 height 11
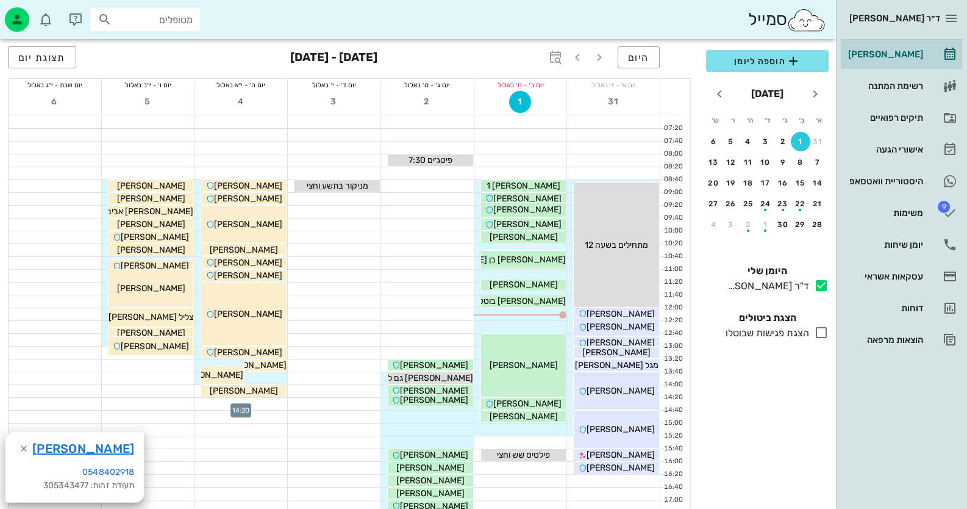
click at [248, 402] on div at bounding box center [240, 404] width 93 height 12
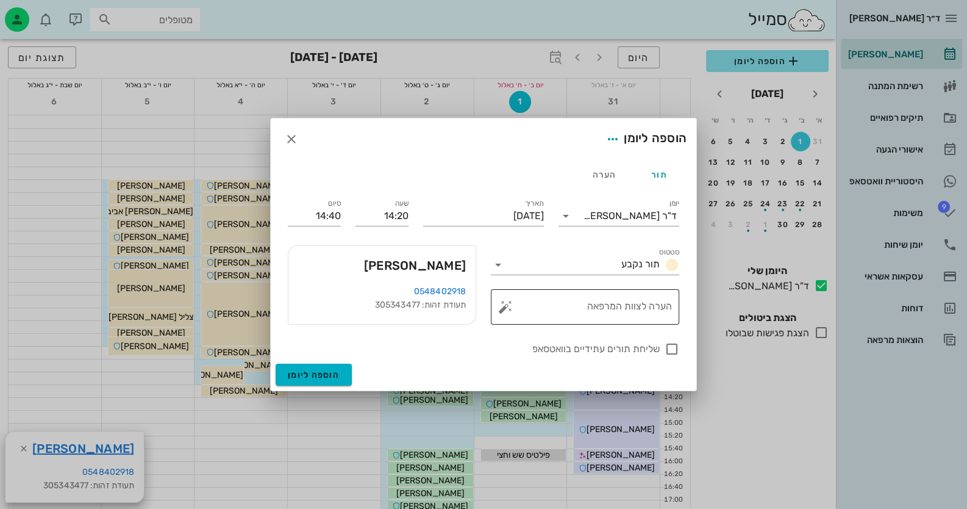
click at [502, 306] on button "button" at bounding box center [505, 306] width 15 height 15
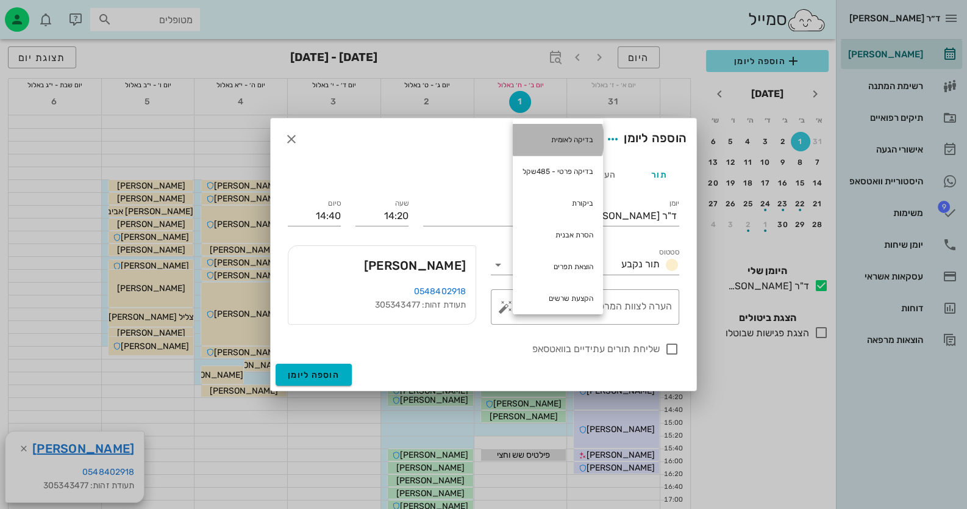
click at [586, 142] on div "בדיקה לאומית" at bounding box center [558, 140] width 90 height 32
type textarea "בדיקה לאומית"
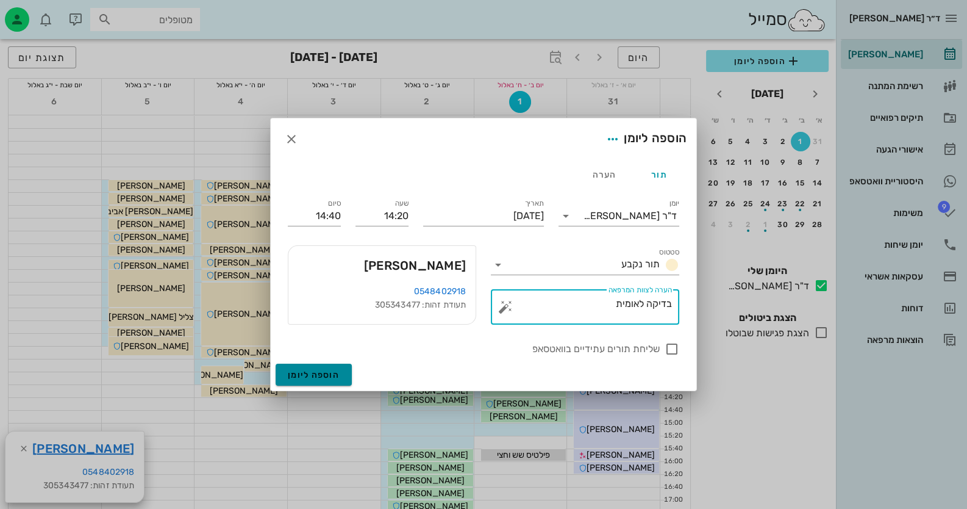
click at [316, 377] on span "הוספה ליומן" at bounding box center [314, 374] width 52 height 10
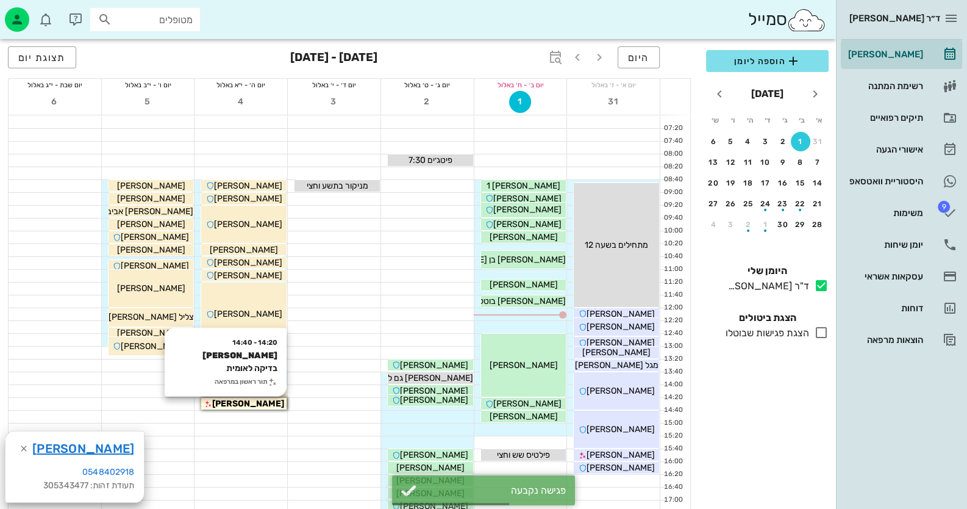
click at [276, 398] on div "[PERSON_NAME]" at bounding box center [243, 403] width 85 height 13
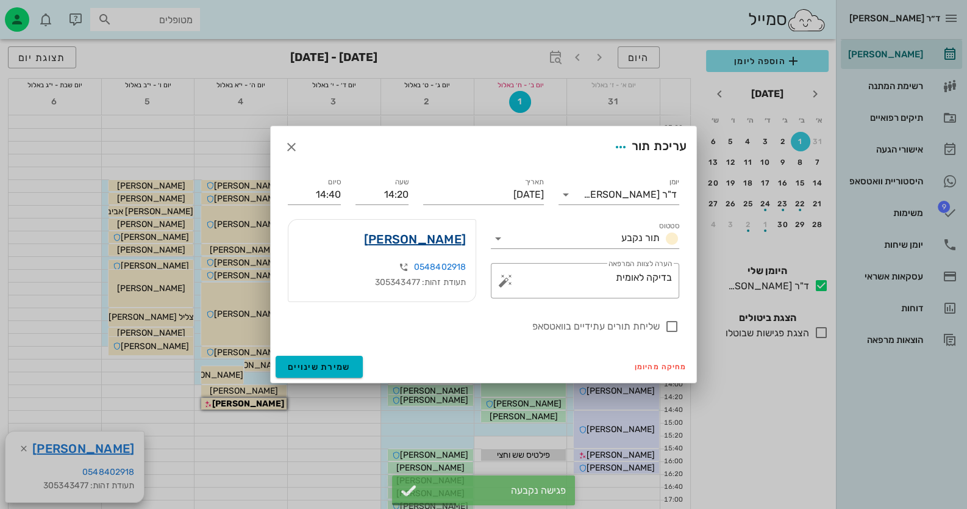
click at [451, 237] on link "[PERSON_NAME]" at bounding box center [415, 239] width 102 height 20
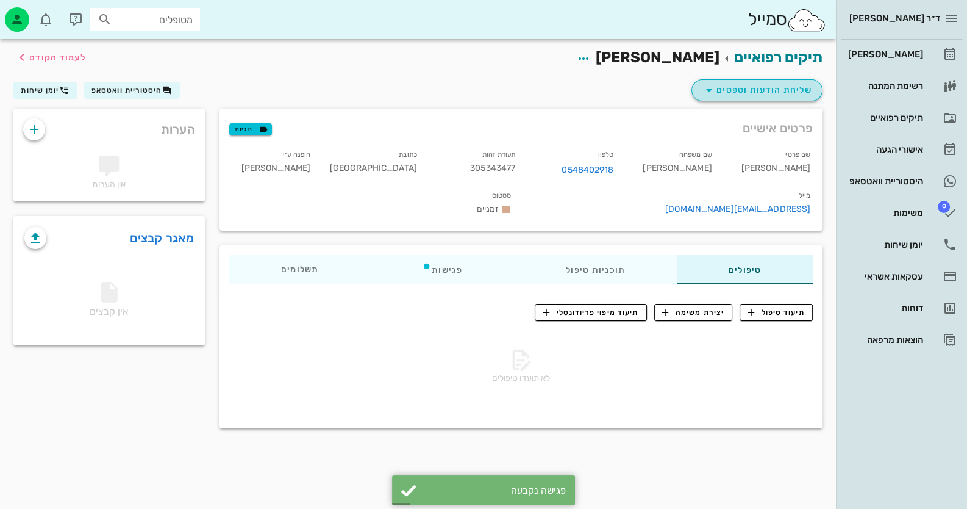
click at [737, 90] on span "שליחת הודעות וטפסים" at bounding box center [757, 90] width 110 height 15
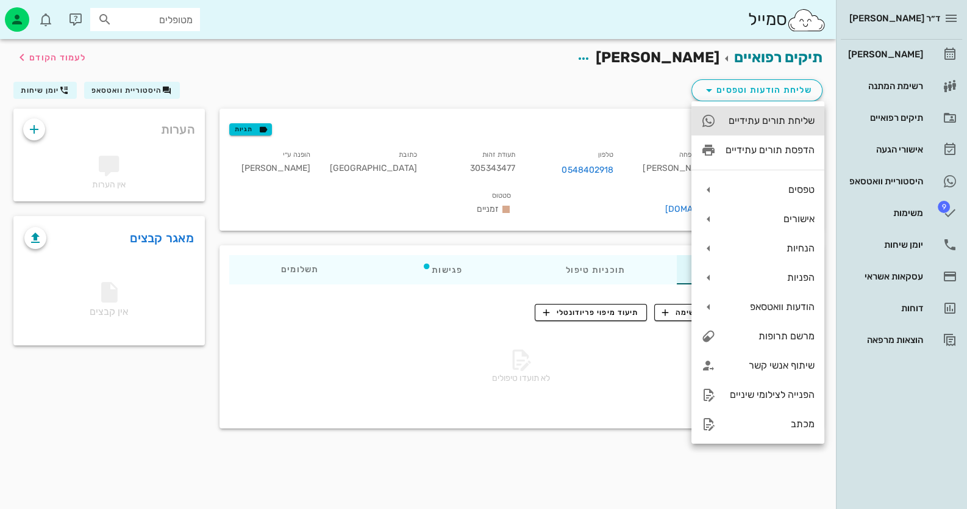
click at [783, 123] on div "שליחת תורים עתידיים" at bounding box center [770, 121] width 89 height 12
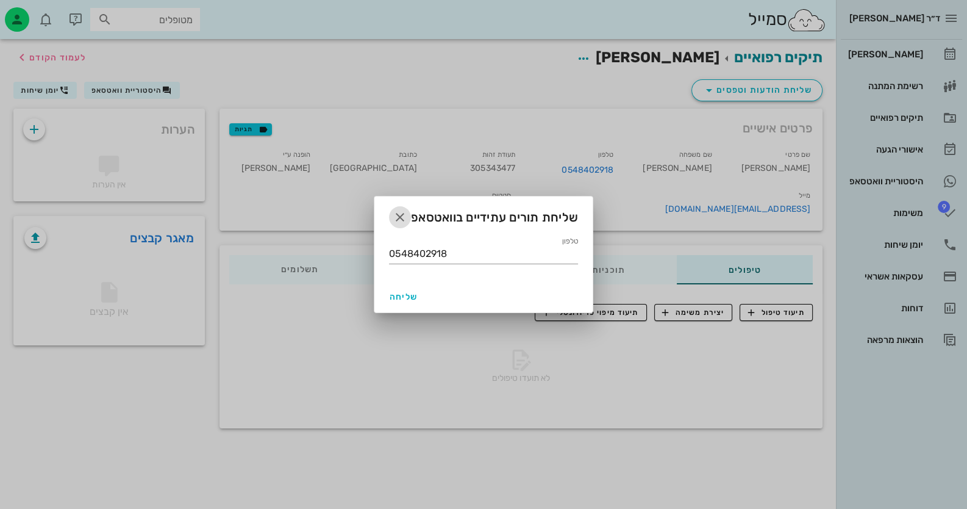
click at [398, 216] on icon "button" at bounding box center [400, 217] width 15 height 15
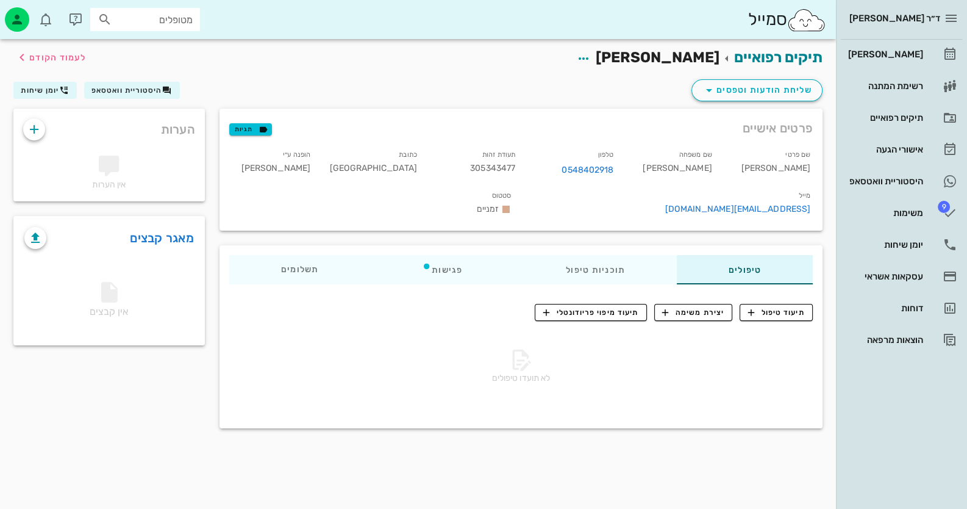
click at [505, 470] on div "תיקים רפואיים [PERSON_NAME] לעמוד הקודם שליחת הודעות וטפסים היסטוריית וואטסאפ י…" at bounding box center [418, 273] width 836 height 469
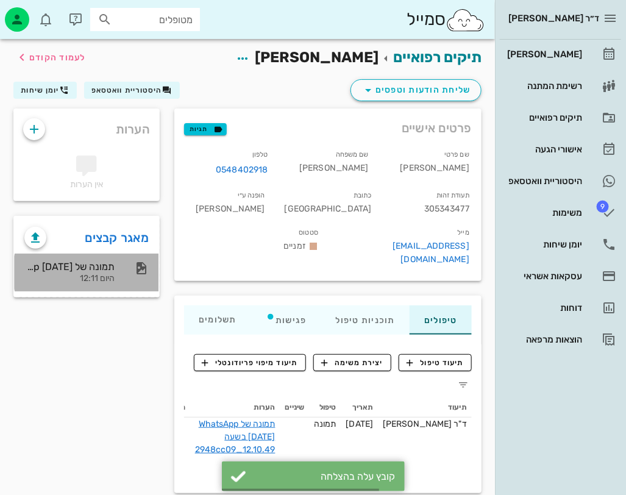
click at [116, 285] on div "תמונה של WhatsApp [DATE] בשעה 12.10.49_2948cc09 היום 12:11" at bounding box center [87, 273] width 144 height 38
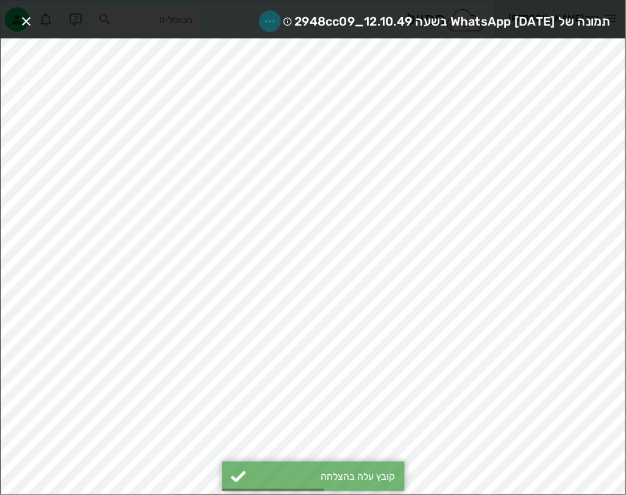
click at [259, 14] on span "button" at bounding box center [270, 21] width 22 height 15
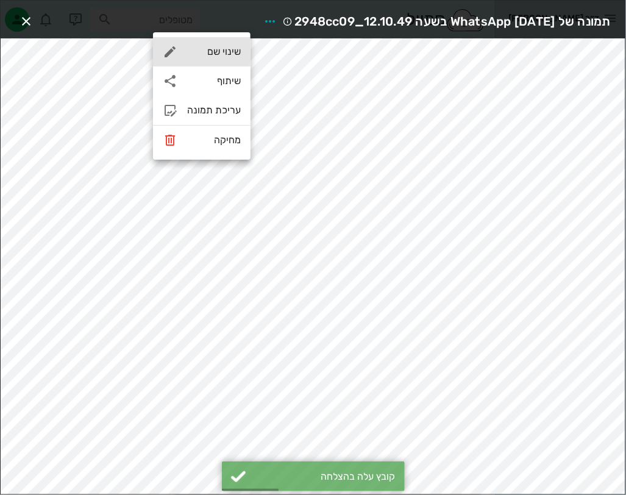
click at [234, 51] on div "שינוי שם" at bounding box center [214, 52] width 54 height 12
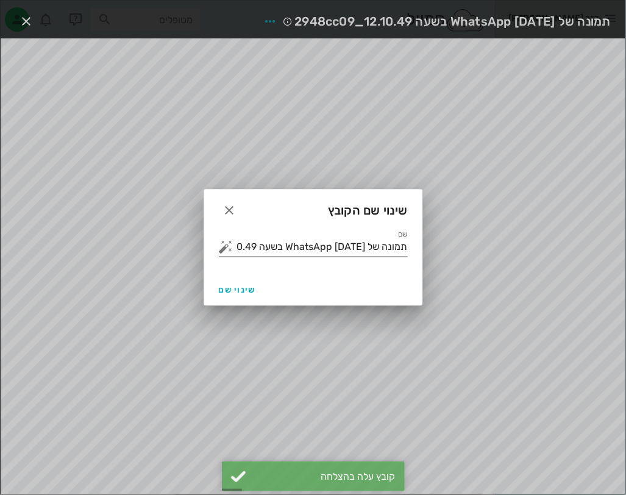
click at [350, 253] on input "תמונה של WhatsApp [DATE] בשעה 12.10.49_2948cc09" at bounding box center [322, 247] width 172 height 20
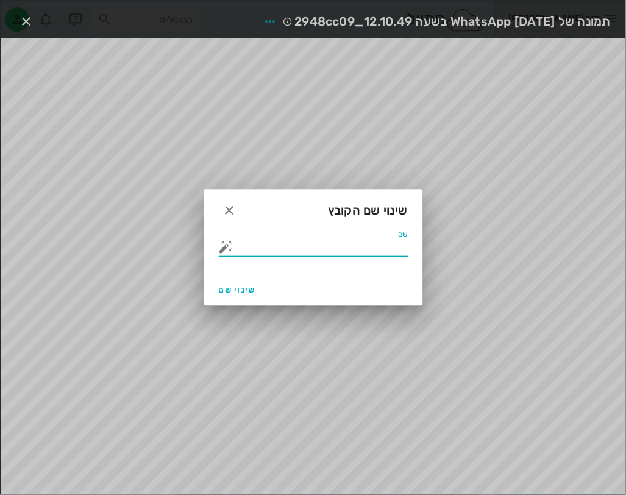
click at [231, 248] on button "button" at bounding box center [226, 247] width 15 height 15
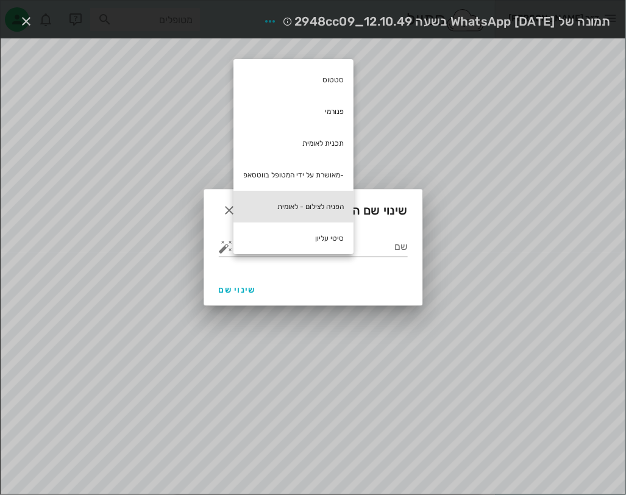
click at [346, 208] on div "הפניה לצילום - לאומית" at bounding box center [294, 207] width 120 height 32
type input "הפניה לצילום - לאומית"
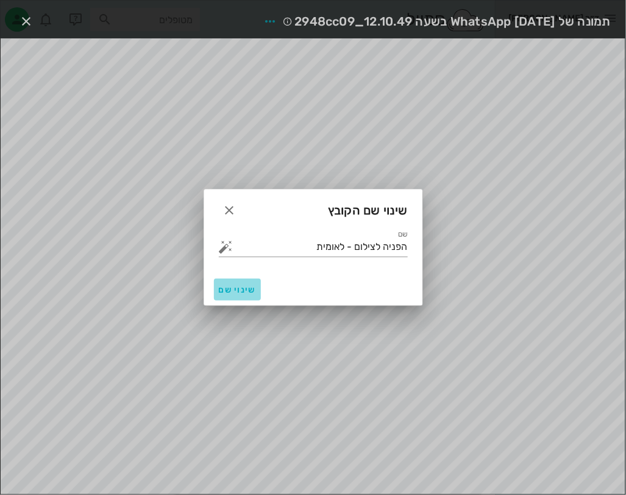
click at [232, 285] on span "שינוי שם" at bounding box center [237, 290] width 37 height 10
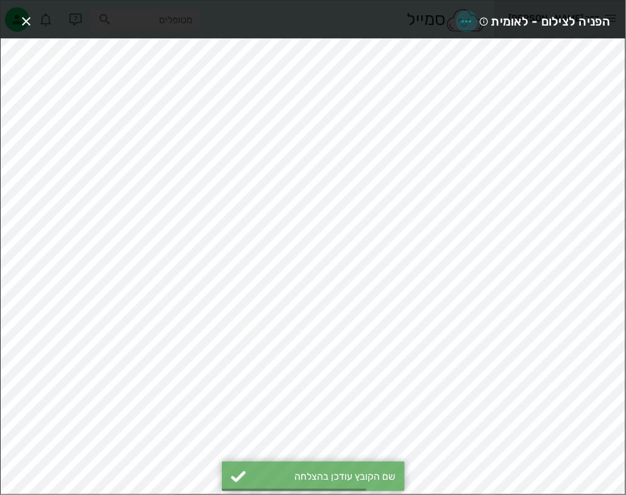
click at [473, 21] on icon "button" at bounding box center [467, 21] width 15 height 15
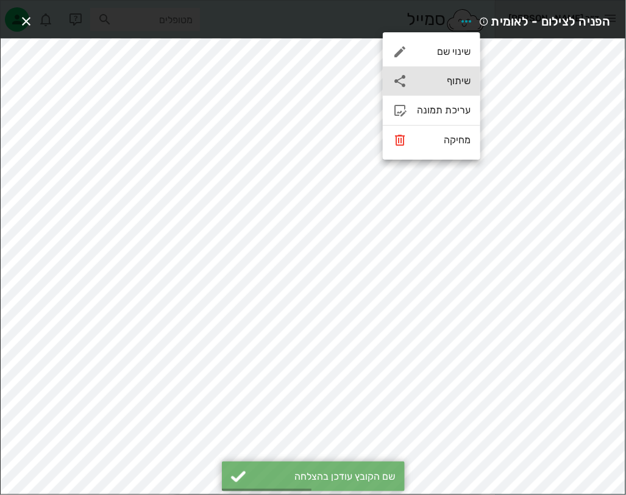
click at [460, 81] on div "שיתוף" at bounding box center [444, 81] width 54 height 12
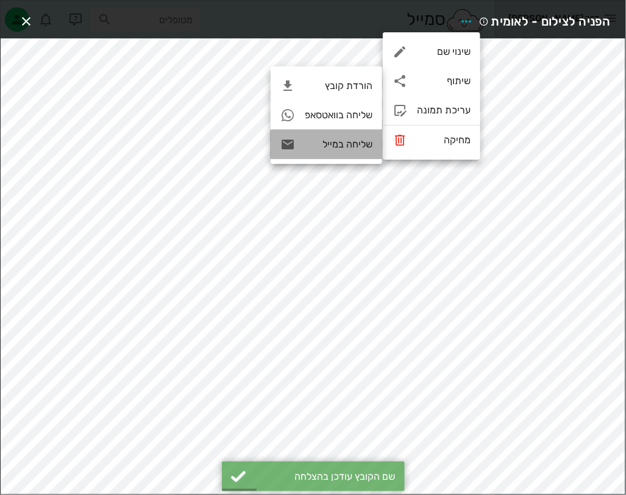
click at [329, 146] on div "שליחה במייל" at bounding box center [339, 144] width 68 height 12
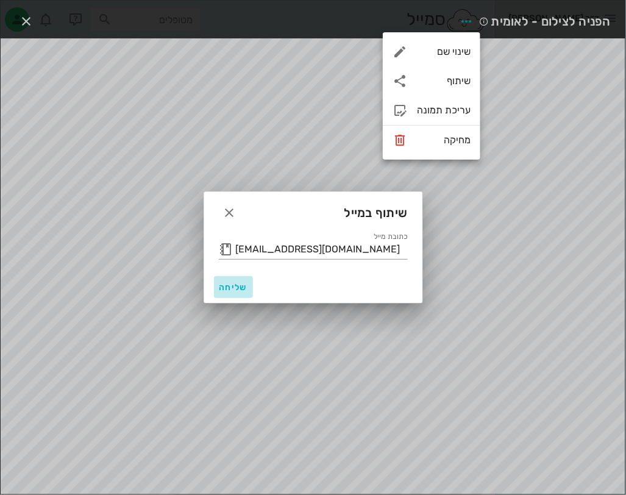
click at [242, 288] on span "שליחה" at bounding box center [233, 287] width 29 height 10
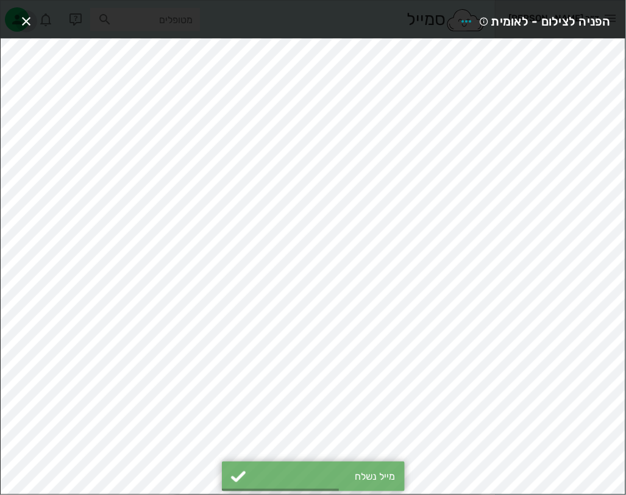
click at [21, 19] on icon "button" at bounding box center [26, 21] width 15 height 15
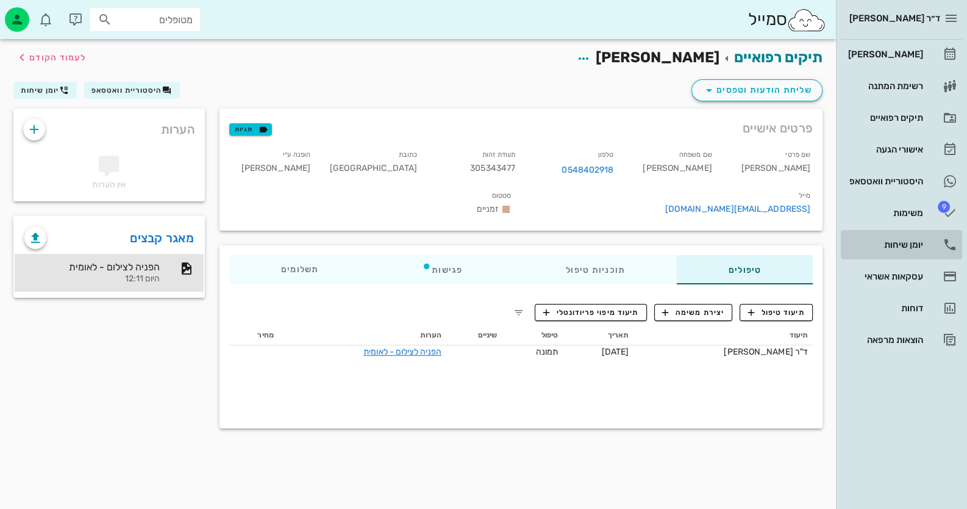
click at [915, 236] on div "יומן שיחות" at bounding box center [884, 245] width 77 height 20
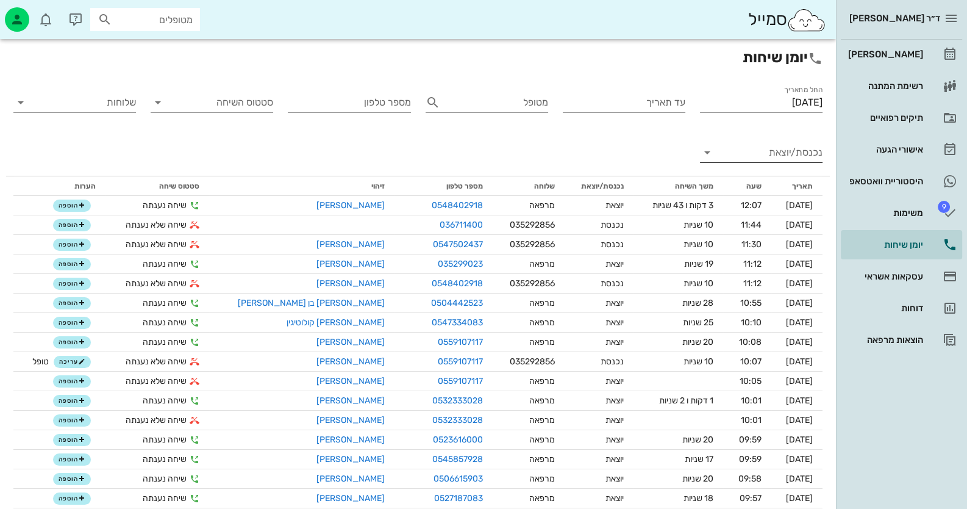
click at [791, 141] on div "נכנסת/יוצאת" at bounding box center [761, 155] width 123 height 40
click at [791, 147] on input "נכנסת/יוצאת" at bounding box center [770, 153] width 103 height 20
click at [798, 166] on div "נכנסת" at bounding box center [791, 162] width 43 height 29
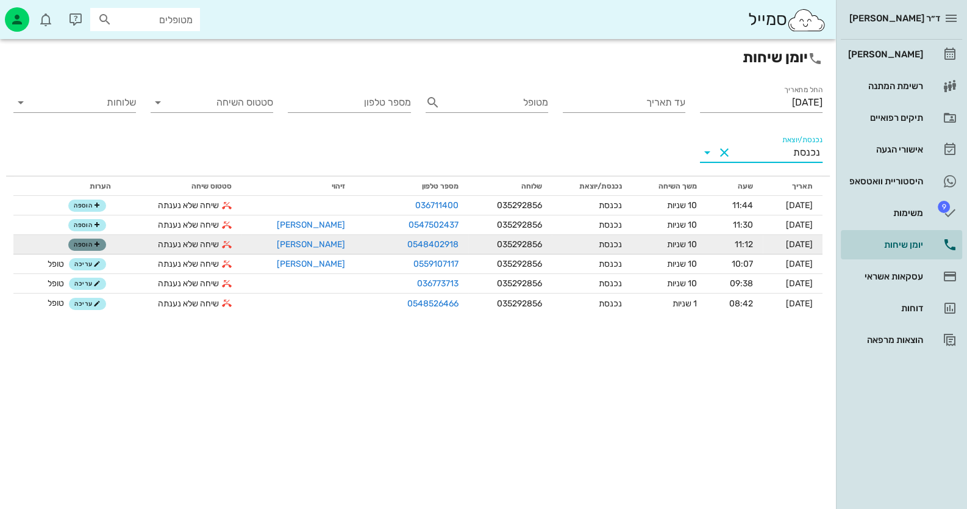
click at [101, 241] on icon "button" at bounding box center [96, 244] width 7 height 7
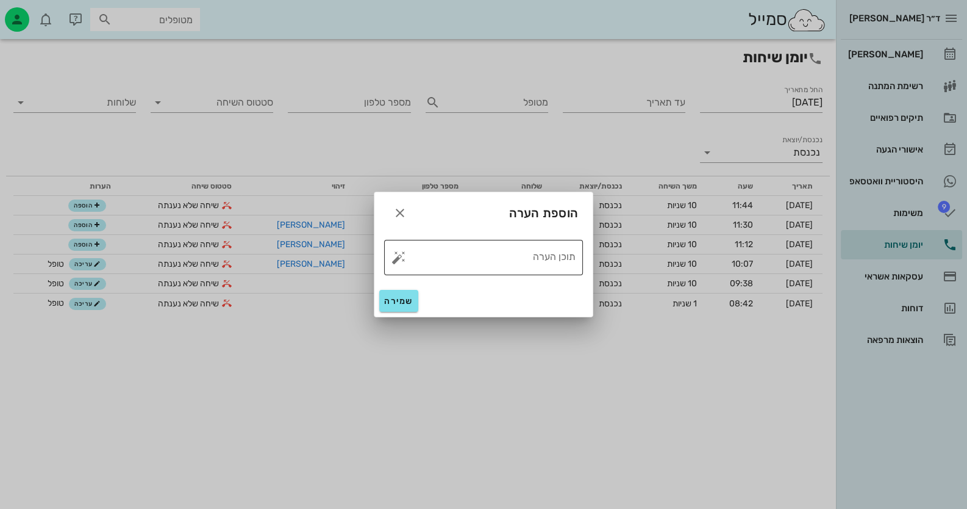
click at [394, 257] on button "button" at bounding box center [398, 257] width 15 height 15
click at [442, 250] on div "טופל" at bounding box center [451, 244] width 91 height 32
type textarea "טופל"
click at [400, 288] on div "שמירה" at bounding box center [483, 301] width 218 height 32
click at [402, 292] on button "שמירה" at bounding box center [398, 301] width 39 height 22
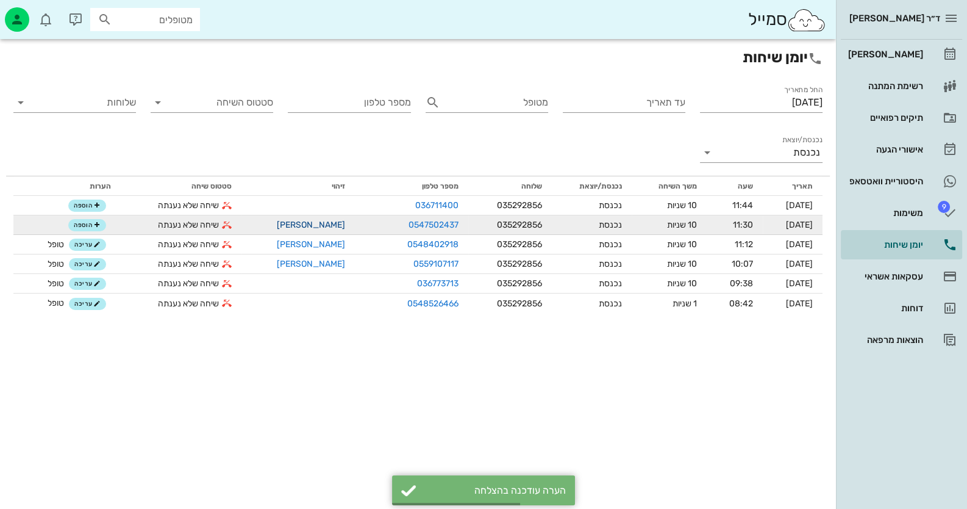
click at [291, 222] on link "[PERSON_NAME]" at bounding box center [311, 224] width 68 height 10
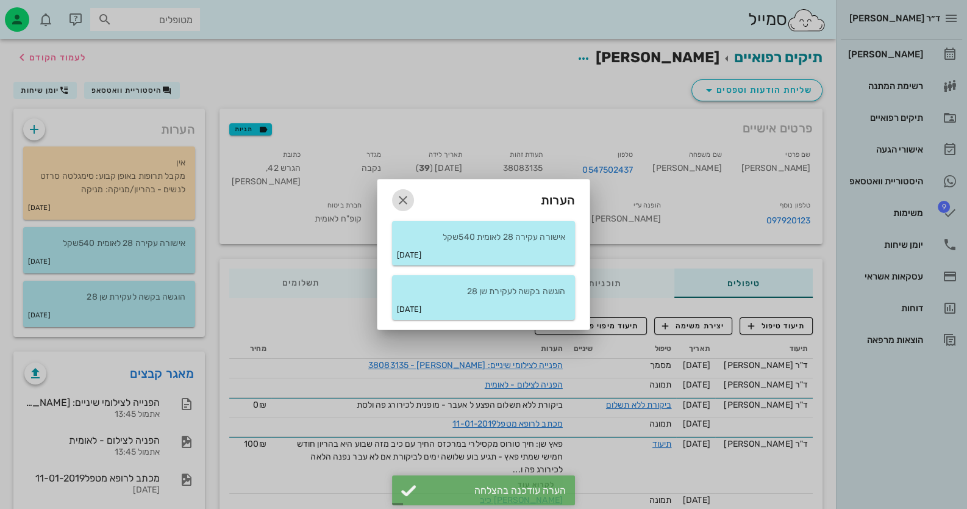
click at [409, 194] on icon "button" at bounding box center [403, 200] width 15 height 15
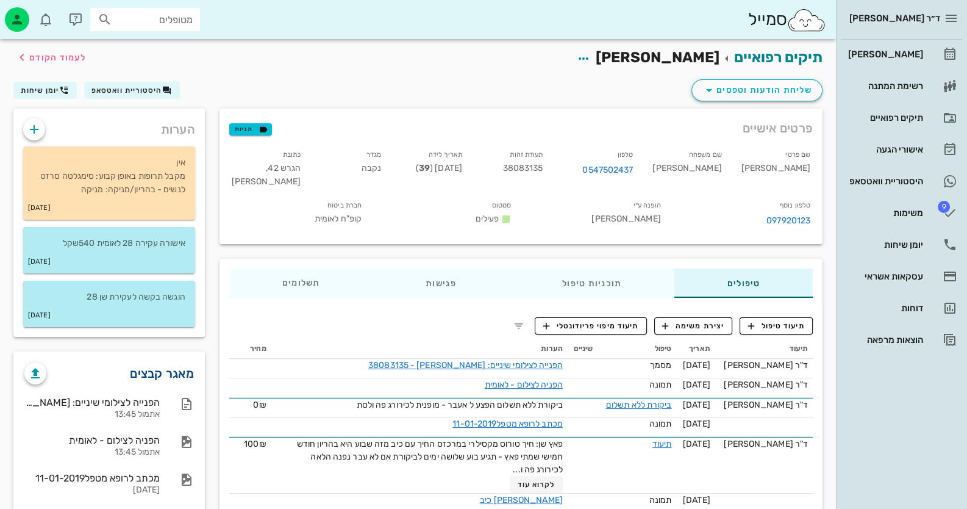
click at [179, 373] on link "מאגר קבצים" at bounding box center [162, 373] width 64 height 20
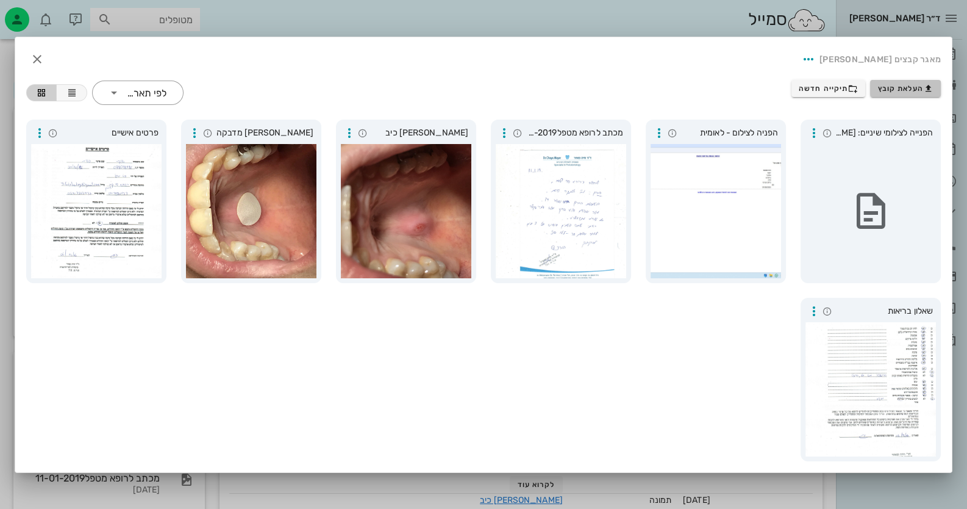
click at [910, 86] on span "העלאת קובץ" at bounding box center [905, 89] width 55 height 10
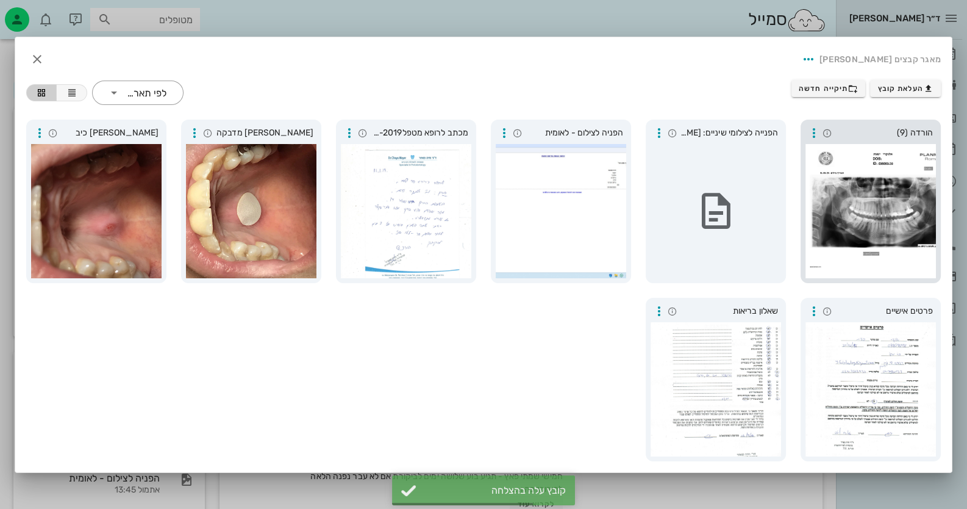
click at [880, 179] on div at bounding box center [870, 211] width 130 height 134
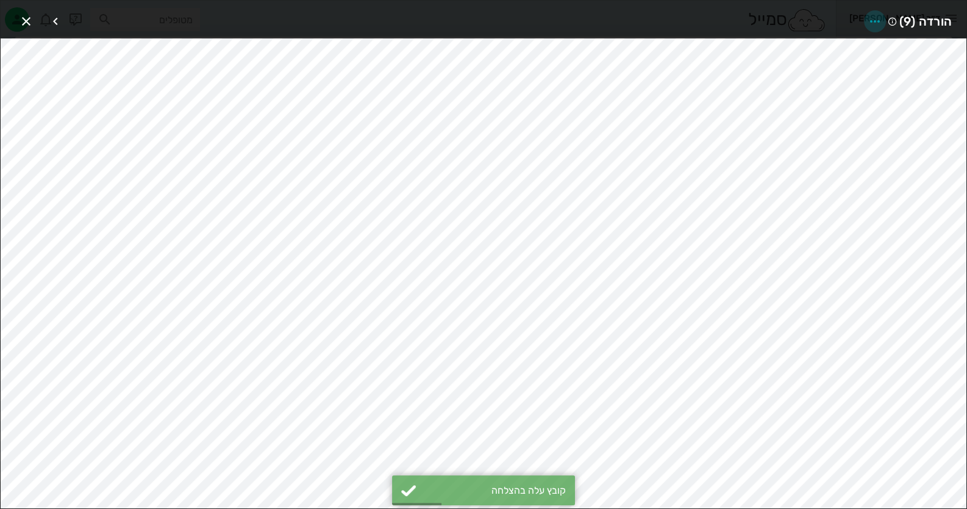
click at [872, 18] on icon "button" at bounding box center [875, 21] width 15 height 15
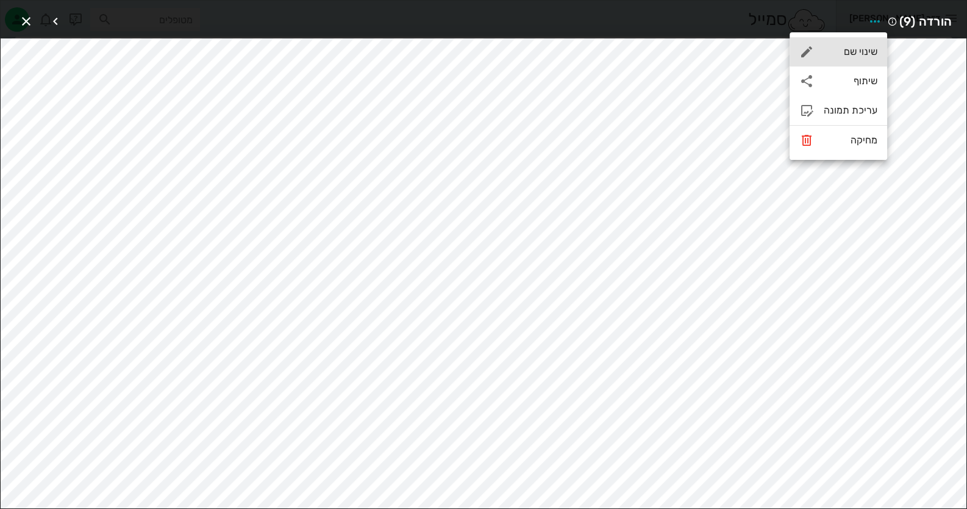
click at [857, 52] on div "שינוי שם" at bounding box center [851, 52] width 54 height 12
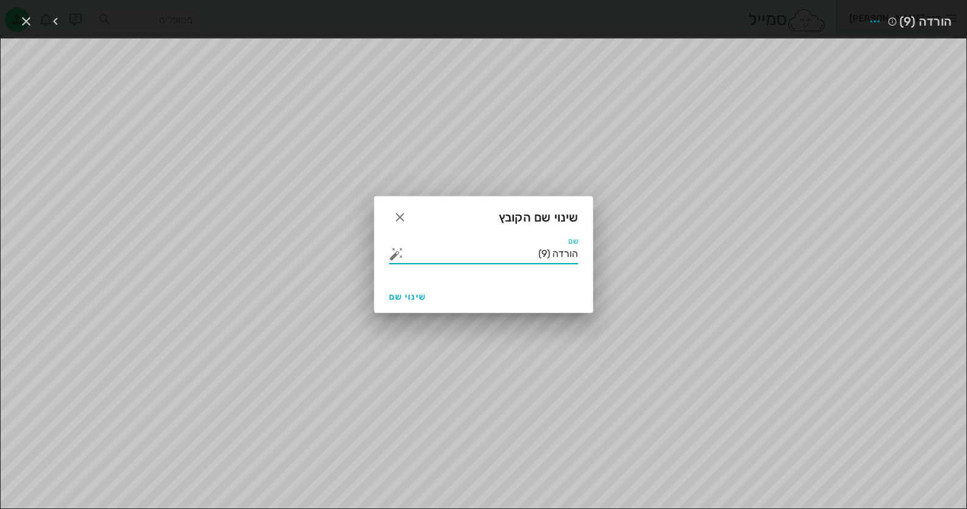
drag, startPoint x: 528, startPoint y: 252, endPoint x: 630, endPoint y: 262, distance: 102.9
click at [630, 262] on div "ד״ר [PERSON_NAME] רשימת המתנה תיקים רפואיים אישורי הגעה היסטוריית וואטסאפ 9 משי…" at bounding box center [483, 335] width 967 height 671
click at [396, 257] on button "button" at bounding box center [396, 253] width 15 height 15
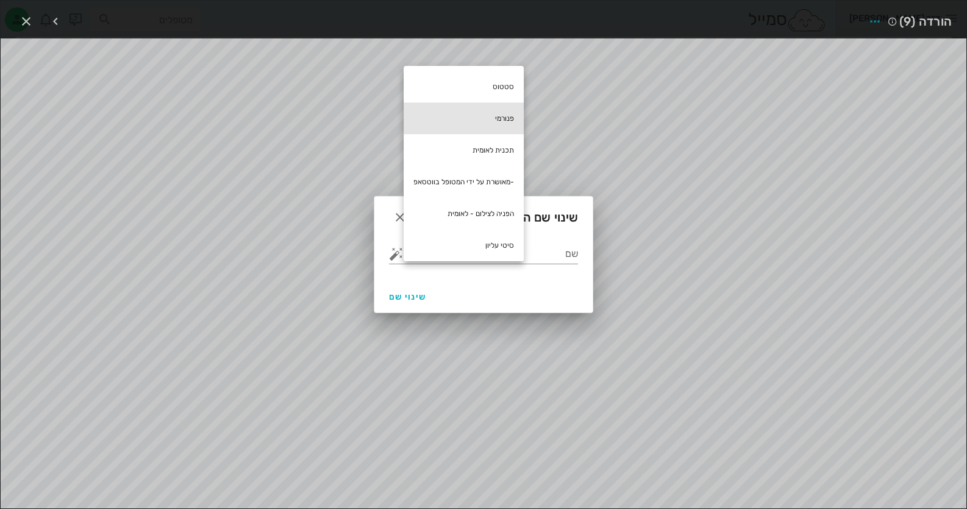
click at [512, 113] on div "פנורמי" at bounding box center [464, 118] width 120 height 32
type input "פנורמי"
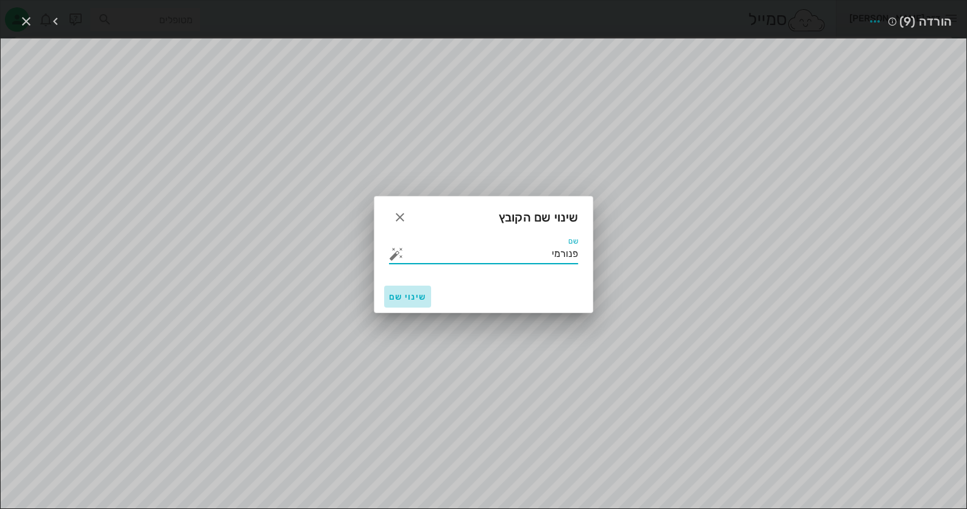
click at [413, 293] on span "שינוי שם" at bounding box center [407, 296] width 37 height 10
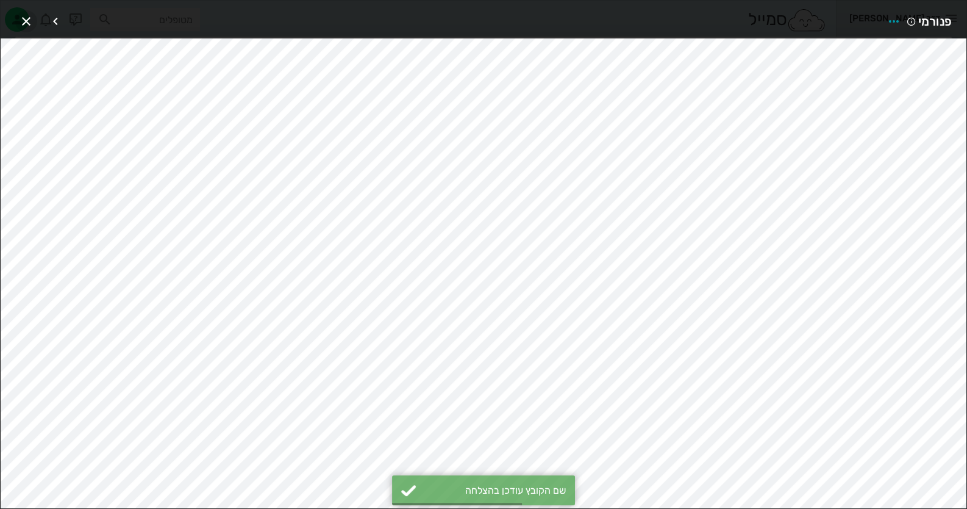
click at [21, 15] on icon "button" at bounding box center [26, 21] width 15 height 15
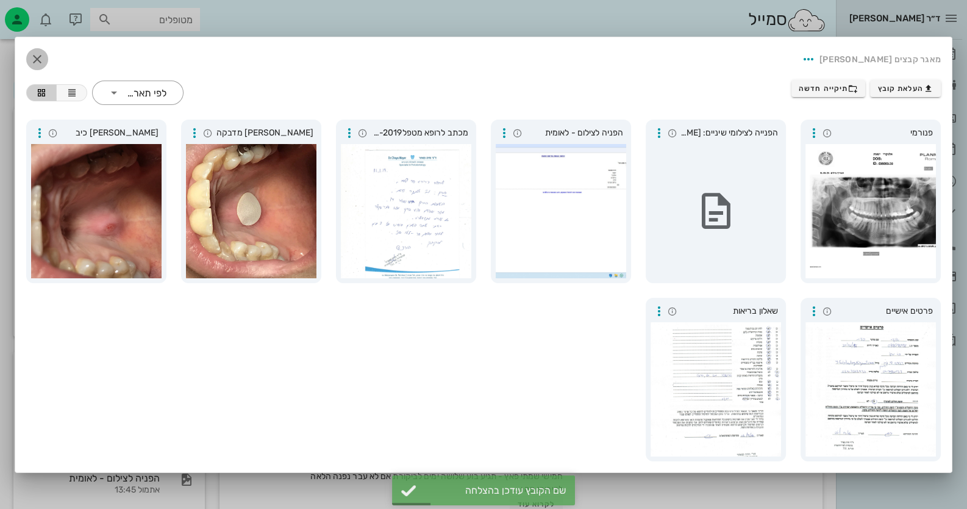
click at [38, 54] on icon "button" at bounding box center [37, 59] width 15 height 15
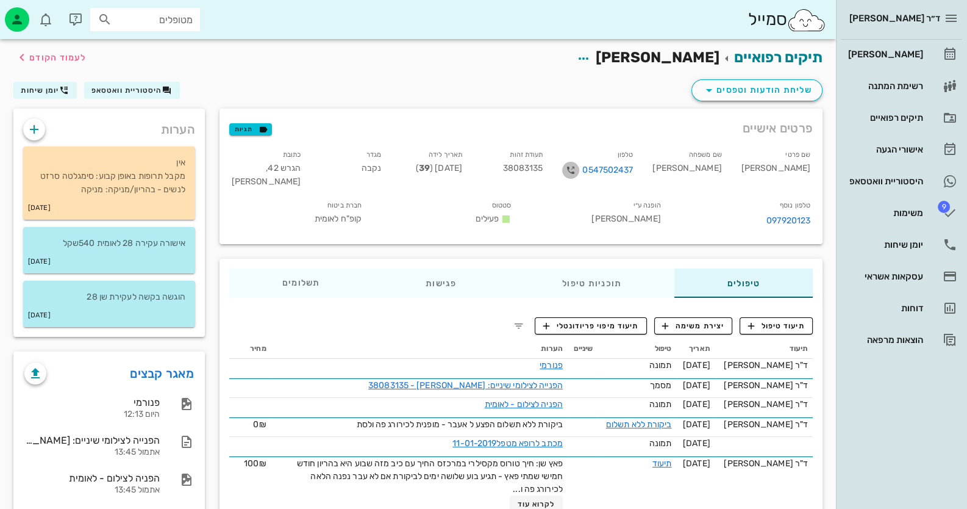
click at [578, 168] on icon "button" at bounding box center [570, 170] width 15 height 15
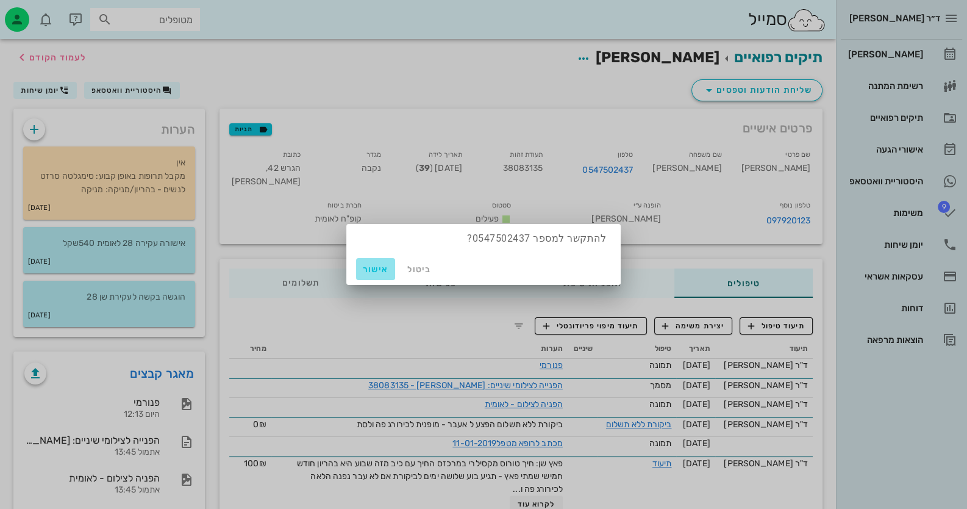
click at [363, 269] on span "אישור" at bounding box center [375, 269] width 29 height 10
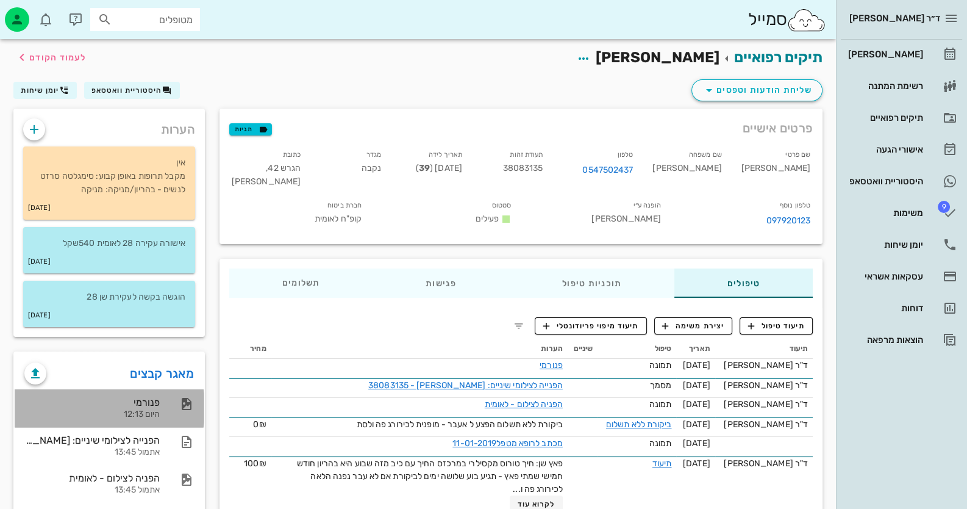
click at [160, 401] on div "פנורמי היום 12:13" at bounding box center [109, 408] width 189 height 38
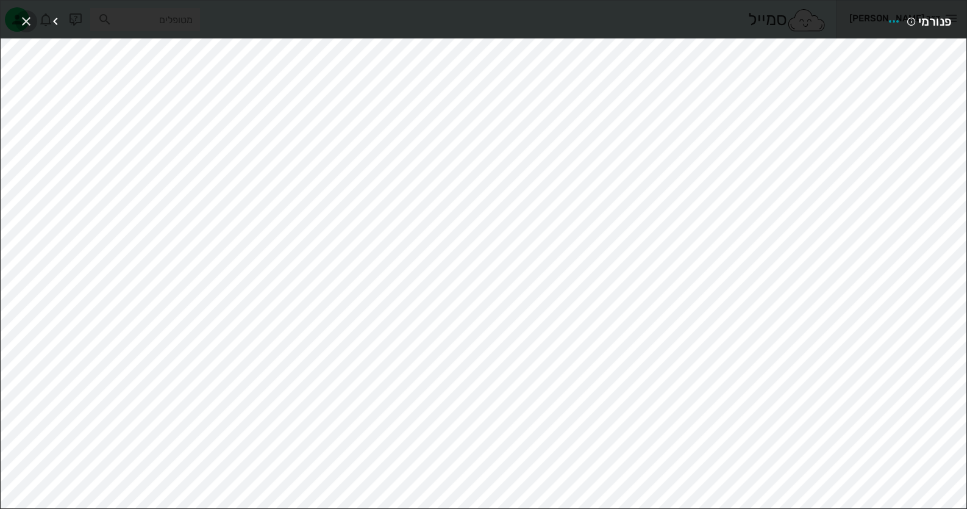
click at [24, 23] on icon "button" at bounding box center [26, 21] width 15 height 15
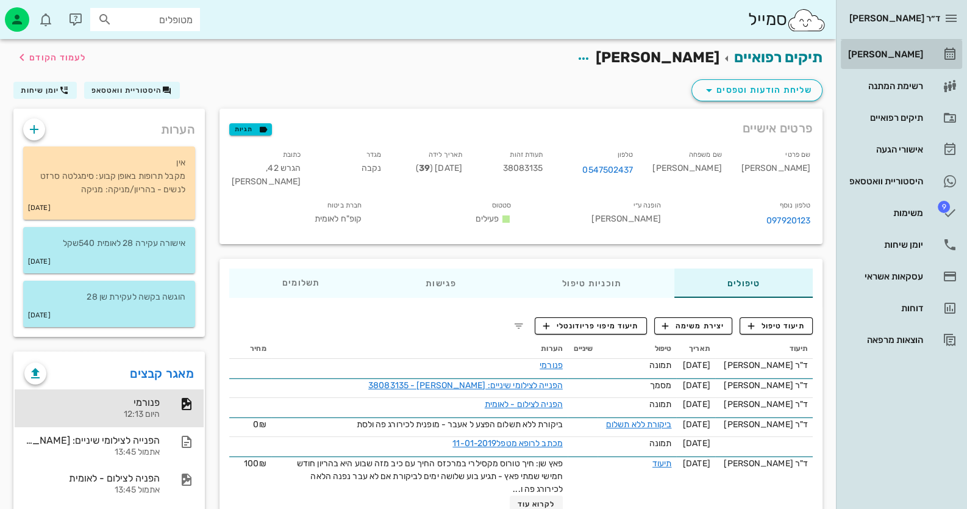
drag, startPoint x: 918, startPoint y: 49, endPoint x: 930, endPoint y: 47, distance: 13.0
click at [919, 49] on div "[PERSON_NAME]" at bounding box center [884, 54] width 77 height 10
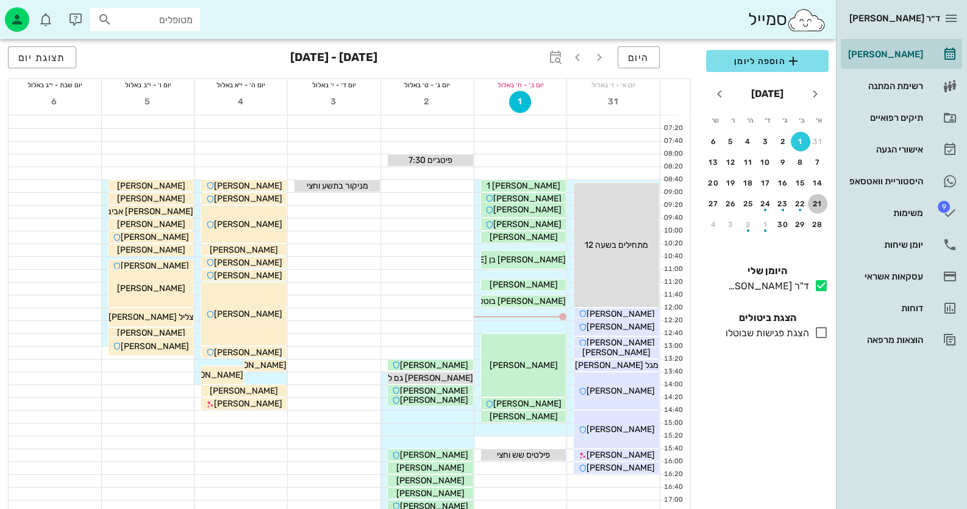
click at [817, 203] on div "21" at bounding box center [818, 203] width 20 height 9
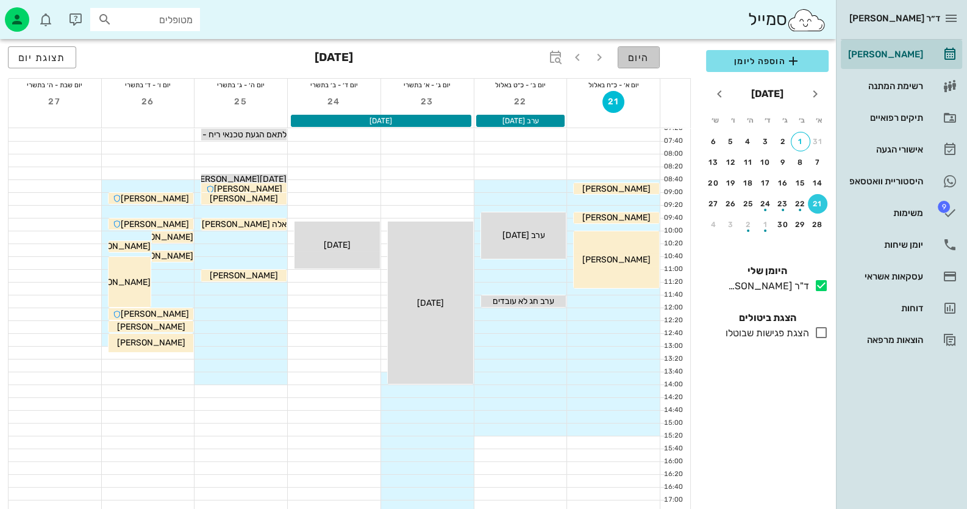
click at [633, 59] on span "היום" at bounding box center [638, 58] width 21 height 12
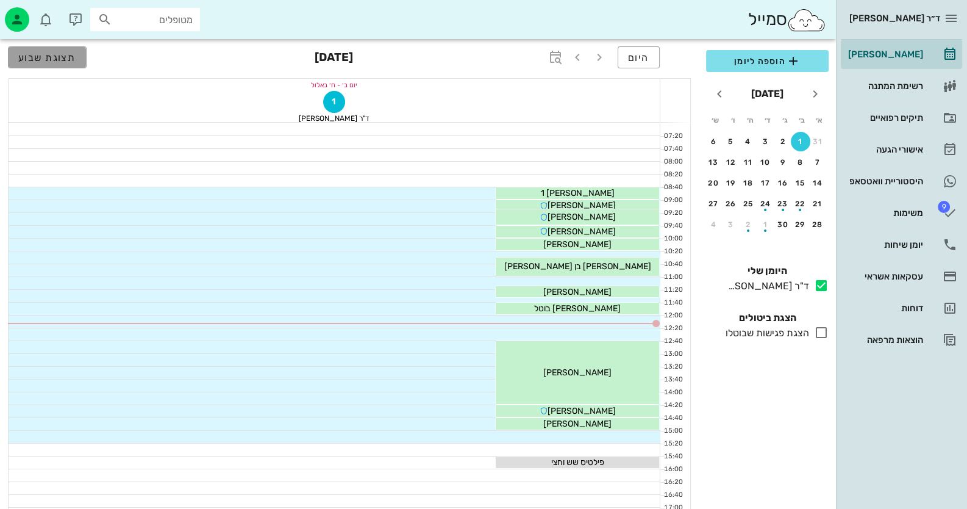
click at [55, 54] on span "תצוגת שבוע" at bounding box center [47, 58] width 58 height 12
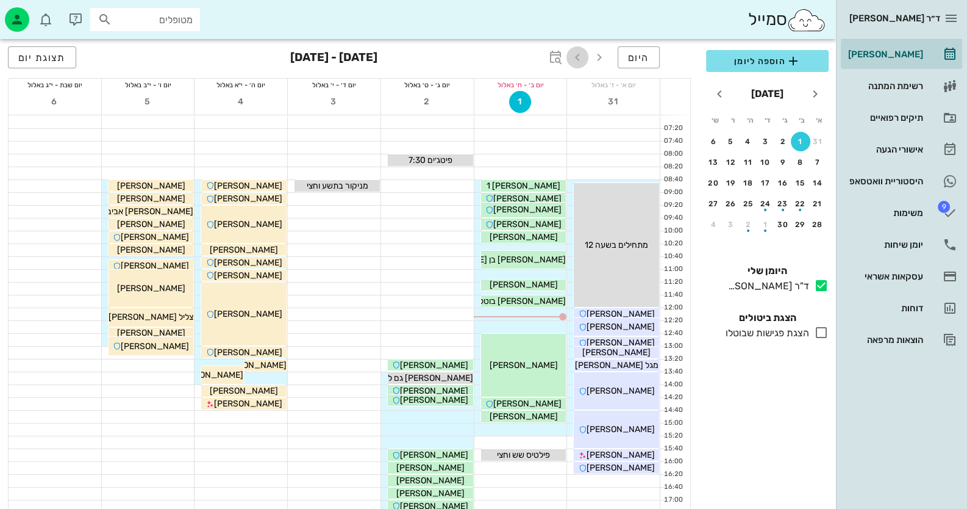
click at [577, 52] on icon "button" at bounding box center [577, 57] width 15 height 15
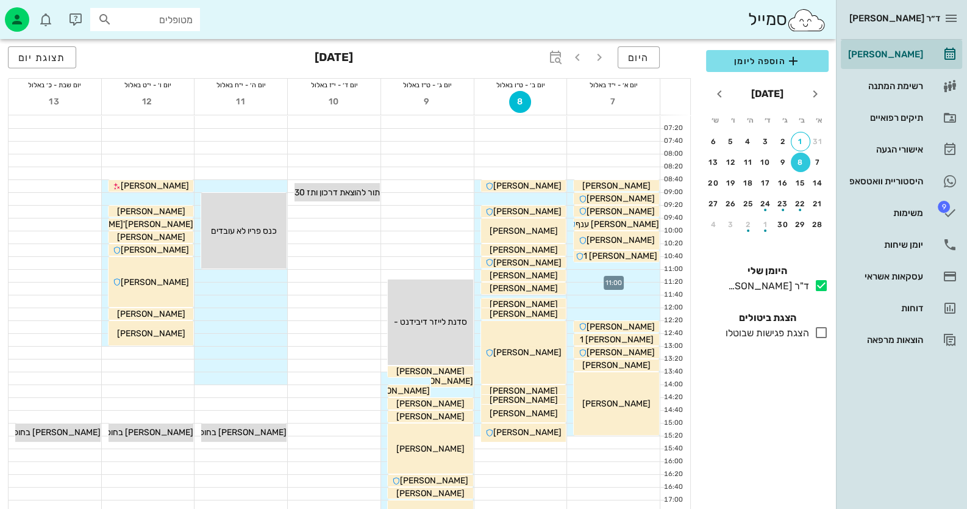
click at [650, 271] on div at bounding box center [613, 275] width 93 height 12
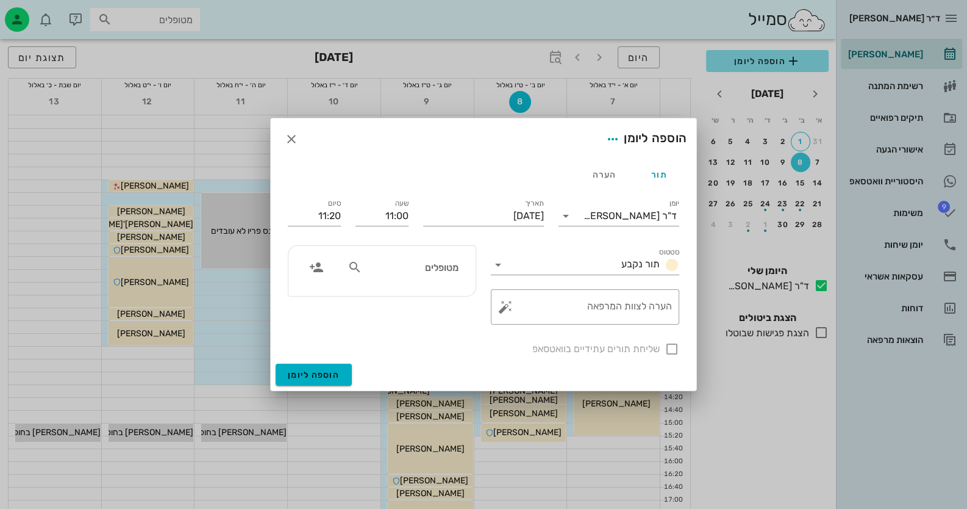
click at [445, 277] on div "מטופלים" at bounding box center [403, 266] width 126 height 23
click at [543, 294] on div "הערה לצוות המרפאה" at bounding box center [590, 306] width 164 height 35
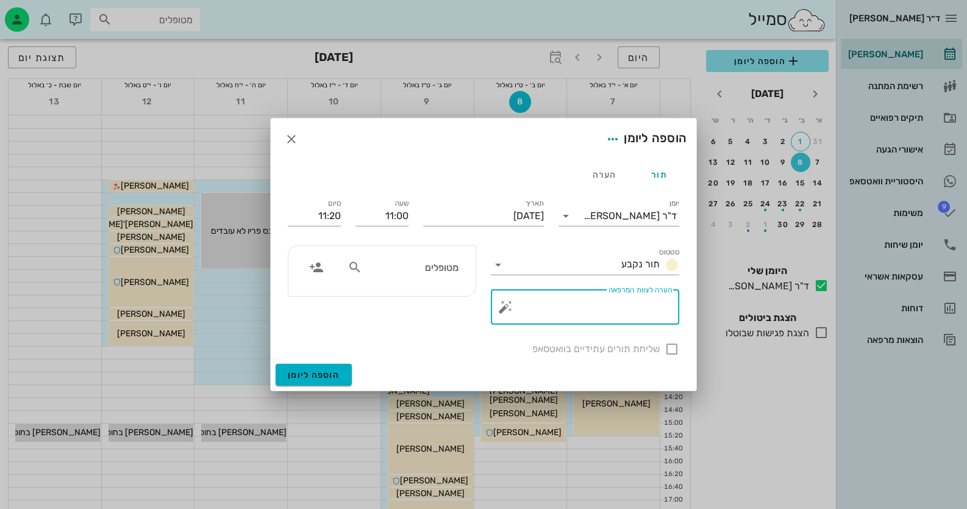
click at [431, 269] on input "מטופלים" at bounding box center [412, 267] width 94 height 16
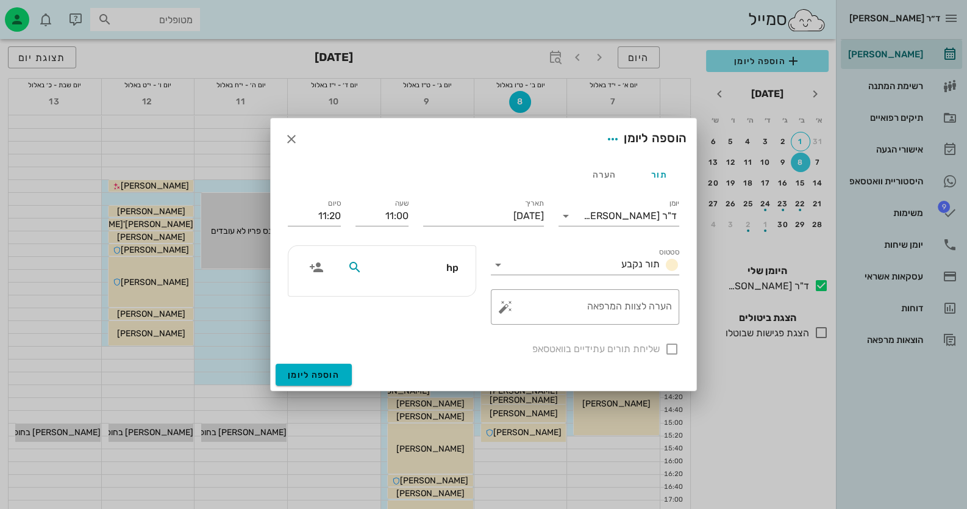
type input "h"
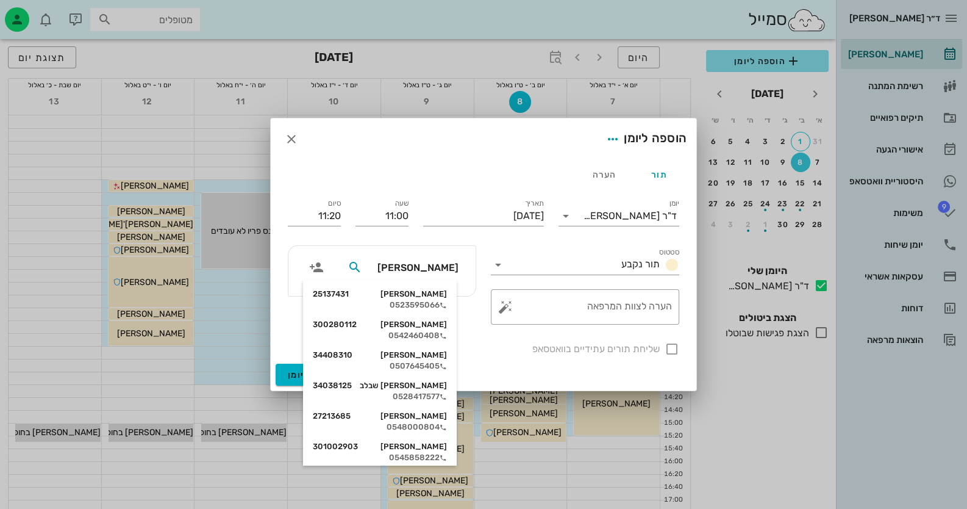
type input "[PERSON_NAME] א"
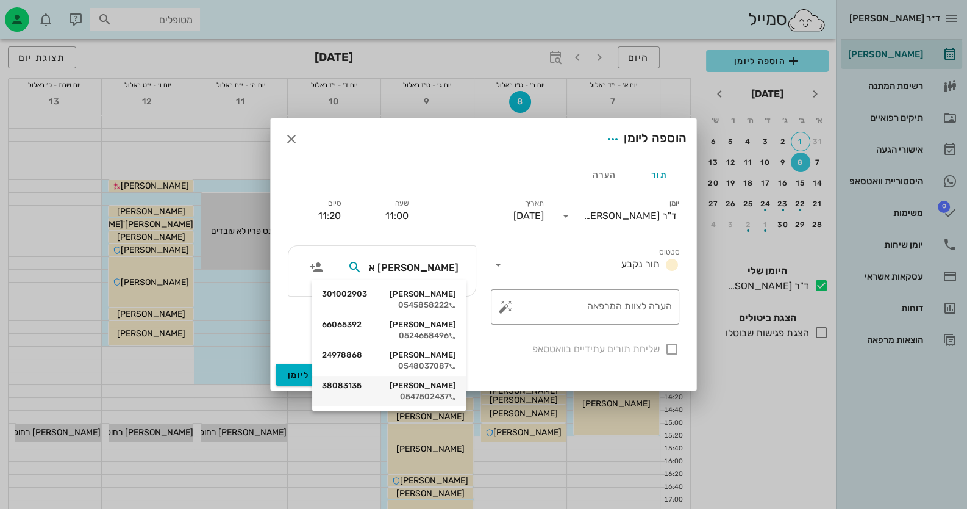
click at [413, 391] on div "0547502437" at bounding box center [389, 396] width 134 height 10
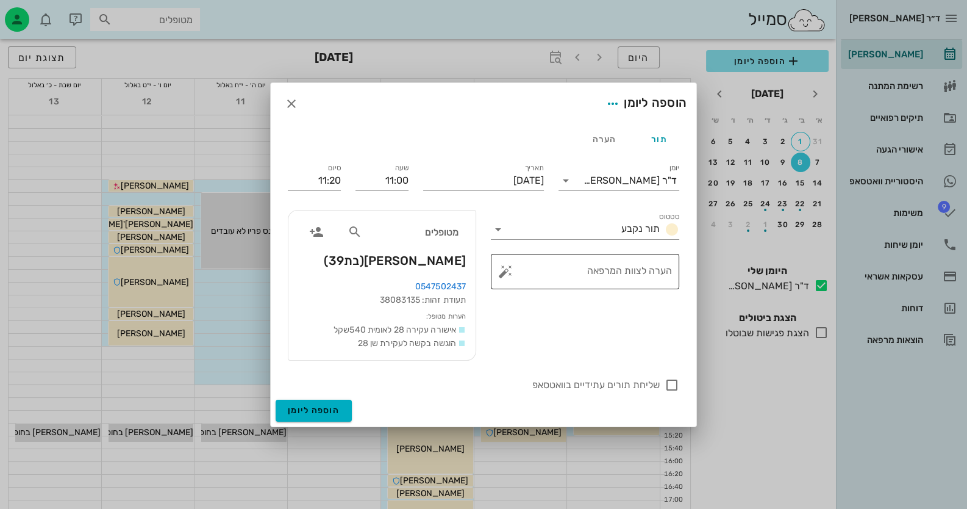
click at [506, 271] on button "button" at bounding box center [505, 271] width 15 height 15
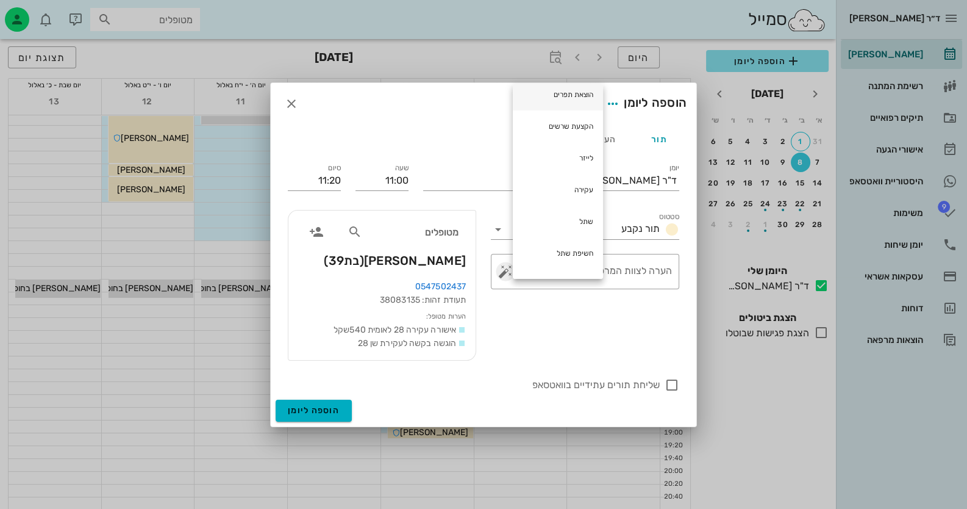
scroll to position [136, 0]
click at [564, 191] on div "עקירה" at bounding box center [558, 190] width 90 height 32
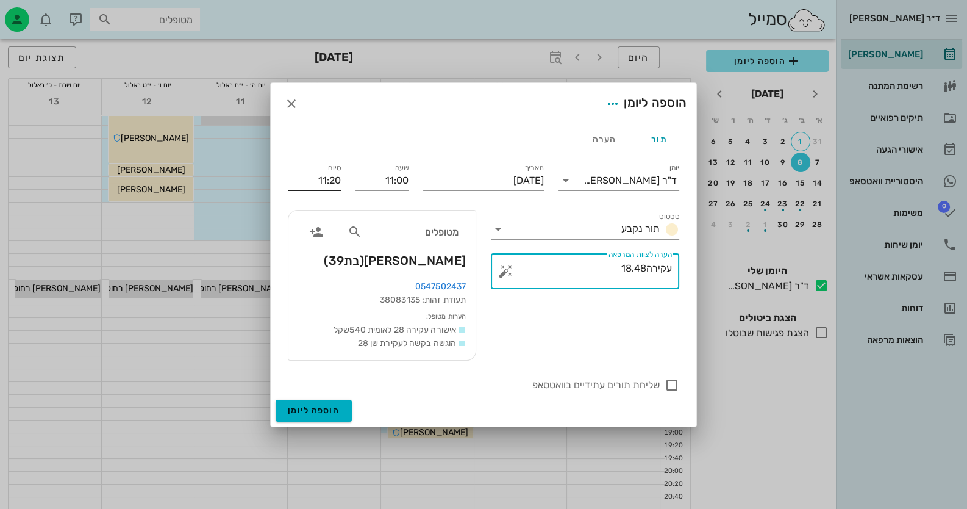
type textarea "עקירה18.48"
click at [340, 182] on input "11:20" at bounding box center [314, 181] width 53 height 20
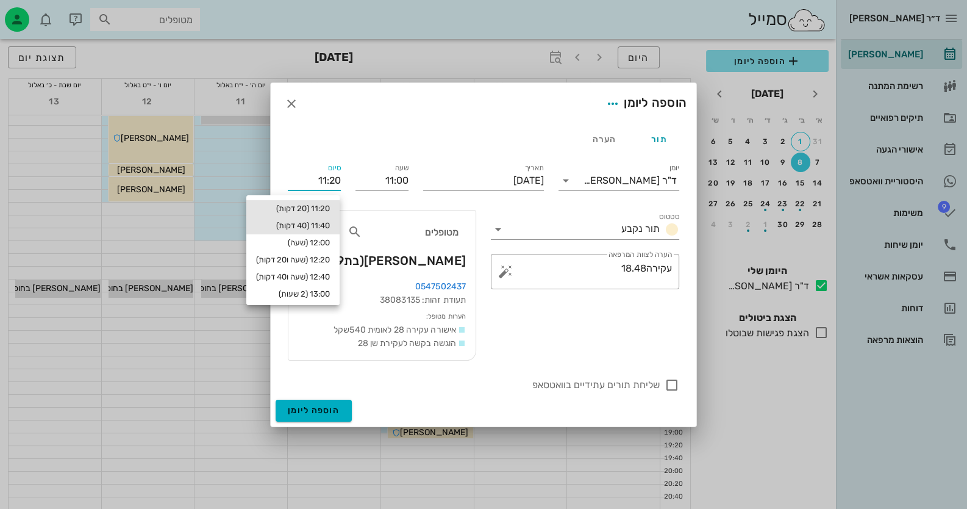
click at [321, 219] on div "11:40 (40 דקות)" at bounding box center [292, 225] width 93 height 17
type input "11:40"
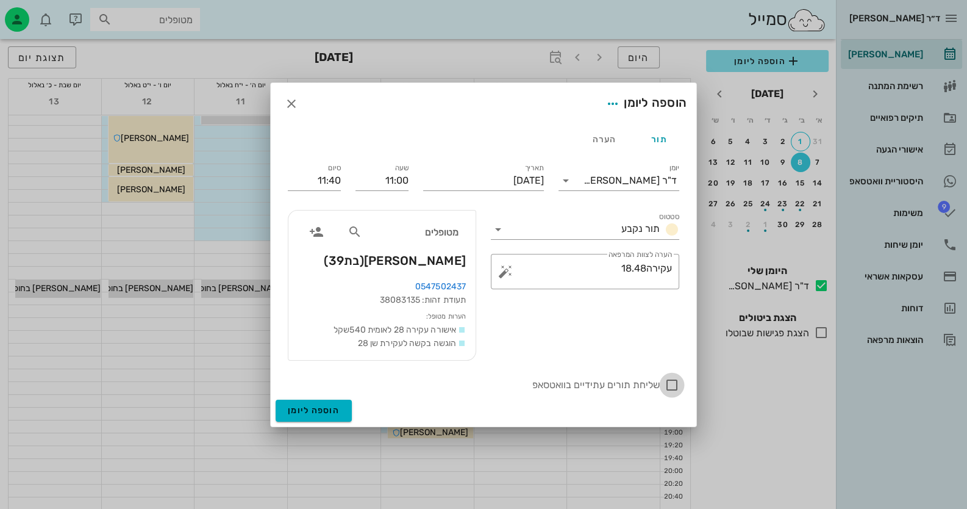
click at [677, 388] on div at bounding box center [672, 384] width 21 height 21
checkbox input "true"
click at [313, 408] on span "הוספה ליומן" at bounding box center [314, 410] width 52 height 10
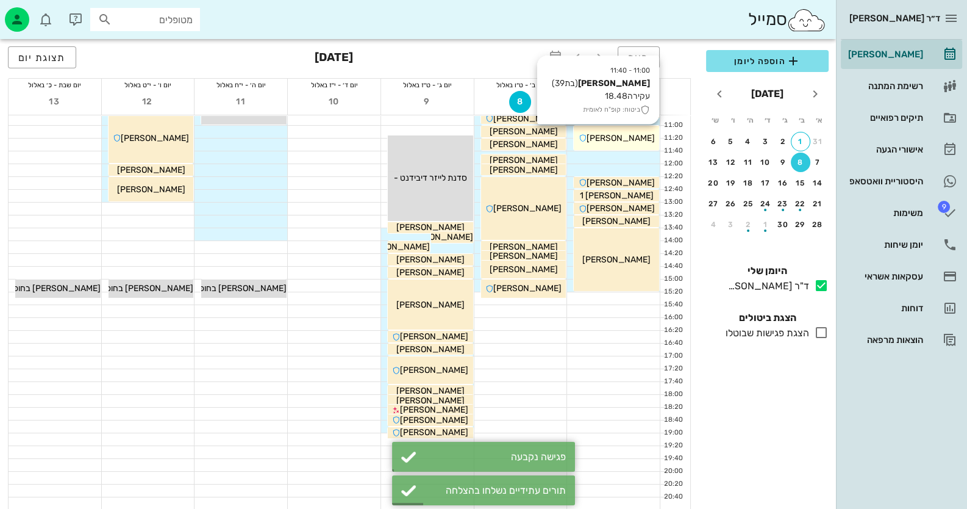
click at [628, 136] on span "[PERSON_NAME]" at bounding box center [621, 138] width 68 height 10
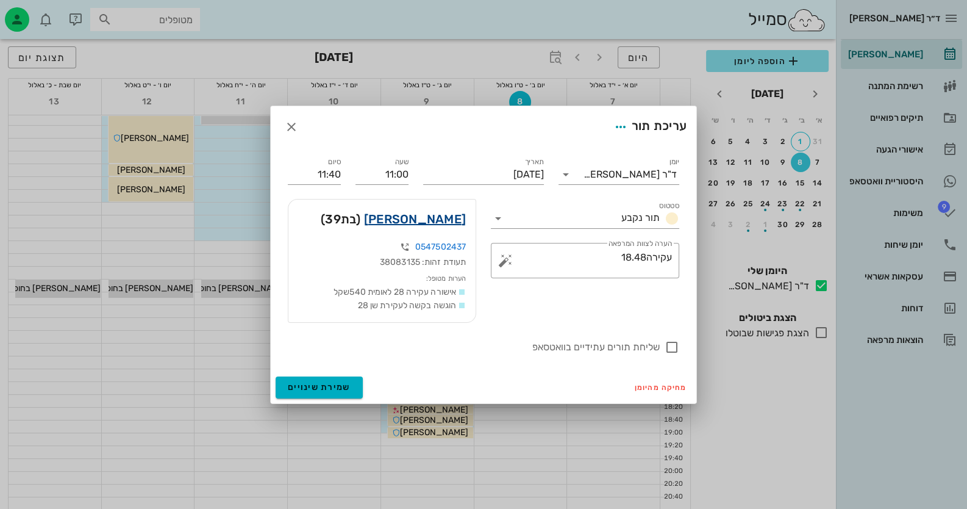
click at [452, 220] on link "[PERSON_NAME]" at bounding box center [415, 219] width 102 height 20
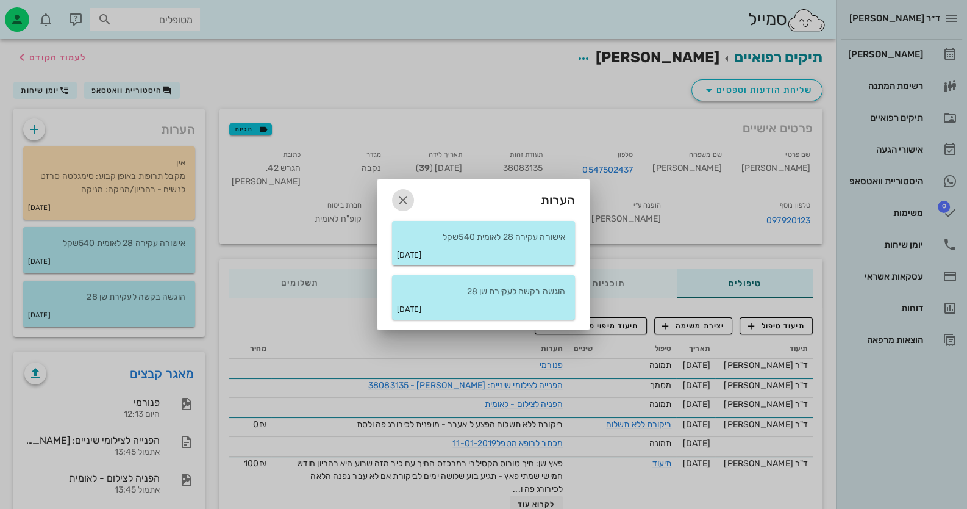
click at [404, 195] on icon "button" at bounding box center [403, 200] width 15 height 15
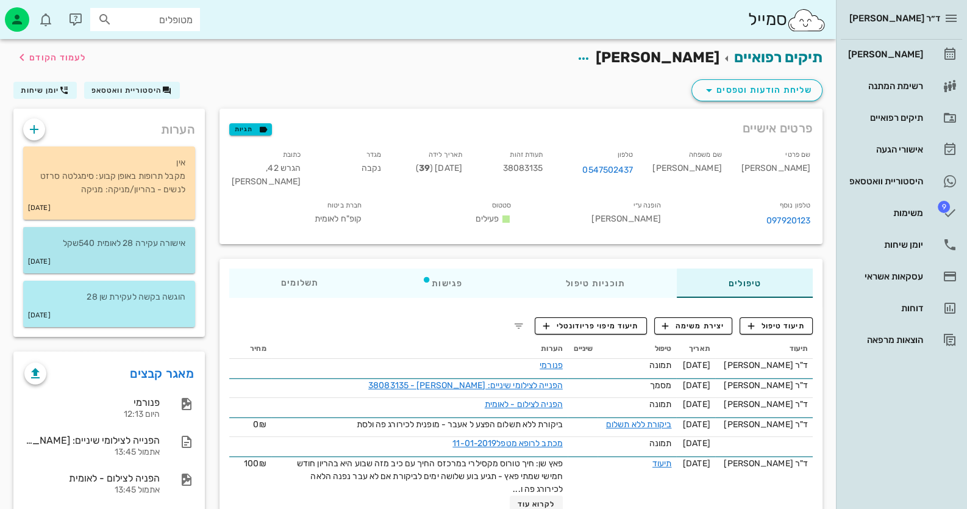
click at [93, 252] on div "[DATE]" at bounding box center [109, 261] width 172 height 23
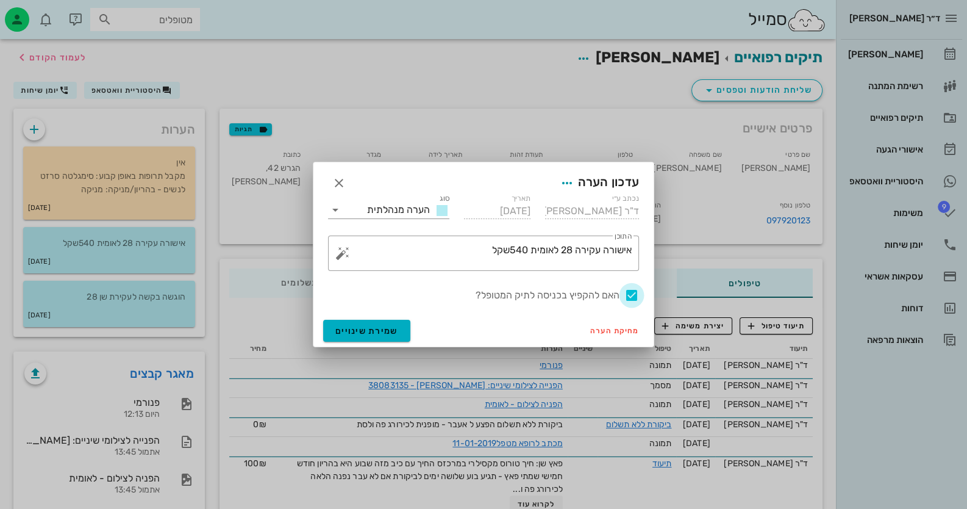
click at [635, 293] on div at bounding box center [631, 295] width 21 height 21
checkbox input "false"
click at [366, 334] on span "שמירת שינויים" at bounding box center [366, 331] width 63 height 10
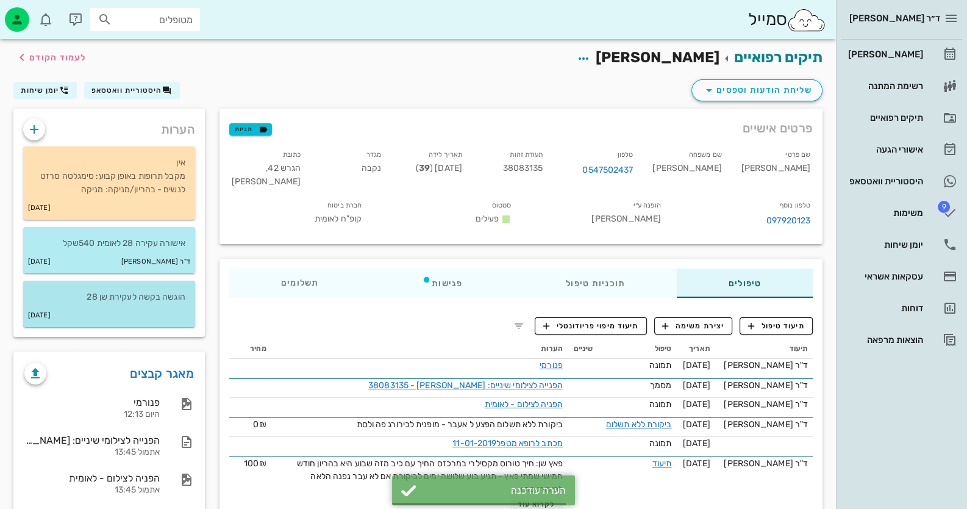
click at [152, 294] on p "הוגשה בקשה לעקירת שן 28" at bounding box center [109, 296] width 152 height 13
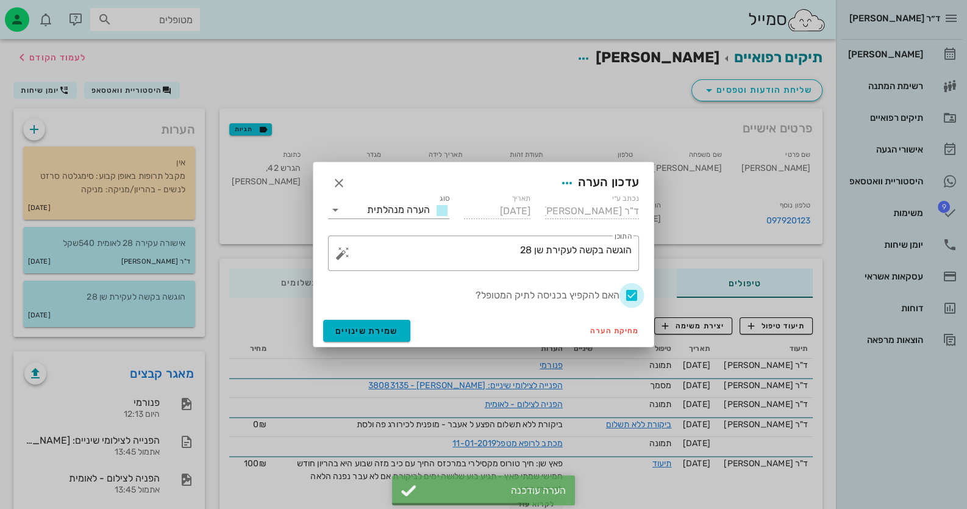
click at [636, 298] on div at bounding box center [631, 295] width 21 height 21
checkbox input "false"
click at [351, 332] on span "שמירת שינויים" at bounding box center [366, 331] width 63 height 10
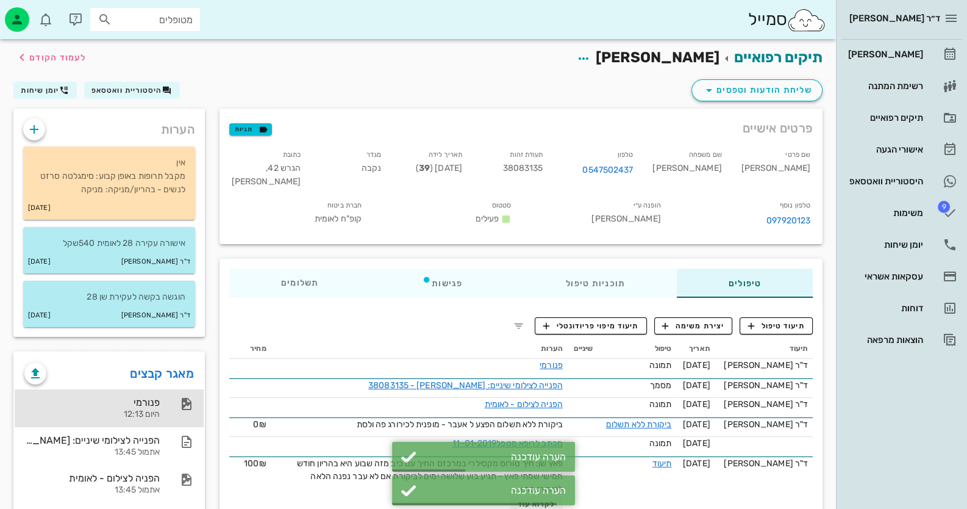
click at [157, 391] on div "פנורמי היום 12:13" at bounding box center [91, 408] width 135 height 38
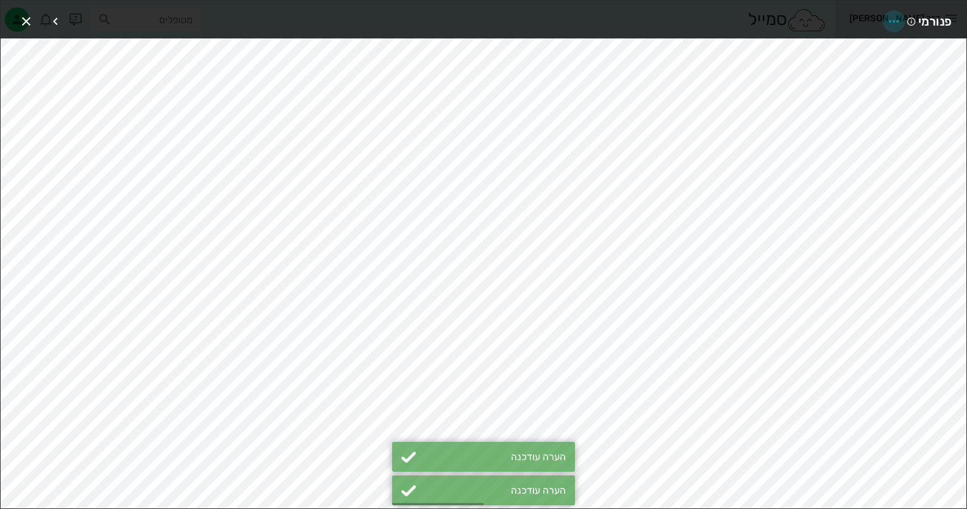
click at [896, 16] on icon "button" at bounding box center [894, 21] width 15 height 15
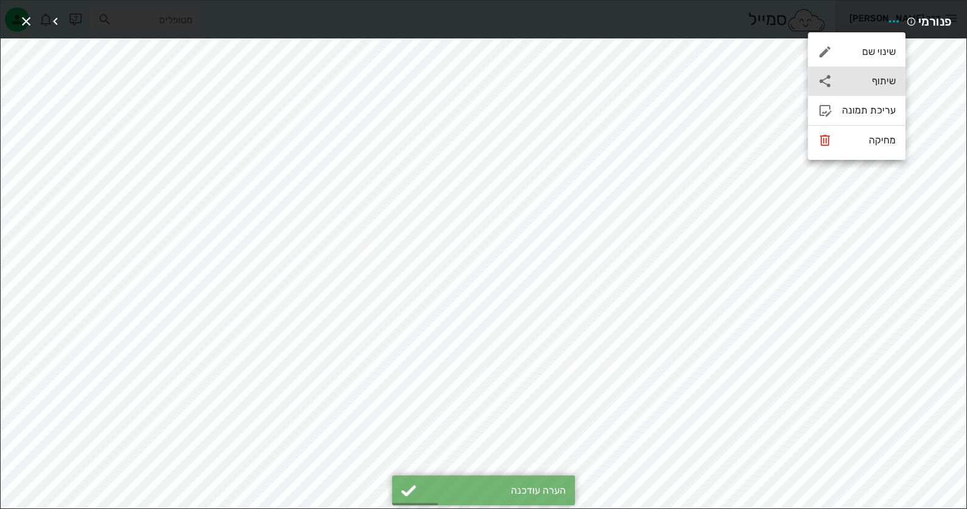
click at [871, 82] on div "שיתוף" at bounding box center [869, 81] width 54 height 12
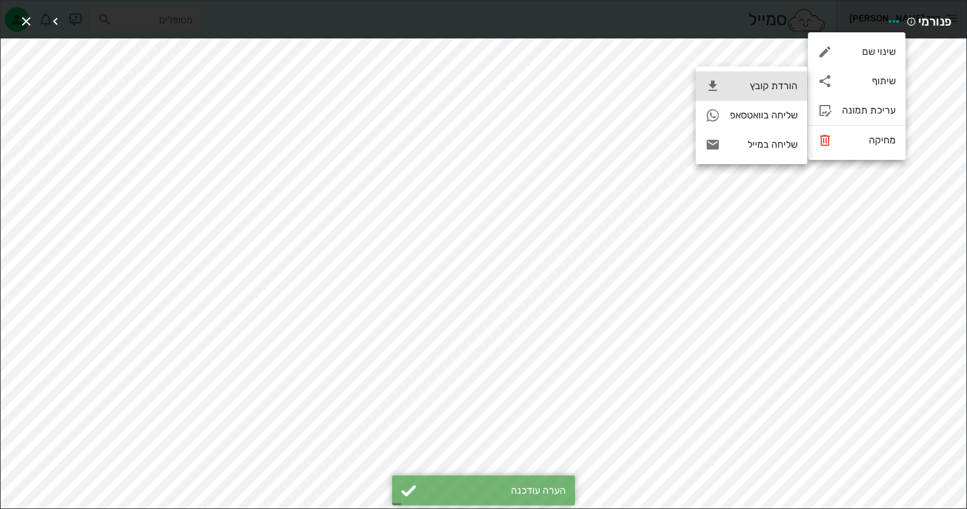
click at [774, 91] on div "הורדת קובץ" at bounding box center [764, 86] width 68 height 12
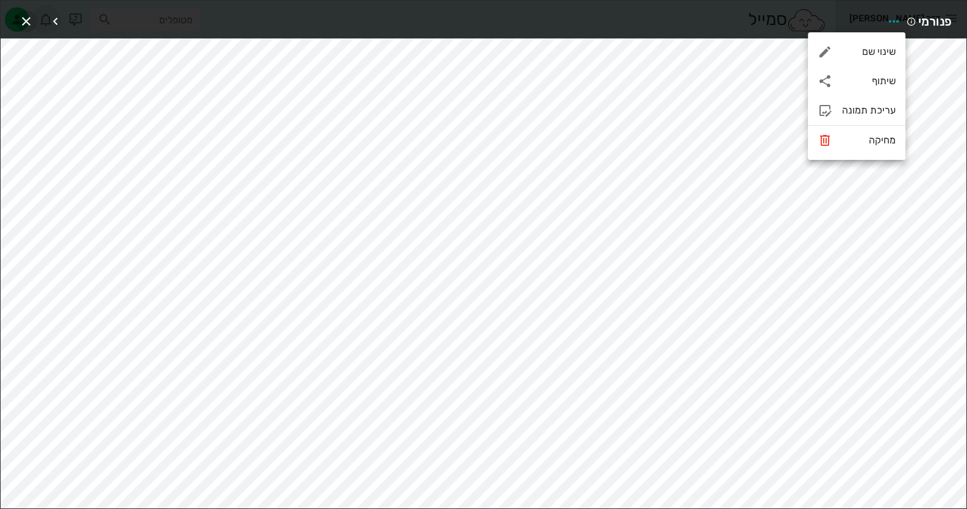
click at [32, 18] on icon "button" at bounding box center [26, 21] width 15 height 15
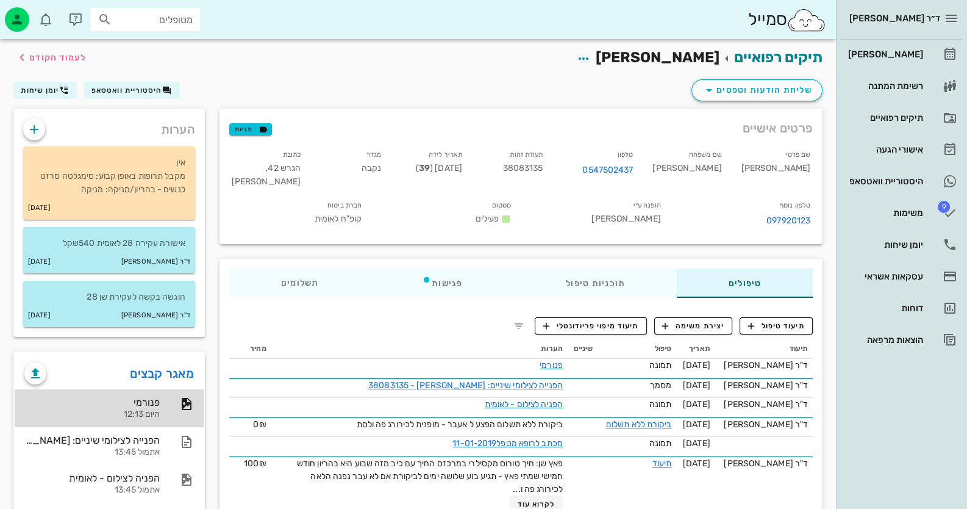
click at [168, 412] on div "פנורמי היום 12:13" at bounding box center [109, 408] width 189 height 38
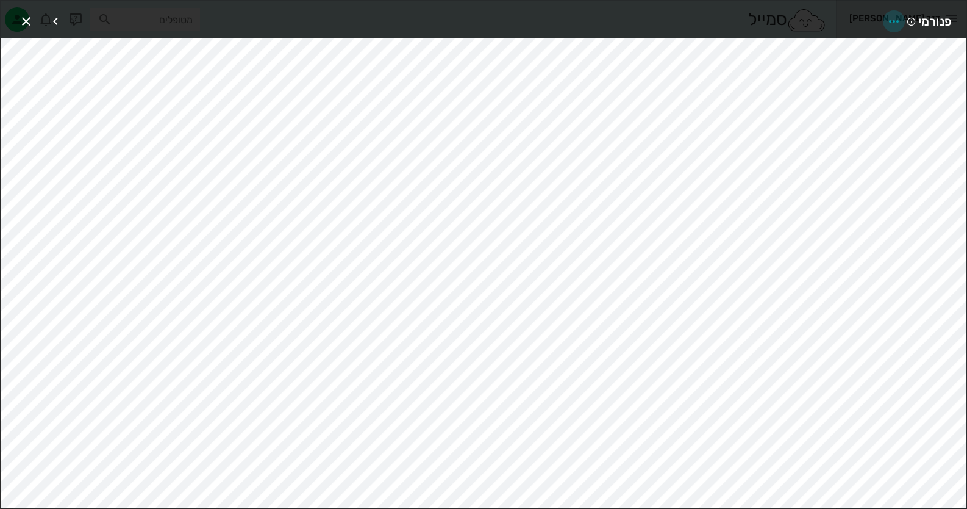
click at [891, 18] on icon "button" at bounding box center [894, 21] width 15 height 15
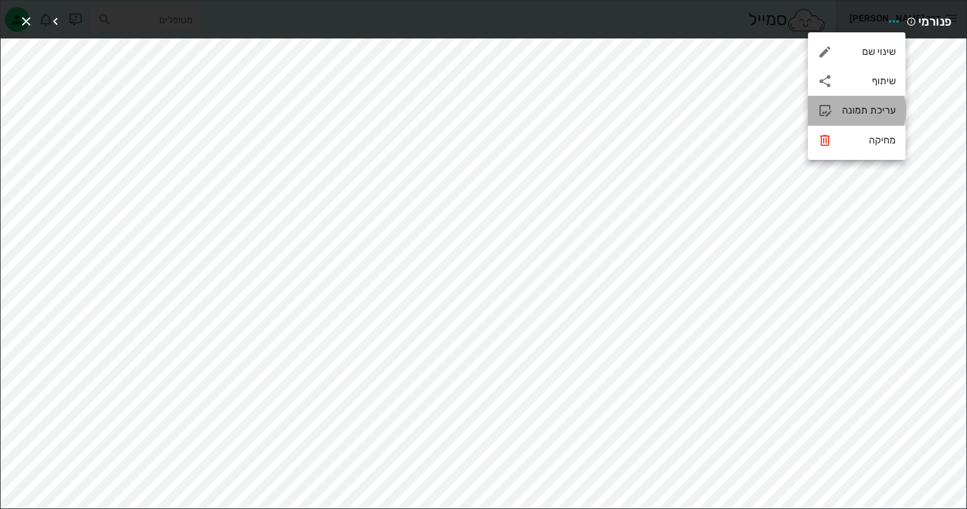
click at [865, 107] on div "עריכת תמונה" at bounding box center [869, 110] width 54 height 12
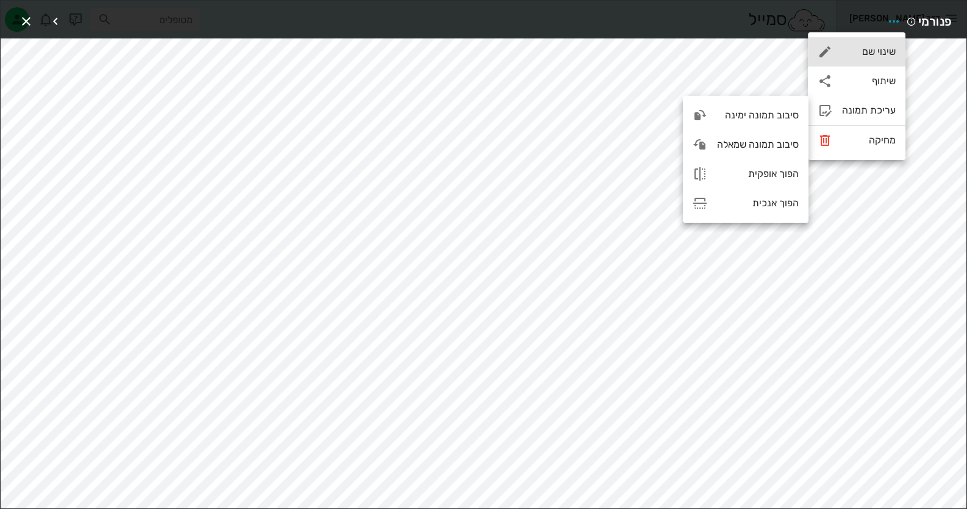
click at [858, 54] on div "שינוי שם" at bounding box center [869, 52] width 54 height 12
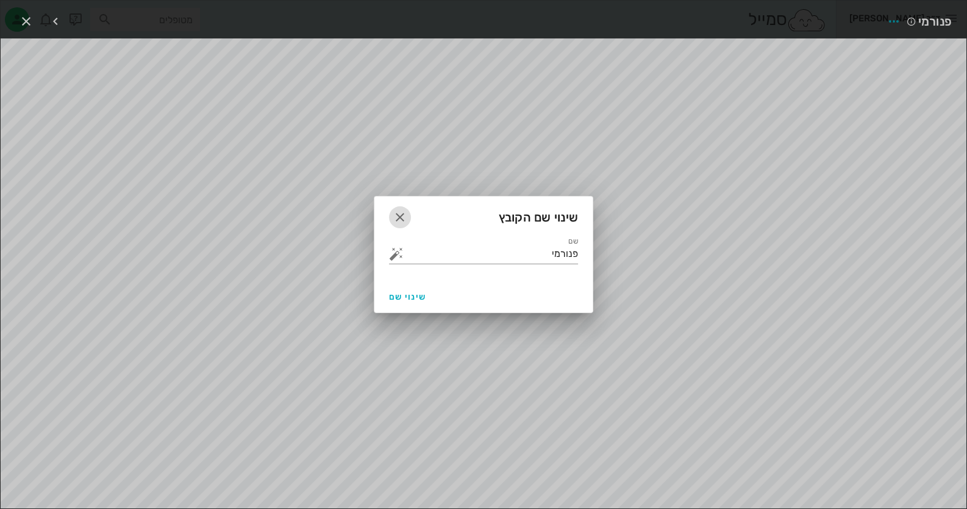
click at [399, 210] on icon "button" at bounding box center [400, 217] width 15 height 15
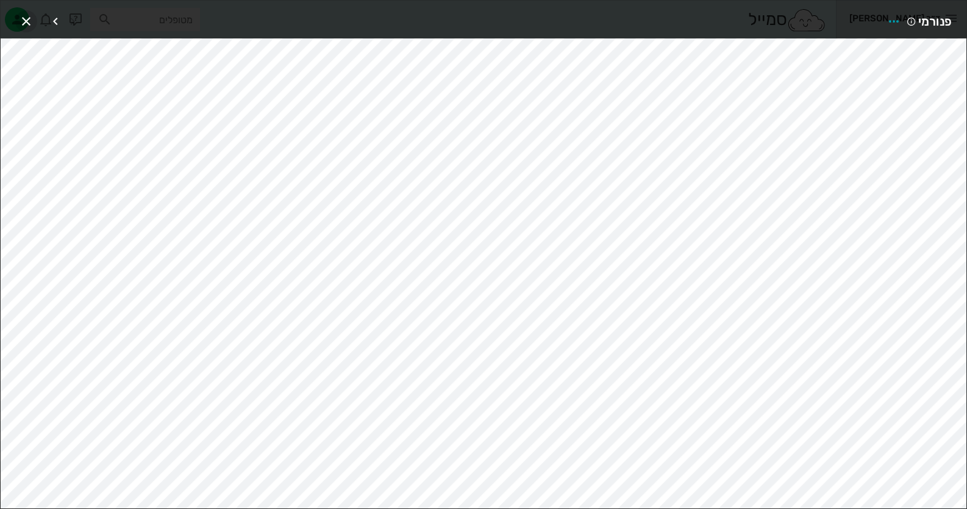
click at [18, 17] on span "button" at bounding box center [26, 21] width 22 height 15
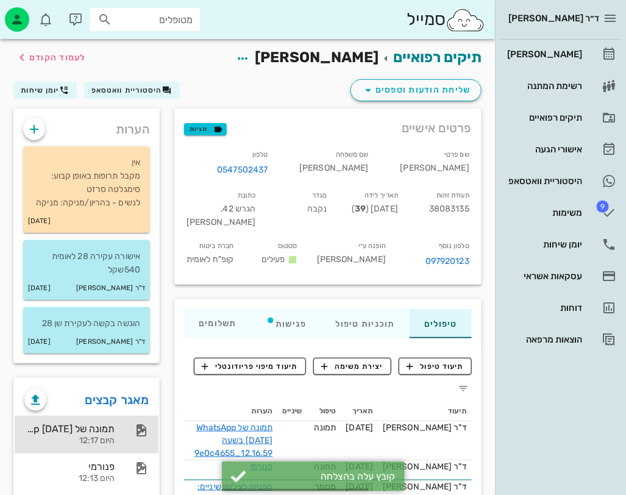
click at [128, 423] on div at bounding box center [135, 430] width 27 height 15
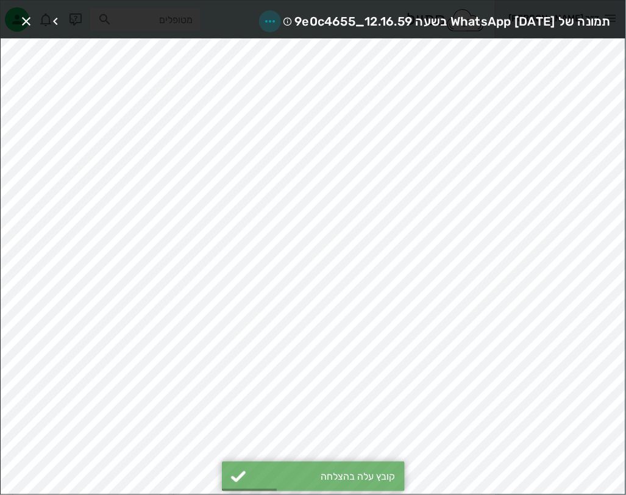
click at [263, 20] on icon "button" at bounding box center [270, 21] width 15 height 15
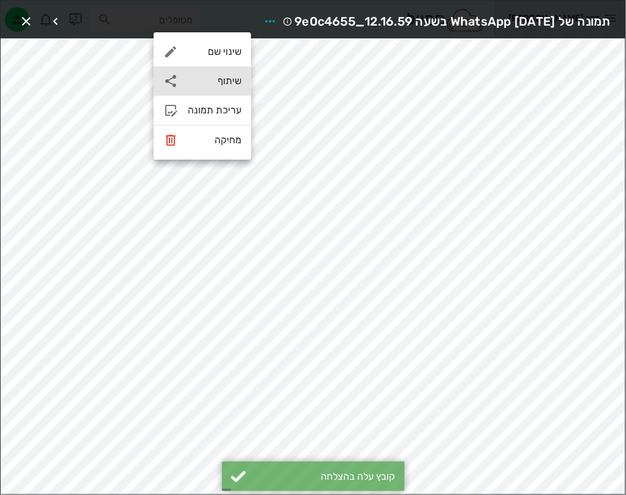
click at [213, 82] on div "שיתוף" at bounding box center [215, 81] width 54 height 12
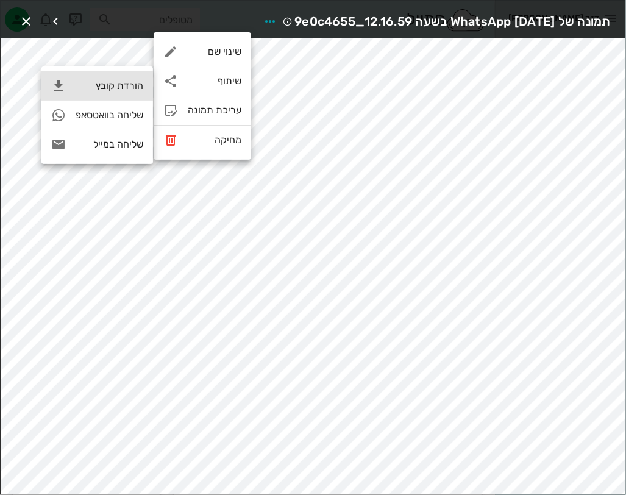
click at [145, 86] on div "הורדת קובץ" at bounding box center [97, 85] width 112 height 29
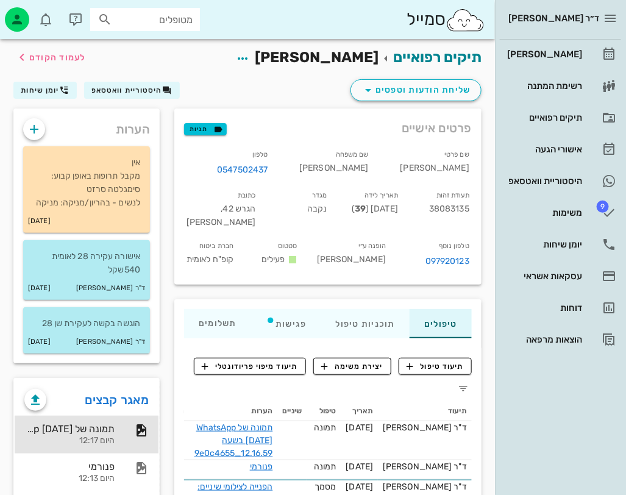
click at [429, 204] on span "38083135" at bounding box center [449, 209] width 40 height 10
copy span "38083135"
click at [37, 122] on icon "button" at bounding box center [34, 129] width 15 height 15
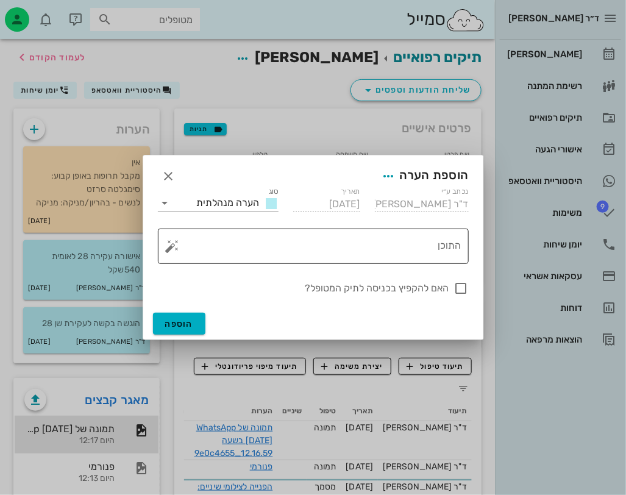
click at [174, 251] on button "button" at bounding box center [172, 246] width 15 height 15
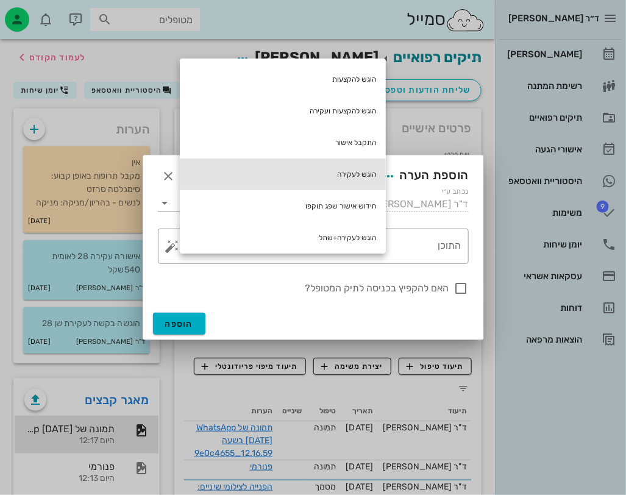
click at [324, 177] on div "הוגש לעקירה" at bounding box center [283, 175] width 206 height 32
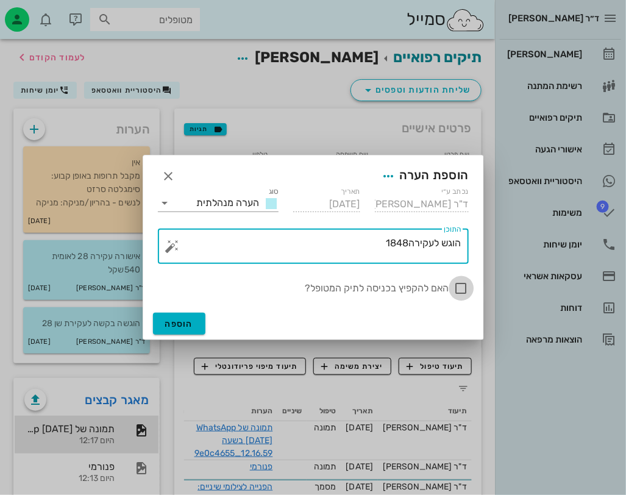
type textarea "הוגש לעקירה1848"
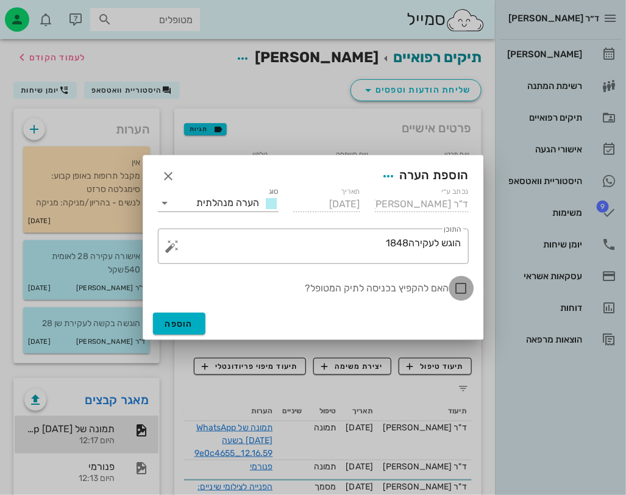
click at [461, 288] on div at bounding box center [461, 288] width 21 height 21
checkbox input "true"
click at [189, 314] on button "הוספה" at bounding box center [179, 324] width 53 height 22
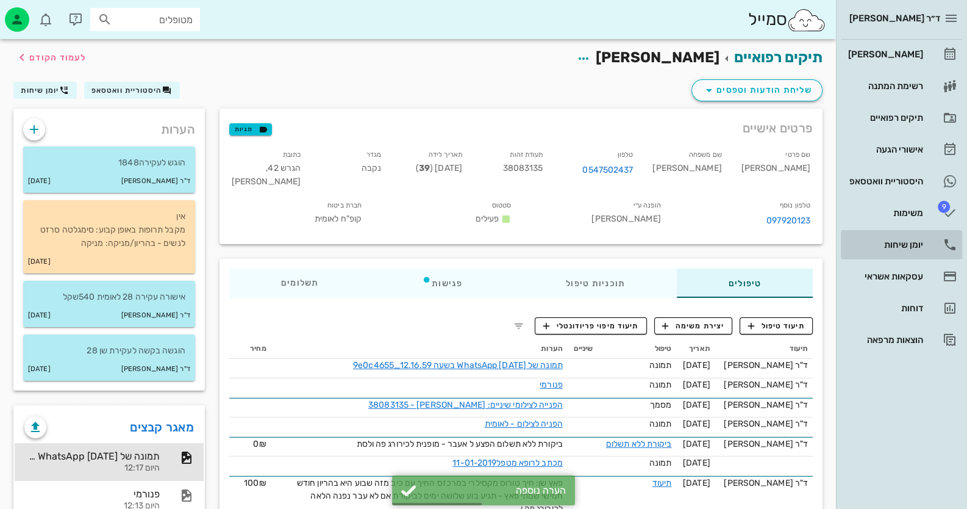
click at [924, 234] on link "יומן שיחות" at bounding box center [901, 244] width 121 height 29
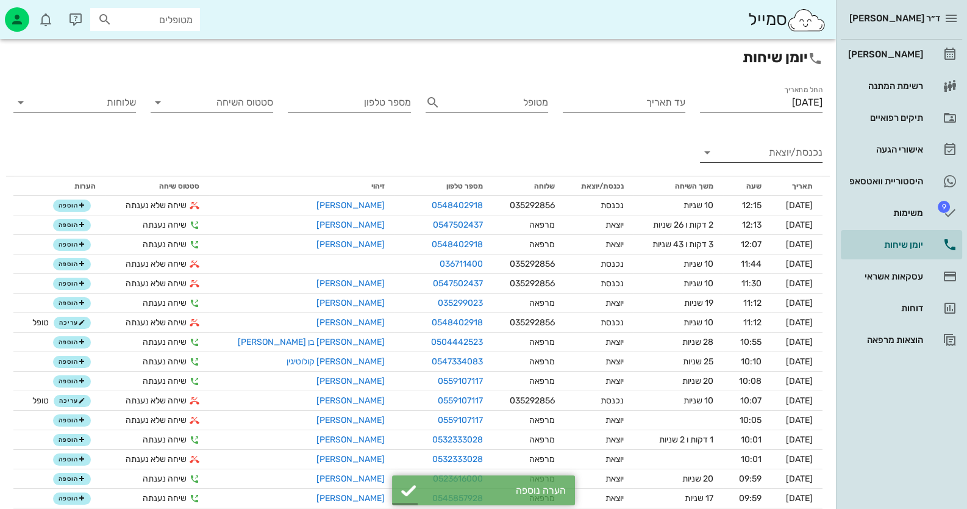
click at [759, 153] on input "נכנסת/יוצאת" at bounding box center [770, 153] width 103 height 20
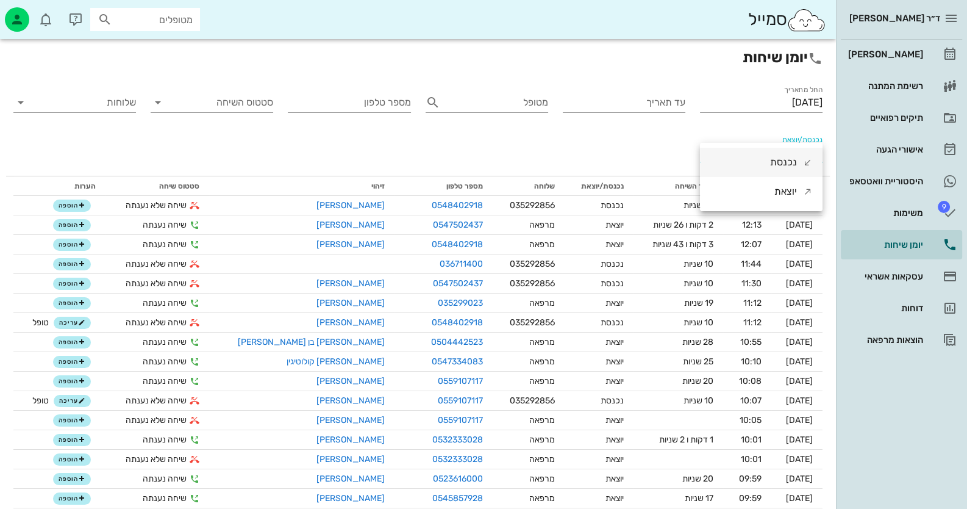
click at [760, 159] on div "נכנסת" at bounding box center [761, 162] width 123 height 29
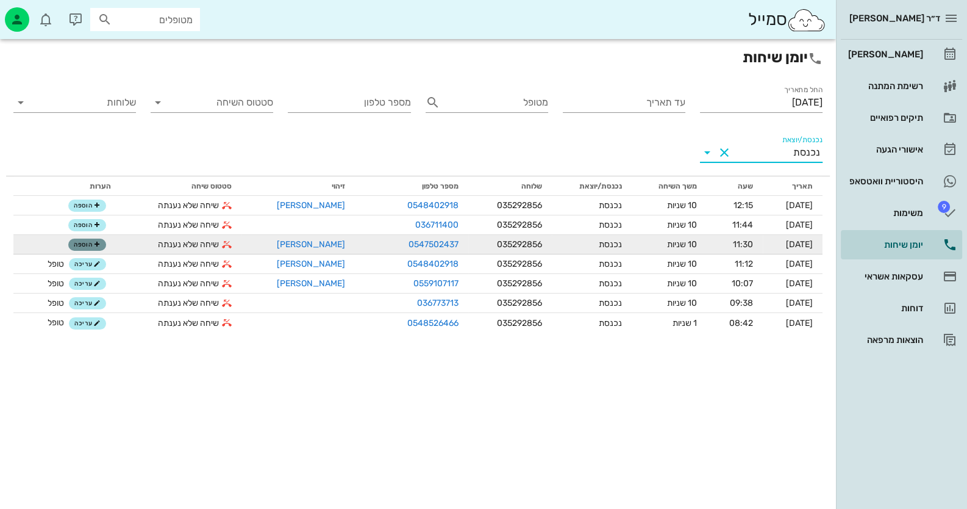
click at [82, 243] on span "הוספה" at bounding box center [87, 244] width 27 height 7
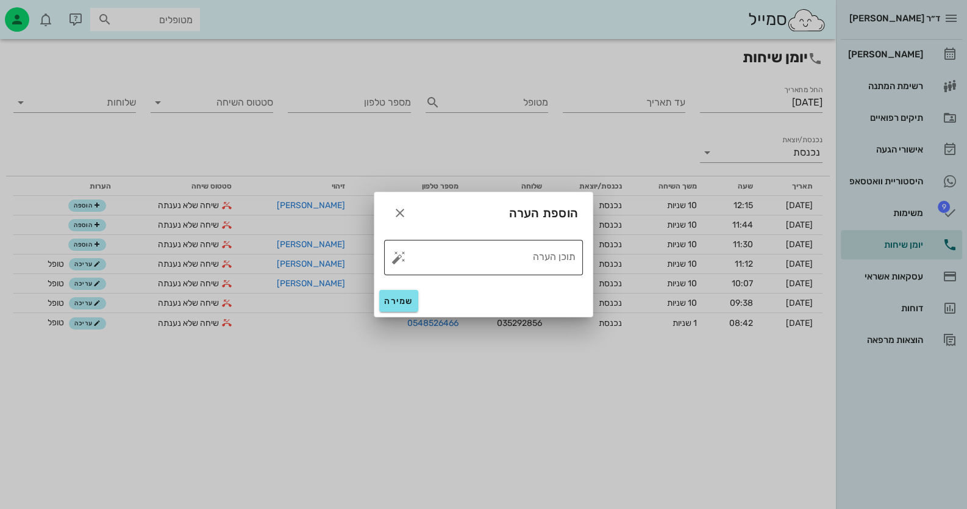
click at [396, 260] on button "button" at bounding box center [398, 257] width 15 height 15
click at [483, 252] on div "טופל" at bounding box center [451, 244] width 91 height 32
type textarea "טופל"
click at [411, 294] on button "שמירה" at bounding box center [398, 301] width 39 height 22
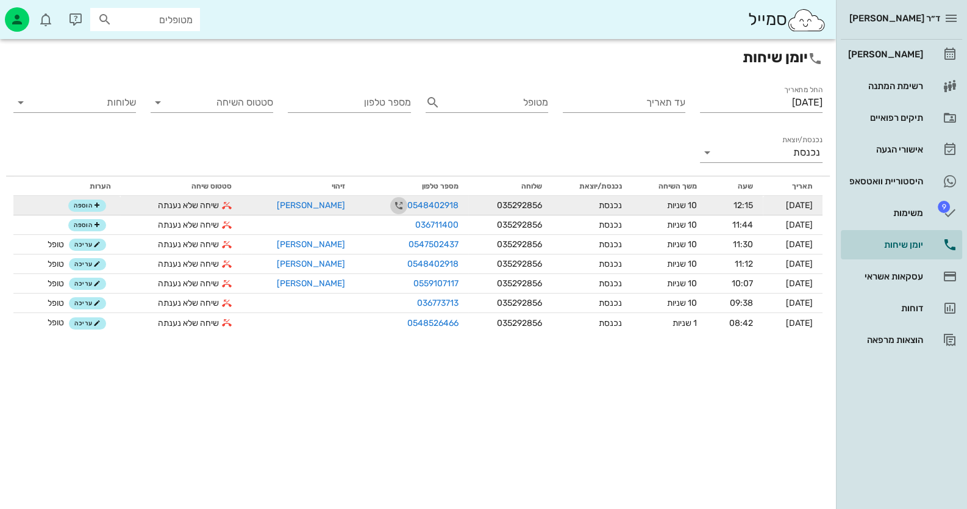
click at [391, 204] on icon "button" at bounding box center [398, 205] width 15 height 15
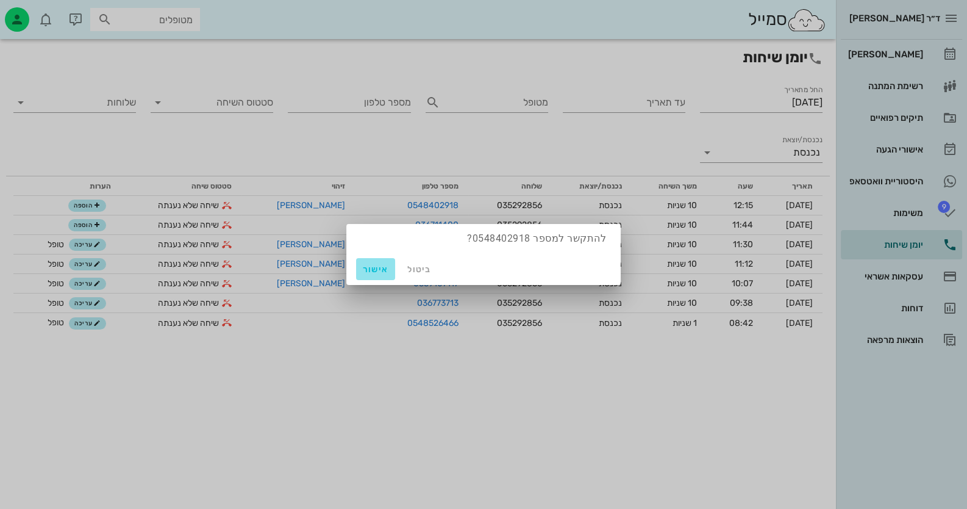
click at [368, 268] on span "אישור" at bounding box center [375, 269] width 29 height 10
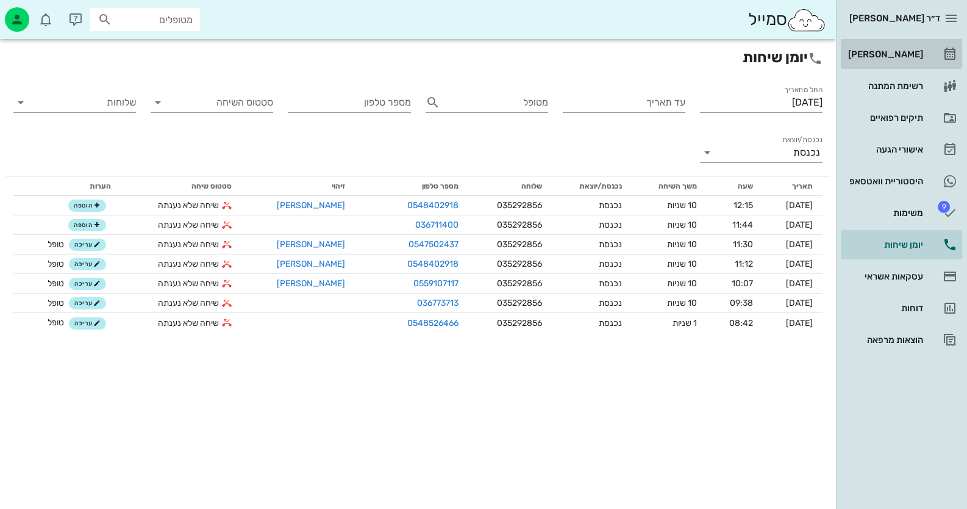
click at [900, 51] on div "[PERSON_NAME]" at bounding box center [884, 54] width 77 height 10
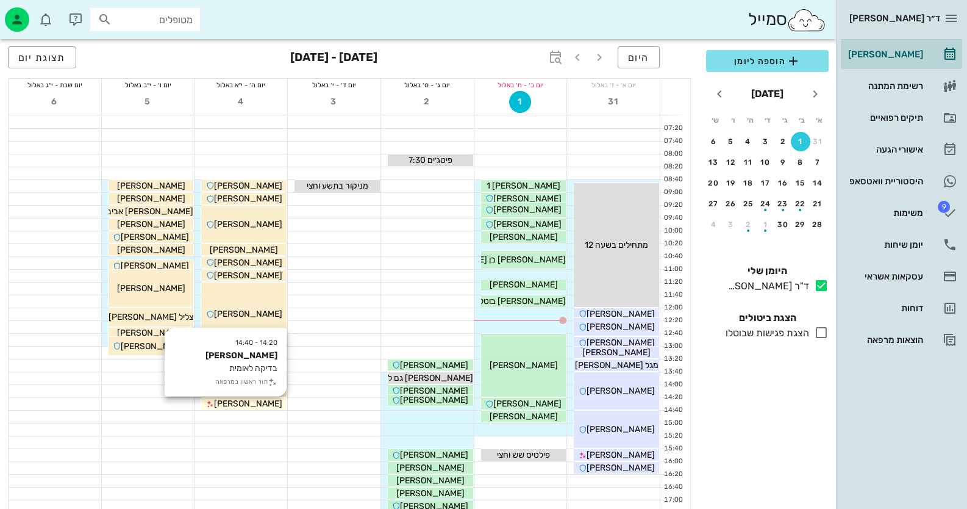
click at [243, 407] on span "[PERSON_NAME]" at bounding box center [248, 403] width 68 height 10
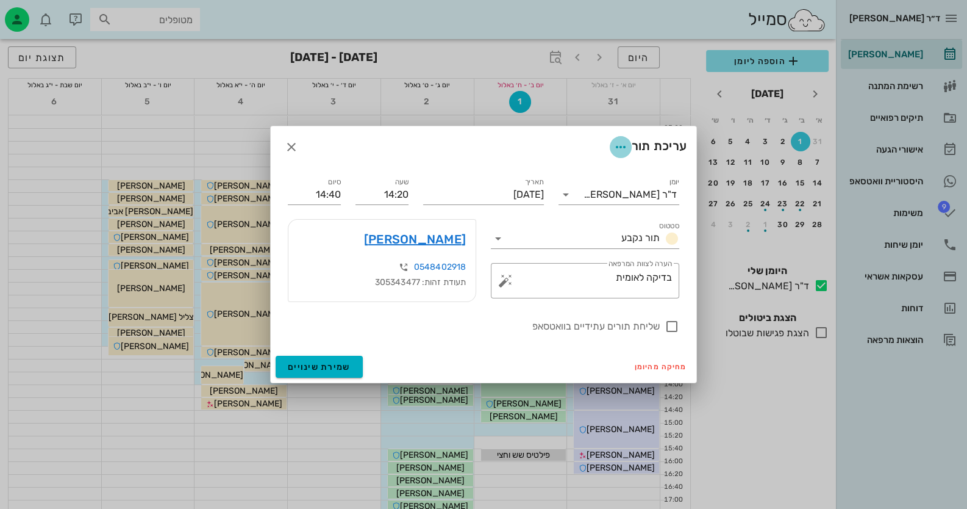
click at [610, 149] on span "button" at bounding box center [621, 147] width 22 height 15
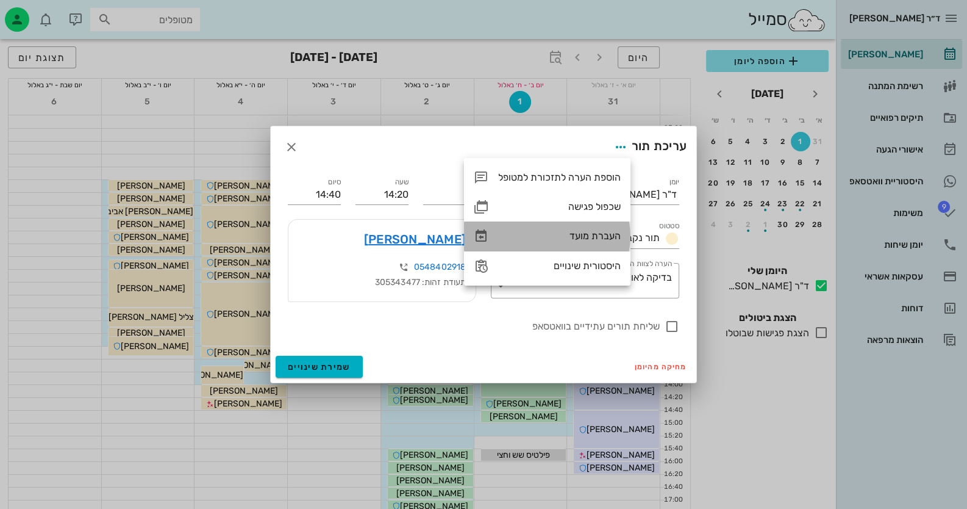
click at [587, 241] on div "העברת מועד" at bounding box center [559, 236] width 123 height 12
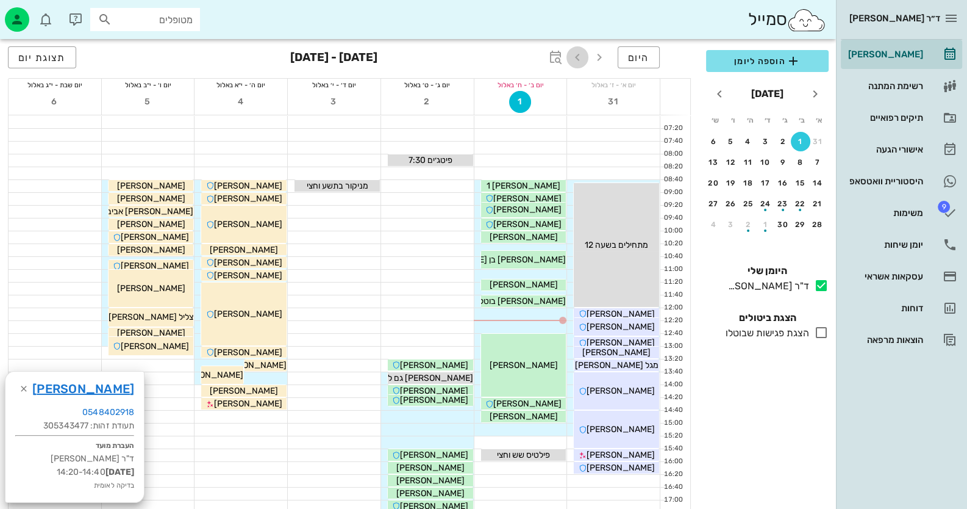
click at [580, 55] on icon "button" at bounding box center [577, 57] width 15 height 15
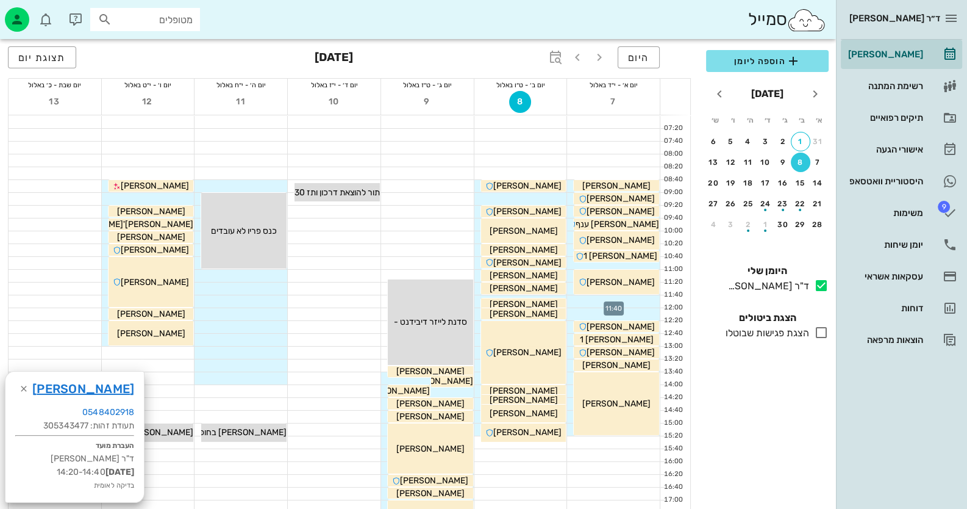
click at [644, 298] on div at bounding box center [613, 301] width 93 height 12
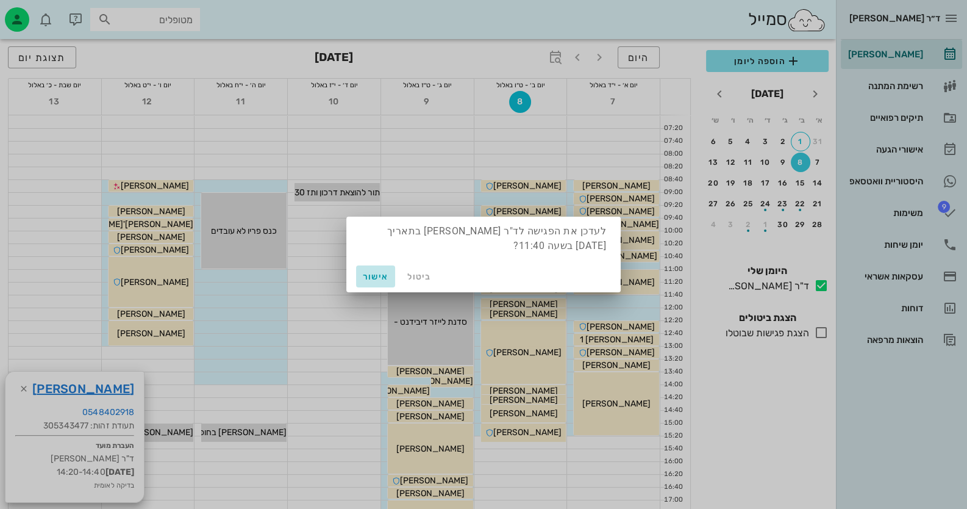
click at [365, 281] on button "אישור" at bounding box center [375, 276] width 39 height 22
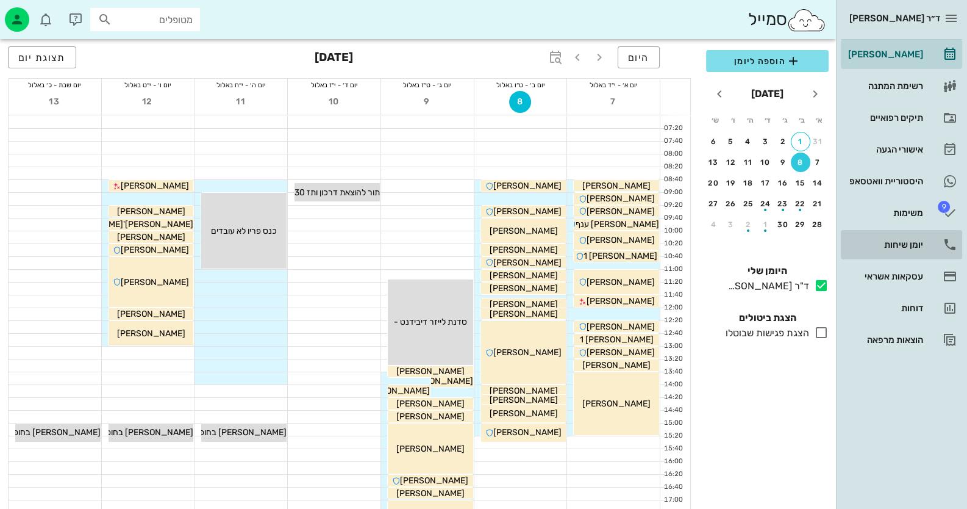
click at [921, 242] on div "יומן שיחות" at bounding box center [884, 245] width 77 height 10
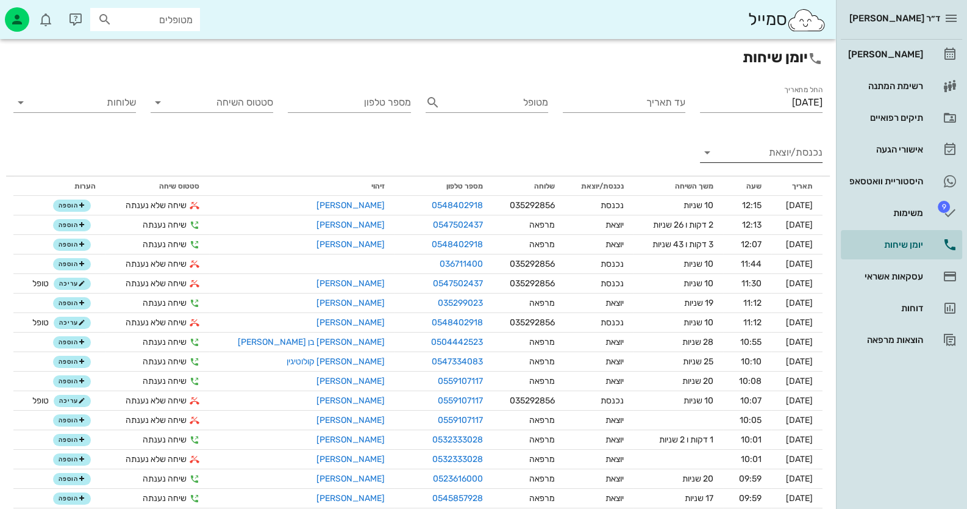
click at [749, 157] on input "נכנסת/יוצאת" at bounding box center [770, 153] width 103 height 20
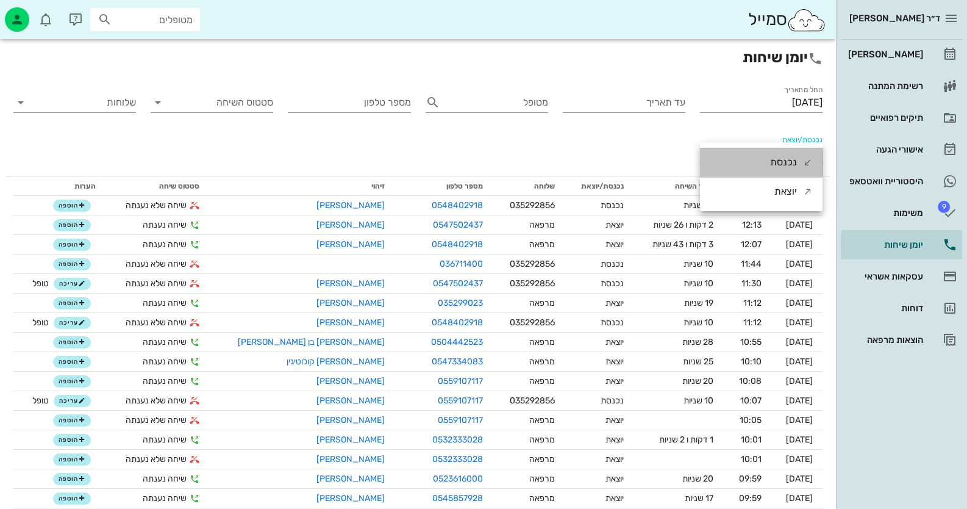
click at [759, 171] on div "נכנסת" at bounding box center [761, 162] width 123 height 29
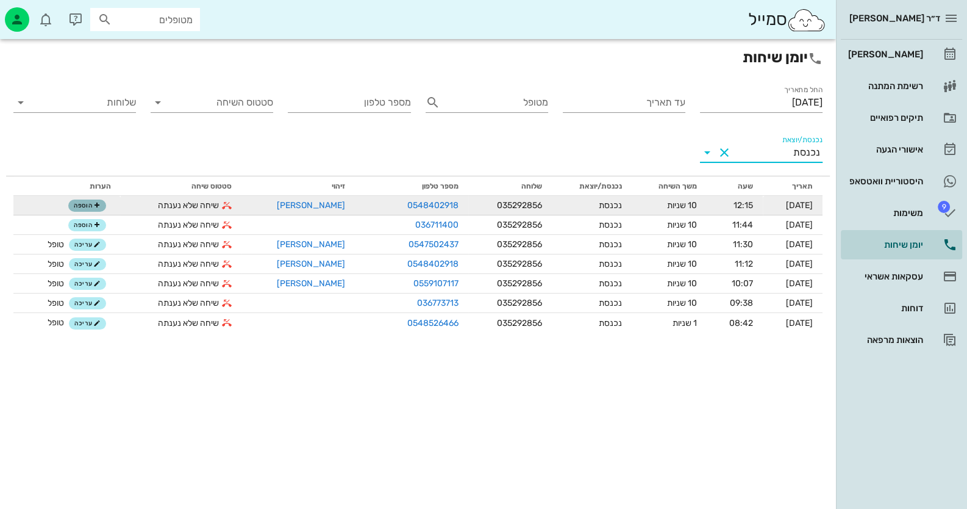
click at [95, 202] on icon "button" at bounding box center [96, 205] width 7 height 7
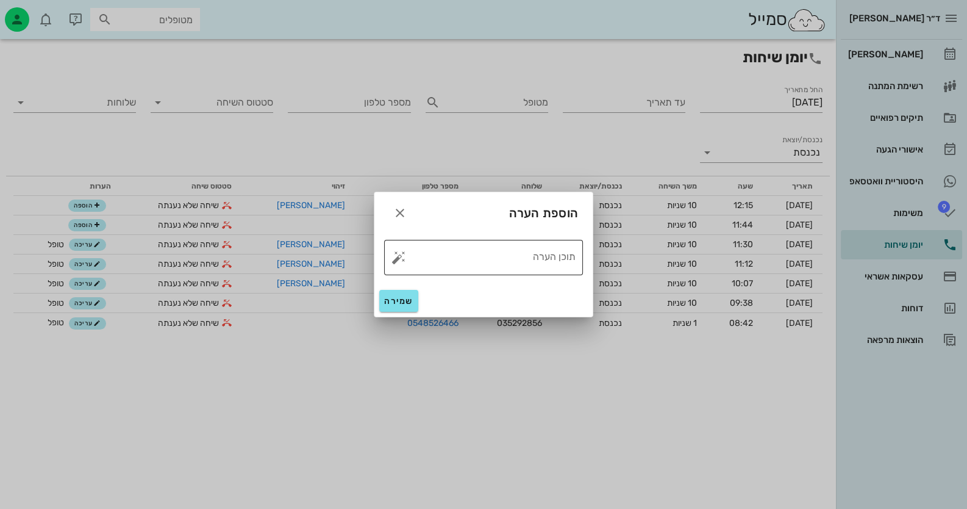
click at [402, 256] on button "button" at bounding box center [398, 257] width 15 height 15
click at [454, 248] on div "טופל" at bounding box center [451, 244] width 91 height 32
type textarea "טופל"
click at [399, 300] on span "שמירה" at bounding box center [398, 301] width 29 height 10
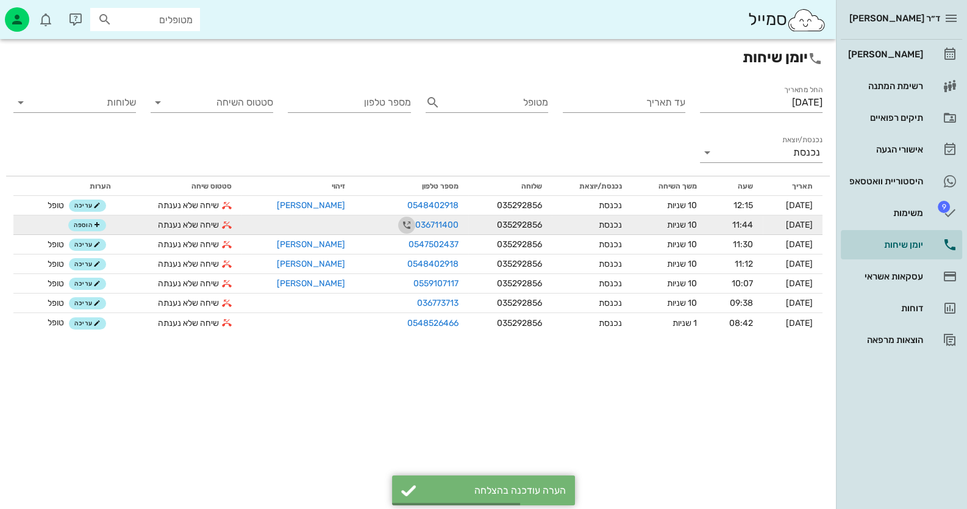
click at [399, 223] on icon "button" at bounding box center [406, 225] width 15 height 15
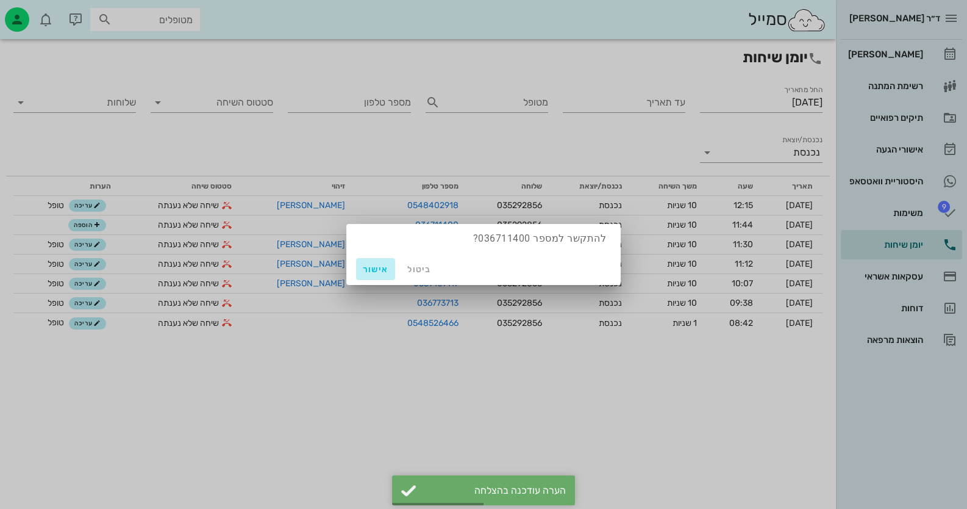
click at [380, 265] on span "אישור" at bounding box center [375, 269] width 29 height 10
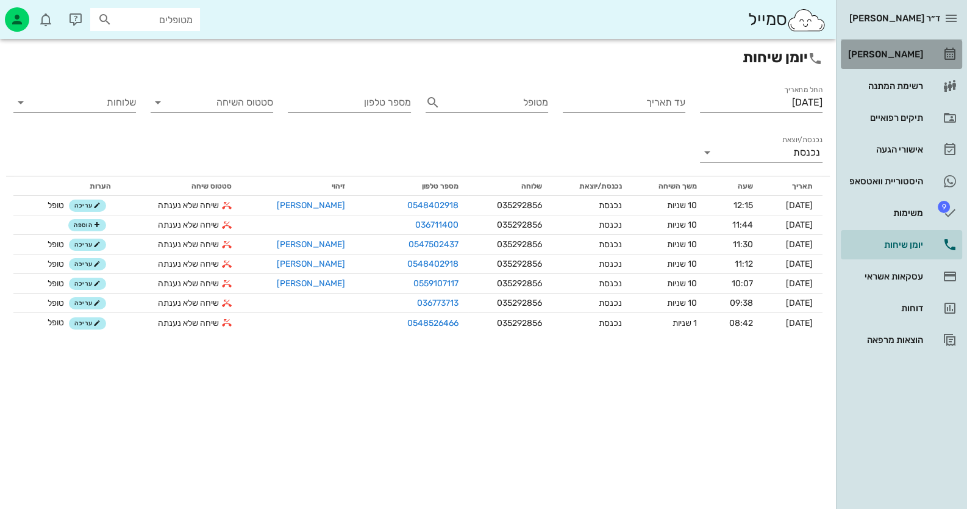
click at [915, 45] on div "[PERSON_NAME]" at bounding box center [884, 55] width 77 height 20
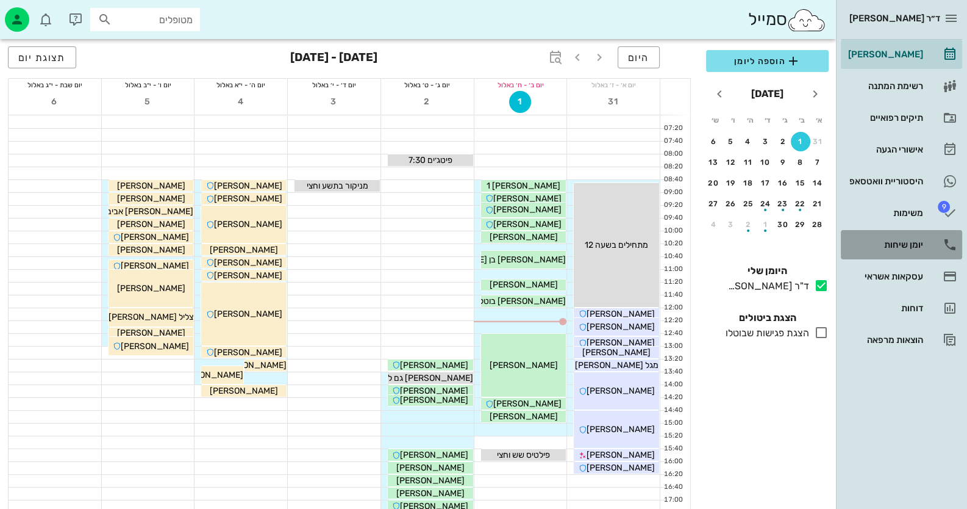
click at [924, 241] on link "יומן שיחות" at bounding box center [901, 244] width 121 height 29
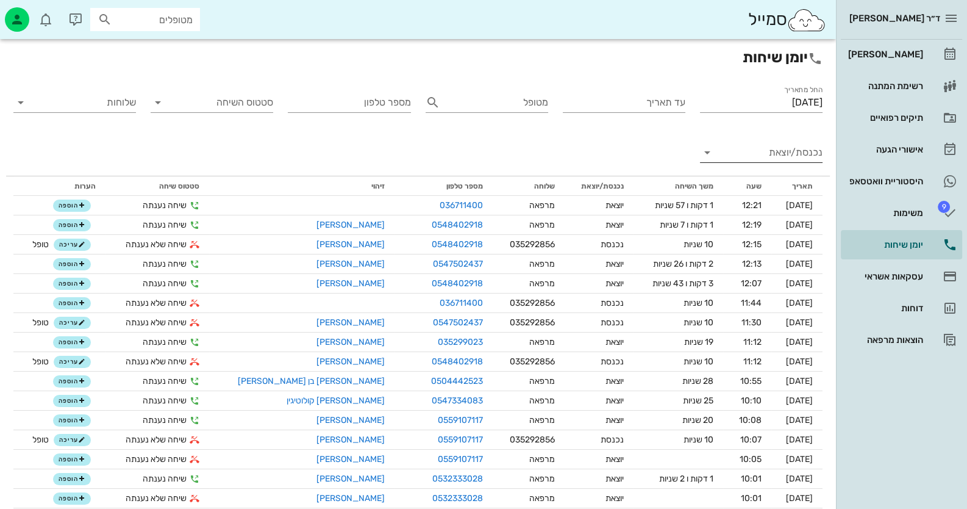
click at [774, 149] on input "נכנסת/יוצאת" at bounding box center [770, 153] width 103 height 20
click at [783, 165] on div "נכנסת" at bounding box center [783, 162] width 27 height 29
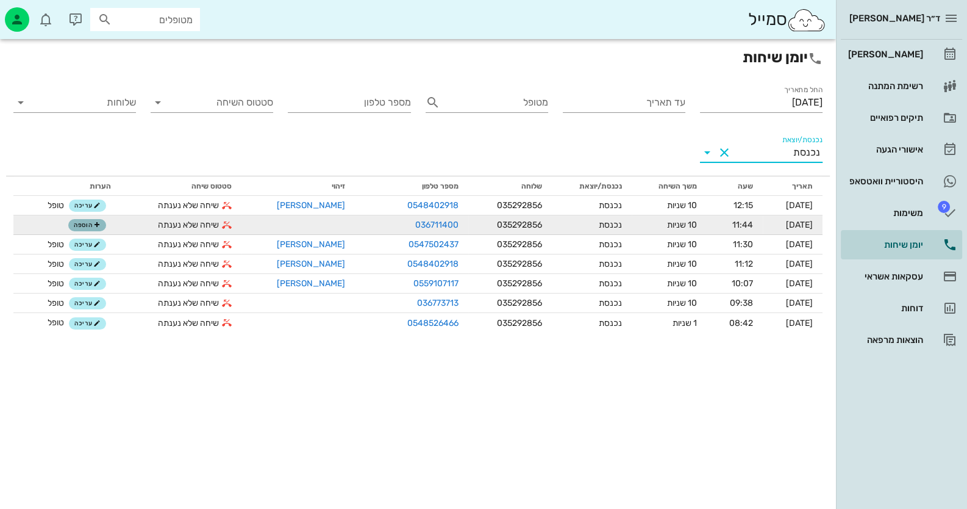
click at [96, 226] on icon "button" at bounding box center [96, 224] width 7 height 7
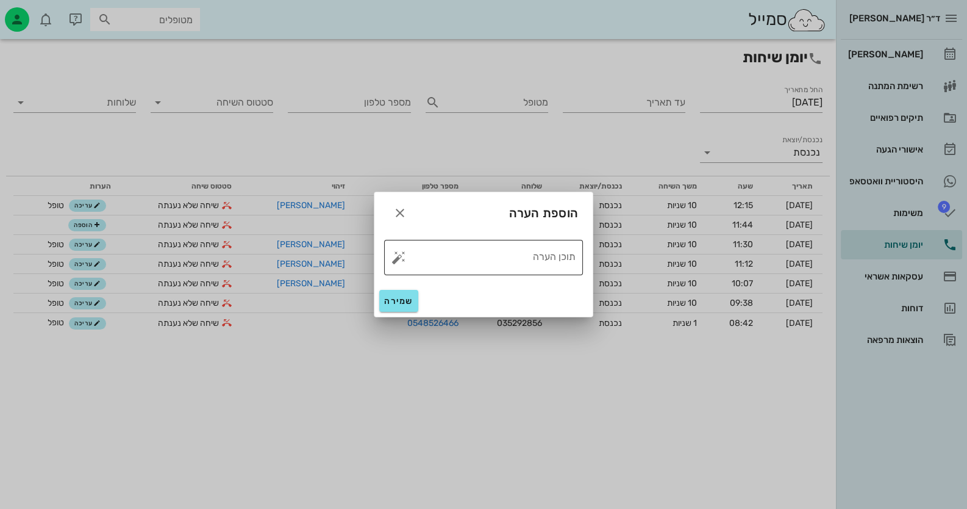
click at [402, 259] on button "button" at bounding box center [398, 257] width 15 height 15
click at [480, 247] on div "טופל" at bounding box center [451, 244] width 91 height 32
type textarea "טופל"
click at [390, 301] on span "שמירה" at bounding box center [398, 301] width 29 height 10
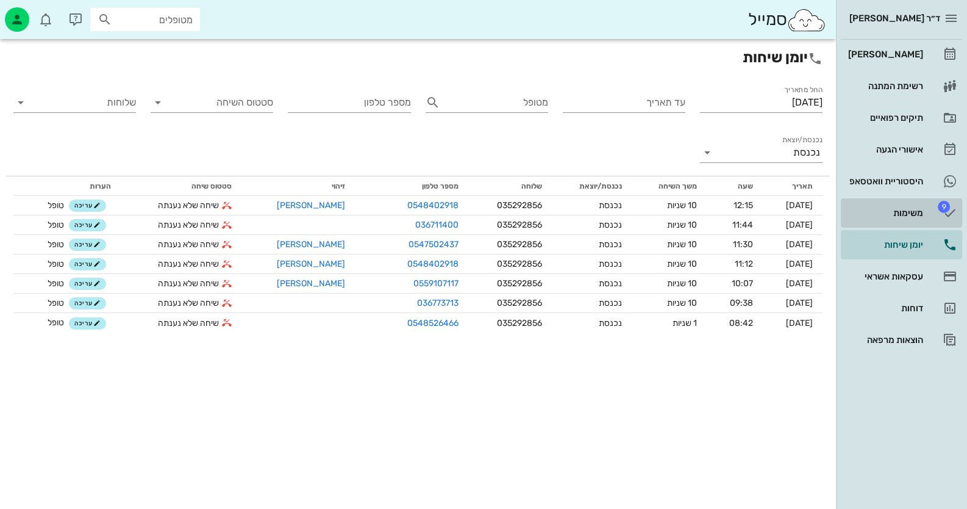
click at [932, 207] on link "9 משימות" at bounding box center [901, 212] width 121 height 29
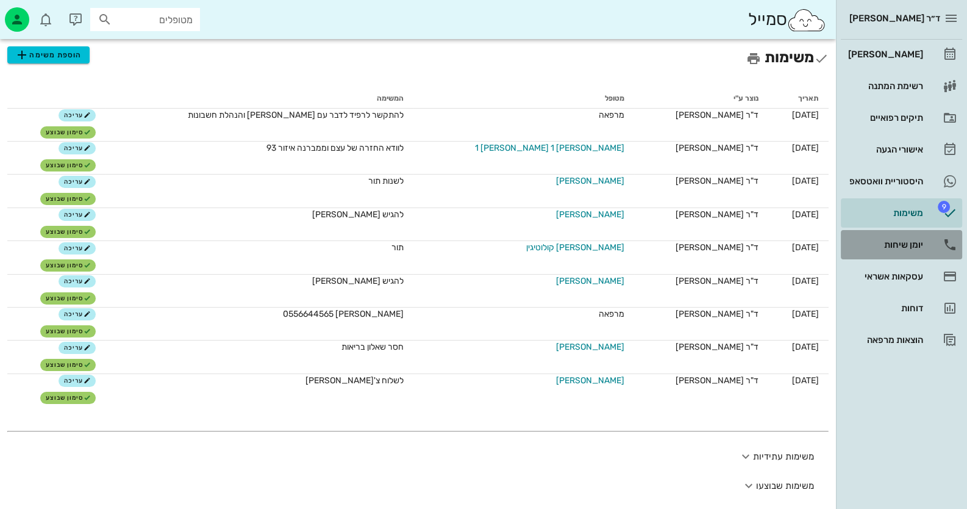
click at [881, 244] on div "יומן שיחות" at bounding box center [884, 245] width 77 height 10
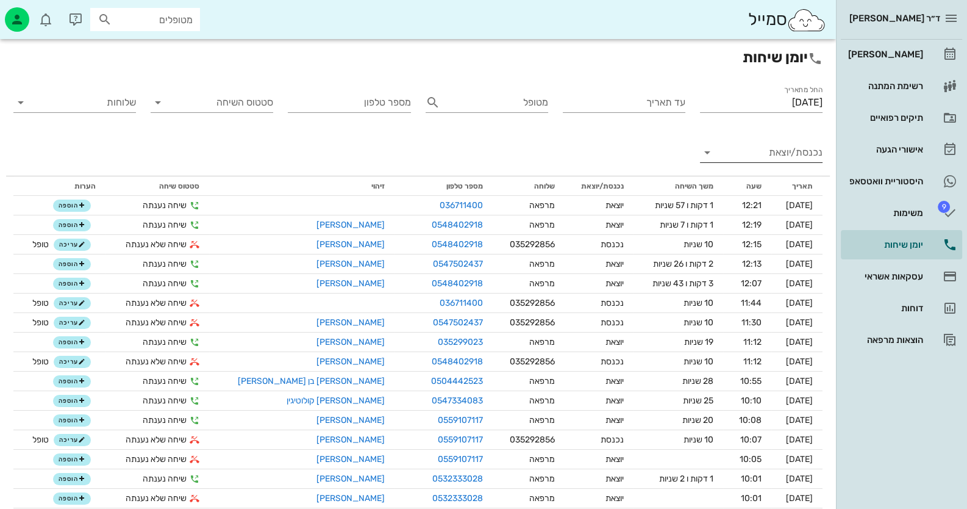
click at [730, 159] on input "נכנסת/יוצאת" at bounding box center [770, 153] width 103 height 20
click at [730, 159] on div "נכנסת" at bounding box center [761, 162] width 123 height 29
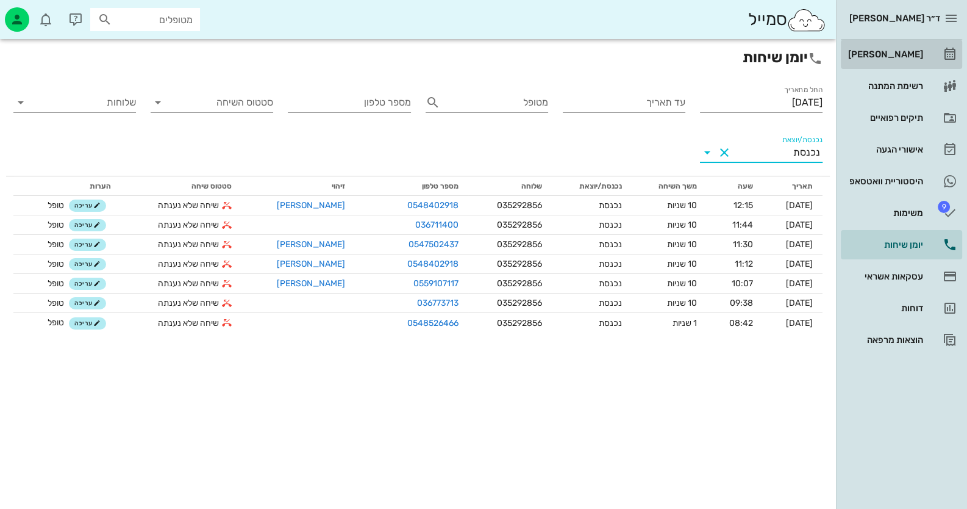
click at [913, 51] on div "[PERSON_NAME]" at bounding box center [884, 54] width 77 height 10
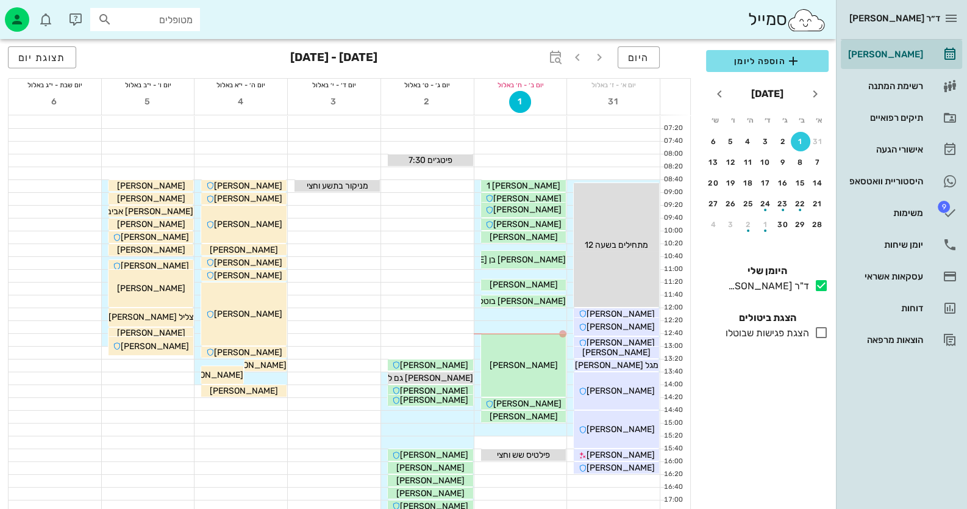
click at [300, 441] on div at bounding box center [334, 442] width 93 height 12
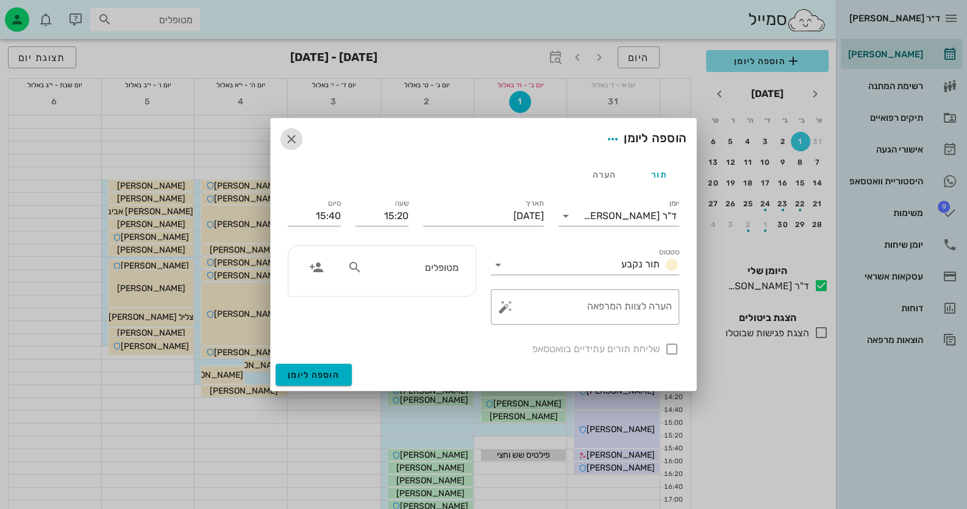
click at [296, 141] on icon "button" at bounding box center [291, 139] width 15 height 15
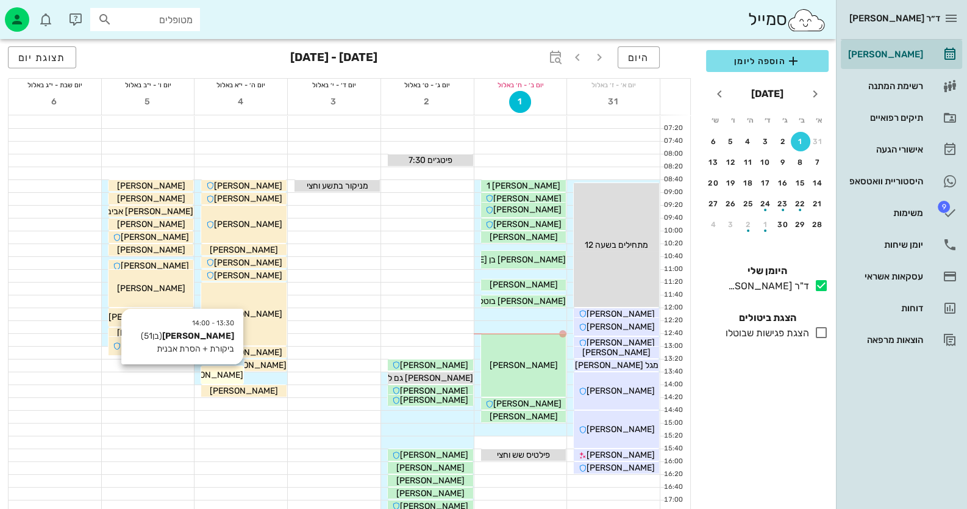
click at [217, 377] on span "[PERSON_NAME]" at bounding box center [209, 374] width 68 height 10
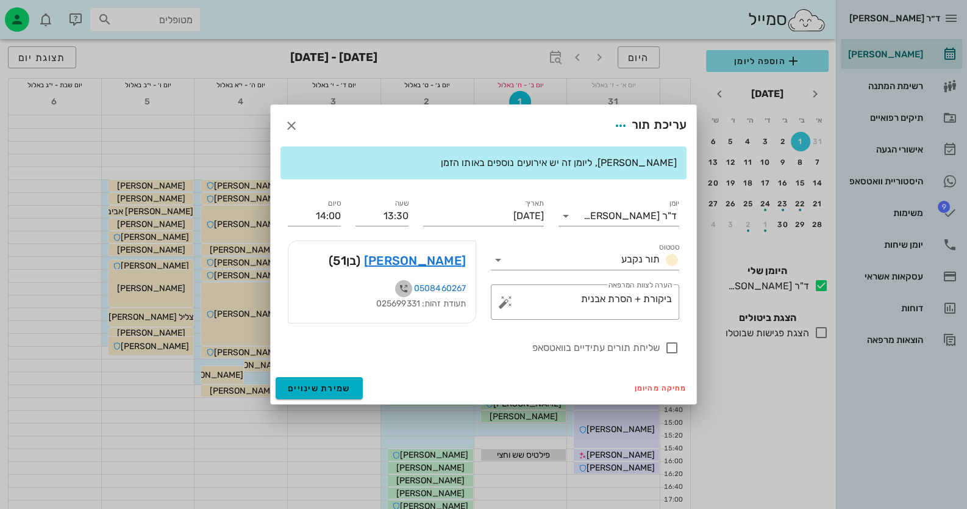
click at [408, 289] on icon "button" at bounding box center [403, 288] width 15 height 15
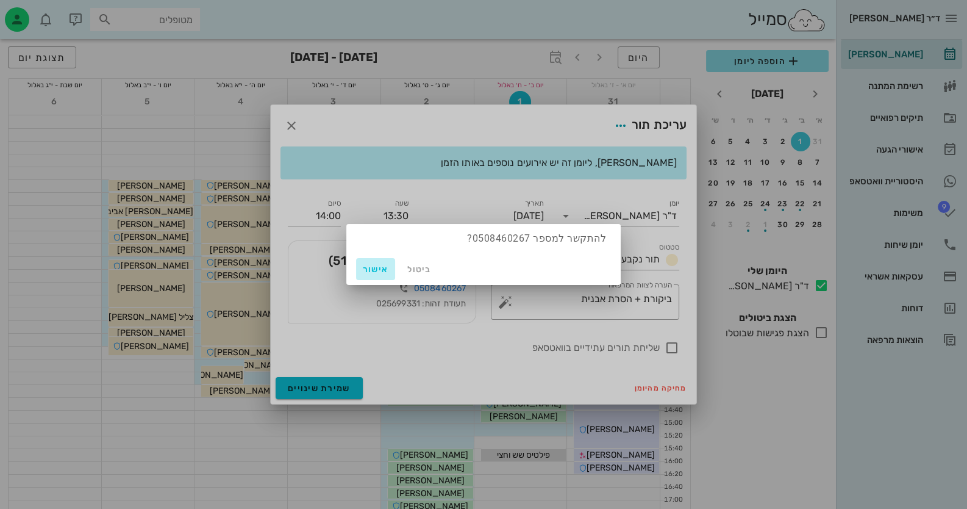
click at [376, 268] on span "אישור" at bounding box center [375, 269] width 29 height 10
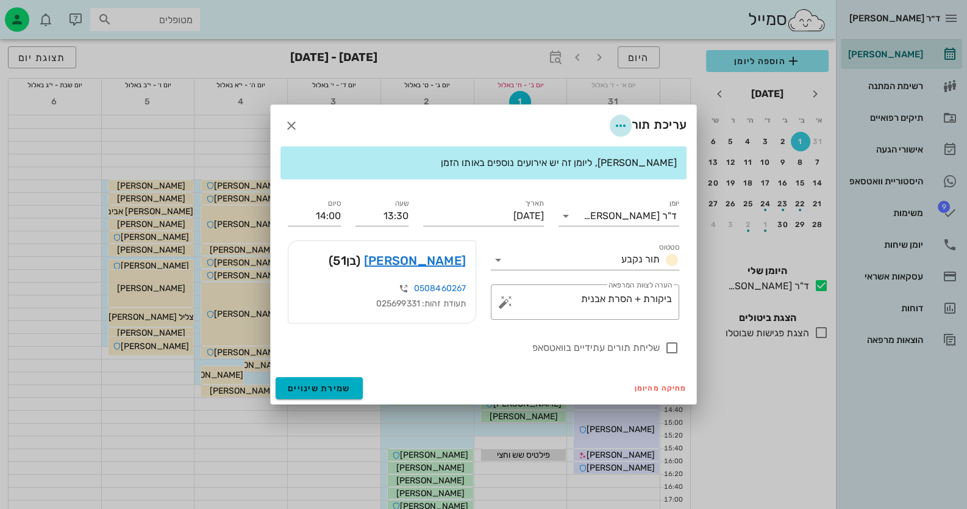
click at [620, 123] on icon "button" at bounding box center [620, 125] width 15 height 15
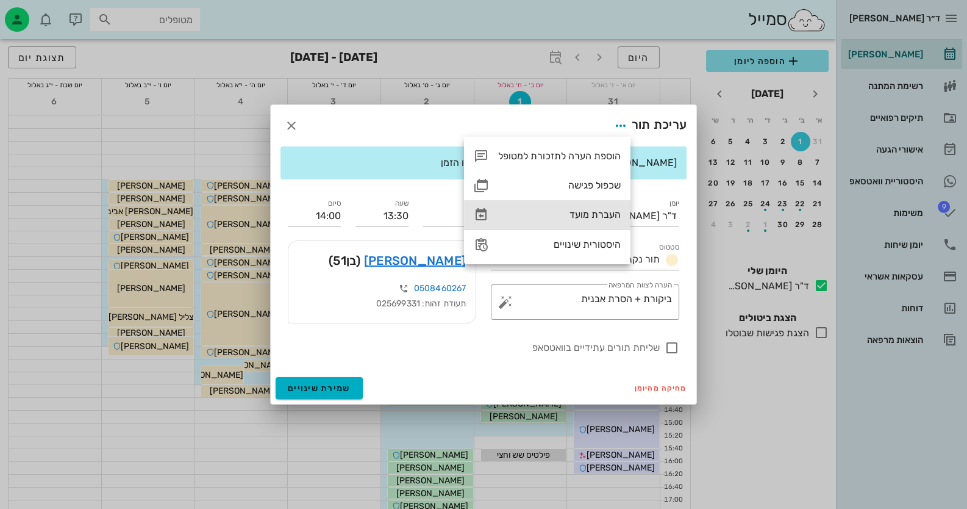
click at [610, 213] on div "העברת מועד" at bounding box center [559, 215] width 123 height 12
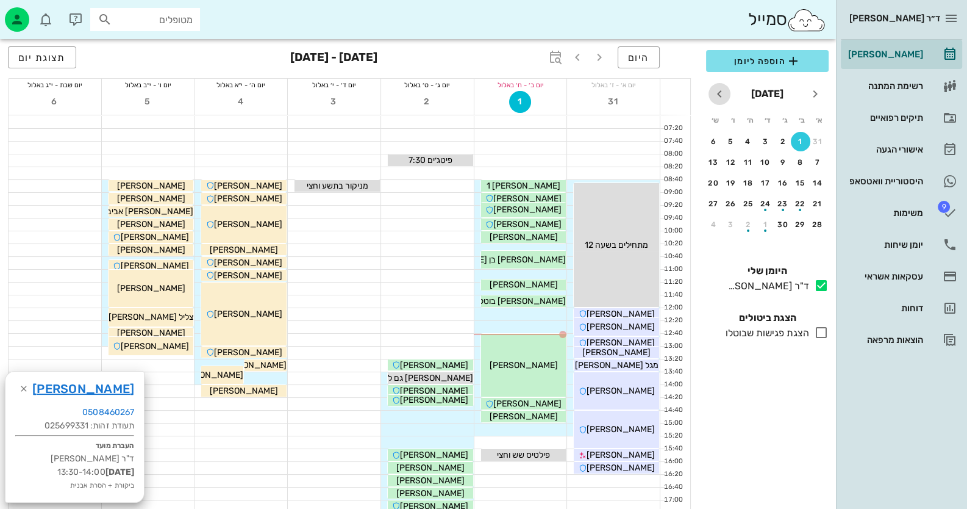
click at [723, 94] on icon "חודש הבא" at bounding box center [719, 94] width 15 height 15
click at [766, 141] on div "button" at bounding box center [766, 144] width 20 height 7
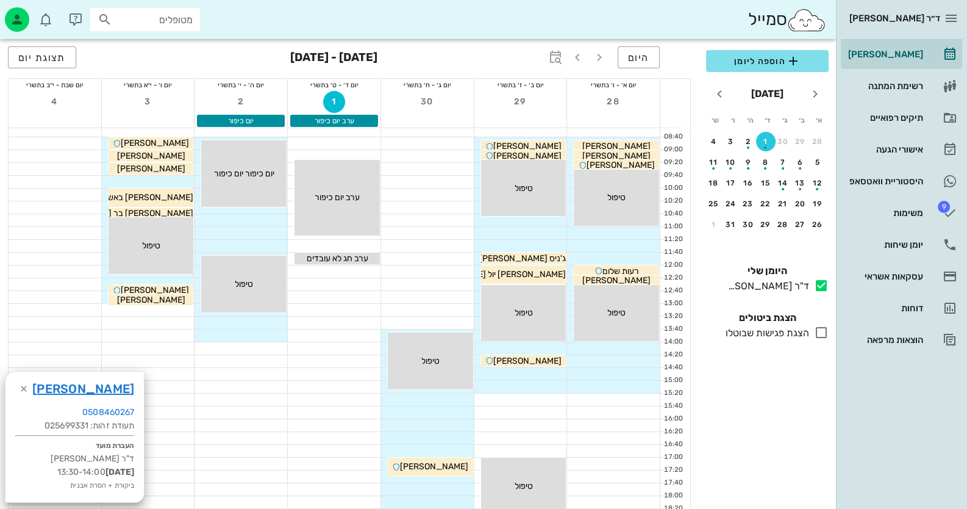
scroll to position [121, 0]
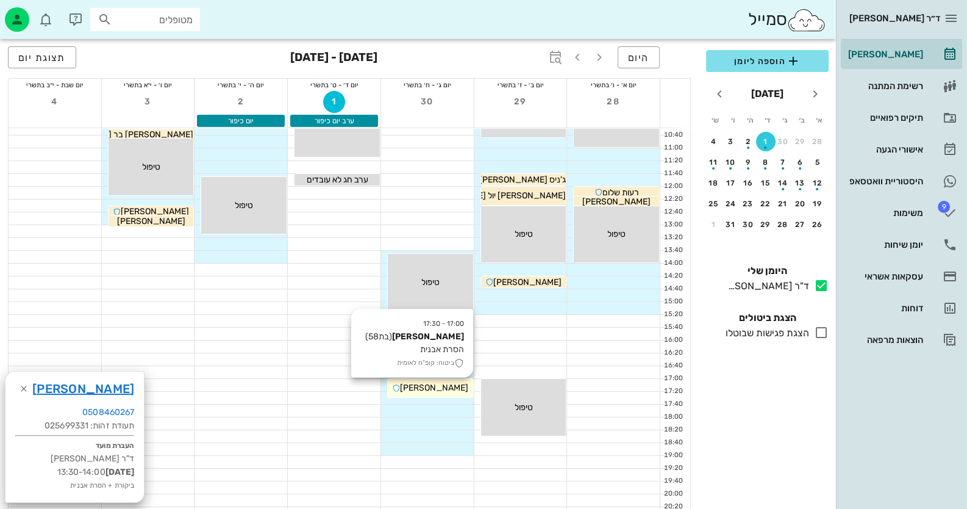
click at [405, 381] on div "[PERSON_NAME]" at bounding box center [430, 387] width 85 height 13
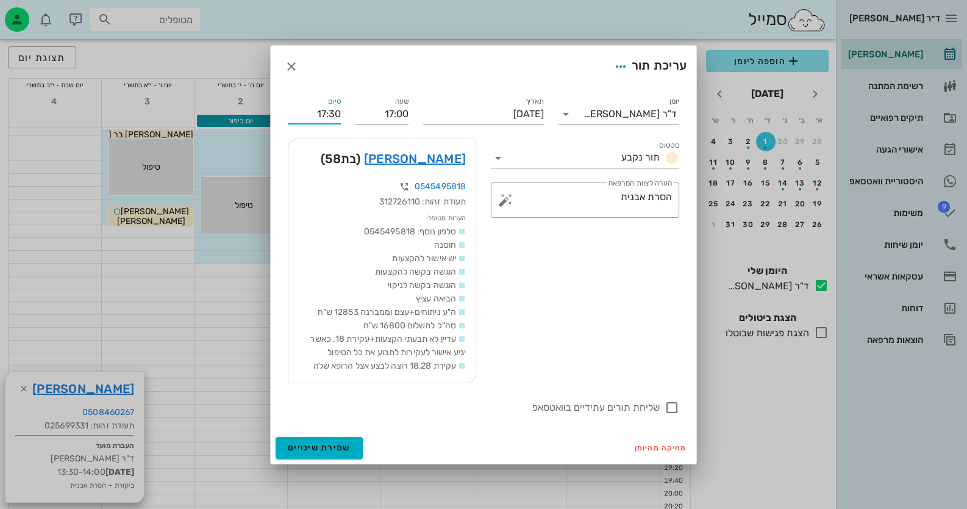
click at [333, 113] on input "17:30" at bounding box center [314, 114] width 53 height 20
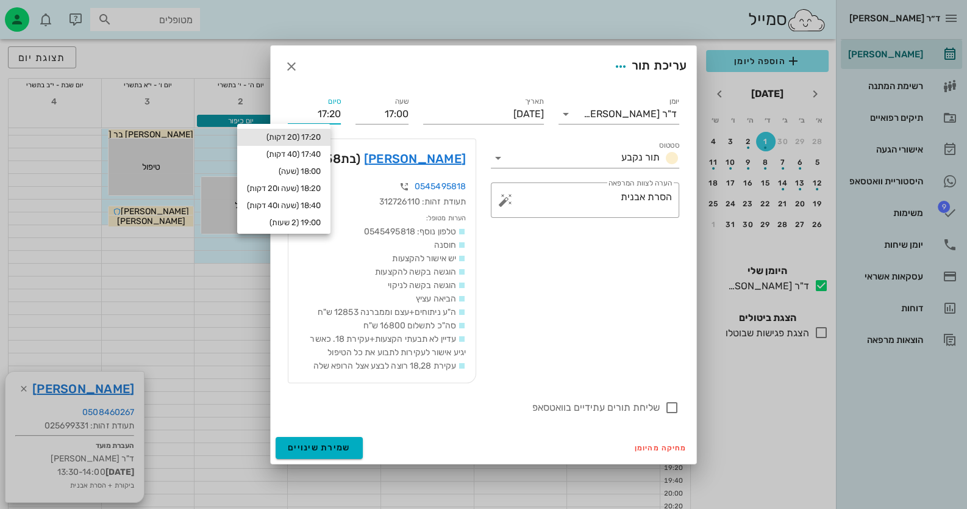
type input "17:20"
click at [326, 130] on div "17:20 (20 דקות)" at bounding box center [283, 137] width 93 height 17
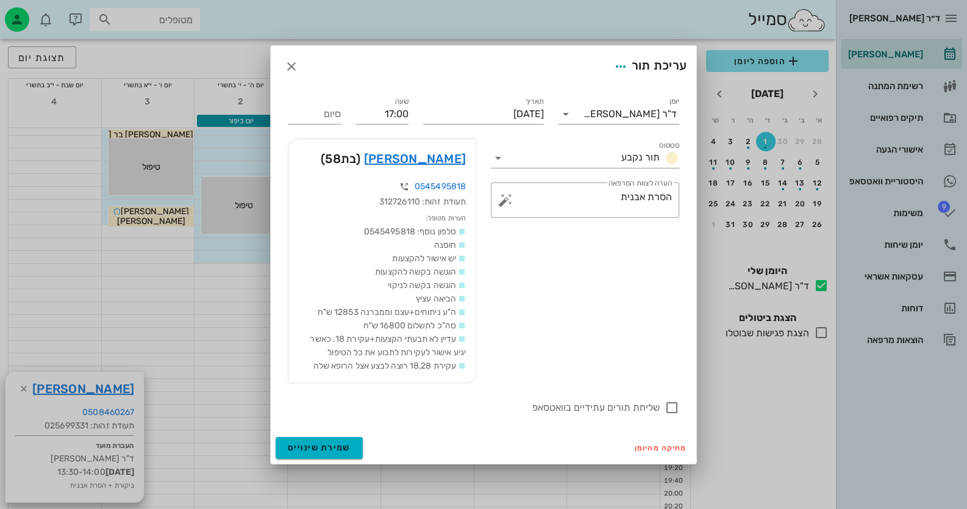
type input "17:20"
click at [348, 440] on button "שמירת שינויים" at bounding box center [319, 448] width 87 height 22
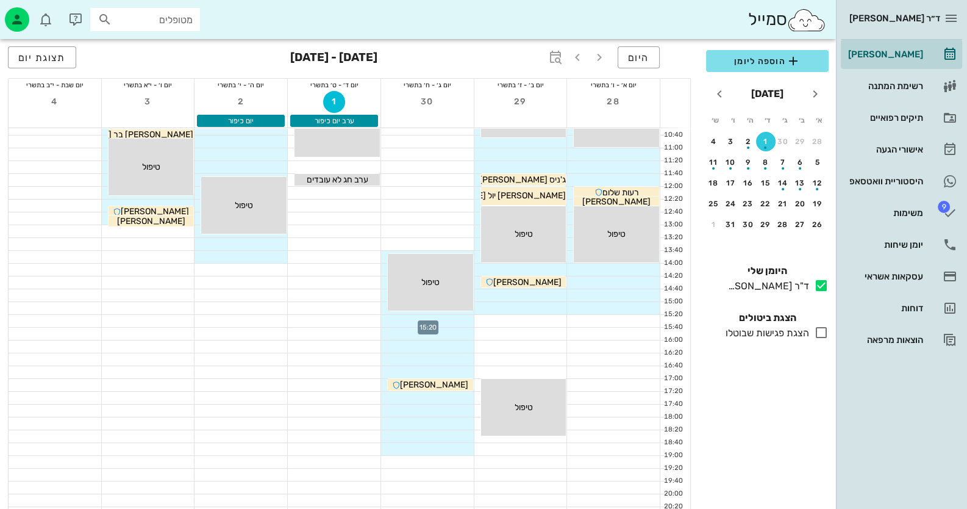
click at [454, 319] on div at bounding box center [427, 321] width 93 height 12
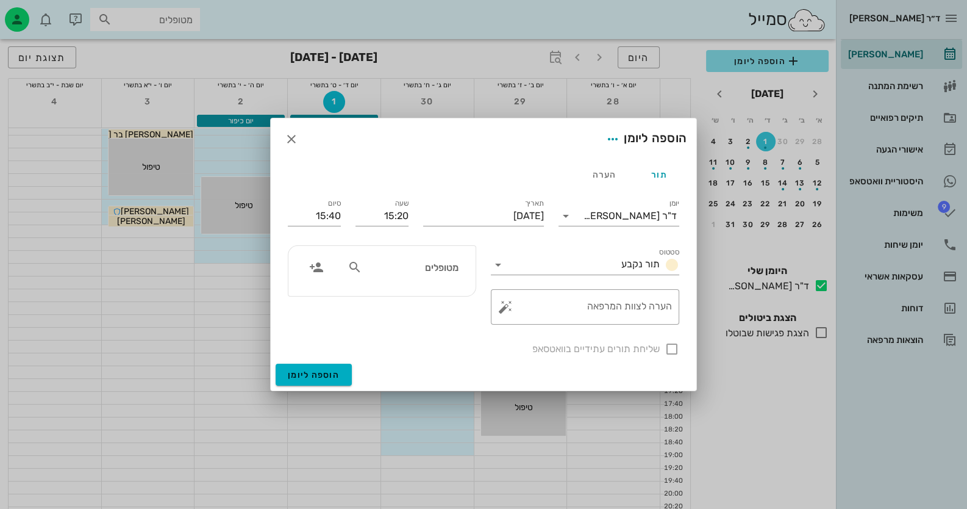
click at [70, 356] on div at bounding box center [483, 254] width 967 height 509
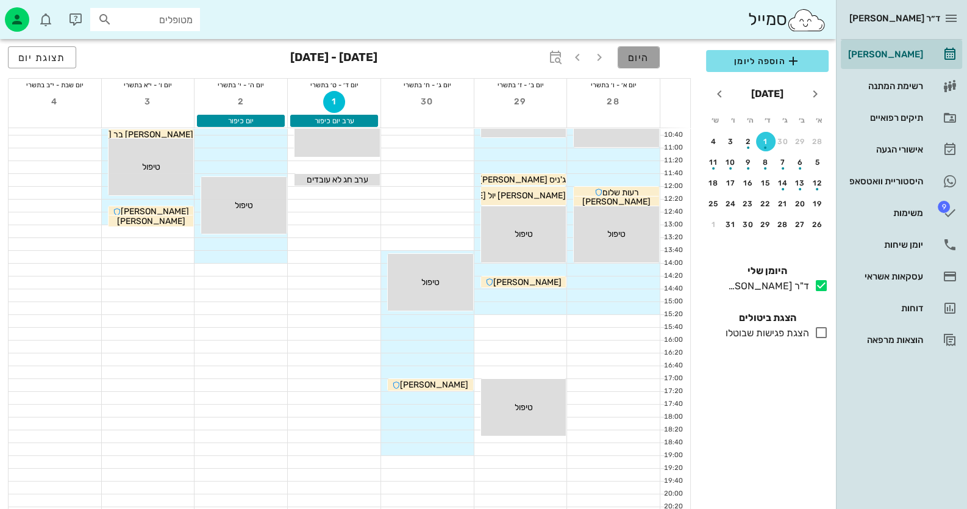
click at [631, 54] on span "היום" at bounding box center [638, 58] width 21 height 12
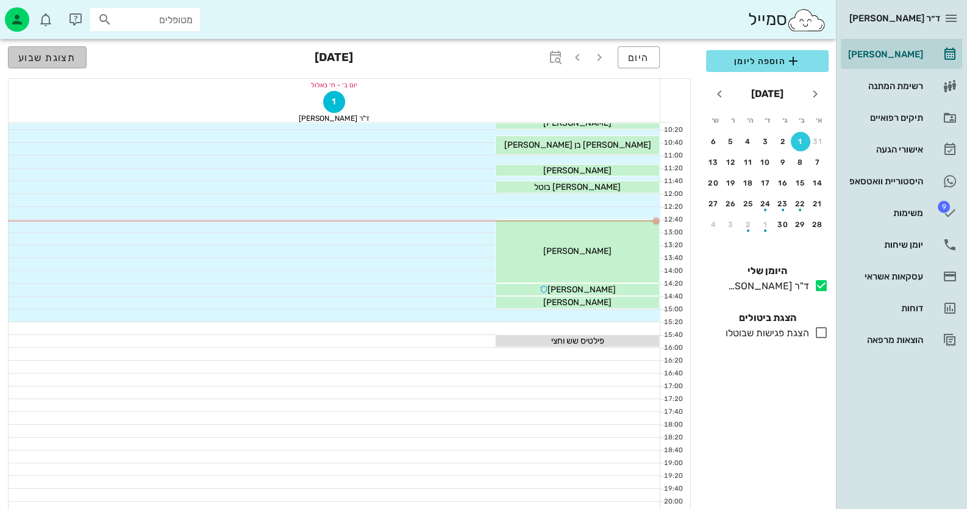
click at [45, 52] on span "תצוגת שבוע" at bounding box center [47, 58] width 58 height 12
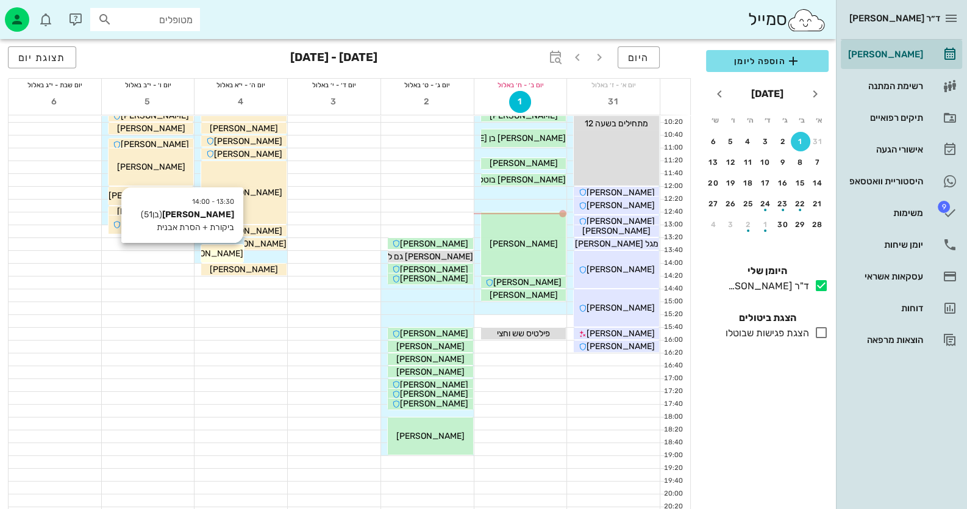
click at [222, 249] on span "[PERSON_NAME]" at bounding box center [209, 253] width 68 height 10
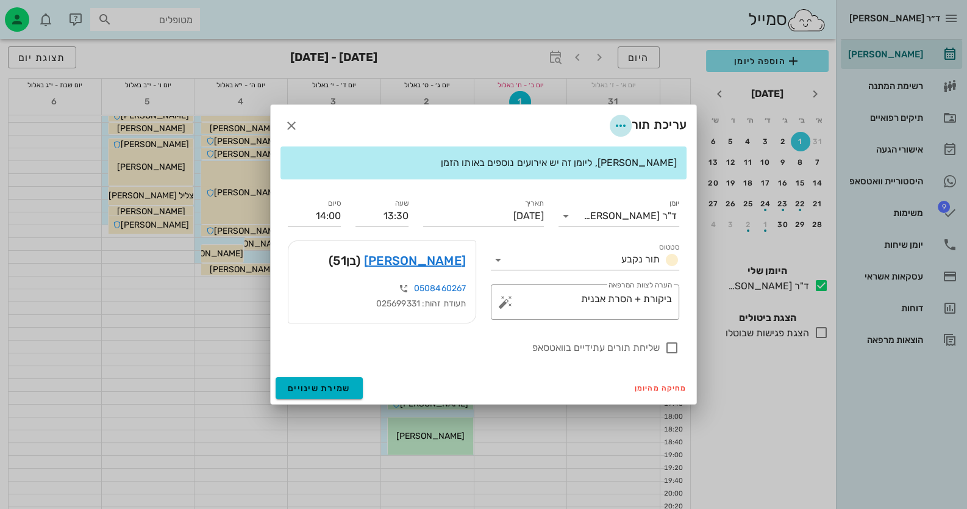
click at [619, 121] on icon "button" at bounding box center [620, 125] width 15 height 15
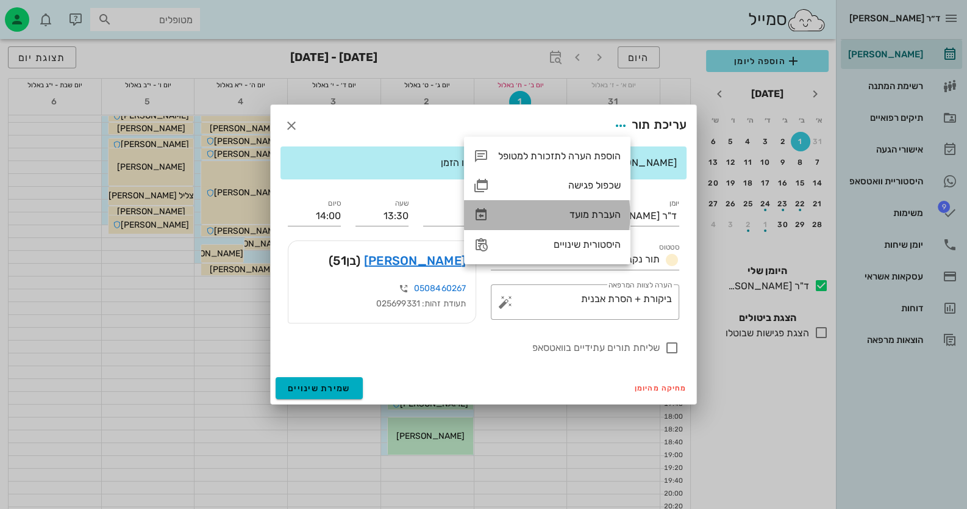
click at [598, 213] on div "העברת מועד" at bounding box center [559, 215] width 123 height 12
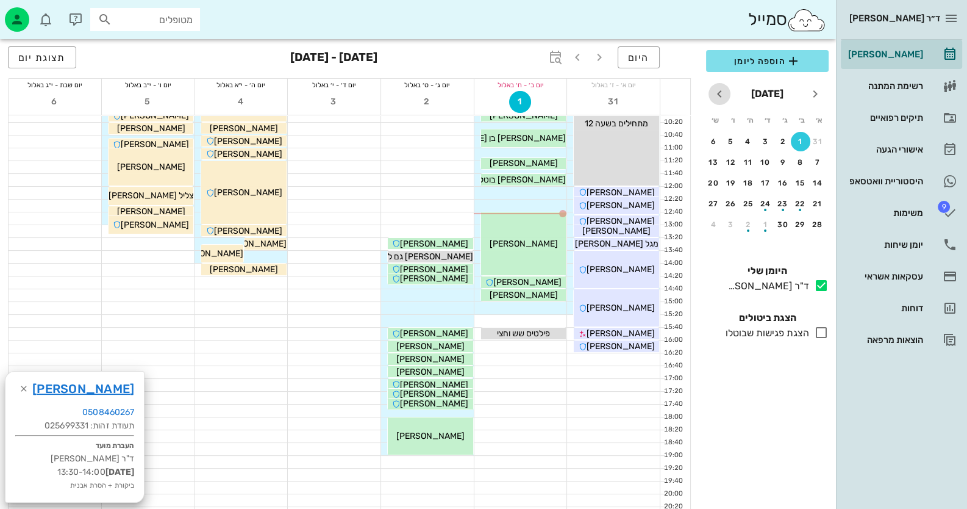
click at [723, 91] on icon "חודש הבא" at bounding box center [719, 94] width 15 height 15
click at [751, 229] on button "30" at bounding box center [748, 225] width 20 height 20
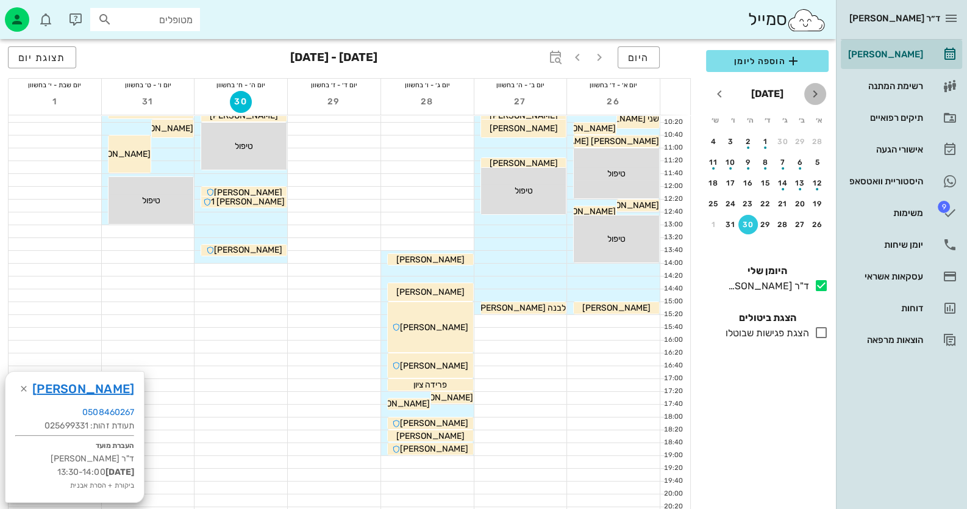
click at [815, 97] on icon "חודש שעבר" at bounding box center [815, 94] width 15 height 15
click at [787, 230] on button "30" at bounding box center [783, 225] width 20 height 20
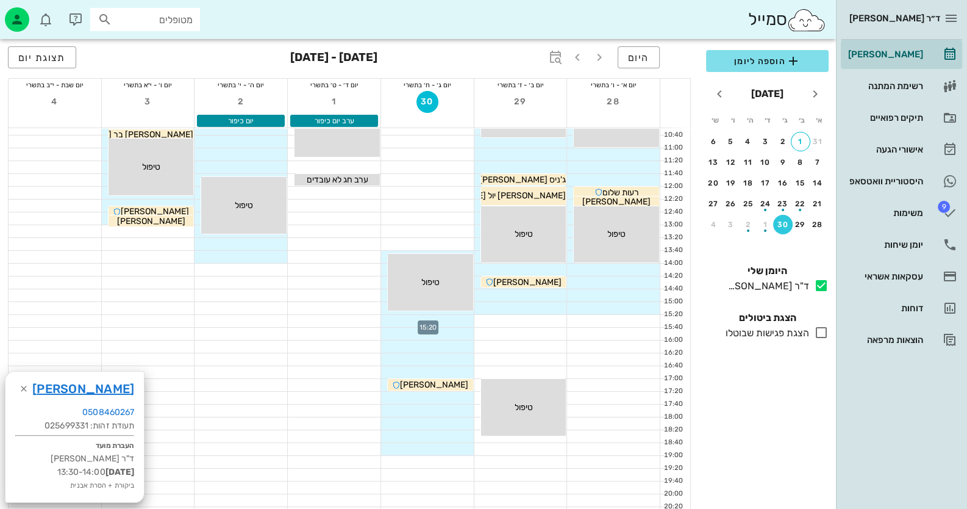
click at [452, 321] on div at bounding box center [427, 321] width 93 height 12
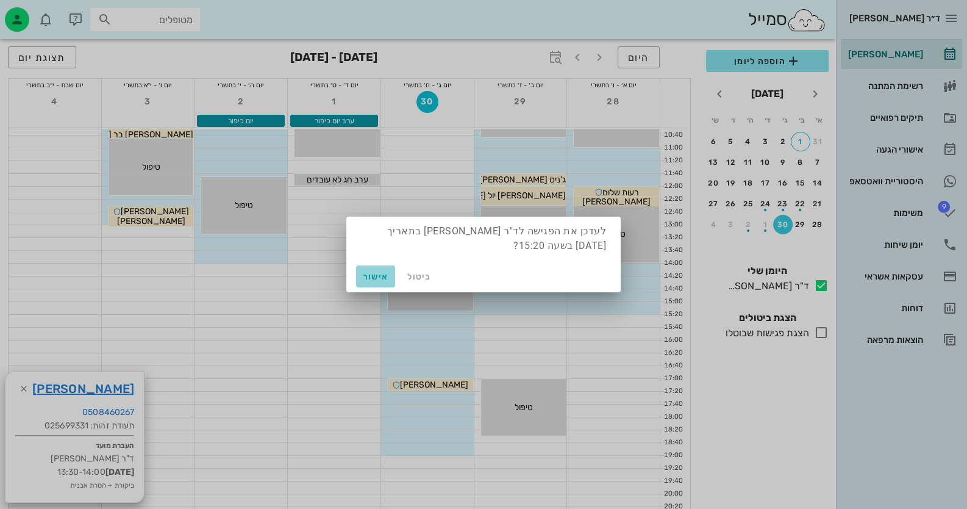
click at [367, 271] on span "אישור" at bounding box center [375, 276] width 29 height 10
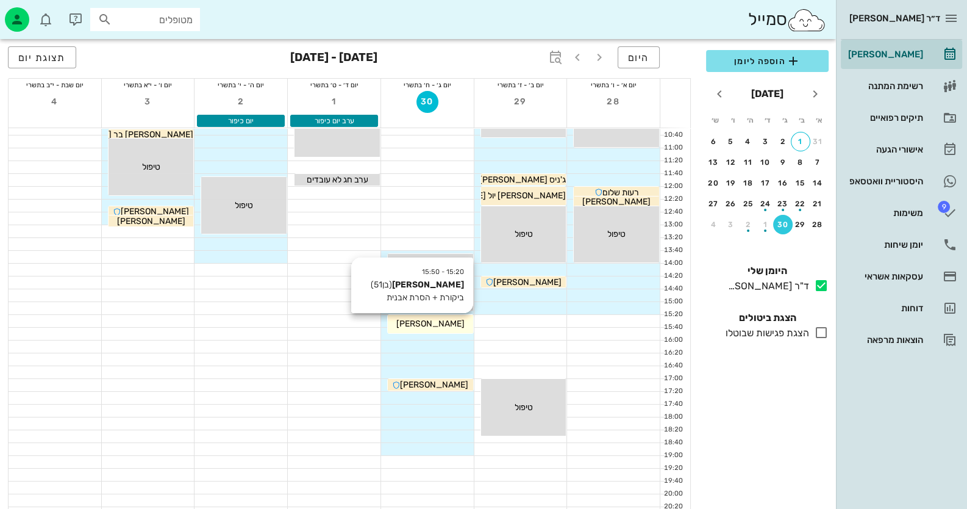
click at [461, 326] on div "[PERSON_NAME]" at bounding box center [430, 323] width 85 height 13
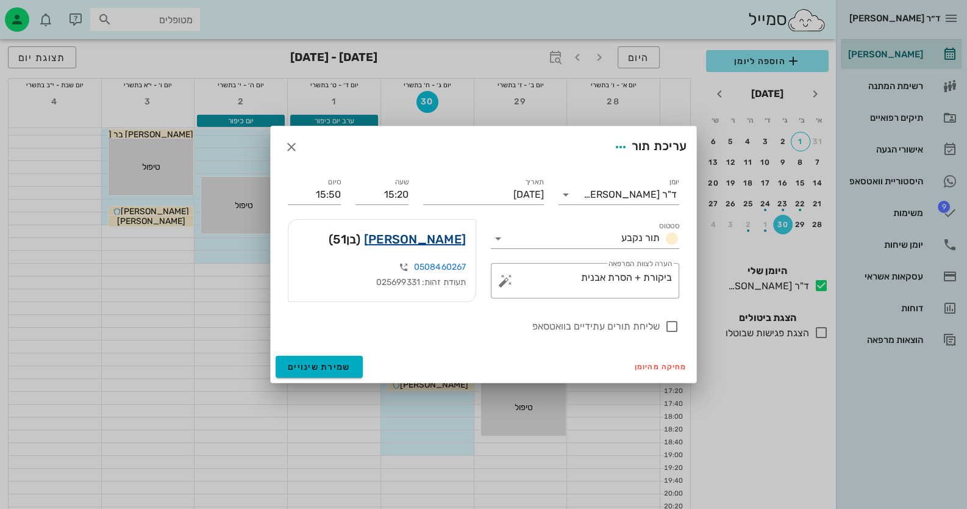
click at [454, 244] on link "[PERSON_NAME]" at bounding box center [415, 239] width 102 height 20
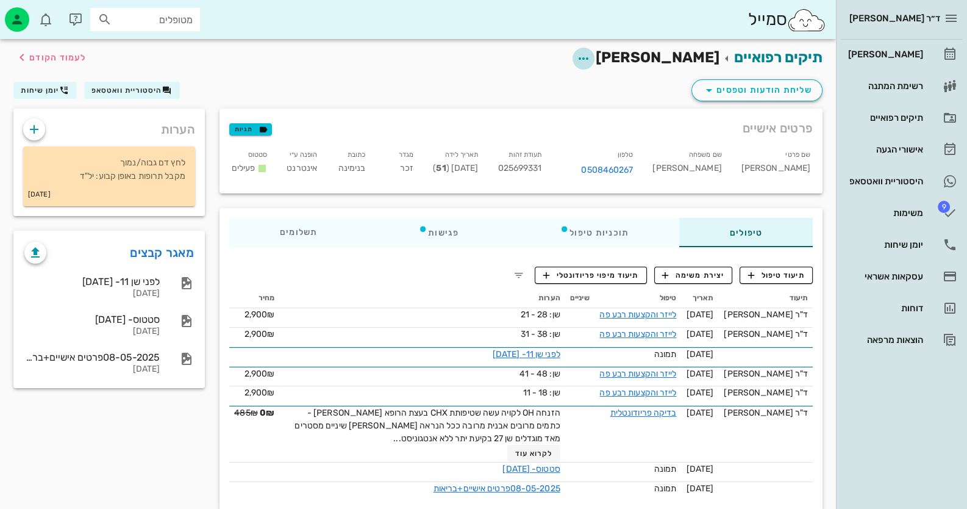
click at [591, 51] on icon "button" at bounding box center [583, 58] width 15 height 15
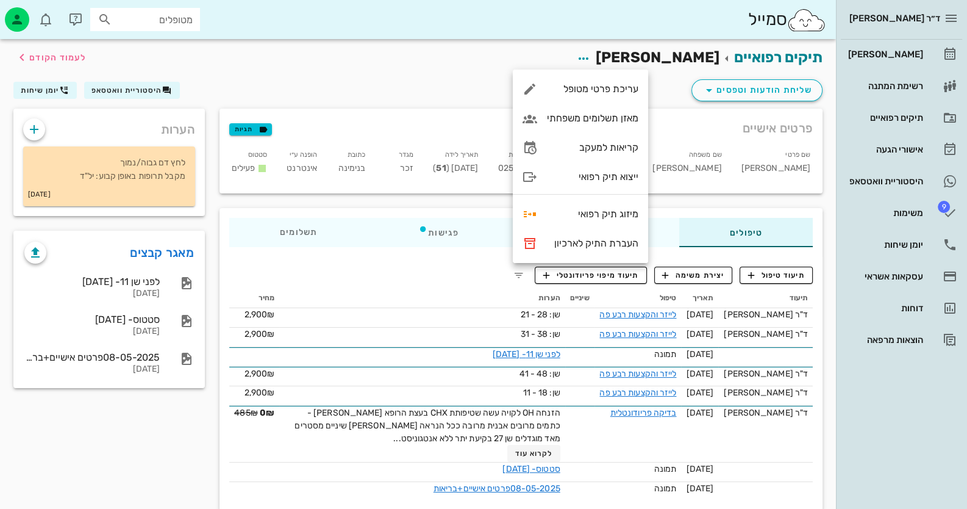
click at [662, 93] on div "שליחת הודעות וטפסים היסטוריית וואטסאפ יומן שיחות" at bounding box center [418, 93] width 824 height 32
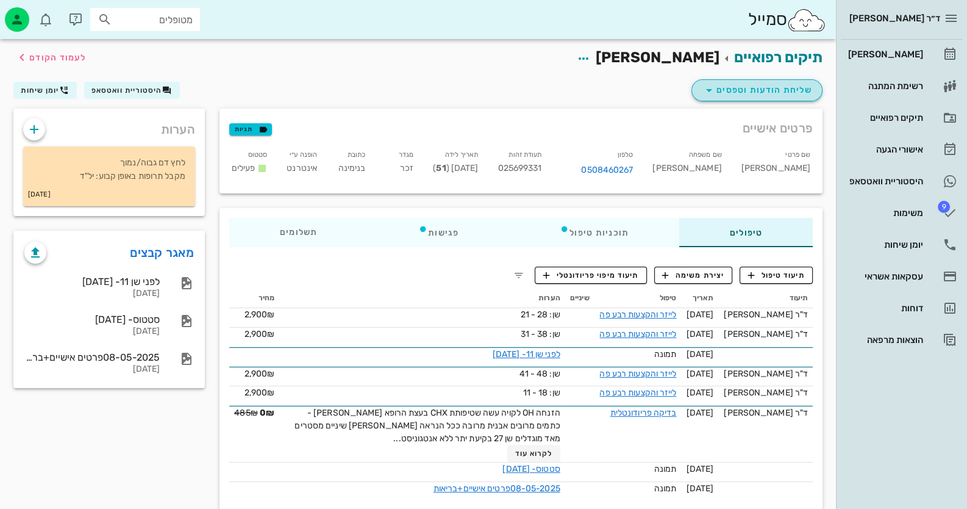
click at [716, 88] on icon "button" at bounding box center [709, 90] width 15 height 15
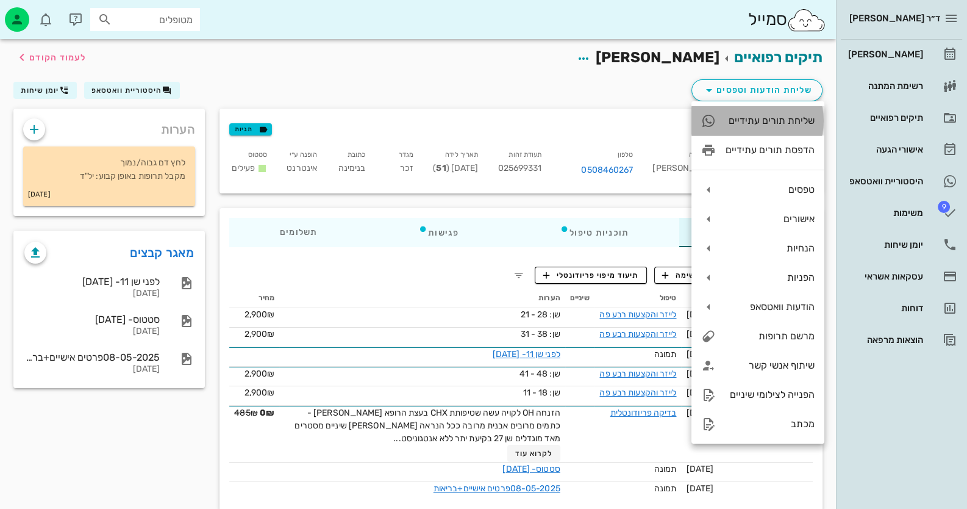
click at [758, 122] on div "שליחת תורים עתידיים" at bounding box center [770, 121] width 89 height 12
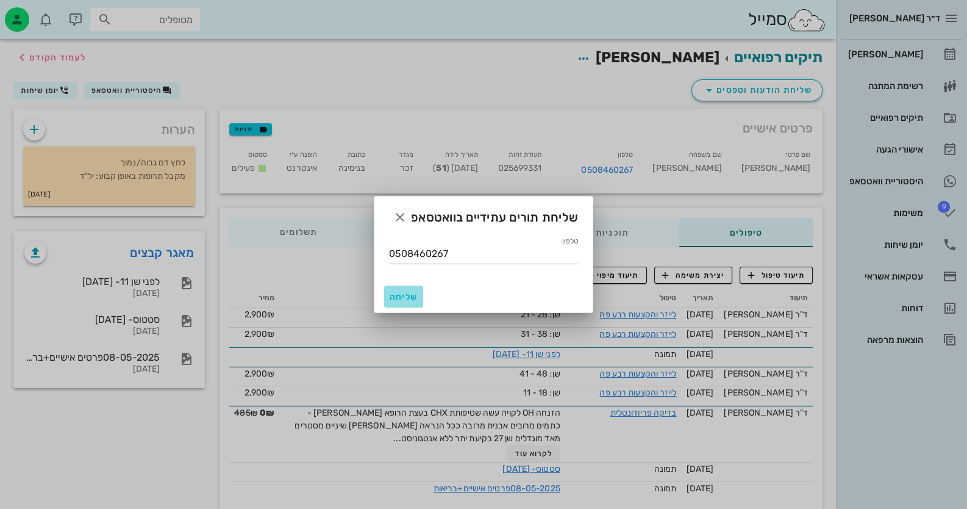
click at [407, 293] on span "שליחה" at bounding box center [403, 296] width 29 height 10
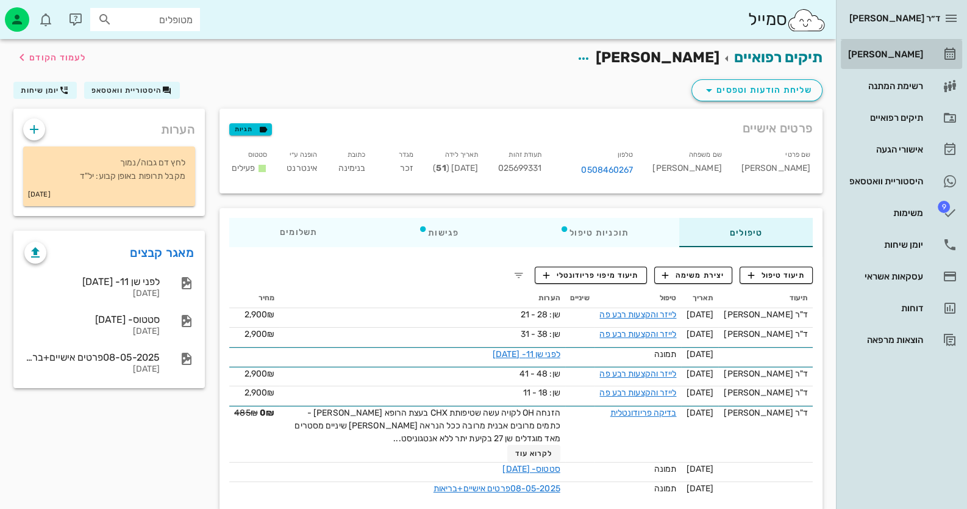
click at [943, 60] on icon at bounding box center [950, 54] width 15 height 15
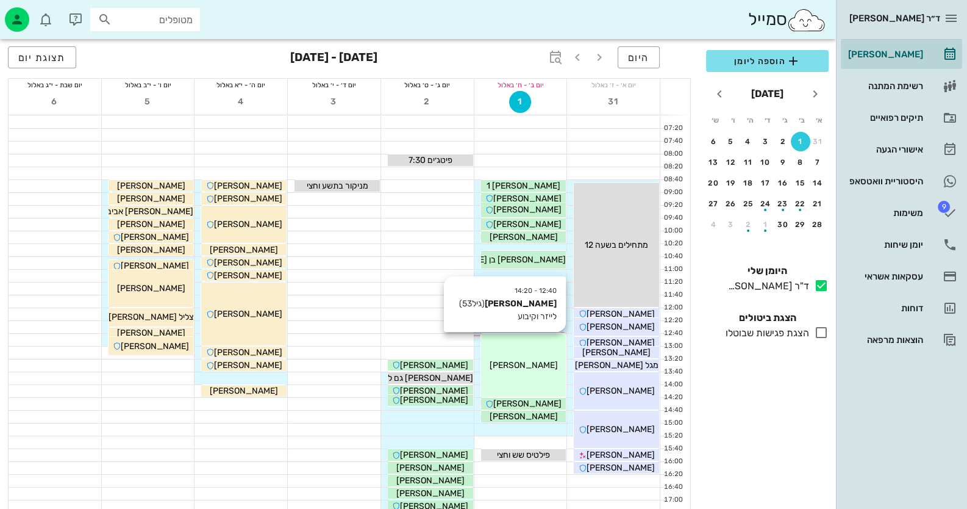
click at [538, 344] on div "12:40 - 14:20 [PERSON_NAME] (גיל 53 ) [PERSON_NAME] וקיבוע [PERSON_NAME]" at bounding box center [523, 365] width 85 height 63
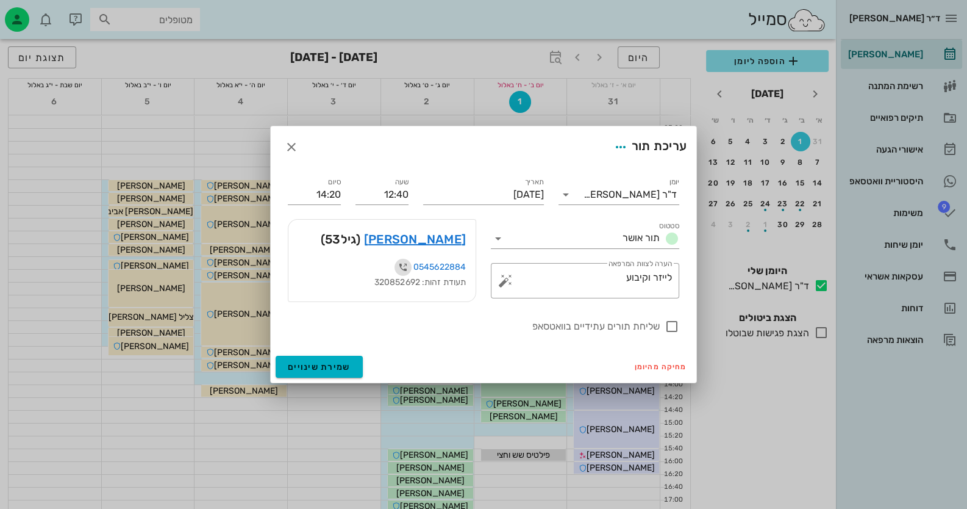
click at [402, 269] on icon "button" at bounding box center [403, 267] width 15 height 15
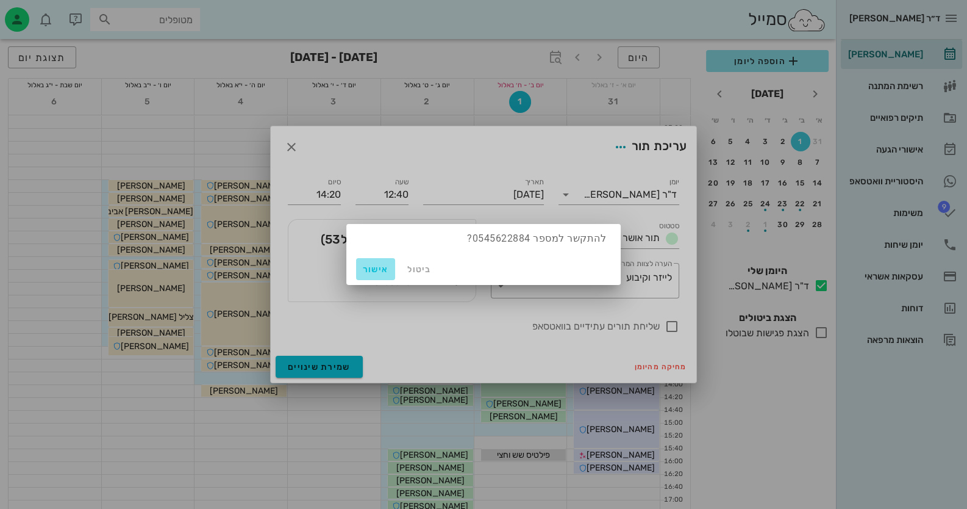
click at [387, 269] on span "אישור" at bounding box center [375, 269] width 29 height 10
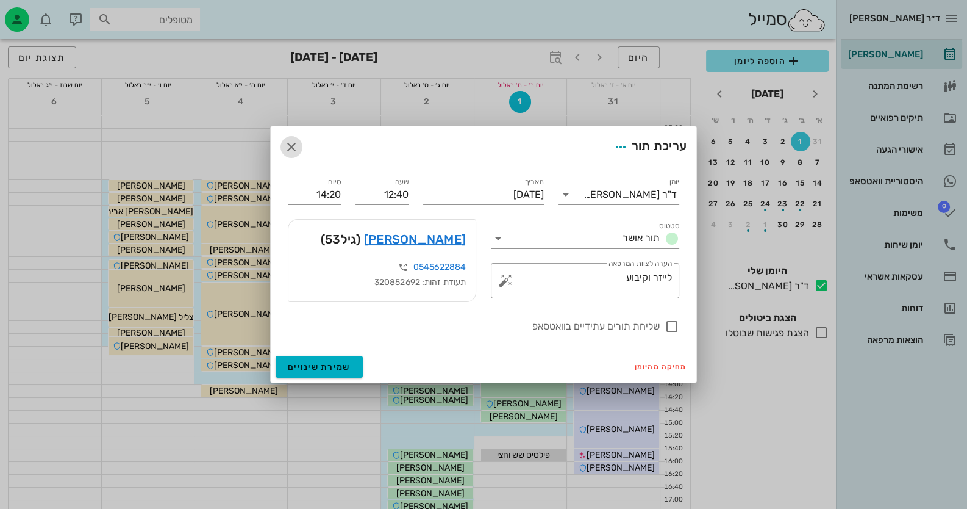
click at [288, 152] on icon "button" at bounding box center [291, 147] width 15 height 15
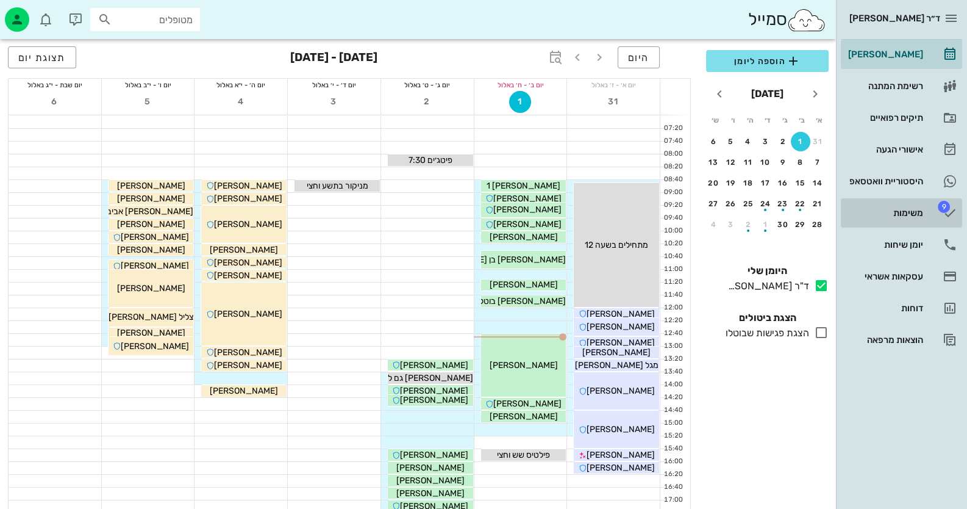
click at [881, 210] on div "משימות" at bounding box center [884, 213] width 77 height 10
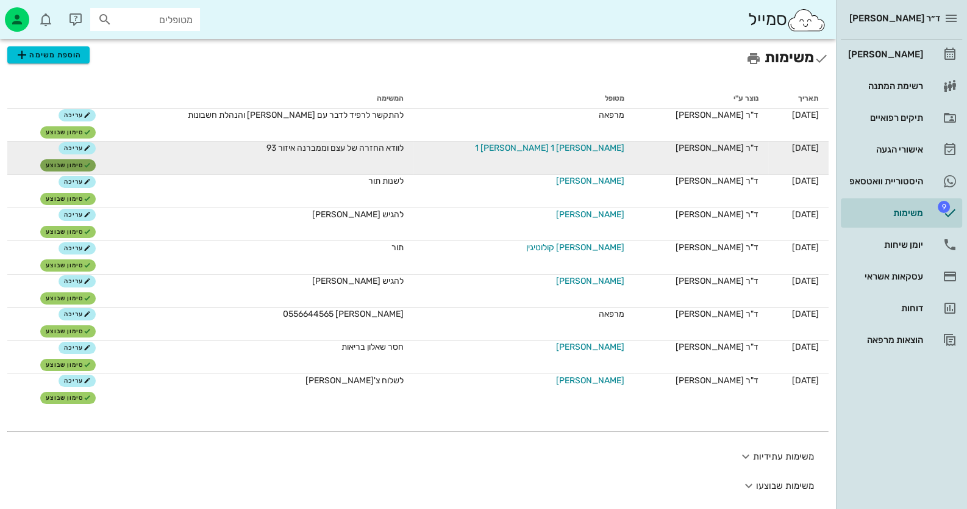
click at [91, 162] on span "סימון שבוצע" at bounding box center [68, 165] width 45 height 7
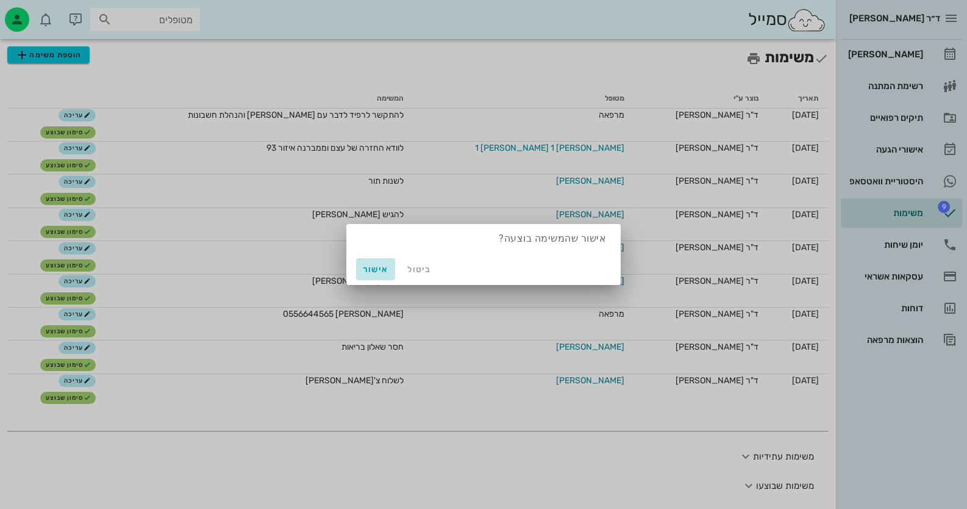
click at [391, 265] on button "אישור" at bounding box center [375, 269] width 39 height 22
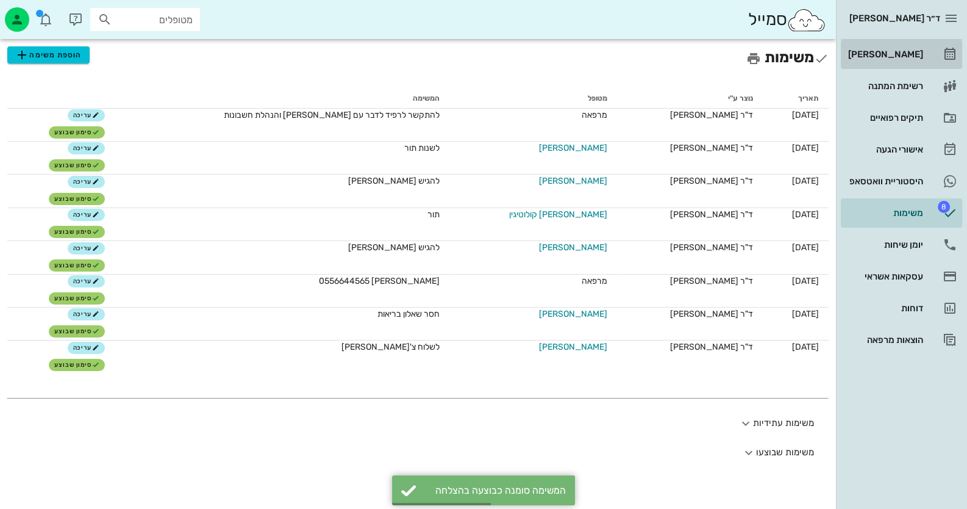
click at [934, 55] on link "[PERSON_NAME]" at bounding box center [901, 54] width 121 height 29
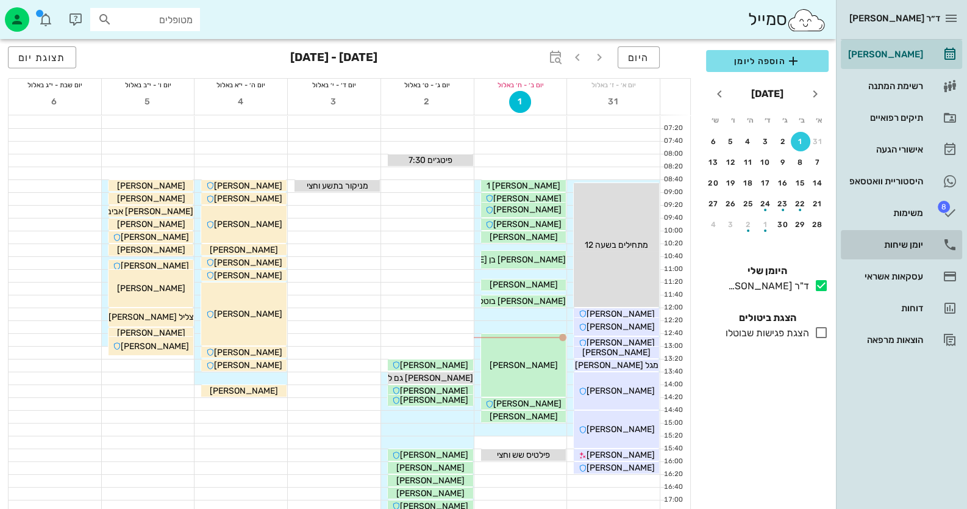
click at [915, 235] on div "יומן שיחות" at bounding box center [884, 245] width 77 height 20
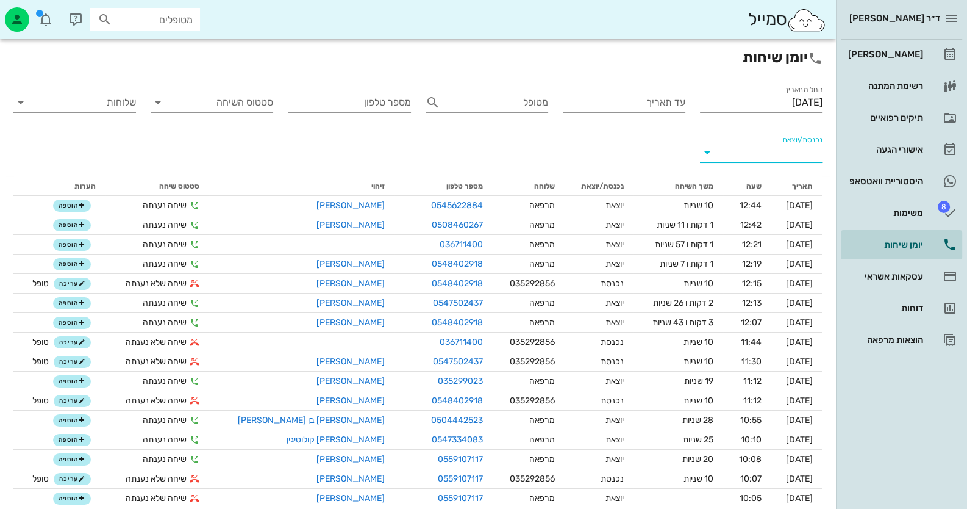
click at [779, 148] on input "נכנסת/יוצאת" at bounding box center [770, 153] width 103 height 20
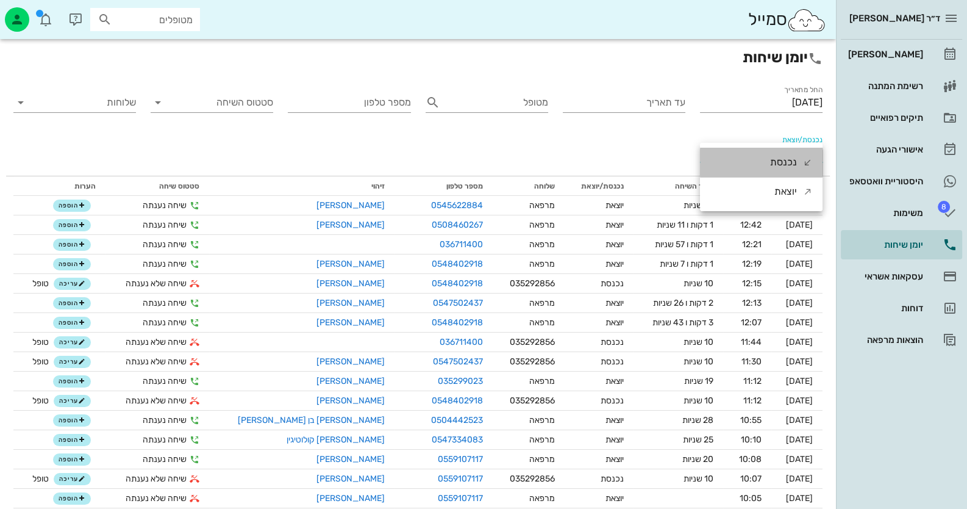
click at [780, 160] on div "נכנסת" at bounding box center [783, 162] width 27 height 29
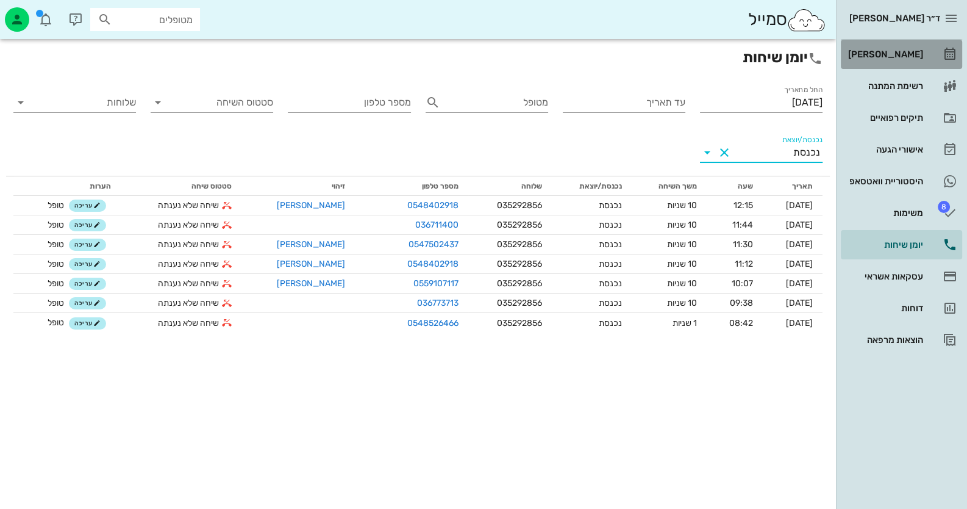
click at [931, 60] on link "[PERSON_NAME]" at bounding box center [901, 54] width 121 height 29
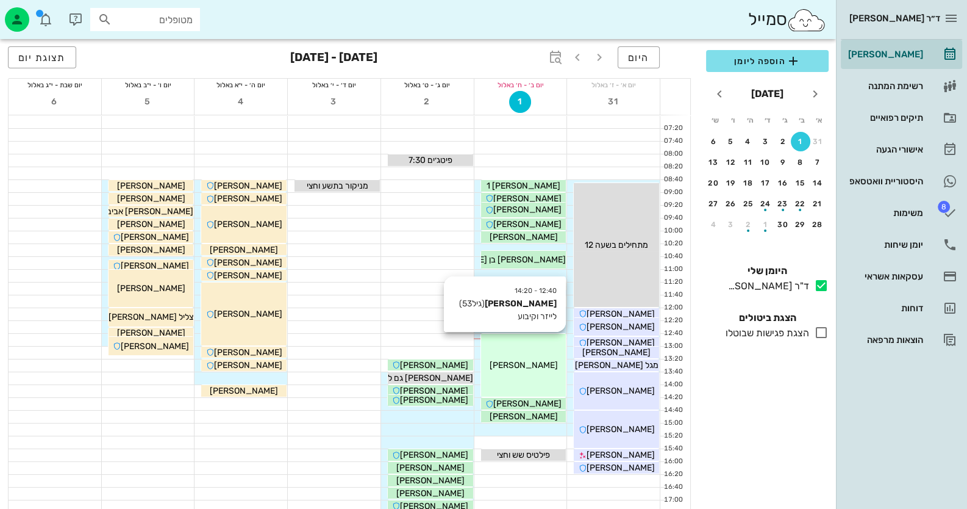
click at [530, 365] on span "[PERSON_NAME]" at bounding box center [523, 365] width 68 height 10
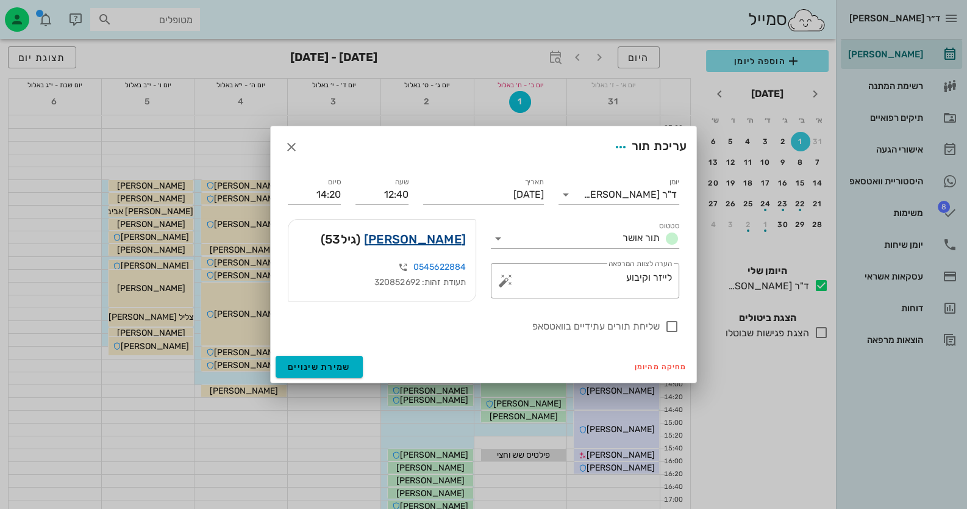
click at [437, 243] on link "[PERSON_NAME]" at bounding box center [415, 239] width 102 height 20
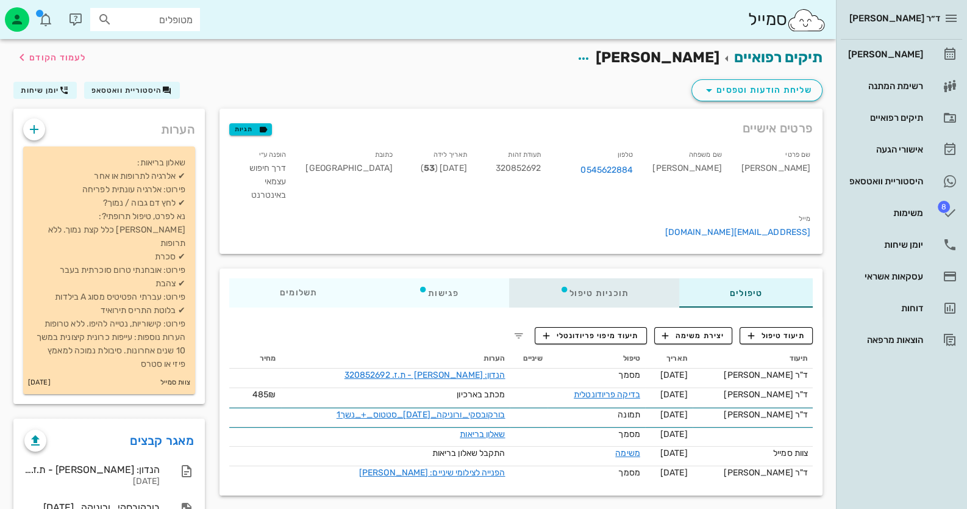
click at [642, 278] on div "תוכניות טיפול" at bounding box center [594, 292] width 170 height 29
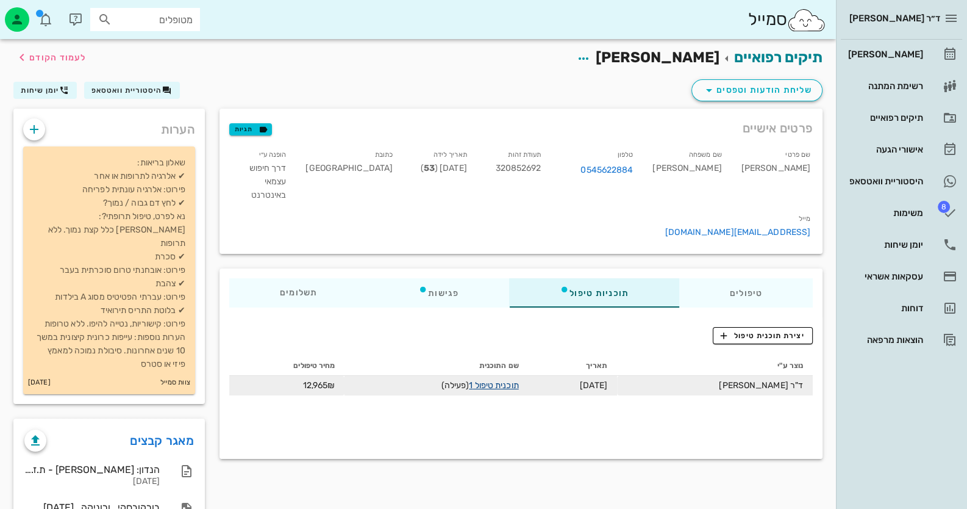
click at [516, 380] on link "תוכנית טיפול 1" at bounding box center [493, 385] width 49 height 10
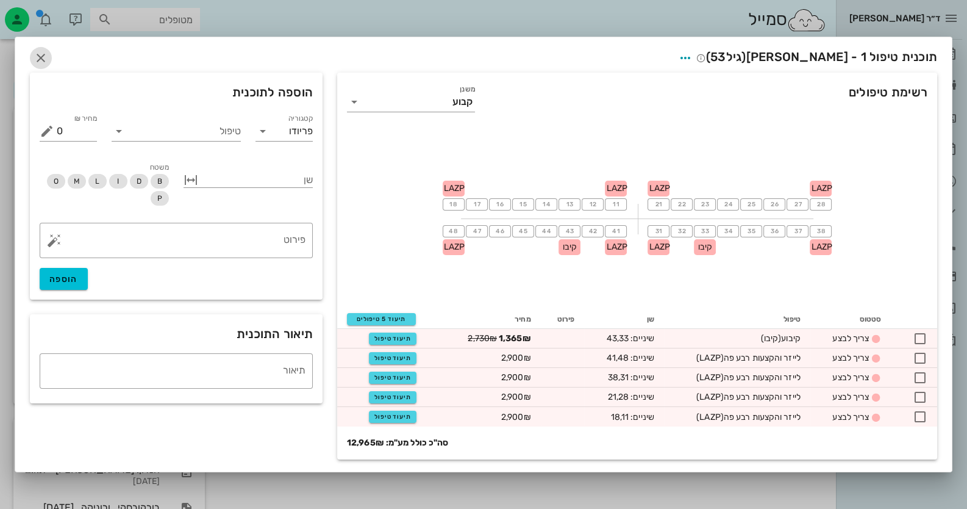
click at [34, 57] on icon "button" at bounding box center [41, 58] width 15 height 15
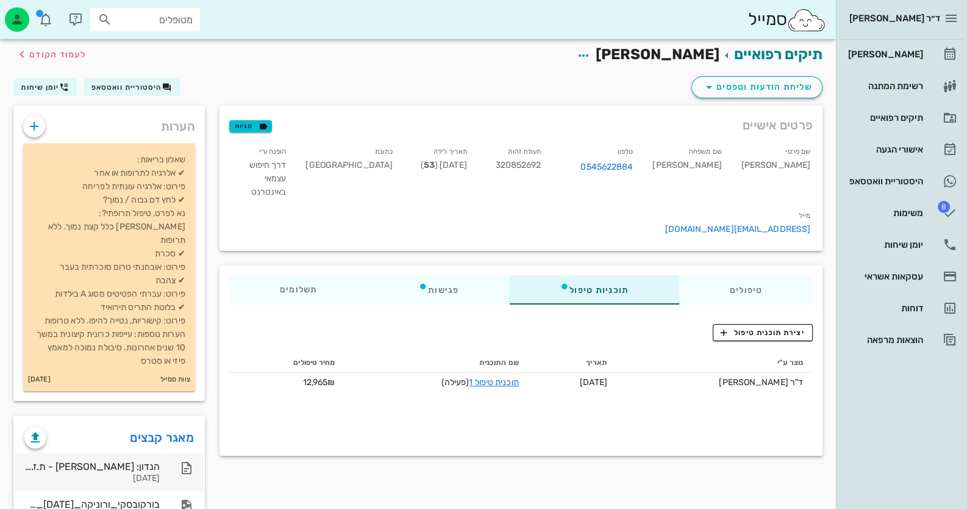
scroll to position [110, 0]
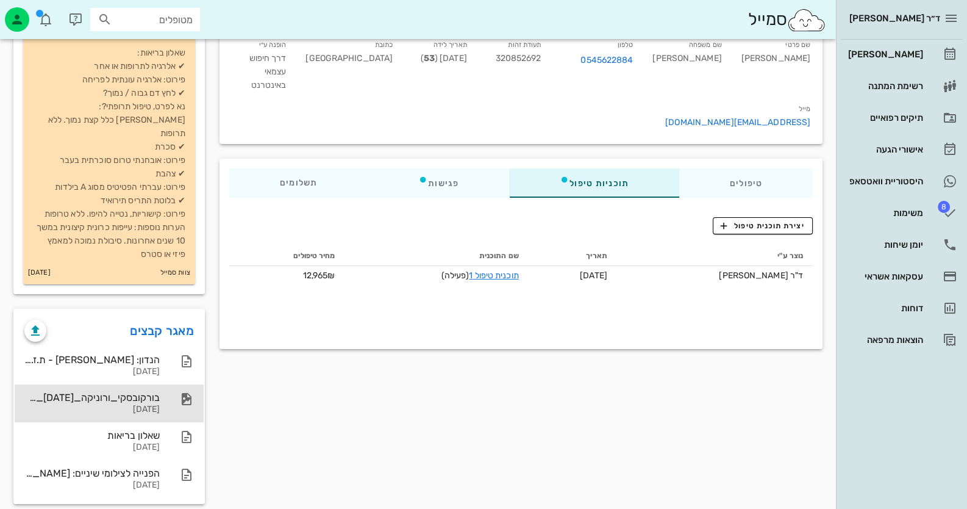
click at [155, 404] on div "[DATE]" at bounding box center [91, 409] width 135 height 10
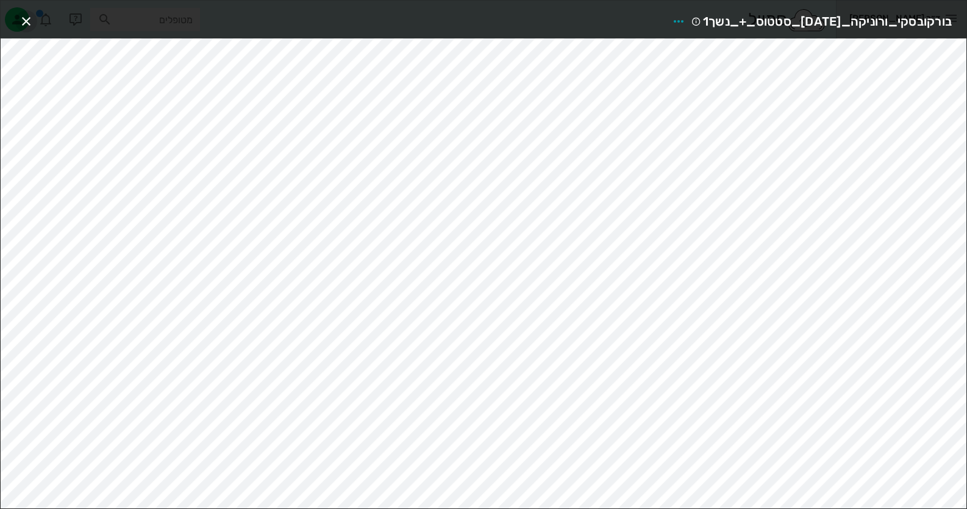
click at [21, 15] on icon "button" at bounding box center [26, 21] width 15 height 15
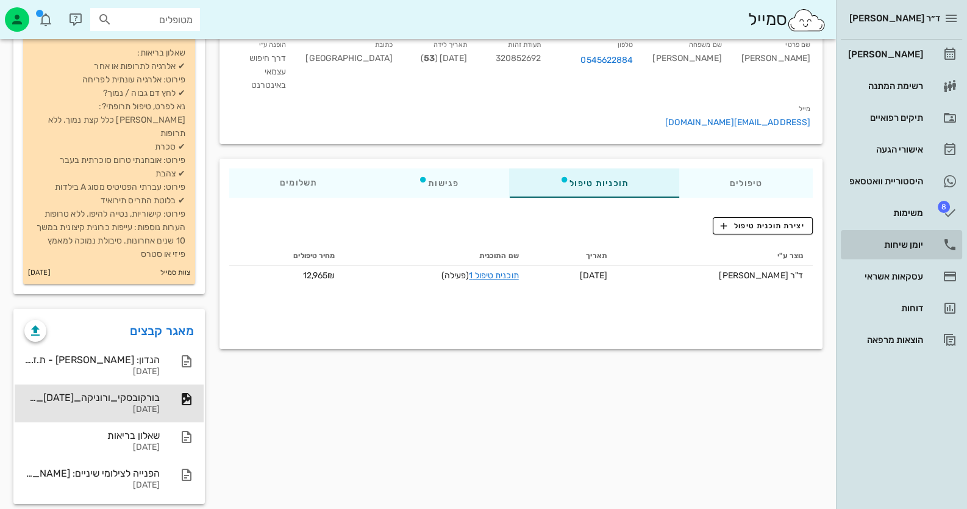
click at [946, 237] on icon at bounding box center [950, 244] width 15 height 15
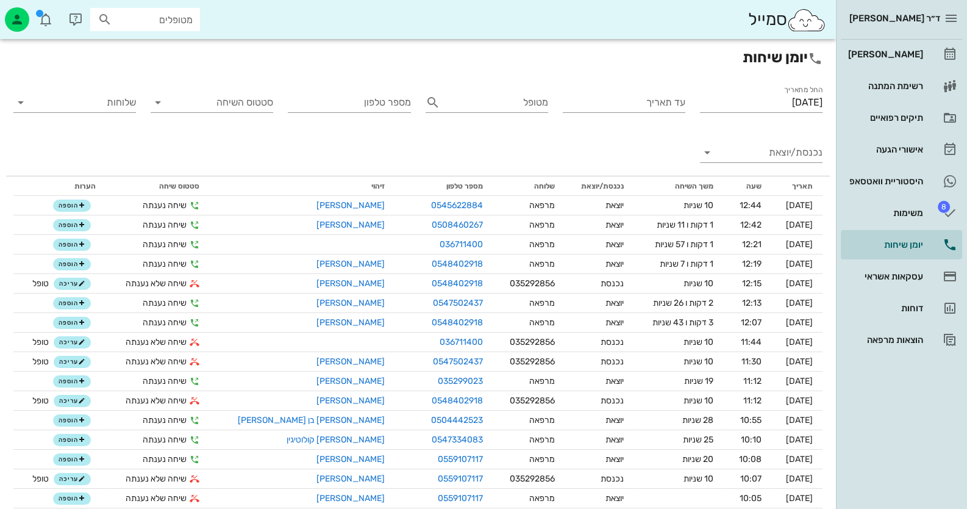
click at [824, 158] on div "נכנסת/יוצאת" at bounding box center [761, 151] width 137 height 50
click at [814, 157] on input "נכנסת/יוצאת" at bounding box center [770, 153] width 103 height 20
click at [814, 157] on div "נכנסת" at bounding box center [761, 162] width 123 height 29
